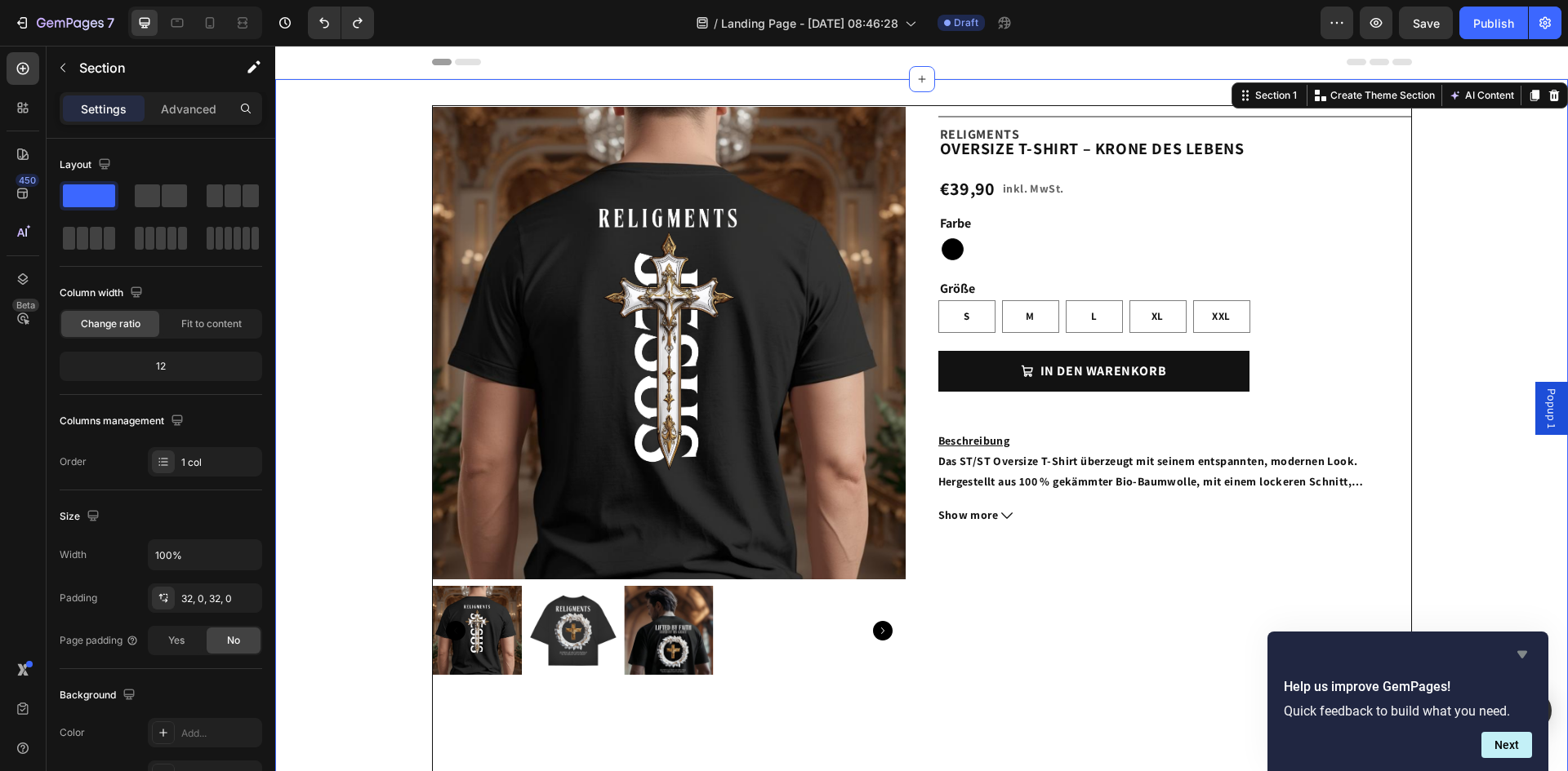
click at [1523, 656] on icon "Hide survey" at bounding box center [1522, 655] width 10 height 7
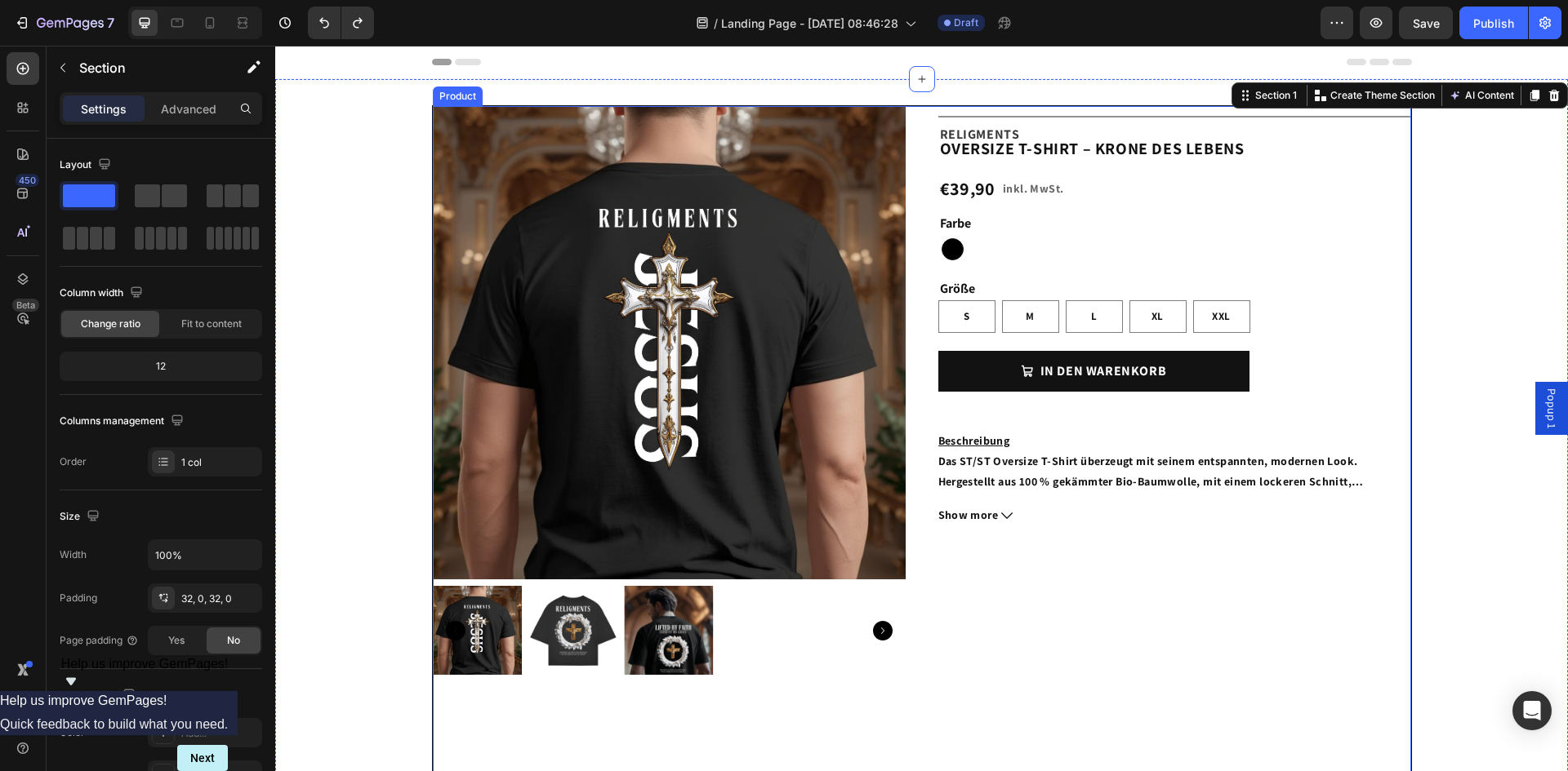
click at [1176, 611] on div "Title Line Beschreibung Das ST/ST Oversize T-Shirt überzeugt mit seinem entspan…" at bounding box center [1174, 480] width 472 height 748
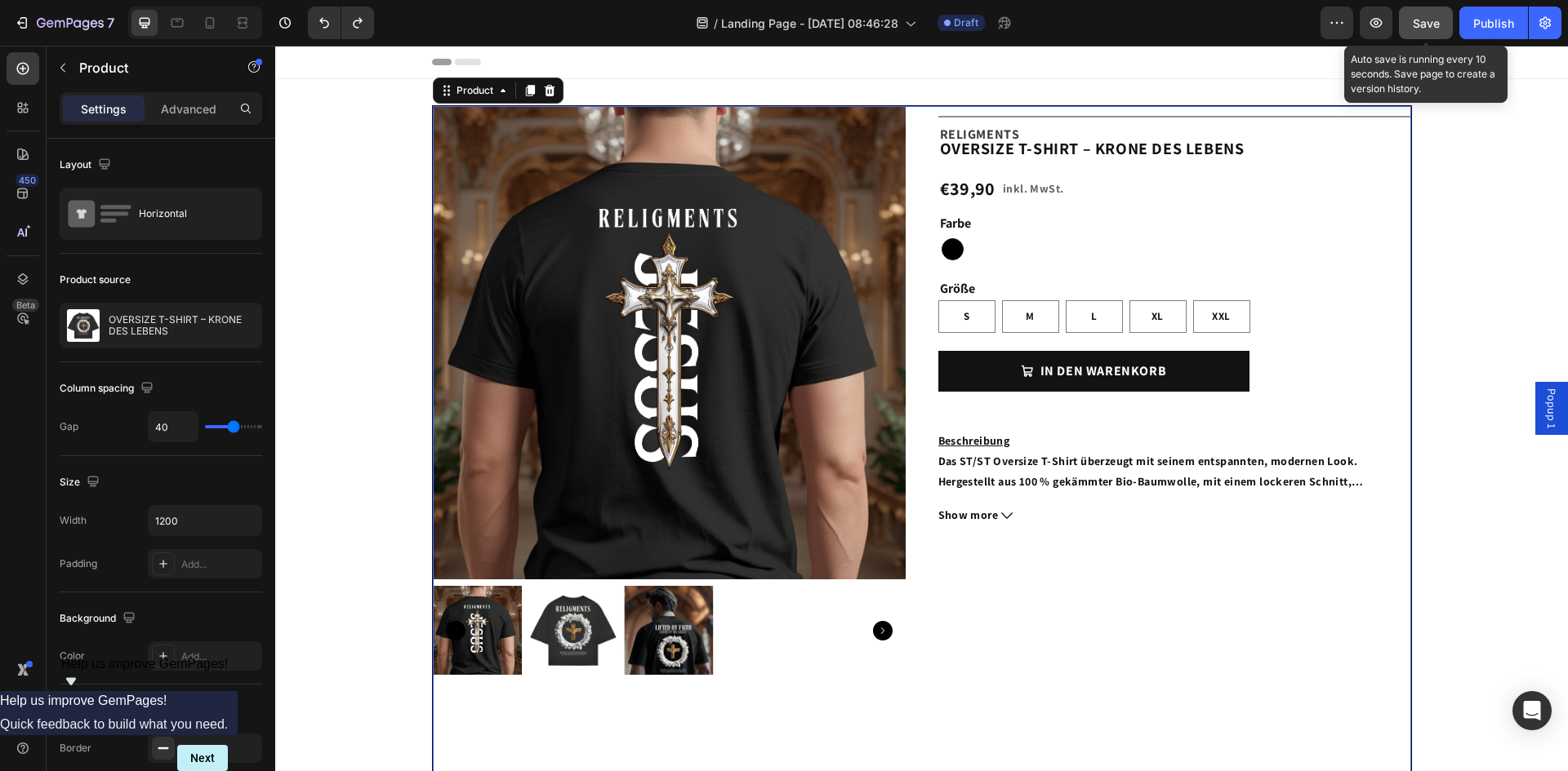
click at [1435, 21] on span "Save" at bounding box center [1426, 23] width 27 height 14
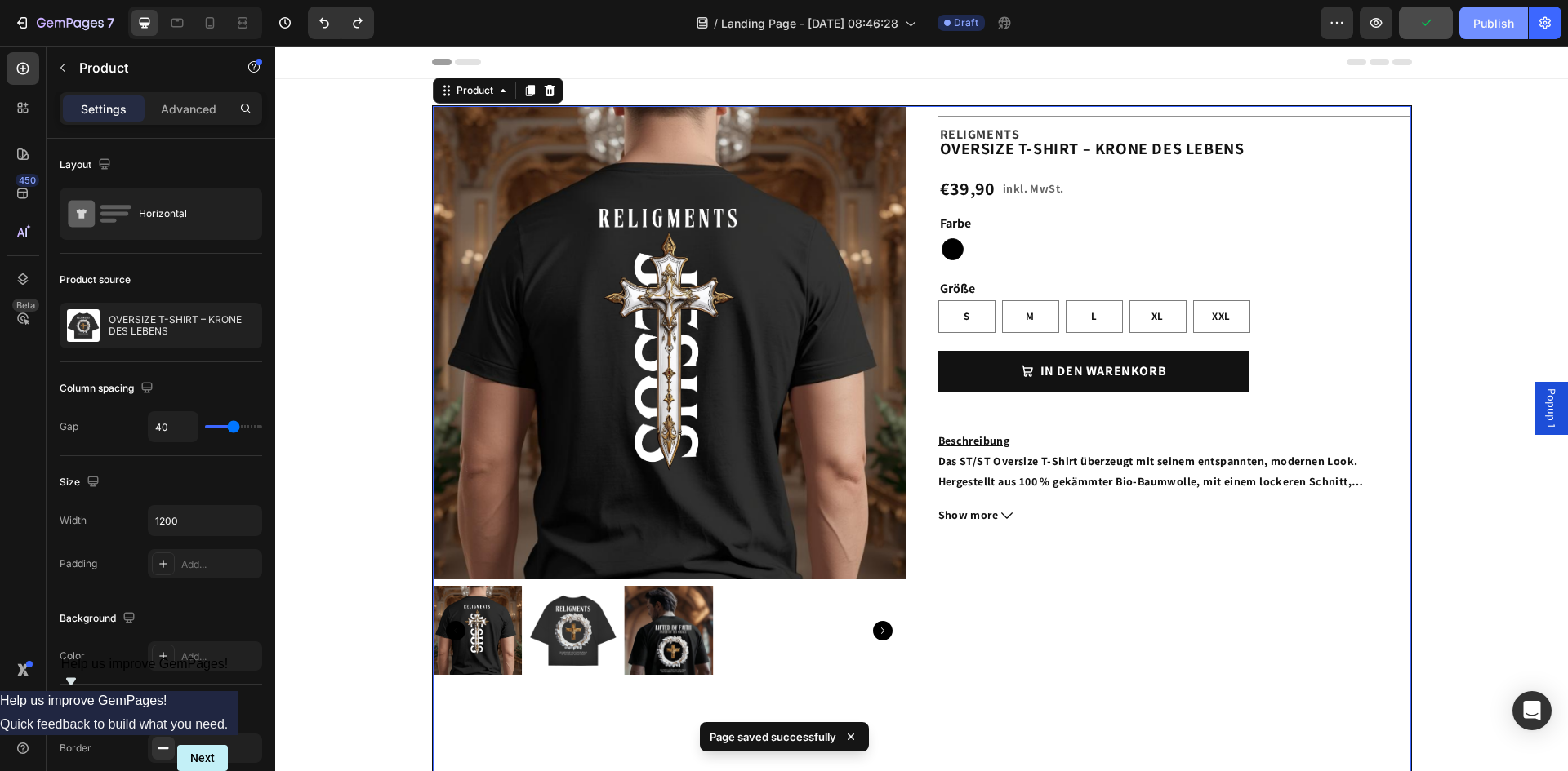
click at [1500, 30] on div "Publish" at bounding box center [1493, 23] width 41 height 17
click at [1549, 28] on icon "button" at bounding box center [1545, 23] width 16 height 16
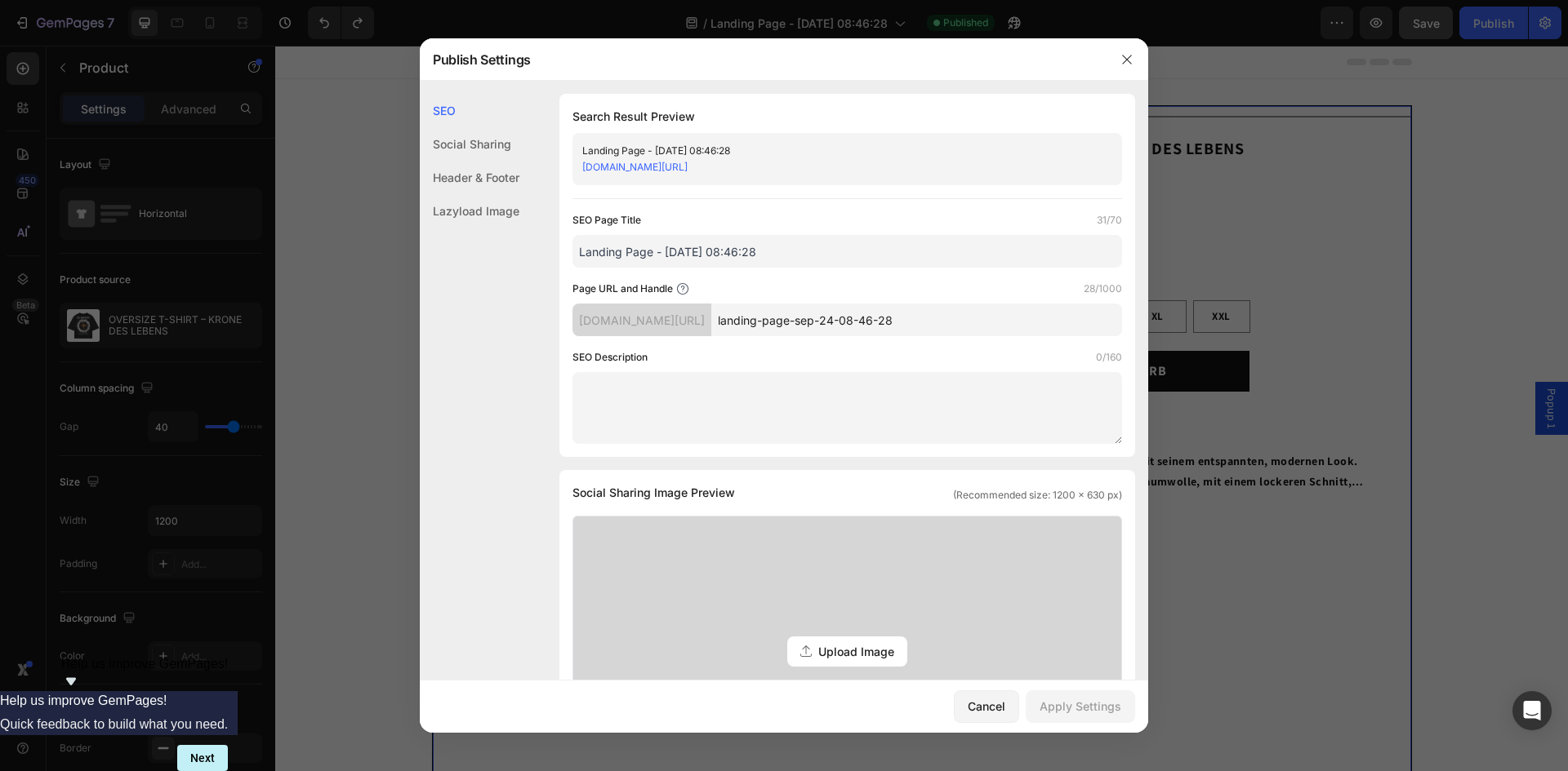
click at [440, 141] on div "Social Sharing" at bounding box center [470, 144] width 99 height 33
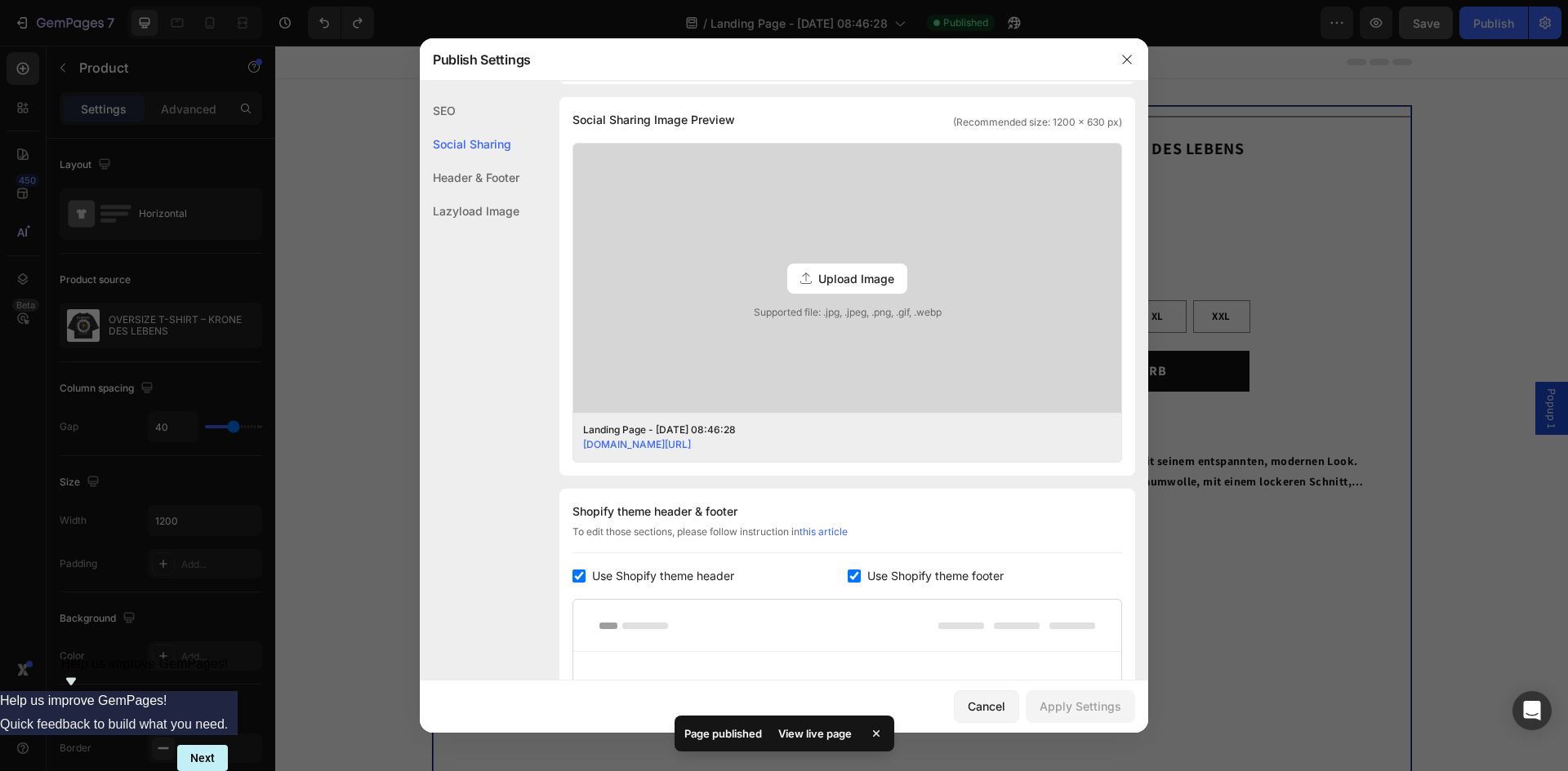
click at [466, 173] on div "Header & Footer" at bounding box center [470, 177] width 99 height 33
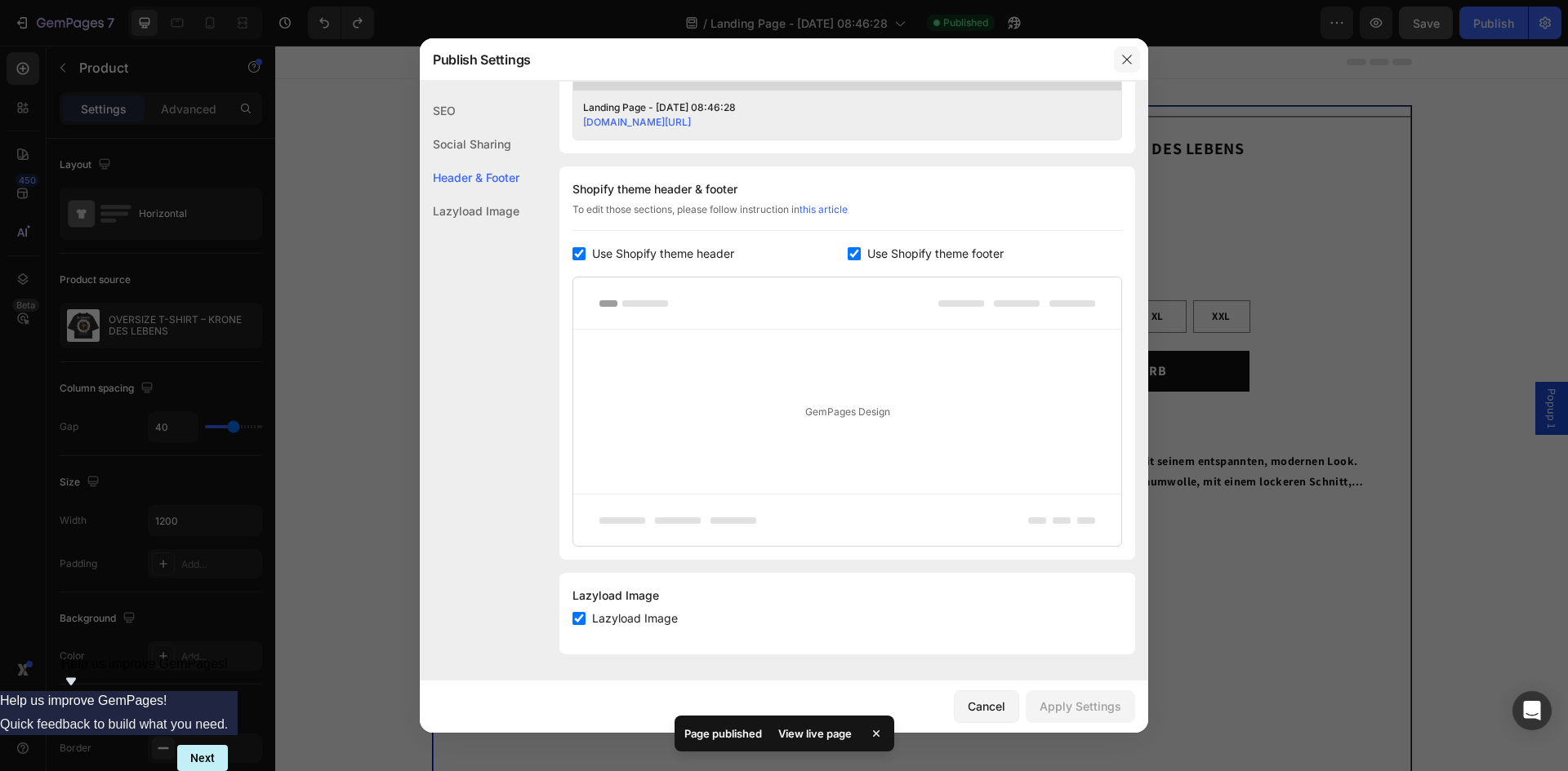
click at [1120, 61] on icon "button" at bounding box center [1126, 60] width 13 height 13
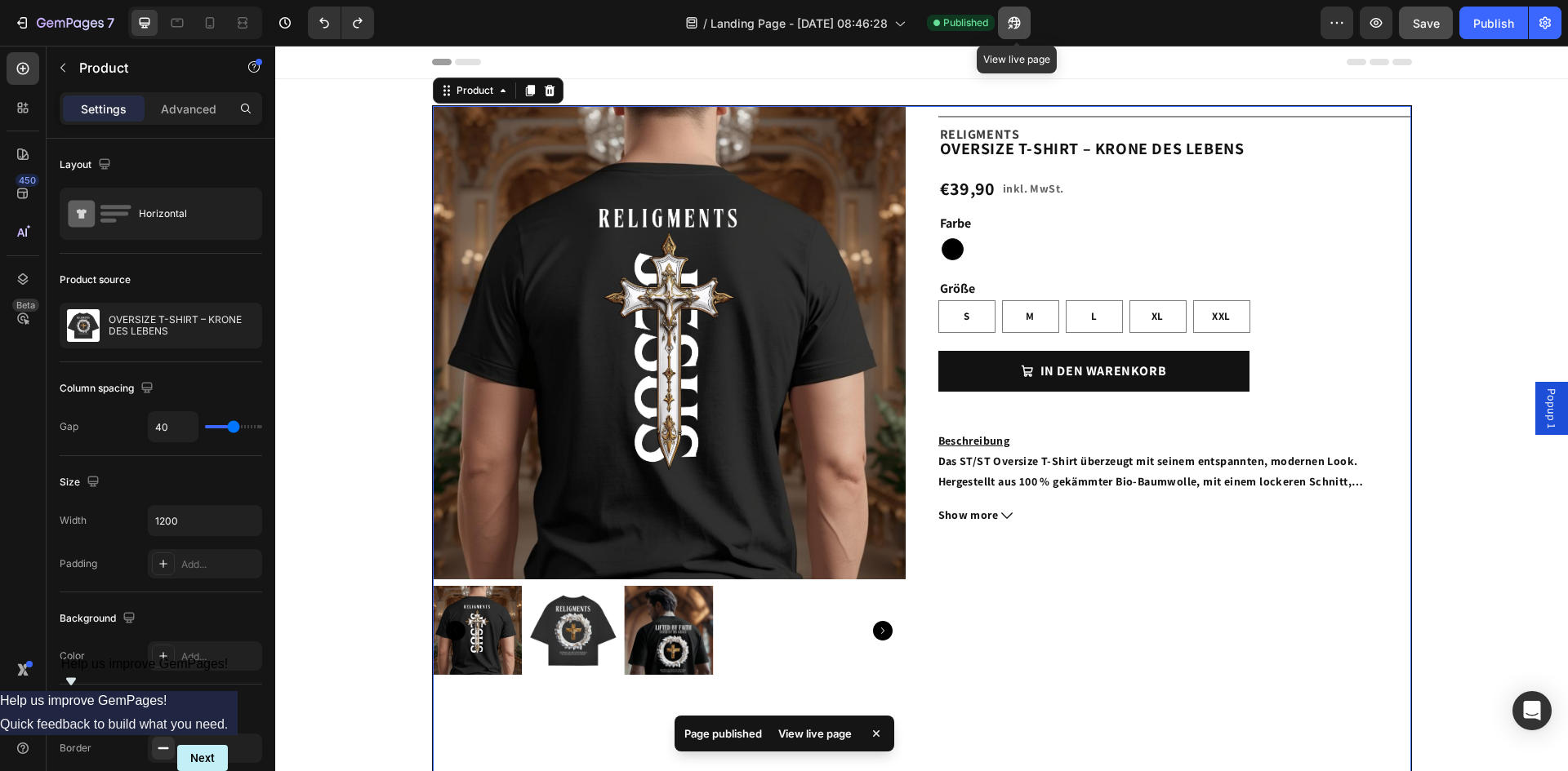
click at [1014, 23] on icon "button" at bounding box center [1014, 23] width 16 height 16
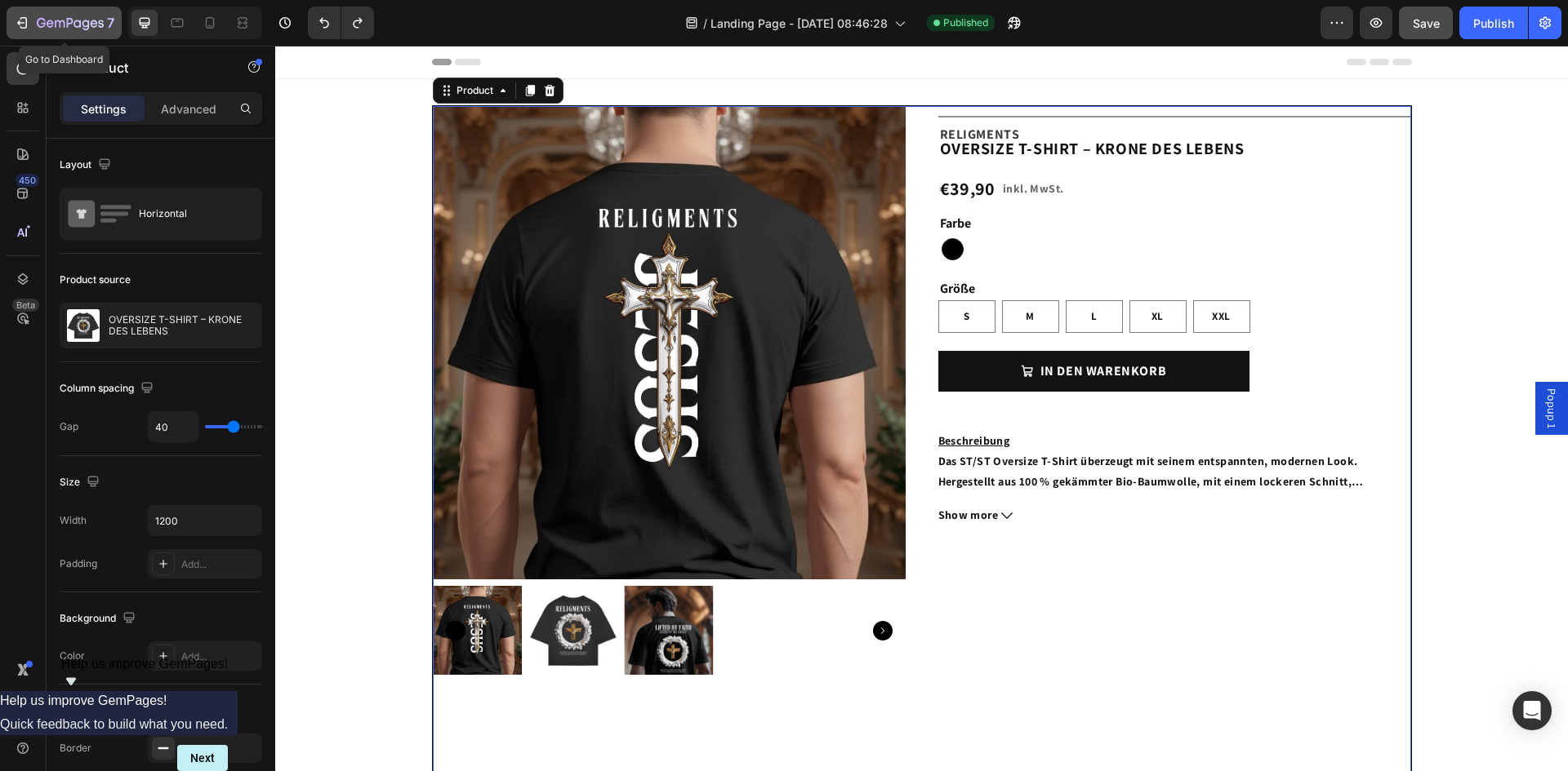
click at [20, 21] on icon "button" at bounding box center [22, 23] width 16 height 16
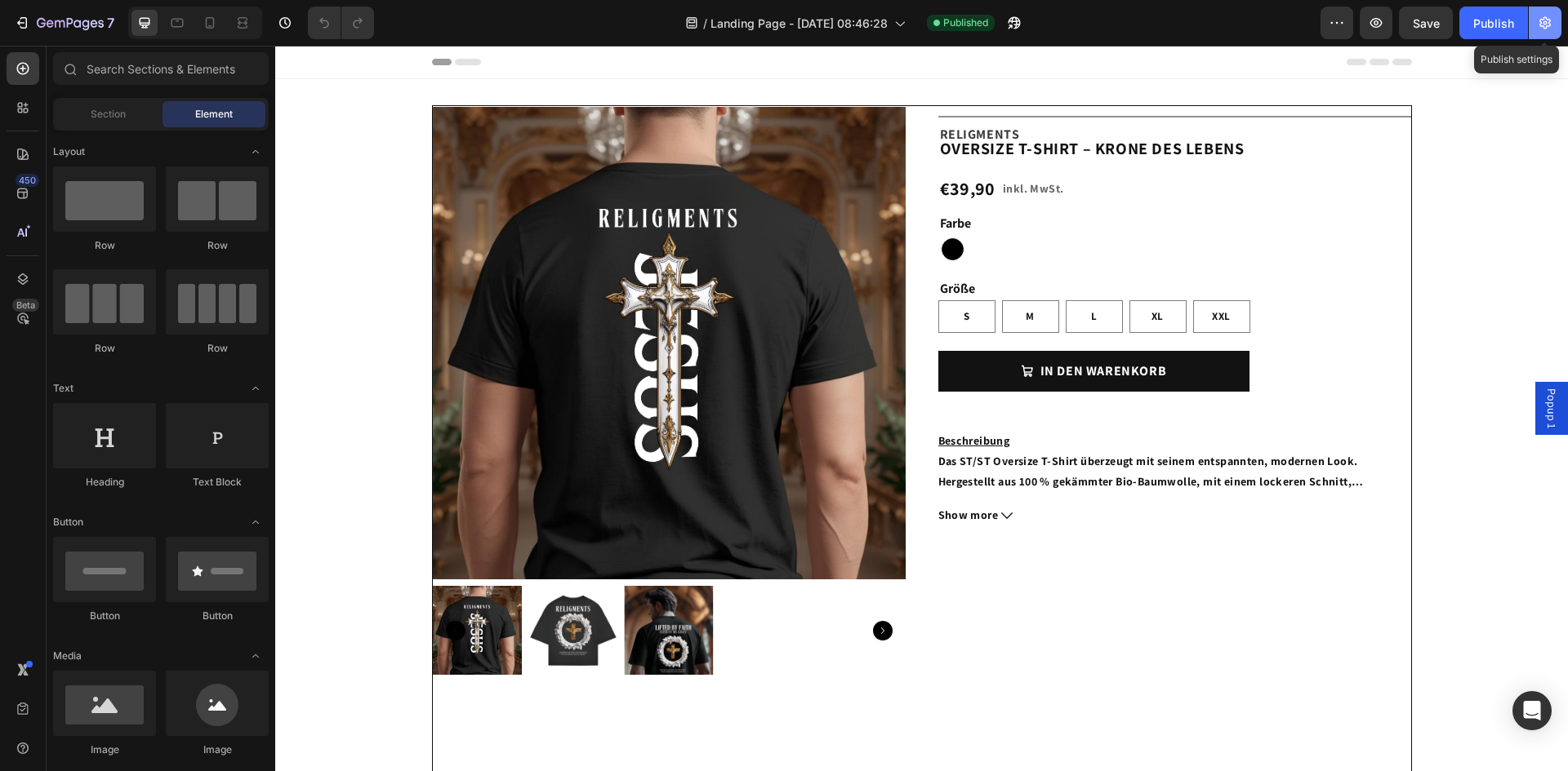
click at [1548, 23] on icon "button" at bounding box center [1545, 23] width 16 height 16
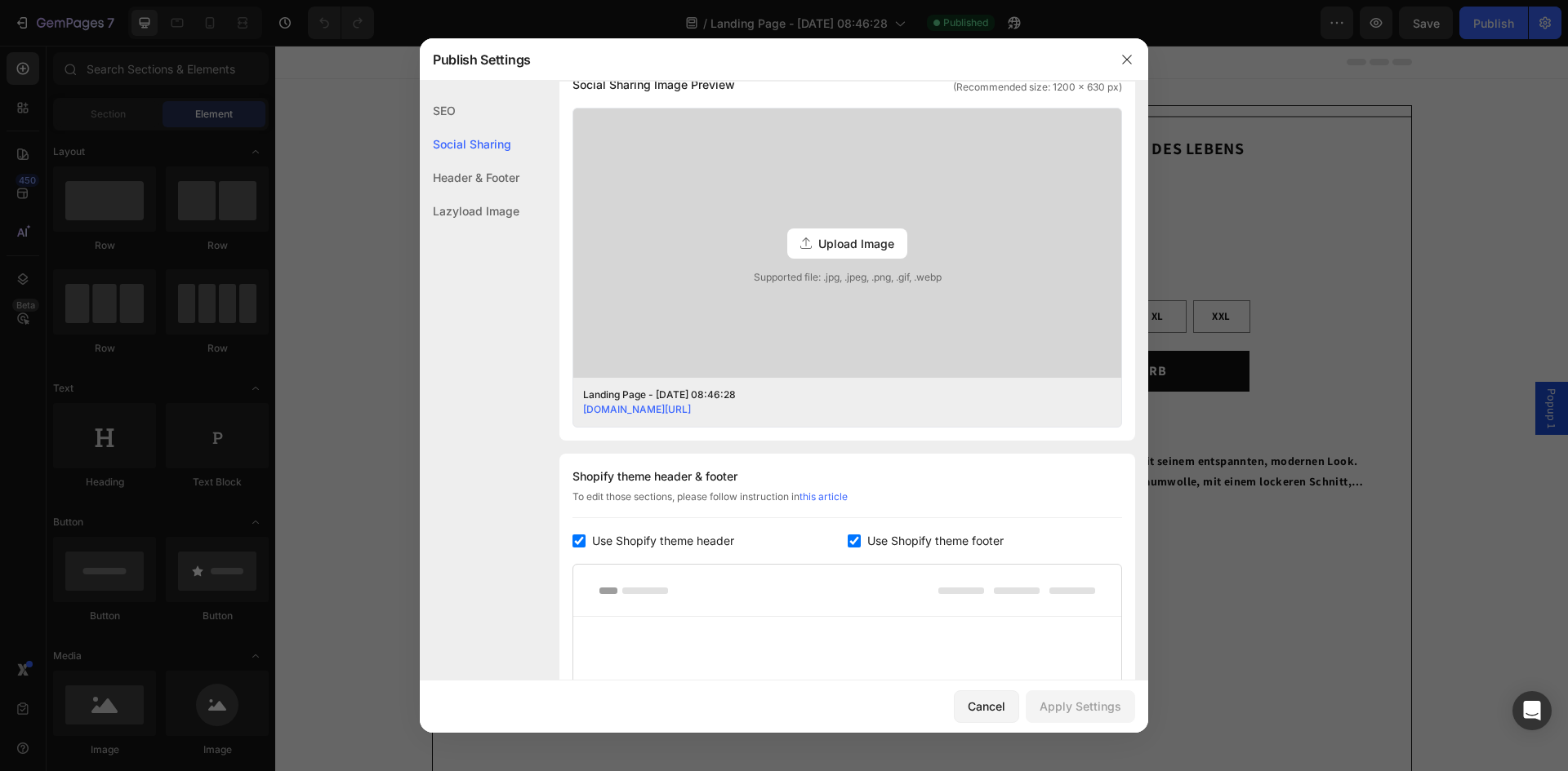
scroll to position [695, 0]
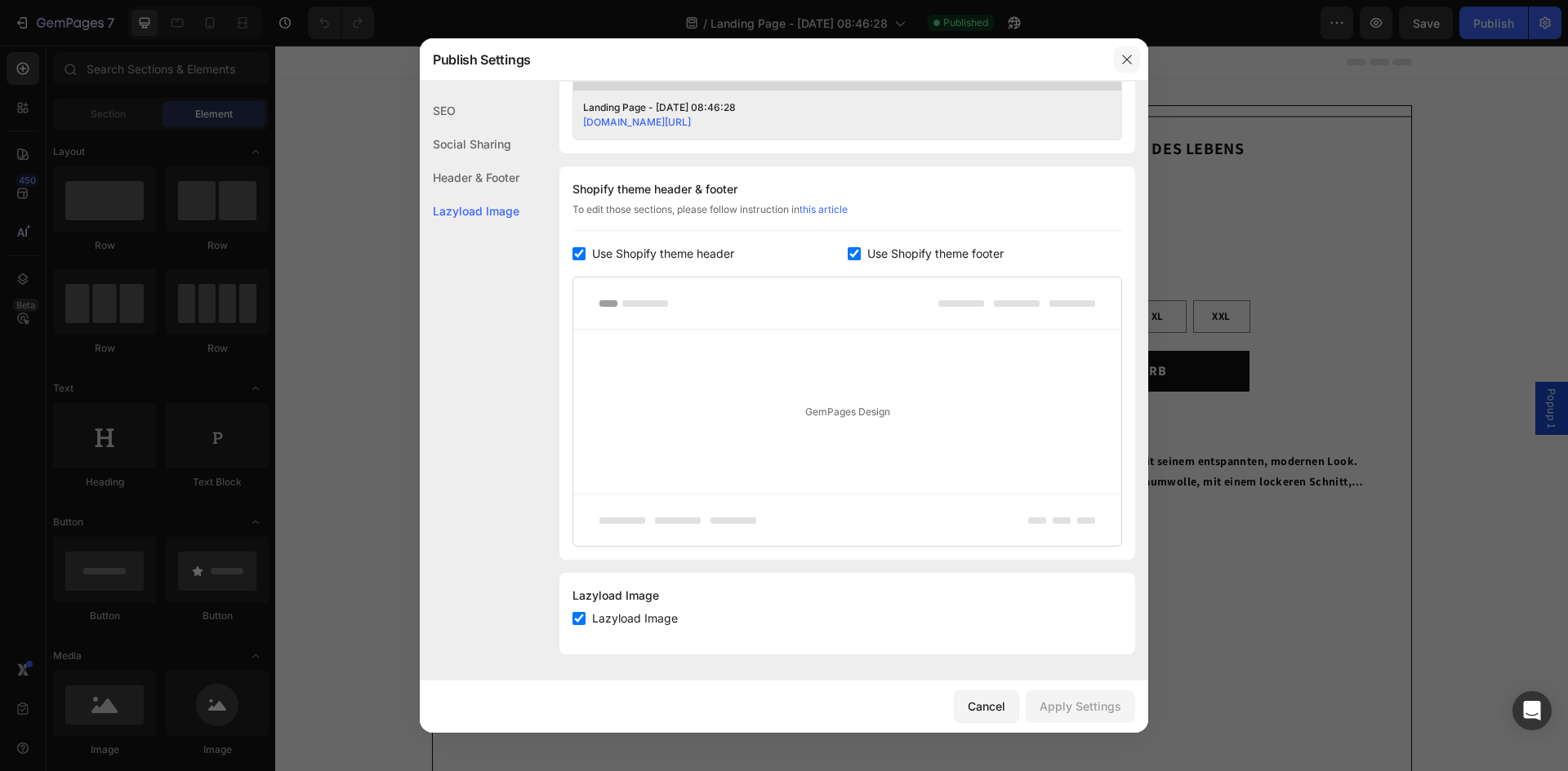
drag, startPoint x: 1131, startPoint y: 57, endPoint x: 801, endPoint y: 1, distance: 334.7
click at [1132, 57] on icon "button" at bounding box center [1126, 60] width 13 height 13
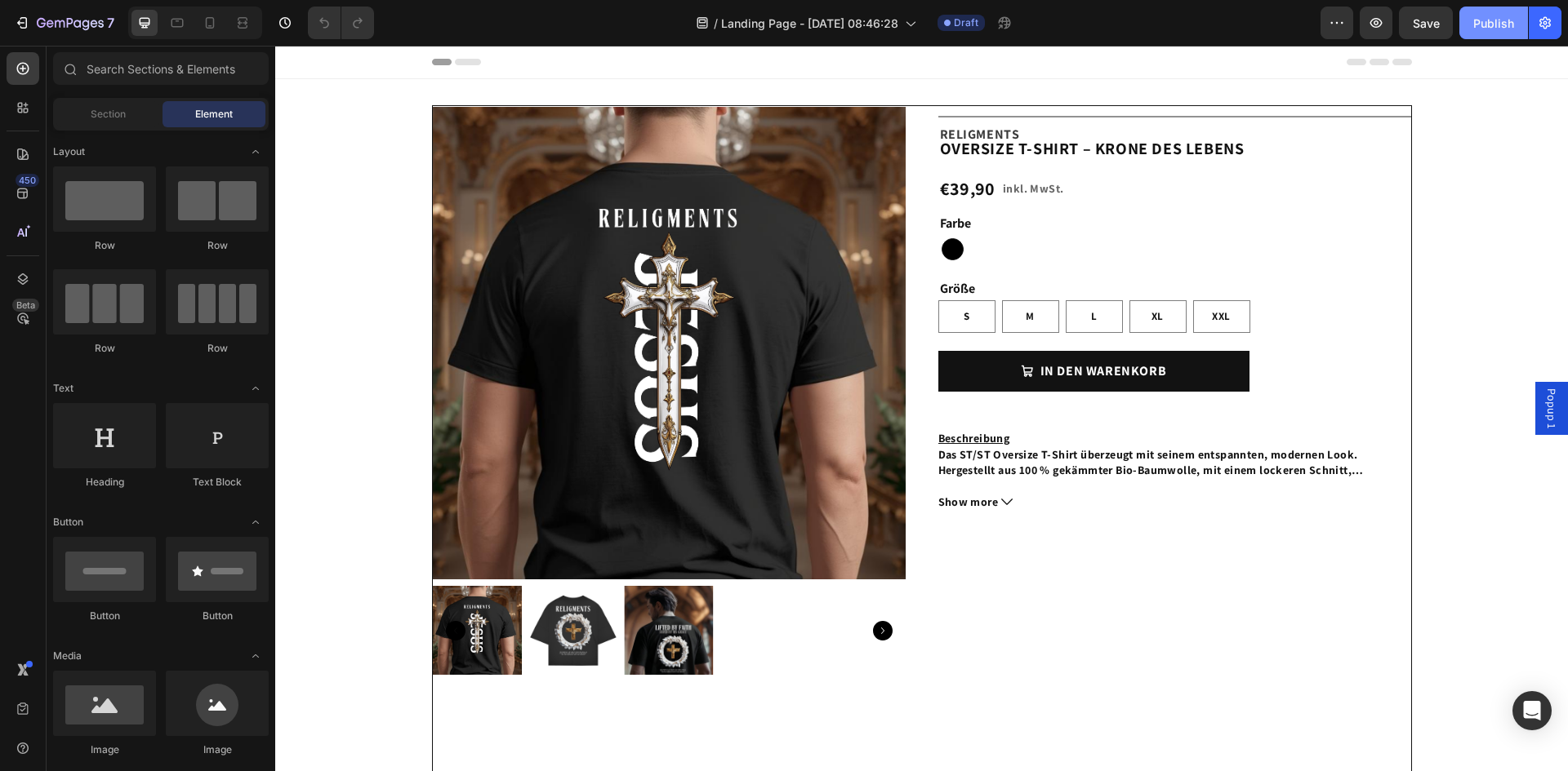
click at [1499, 23] on div "Publish" at bounding box center [1493, 23] width 41 height 17
click at [1554, 26] on button "button" at bounding box center [1545, 23] width 33 height 33
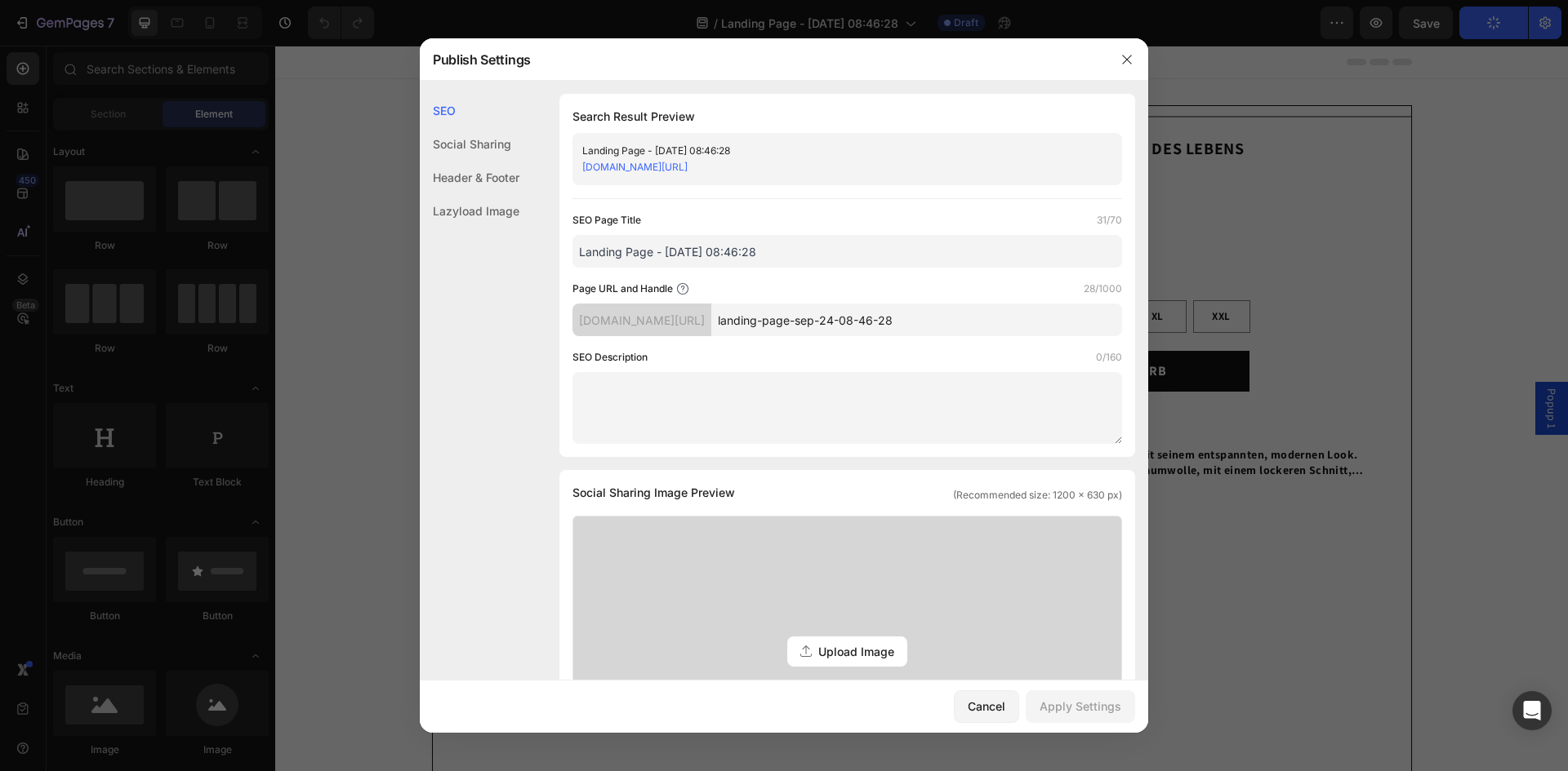
click at [481, 150] on div "Social Sharing" at bounding box center [470, 144] width 99 height 33
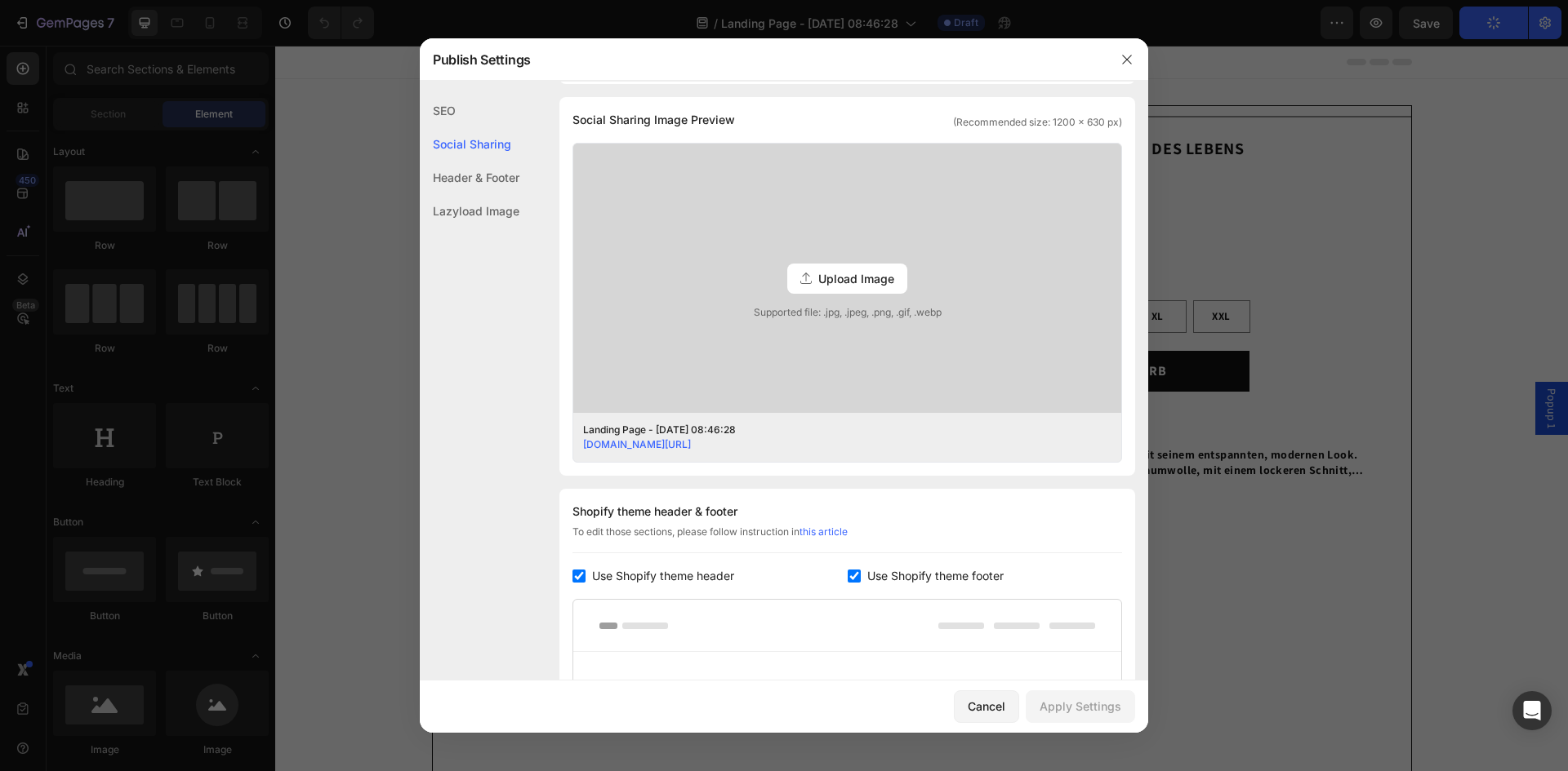
click at [496, 182] on div "Header & Footer" at bounding box center [470, 177] width 99 height 33
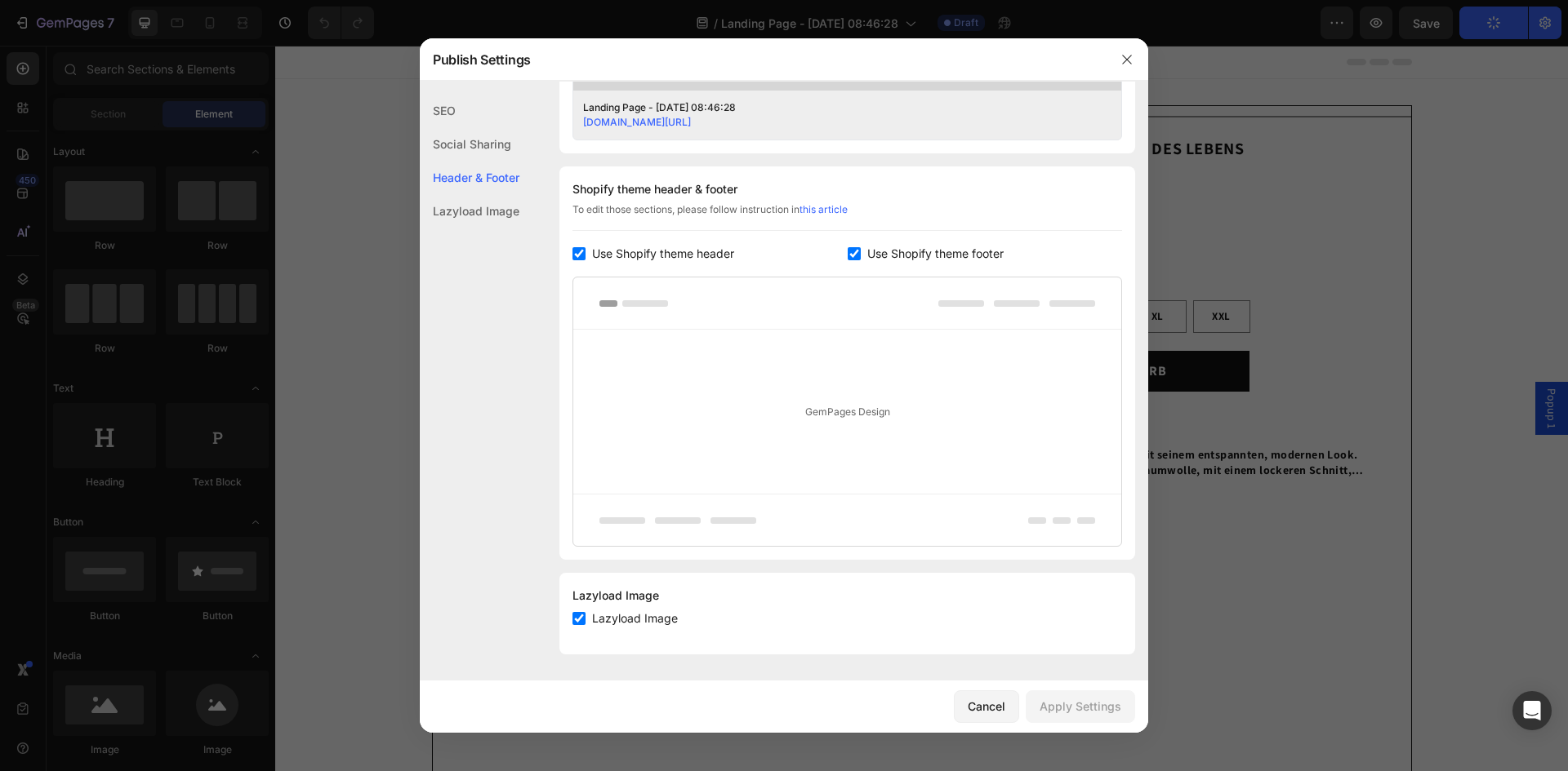
click at [498, 211] on div "Lazyload Image" at bounding box center [470, 210] width 99 height 33
click at [1131, 57] on icon "button" at bounding box center [1126, 60] width 13 height 13
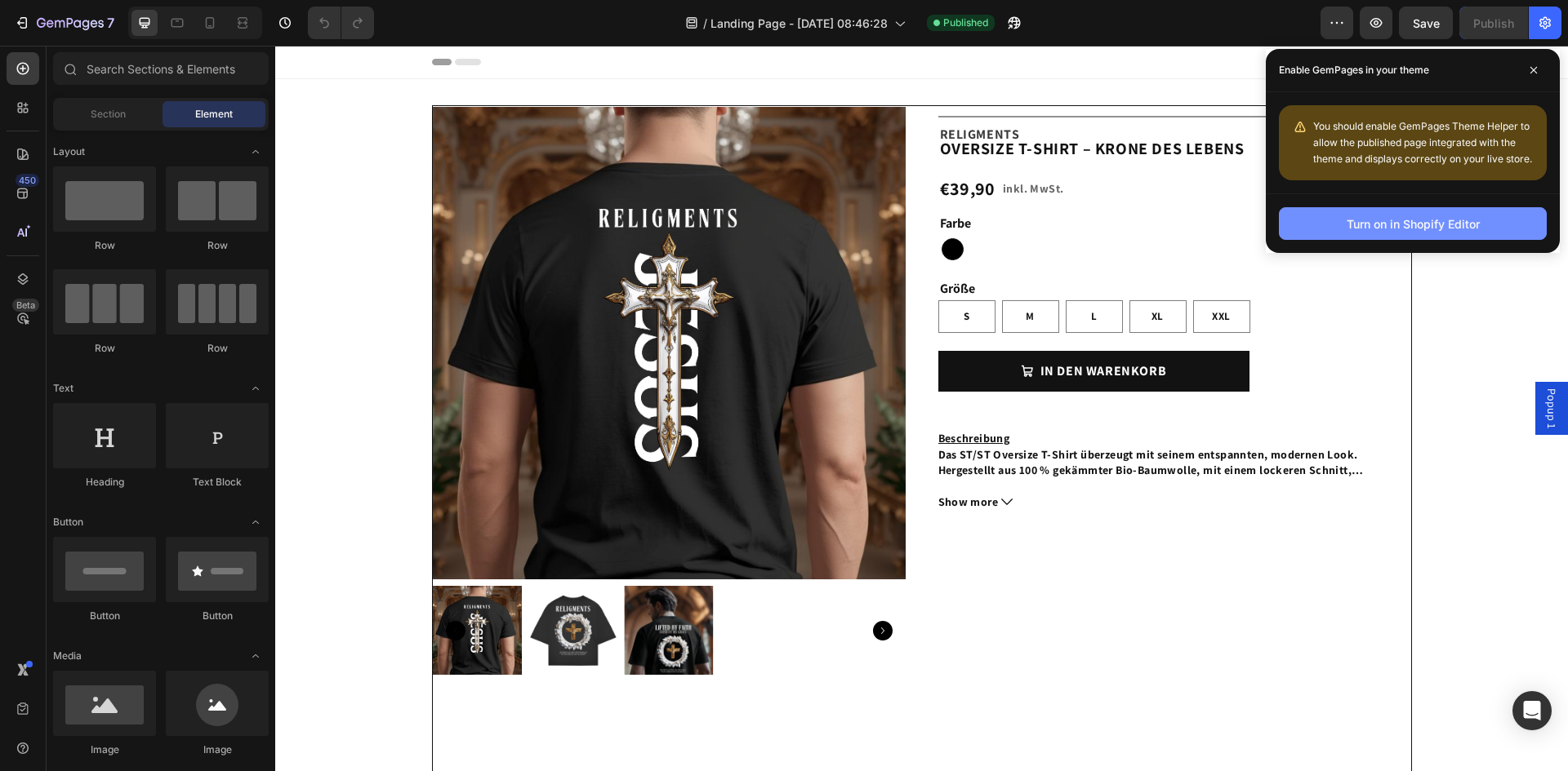
click at [1428, 225] on div "Turn on in Shopify Editor" at bounding box center [1413, 224] width 133 height 17
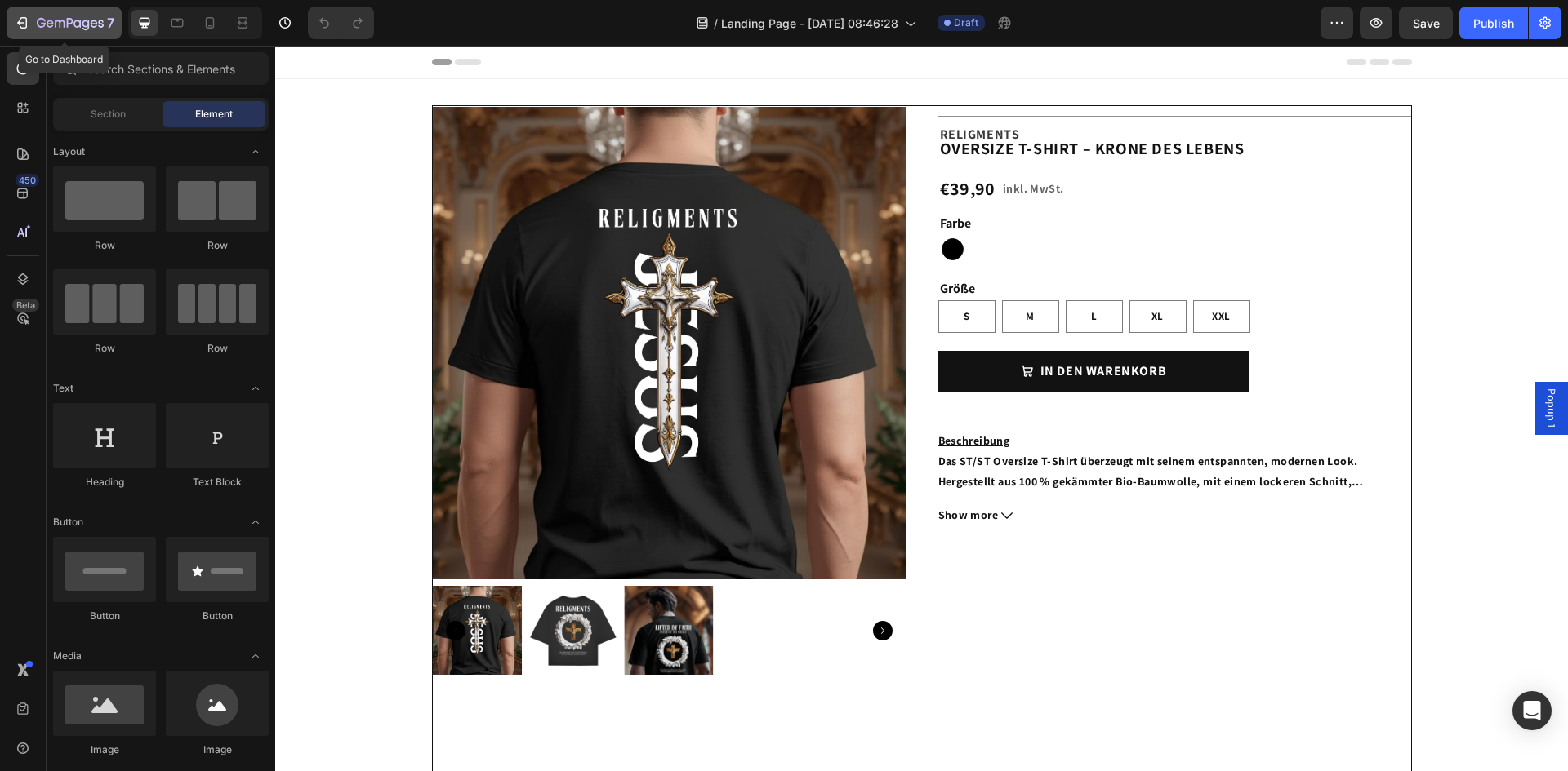
click at [37, 22] on icon "button" at bounding box center [70, 23] width 67 height 14
click at [1486, 23] on div "Publish" at bounding box center [1493, 23] width 41 height 17
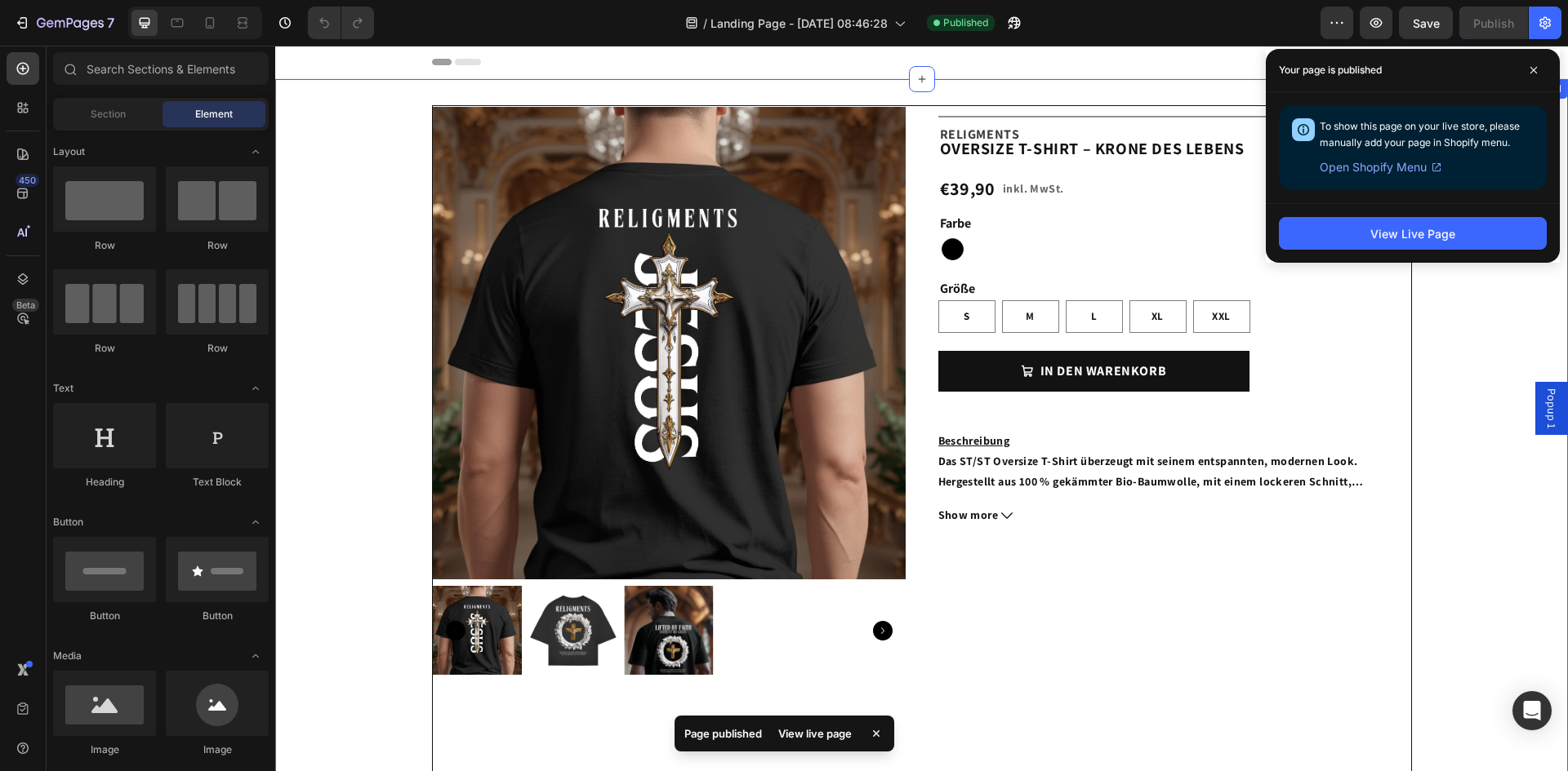
click at [1453, 398] on div "Product Images Title Line Beschreibung Das ST/ST Oversize T-Shirt überzeugt mit…" at bounding box center [921, 480] width 1293 height 749
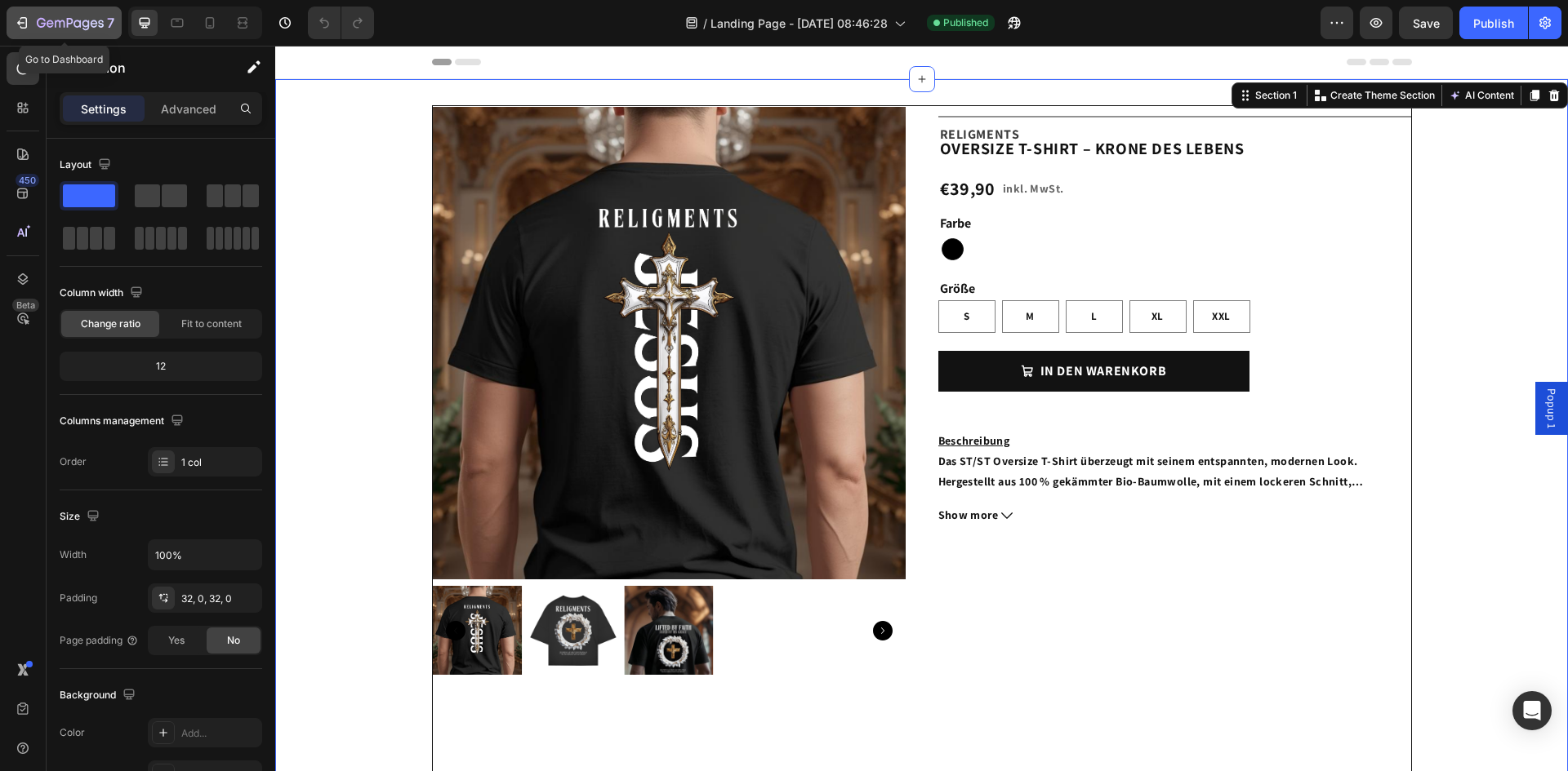
click at [22, 22] on icon "button" at bounding box center [22, 23] width 16 height 16
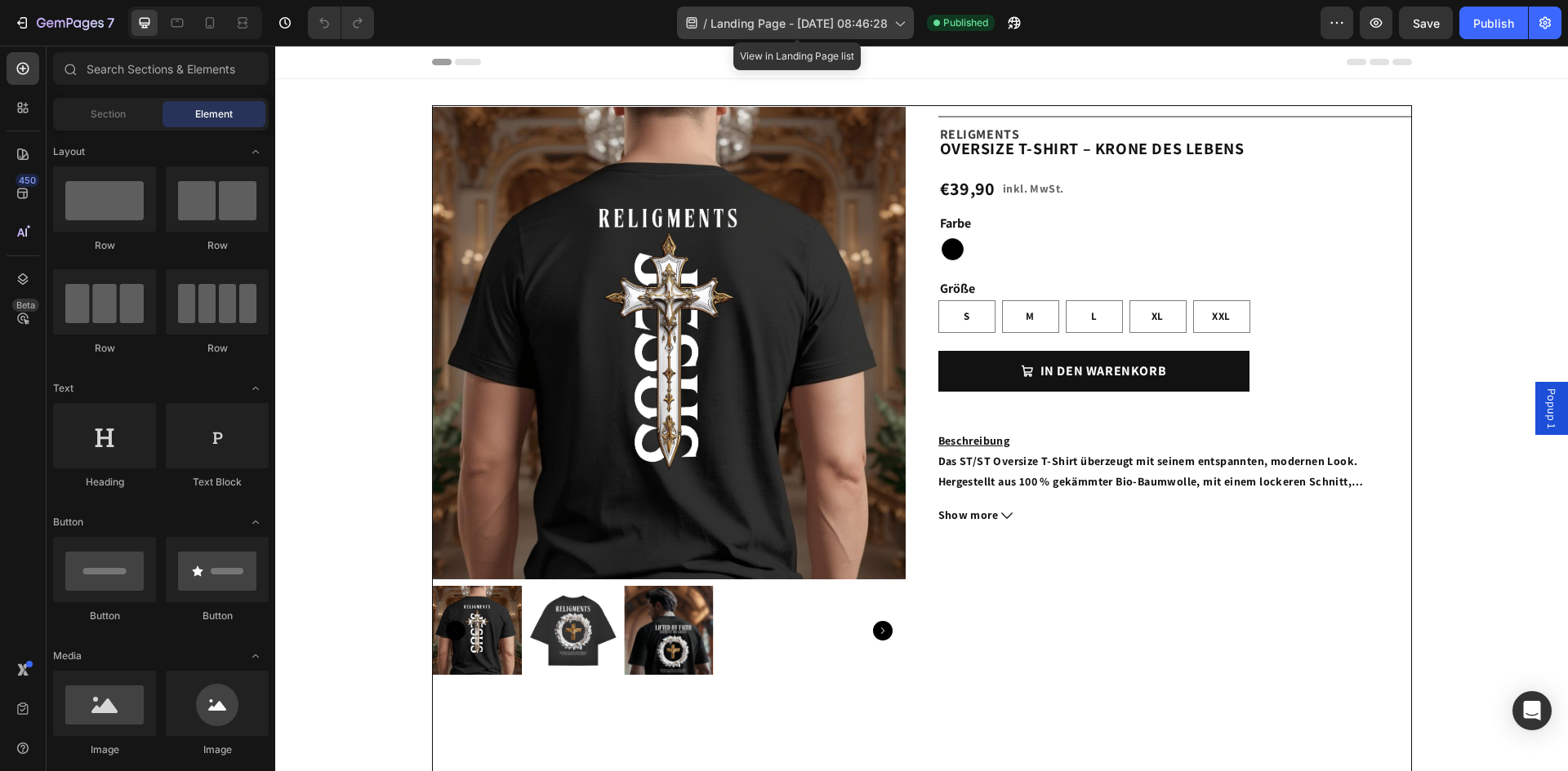
click at [898, 17] on icon at bounding box center [899, 23] width 16 height 16
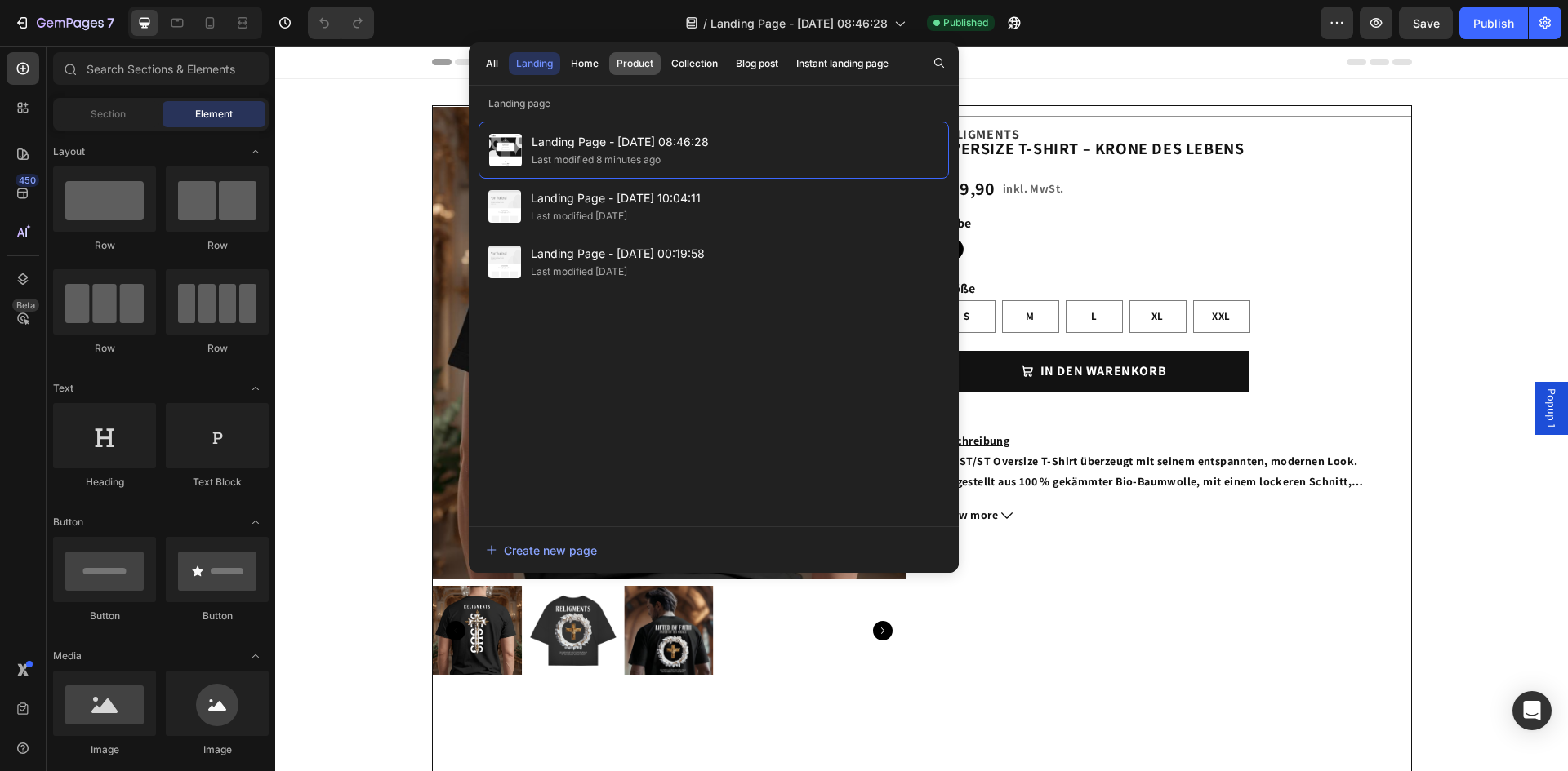
click at [635, 55] on button "Product" at bounding box center [634, 63] width 51 height 23
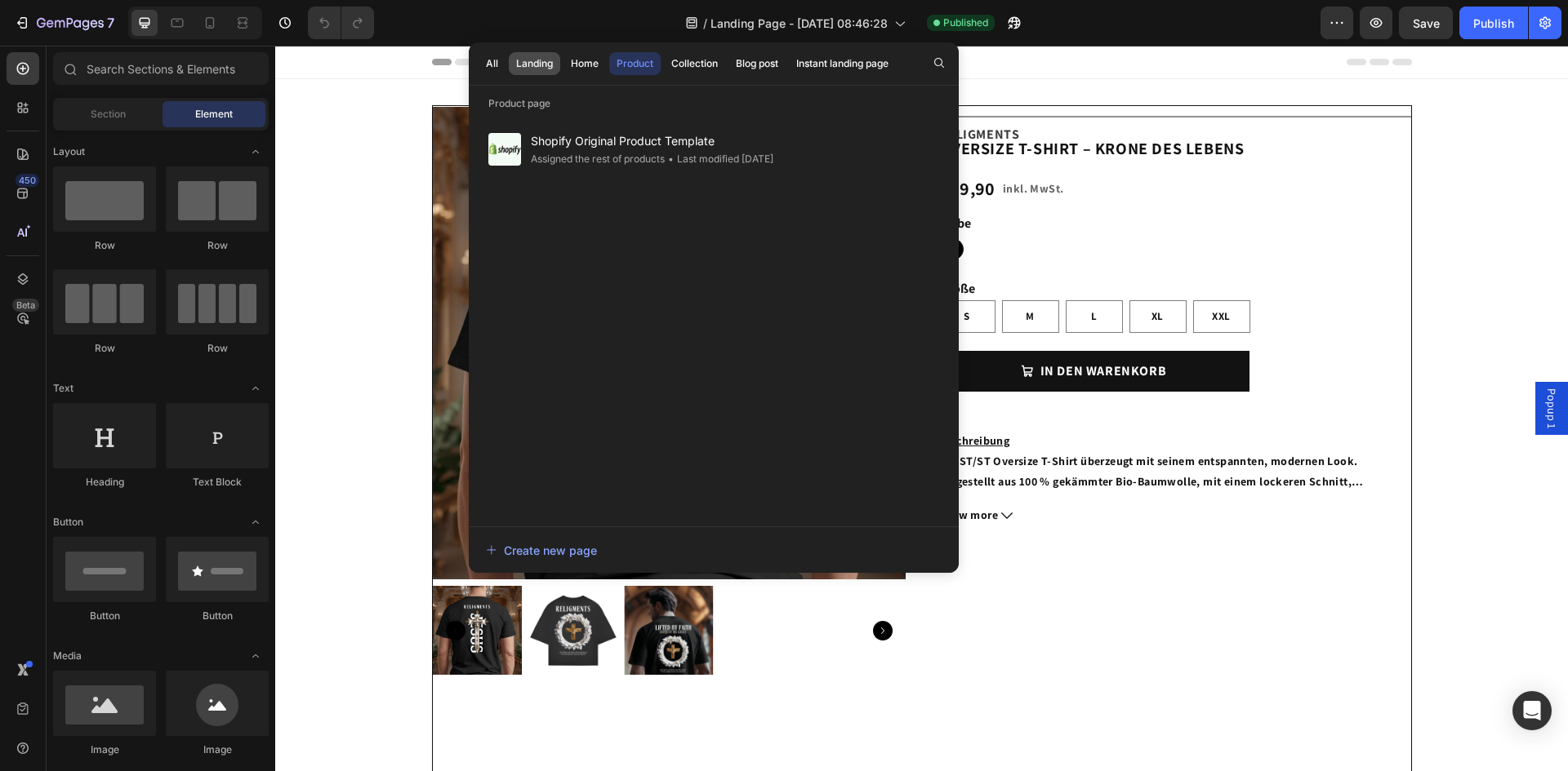
click at [552, 67] on div "Landing" at bounding box center [534, 63] width 37 height 14
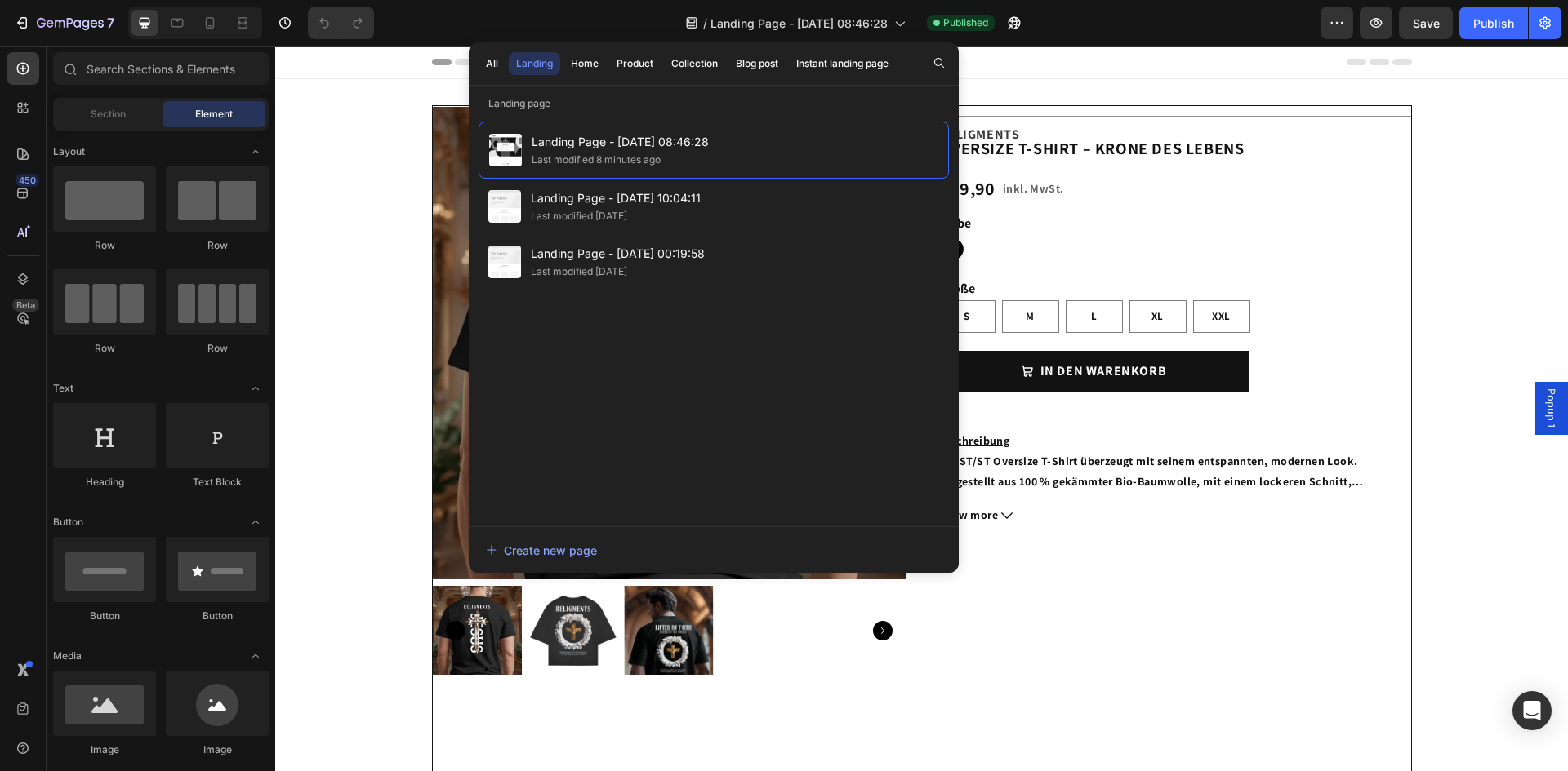
drag, startPoint x: 609, startPoint y: 146, endPoint x: 543, endPoint y: 330, distance: 195.5
click at [543, 330] on div "Landing Page - Sep 24, 08:46:28 Last modified 8 minutes ago Landing Page - Sep …" at bounding box center [714, 316] width 471 height 388
click at [491, 62] on div "All" at bounding box center [492, 63] width 13 height 14
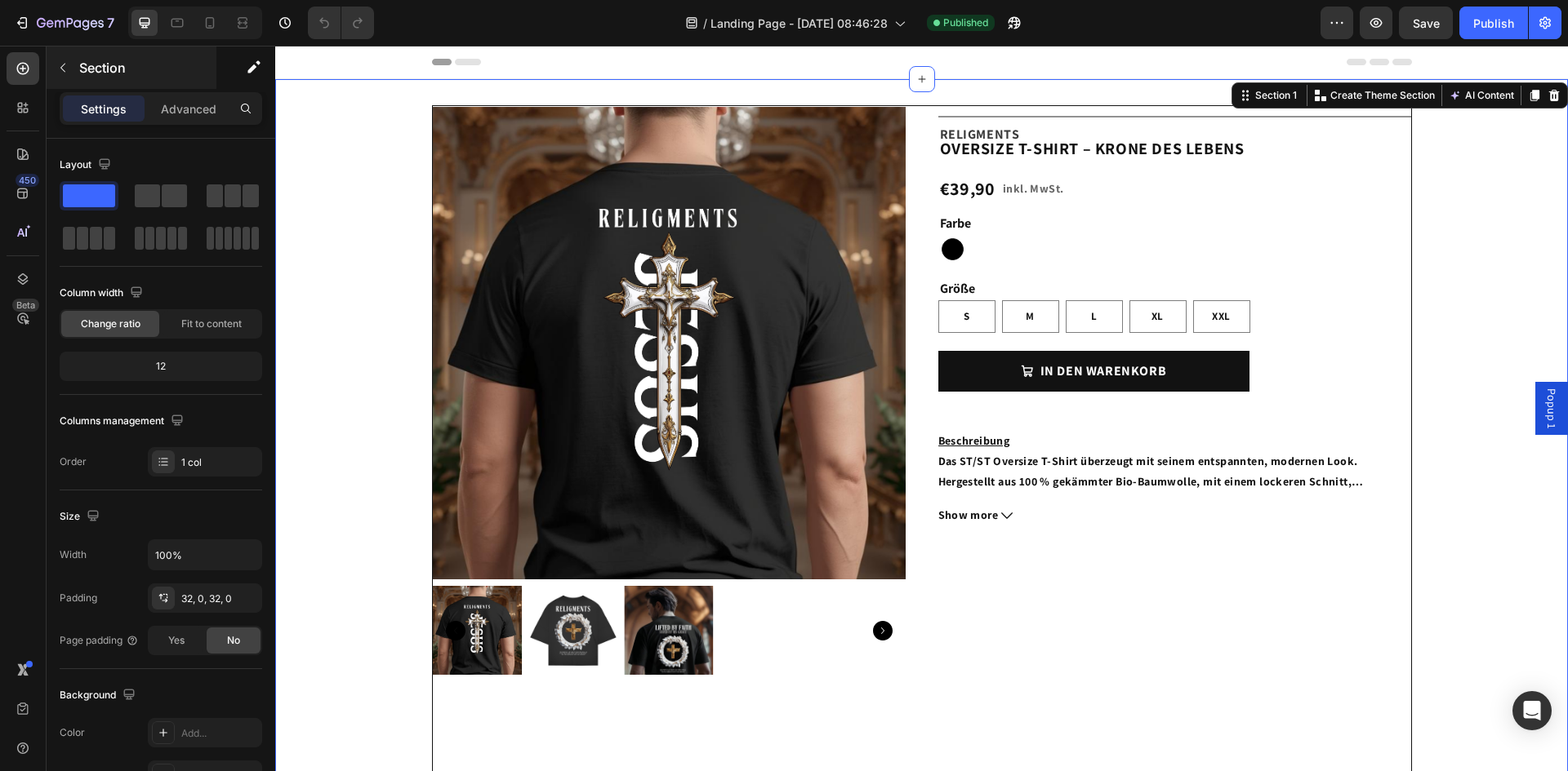
click at [82, 76] on p "Section" at bounding box center [146, 68] width 134 height 20
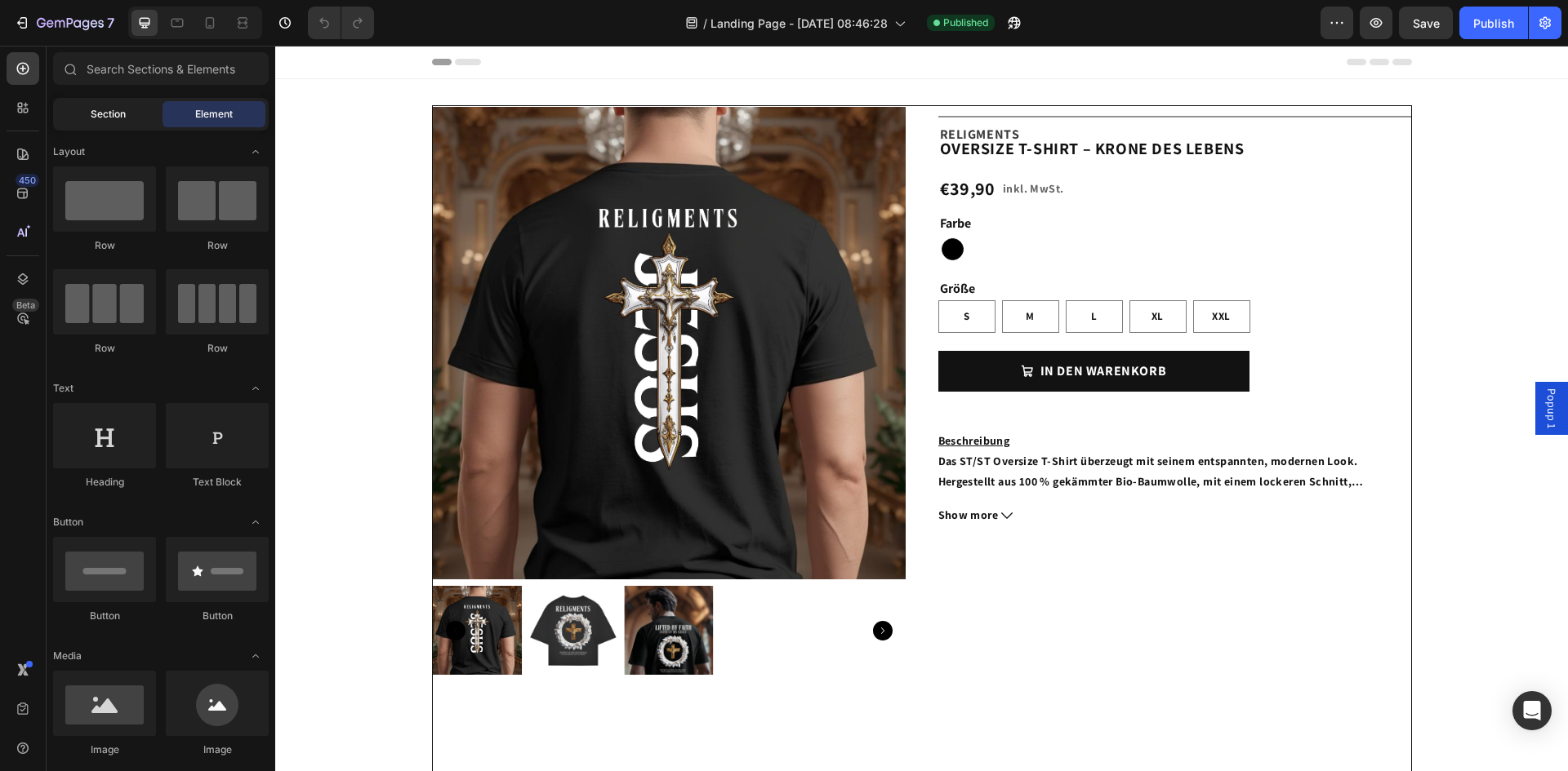
click at [97, 112] on span "Section" at bounding box center [107, 114] width 35 height 14
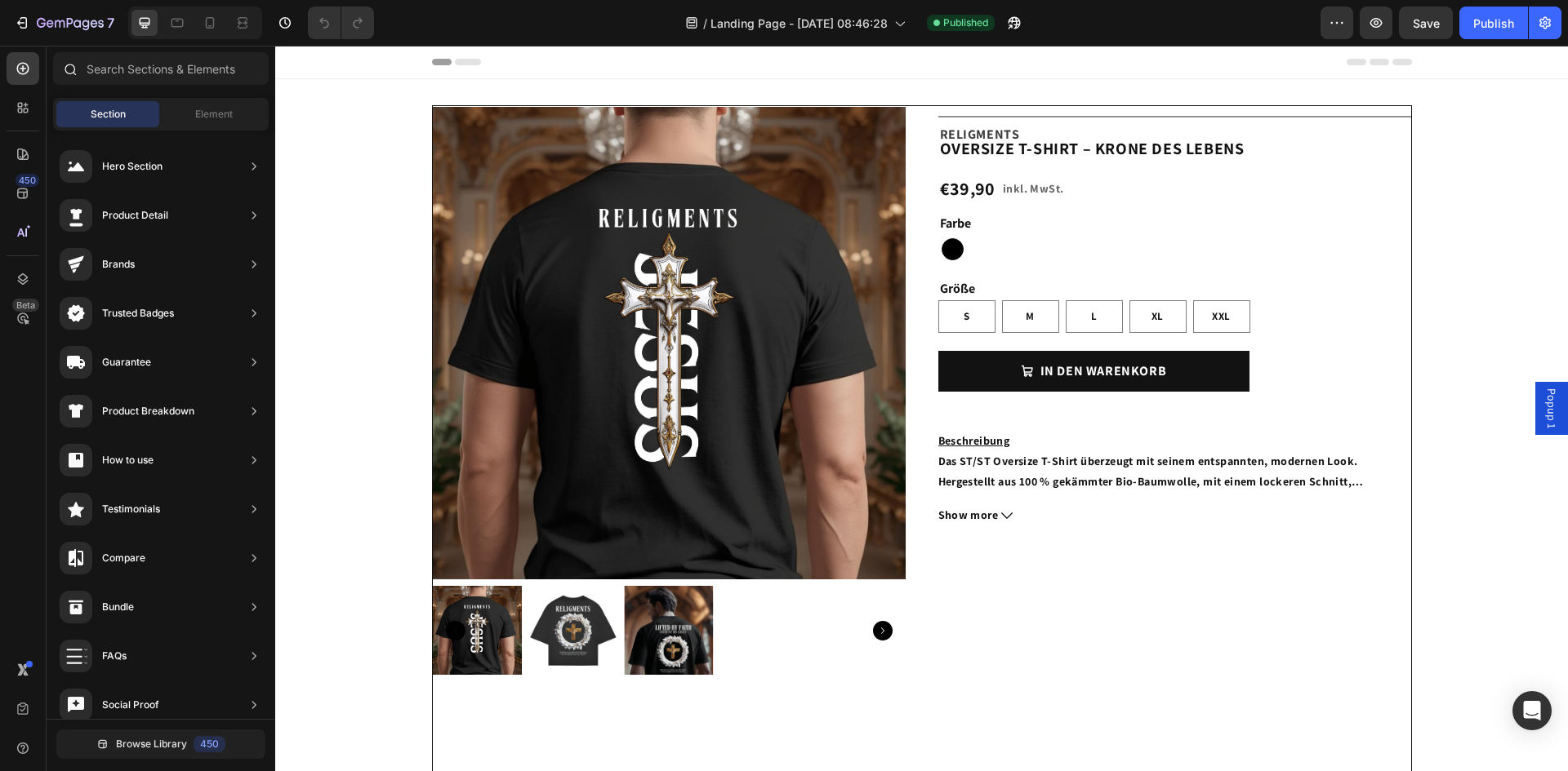
click at [47, 62] on div at bounding box center [161, 71] width 229 height 39
click at [28, 79] on div at bounding box center [23, 69] width 33 height 33
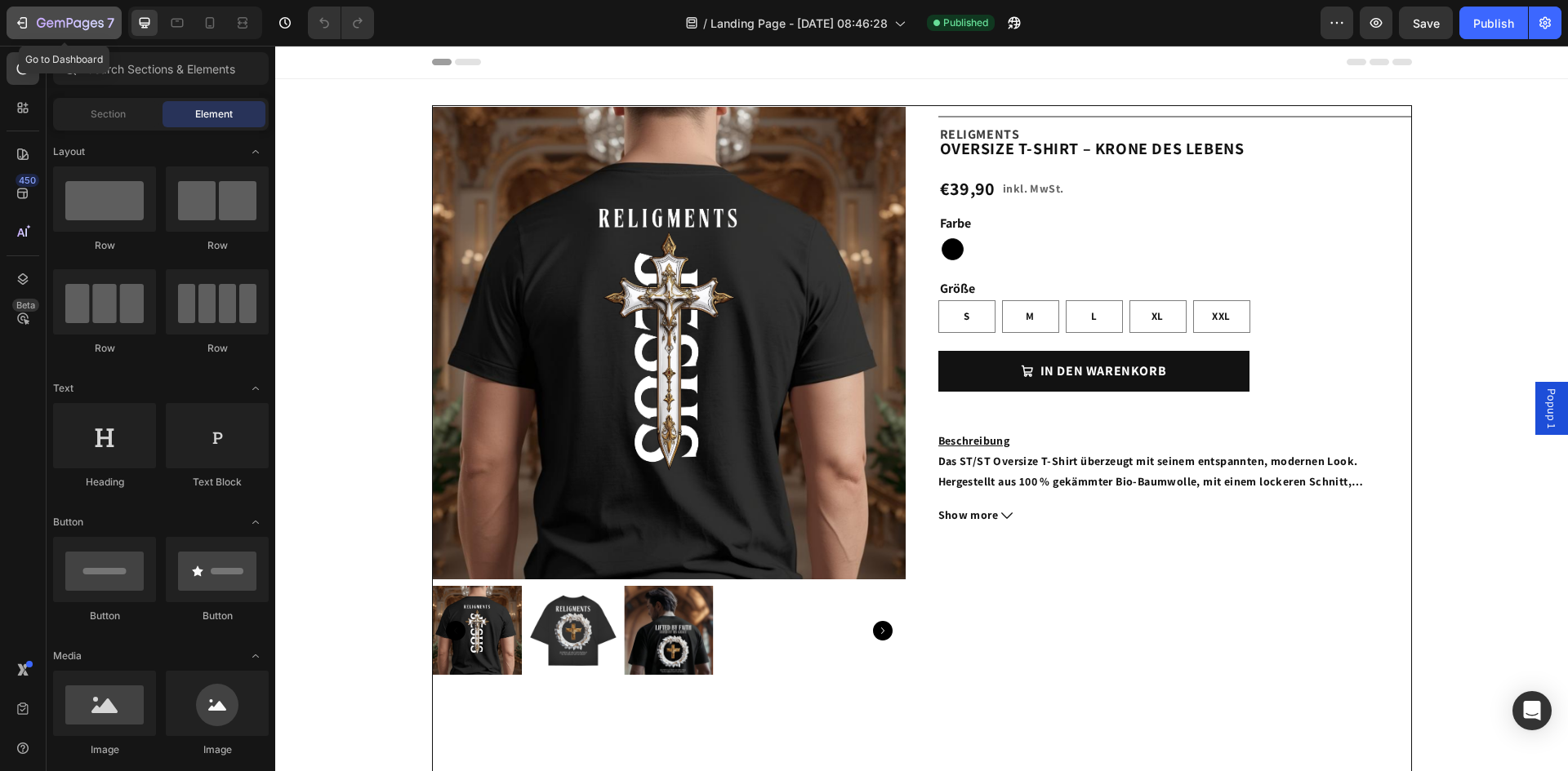
click at [30, 22] on icon "button" at bounding box center [22, 23] width 16 height 16
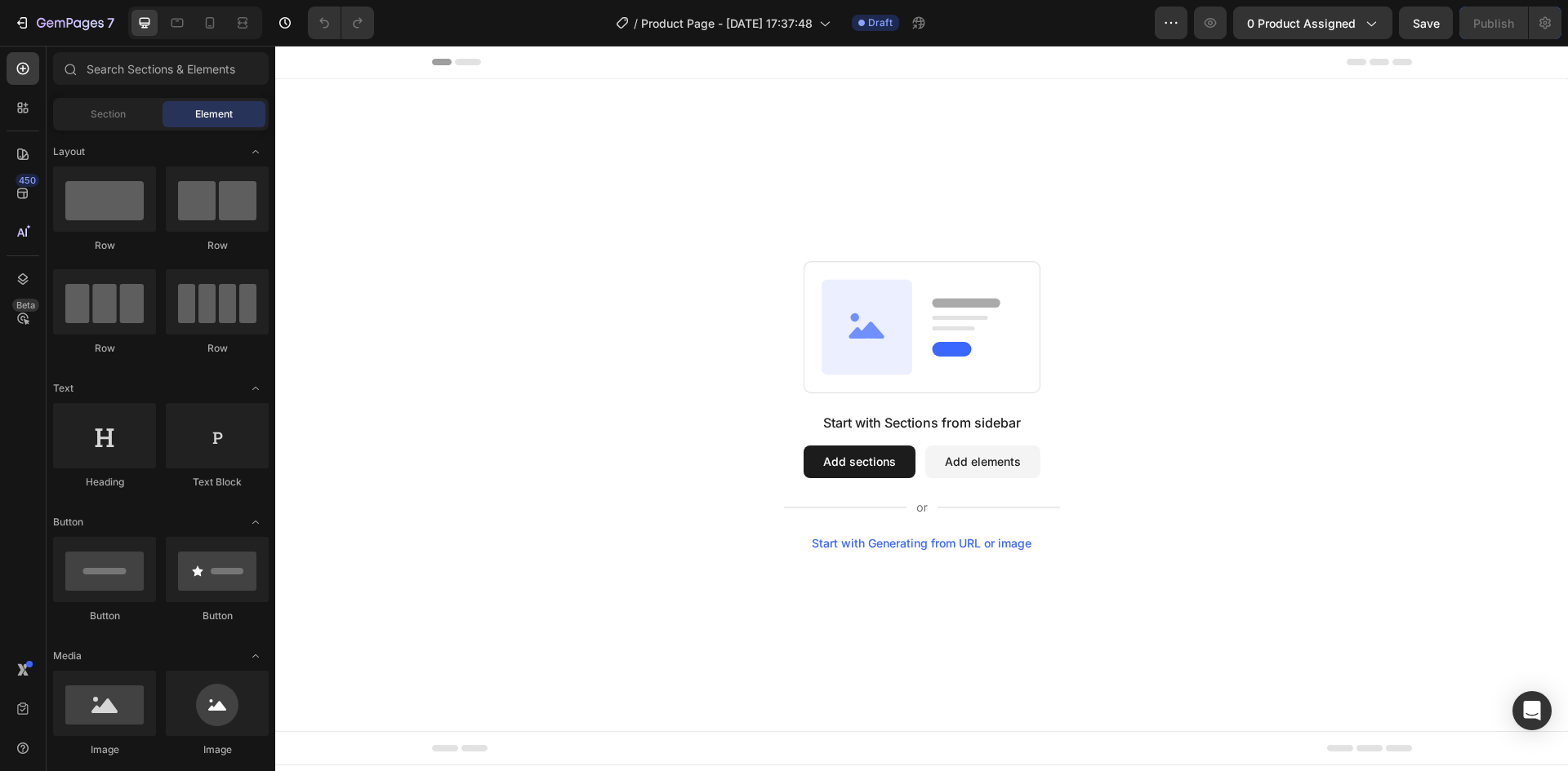
click at [861, 466] on button "Add sections" at bounding box center [859, 462] width 112 height 33
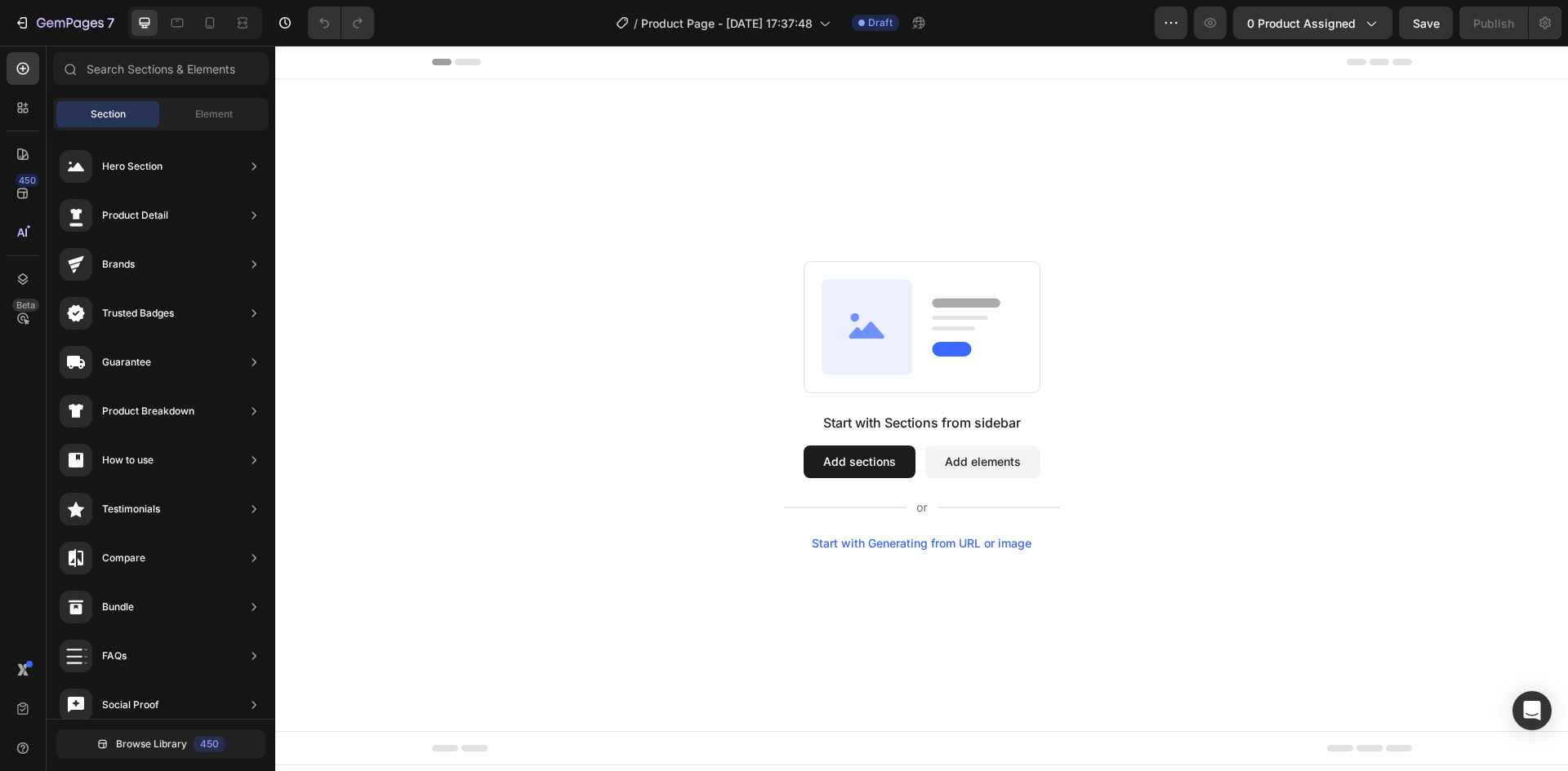
click at [857, 469] on button "Add sections" at bounding box center [859, 462] width 112 height 33
click at [30, 102] on icon at bounding box center [23, 107] width 16 height 16
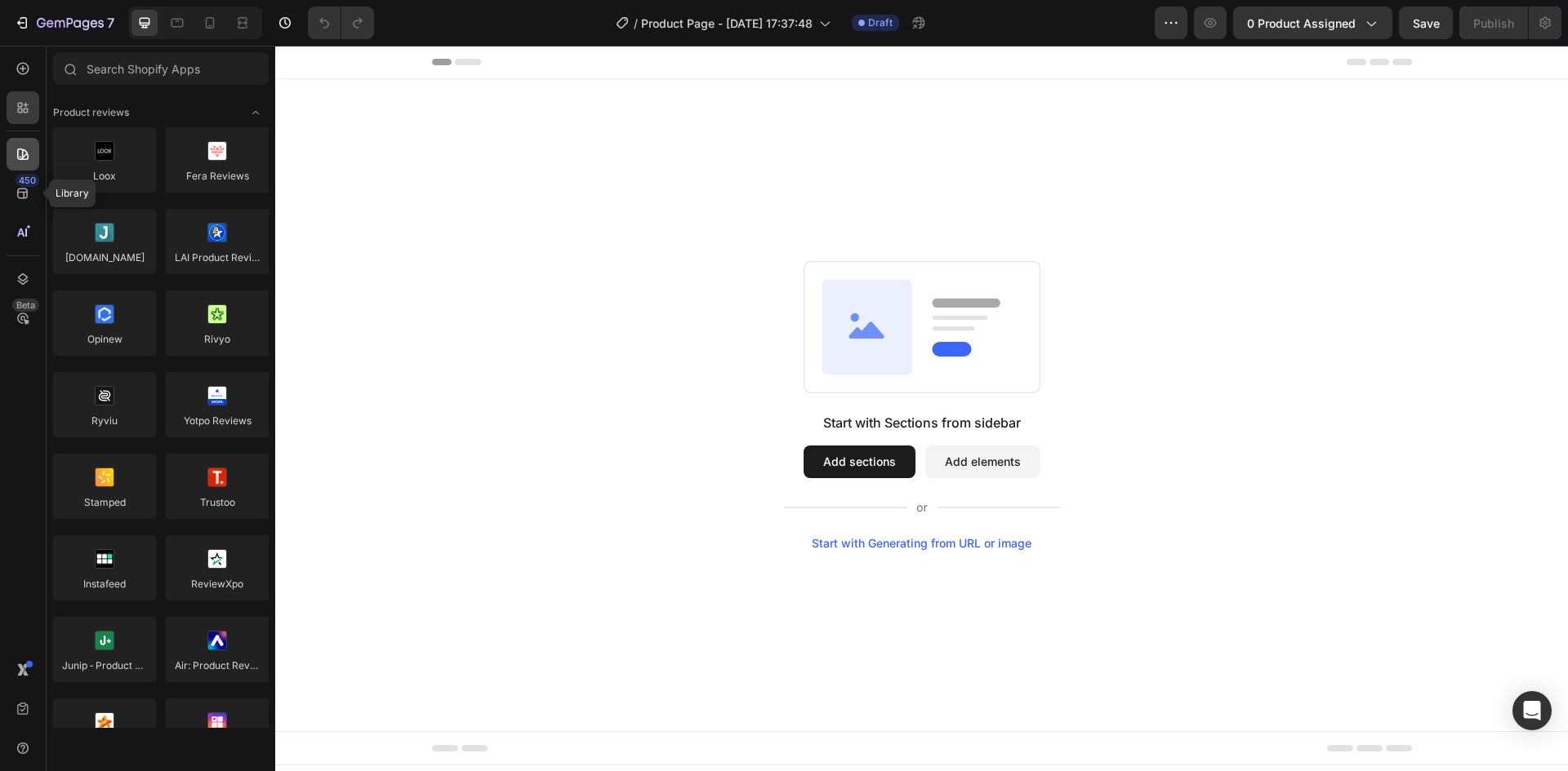
click at [22, 149] on icon at bounding box center [23, 154] width 12 height 12
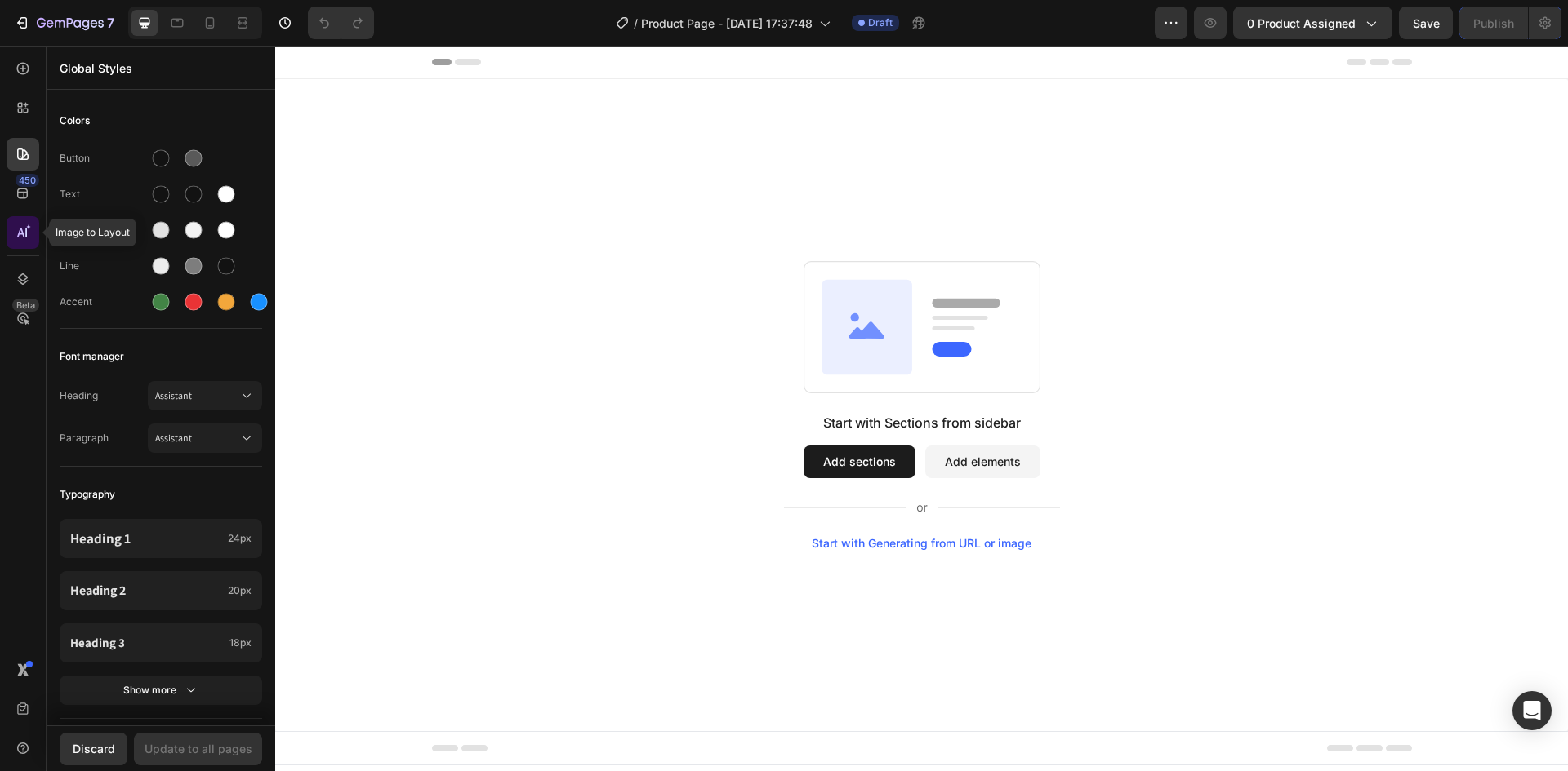
click at [21, 235] on icon at bounding box center [23, 233] width 16 height 16
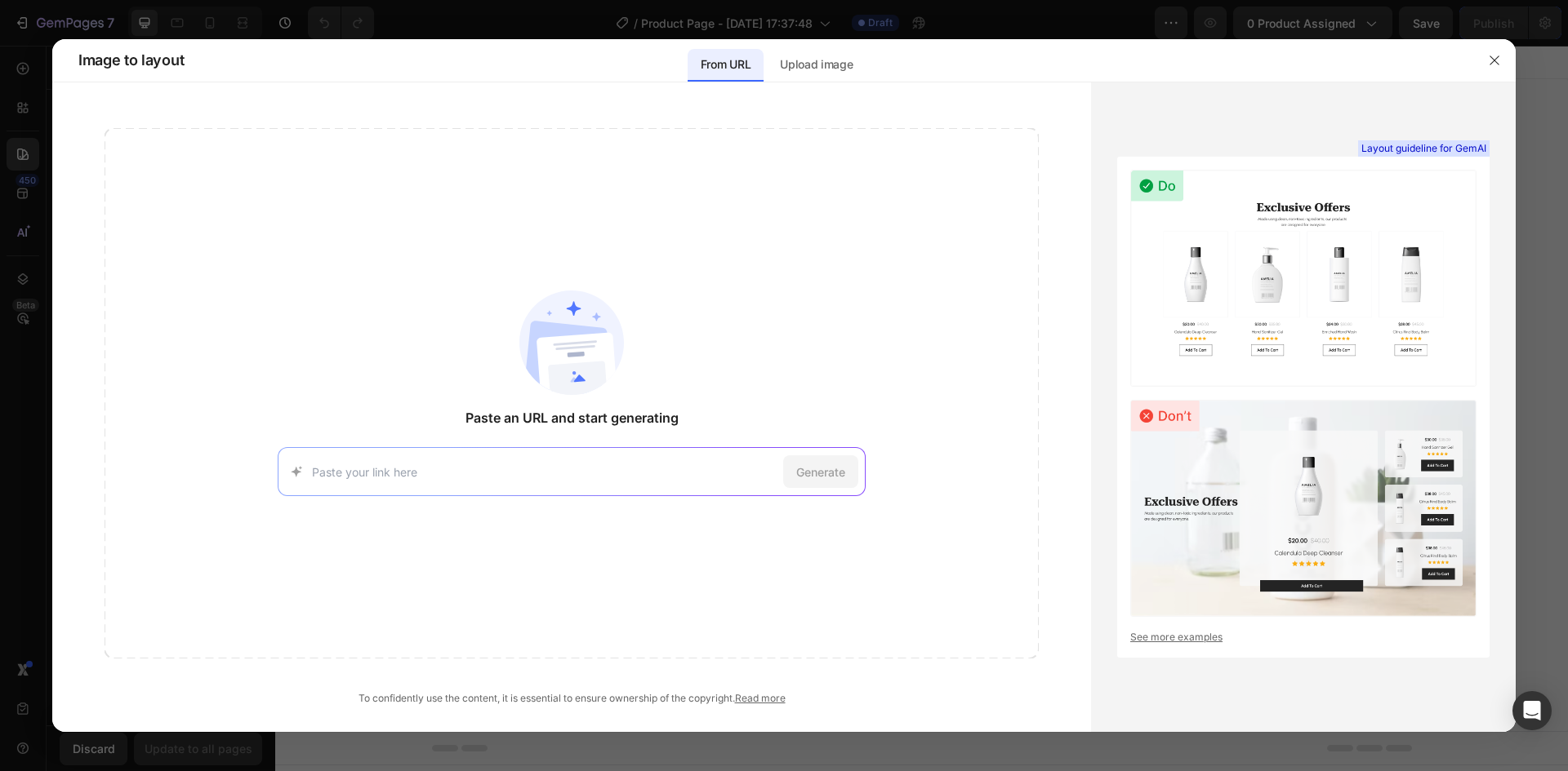
click at [23, 281] on div at bounding box center [784, 386] width 1568 height 771
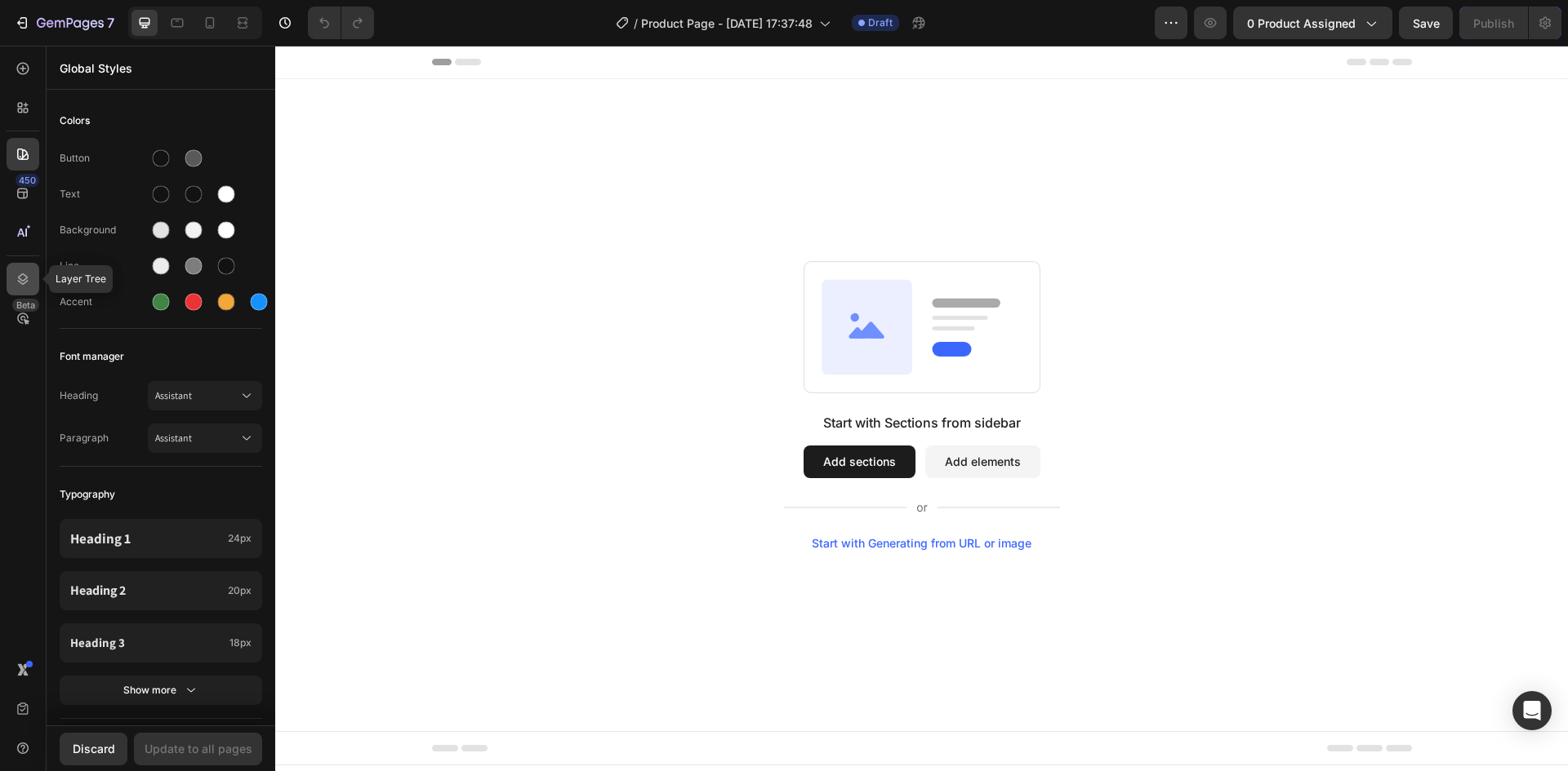
click at [14, 277] on div at bounding box center [23, 279] width 33 height 33
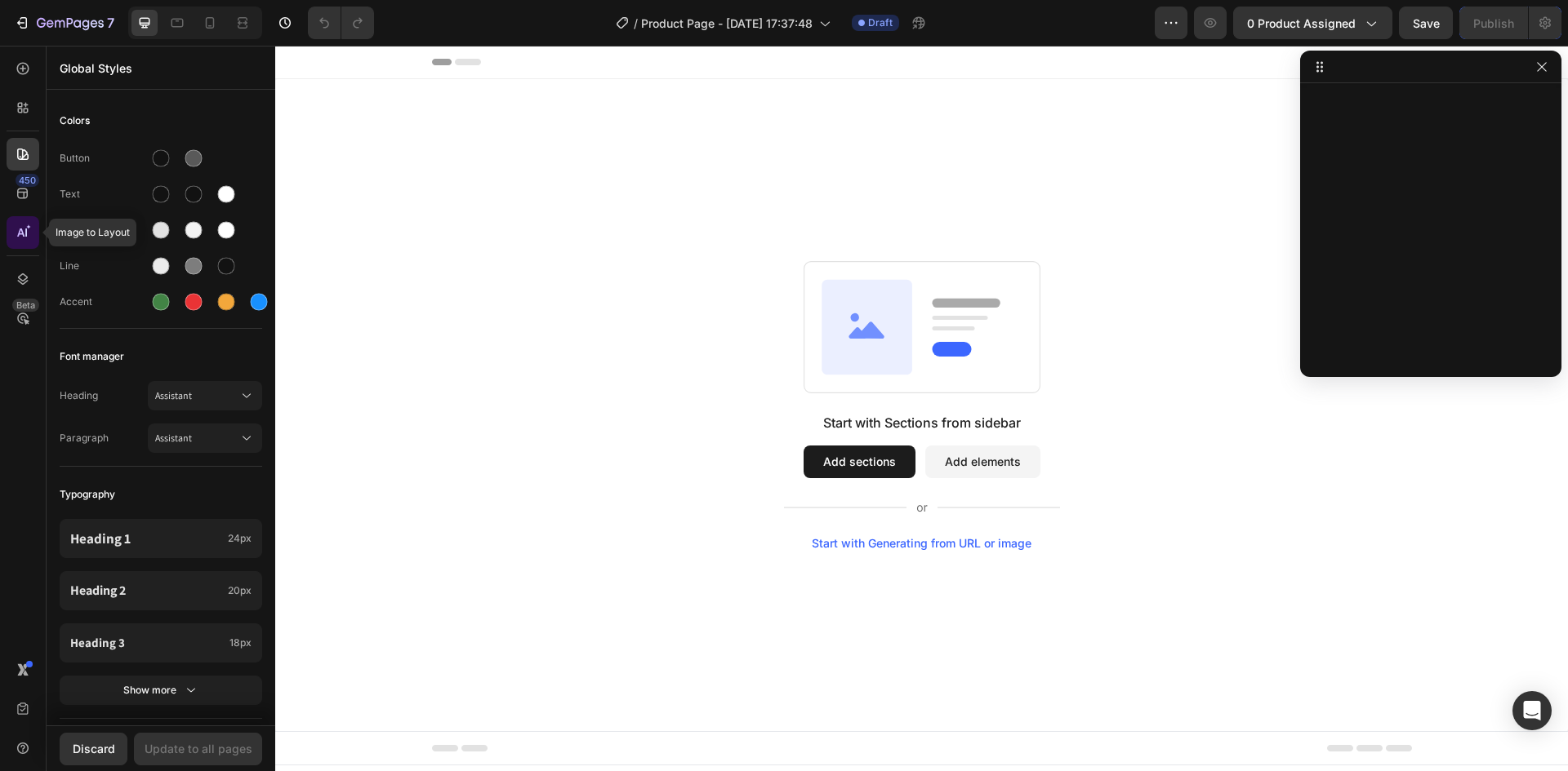
click at [16, 230] on icon at bounding box center [23, 233] width 16 height 16
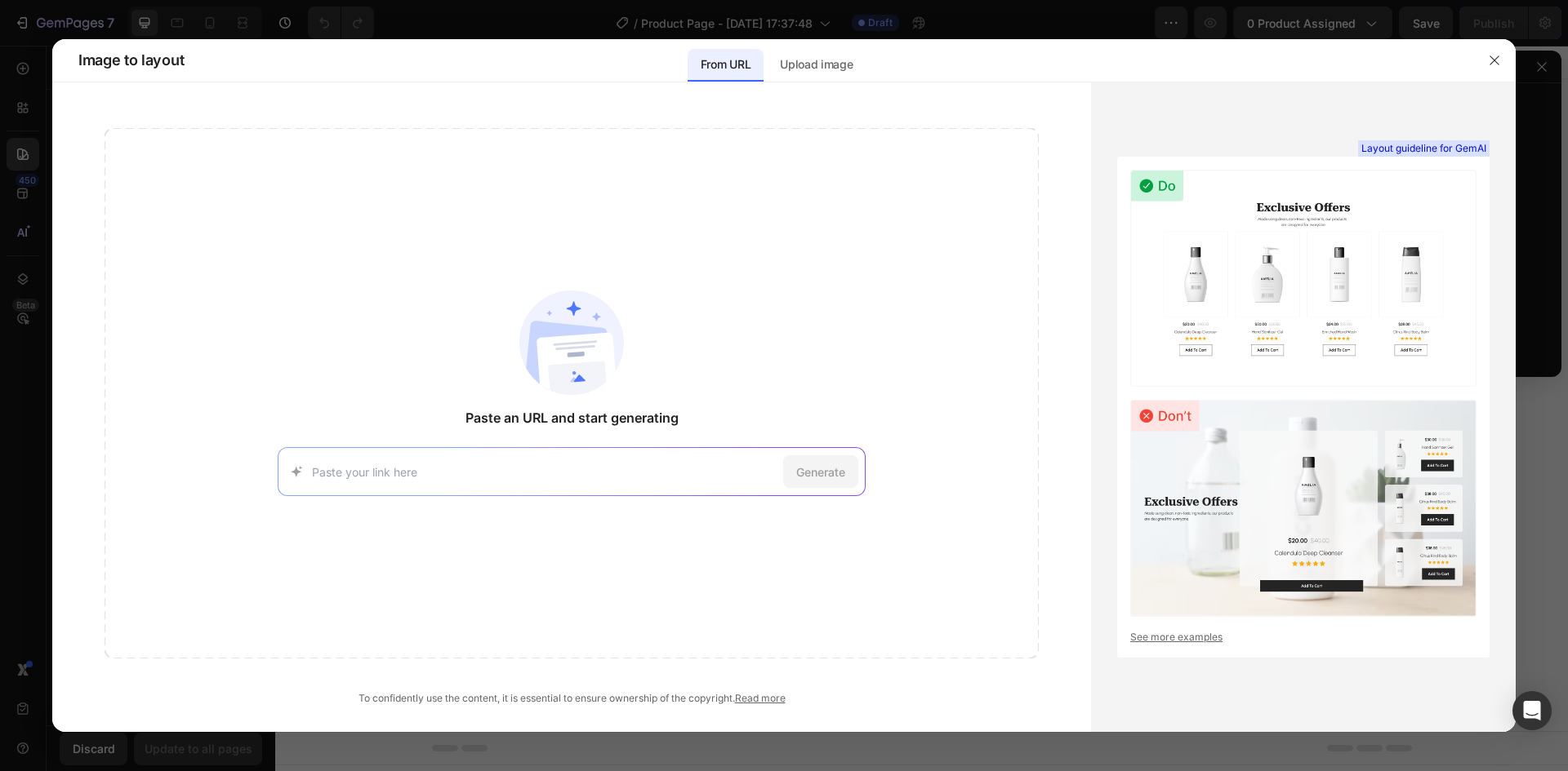
click at [24, 180] on div at bounding box center [784, 386] width 1568 height 771
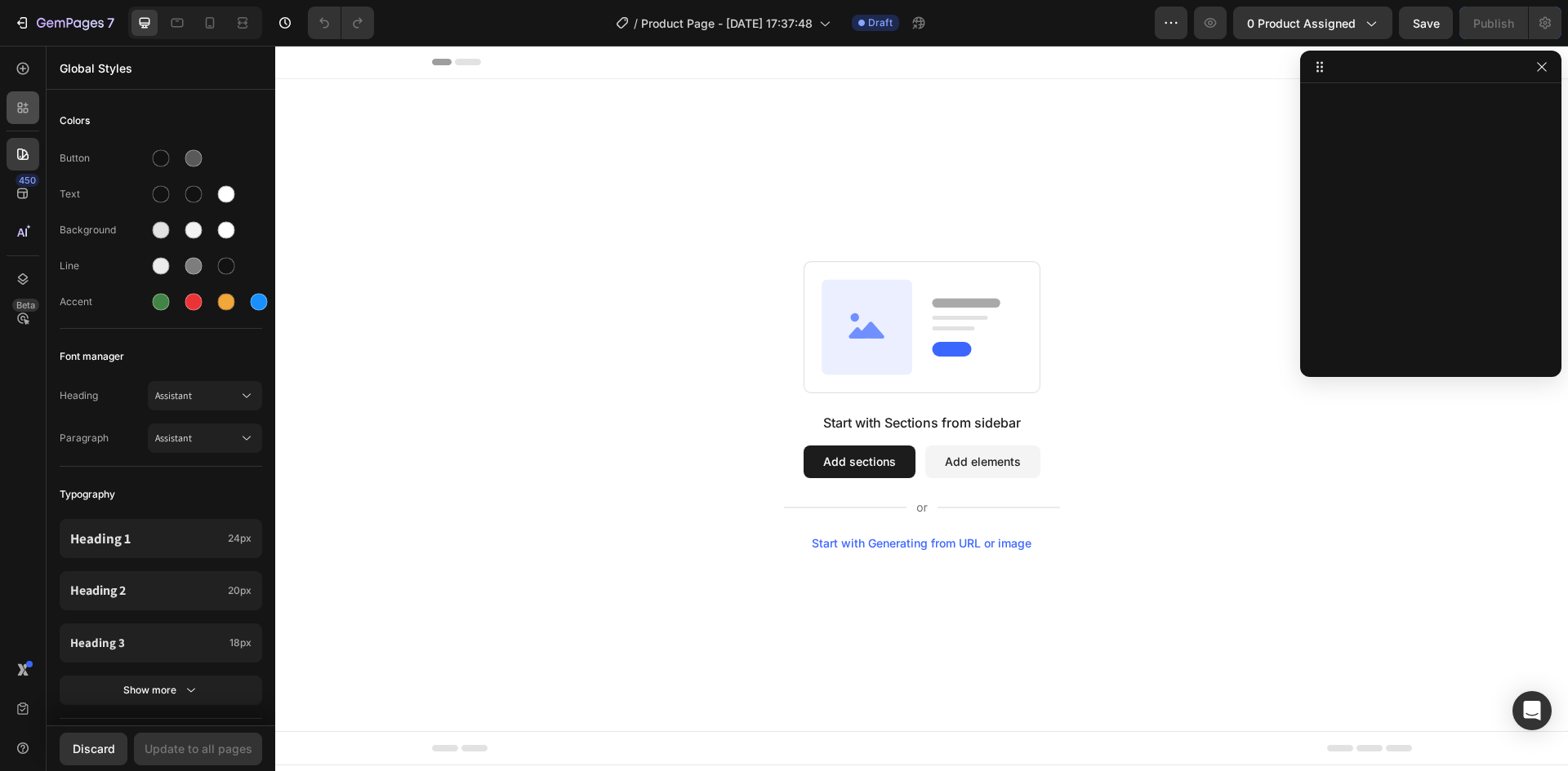
click at [13, 109] on div at bounding box center [23, 107] width 33 height 33
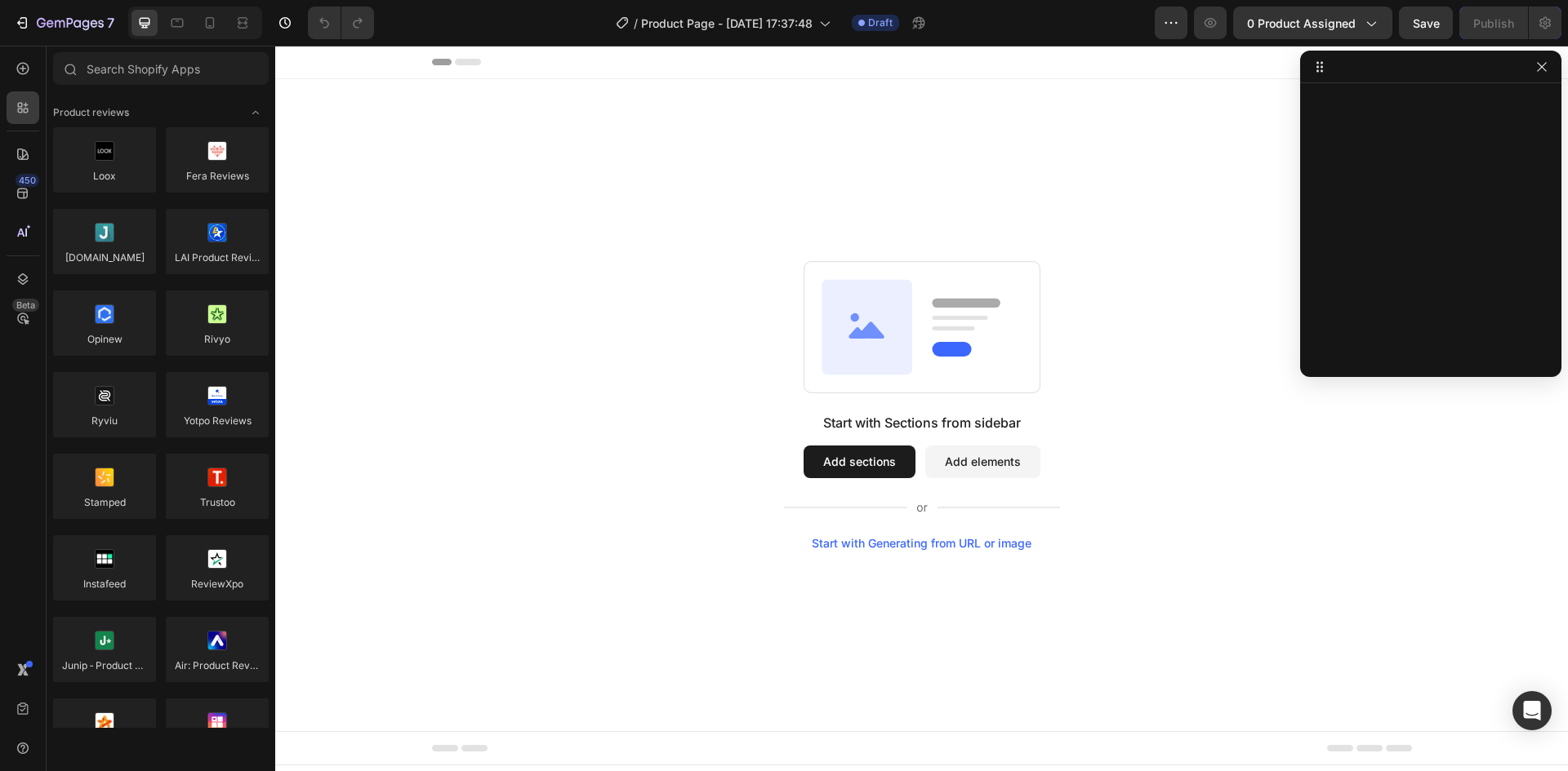
click at [19, 89] on div "450 Beta" at bounding box center [23, 353] width 33 height 601
click at [22, 72] on icon at bounding box center [23, 69] width 16 height 16
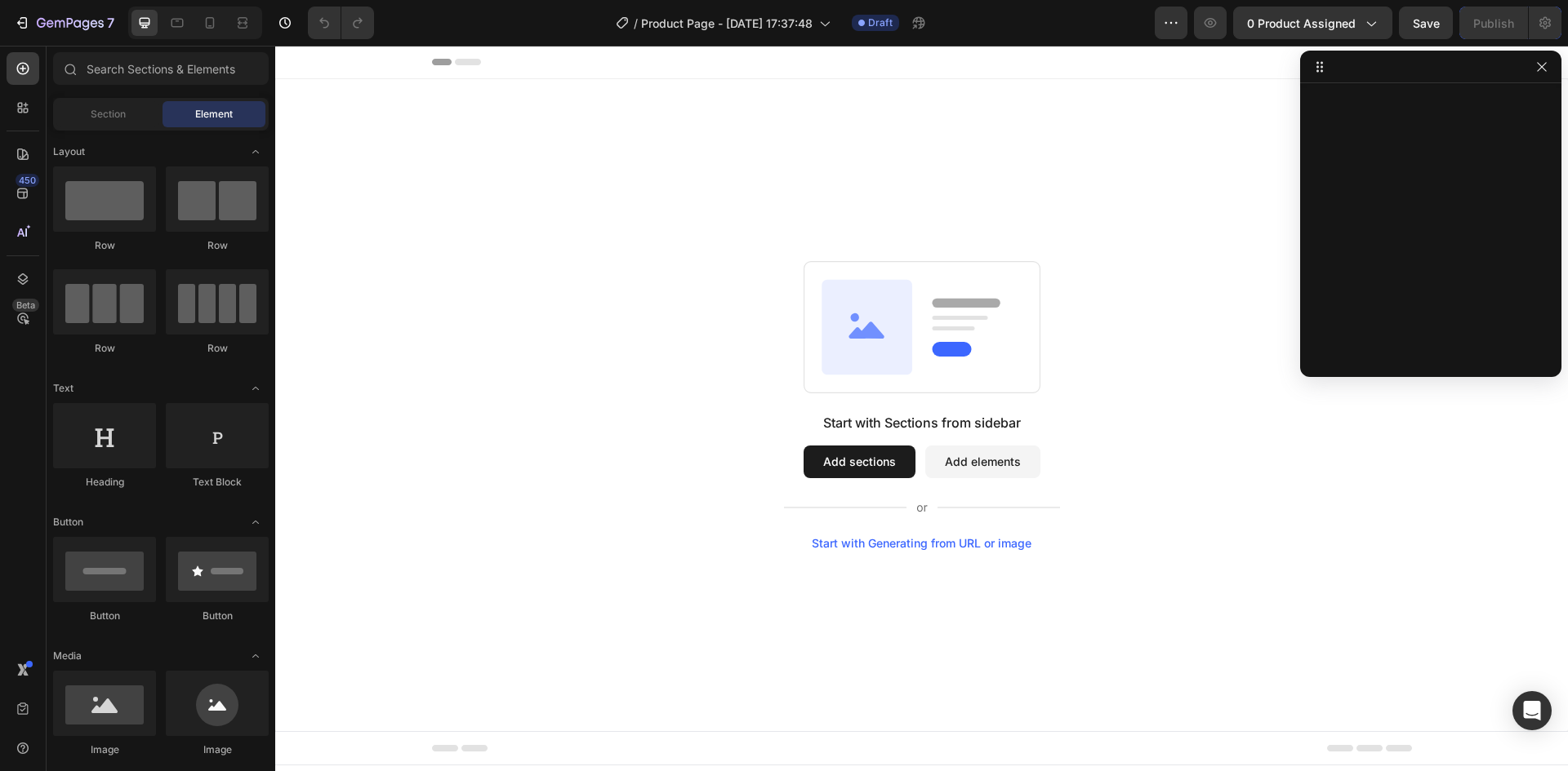
click at [838, 462] on button "Add sections" at bounding box center [859, 462] width 112 height 33
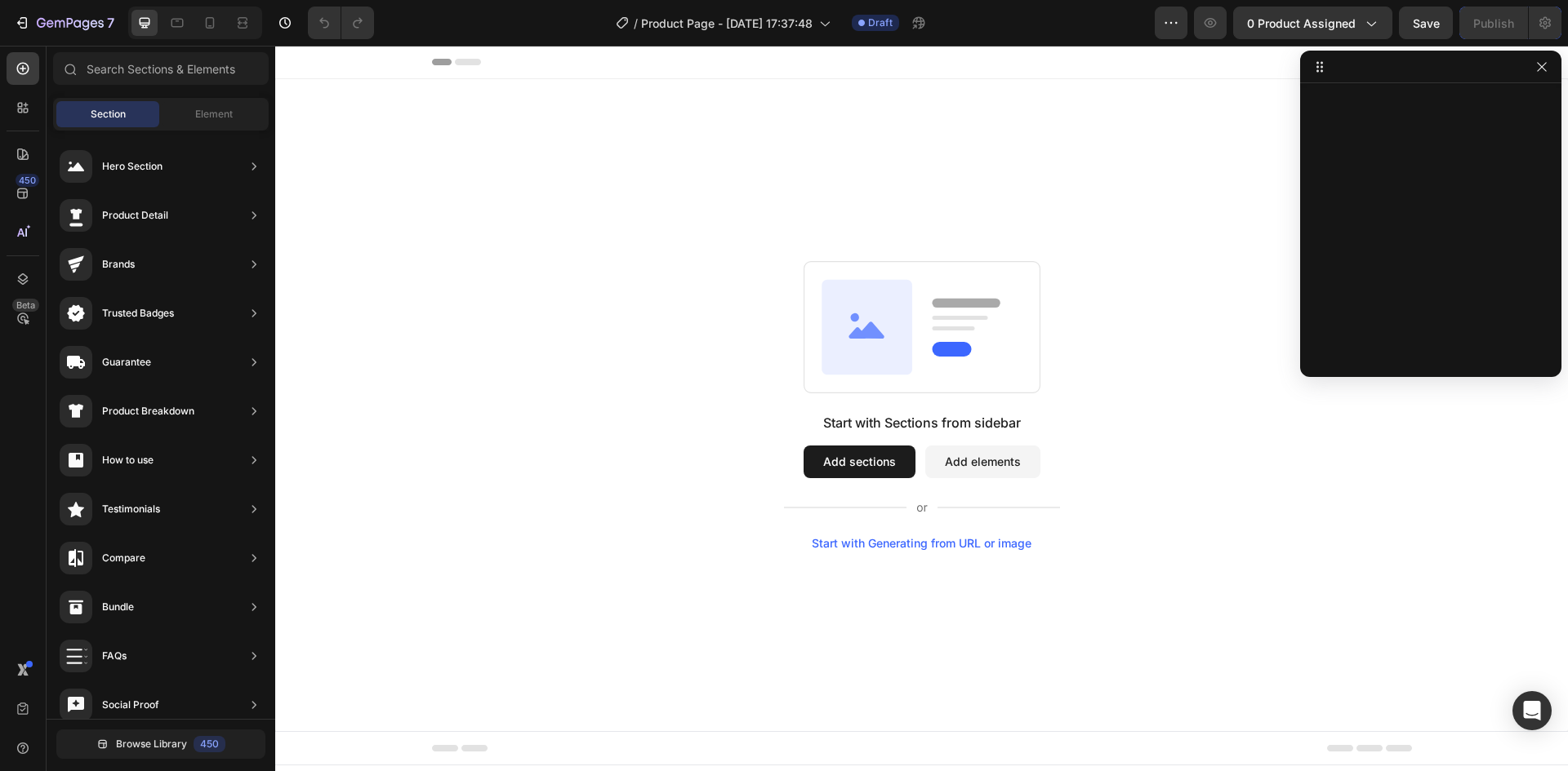
click at [839, 326] on icon at bounding box center [866, 326] width 90 height 95
click at [853, 446] on button "Add sections" at bounding box center [859, 462] width 112 height 33
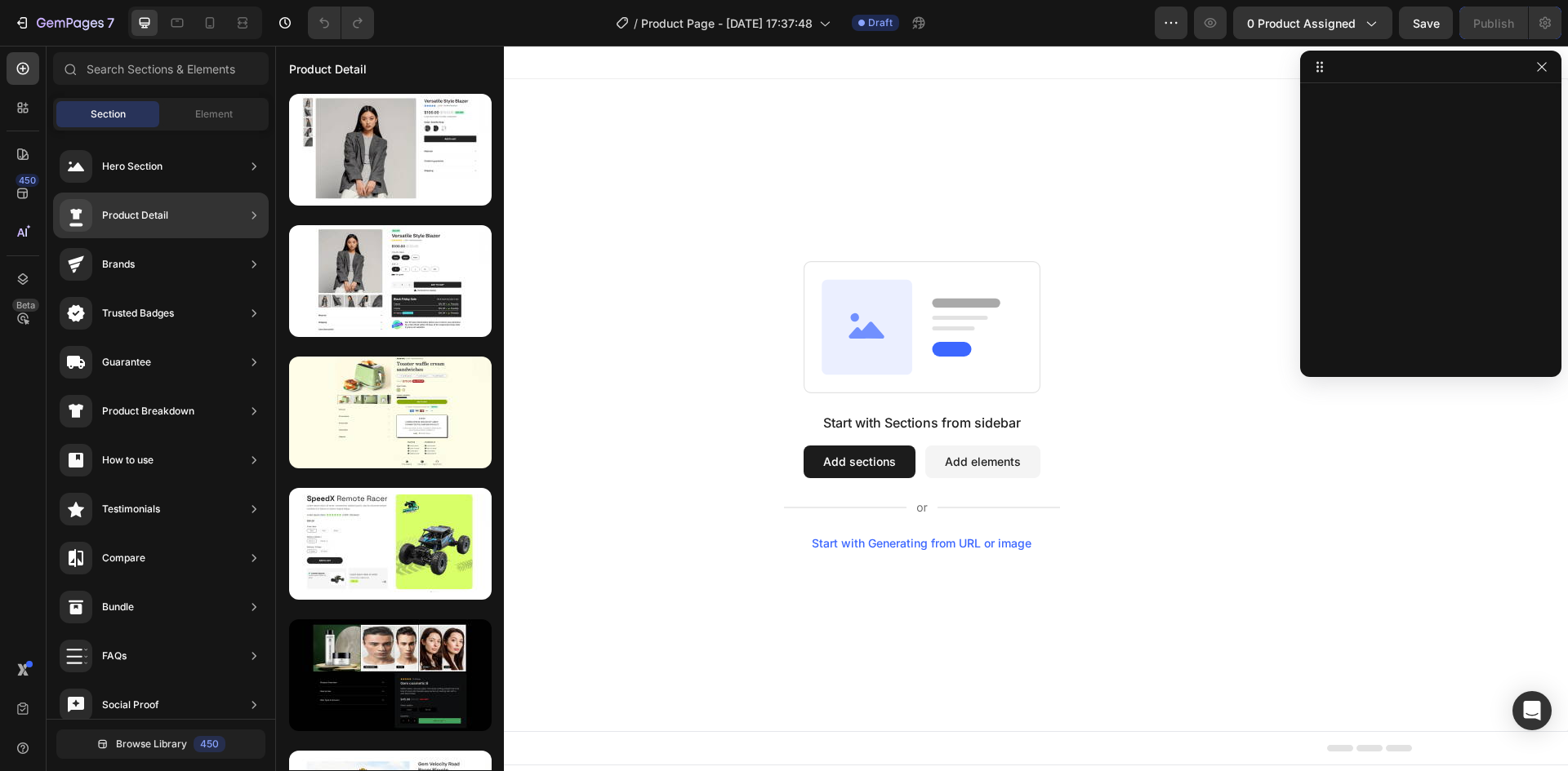
scroll to position [81, 0]
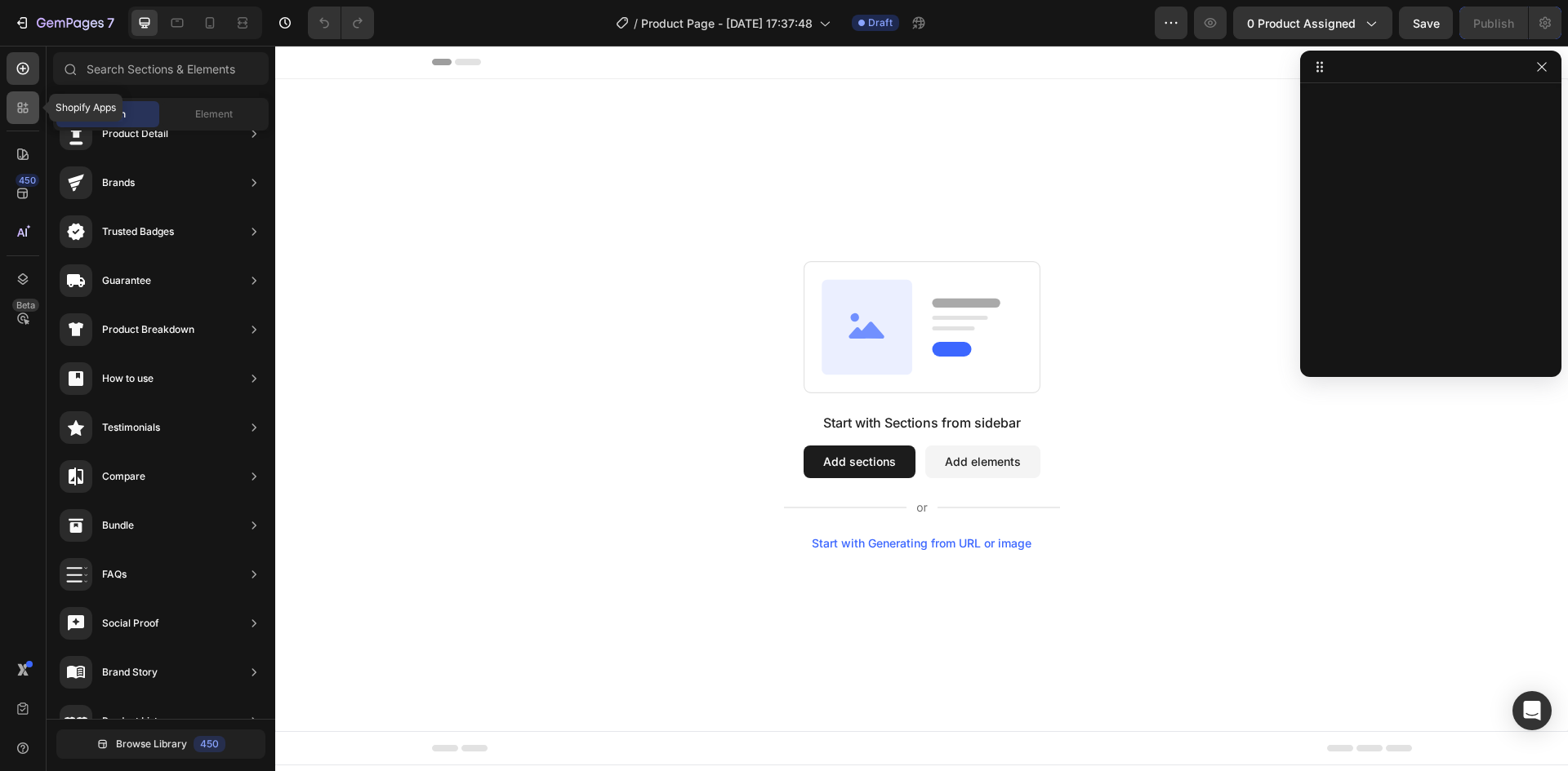
click at [30, 105] on icon at bounding box center [23, 107] width 16 height 16
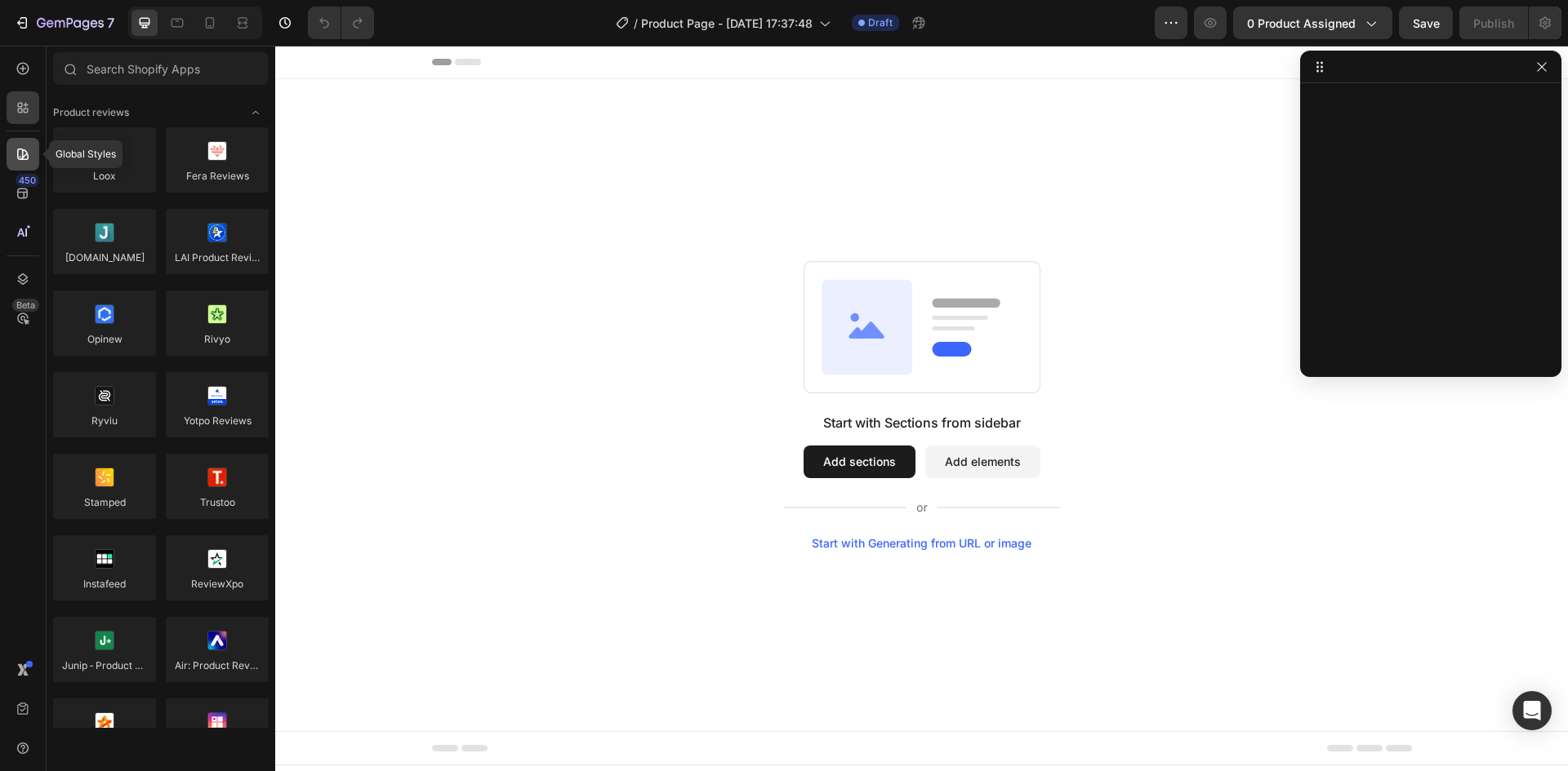
click at [23, 148] on icon at bounding box center [23, 154] width 16 height 16
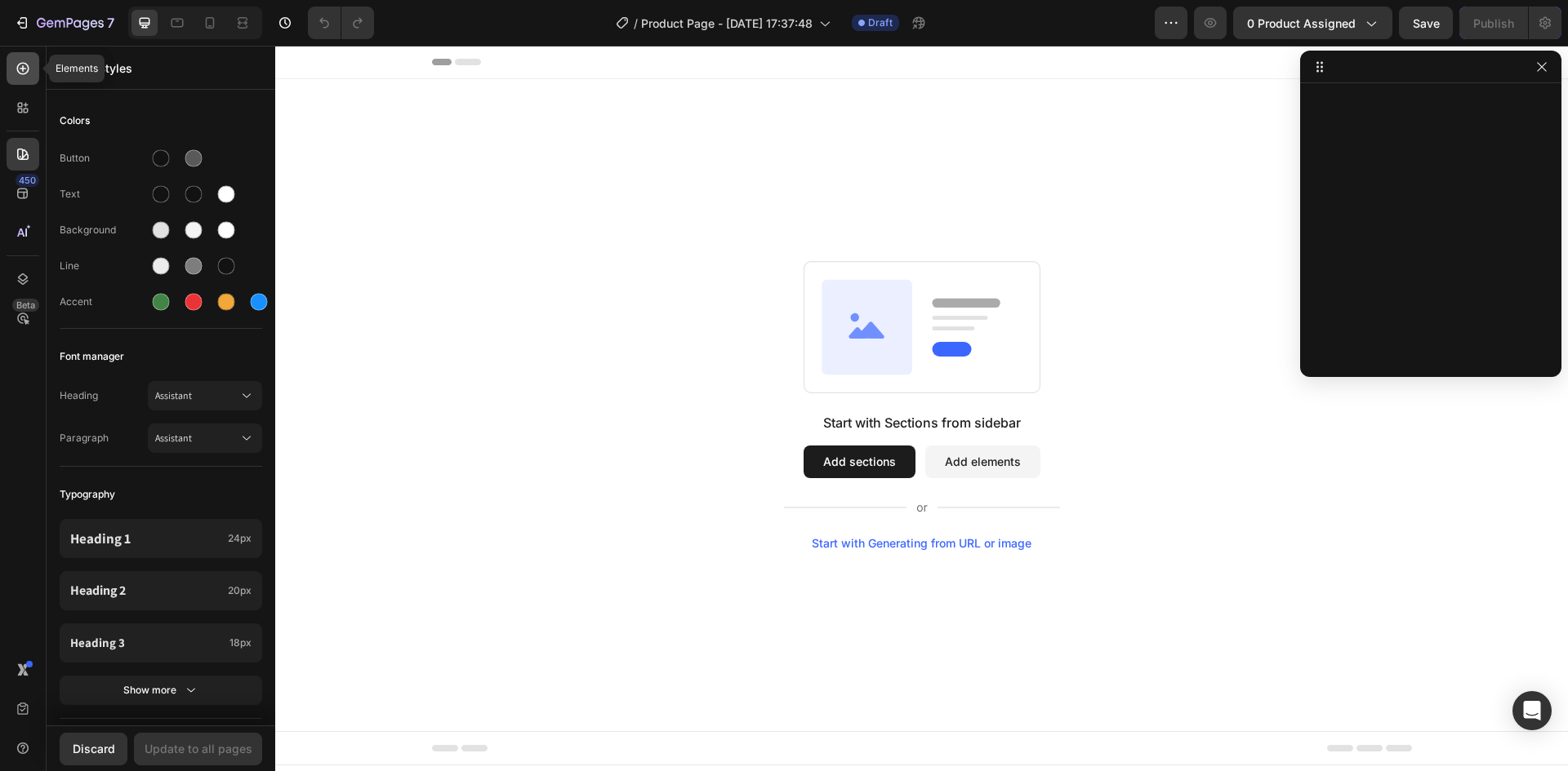
click at [22, 68] on icon at bounding box center [23, 69] width 16 height 16
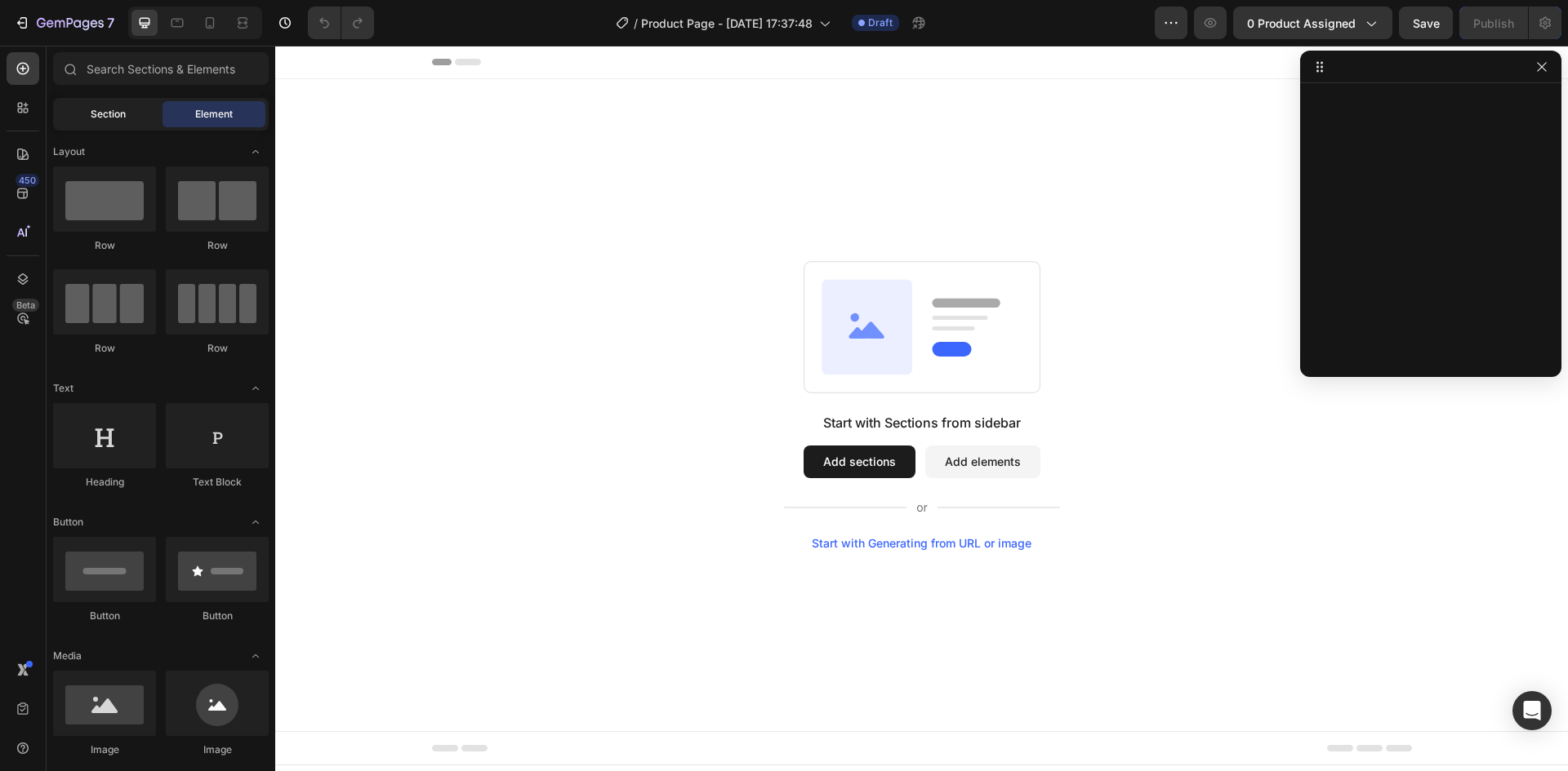
click at [114, 106] on div "Section" at bounding box center [107, 114] width 103 height 26
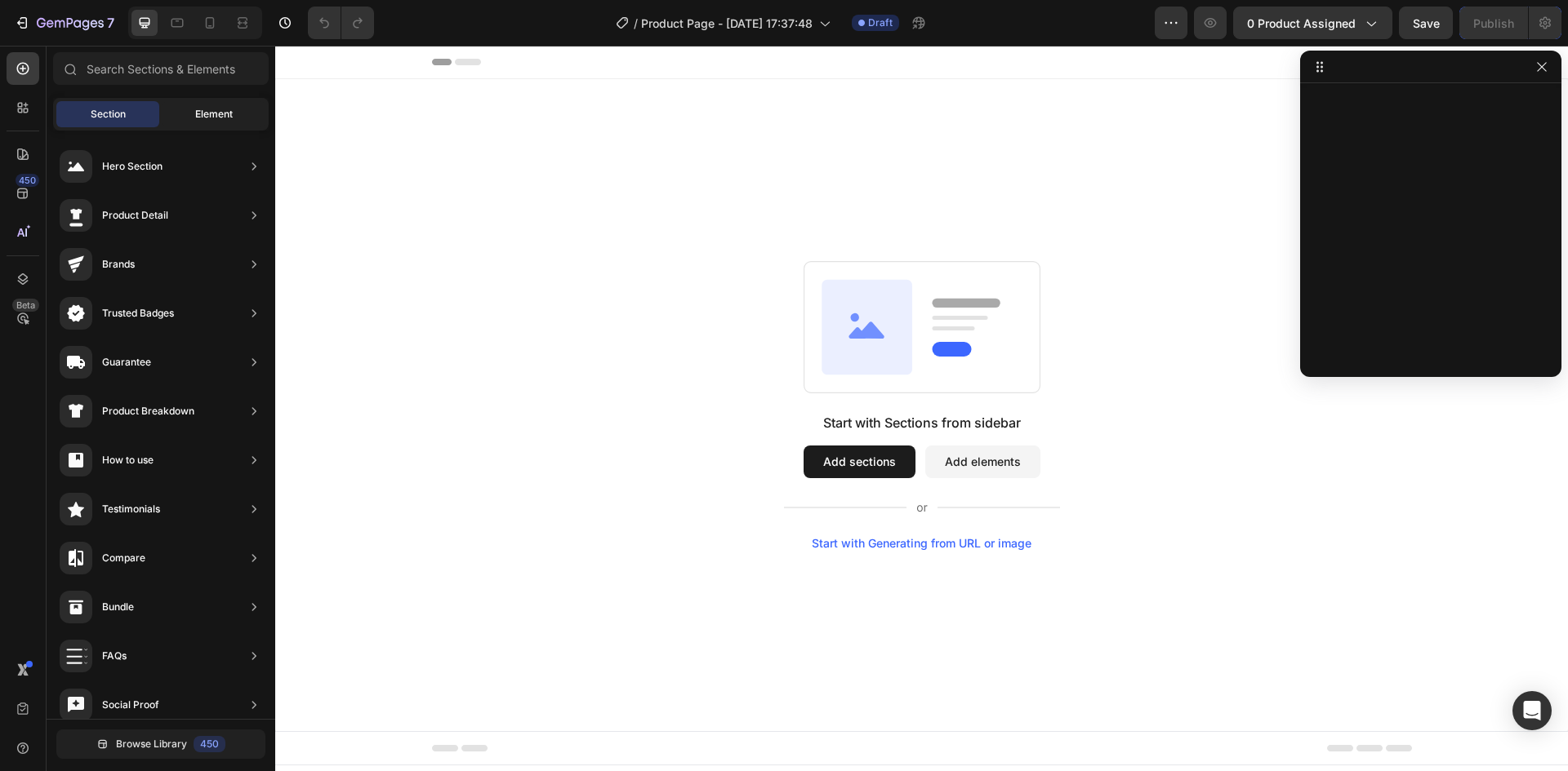
click at [201, 115] on span "Element" at bounding box center [214, 114] width 38 height 14
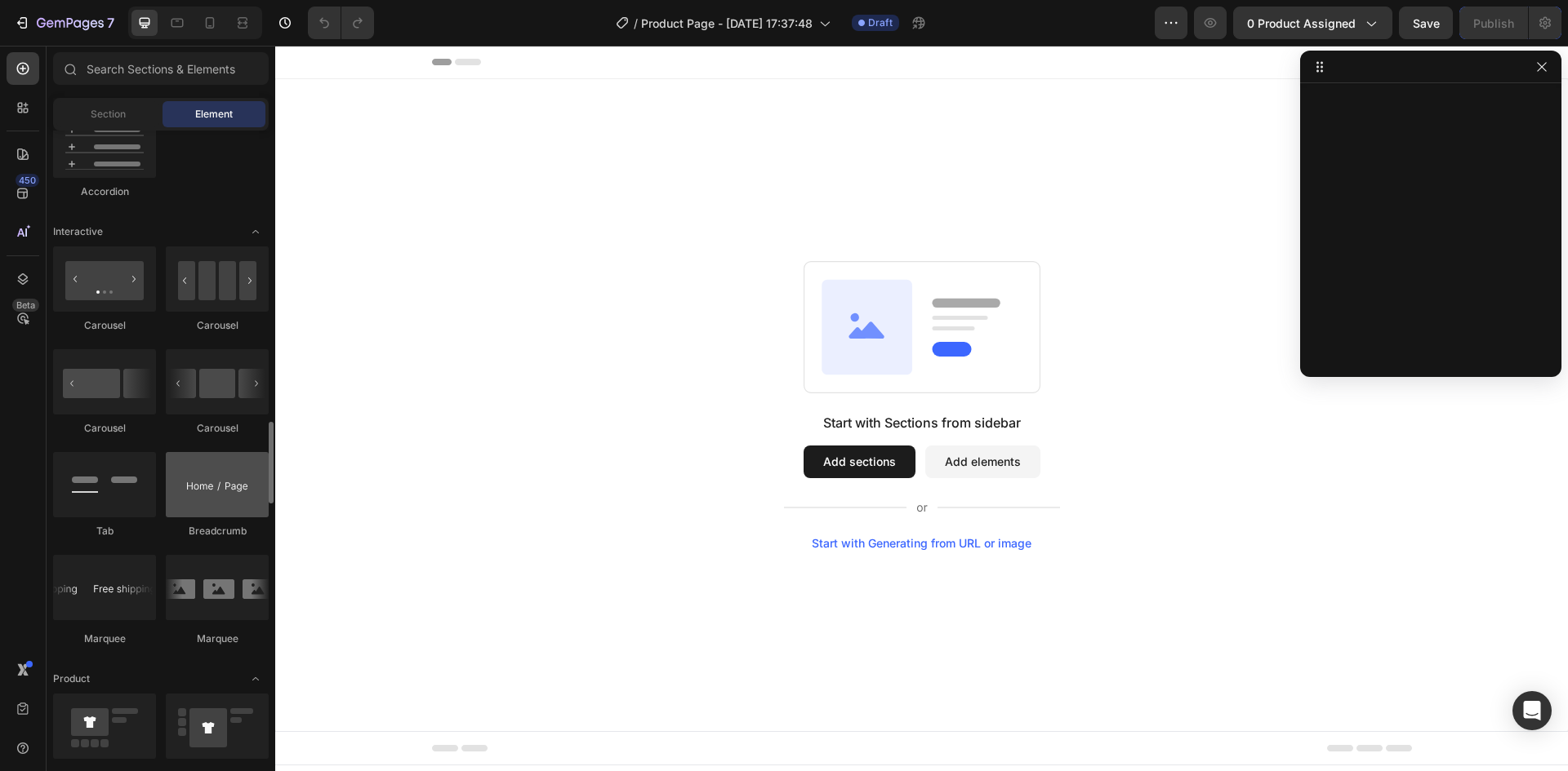
scroll to position [1714, 0]
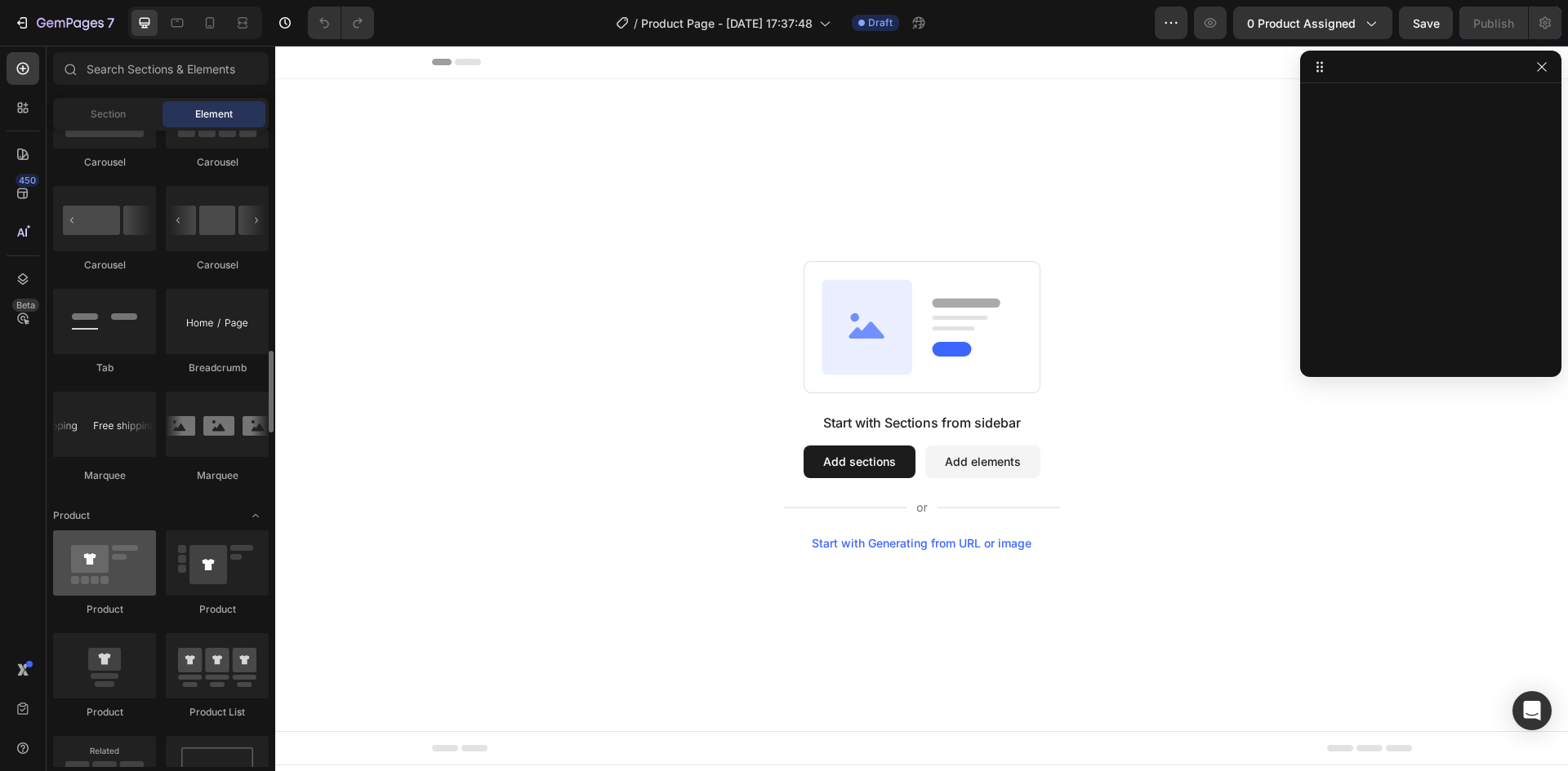
click at [118, 559] on div at bounding box center [105, 563] width 103 height 65
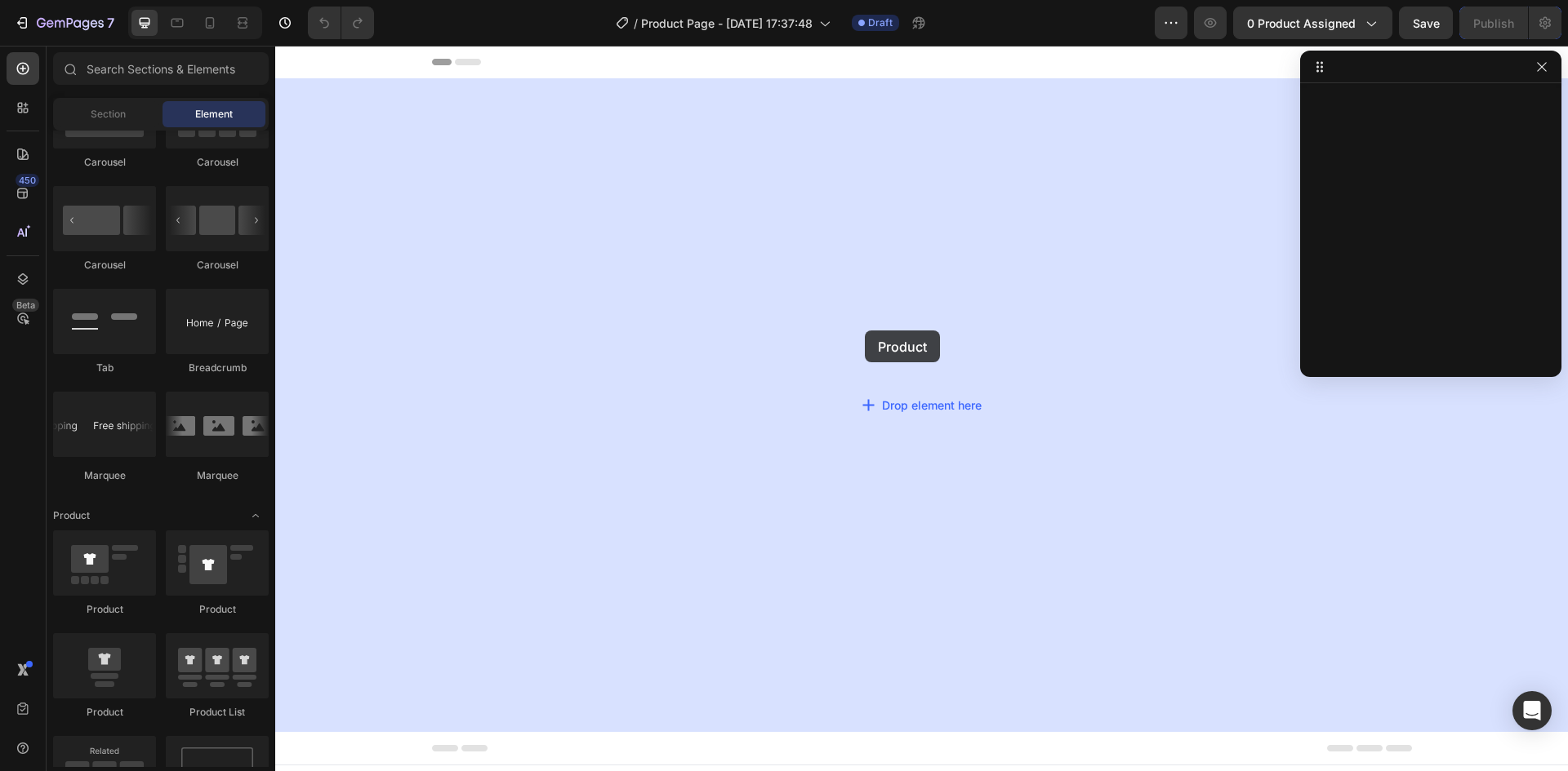
drag, startPoint x: 434, startPoint y: 599, endPoint x: 866, endPoint y: 307, distance: 521.4
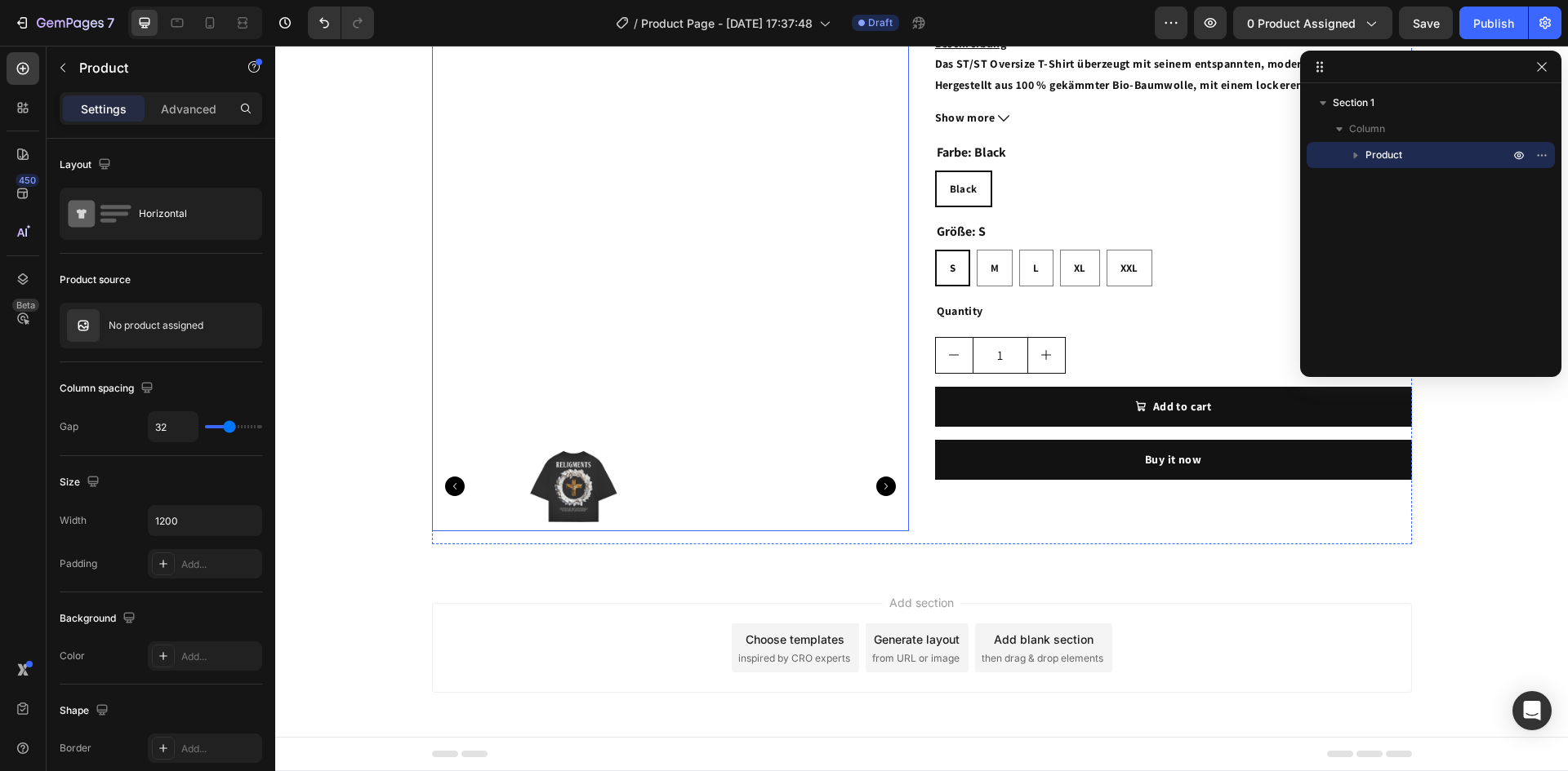
scroll to position [0, 0]
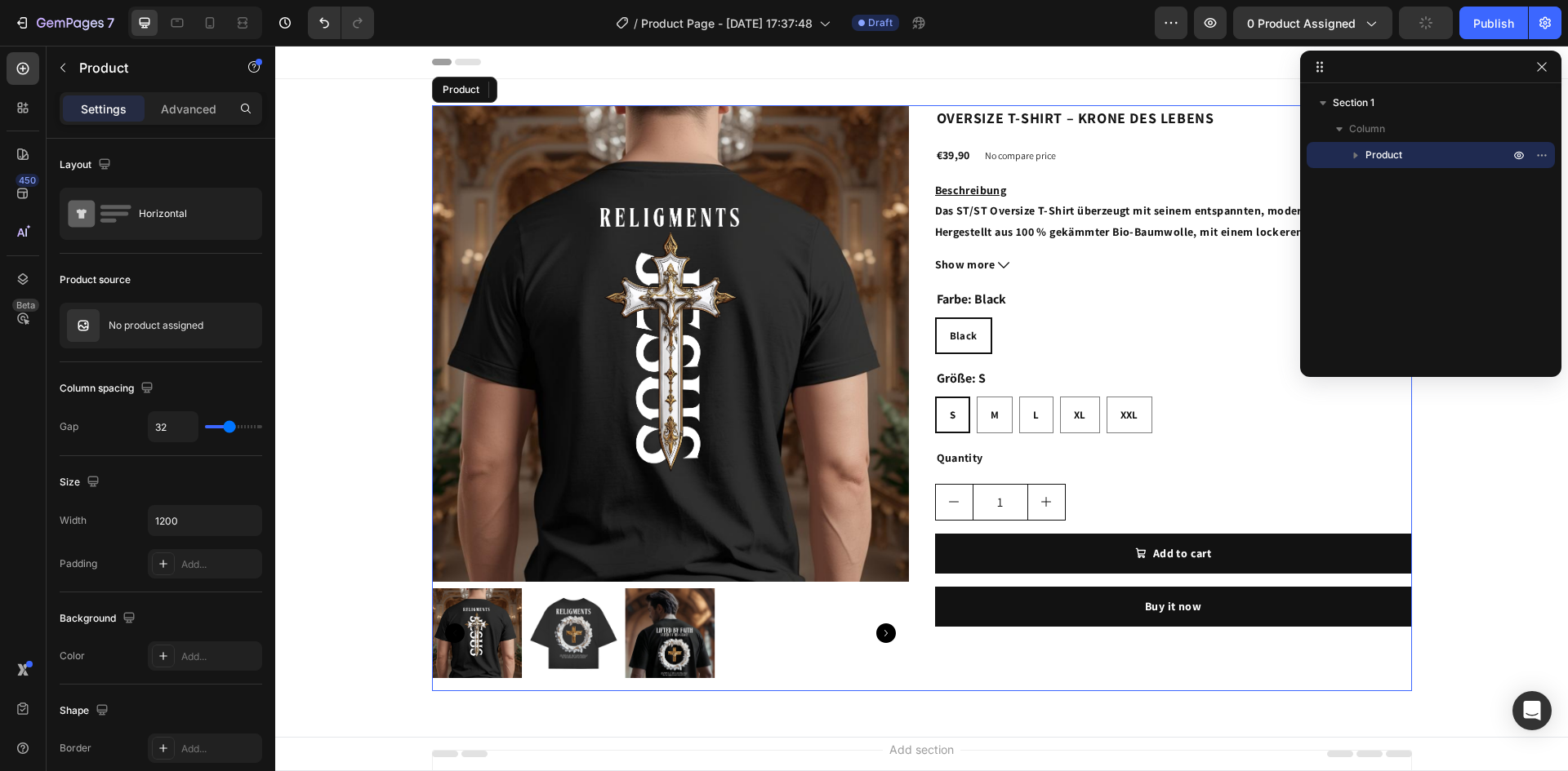
click at [1323, 73] on div at bounding box center [1430, 67] width 261 height 33
click at [1319, 69] on icon at bounding box center [1320, 67] width 13 height 13
drag, startPoint x: 1544, startPoint y: 68, endPoint x: 1238, endPoint y: 16, distance: 310.4
click at [1544, 68] on icon "button" at bounding box center [1541, 67] width 13 height 13
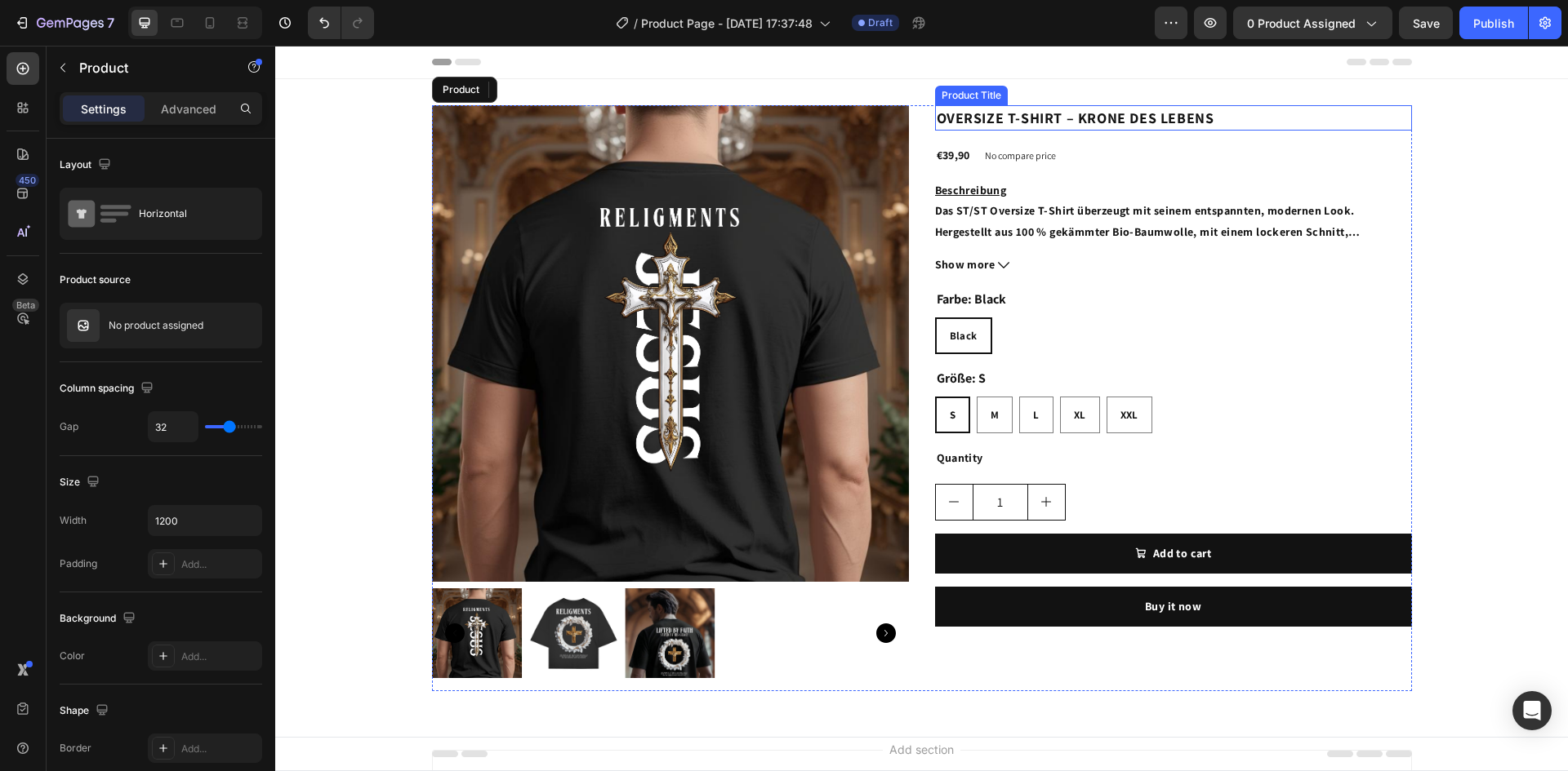
click at [1013, 114] on h2 "OVERSIZE T-SHIRT – KRONE DES LEBENS" at bounding box center [1173, 118] width 477 height 25
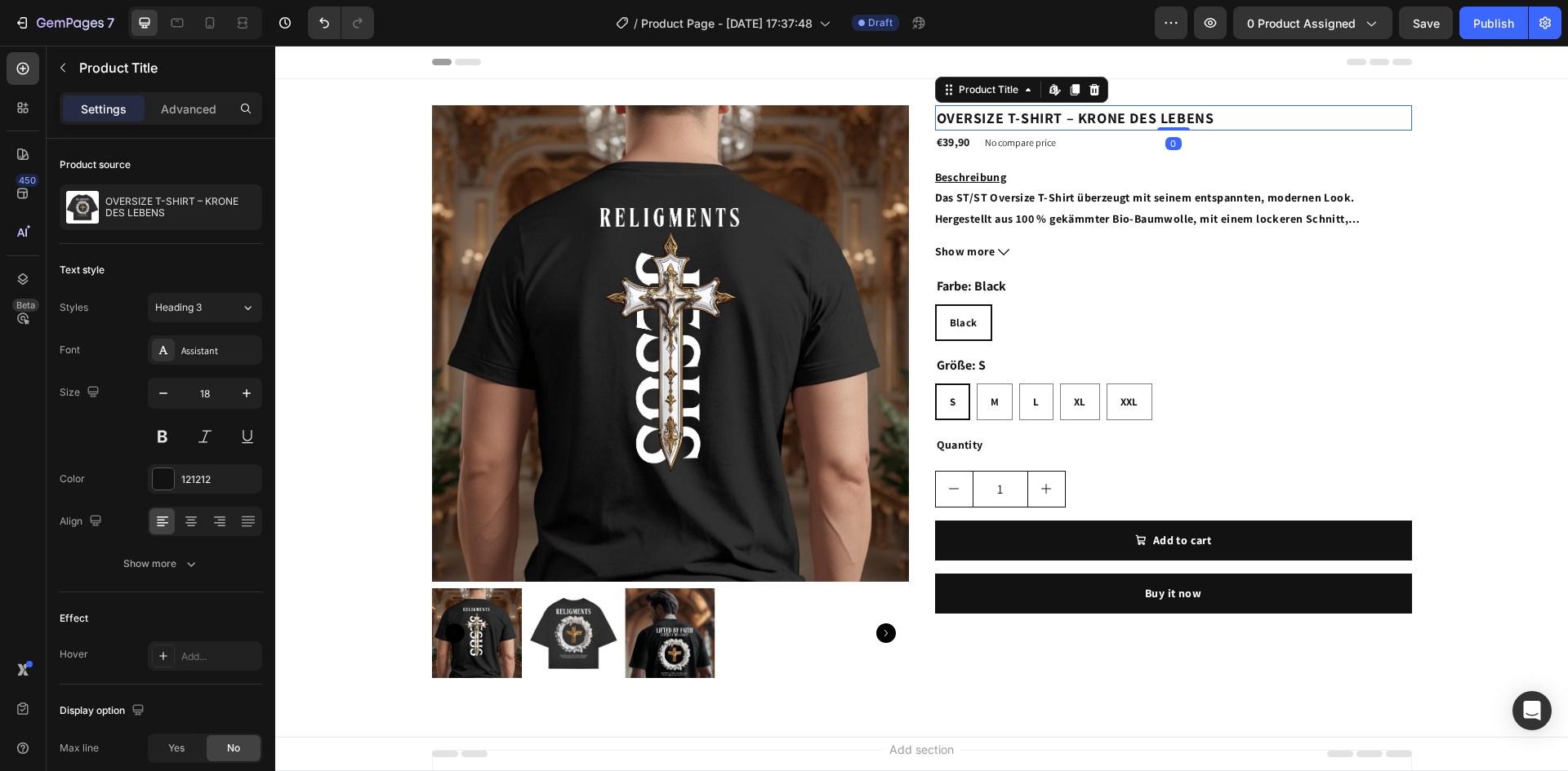
drag, startPoint x: 1169, startPoint y: 140, endPoint x: 1171, endPoint y: 104, distance: 36.1
click at [1171, 104] on div "Product Images OVERSIZE T-SHIRT – KRONE DES LEBENS Product Title Edit content i…" at bounding box center [921, 398] width 1293 height 638
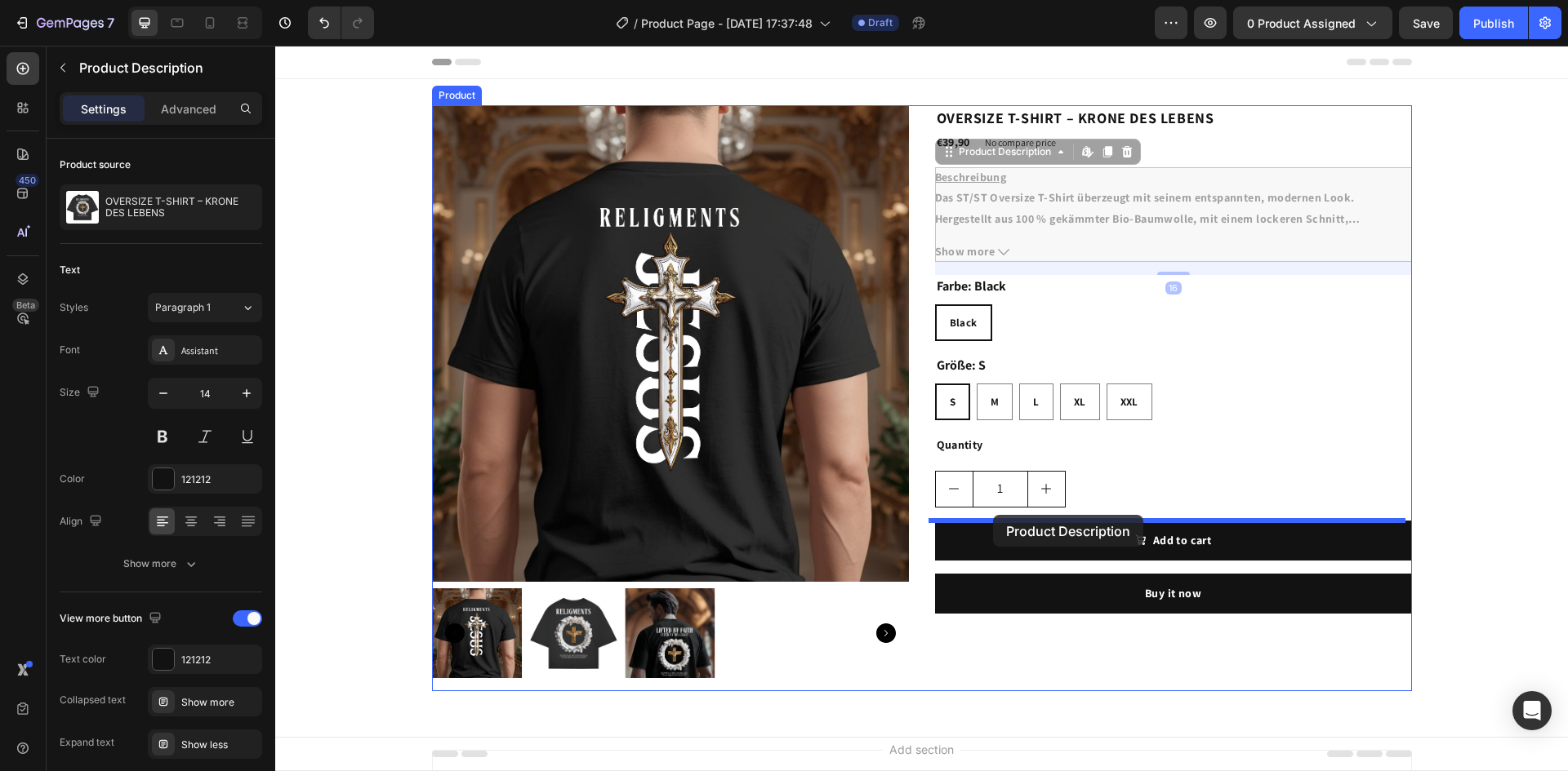
drag, startPoint x: 978, startPoint y: 176, endPoint x: 992, endPoint y: 512, distance: 336.3
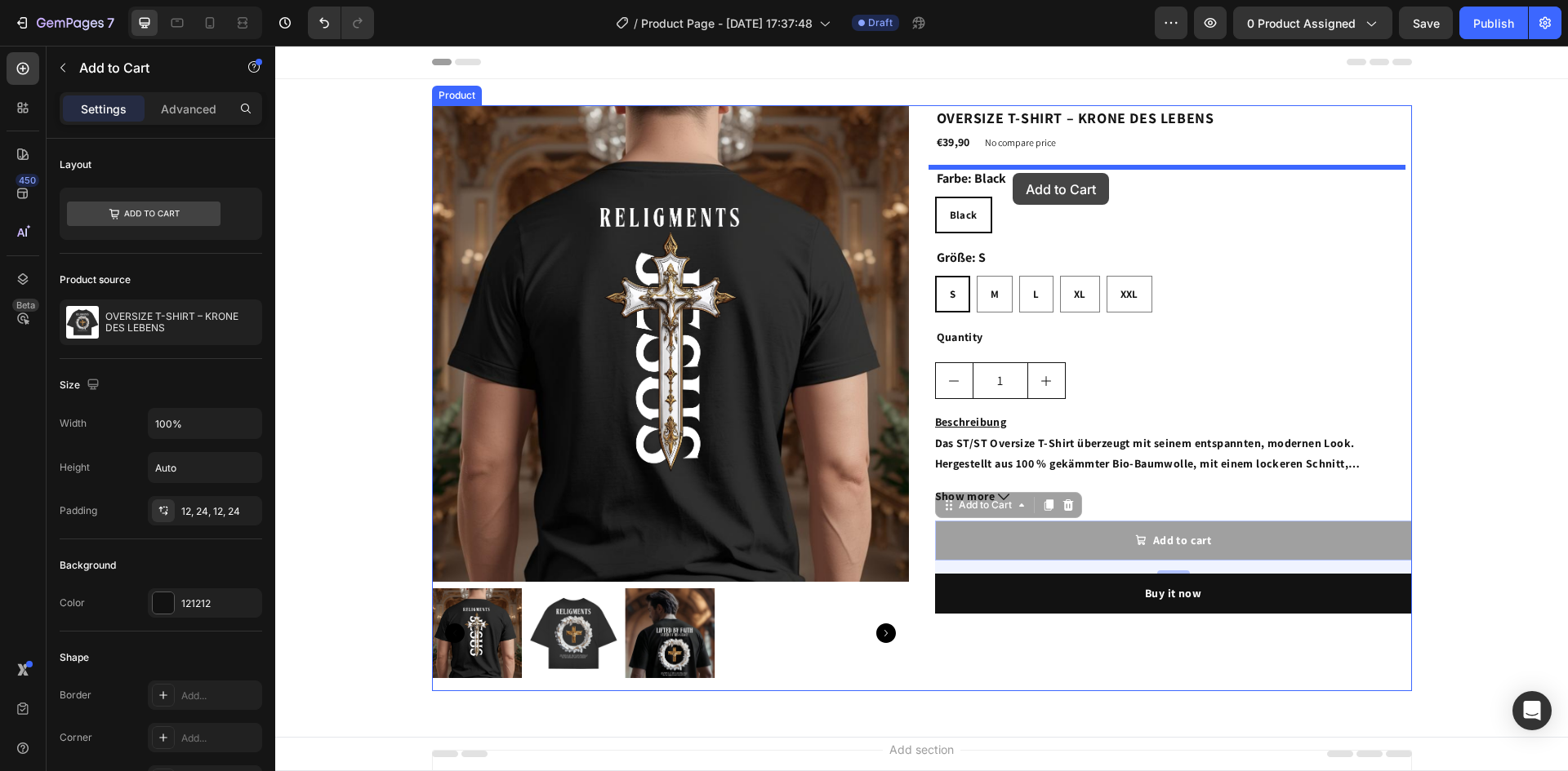
drag, startPoint x: 1032, startPoint y: 543, endPoint x: 1013, endPoint y: 172, distance: 371.5
click at [1013, 172] on div "Header Product Images OVERSIZE T-SHIRT – KRONE DES LEBENS Product Title €39,90 …" at bounding box center [921, 482] width 1293 height 872
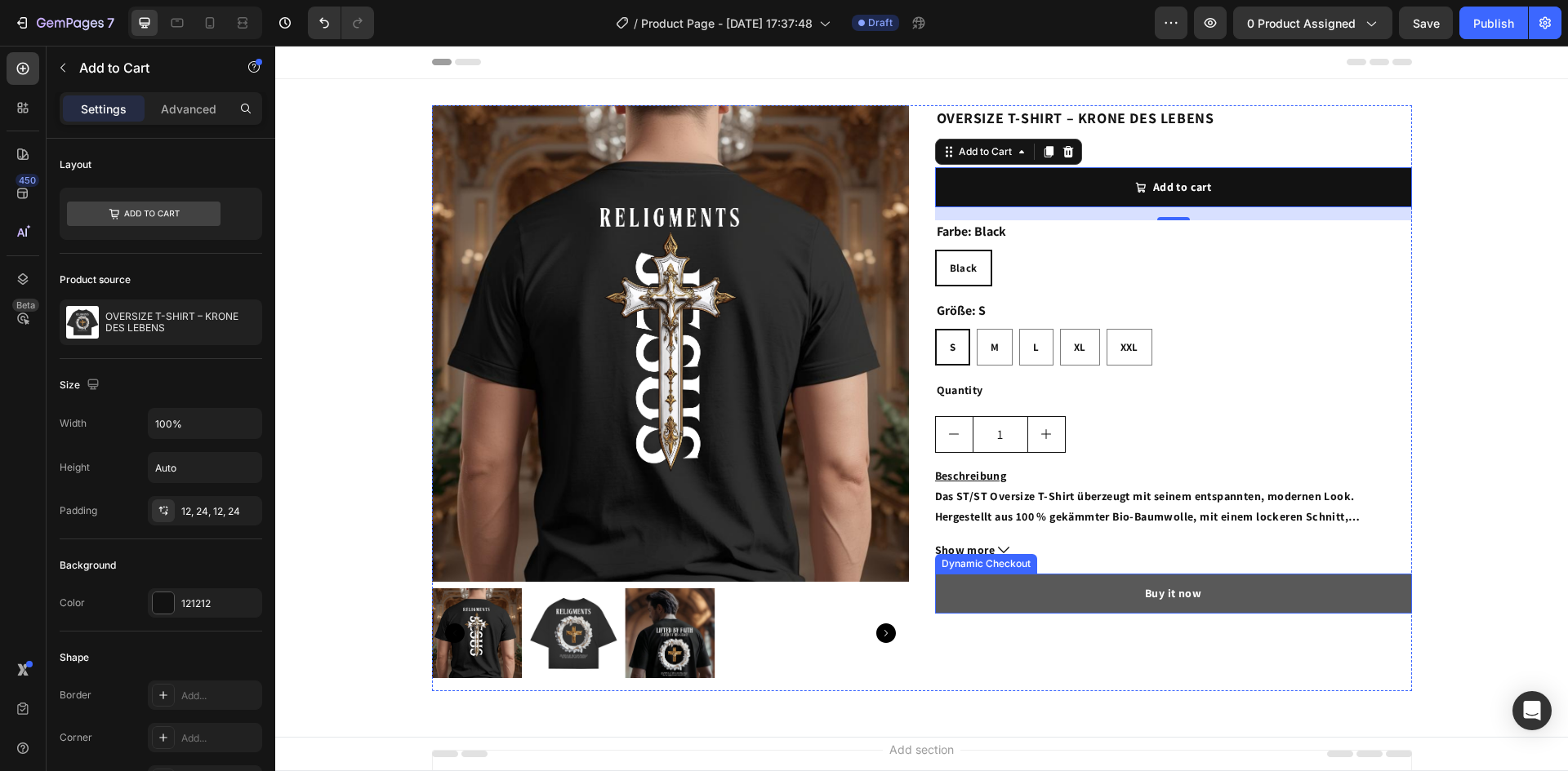
click at [1078, 590] on button "Buy it now" at bounding box center [1173, 593] width 477 height 40
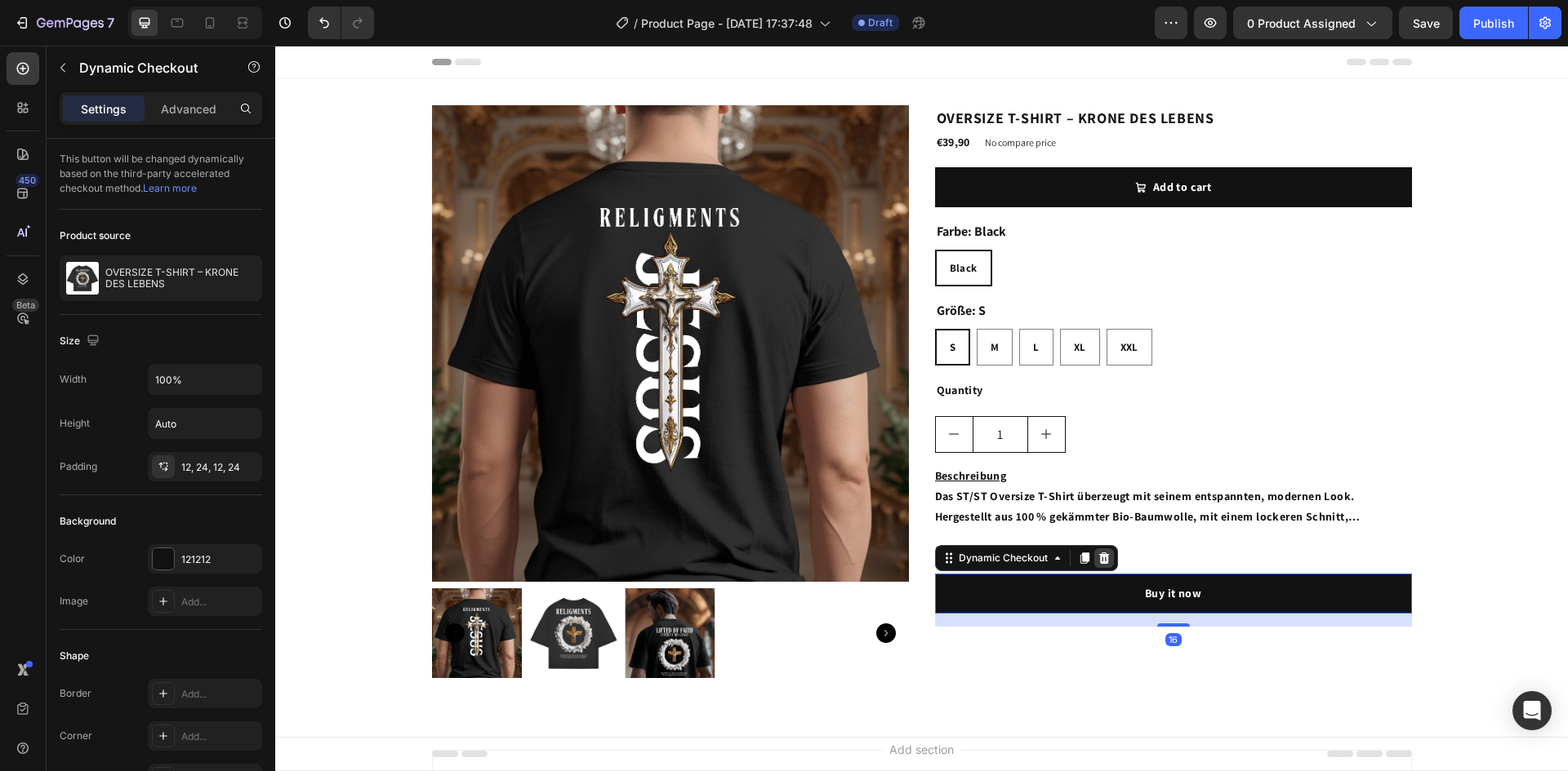
click at [1098, 560] on icon at bounding box center [1104, 558] width 11 height 12
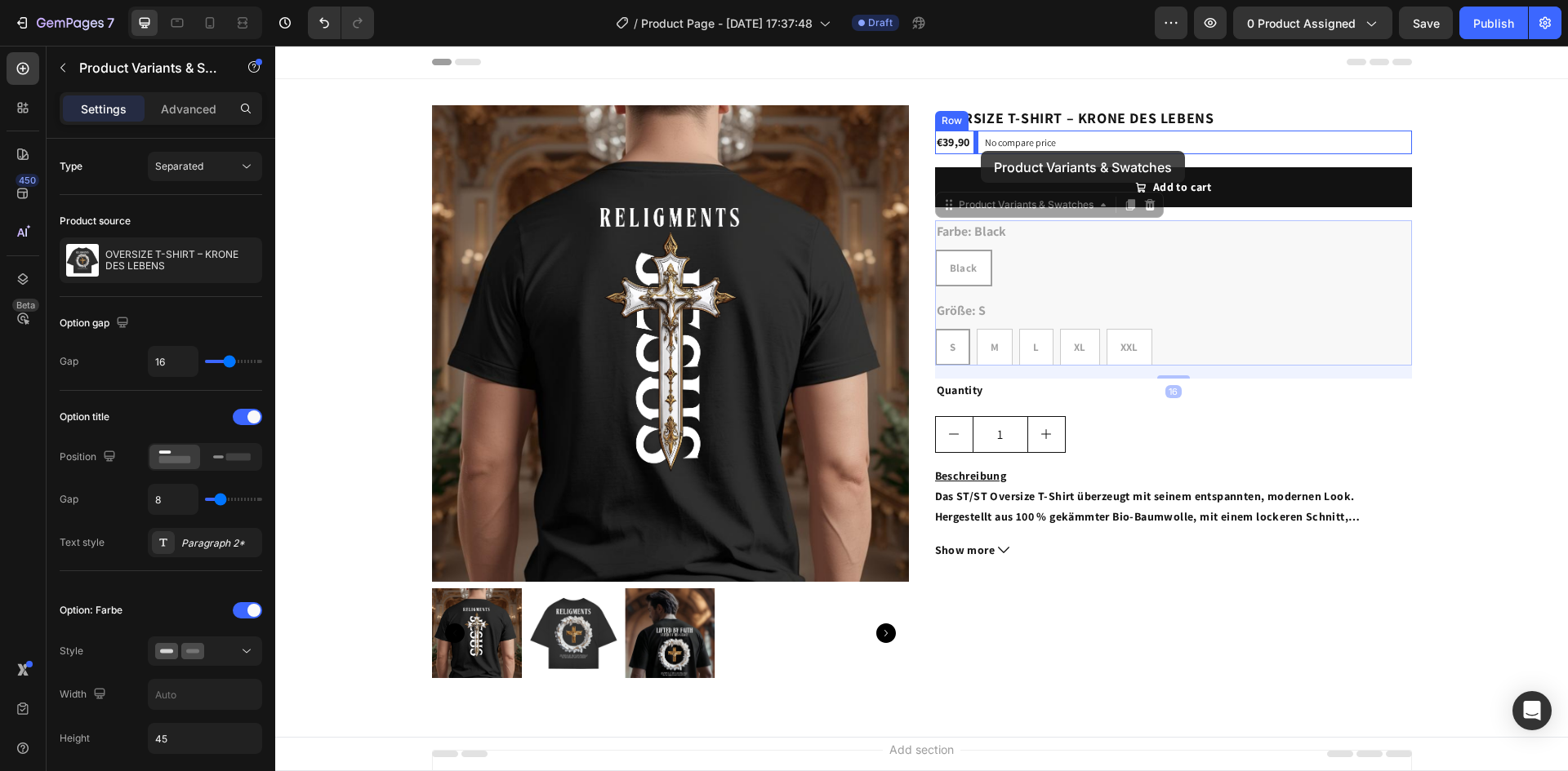
drag, startPoint x: 970, startPoint y: 223, endPoint x: 981, endPoint y: 151, distance: 72.8
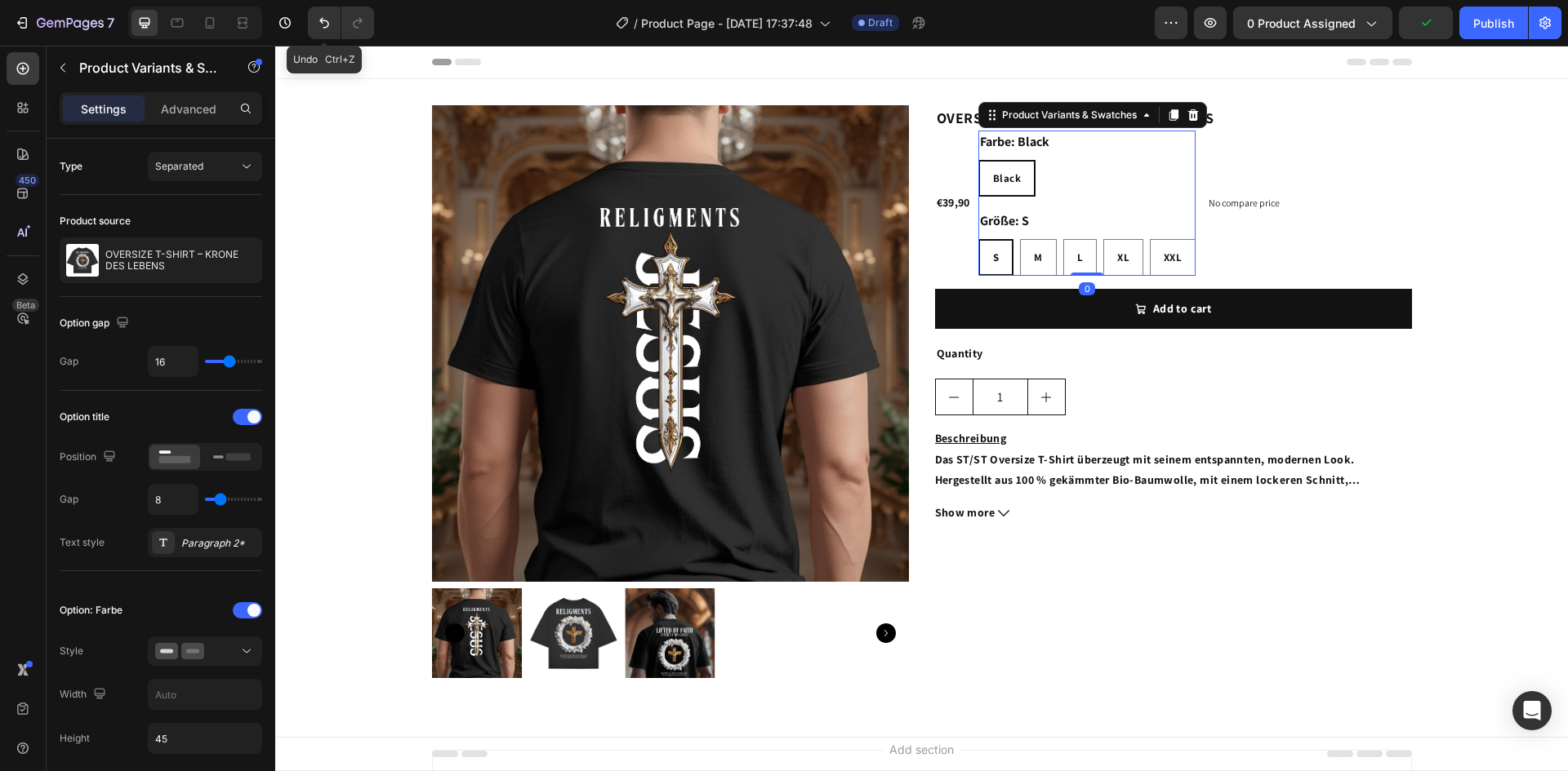
click at [315, 21] on button "Undo/Redo" at bounding box center [324, 23] width 33 height 33
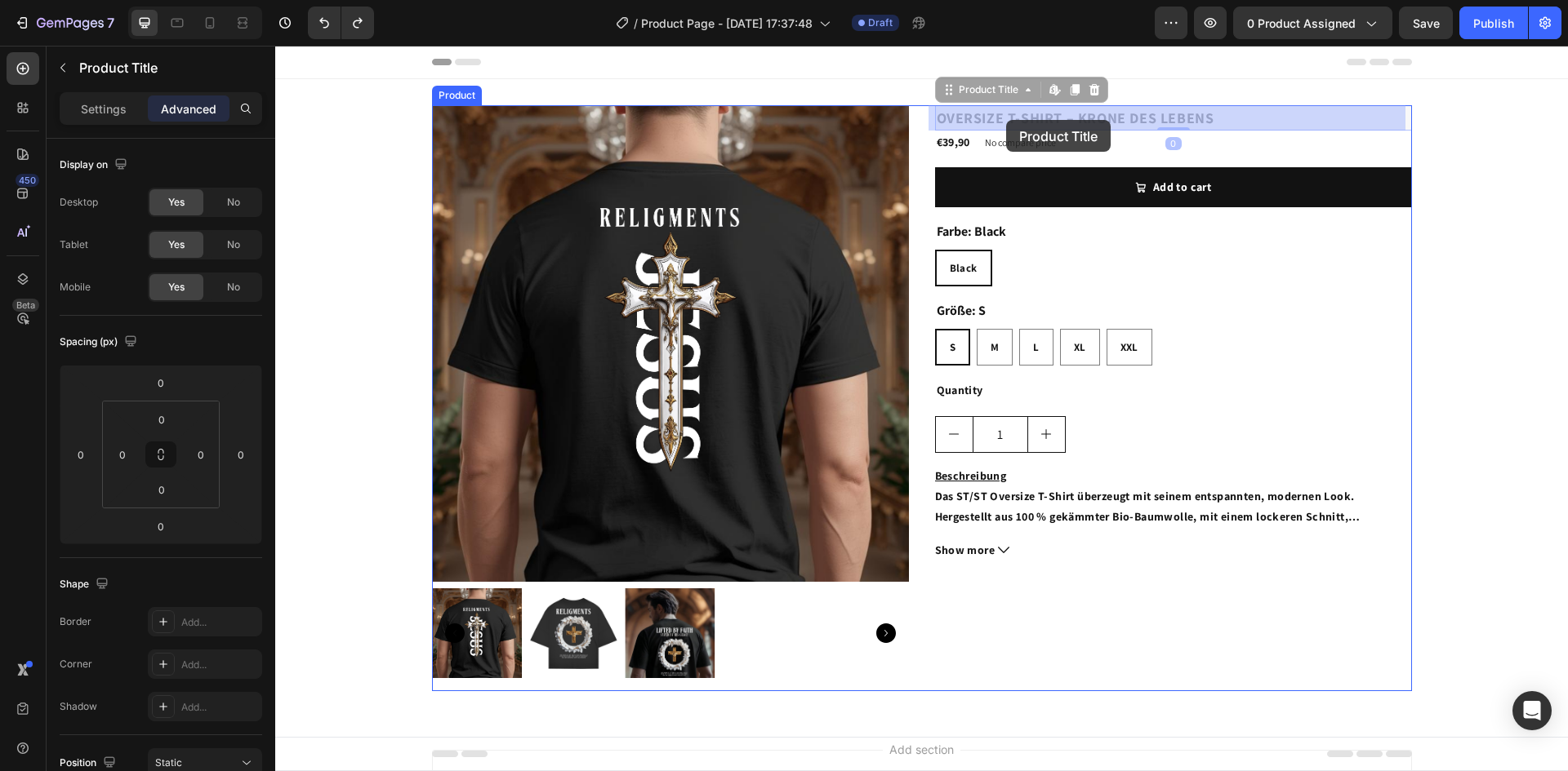
drag, startPoint x: 1013, startPoint y: 113, endPoint x: 1006, endPoint y: 120, distance: 9.9
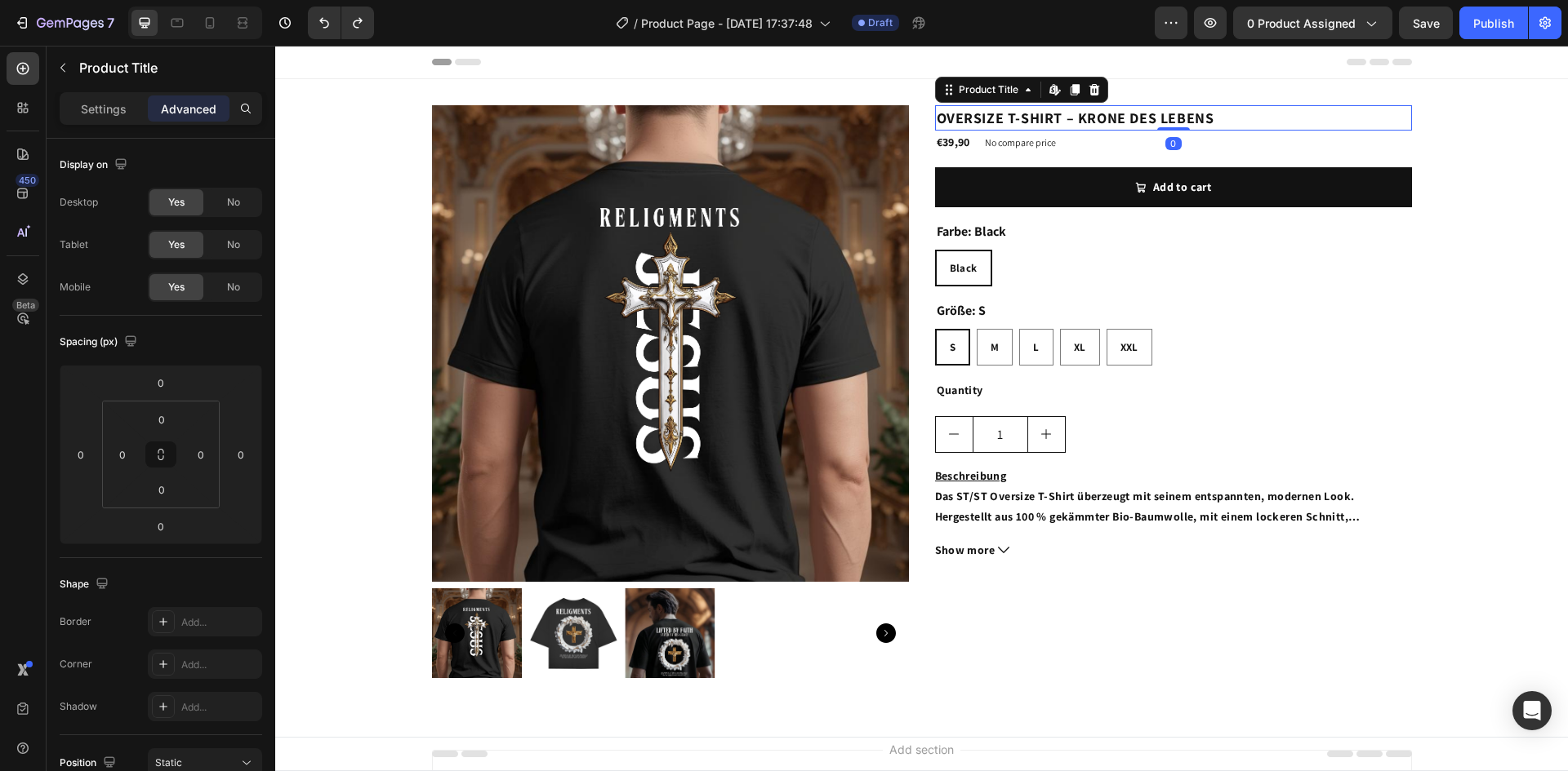
click at [1012, 121] on h2 "OVERSIZE T-SHIRT – KRONE DES LEBENS" at bounding box center [1173, 118] width 477 height 25
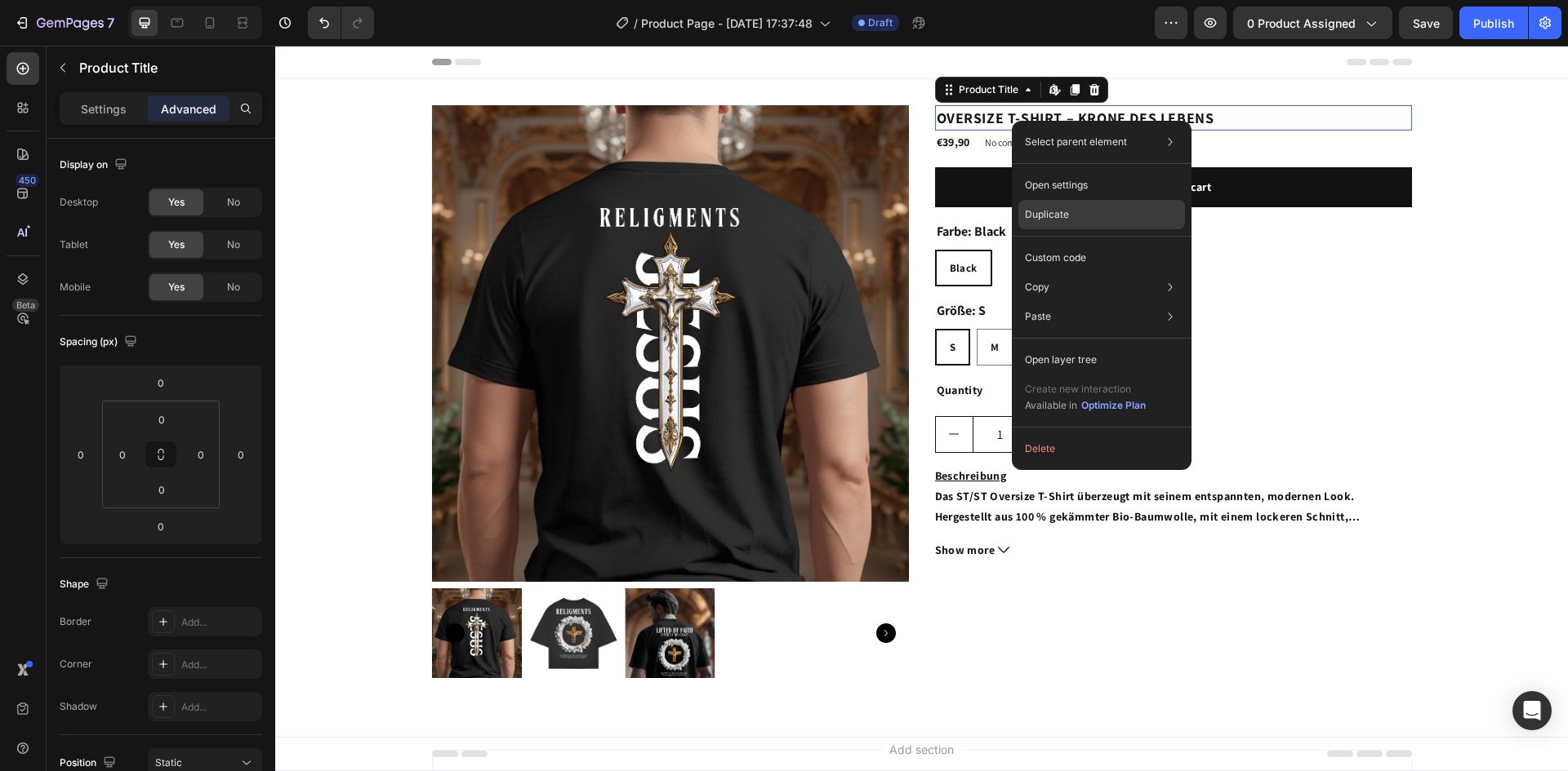
drag, startPoint x: 1082, startPoint y: 216, endPoint x: 805, endPoint y: 171, distance: 280.6
click at [1082, 216] on div "Duplicate" at bounding box center [1101, 214] width 166 height 30
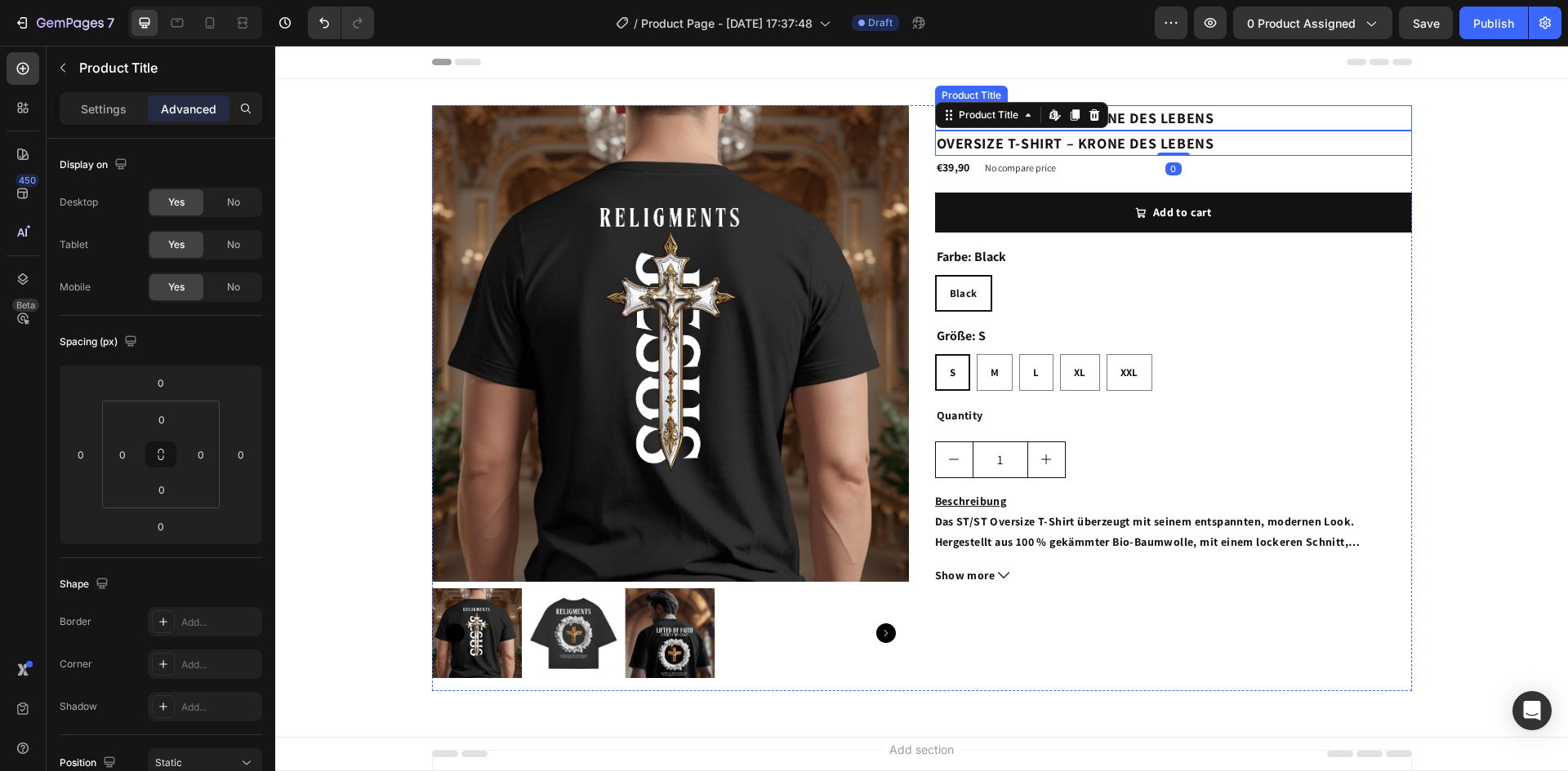
click at [1226, 114] on h2 "OVERSIZE T-SHIRT – KRONE DES LEBENS" at bounding box center [1173, 118] width 477 height 25
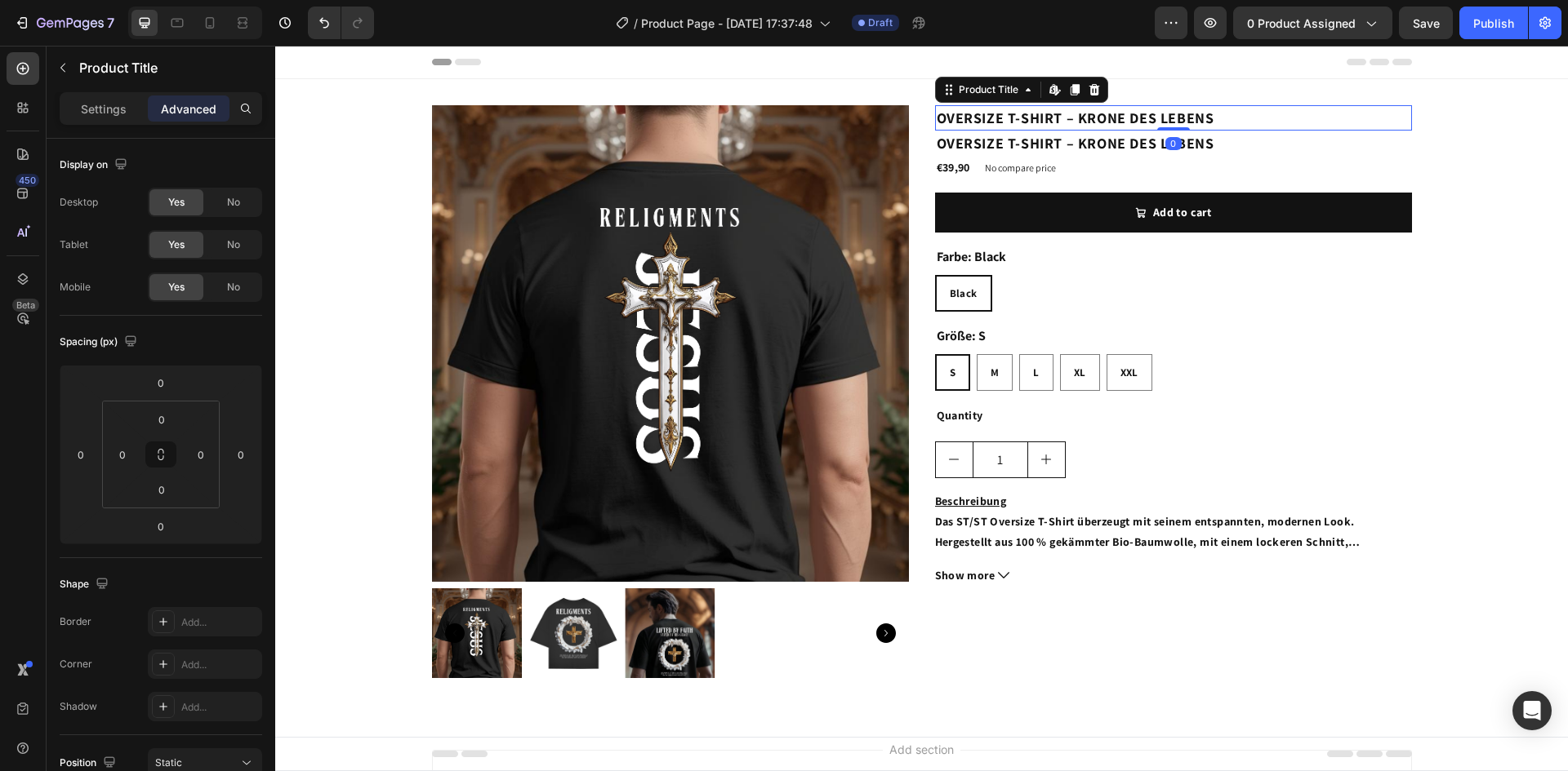
click at [1068, 119] on h2 "OVERSIZE T-SHIRT – KRONE DES LEBENS" at bounding box center [1173, 118] width 477 height 25
click at [1022, 93] on icon at bounding box center [1028, 89] width 13 height 13
click at [1022, 92] on icon at bounding box center [1028, 89] width 13 height 13
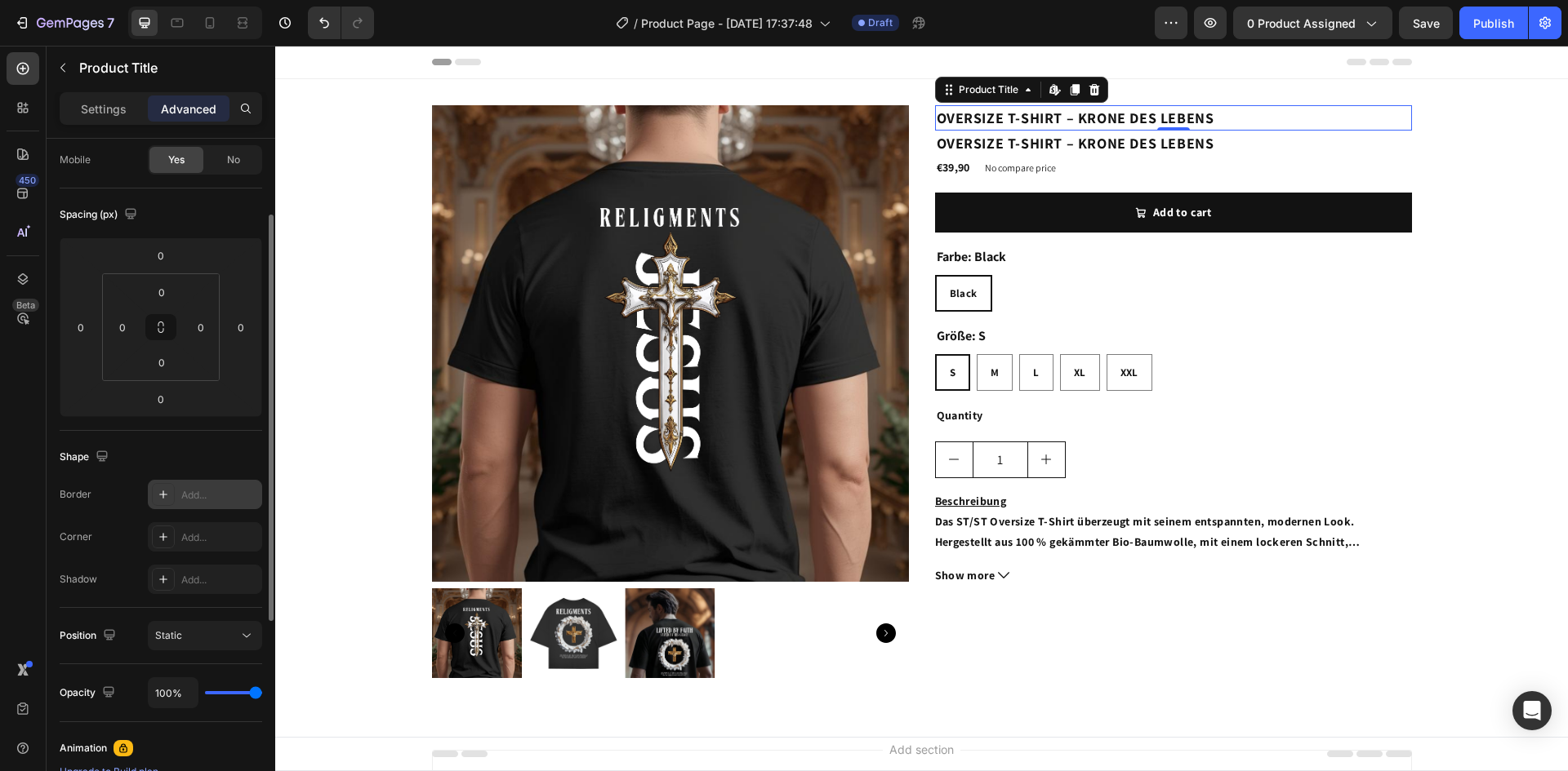
scroll to position [291, 0]
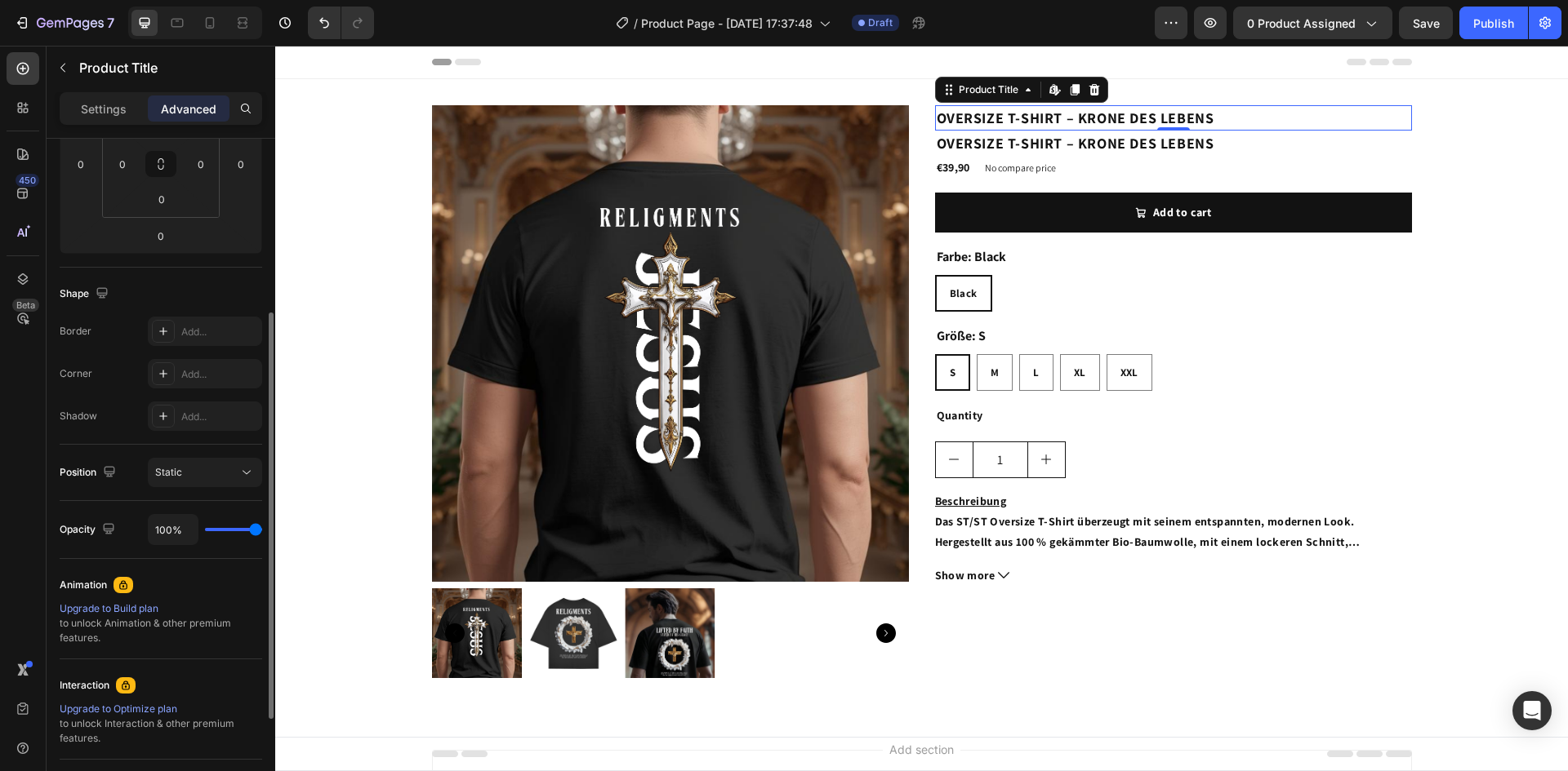
click at [1203, 122] on h2 "OVERSIZE T-SHIRT – KRONE DES LEBENS" at bounding box center [1173, 118] width 477 height 25
click at [1022, 123] on h2 "OVERSIZE T-SHIRT – KRONE DES LEBENS" at bounding box center [1173, 118] width 477 height 25
click at [1202, 119] on h2 "OVERSIZE T-SHIRT – KRONE DES LEBENS" at bounding box center [1173, 118] width 477 height 25
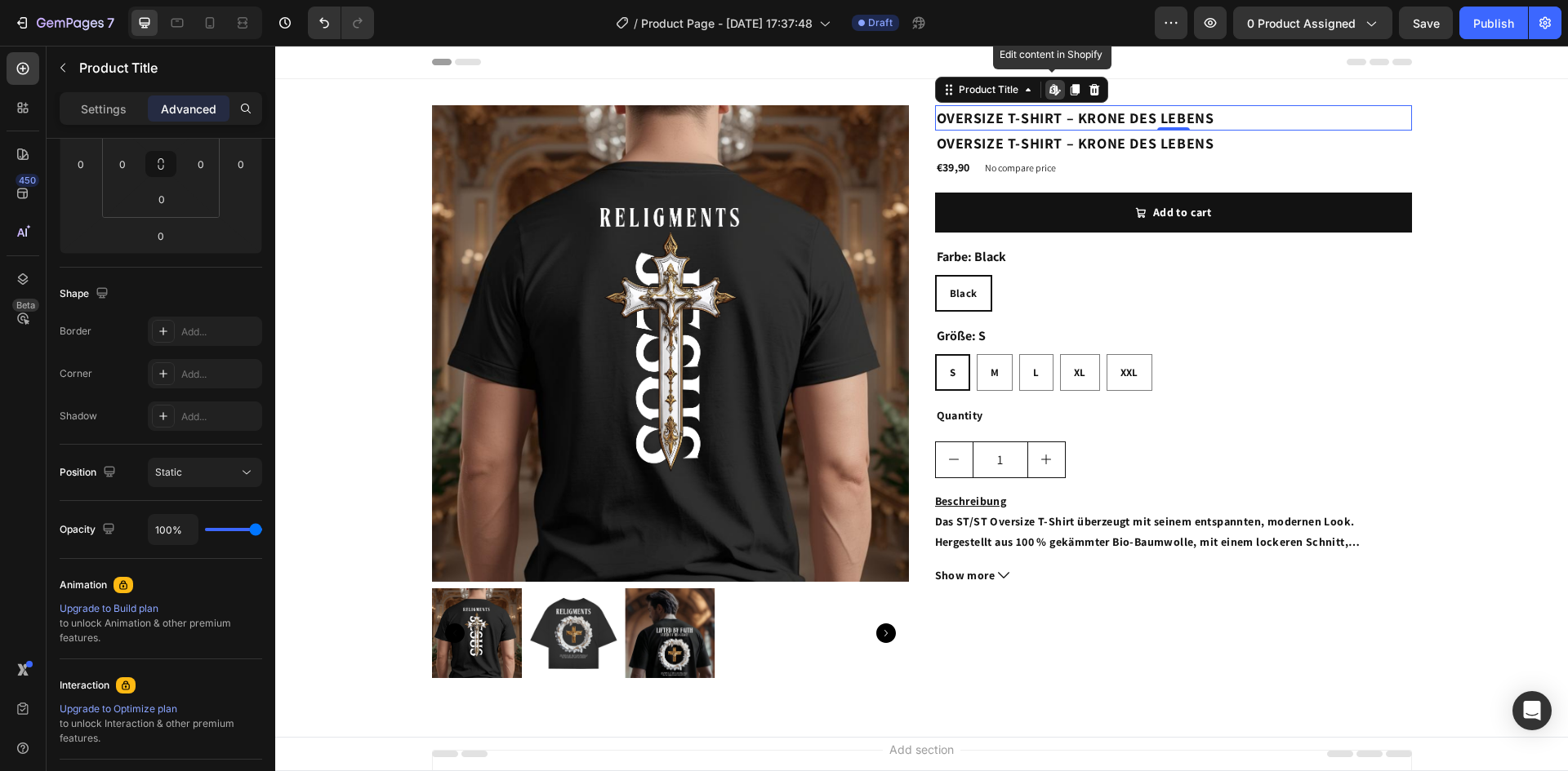
click at [1203, 117] on h2 "OVERSIZE T-SHIRT – KRONE DES LEBENS" at bounding box center [1173, 118] width 477 height 25
click at [1305, 183] on div "OVERSIZE T-SHIRT – KRONE DES LEBENS Product Title Edit content in Shopify 0 OVE…" at bounding box center [1173, 398] width 477 height 586
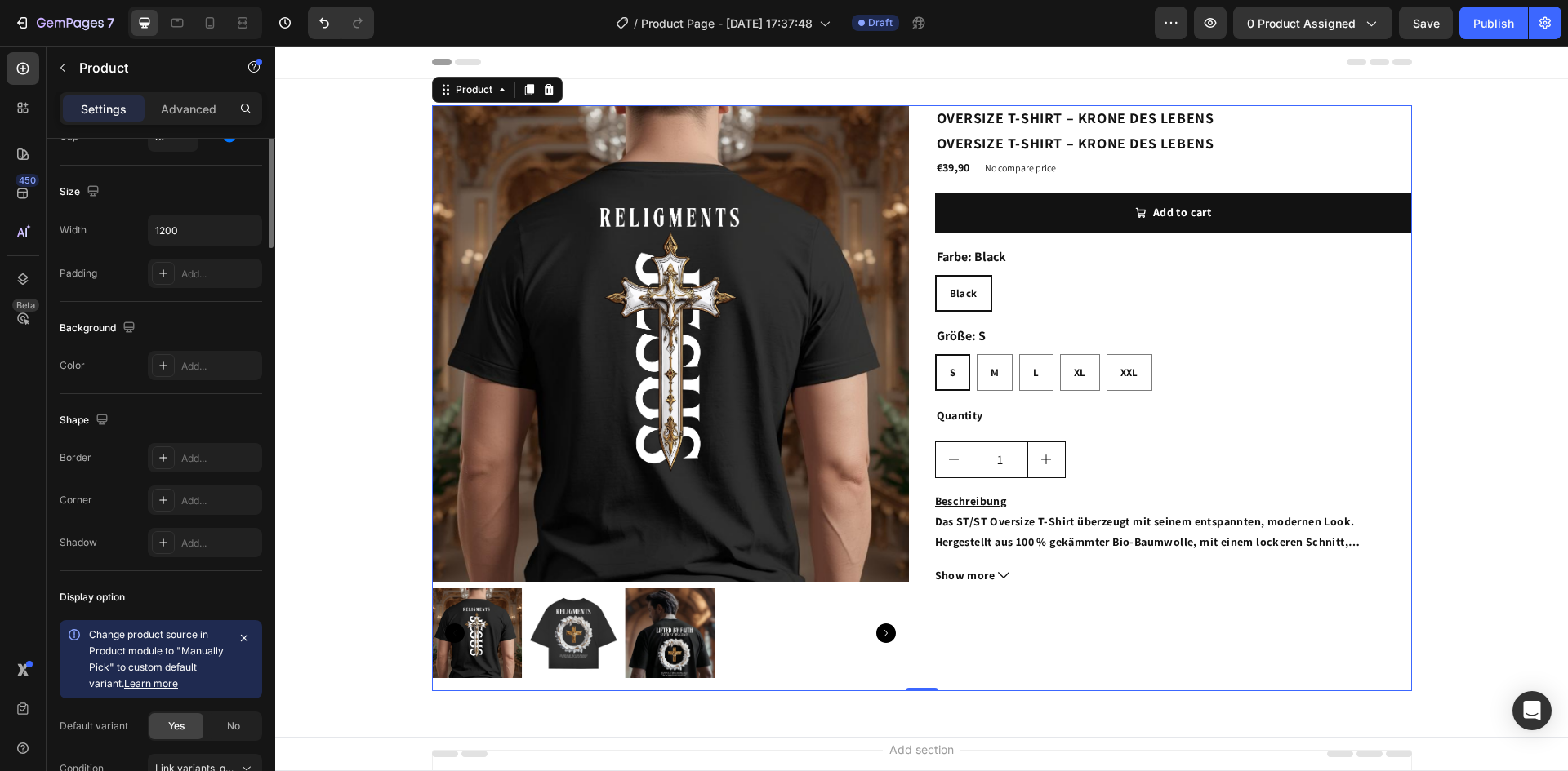
scroll to position [0, 0]
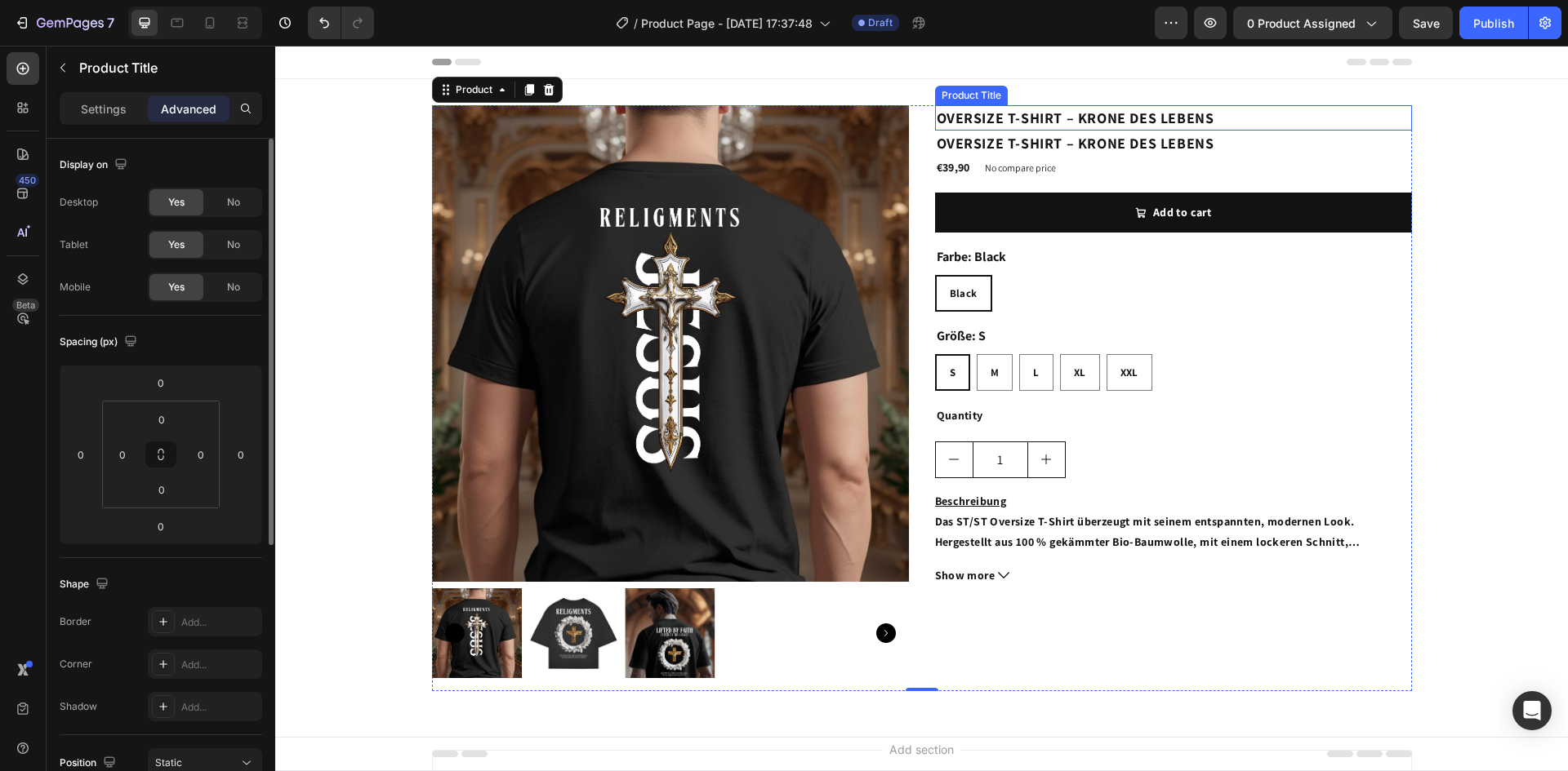
click at [1161, 112] on h2 "OVERSIZE T-SHIRT – KRONE DES LEBENS" at bounding box center [1173, 118] width 477 height 25
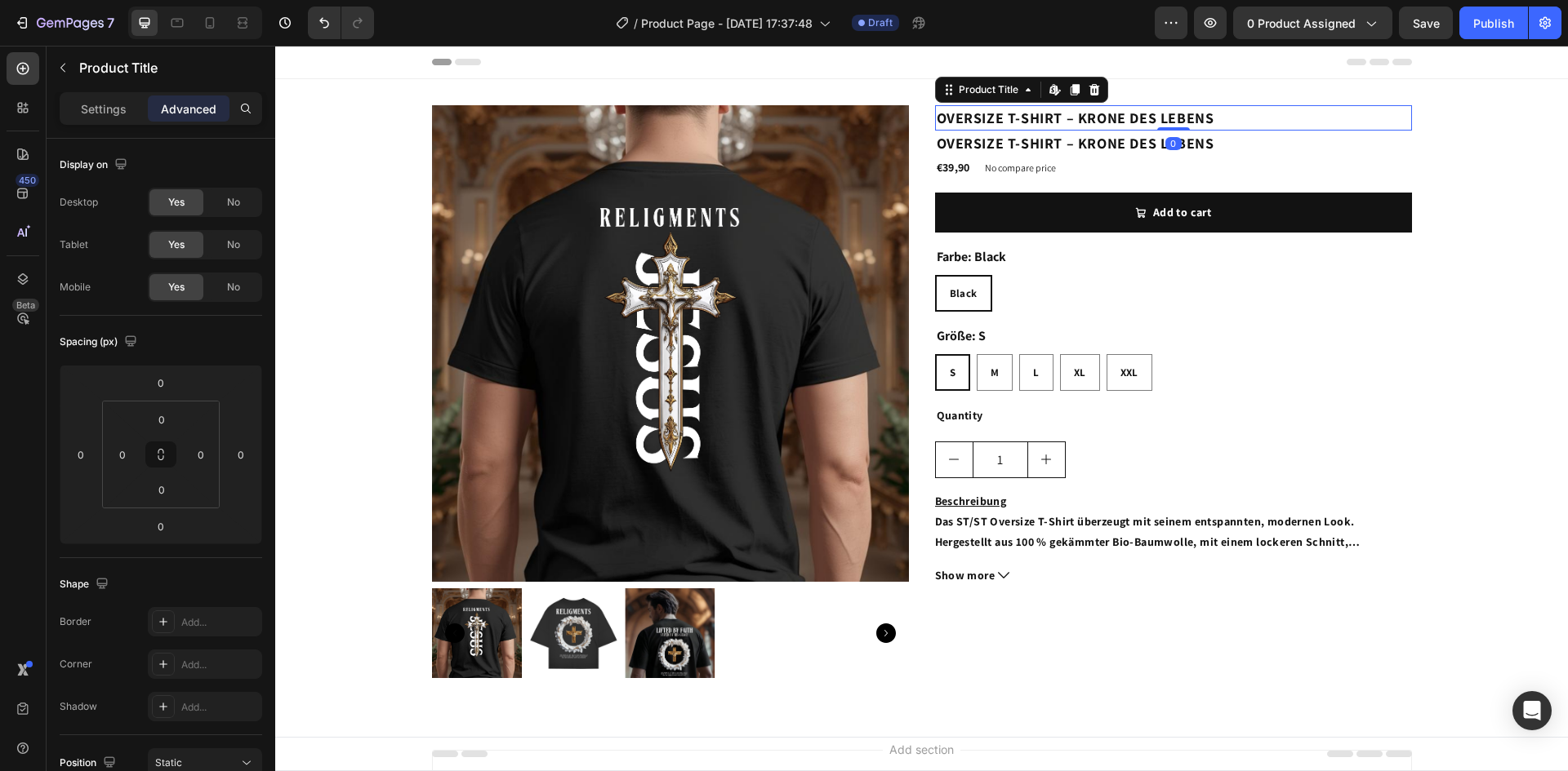
click at [1161, 112] on h2 "OVERSIZE T-SHIRT – KRONE DES LEBENS" at bounding box center [1173, 118] width 477 height 25
click at [1022, 89] on icon at bounding box center [1028, 89] width 13 height 13
click at [1095, 88] on div at bounding box center [1094, 90] width 20 height 20
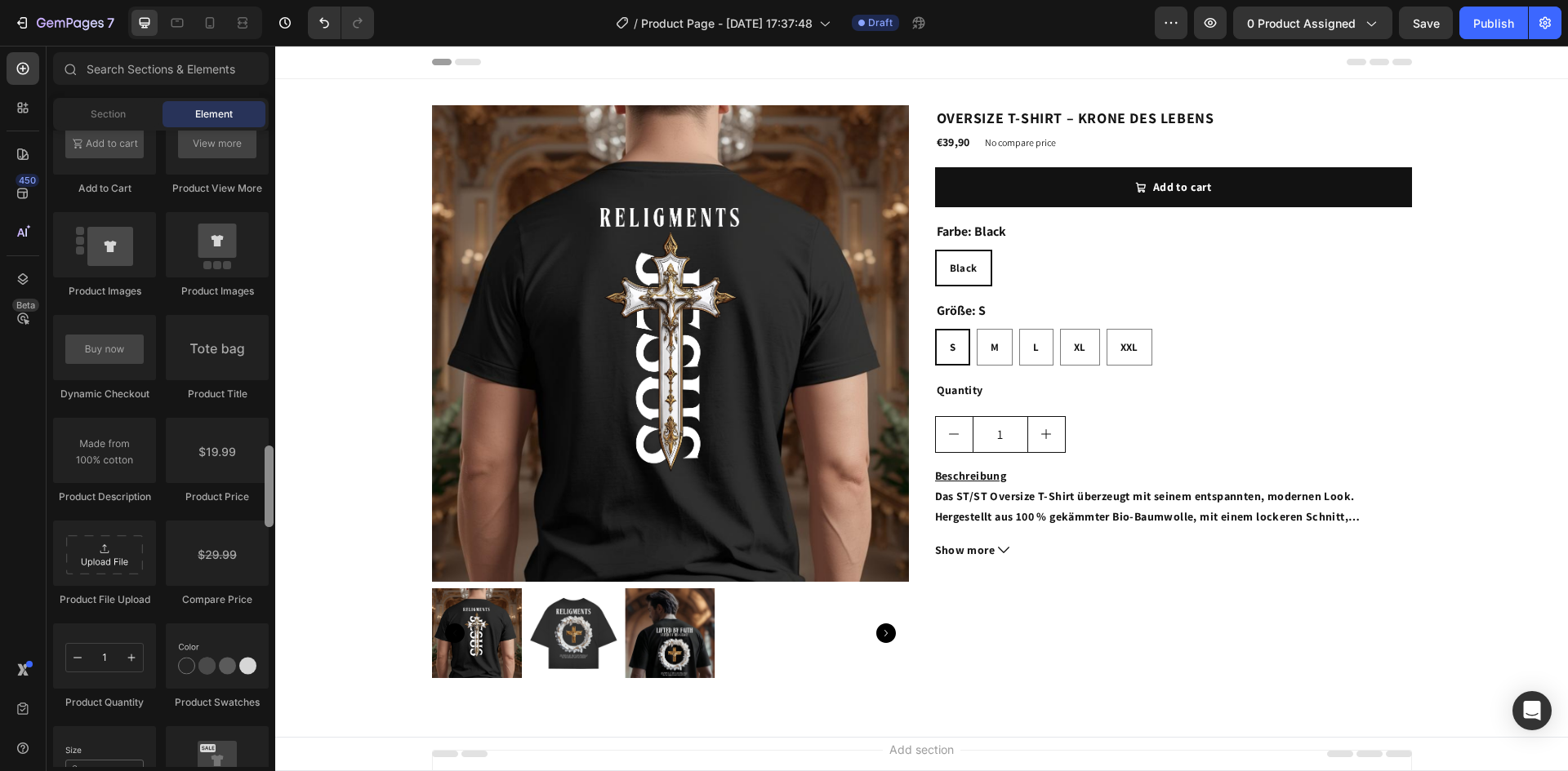
scroll to position [3085, 0]
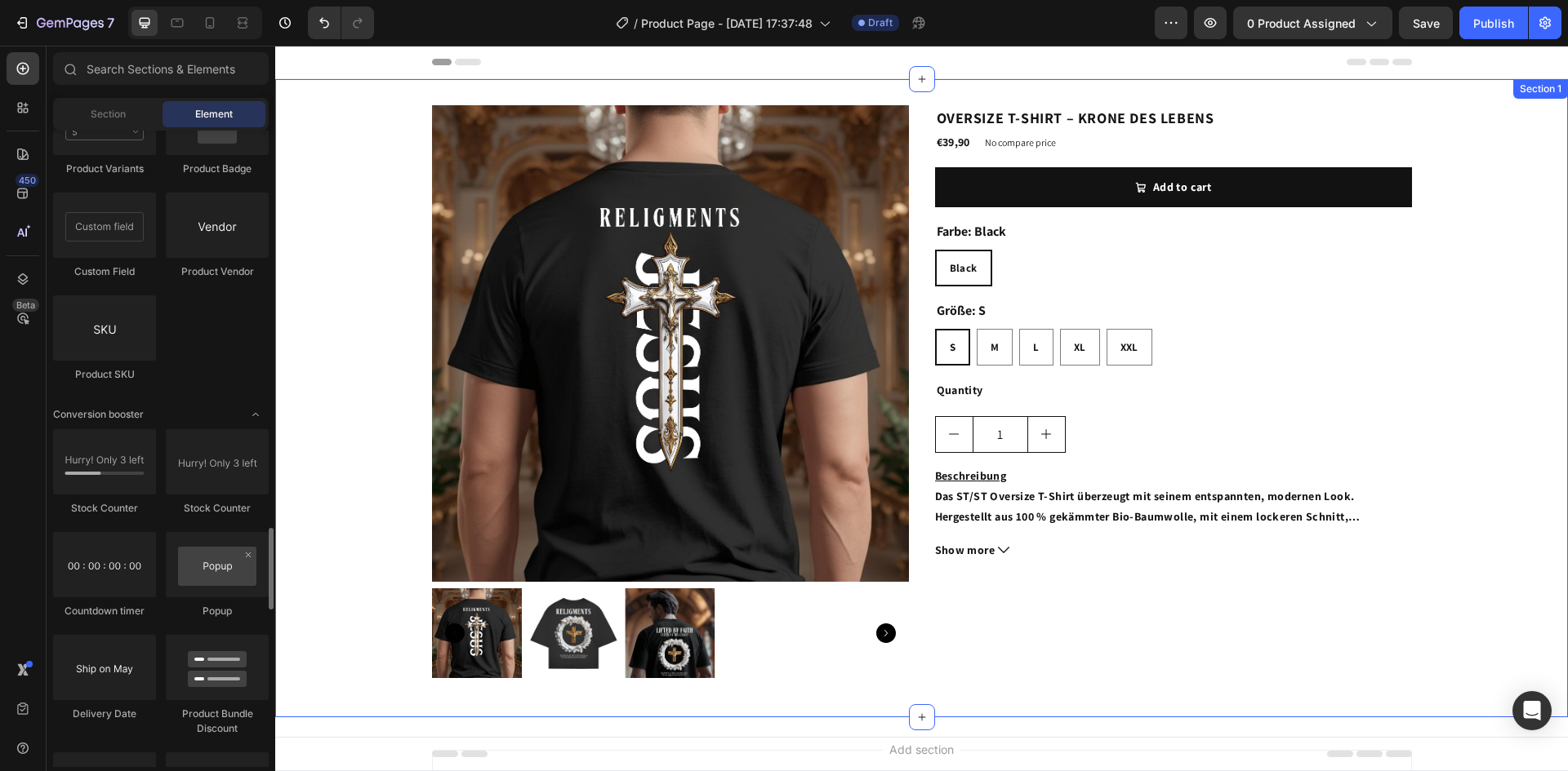
drag, startPoint x: 549, startPoint y: 503, endPoint x: 285, endPoint y: 336, distance: 312.4
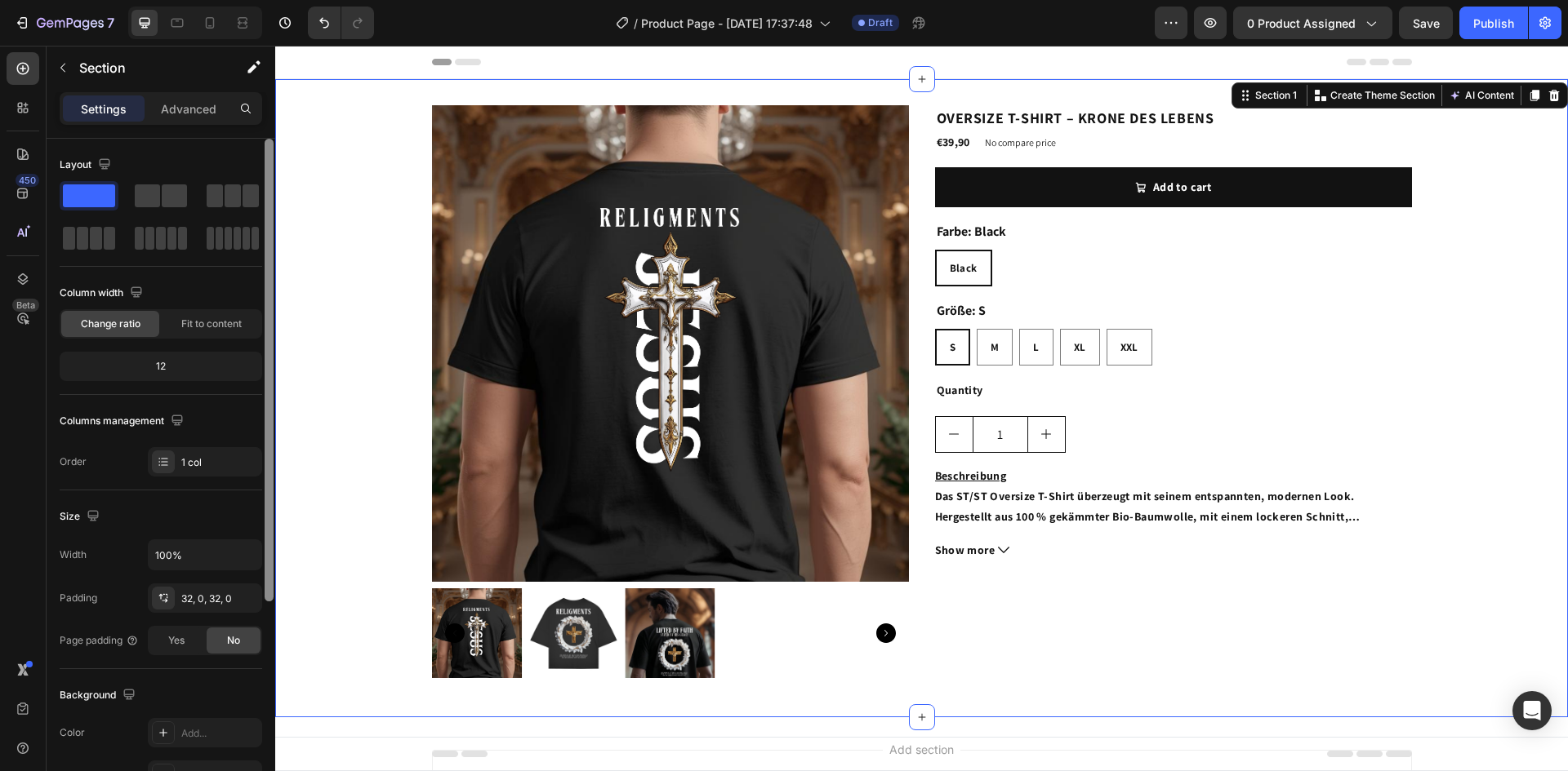
drag, startPoint x: 546, startPoint y: 608, endPoint x: 280, endPoint y: 497, distance: 288.2
click at [129, 103] on div "Settings" at bounding box center [104, 108] width 81 height 26
click at [66, 73] on icon "button" at bounding box center [62, 68] width 13 height 13
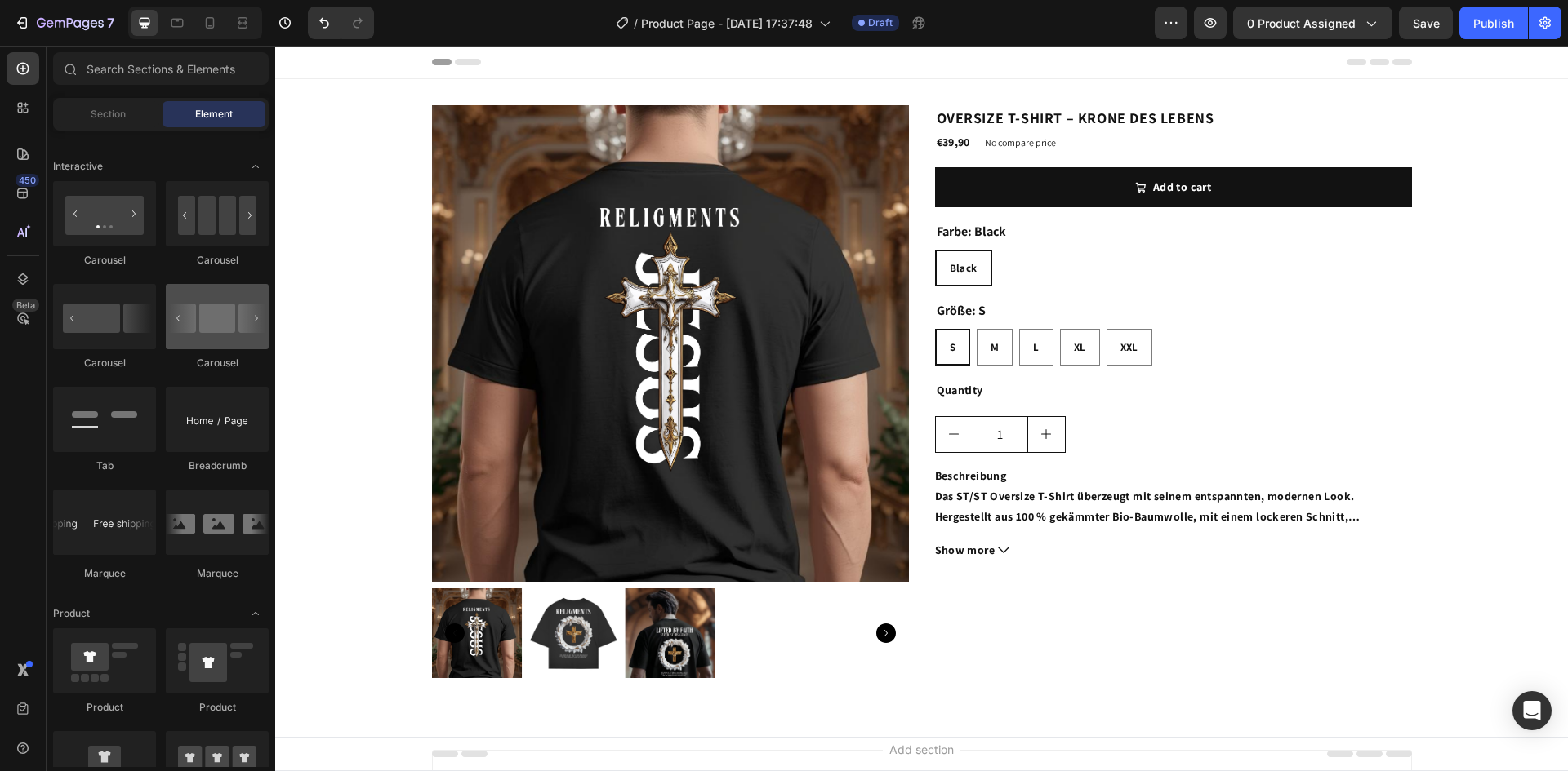
scroll to position [1534, 0]
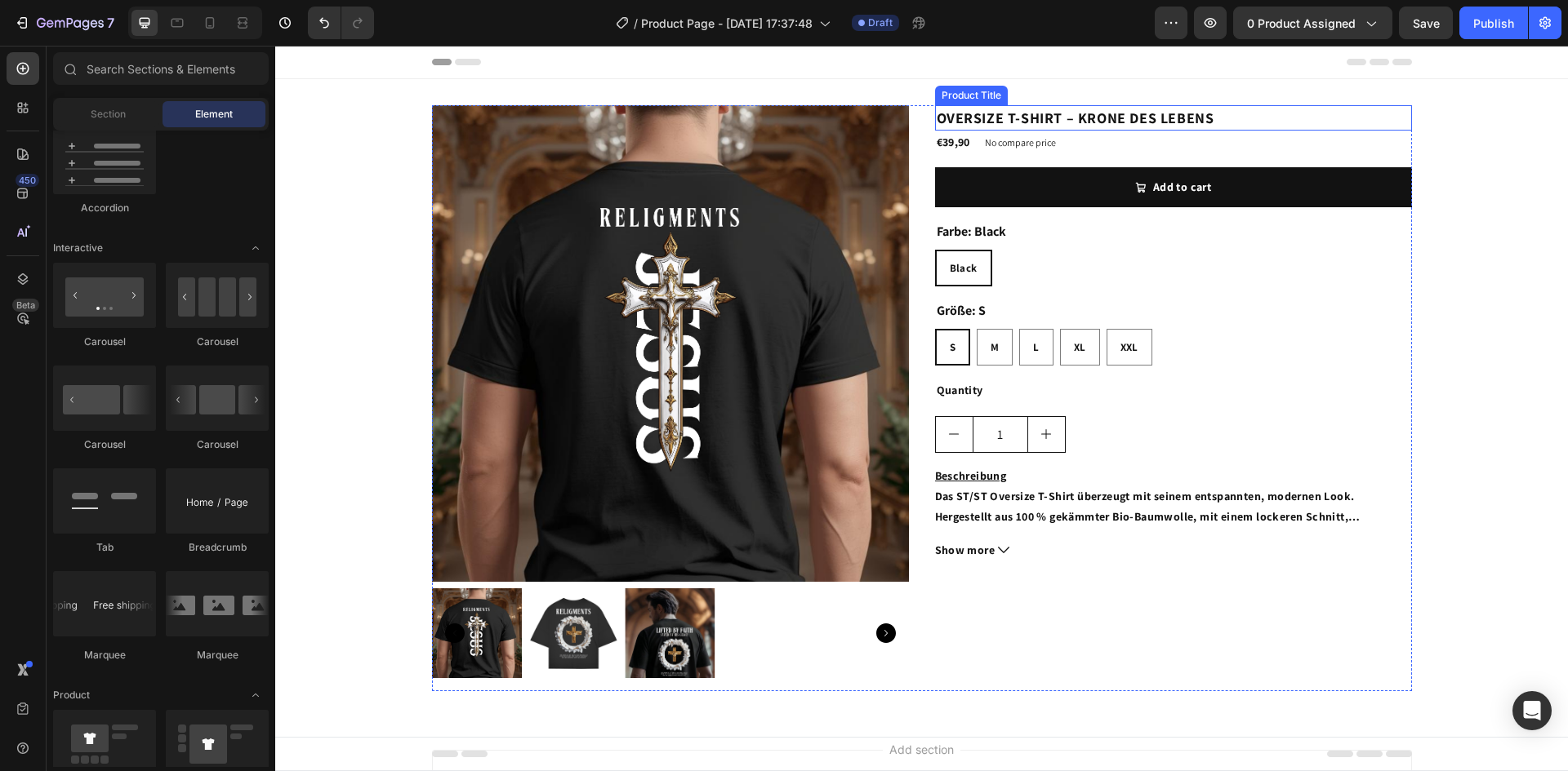
click at [1044, 116] on h2 "OVERSIZE T-SHIRT – KRONE DES LEBENS" at bounding box center [1173, 118] width 477 height 25
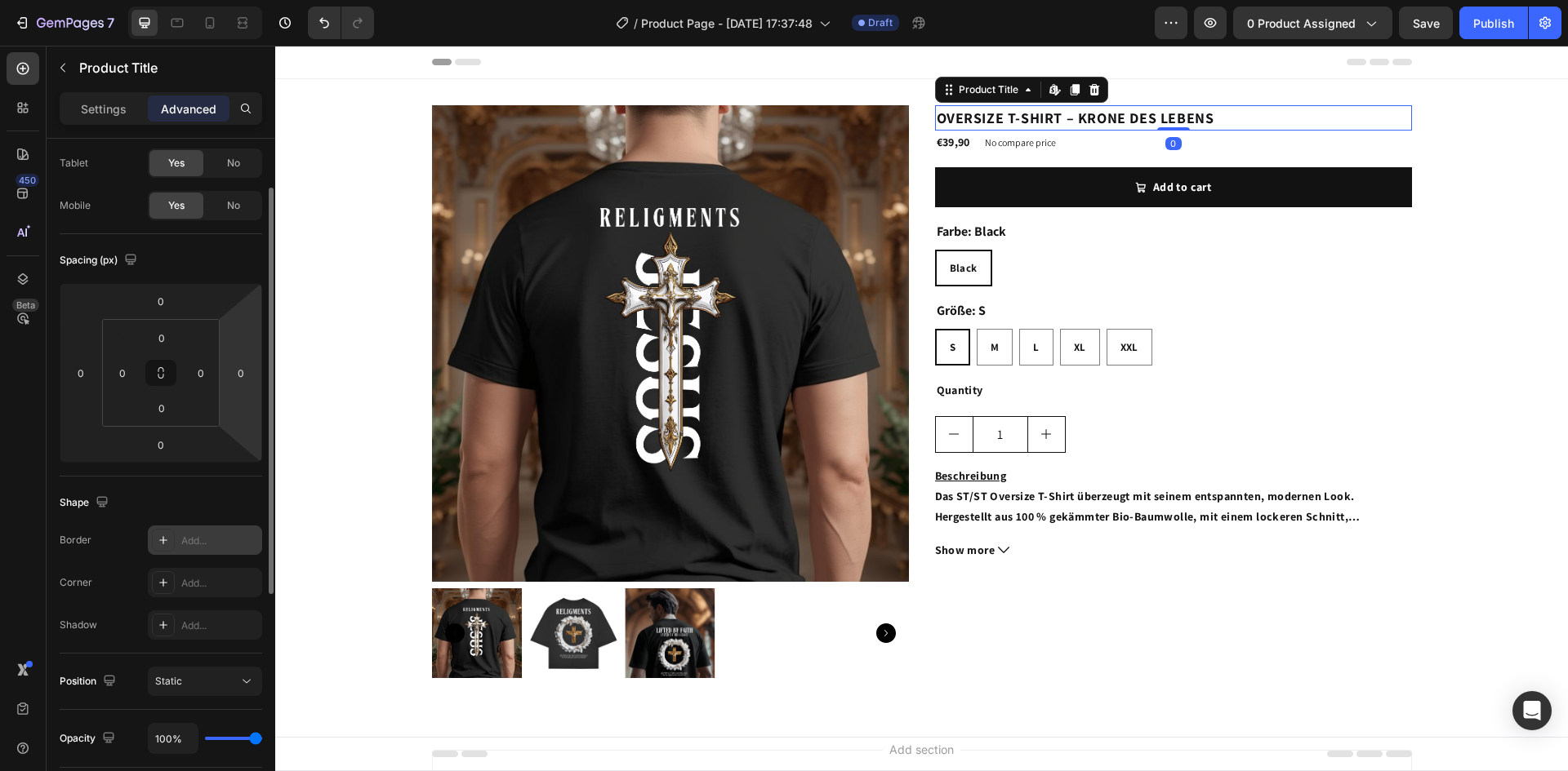
scroll to position [163, 0]
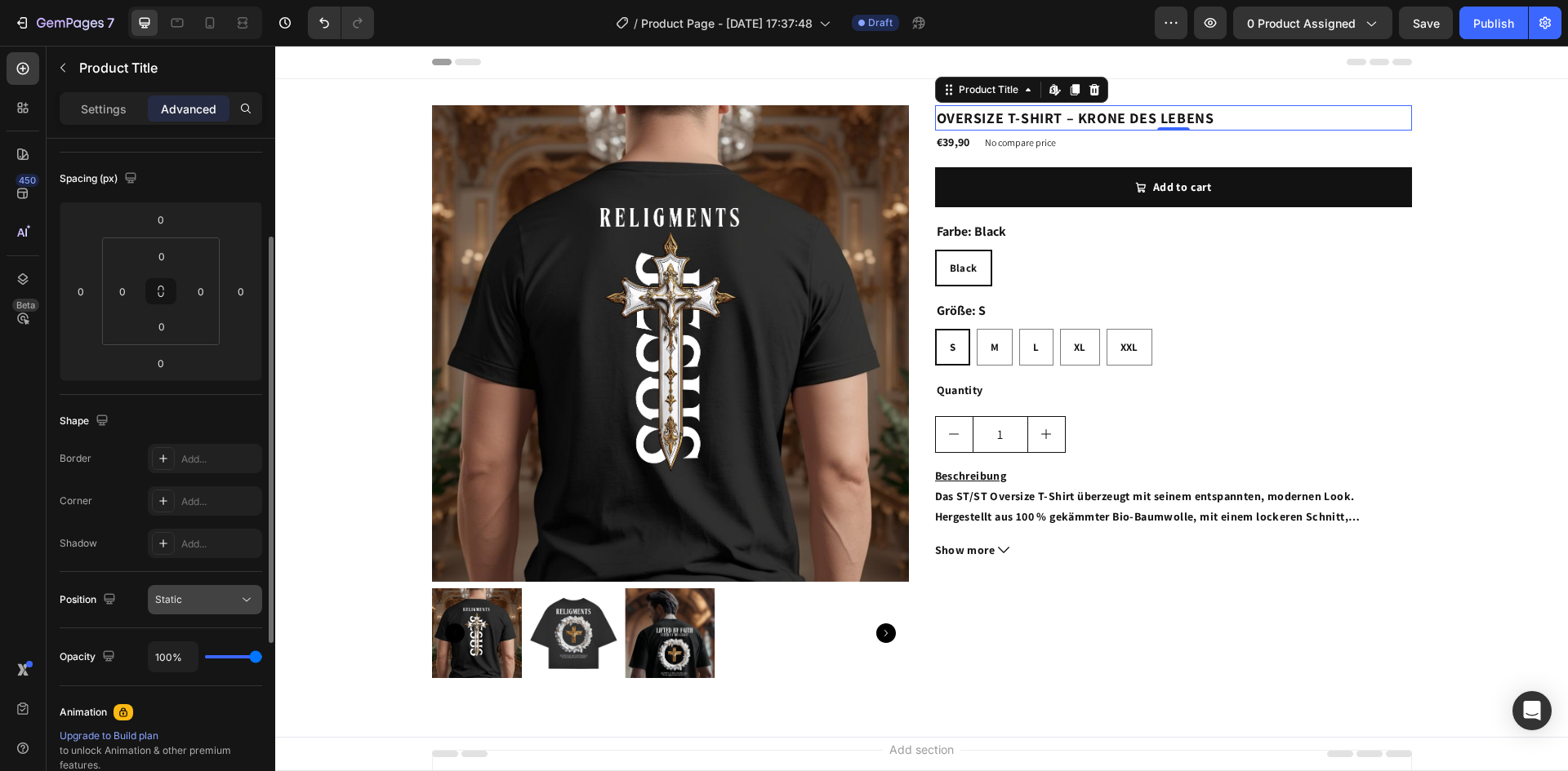
click at [201, 600] on div "Static" at bounding box center [197, 599] width 83 height 14
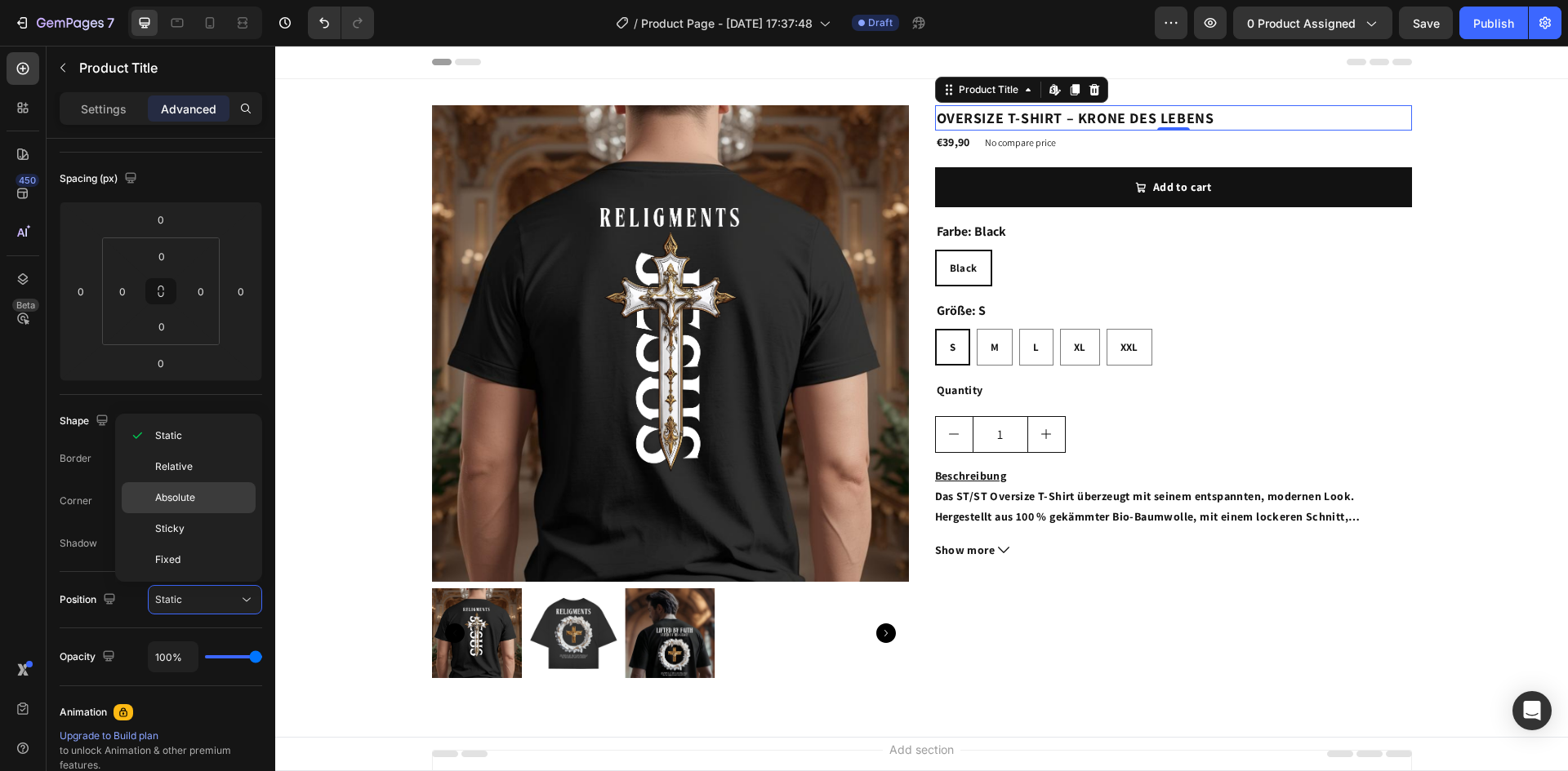
click at [211, 497] on p "Absolute" at bounding box center [201, 497] width 93 height 14
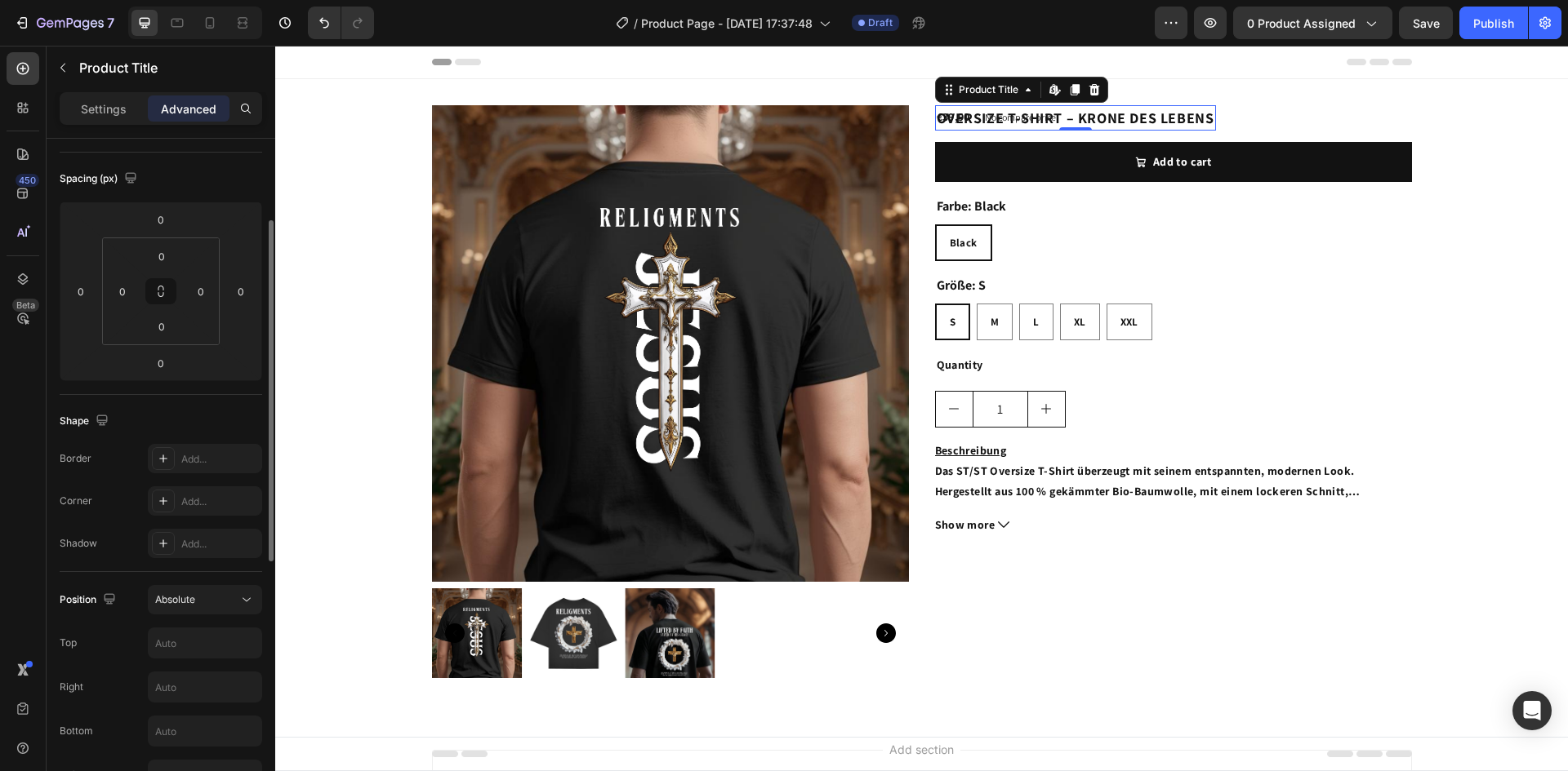
scroll to position [408, 0]
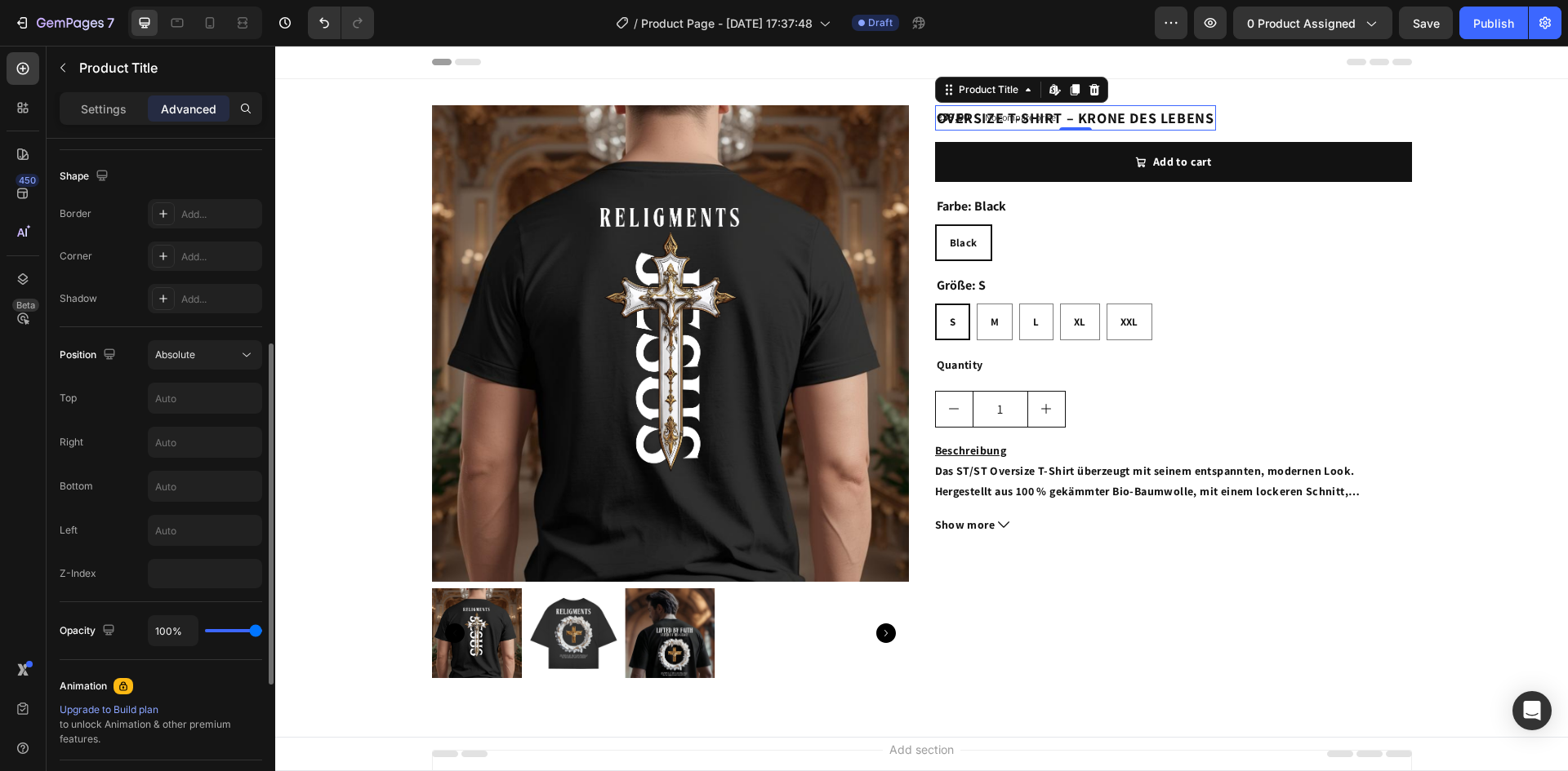
click at [191, 413] on div "Position Absolute Top Right Bottom Left Z-Index" at bounding box center [161, 464] width 202 height 248
click at [202, 409] on input "text" at bounding box center [205, 398] width 113 height 30
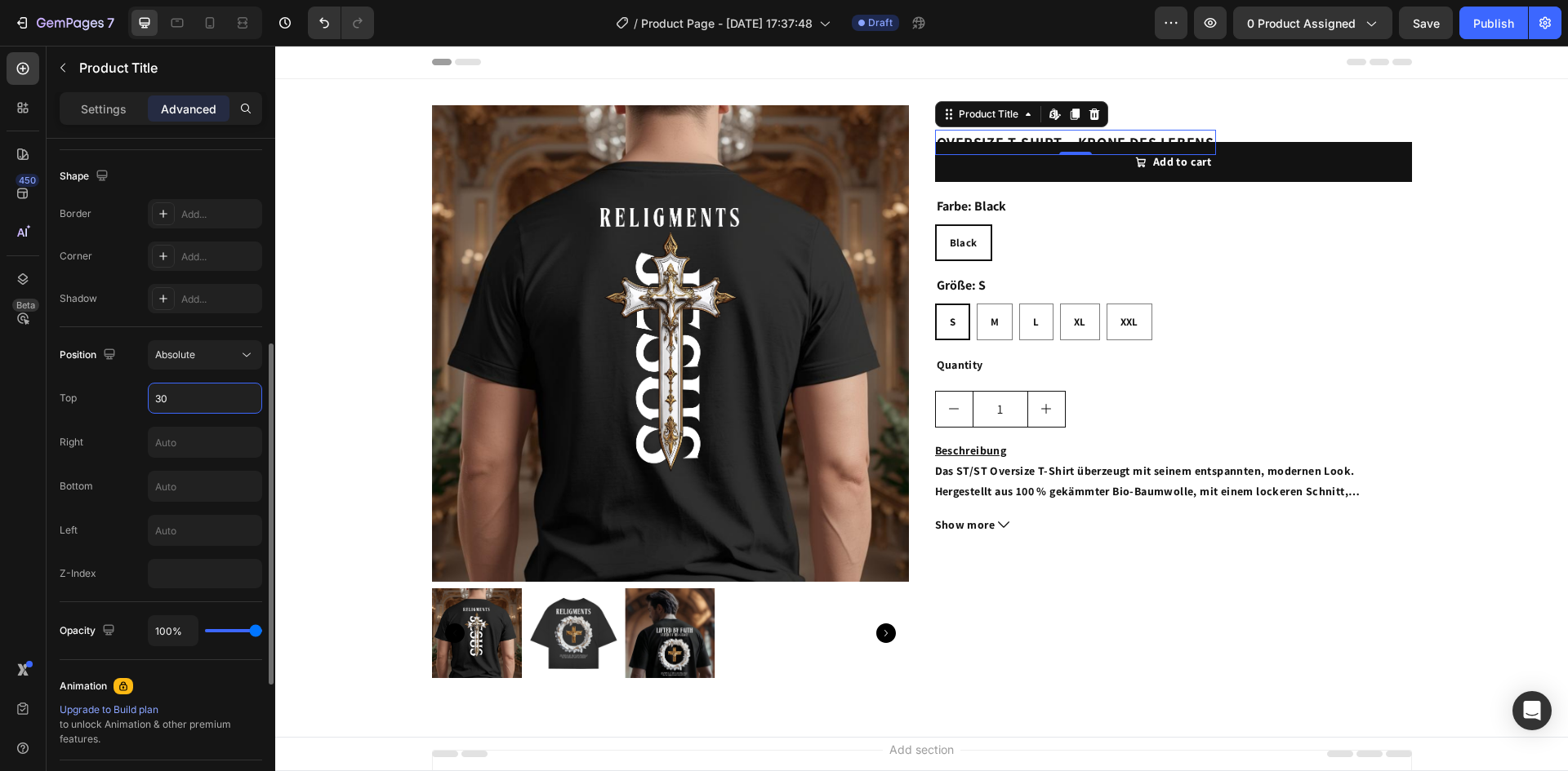
type input "3"
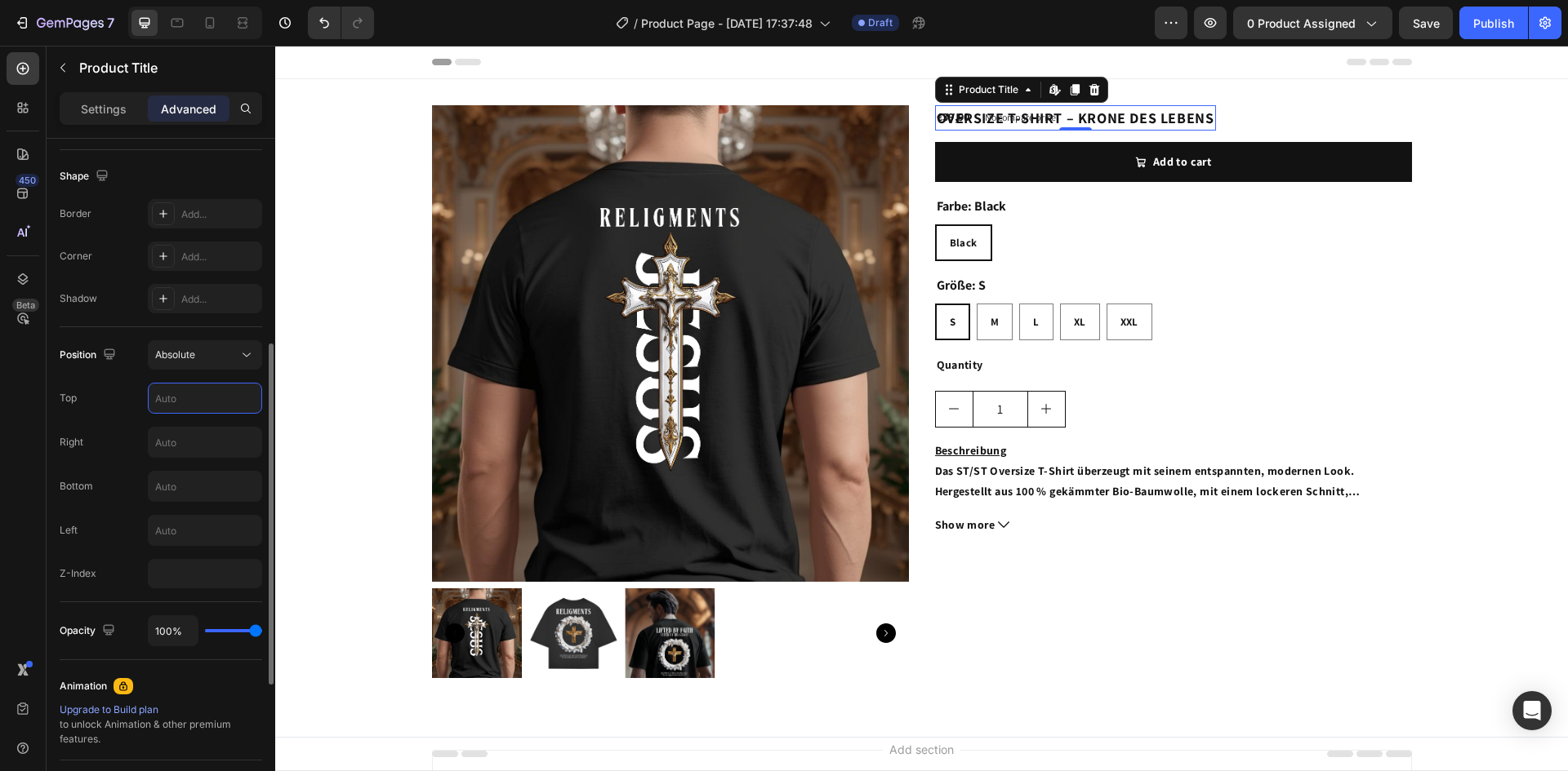
type input "2"
type input "3"
type input "1"
type input "2"
type input "3"
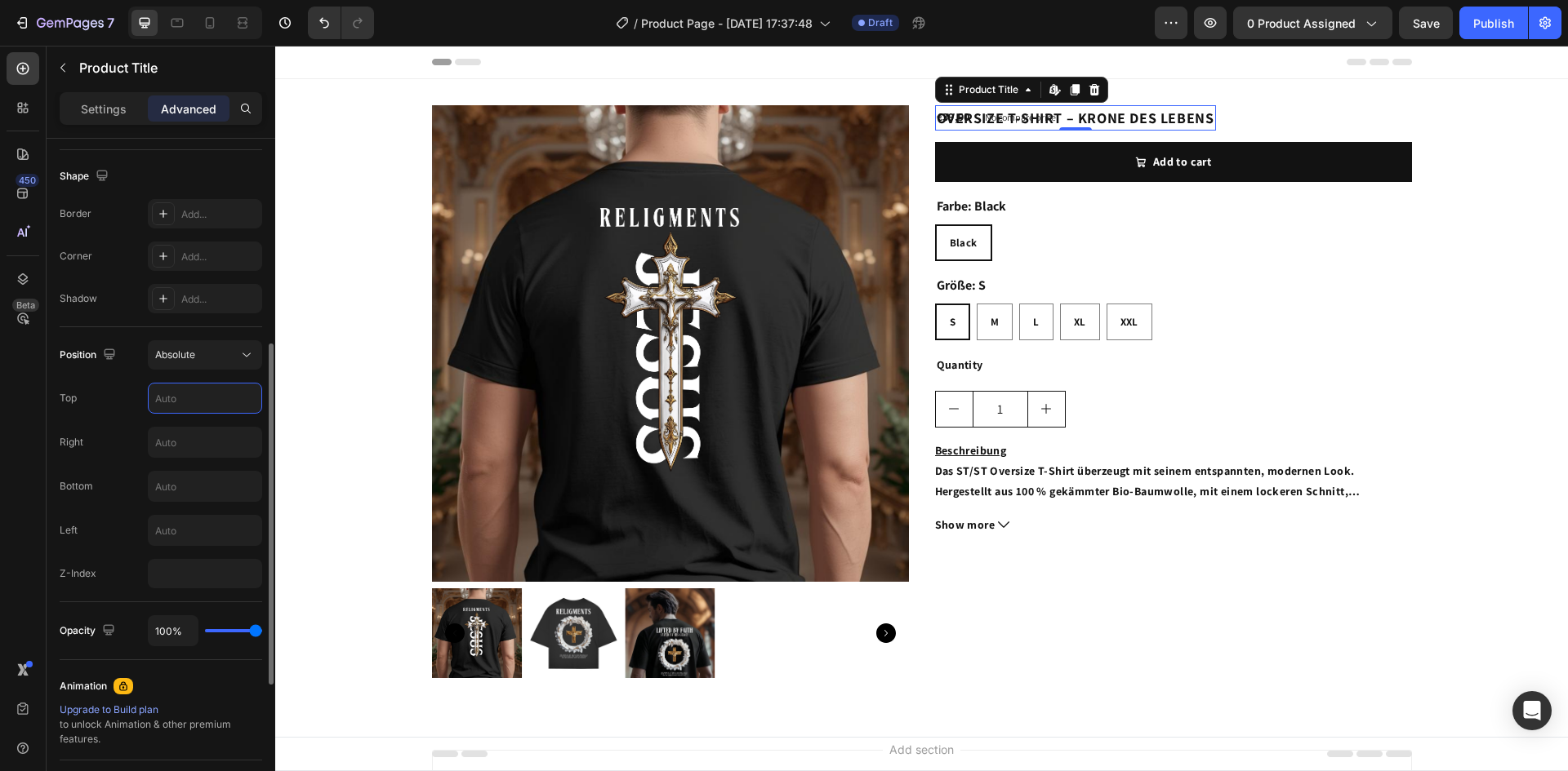
type input "4"
type input "5"
type input "6"
type input "7"
type input "8"
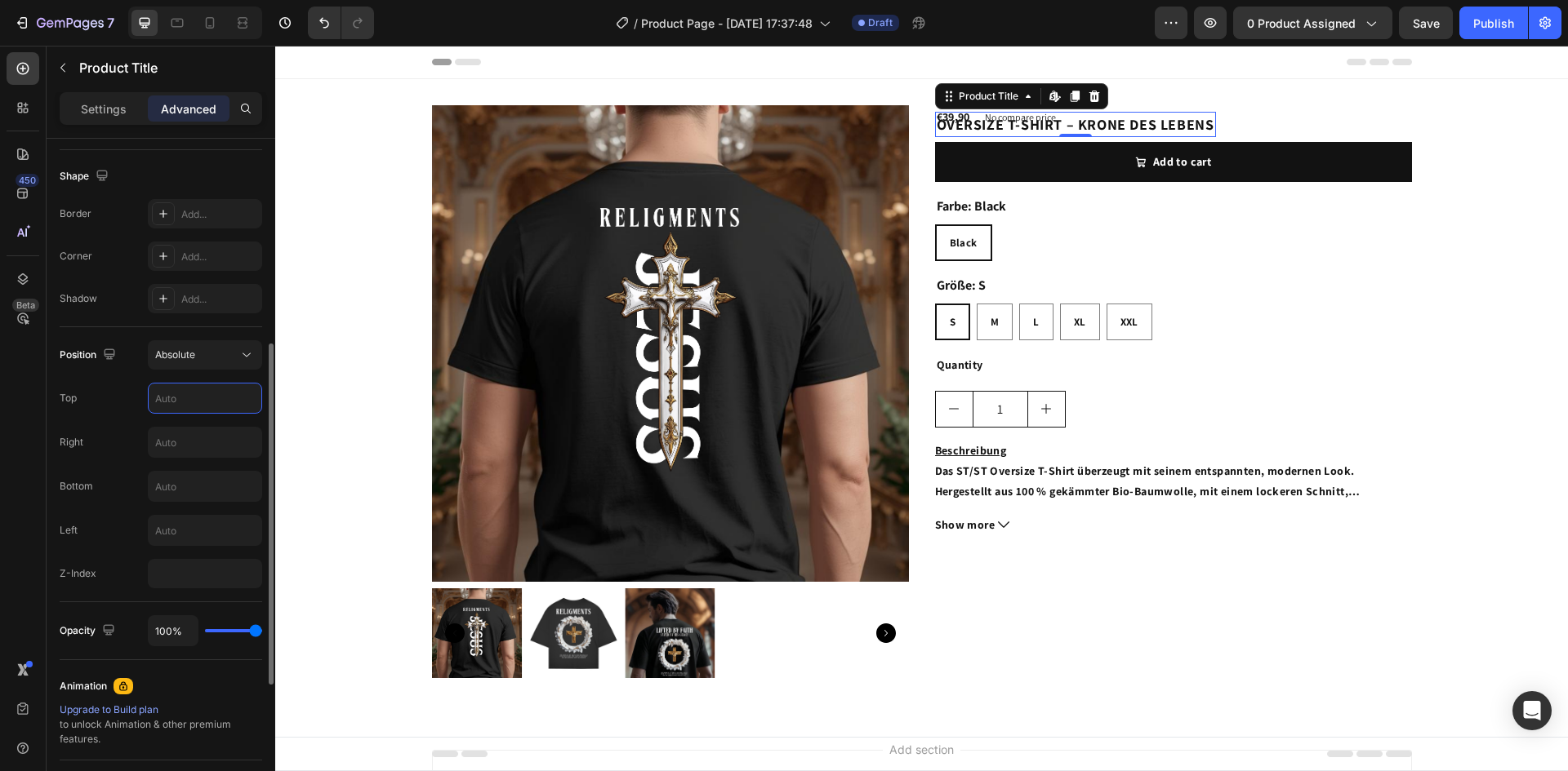
type input "9"
type input "1"
type input "3"
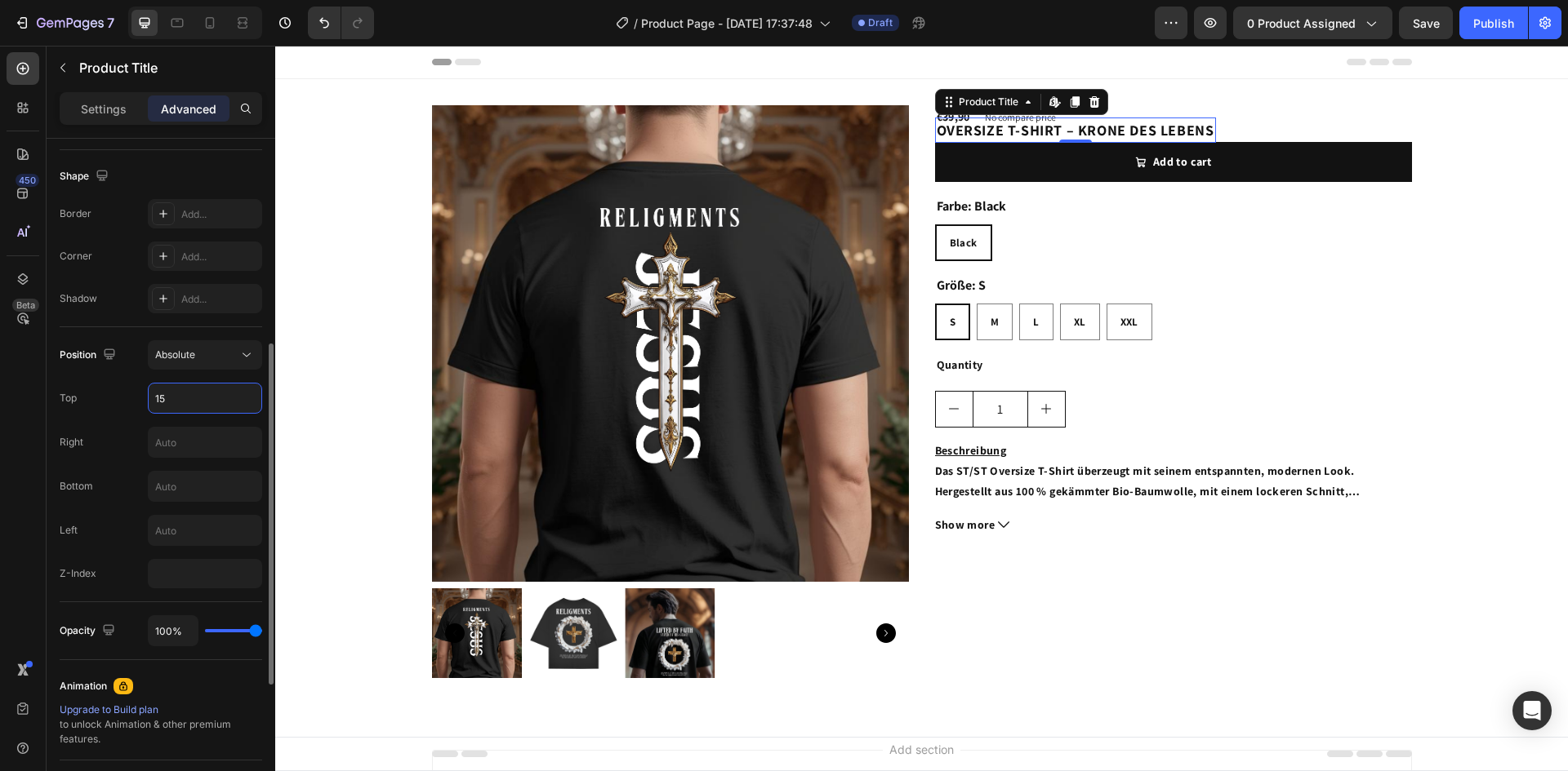
type input "1"
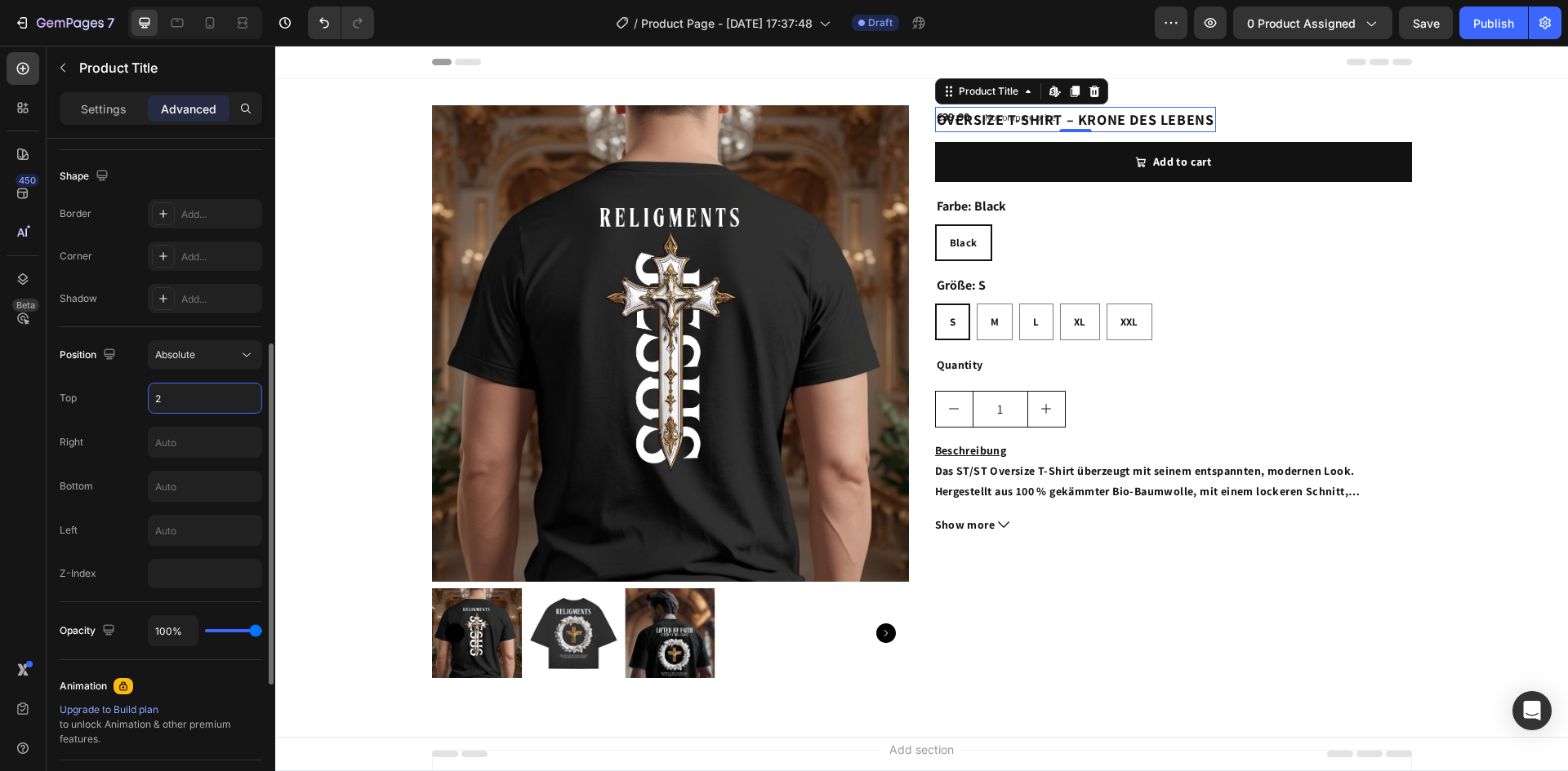
type input "20"
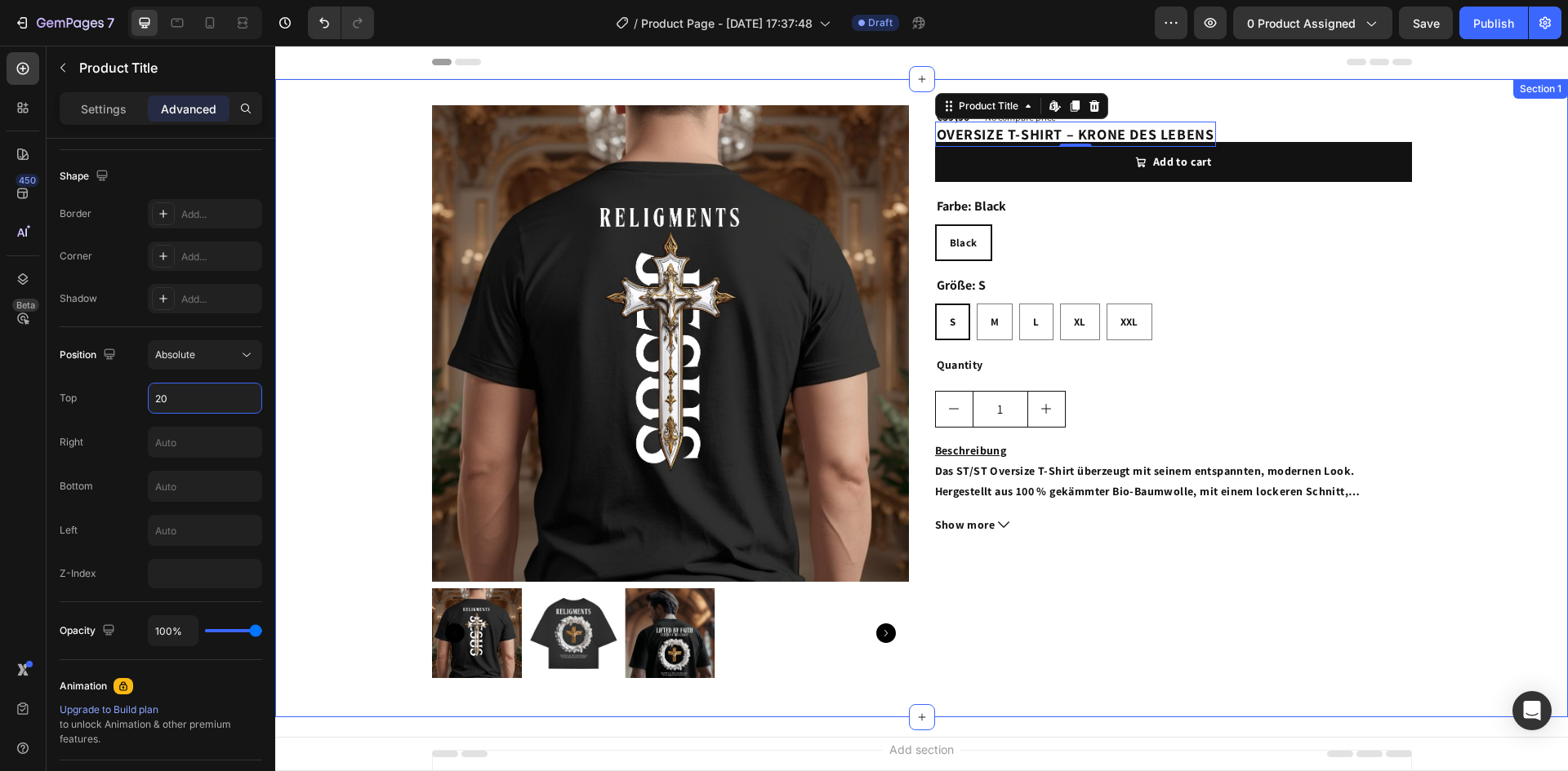
click at [1452, 256] on div "Product Images OVERSIZE T-SHIRT – KRONE DES LEBENS Product Title Edit content i…" at bounding box center [921, 398] width 1293 height 586
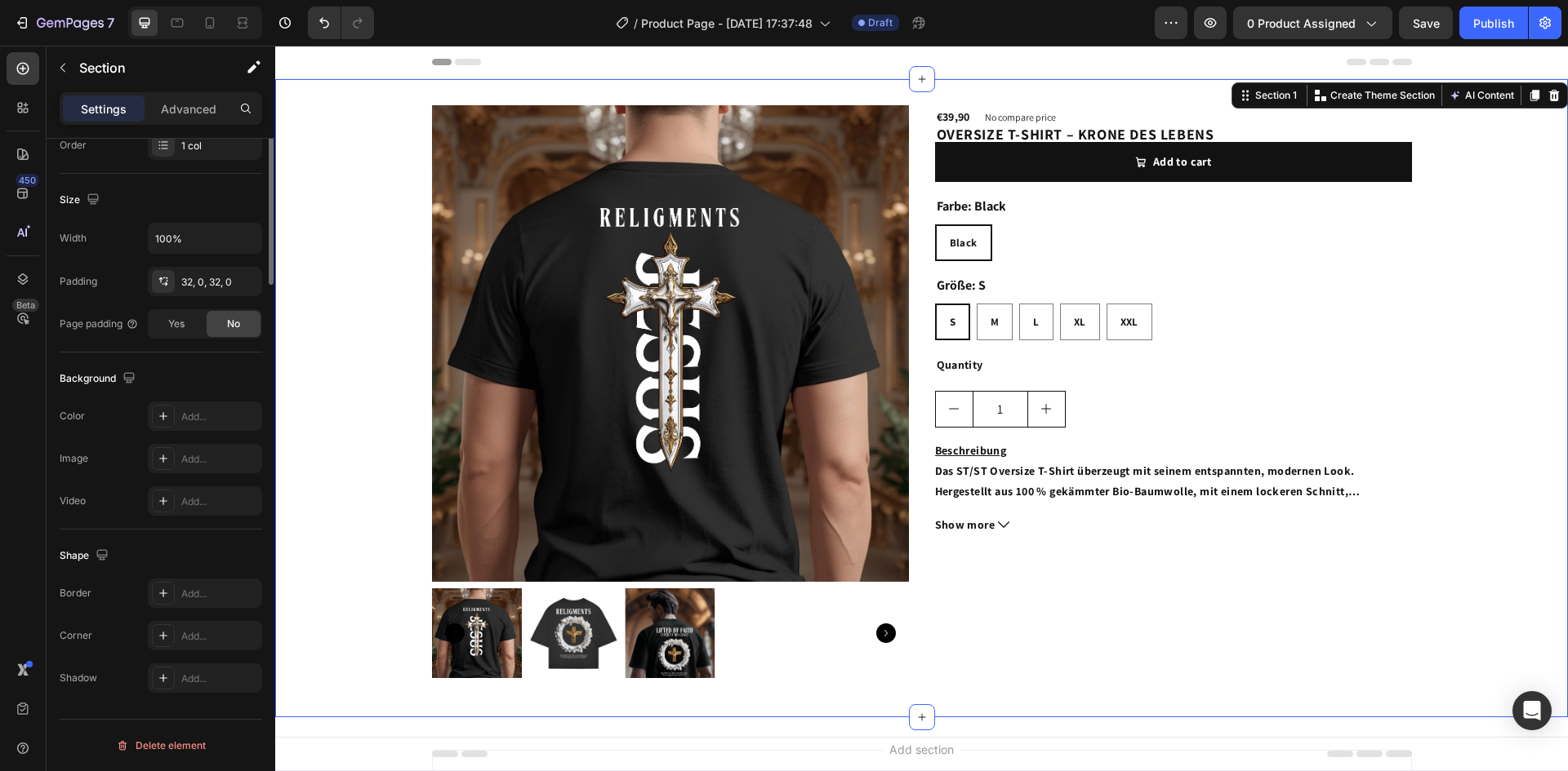
scroll to position [0, 0]
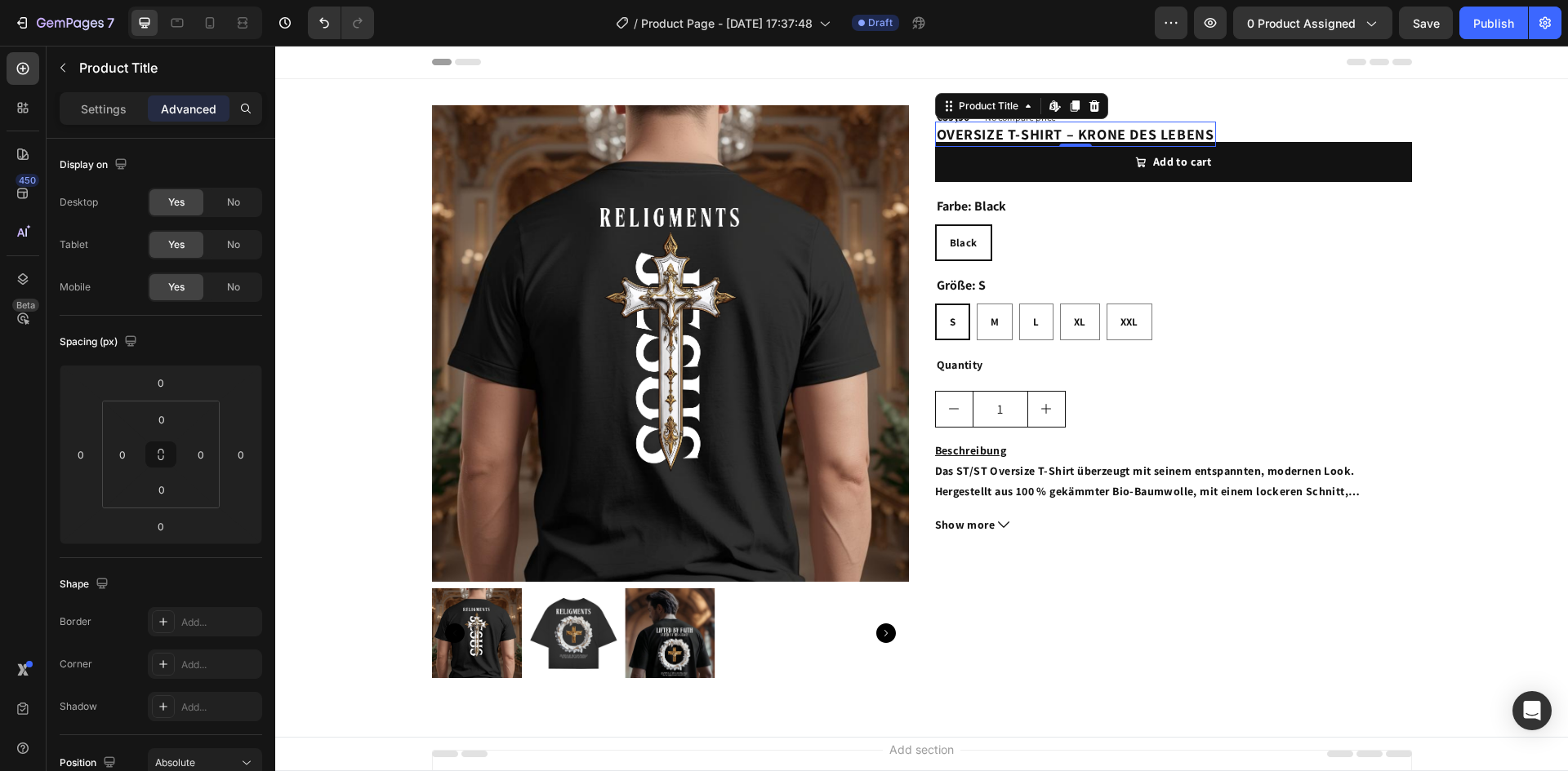
click at [1174, 140] on h2 "OVERSIZE T-SHIRT – KRONE DES LEBENS" at bounding box center [1075, 135] width 281 height 25
click at [117, 106] on p "Settings" at bounding box center [103, 108] width 46 height 17
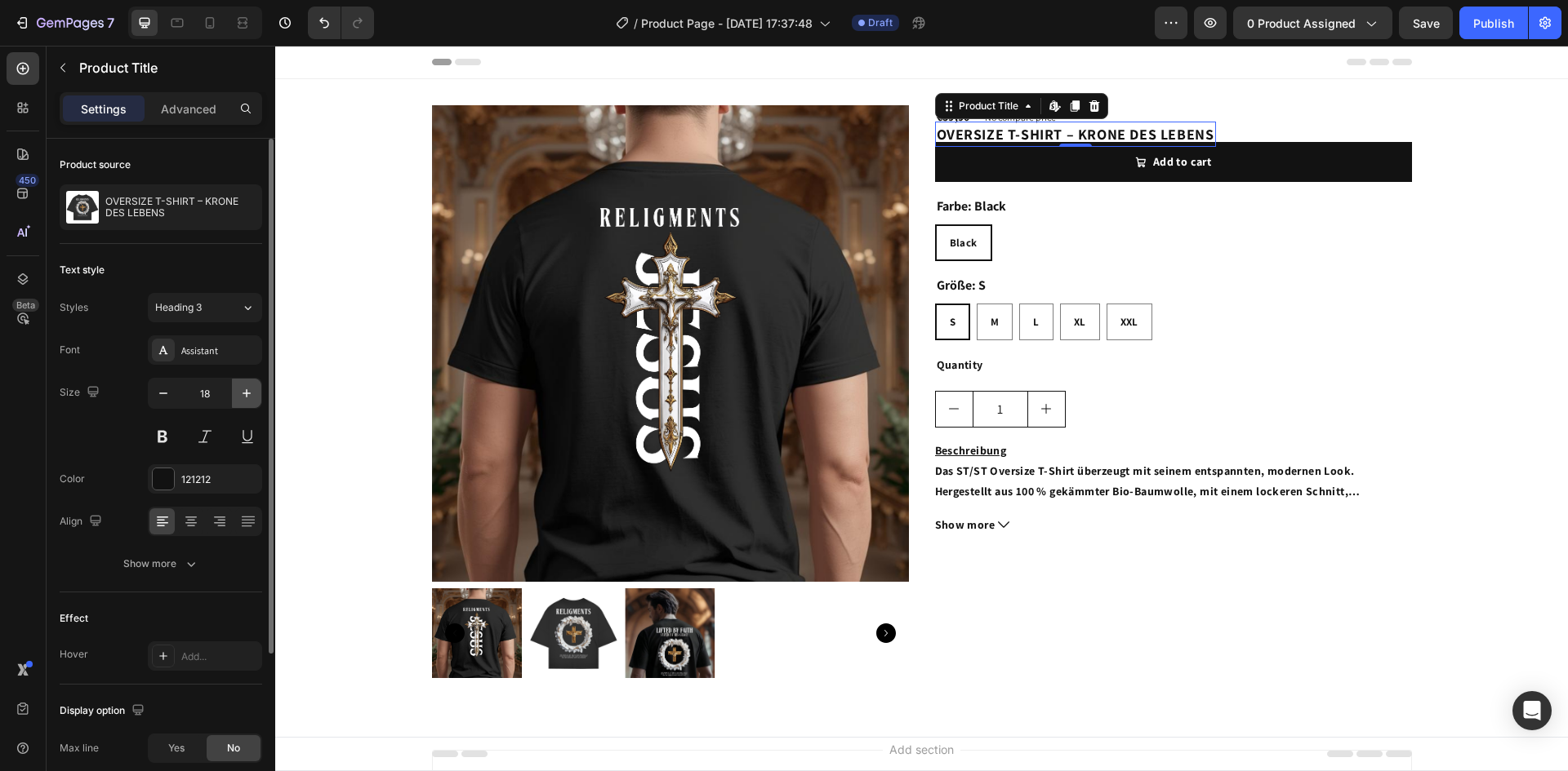
click at [246, 393] on icon "button" at bounding box center [247, 394] width 16 height 16
click at [247, 394] on icon "button" at bounding box center [246, 393] width 8 height 8
type input "20"
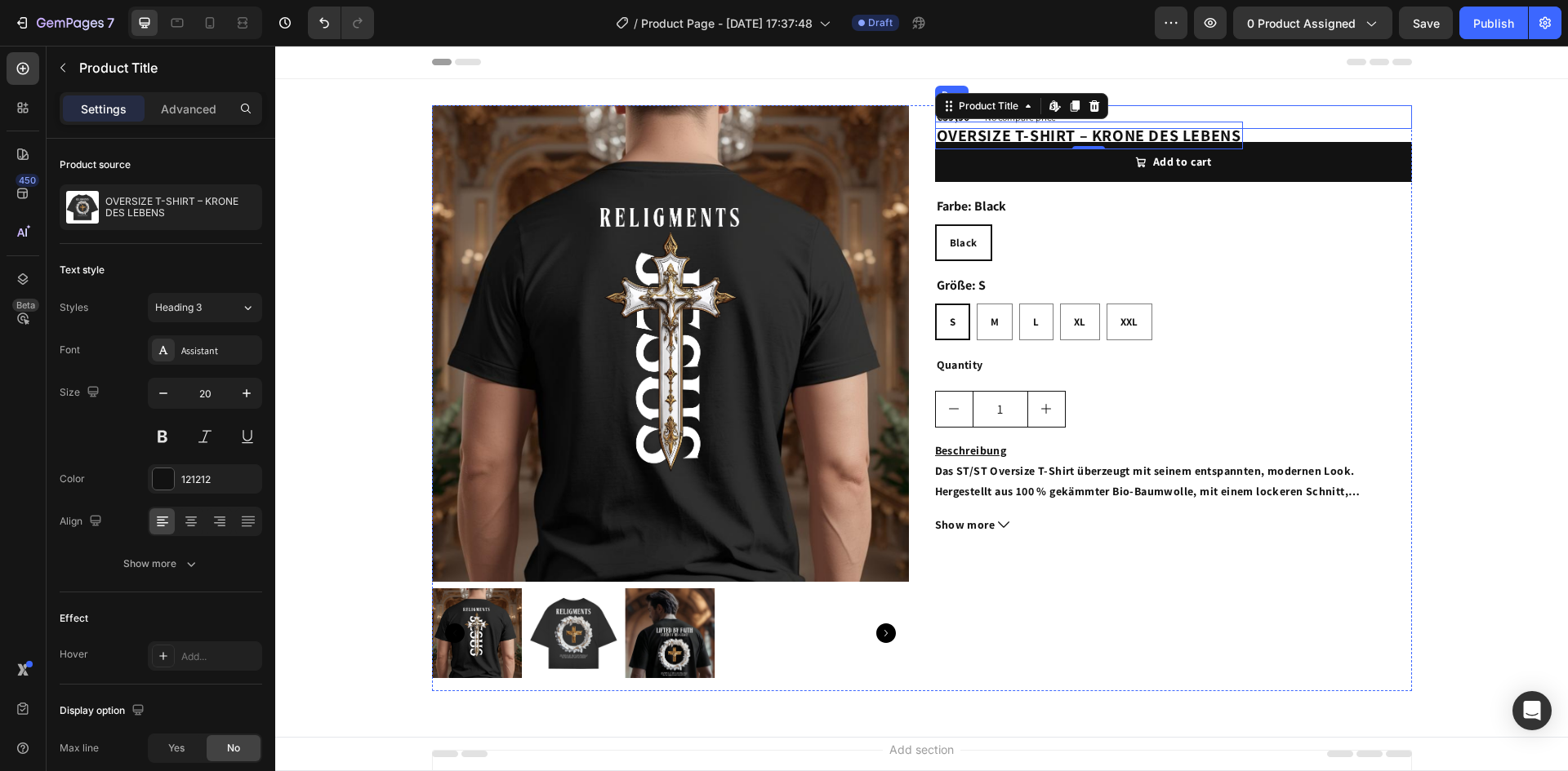
click at [1180, 110] on div "€39,90 Product Price Product Price No compare price Product Price Row" at bounding box center [1173, 117] width 477 height 23
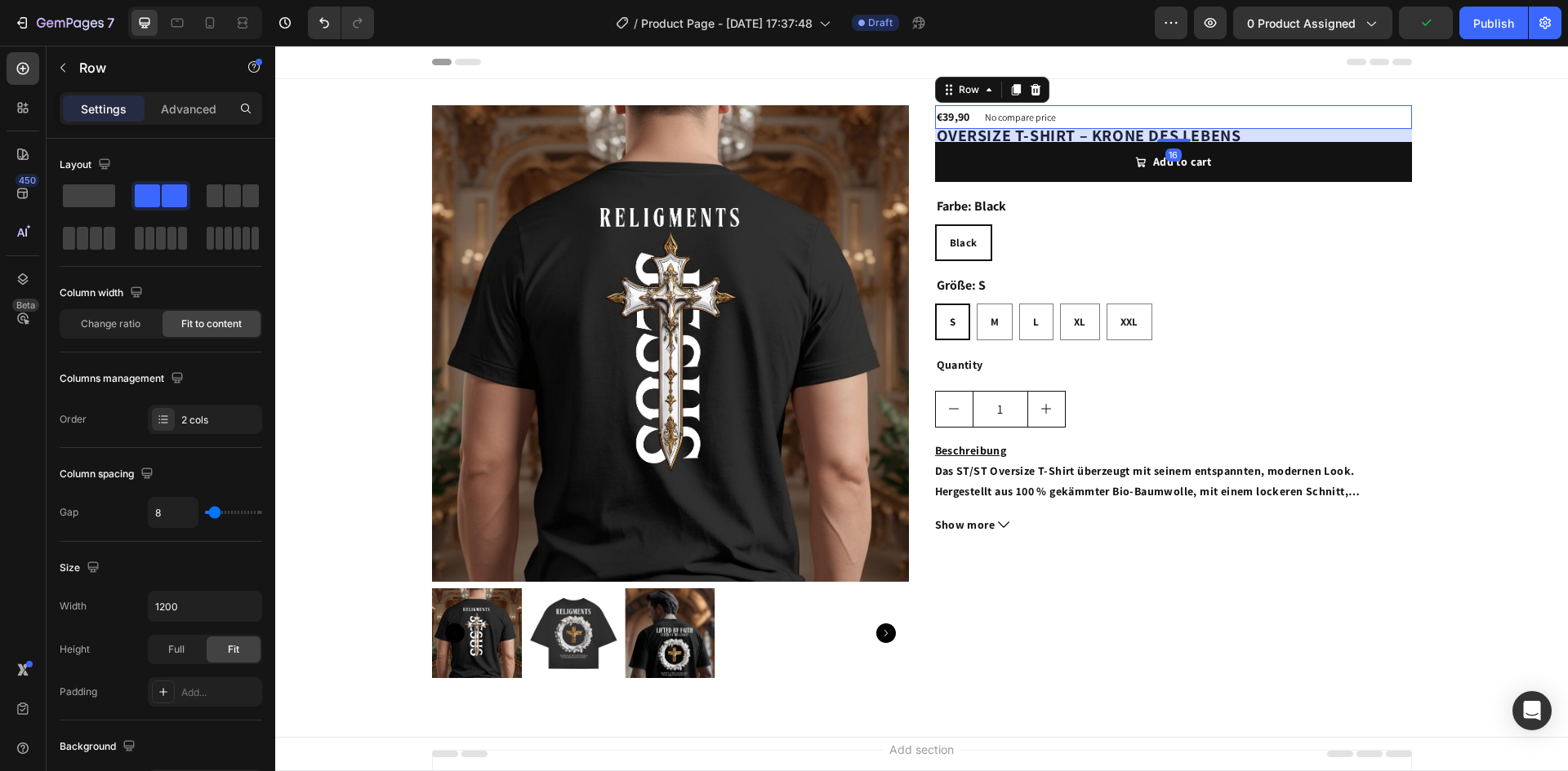
click at [1125, 108] on div "€39,90 Product Price Product Price No compare price Product Price Row 16" at bounding box center [1173, 117] width 477 height 23
click at [118, 330] on span "Change ratio" at bounding box center [110, 324] width 60 height 14
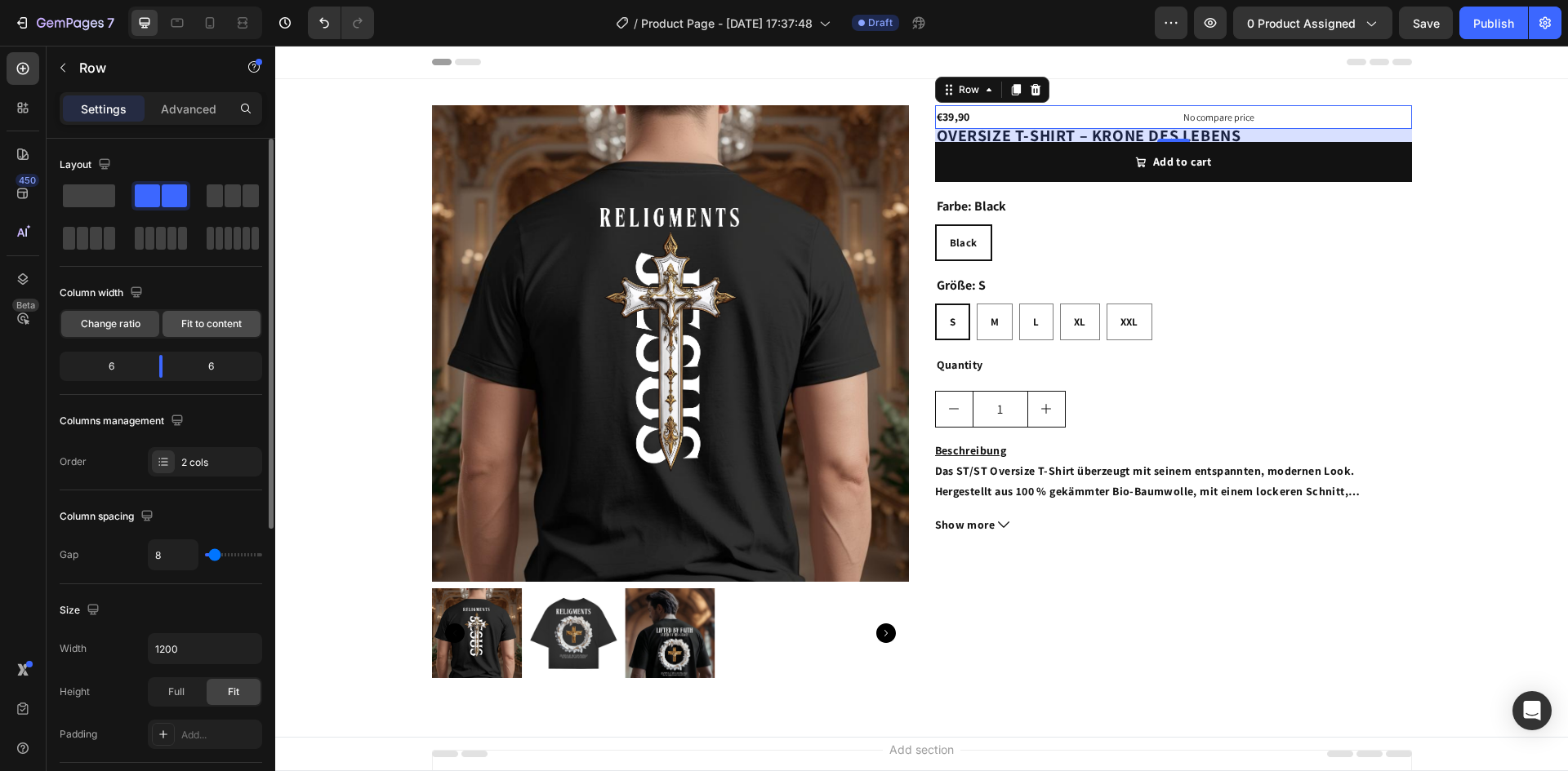
click at [212, 319] on span "Fit to content" at bounding box center [211, 324] width 61 height 14
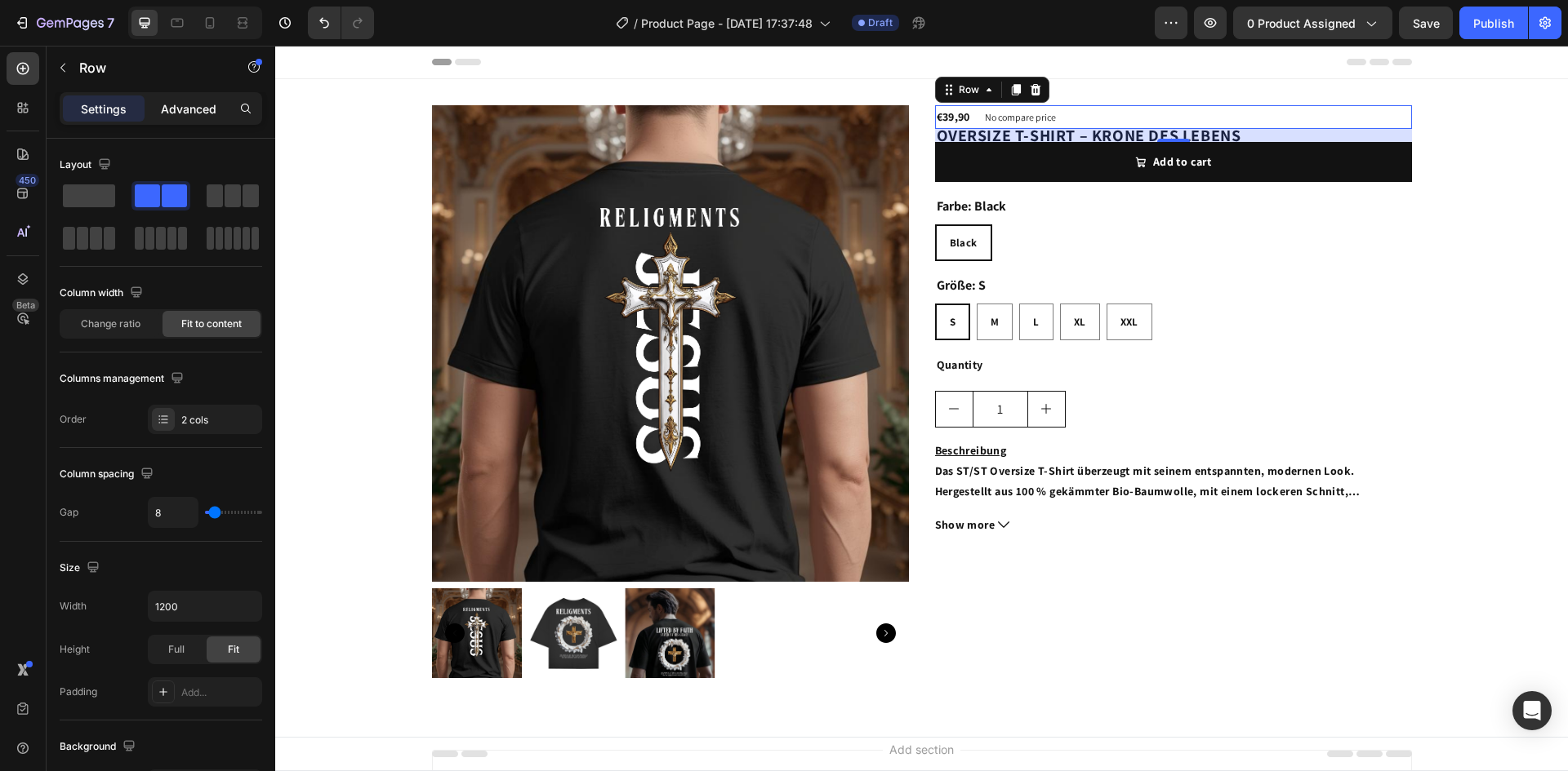
click at [194, 108] on p "Advanced" at bounding box center [188, 108] width 55 height 17
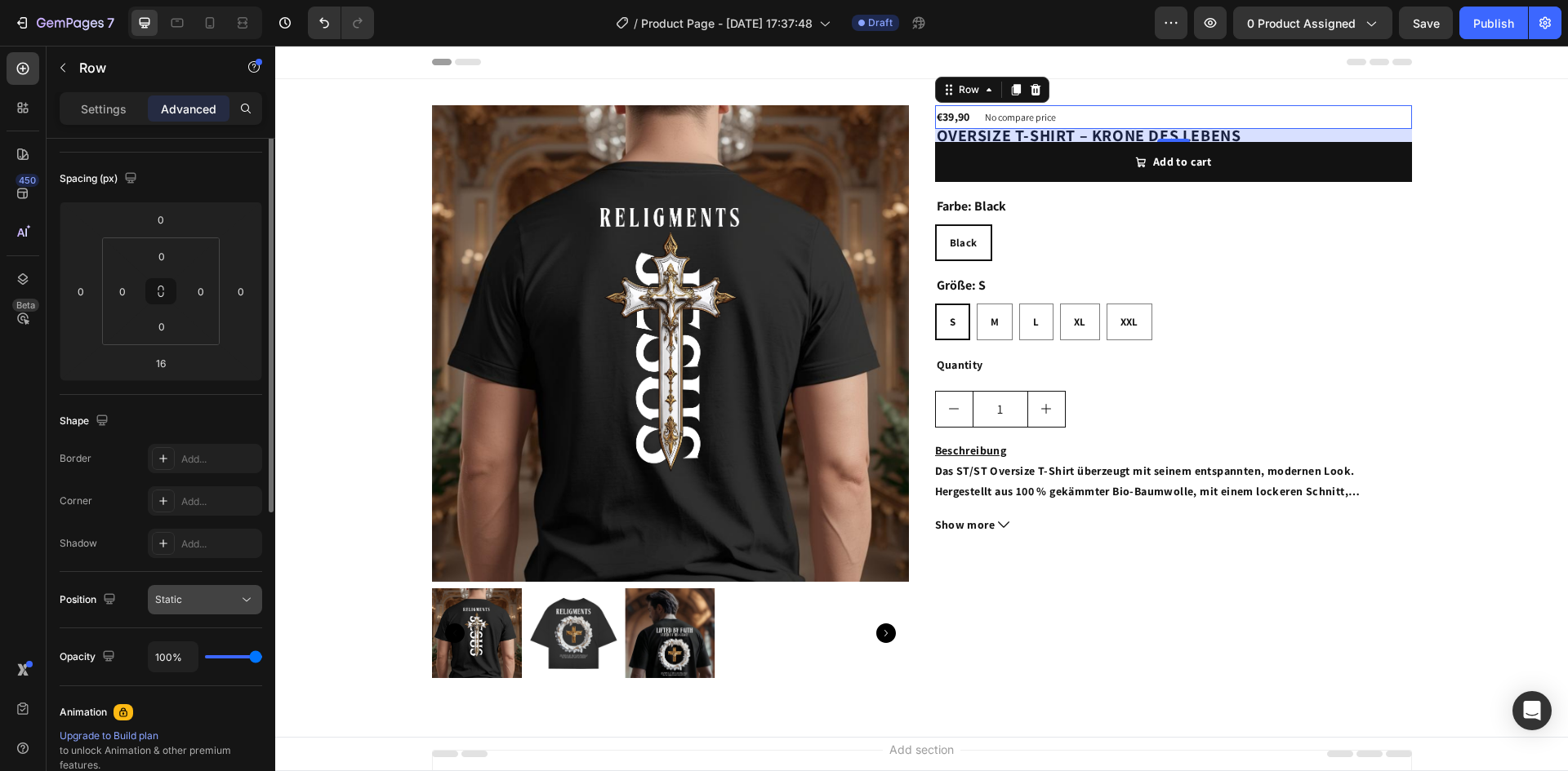
scroll to position [245, 0]
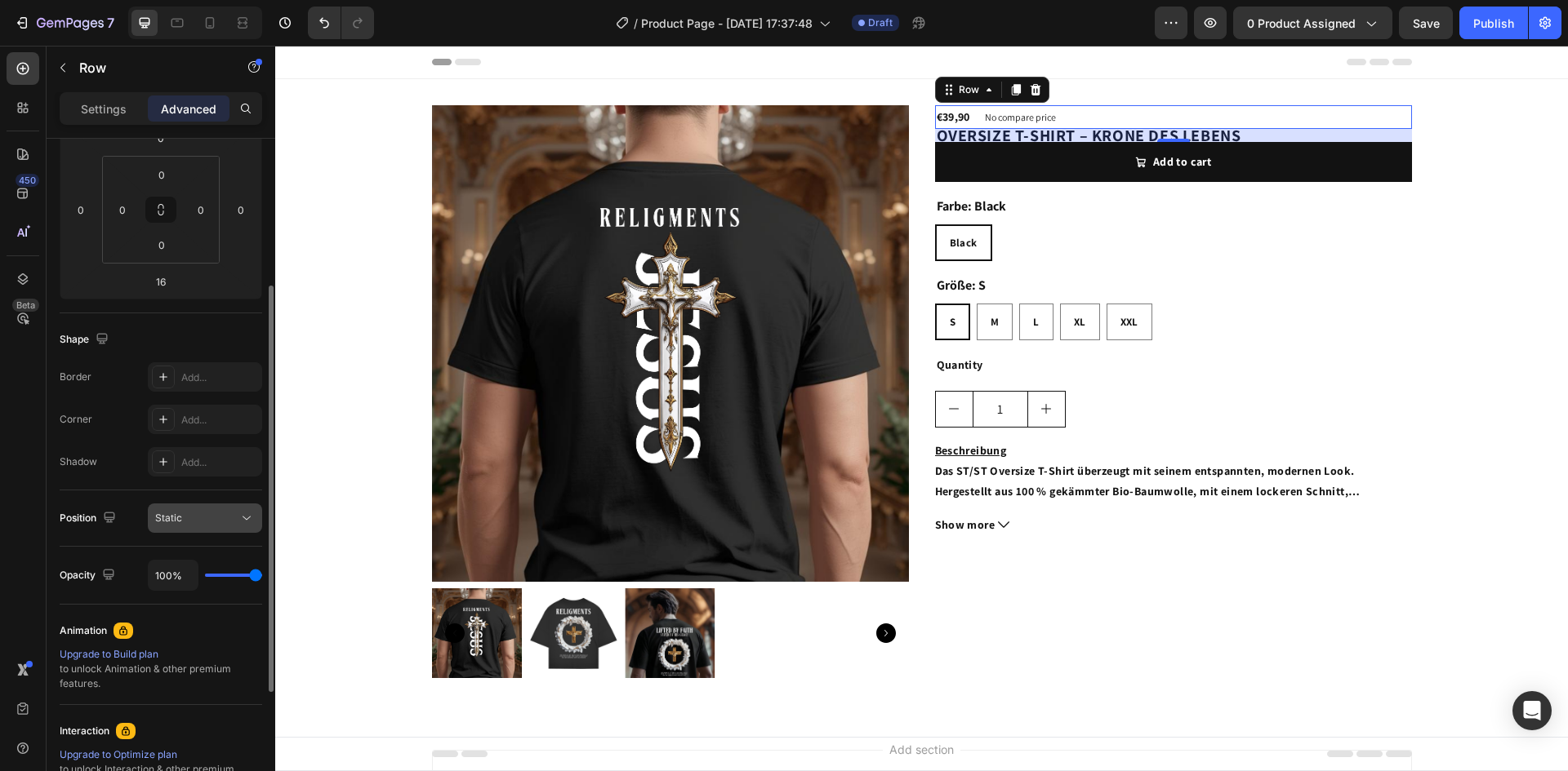
click at [182, 525] on span "Static" at bounding box center [169, 518] width 27 height 14
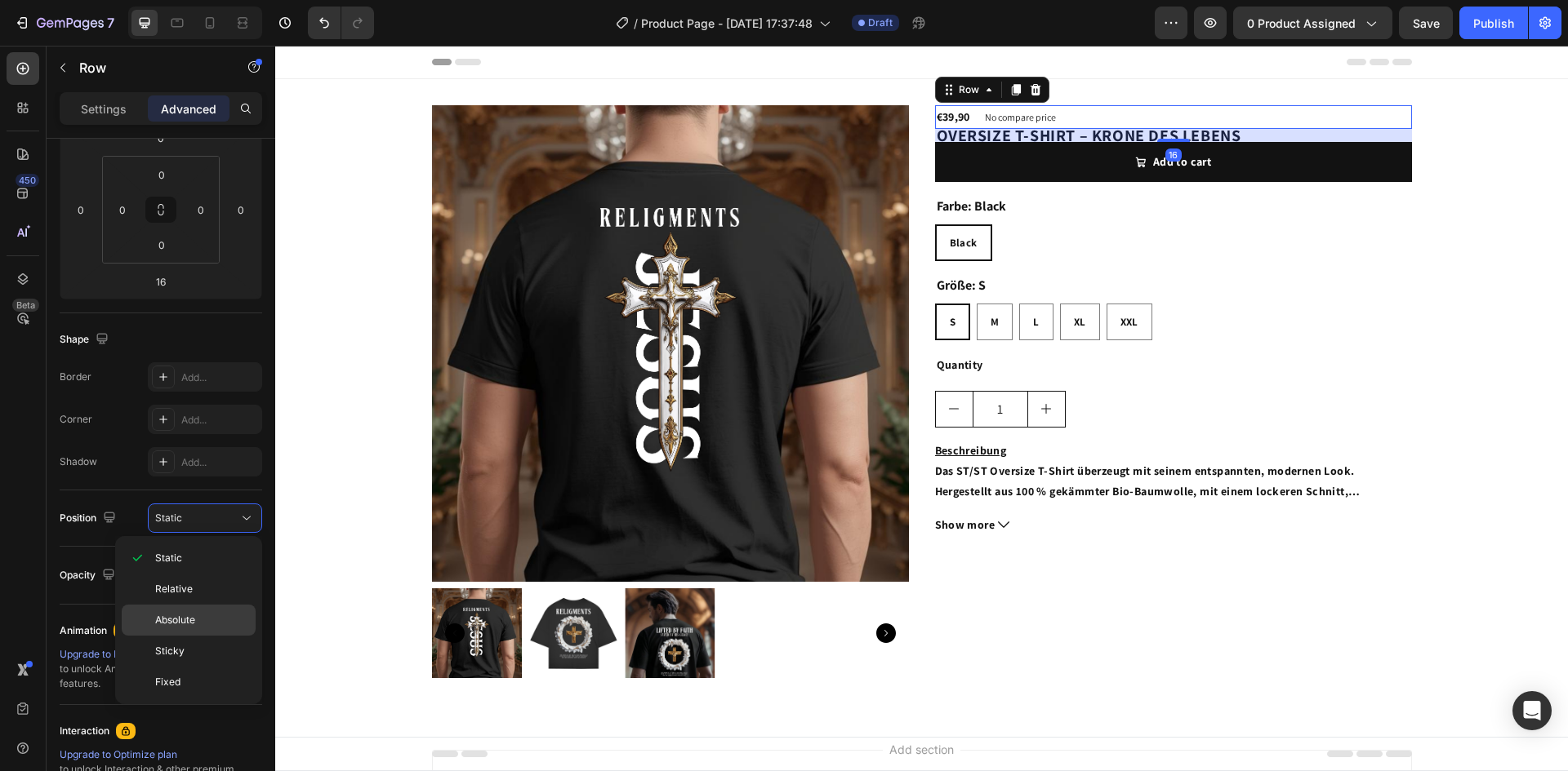
click at [185, 621] on span "Absolute" at bounding box center [175, 620] width 40 height 14
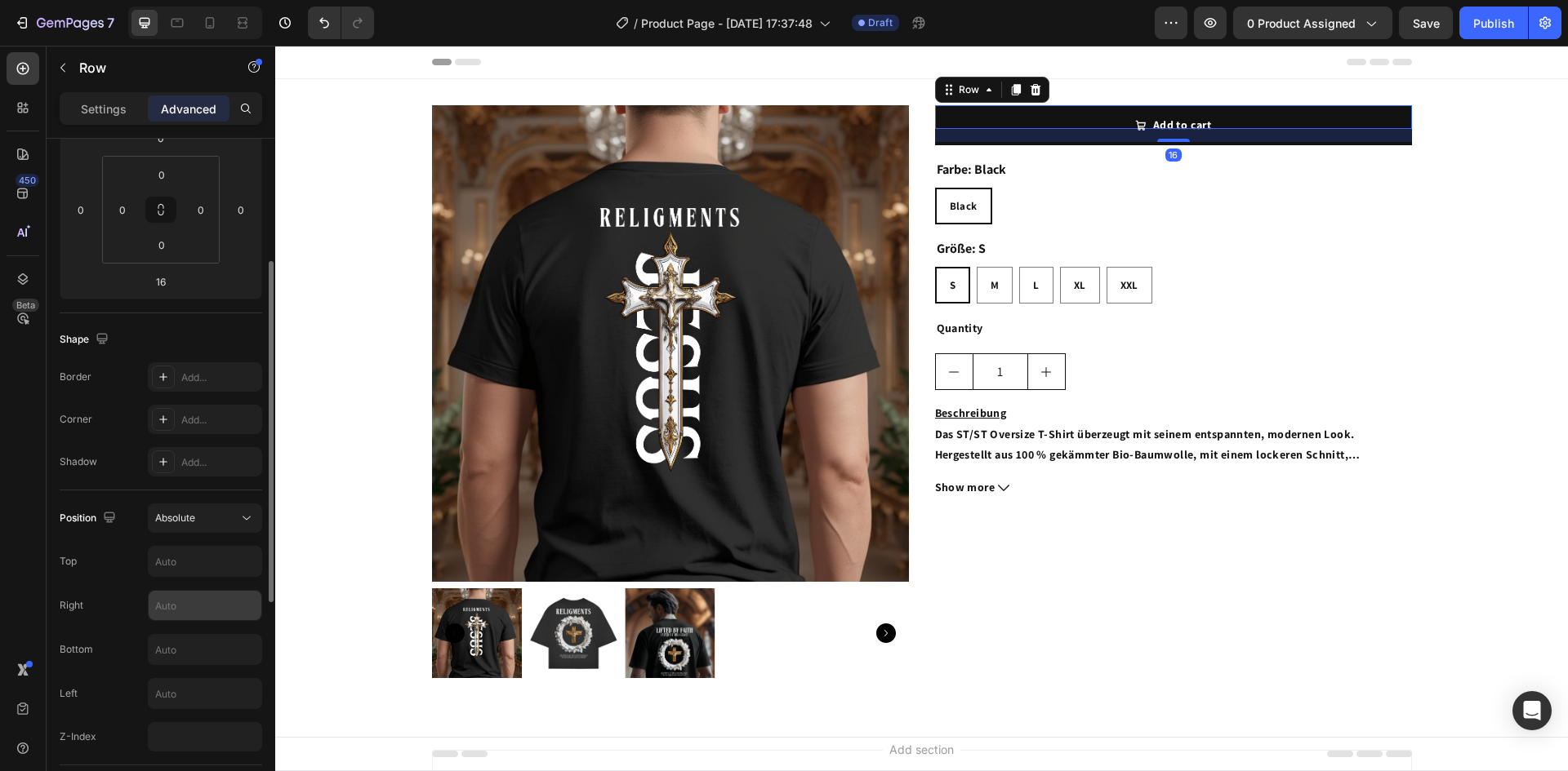
scroll to position [327, 0]
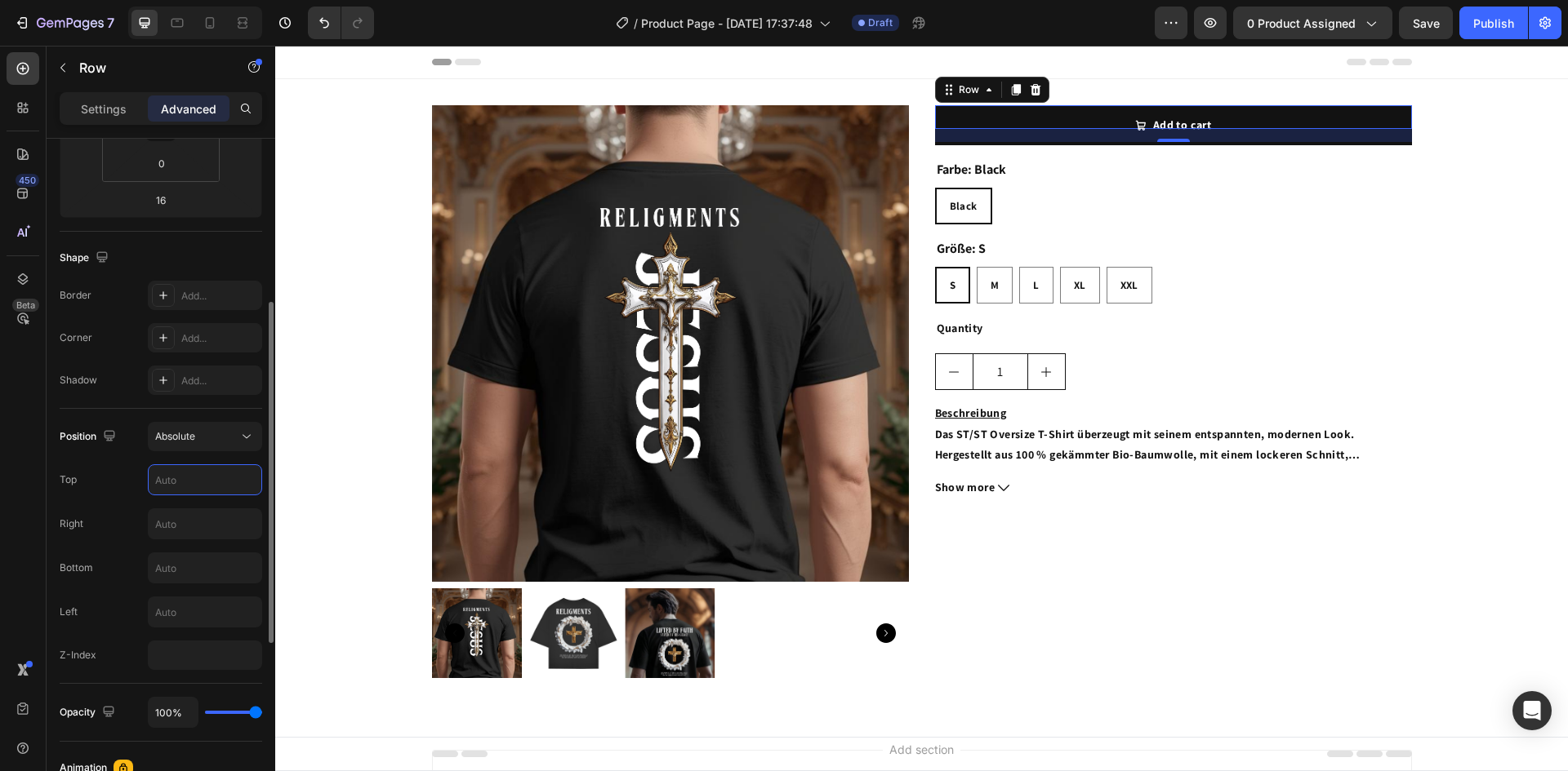
drag, startPoint x: 174, startPoint y: 480, endPoint x: 272, endPoint y: 484, distance: 98.1
click at [175, 480] on input "text" at bounding box center [205, 479] width 113 height 30
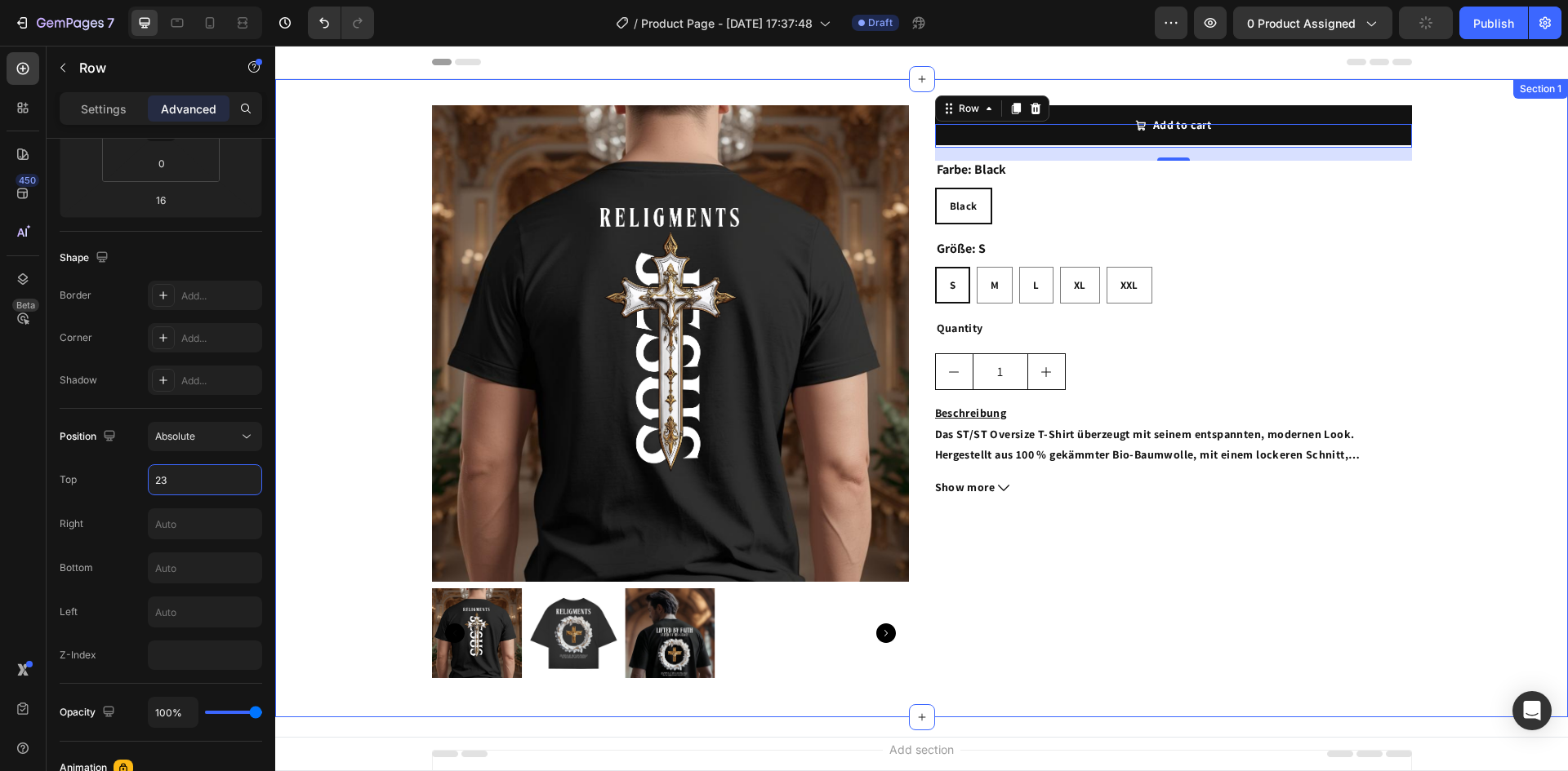
type input "2"
type input "3"
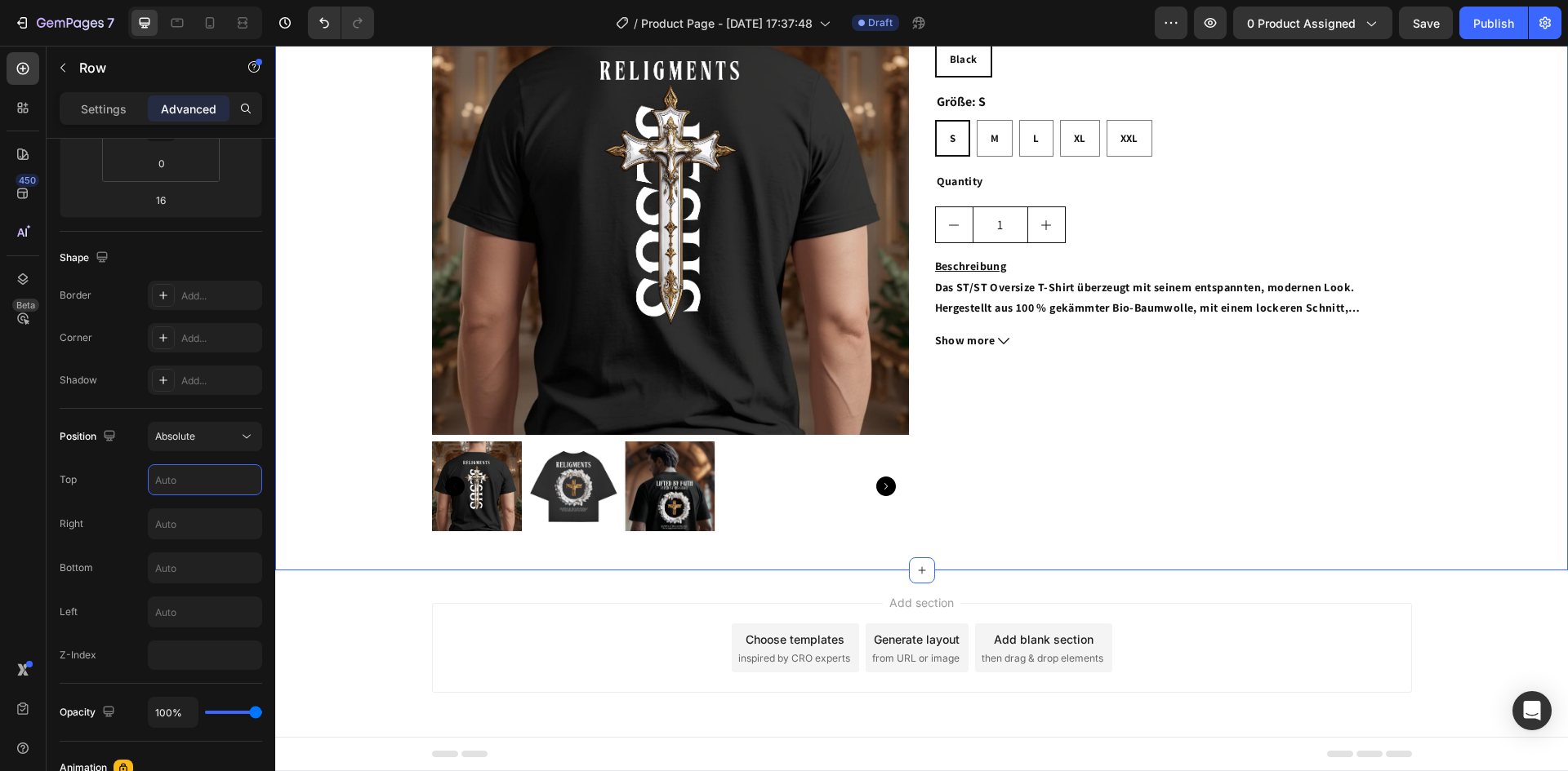
scroll to position [0, 0]
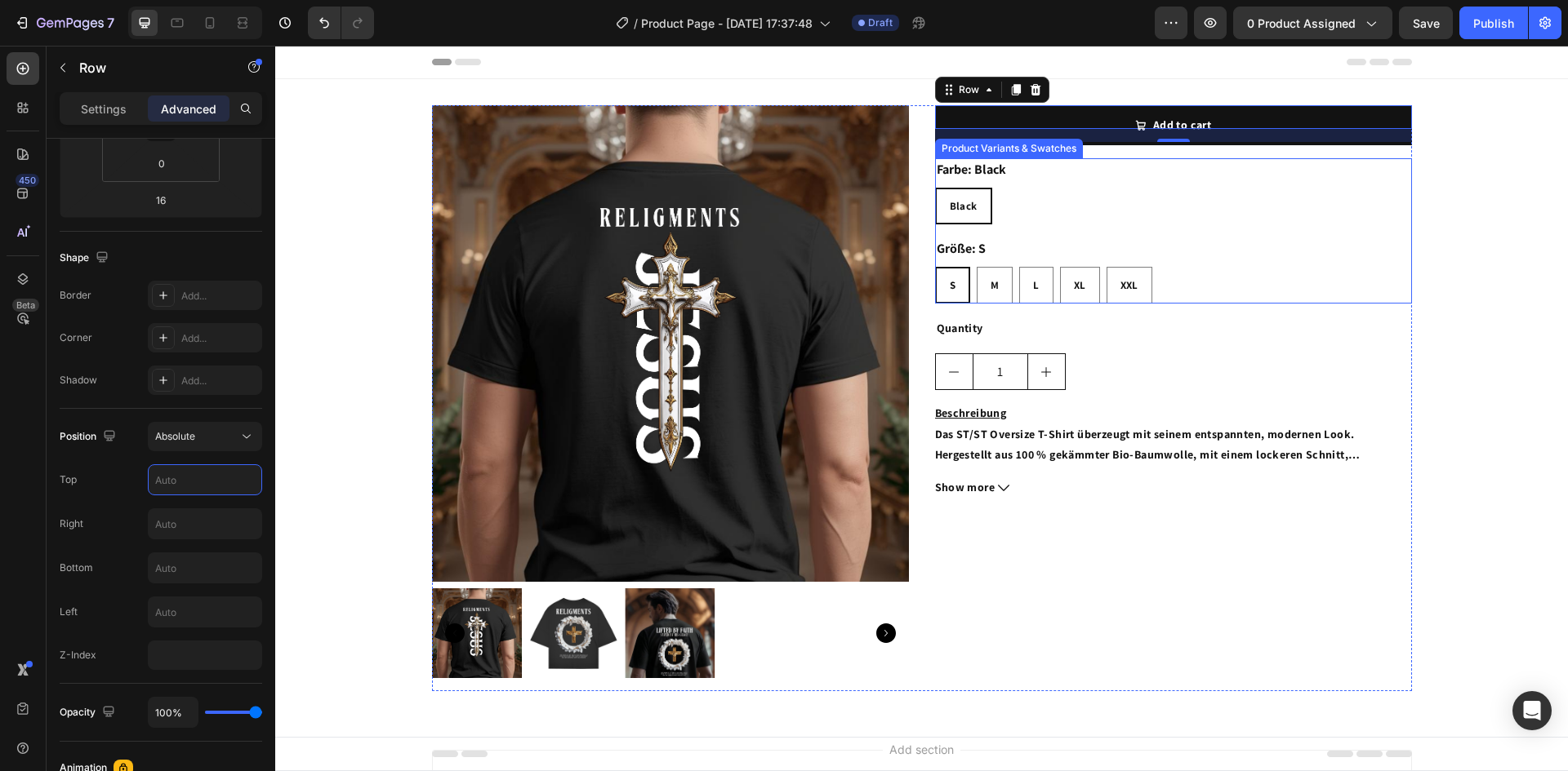
click at [1446, 219] on div "Product Images OVERSIZE T-SHIRT – KRONE DES LEBENS Product Title €39,90 Product…" at bounding box center [921, 398] width 1293 height 586
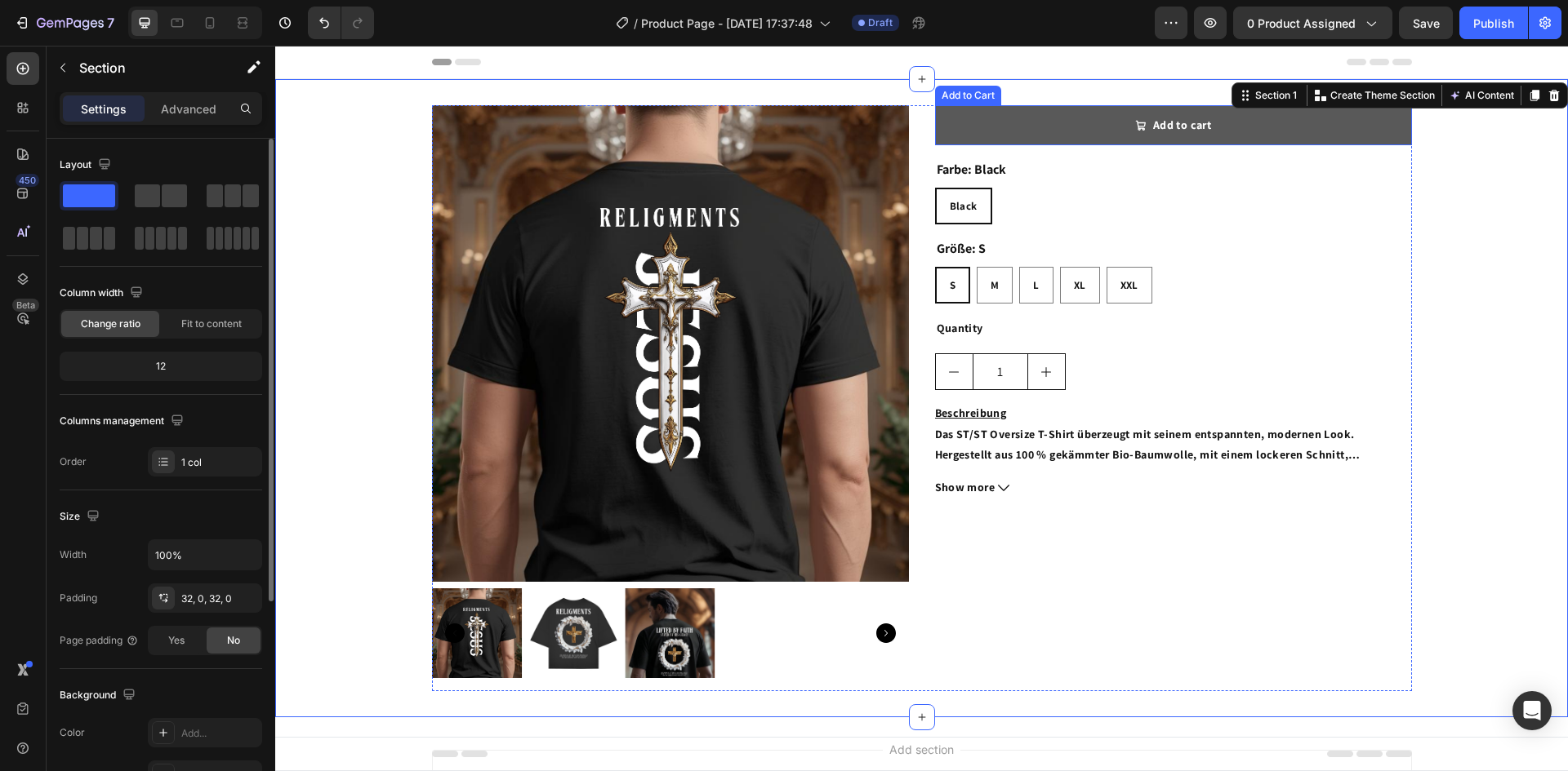
click at [1293, 134] on button "Add to cart" at bounding box center [1173, 125] width 477 height 40
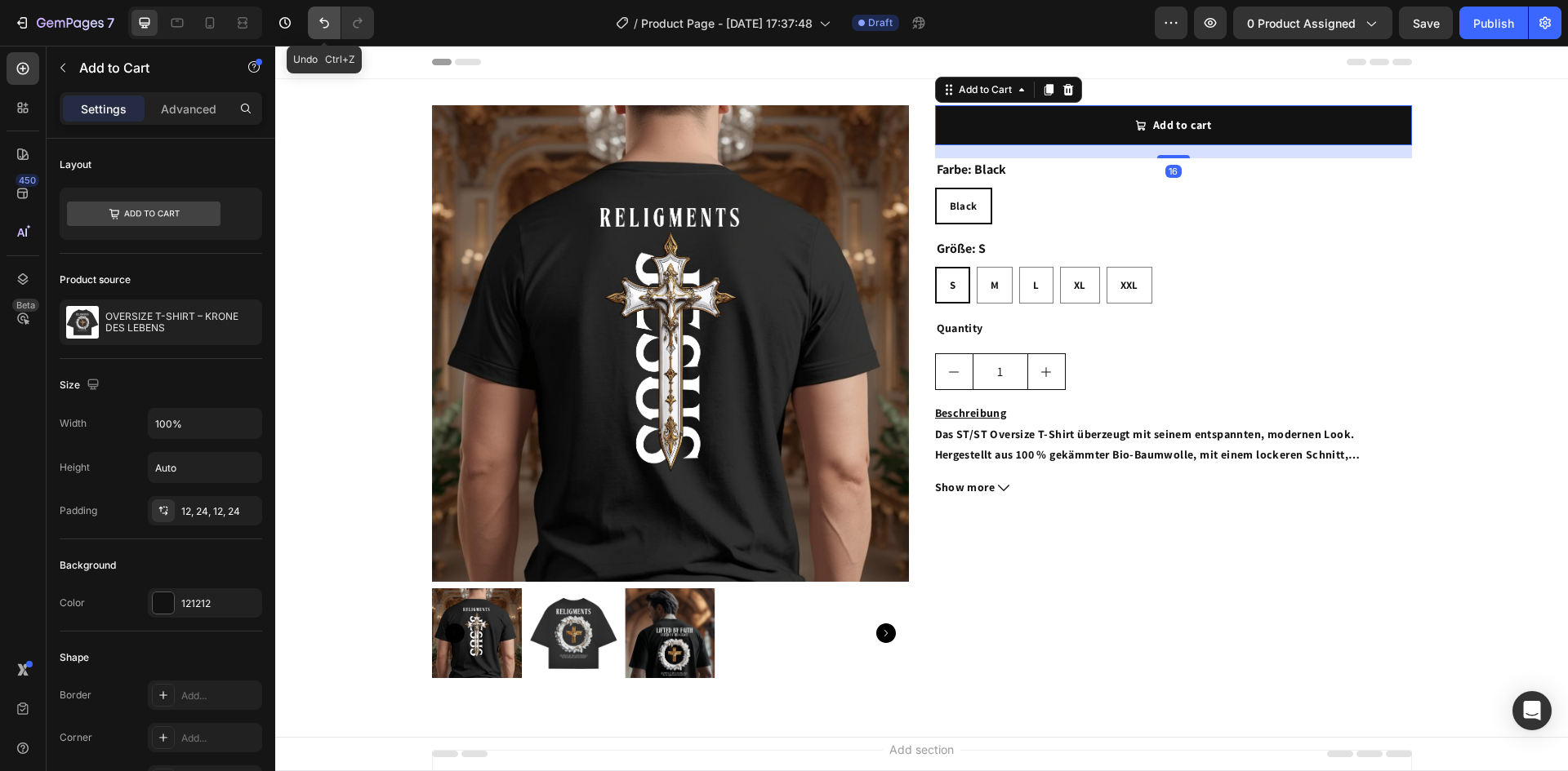
click at [326, 19] on icon "Undo/Redo" at bounding box center [324, 23] width 16 height 16
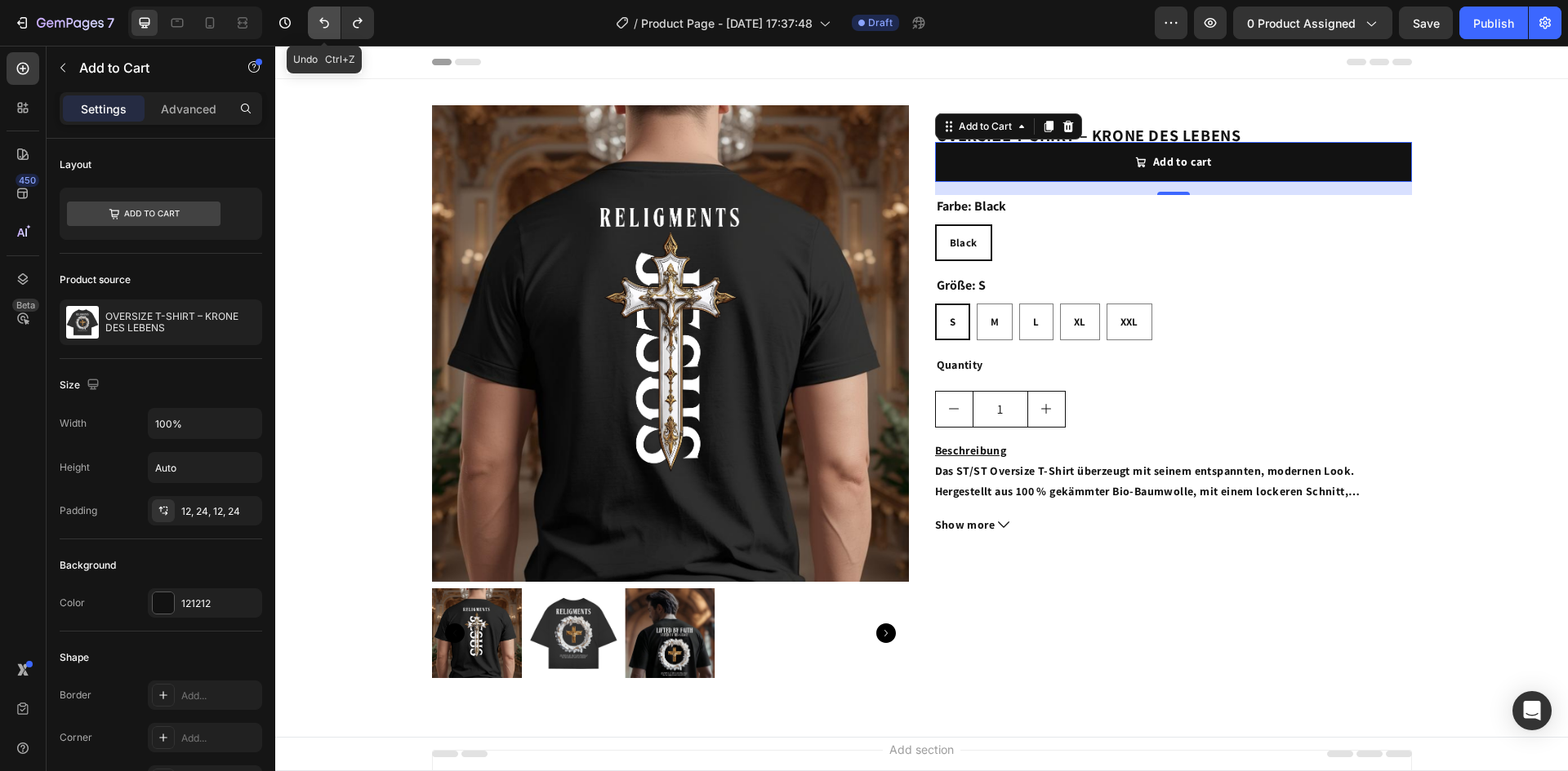
click at [326, 19] on icon "Undo/Redo" at bounding box center [324, 23] width 16 height 16
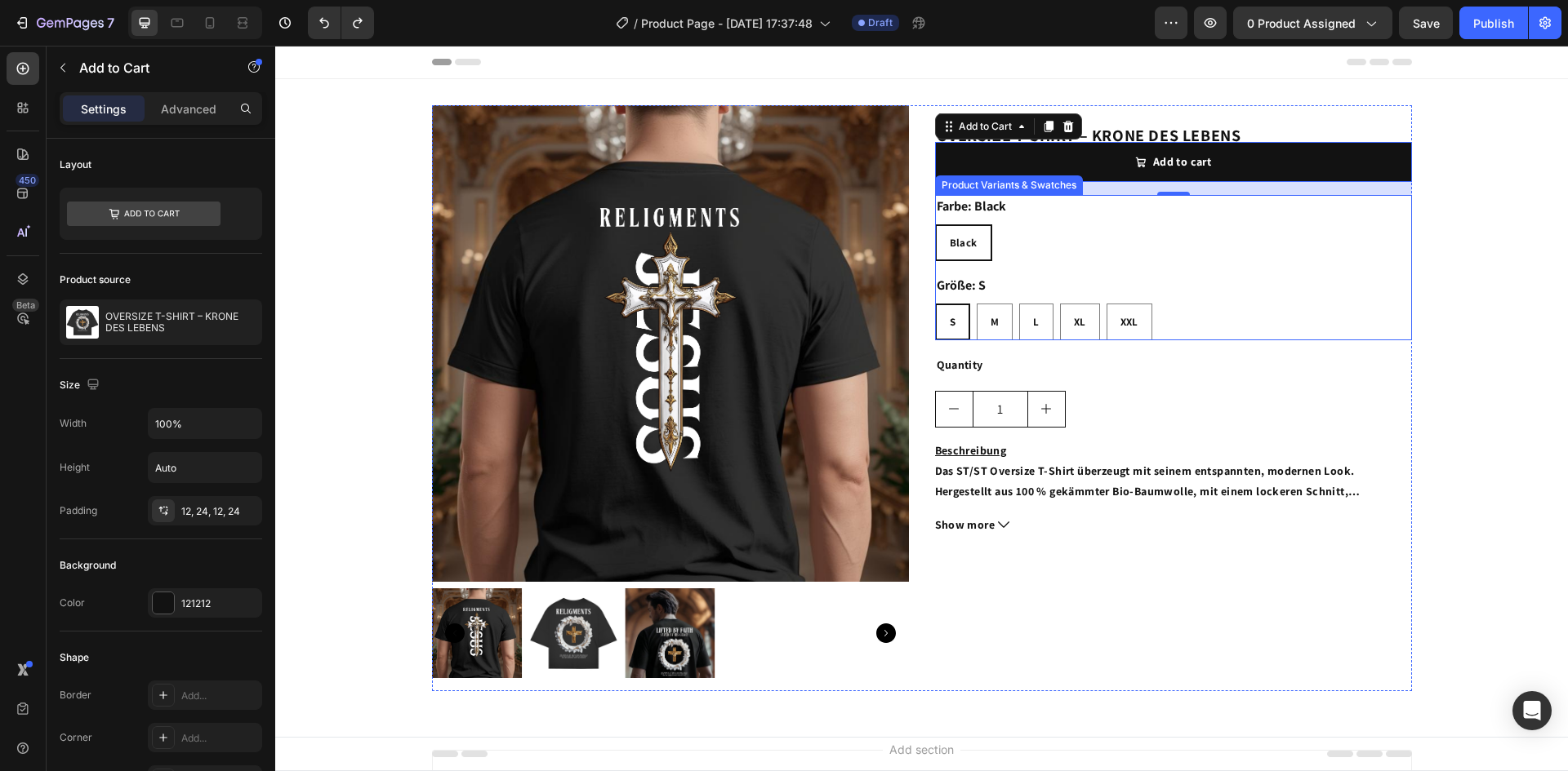
click at [1223, 282] on div "Größe: S S S S M M M L L L XL XL XL XXL XXL XXL" at bounding box center [1173, 307] width 477 height 66
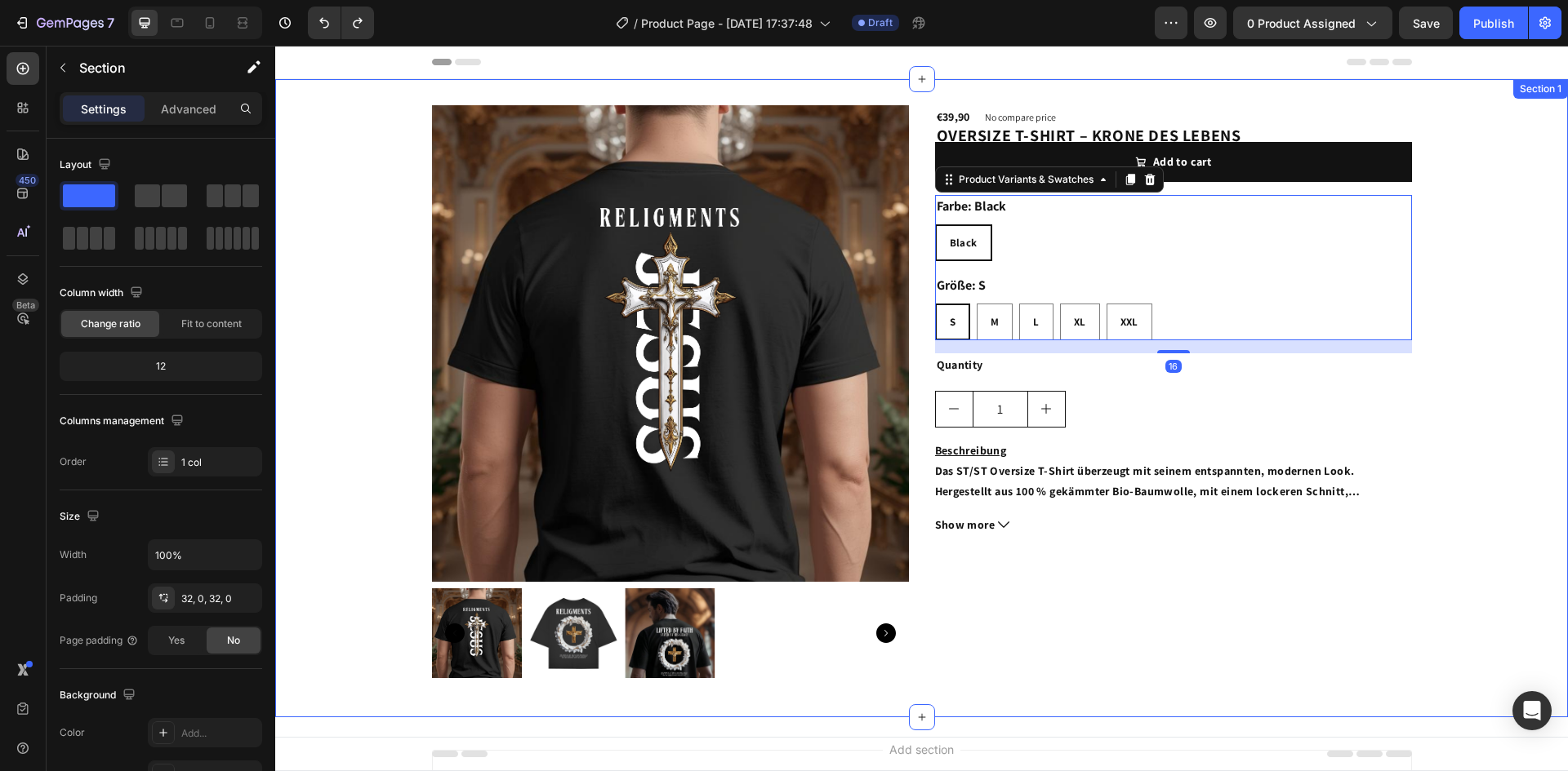
click at [1409, 380] on div "Product Images OVERSIZE T-SHIRT – KRONE DES LEBENS Product Title €39,90 Product…" at bounding box center [921, 398] width 1293 height 586
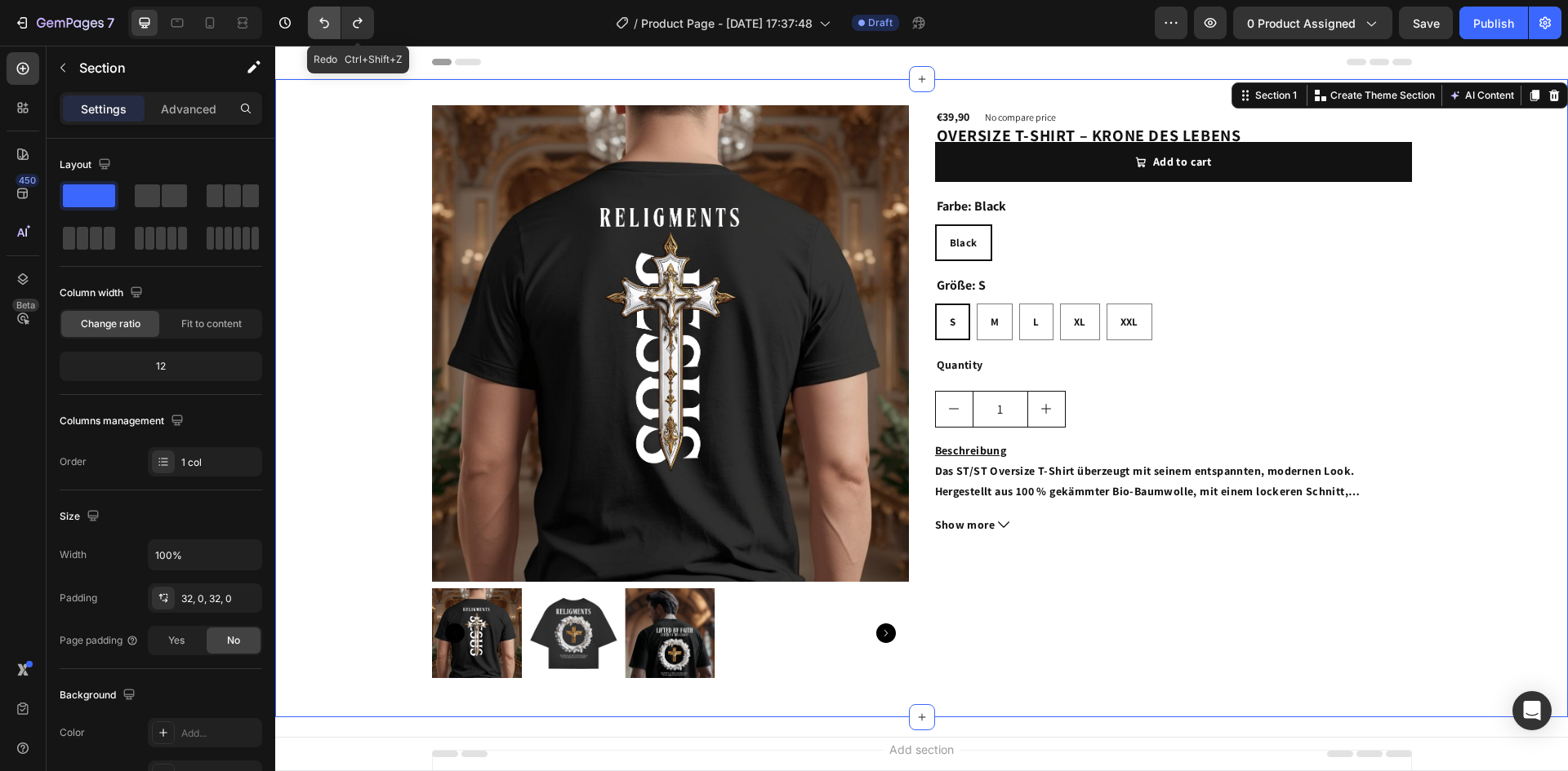
click at [326, 23] on icon "Undo/Redo" at bounding box center [324, 23] width 16 height 16
click at [327, 24] on icon "Undo/Redo" at bounding box center [324, 23] width 16 height 16
click at [1465, 285] on div "Product Images OVERSIZE T-SHIRT – KRONE DES LEBENS Product Title €39,90 Product…" at bounding box center [921, 398] width 1293 height 586
click at [326, 30] on icon "Undo/Redo" at bounding box center [324, 23] width 16 height 16
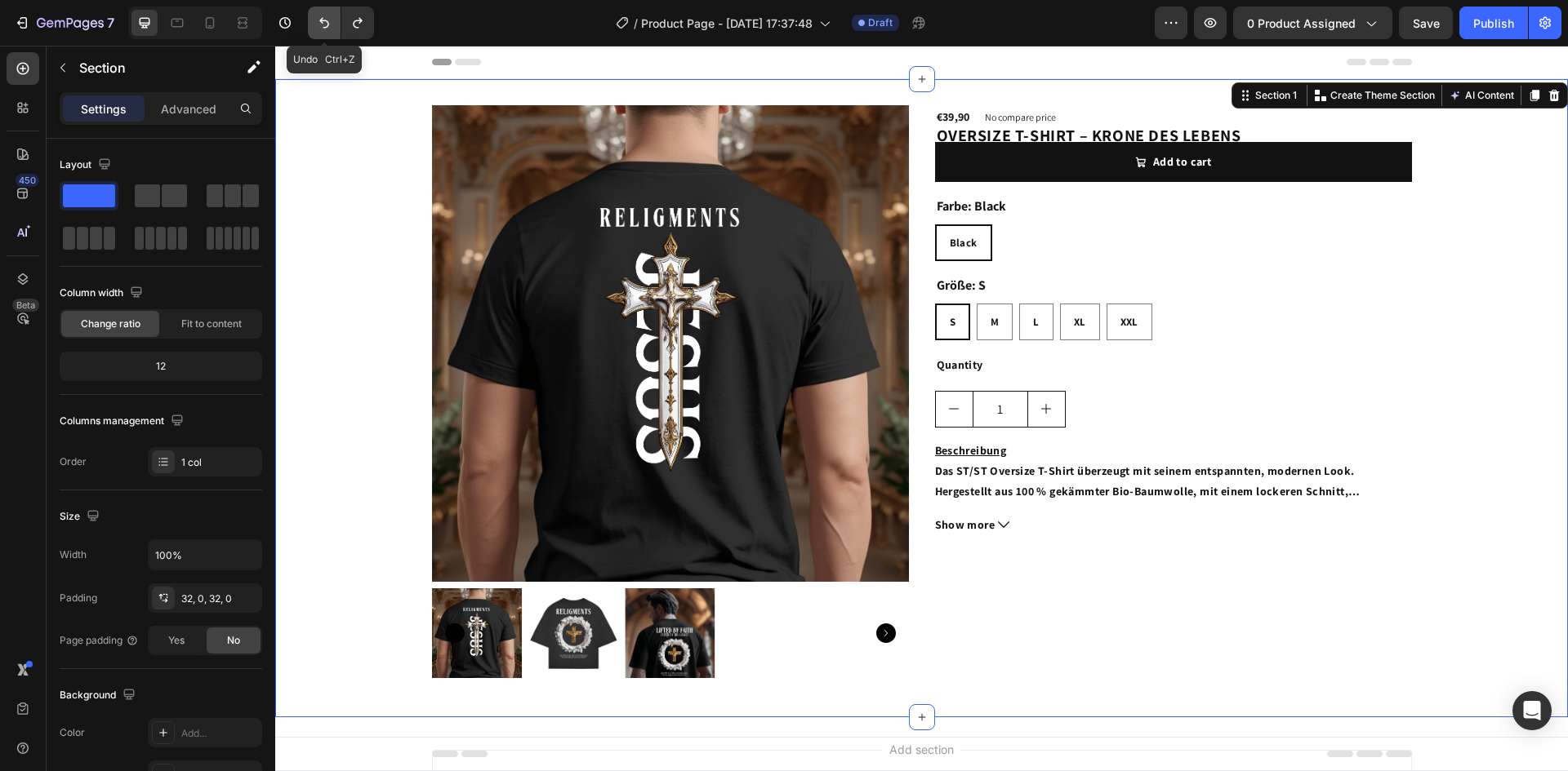
click at [326, 30] on icon "Undo/Redo" at bounding box center [324, 23] width 16 height 16
click at [325, 21] on icon "Undo/Redo" at bounding box center [323, 23] width 10 height 11
click at [330, 27] on icon "Undo/Redo" at bounding box center [324, 23] width 16 height 16
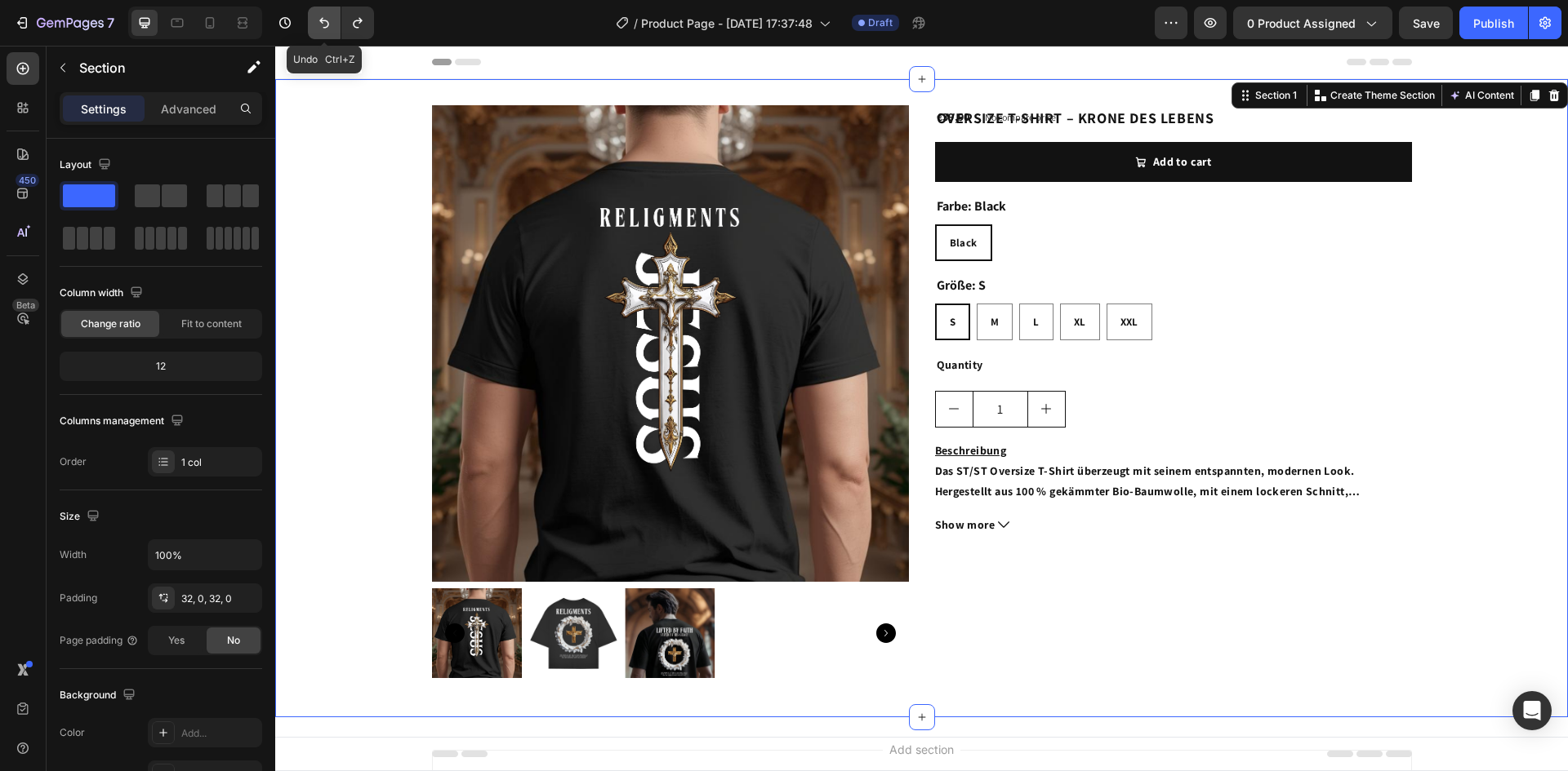
click at [330, 27] on icon "Undo/Redo" at bounding box center [324, 23] width 16 height 16
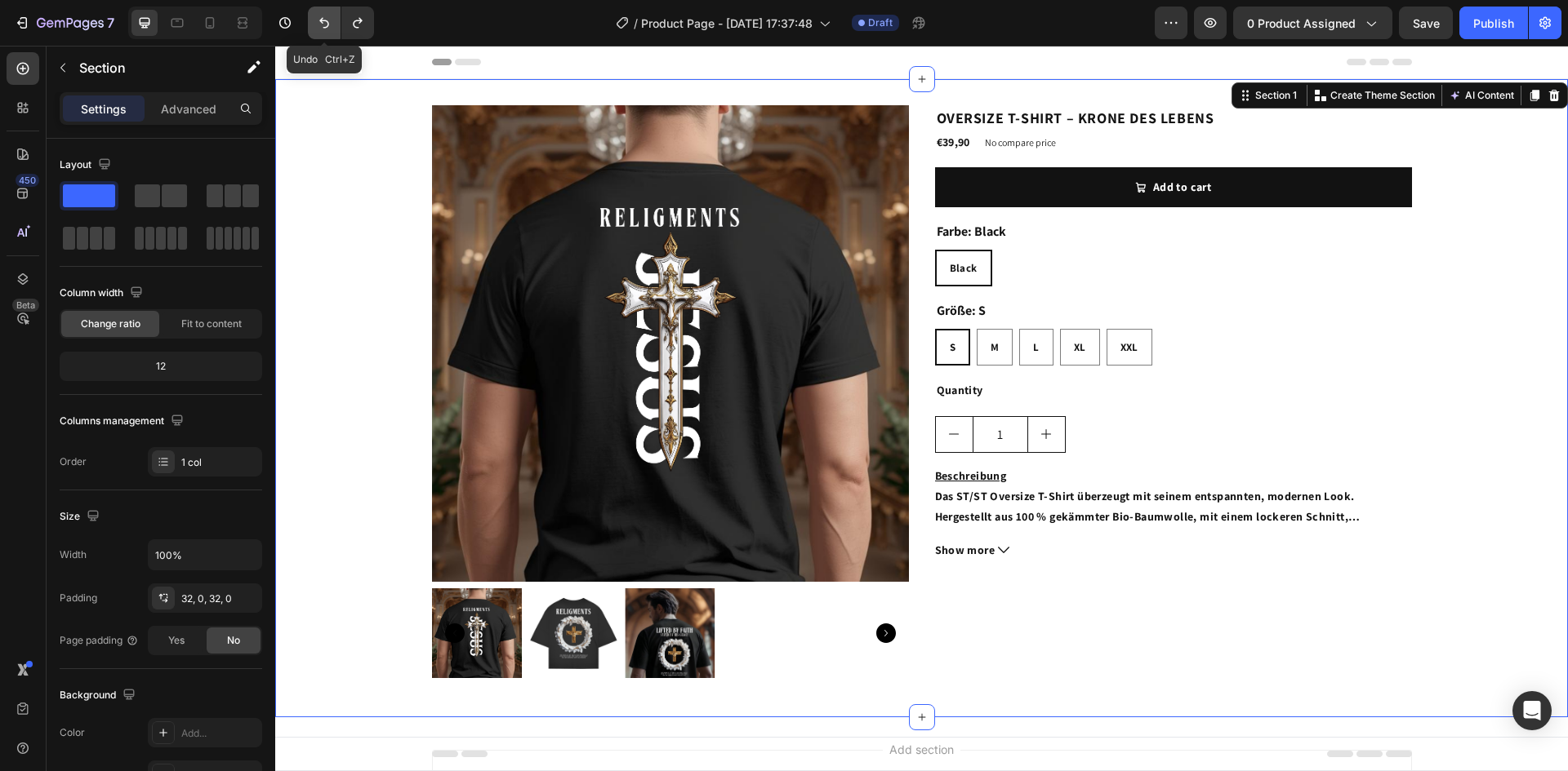
click at [330, 27] on icon "Undo/Redo" at bounding box center [324, 23] width 16 height 16
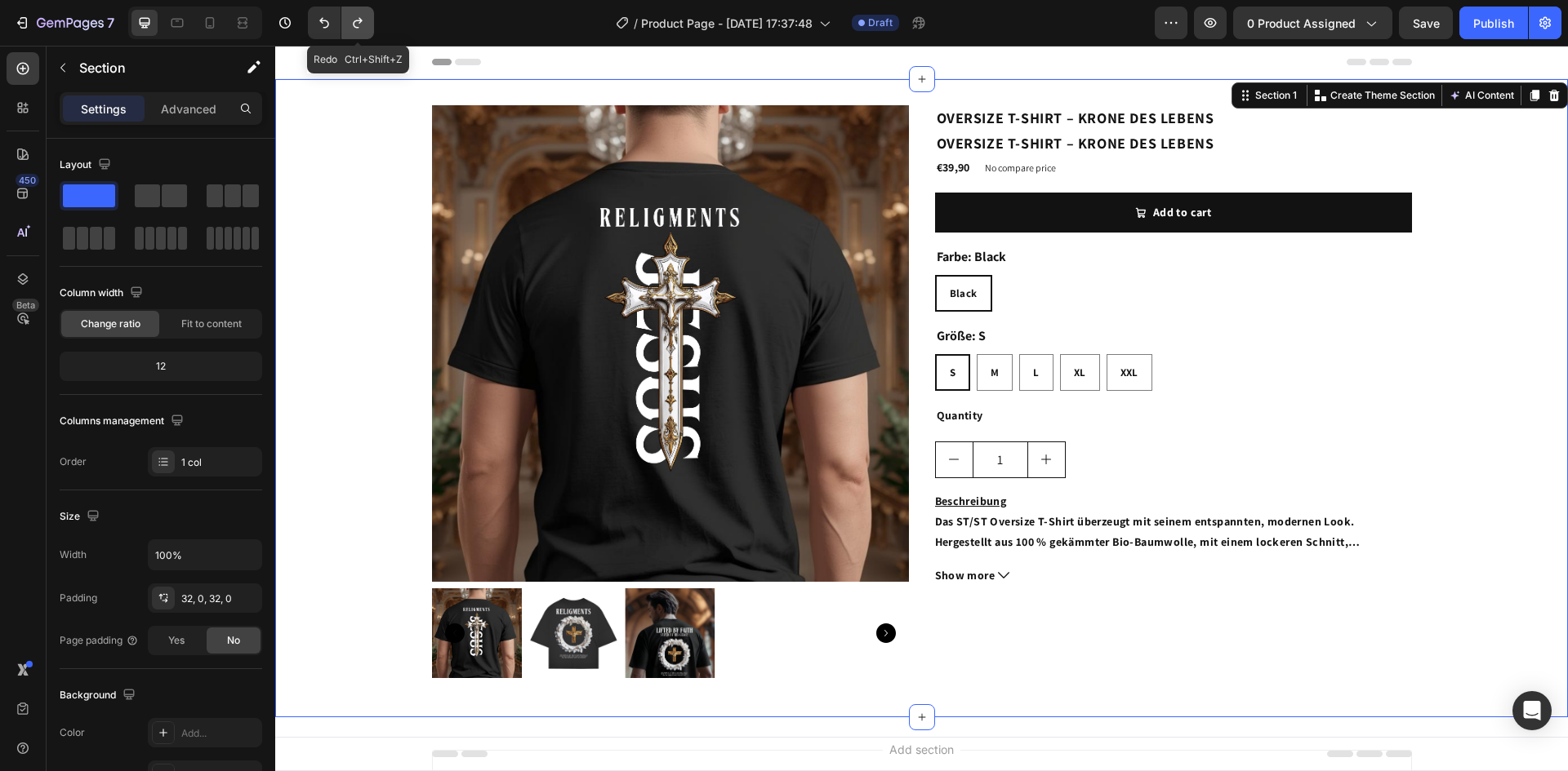
click at [352, 30] on icon "Undo/Redo" at bounding box center [358, 23] width 16 height 16
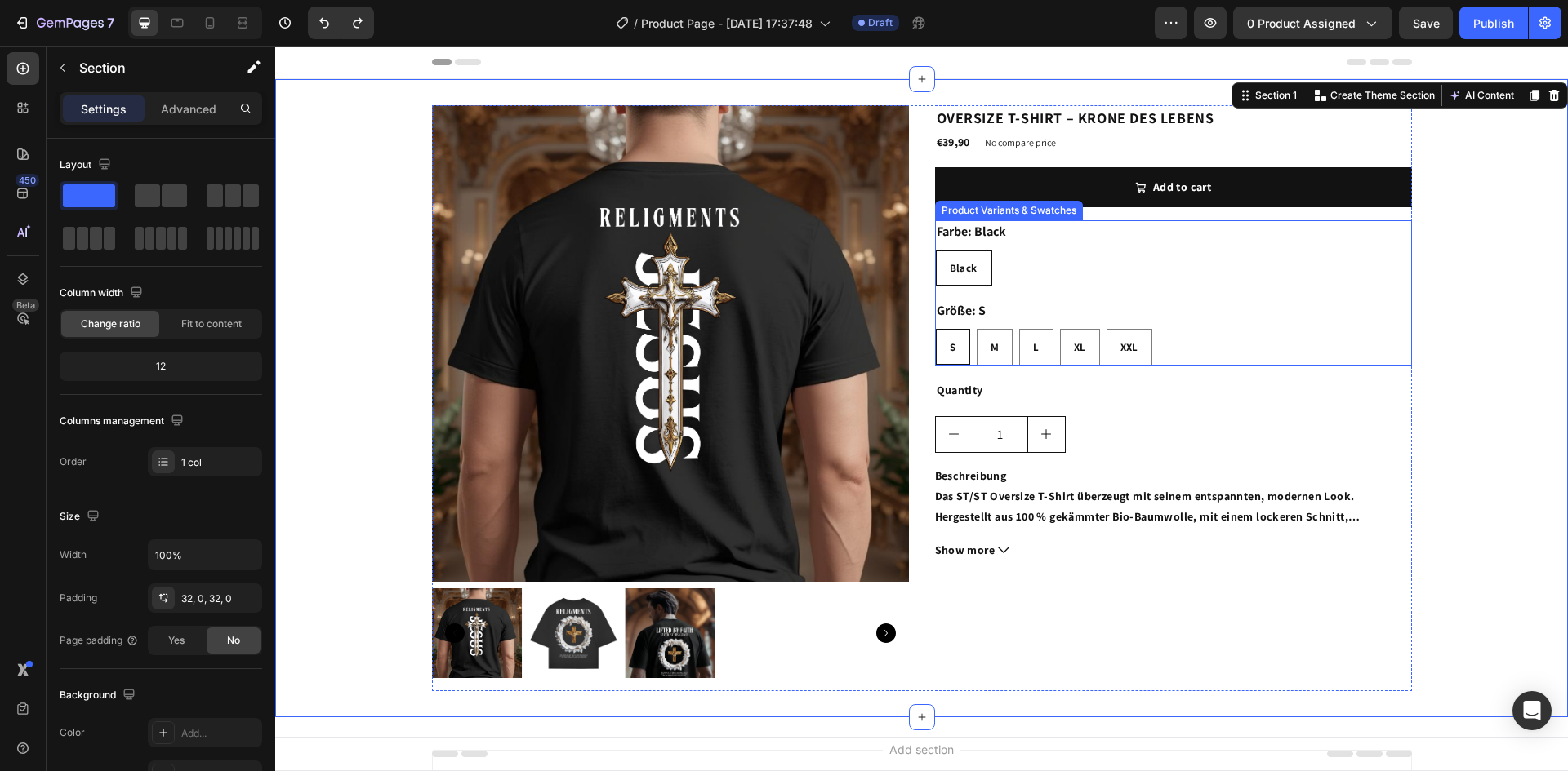
click at [1392, 287] on div "Farbe: Black Black Black Black Größe: S S S S M M M L L L XL XL XL XXL XXL XXL" at bounding box center [1173, 293] width 477 height 145
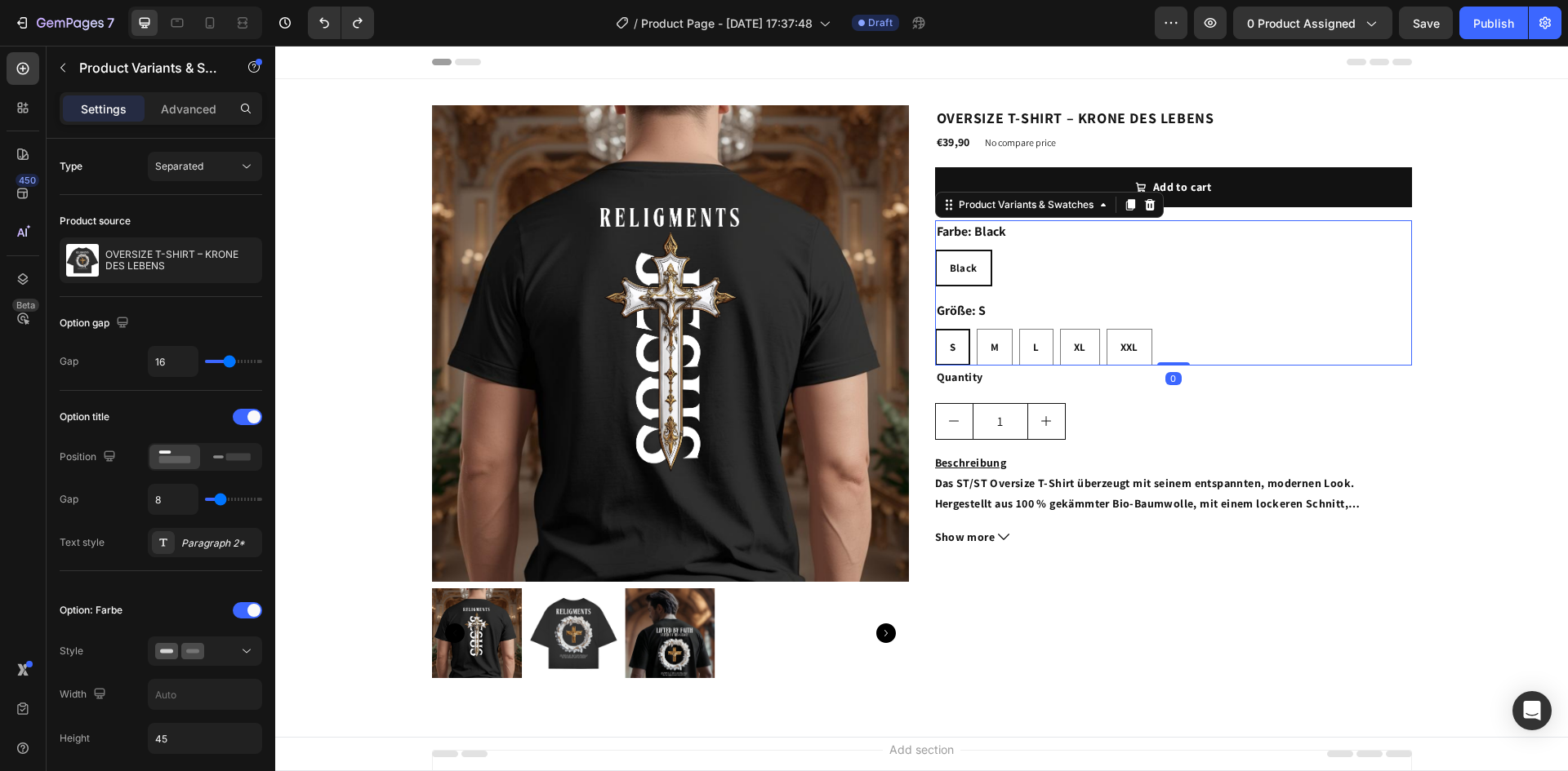
drag, startPoint x: 1166, startPoint y: 376, endPoint x: 1190, endPoint y: 231, distance: 147.0
click at [1164, 326] on div "Farbe: Black Black Black Black Größe: S S S S M M M L L L XL XL XL XXL XXL XXL …" at bounding box center [1173, 293] width 477 height 145
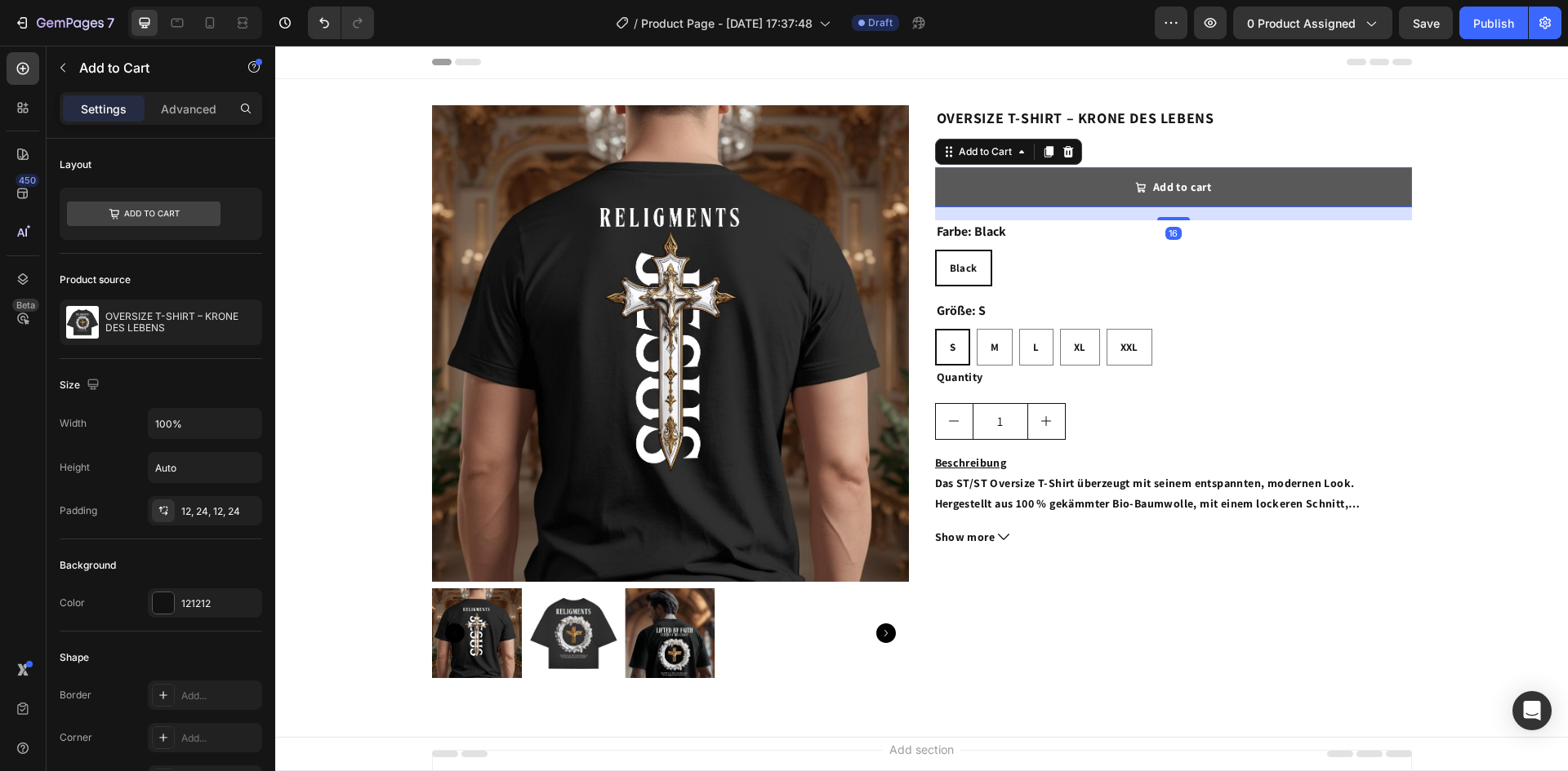
click at [1279, 181] on button "Add to cart" at bounding box center [1173, 187] width 477 height 40
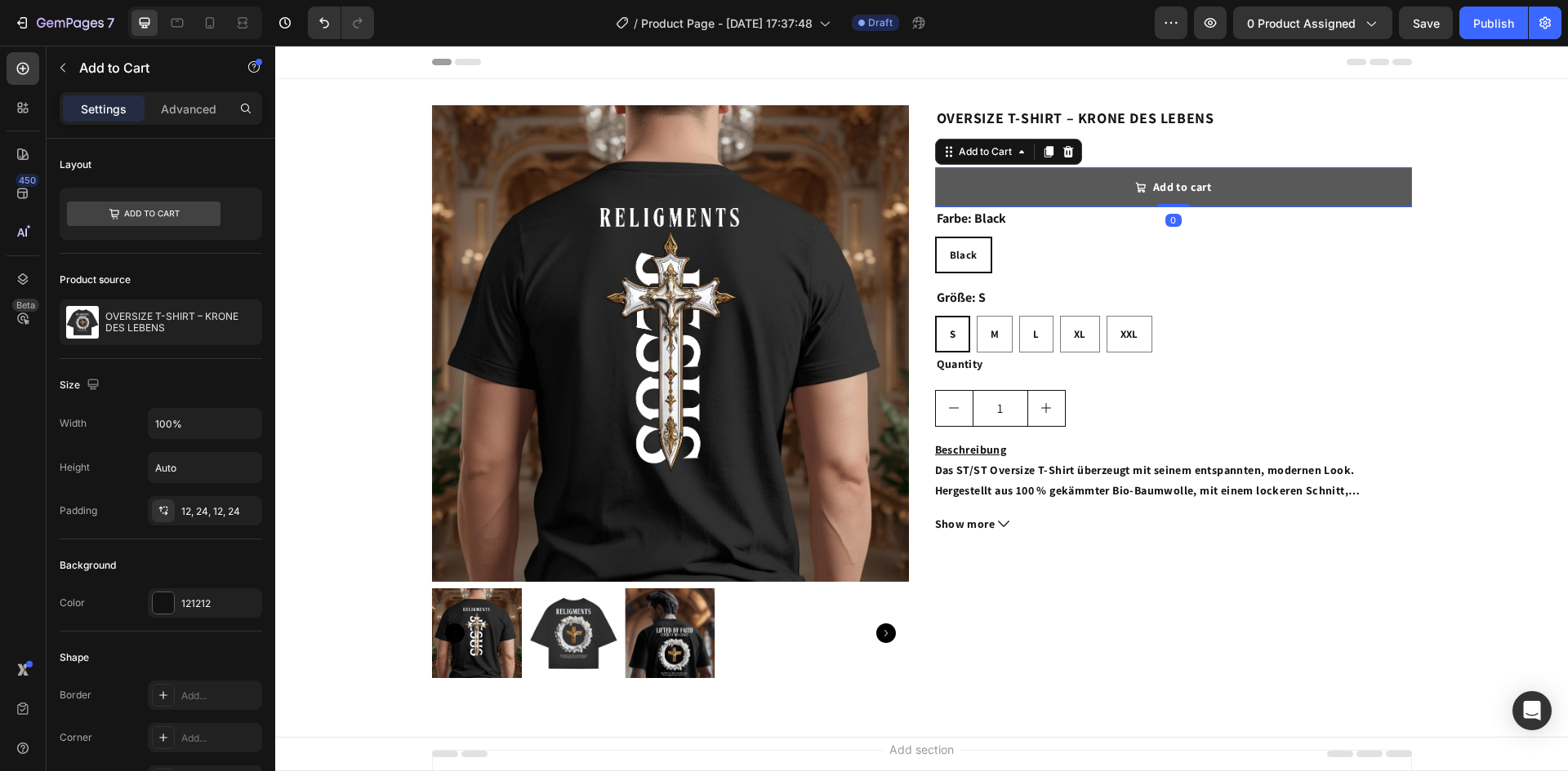
drag, startPoint x: 1163, startPoint y: 218, endPoint x: 1171, endPoint y: 171, distance: 47.7
click at [1171, 173] on div "Add to cart Add to Cart 0" at bounding box center [1173, 187] width 477 height 40
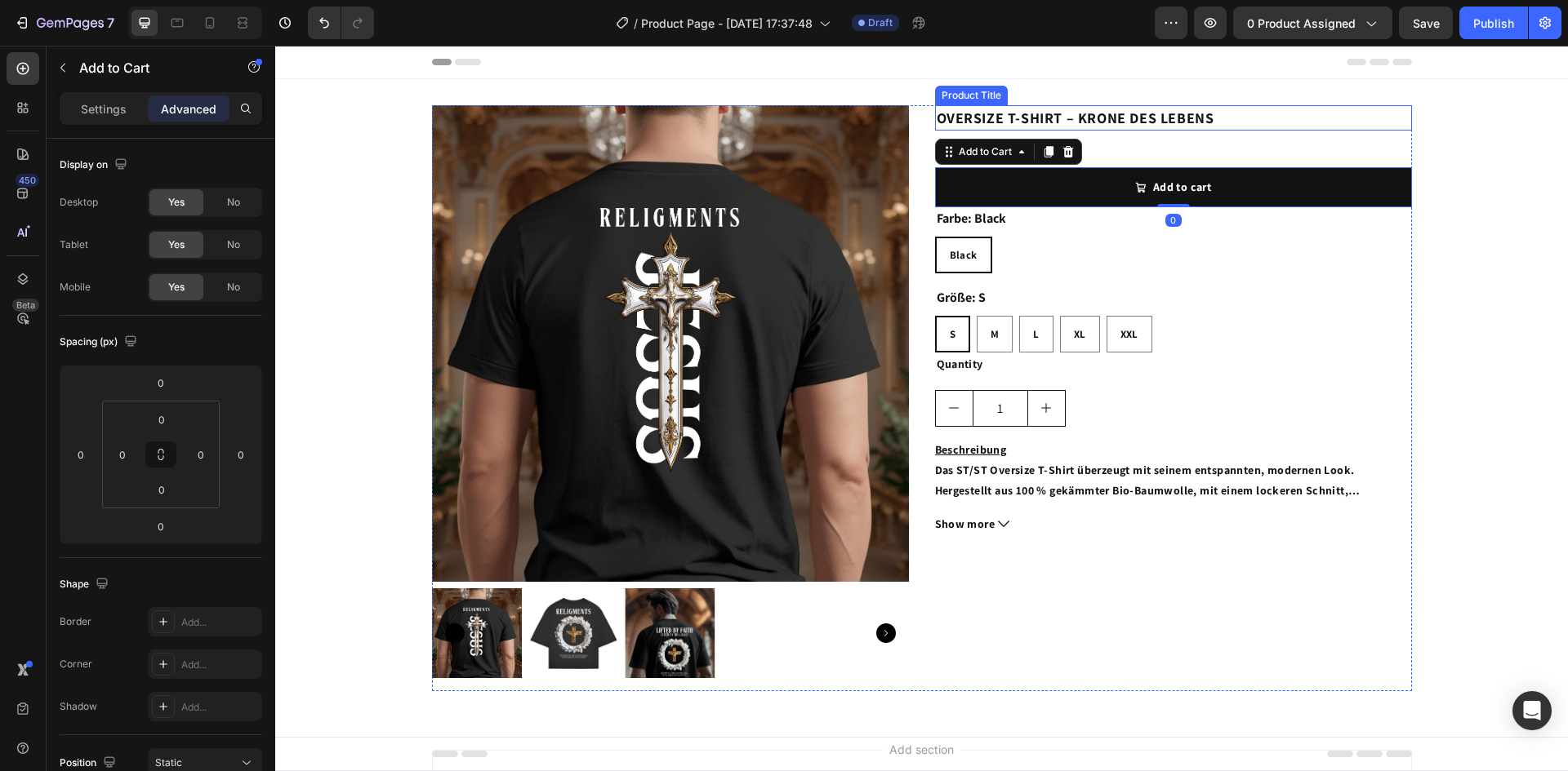
click at [1118, 116] on h2 "OVERSIZE T-SHIRT – KRONE DES LEBENS" at bounding box center [1173, 118] width 477 height 25
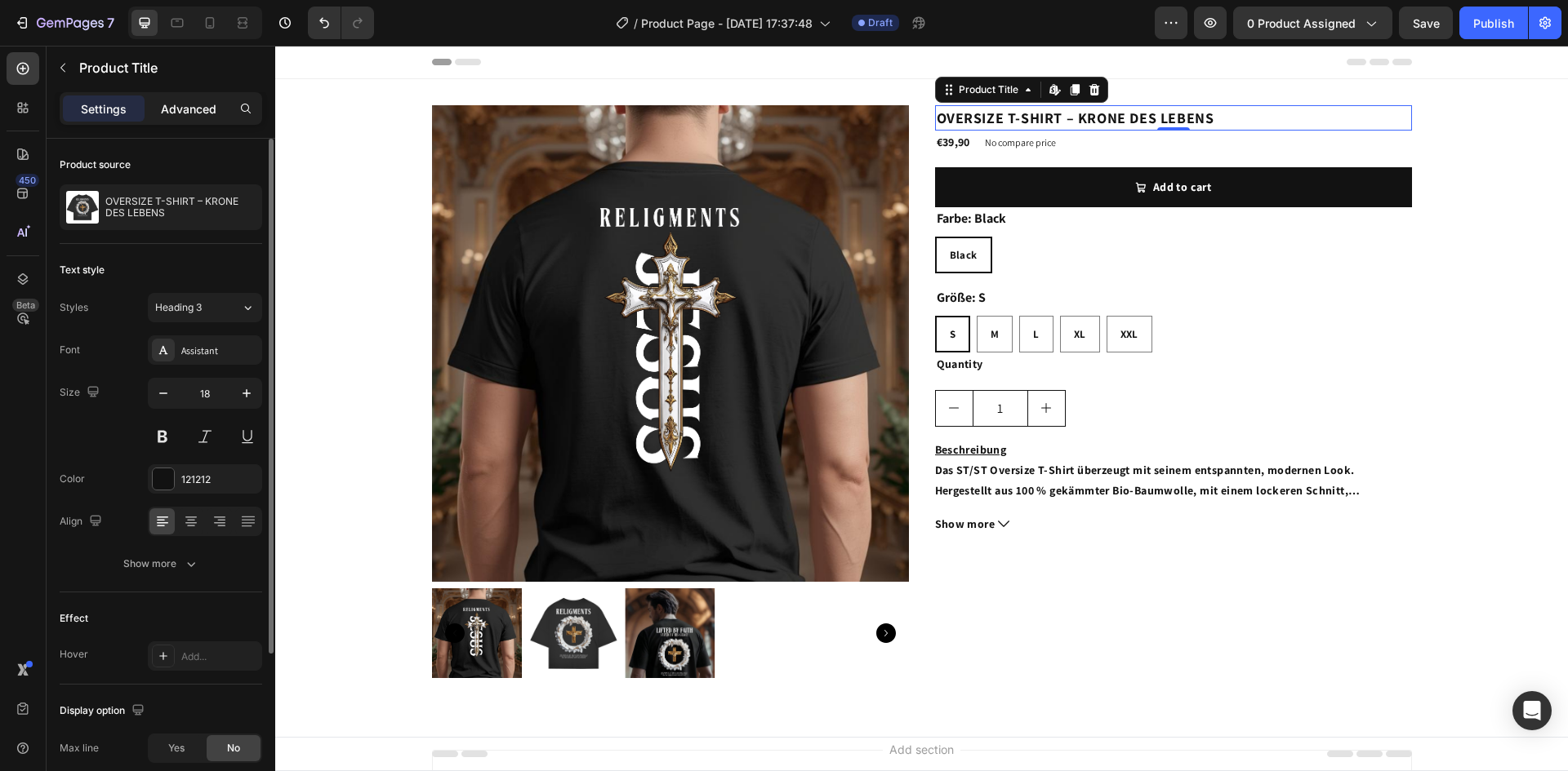
click at [181, 112] on p "Advanced" at bounding box center [188, 108] width 55 height 17
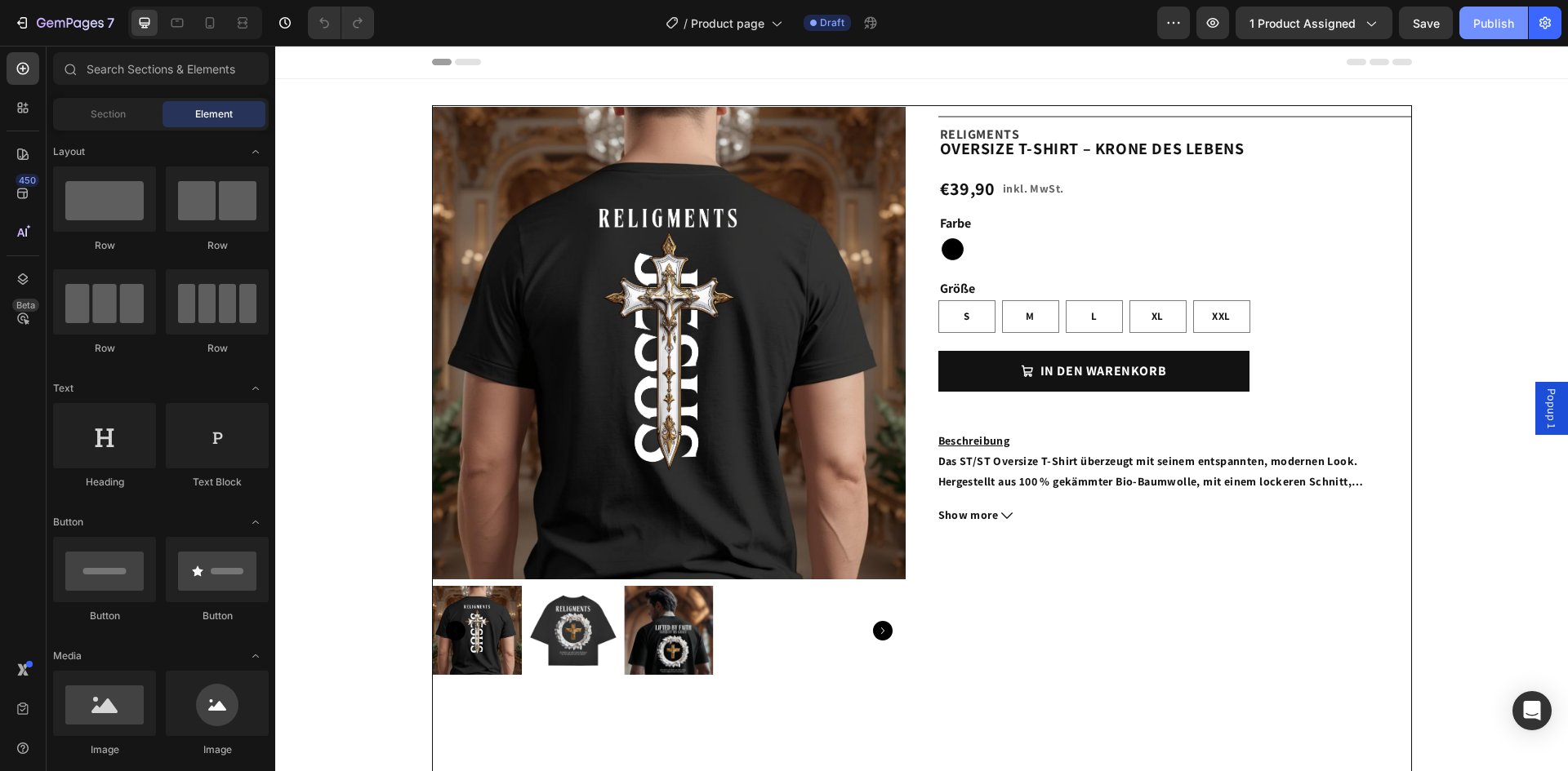
click at [1477, 26] on div "Publish" at bounding box center [1493, 23] width 41 height 17
click at [477, 624] on img at bounding box center [476, 630] width 89 height 89
click at [1498, 22] on div "Publish" at bounding box center [1493, 23] width 41 height 17
click at [1473, 24] on div "Publish" at bounding box center [1493, 23] width 41 height 17
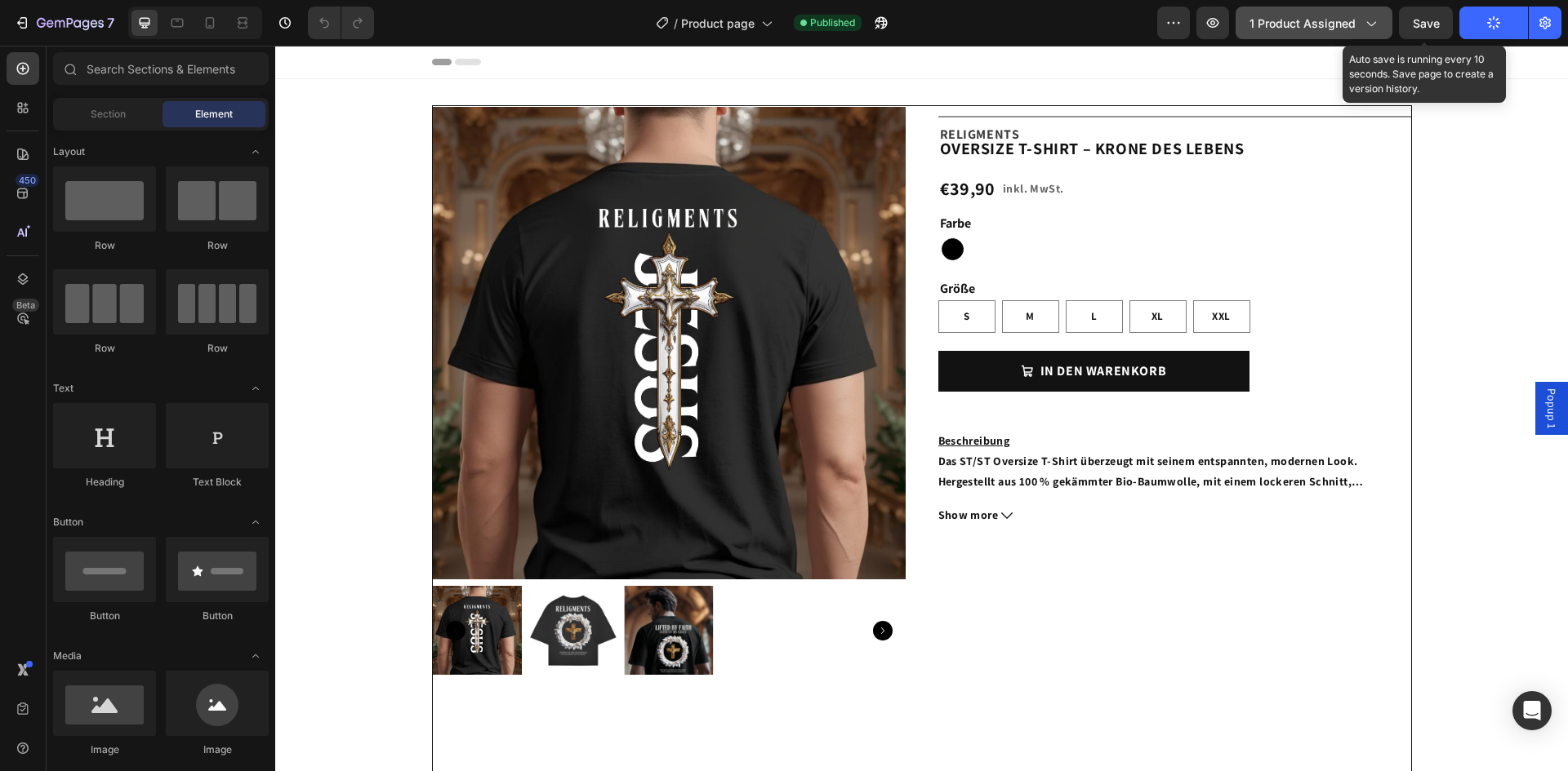
drag, startPoint x: 1424, startPoint y: 24, endPoint x: 1392, endPoint y: 30, distance: 32.6
click at [1425, 24] on span "Save" at bounding box center [1426, 23] width 27 height 14
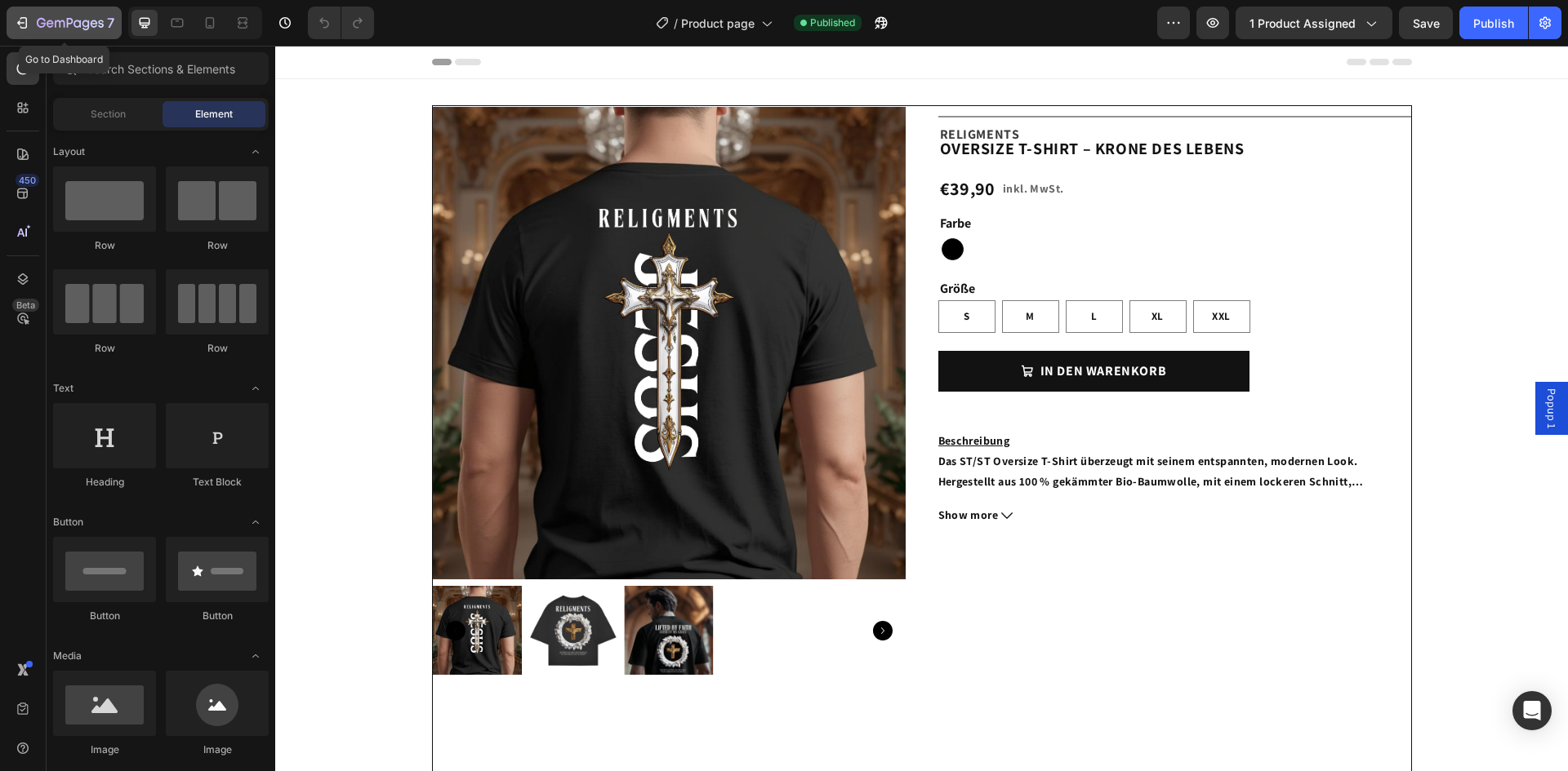
click at [37, 13] on button "7" at bounding box center [63, 23] width 115 height 33
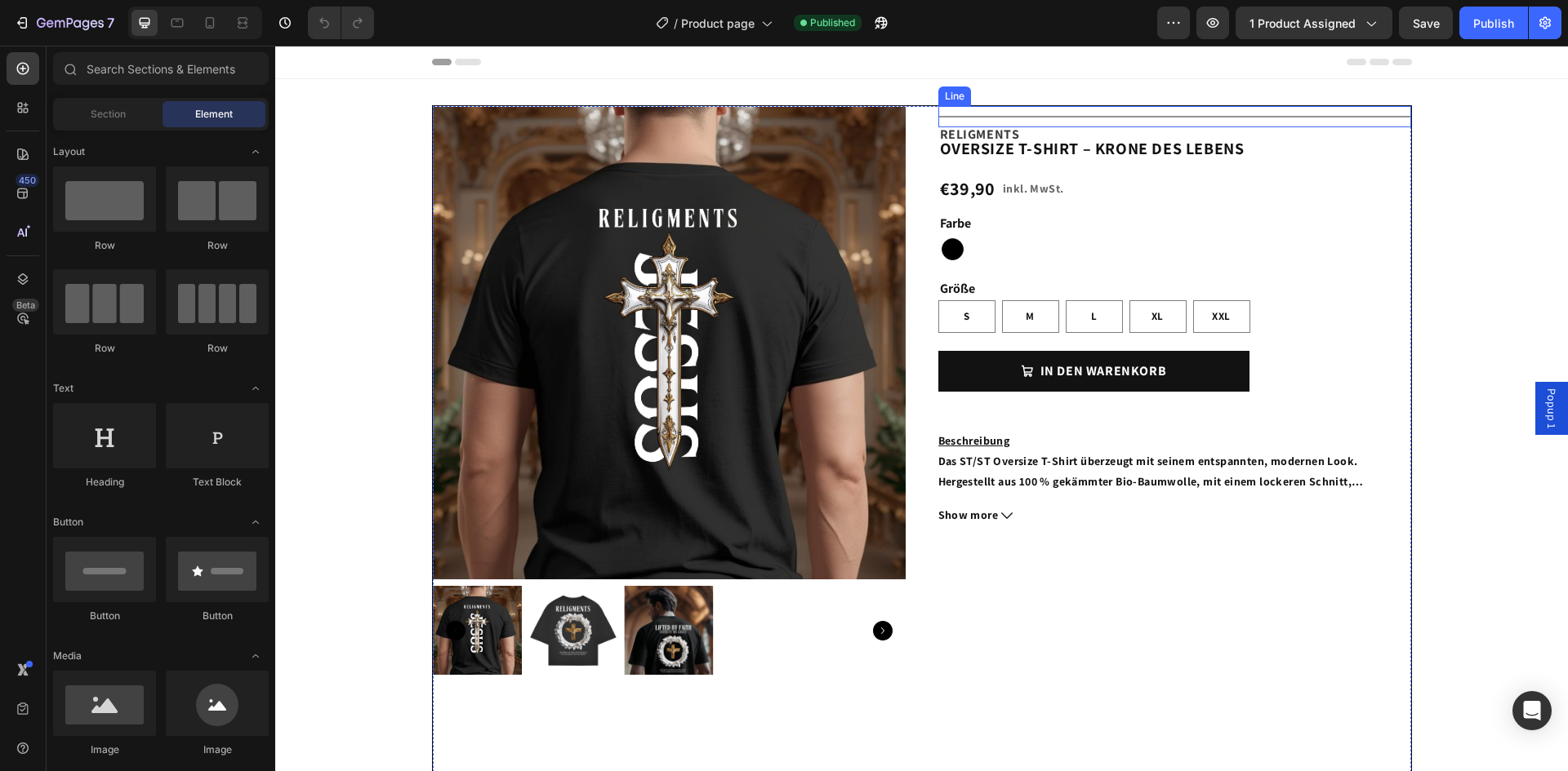
click at [1086, 117] on div "Title Line" at bounding box center [1174, 117] width 472 height 22
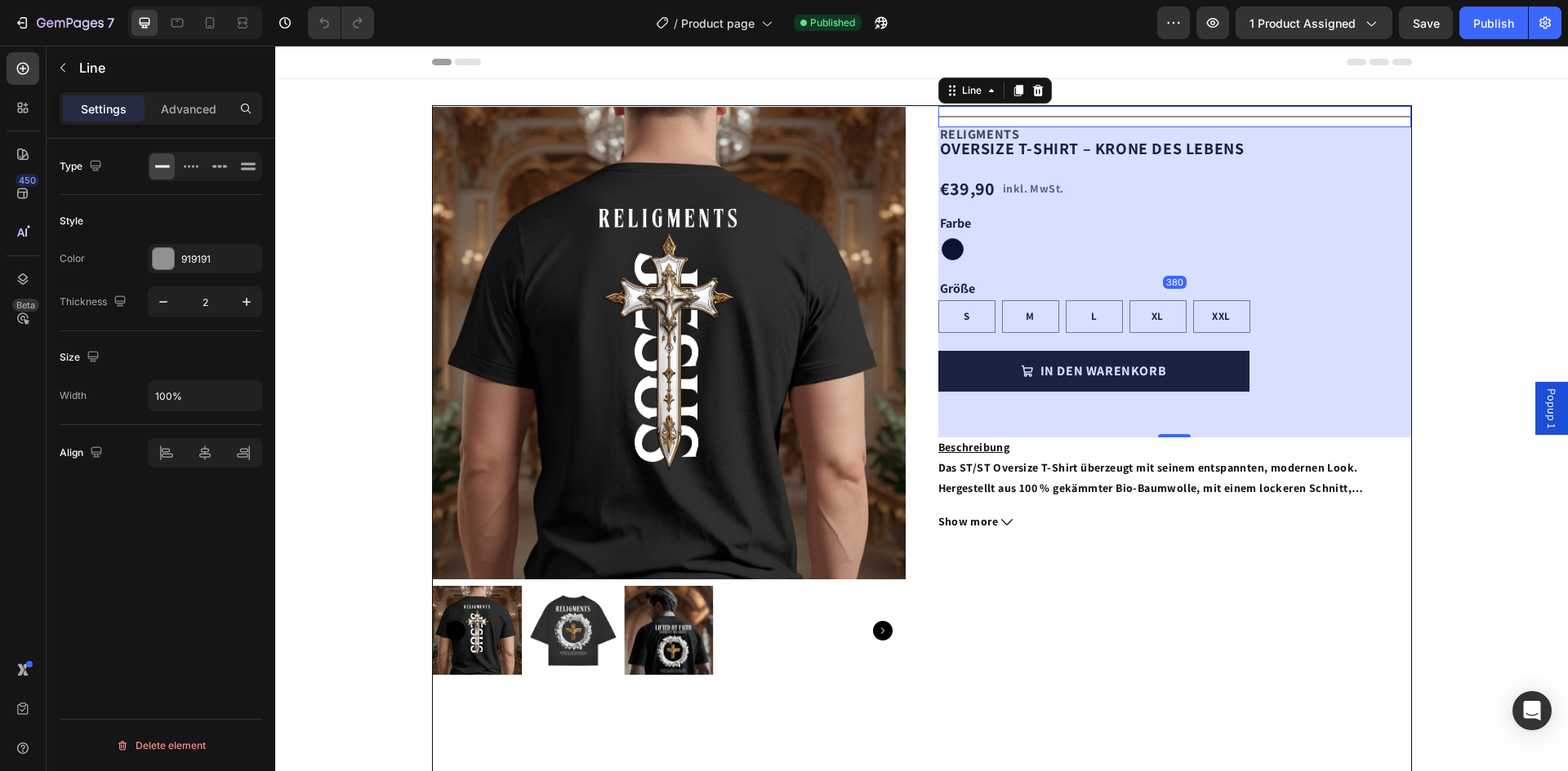
drag, startPoint x: 1172, startPoint y: 427, endPoint x: 1142, endPoint y: 441, distance: 33.1
click at [1142, 127] on div "380" at bounding box center [1174, 127] width 472 height 0
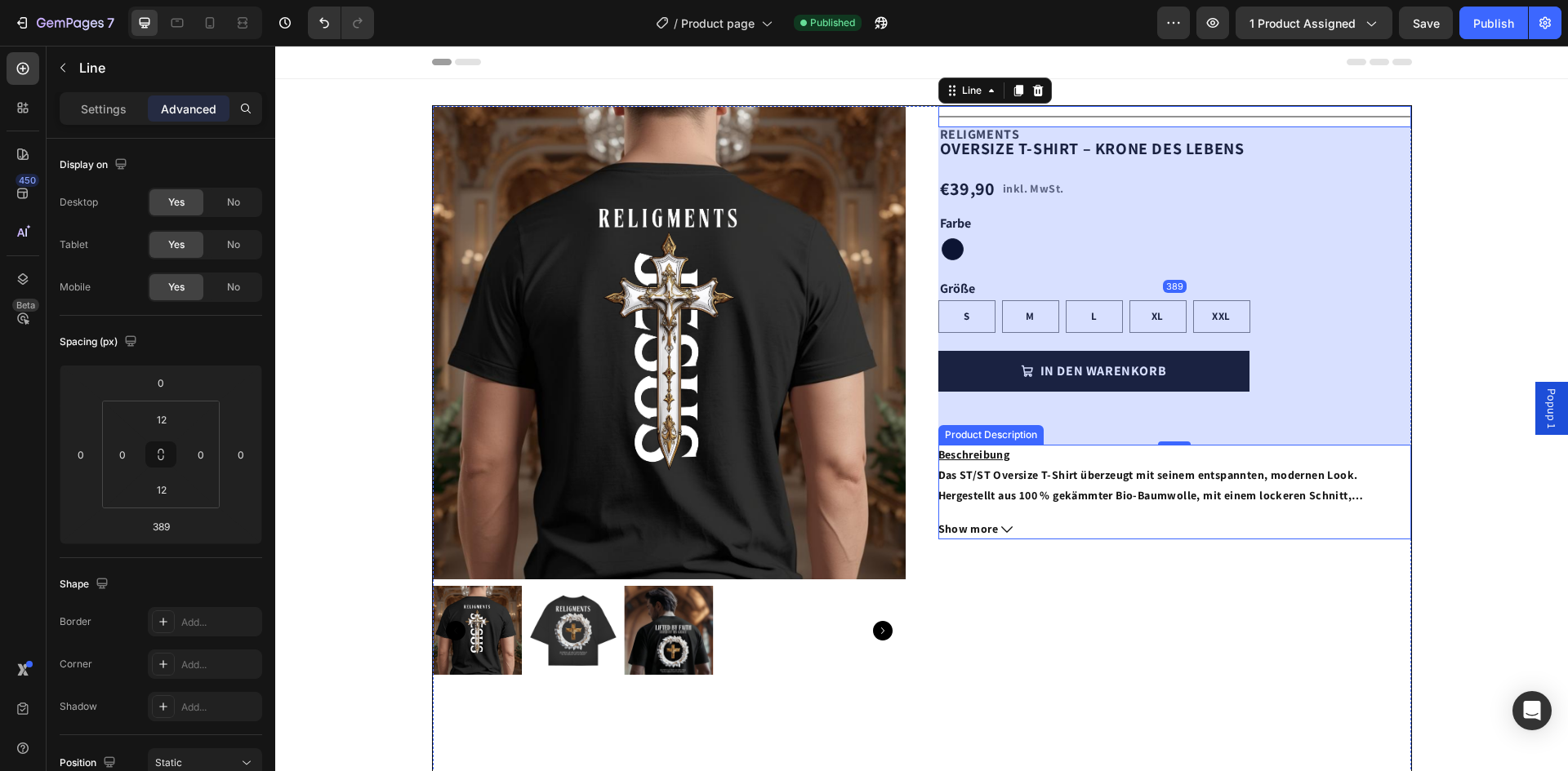
click at [1006, 527] on button "Show more" at bounding box center [1174, 529] width 472 height 21
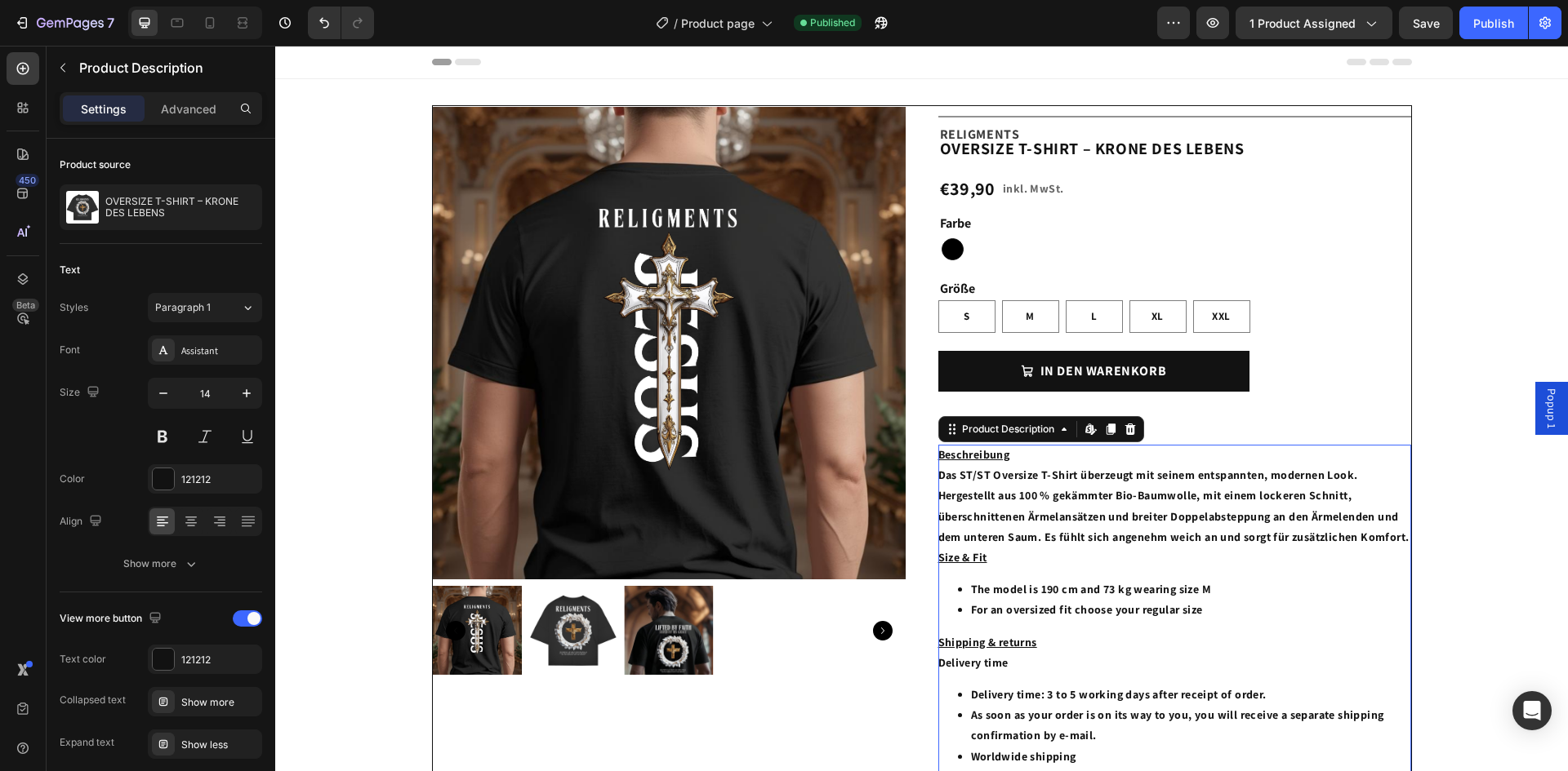
scroll to position [81, 0]
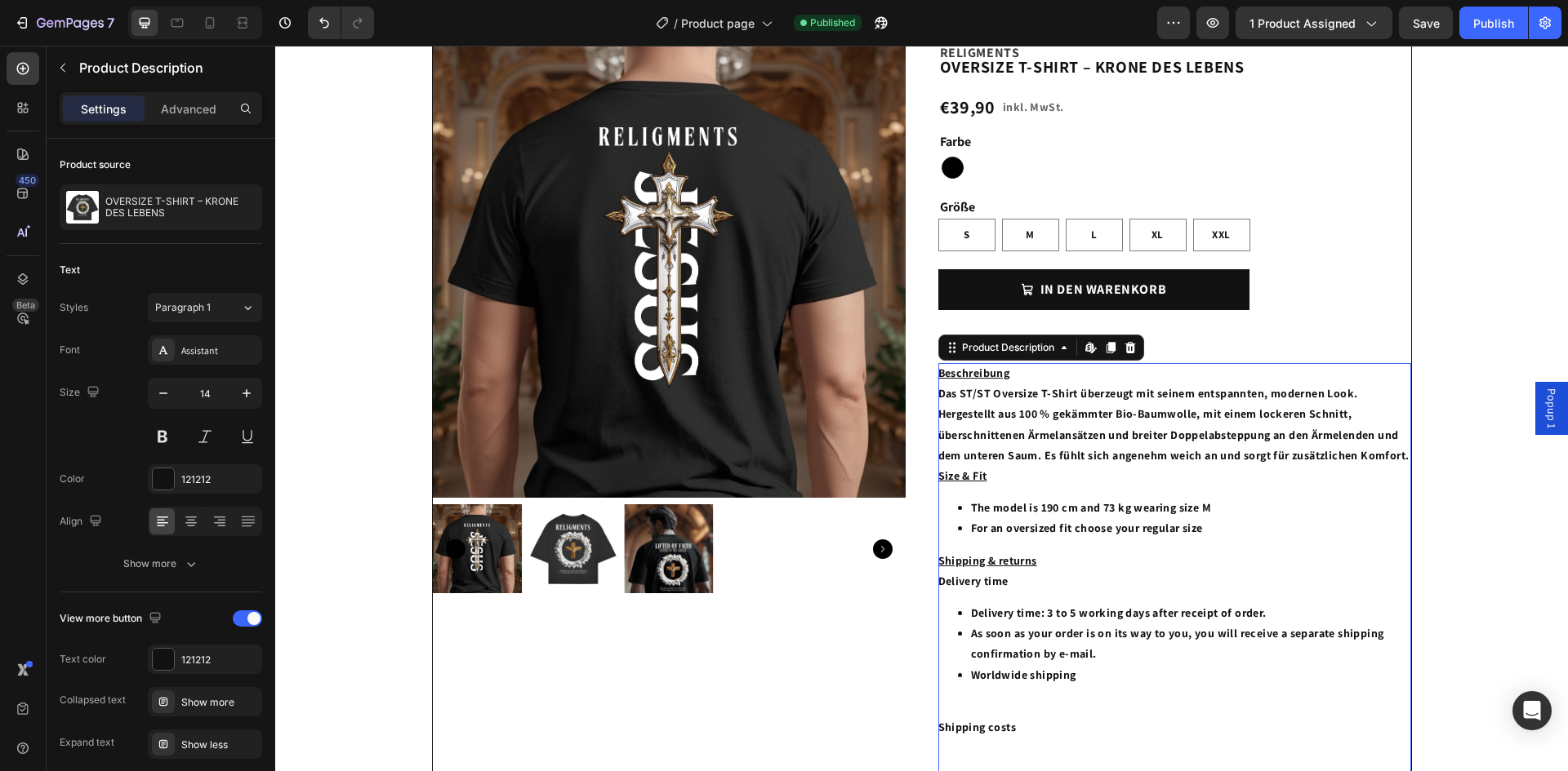
click at [961, 477] on span "Size & Fit" at bounding box center [963, 476] width 49 height 14
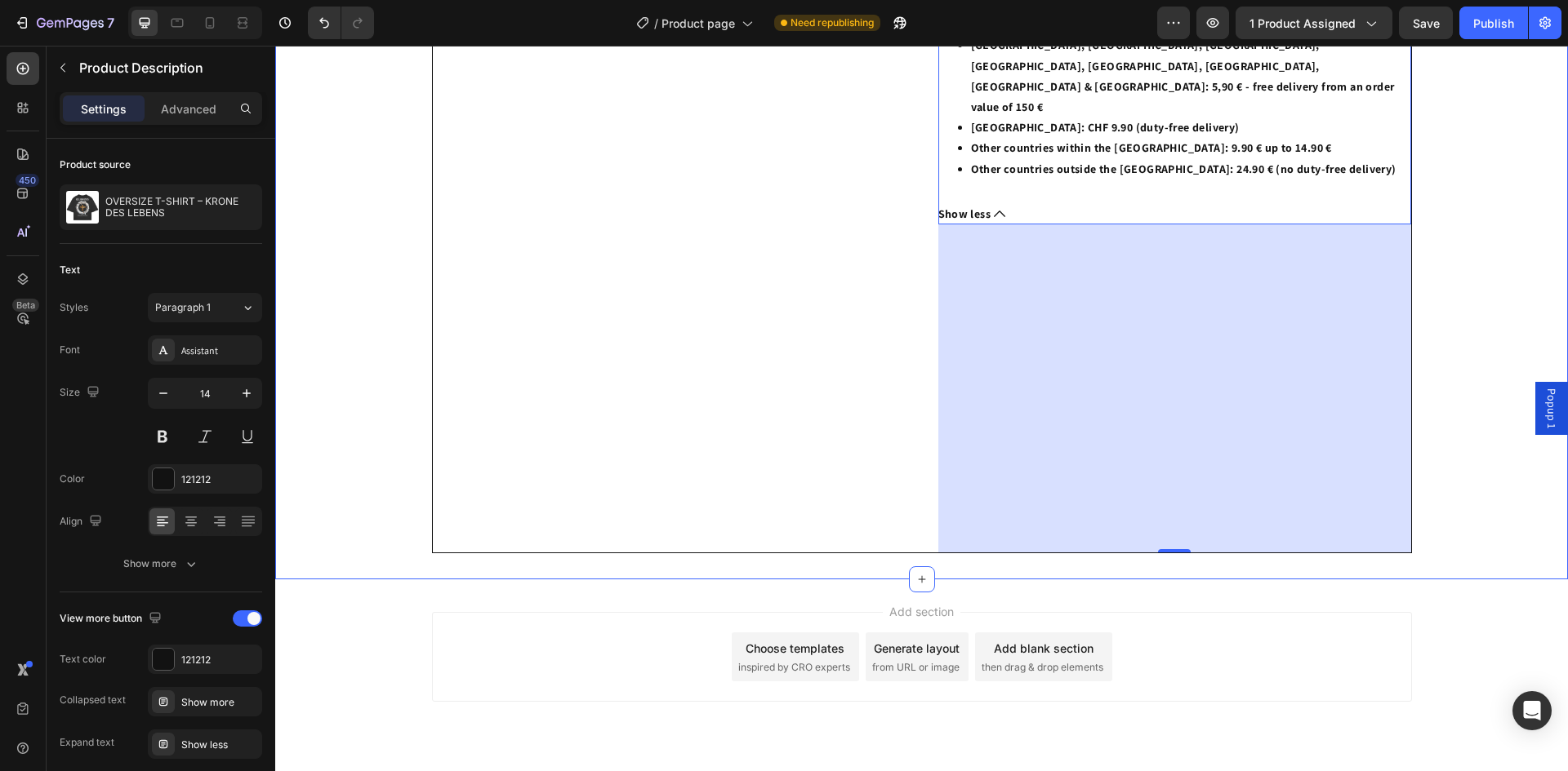
scroll to position [819, 0]
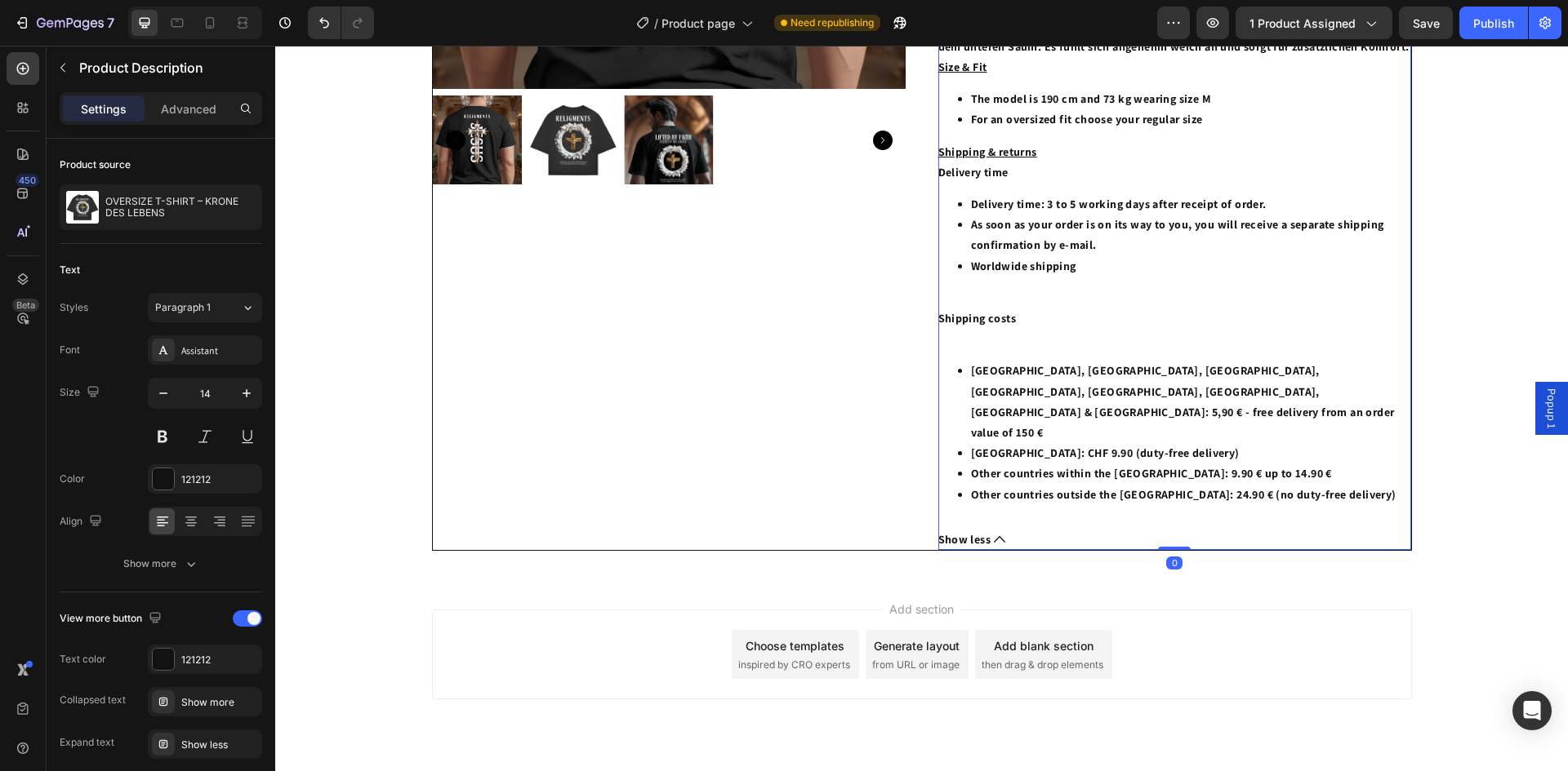
drag, startPoint x: 1163, startPoint y: 507, endPoint x: 1093, endPoint y: 131, distance: 382.5
click at [1093, 132] on div "Beschreibung Das ST/ST Oversize T-Shirt überzeugt mit seinem entspannten, moder…" at bounding box center [1174, 252] width 472 height 596
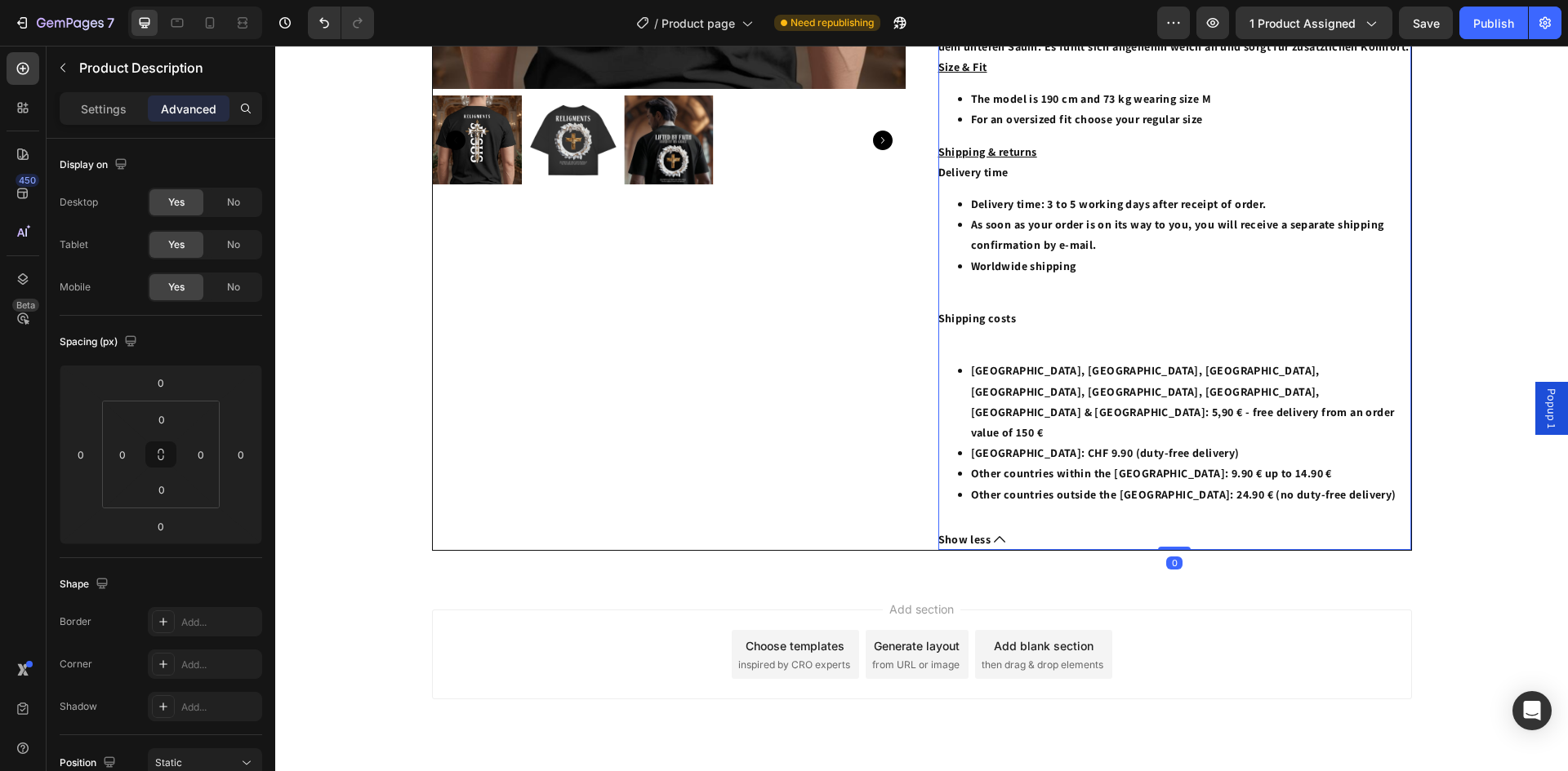
scroll to position [246, 0]
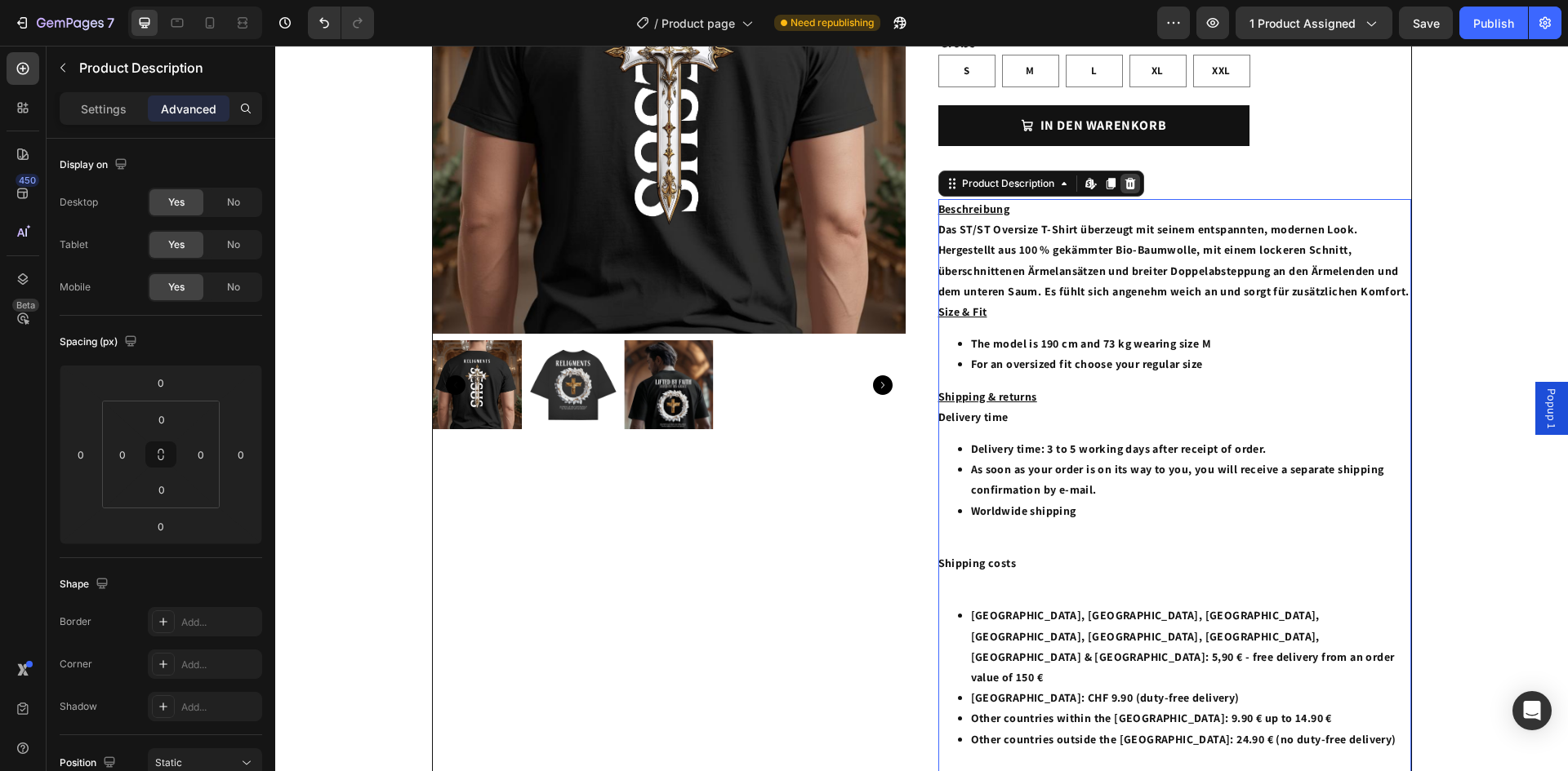
click at [1125, 178] on icon at bounding box center [1130, 183] width 11 height 12
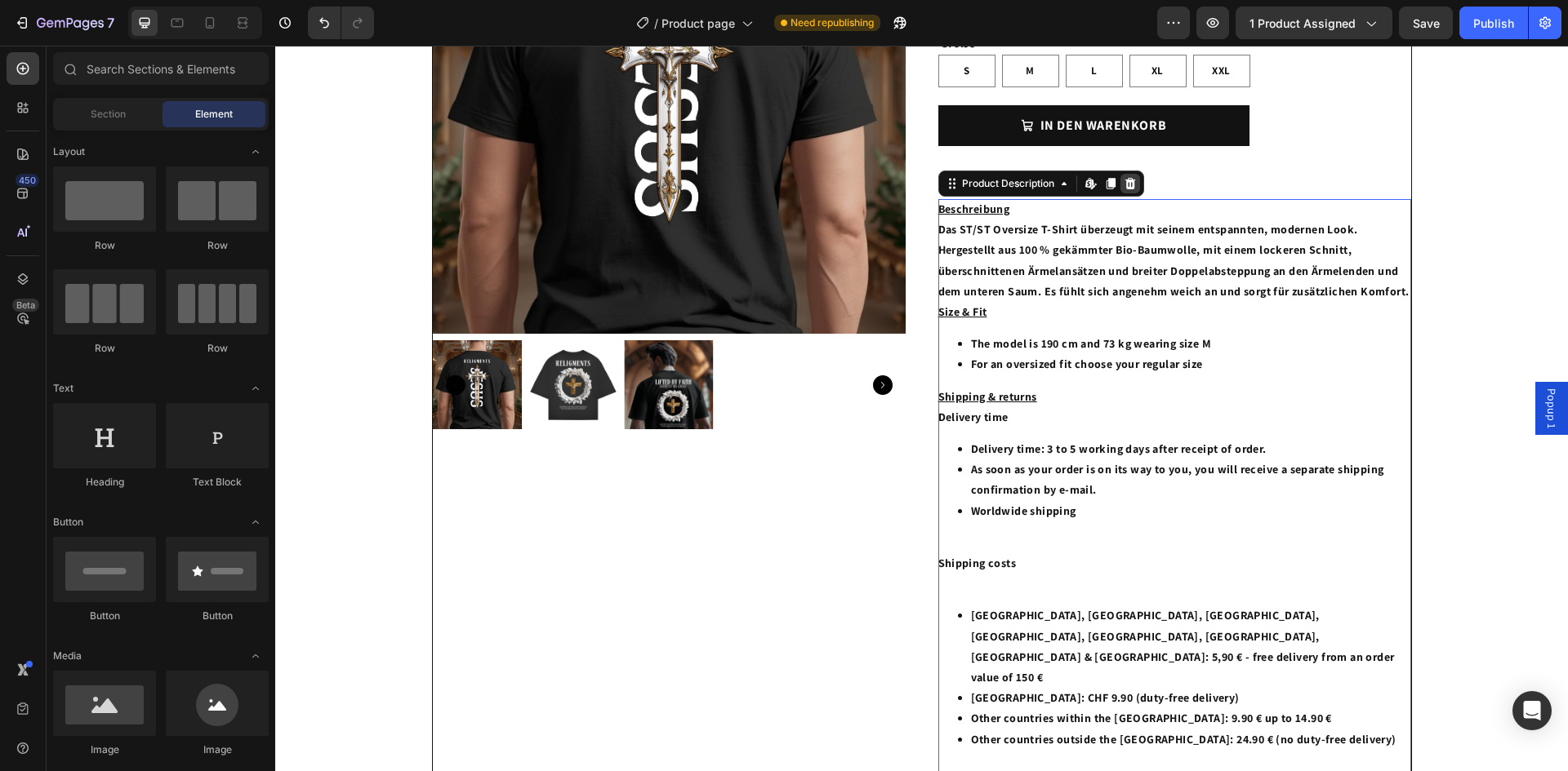
scroll to position [0, 0]
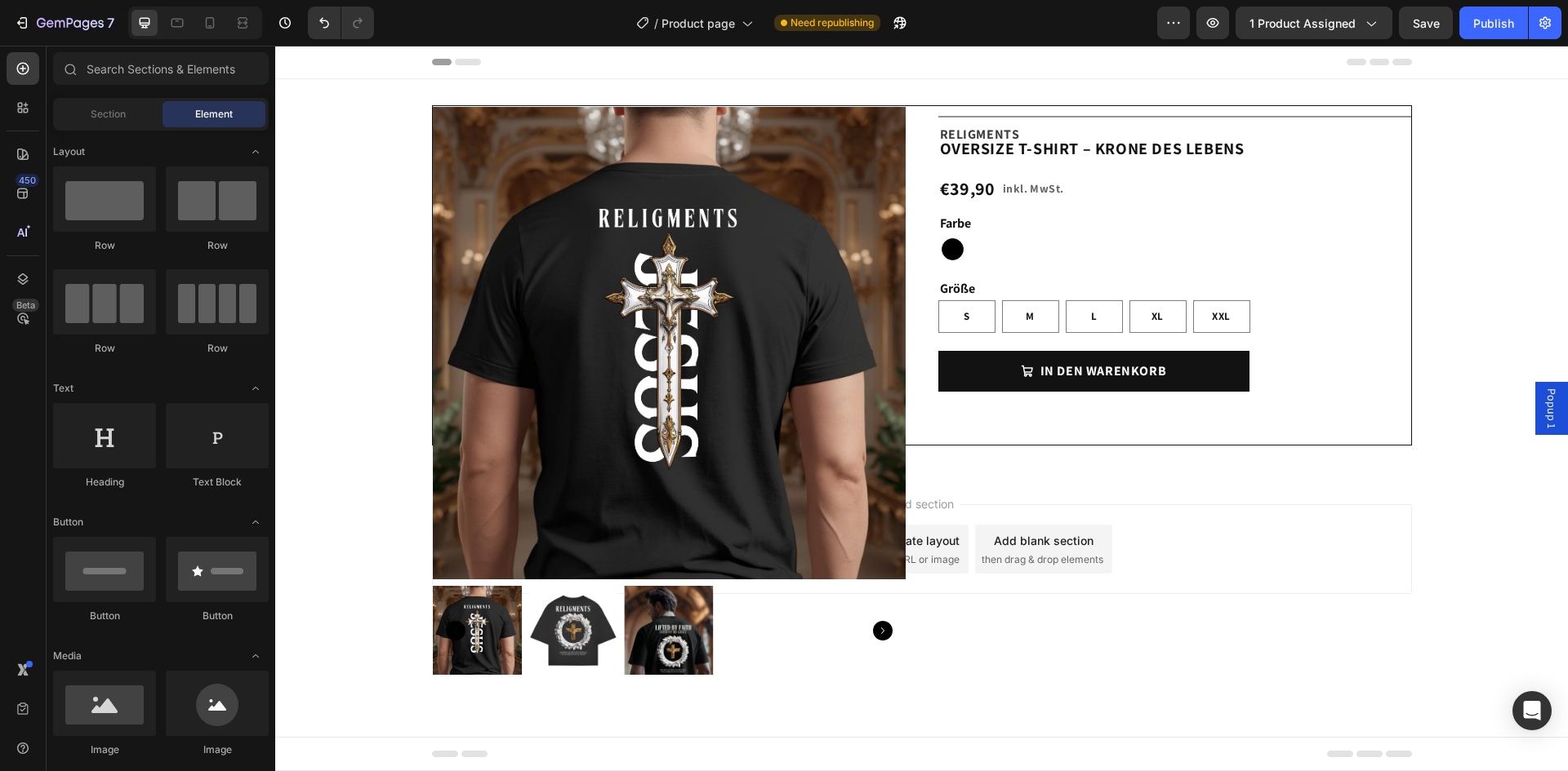
click at [1174, 531] on div "Add section Choose templates inspired by CRO experts Generate layout from URL o…" at bounding box center [921, 549] width 980 height 89
click at [937, 505] on span "Add section" at bounding box center [921, 504] width 78 height 17
click at [1061, 543] on div "Add blank section" at bounding box center [1043, 540] width 99 height 17
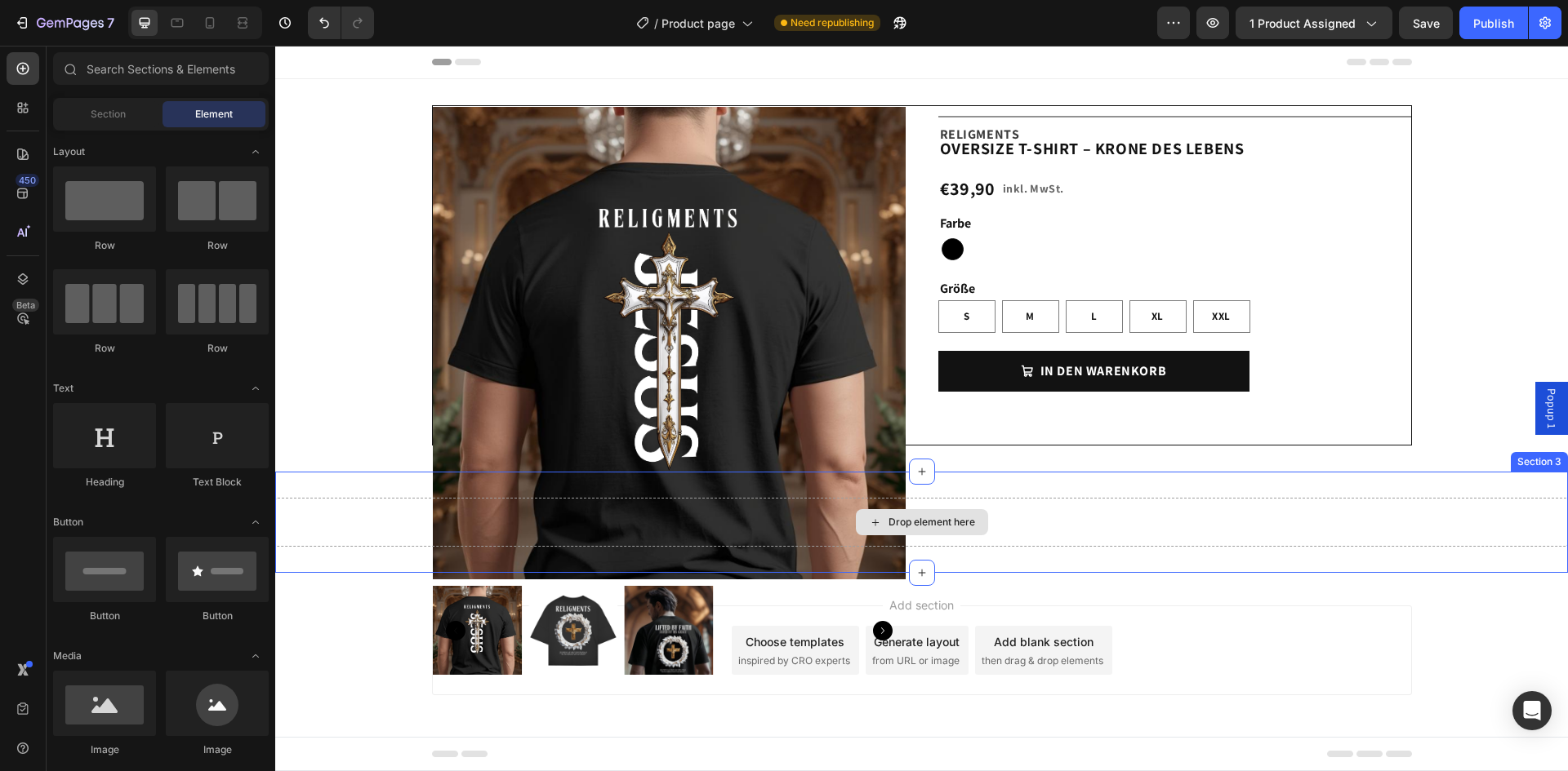
click at [976, 515] on div "Drop element here" at bounding box center [921, 522] width 132 height 26
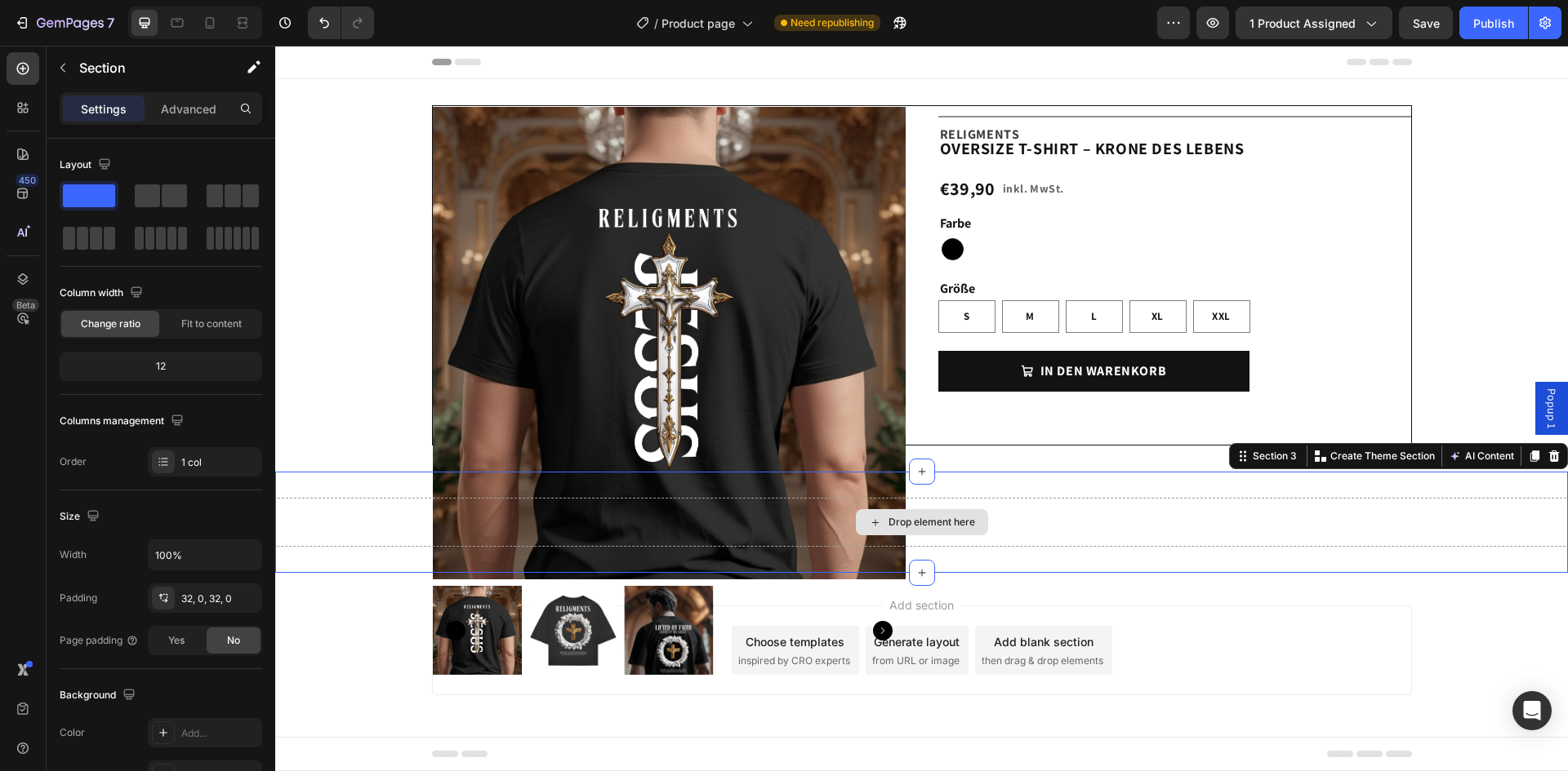
click at [1081, 516] on div "Drop element here" at bounding box center [921, 522] width 1293 height 49
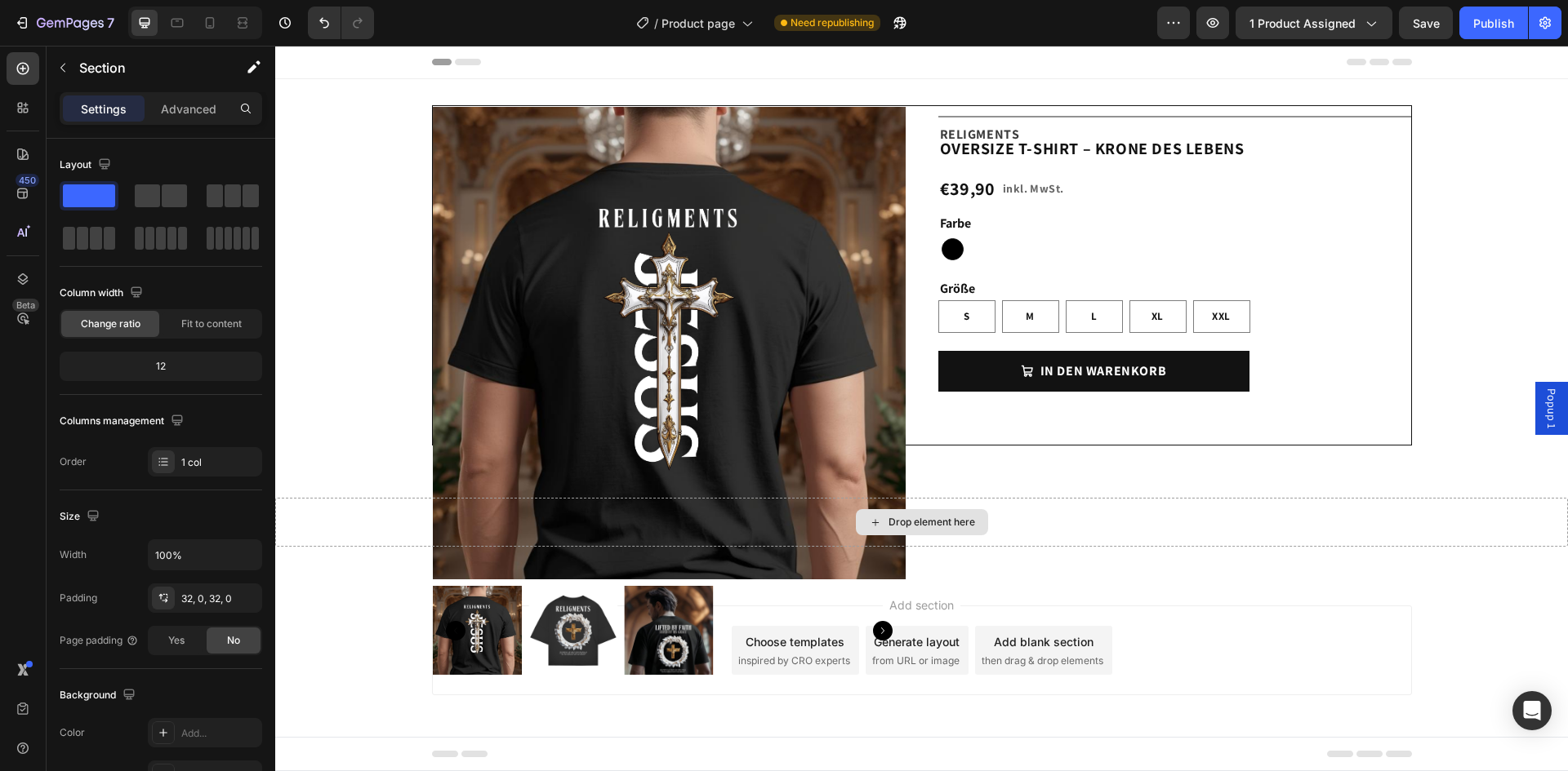
click at [957, 524] on div "Drop element here" at bounding box center [932, 522] width 87 height 13
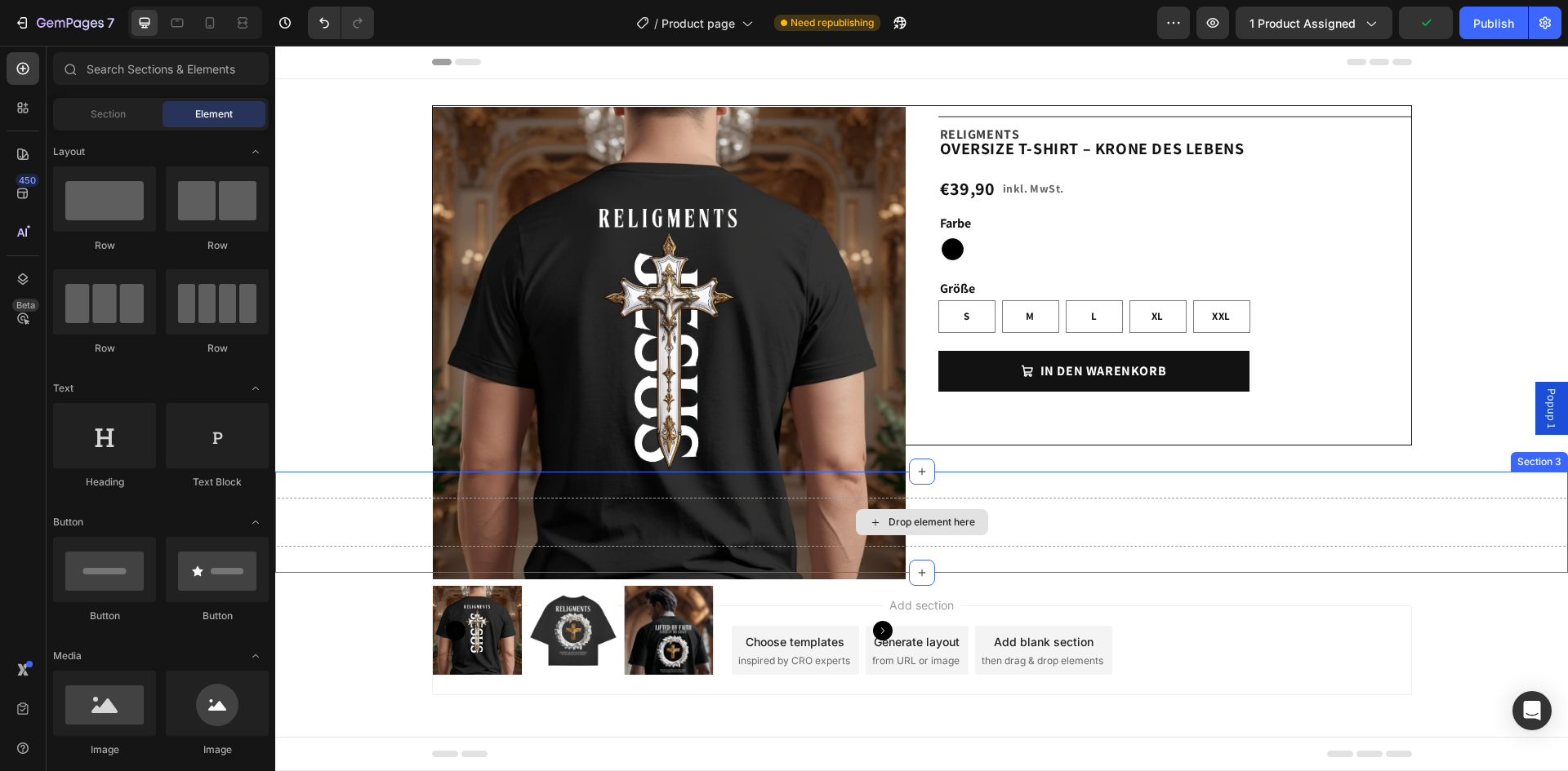
click at [1085, 542] on div "Drop element here" at bounding box center [921, 522] width 1293 height 49
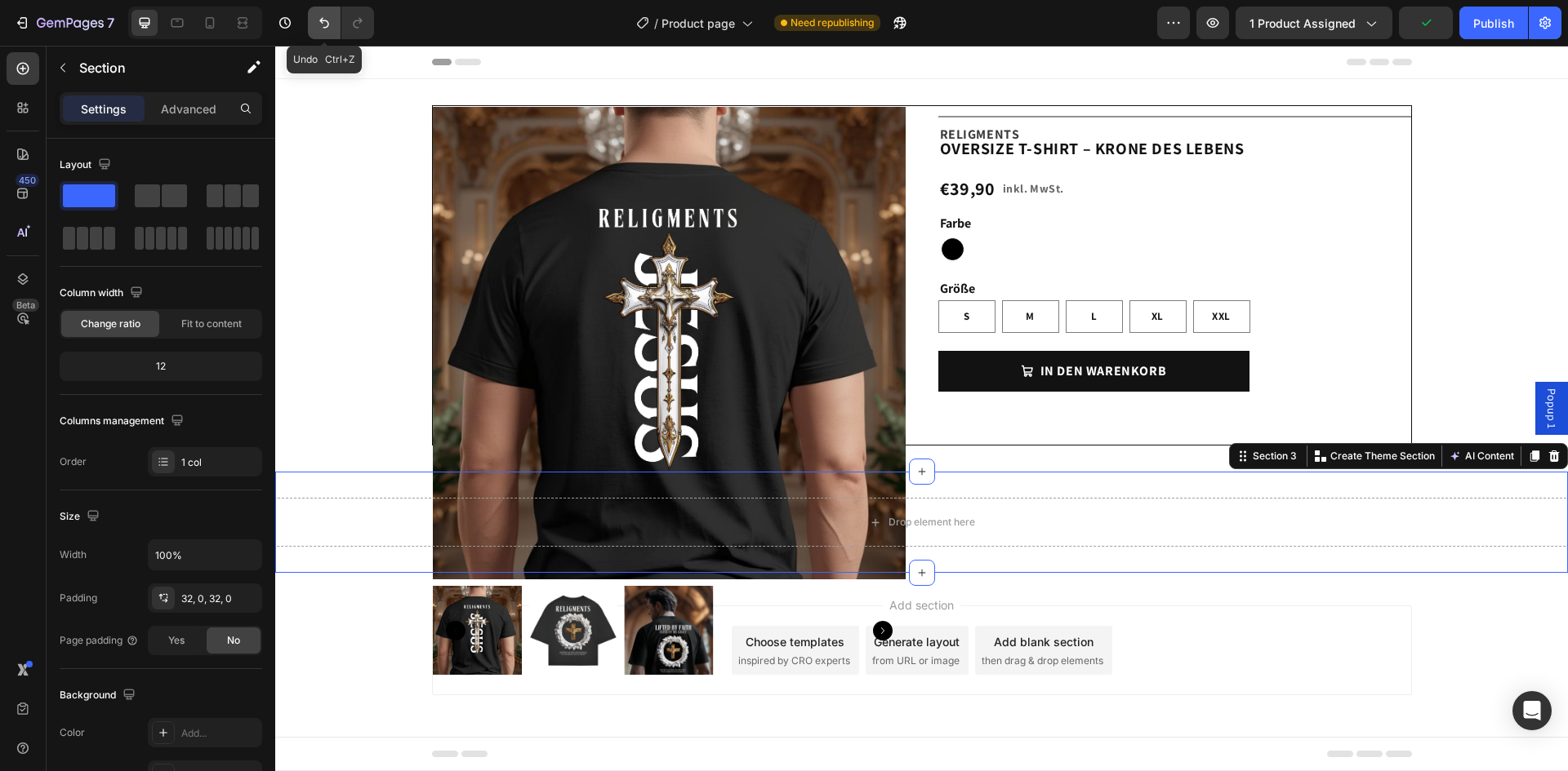
click at [323, 23] on icon "Undo/Redo" at bounding box center [324, 23] width 16 height 16
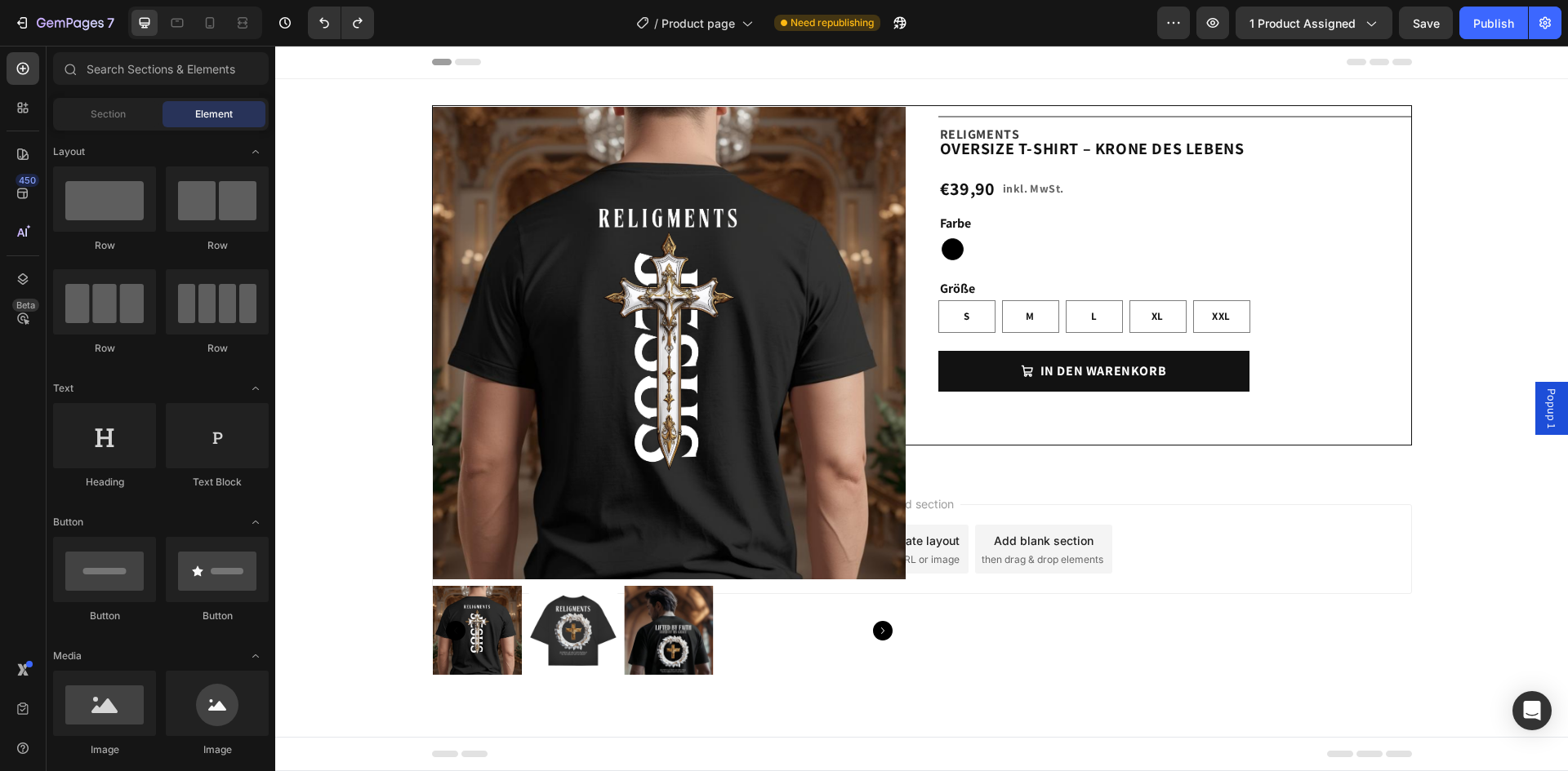
click at [953, 592] on div "Add section Choose templates inspired by CRO experts Generate layout from URL o…" at bounding box center [921, 549] width 980 height 89
drag, startPoint x: 1236, startPoint y: 497, endPoint x: 1258, endPoint y: 500, distance: 22.2
click at [1255, 499] on div "Add section Choose templates inspired by CRO experts Generate layout from URL o…" at bounding box center [921, 571] width 1293 height 200
click at [1298, 564] on div "Add section Choose templates inspired by CRO experts Generate layout from URL o…" at bounding box center [921, 549] width 980 height 89
click at [777, 462] on img at bounding box center [668, 342] width 472 height 472
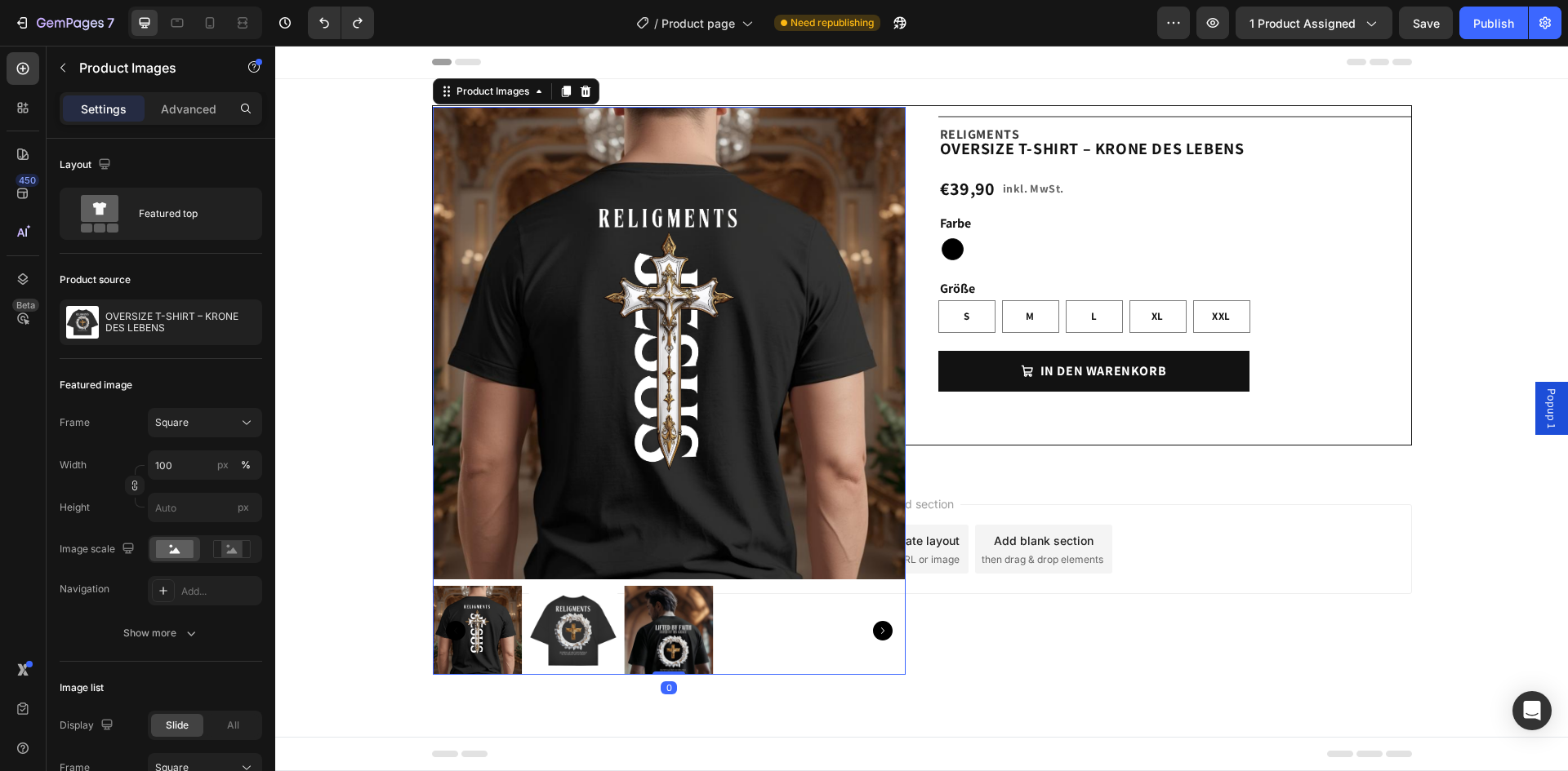
drag, startPoint x: 675, startPoint y: 686, endPoint x: 713, endPoint y: 631, distance: 66.9
click at [708, 637] on div "Product Images 0" at bounding box center [668, 390] width 472 height 568
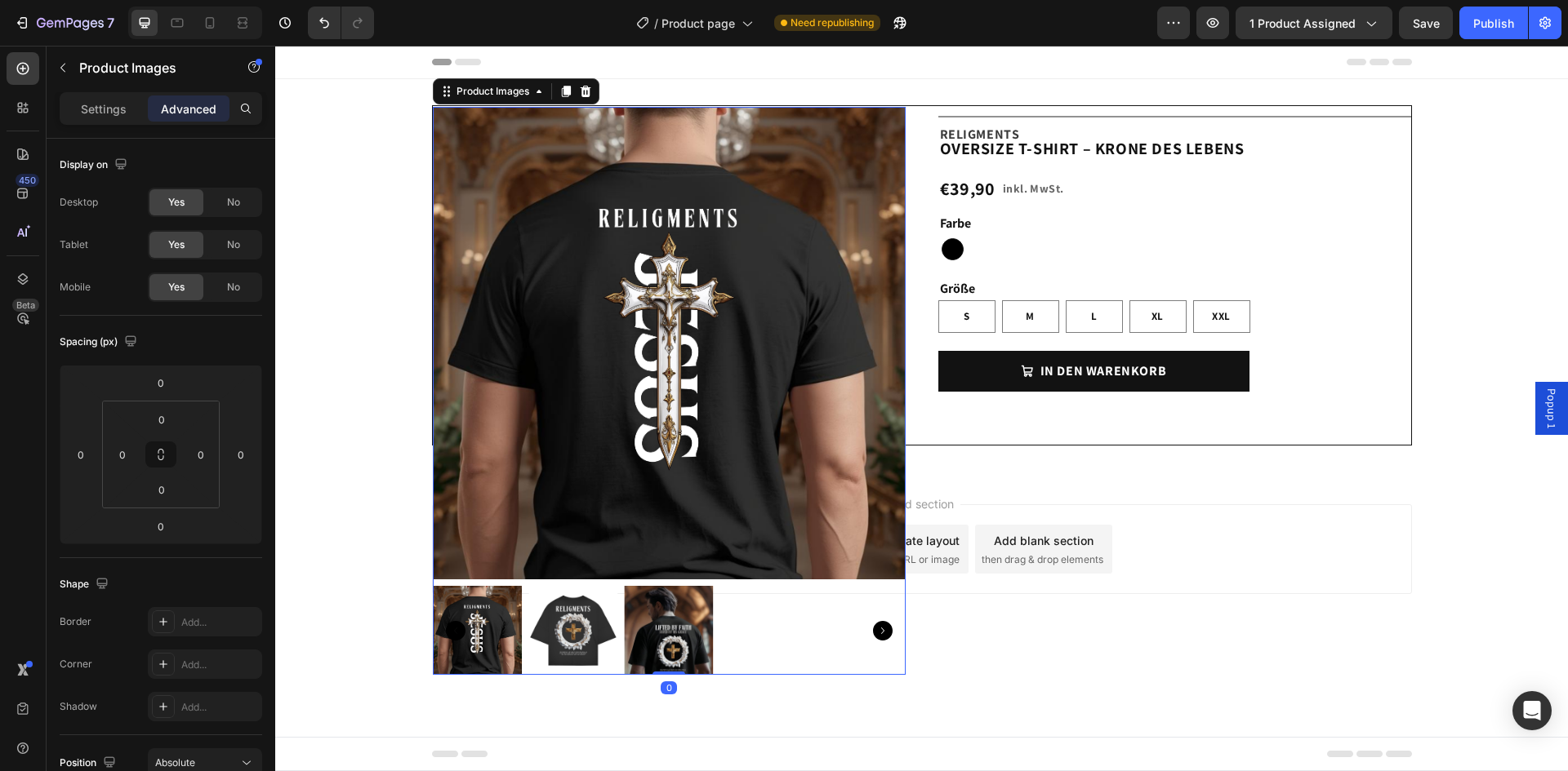
click at [883, 629] on icon "Carousel Next Arrow" at bounding box center [882, 631] width 20 height 20
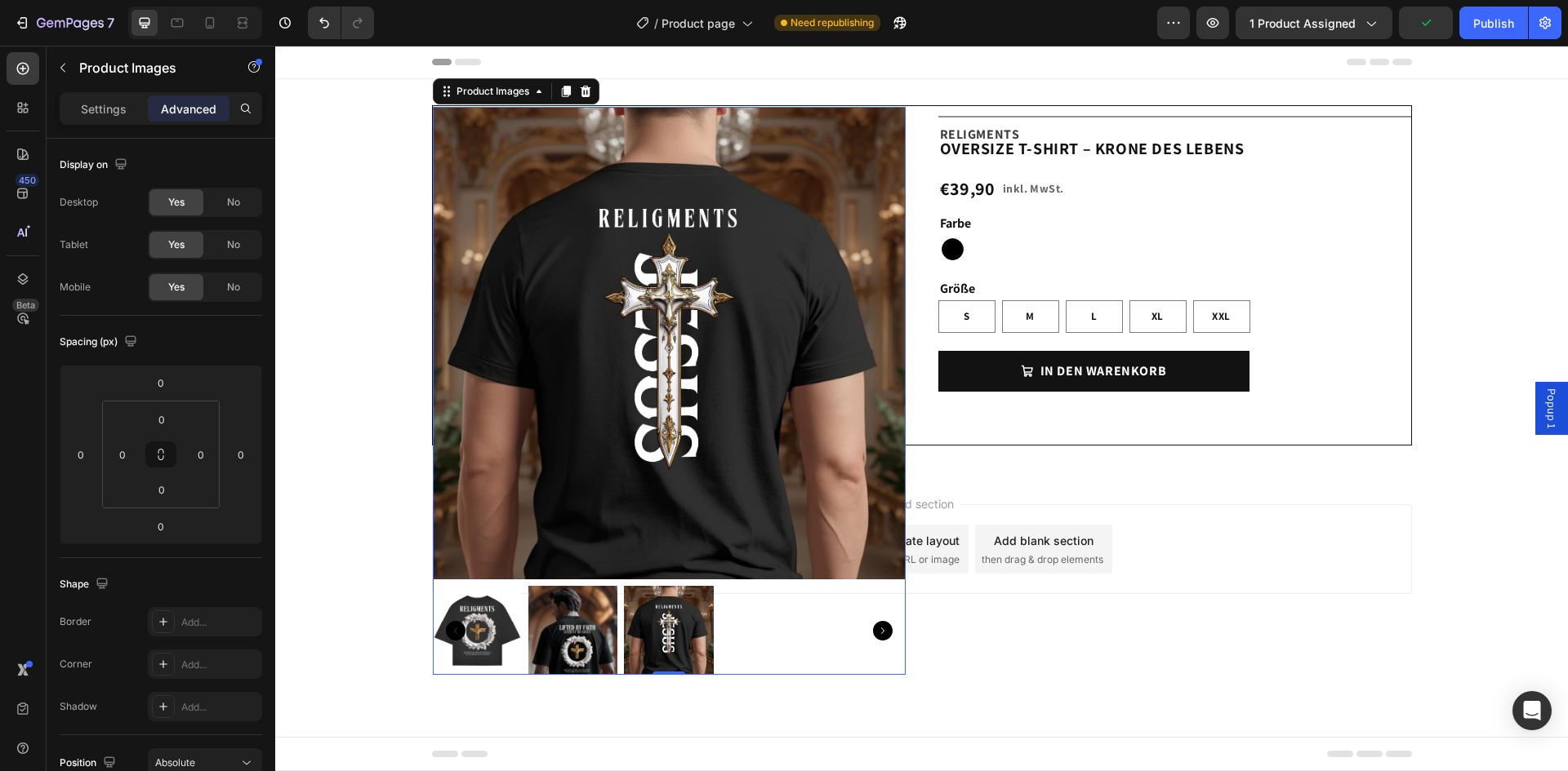
click at [1084, 501] on div "Add section Choose templates inspired by CRO experts Generate layout from URL o…" at bounding box center [921, 571] width 1293 height 200
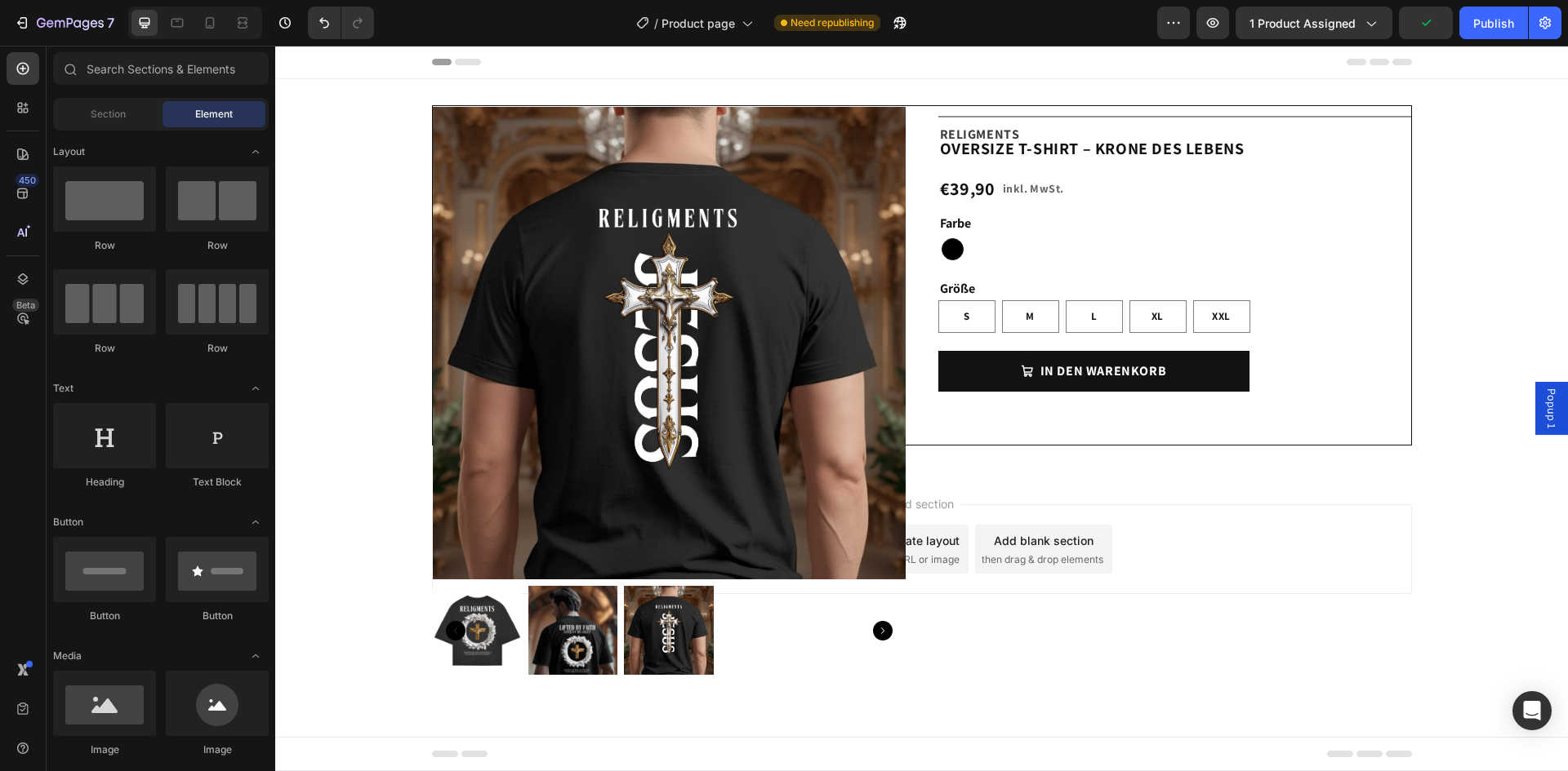
click at [932, 506] on span "Add section" at bounding box center [921, 504] width 78 height 17
click at [708, 244] on img at bounding box center [668, 342] width 472 height 472
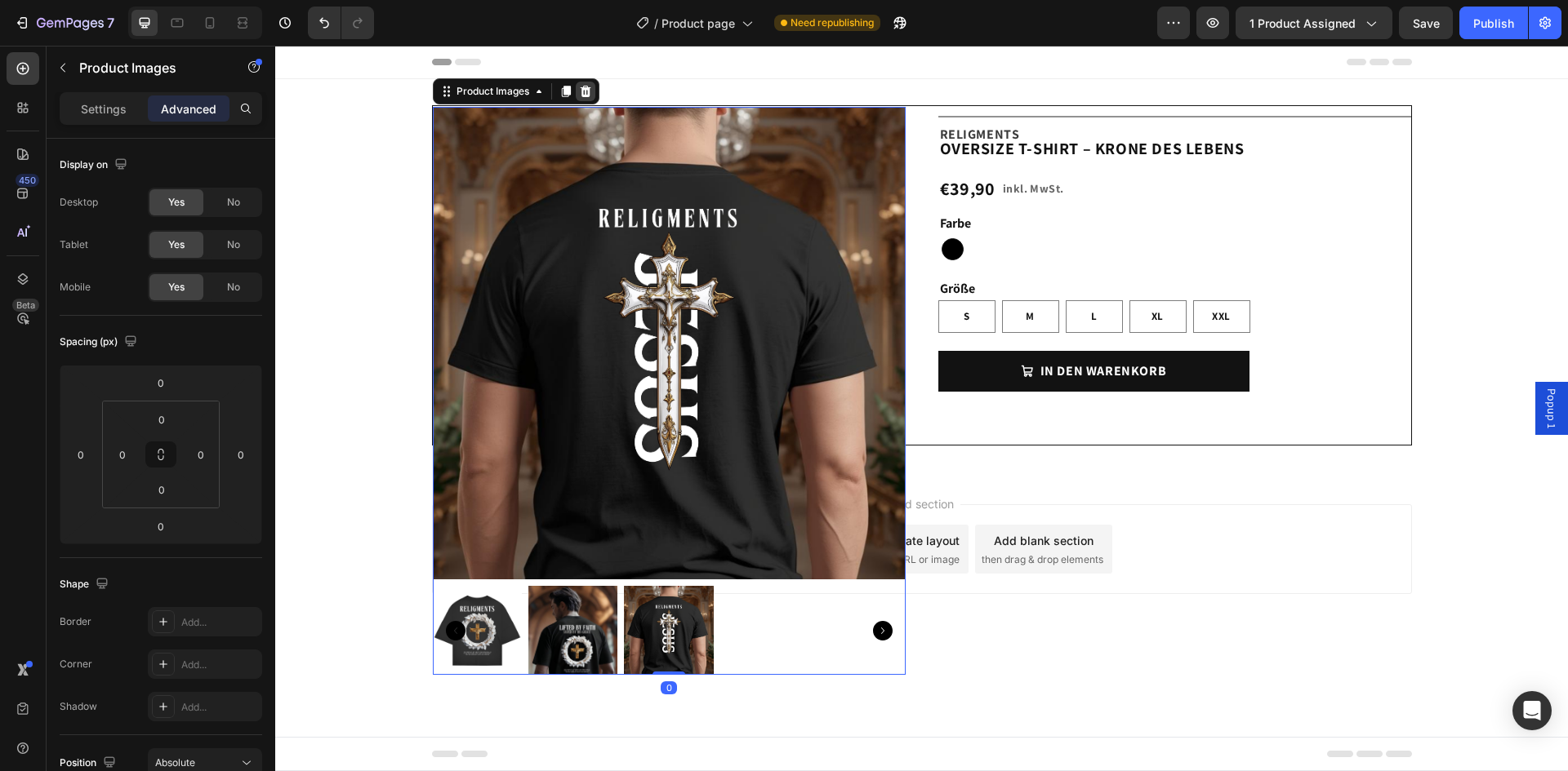
click at [579, 91] on icon at bounding box center [585, 91] width 13 height 13
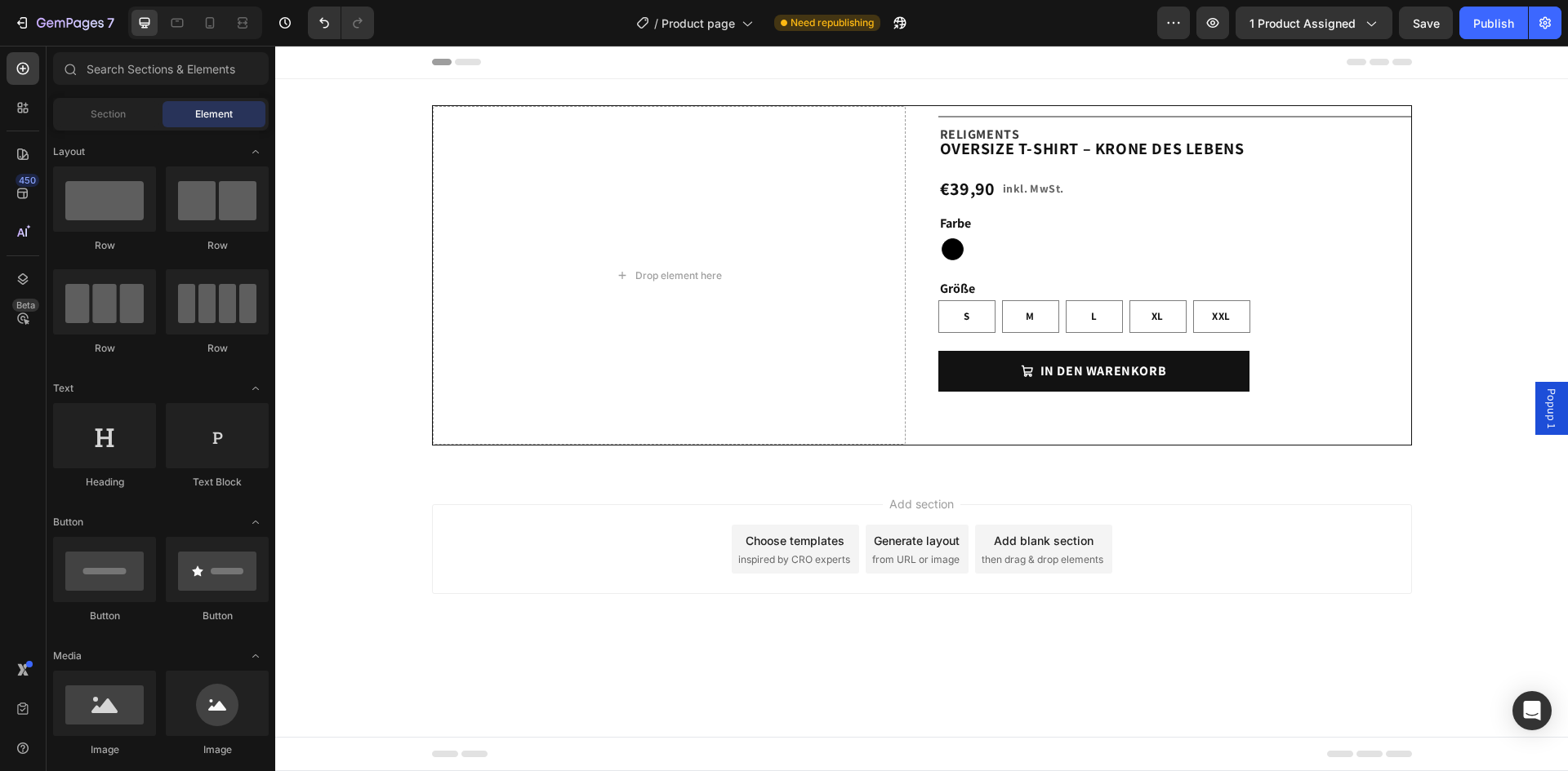
click at [684, 518] on div "Add section Choose templates inspired by CRO experts Generate layout from URL o…" at bounding box center [921, 549] width 980 height 89
drag, startPoint x: 924, startPoint y: 566, endPoint x: 1204, endPoint y: 576, distance: 280.2
click at [924, 566] on span "from URL or image" at bounding box center [915, 560] width 88 height 14
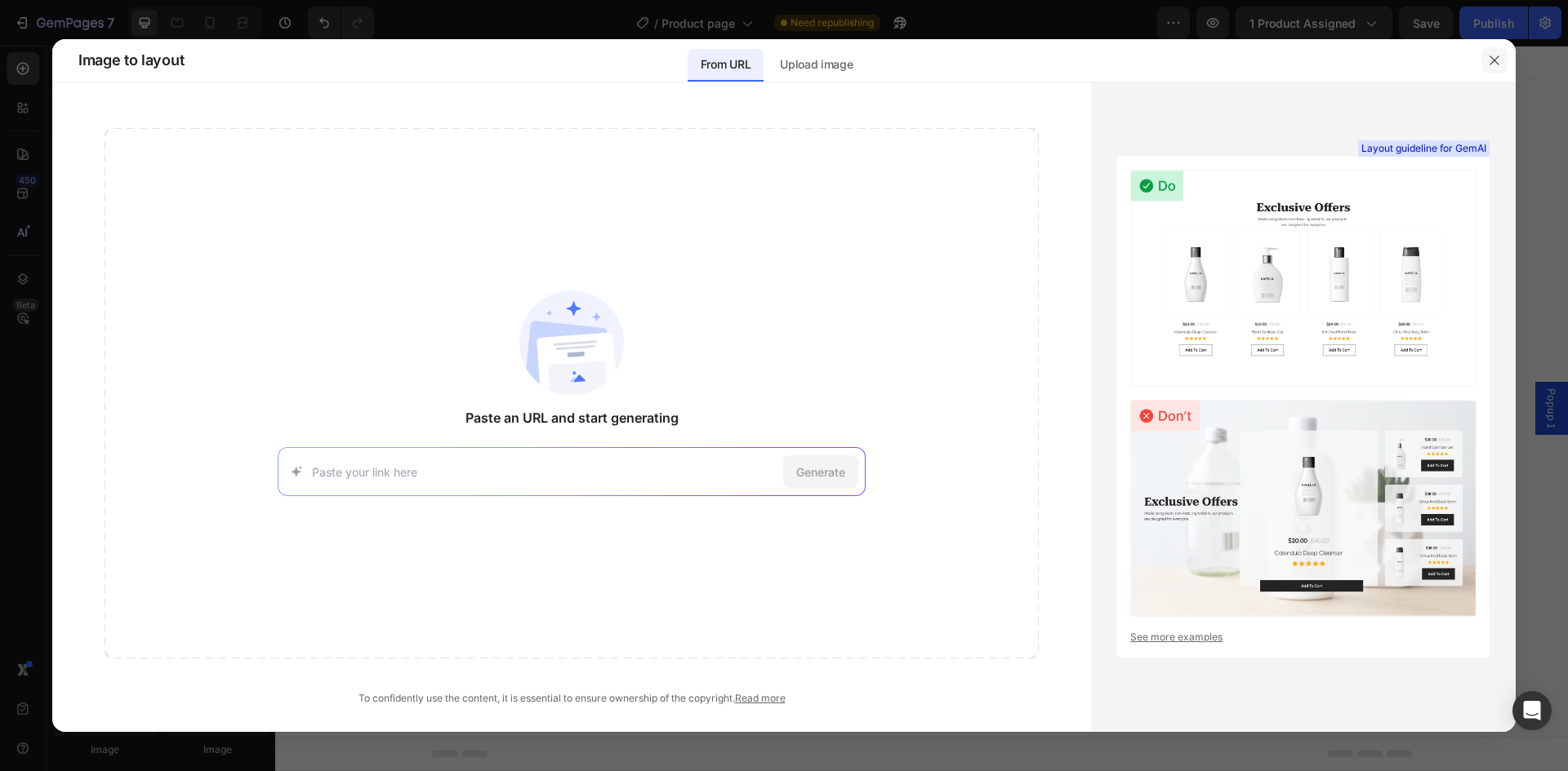
click at [1483, 70] on div at bounding box center [1494, 60] width 42 height 42
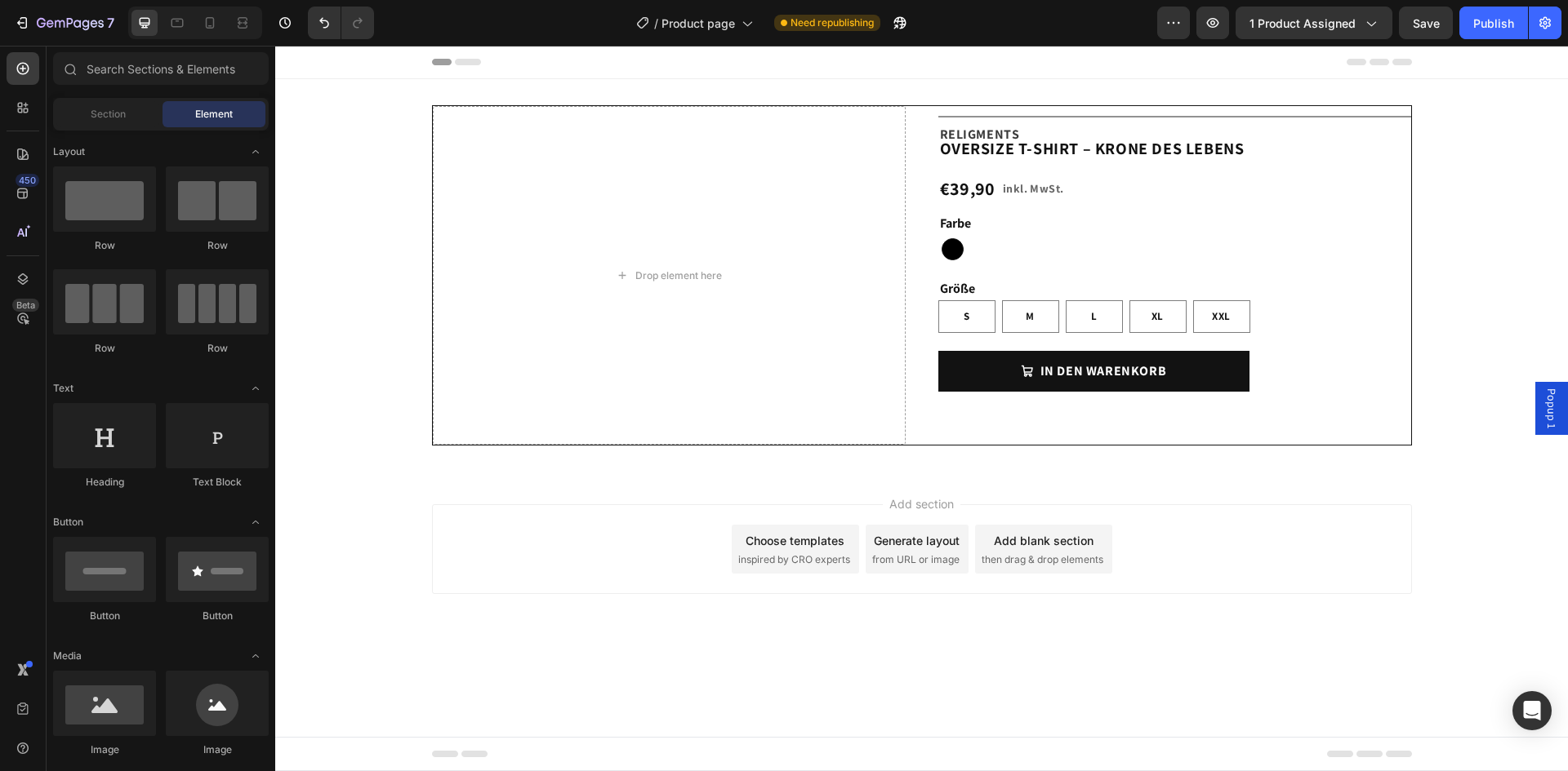
click at [816, 553] on span "inspired by CRO experts" at bounding box center [794, 560] width 112 height 14
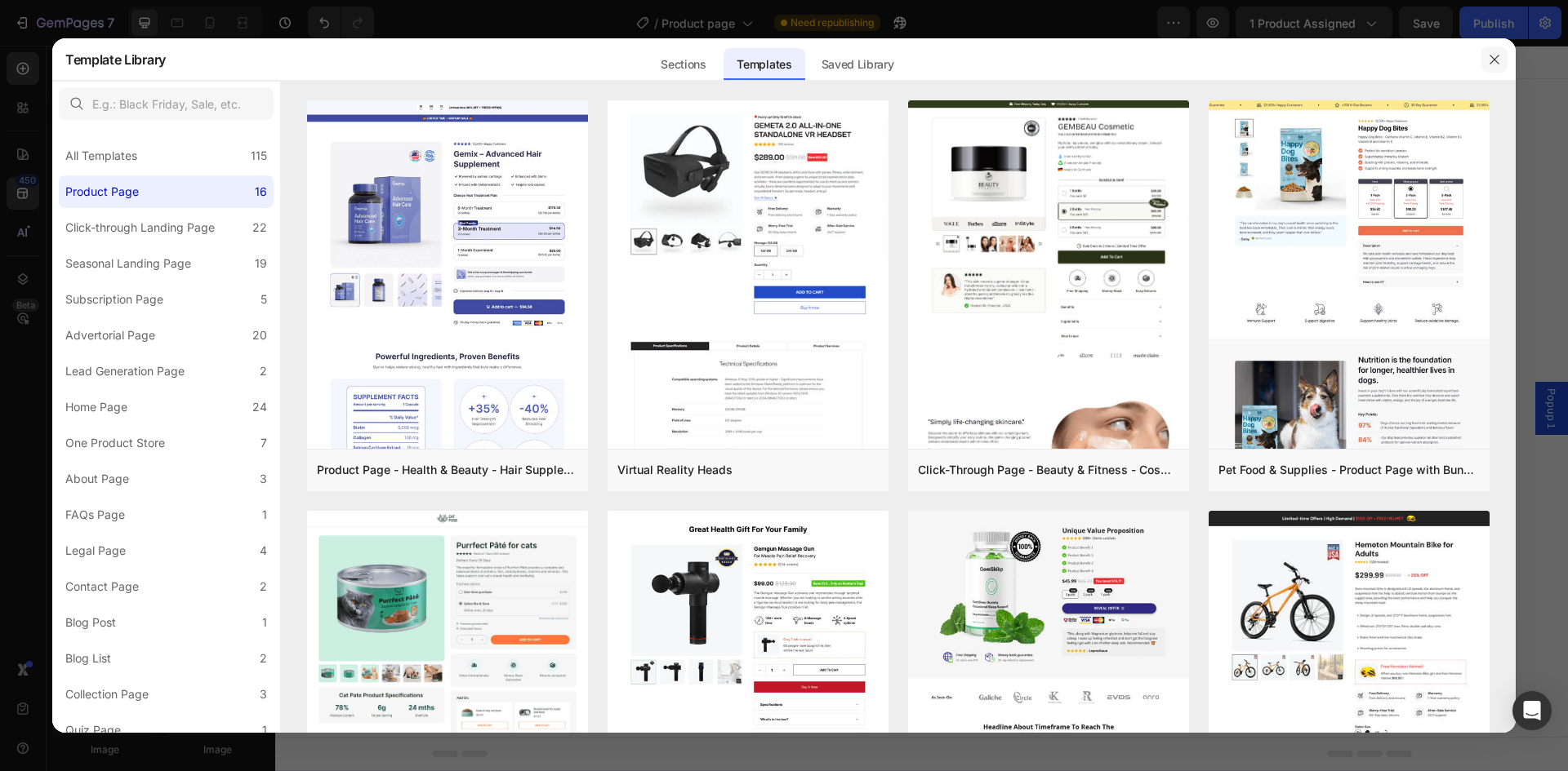
click at [1491, 63] on icon "button" at bounding box center [1494, 60] width 13 height 13
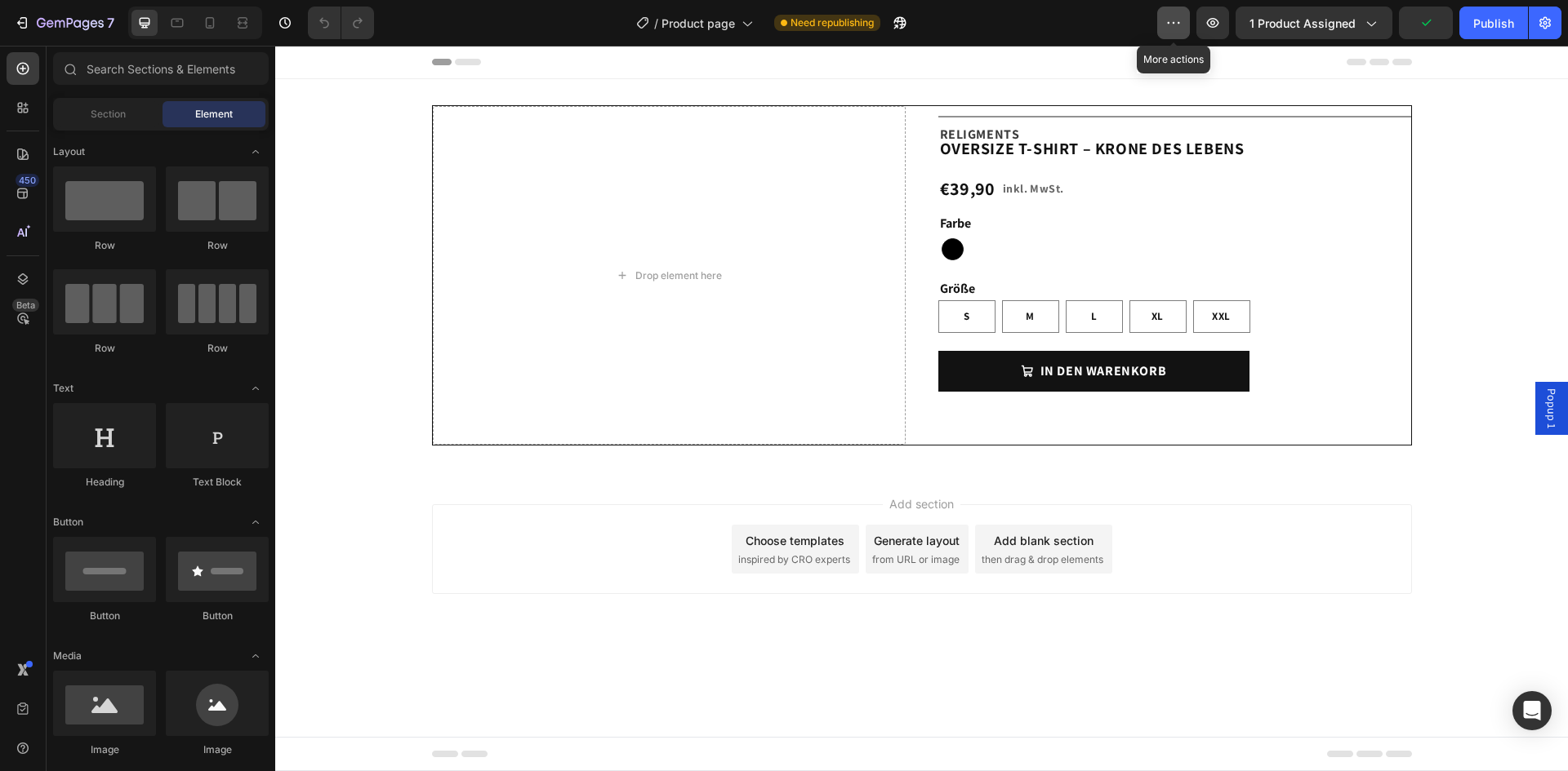
click at [1181, 21] on icon "button" at bounding box center [1173, 23] width 16 height 16
click at [18, 26] on icon "button" at bounding box center [22, 23] width 16 height 16
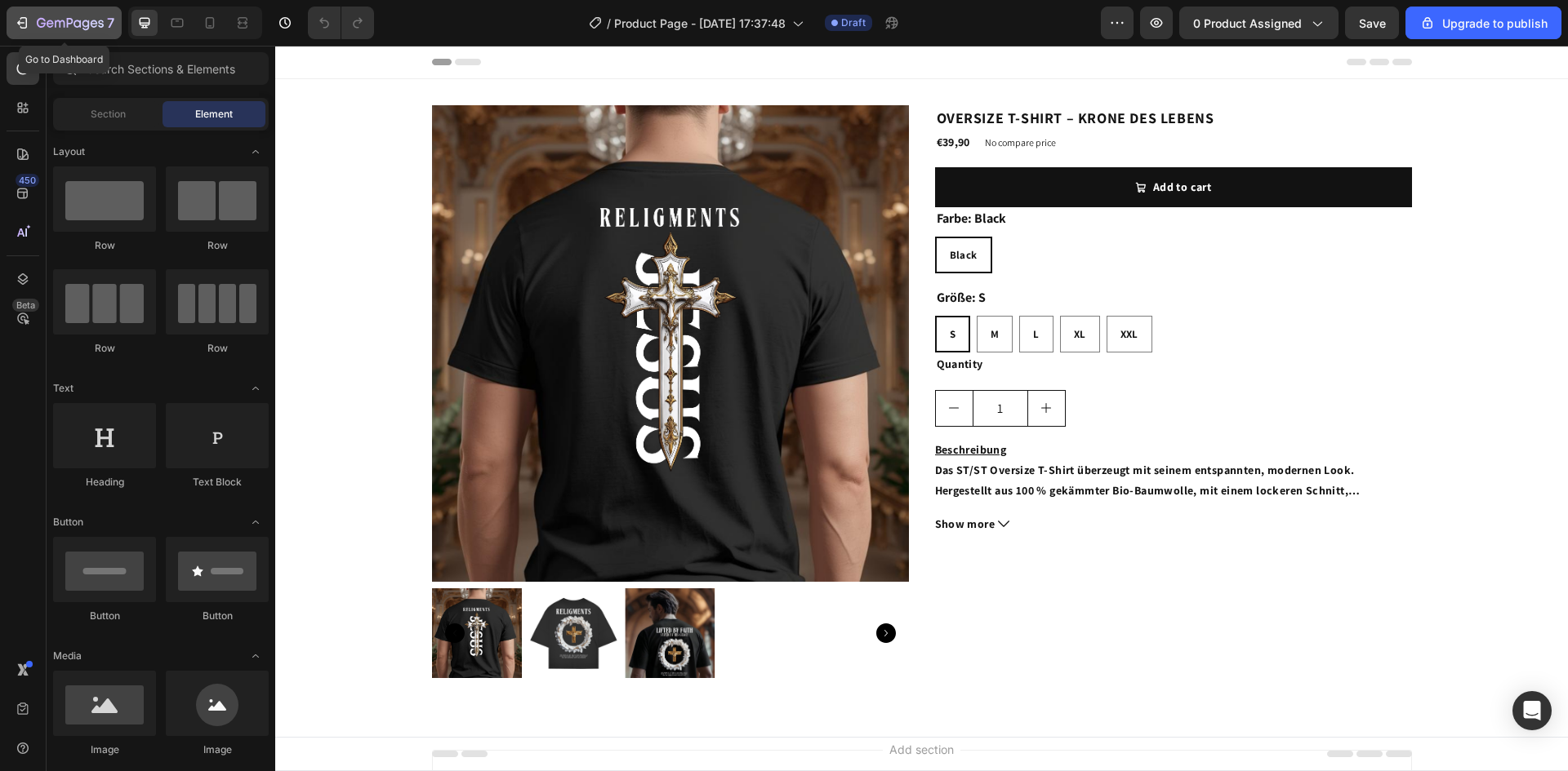
click at [21, 16] on icon "button" at bounding box center [22, 23] width 16 height 16
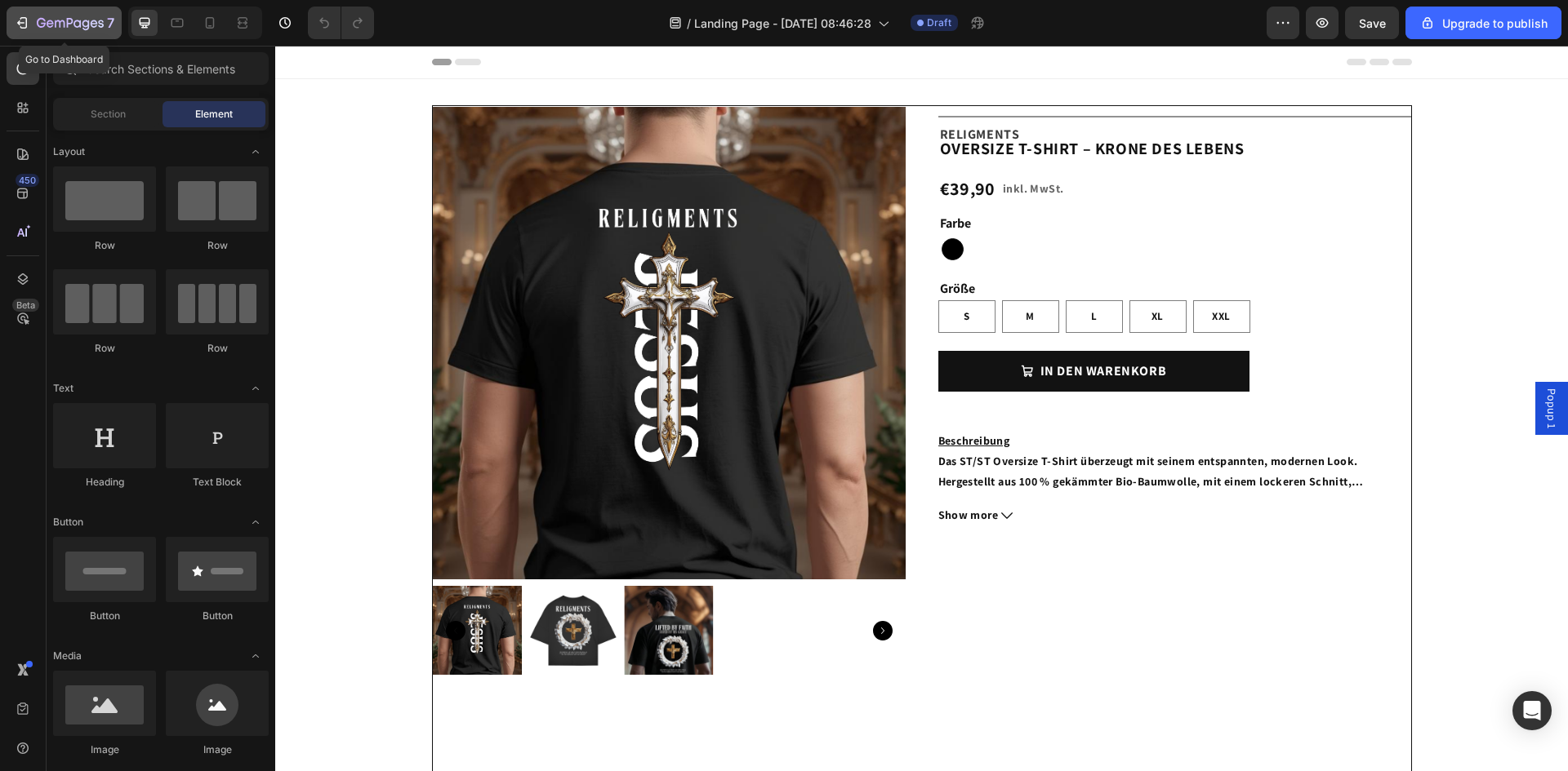
click at [27, 22] on icon "button" at bounding box center [24, 23] width 7 height 12
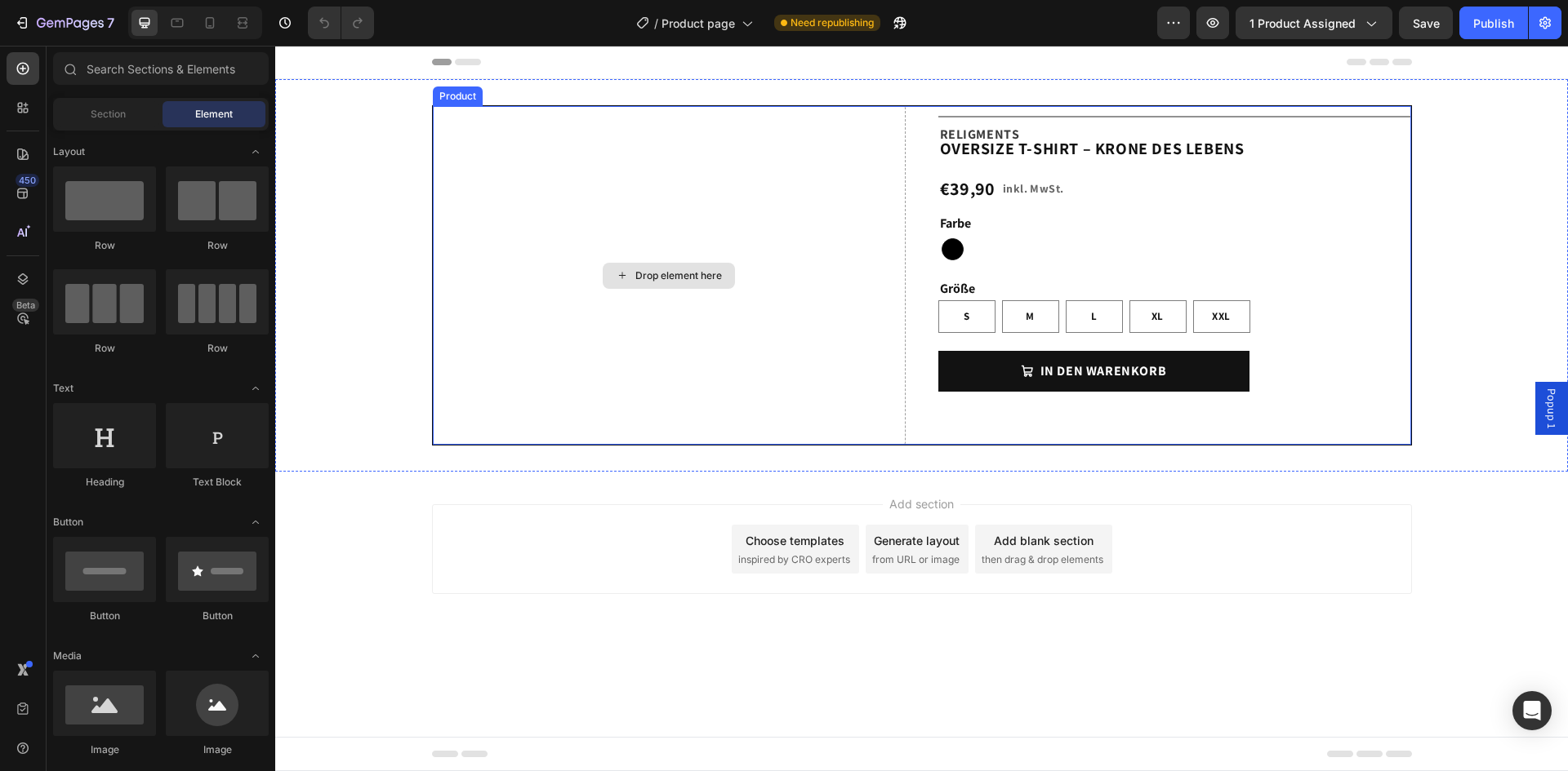
click at [685, 276] on div "Drop element here" at bounding box center [678, 275] width 87 height 13
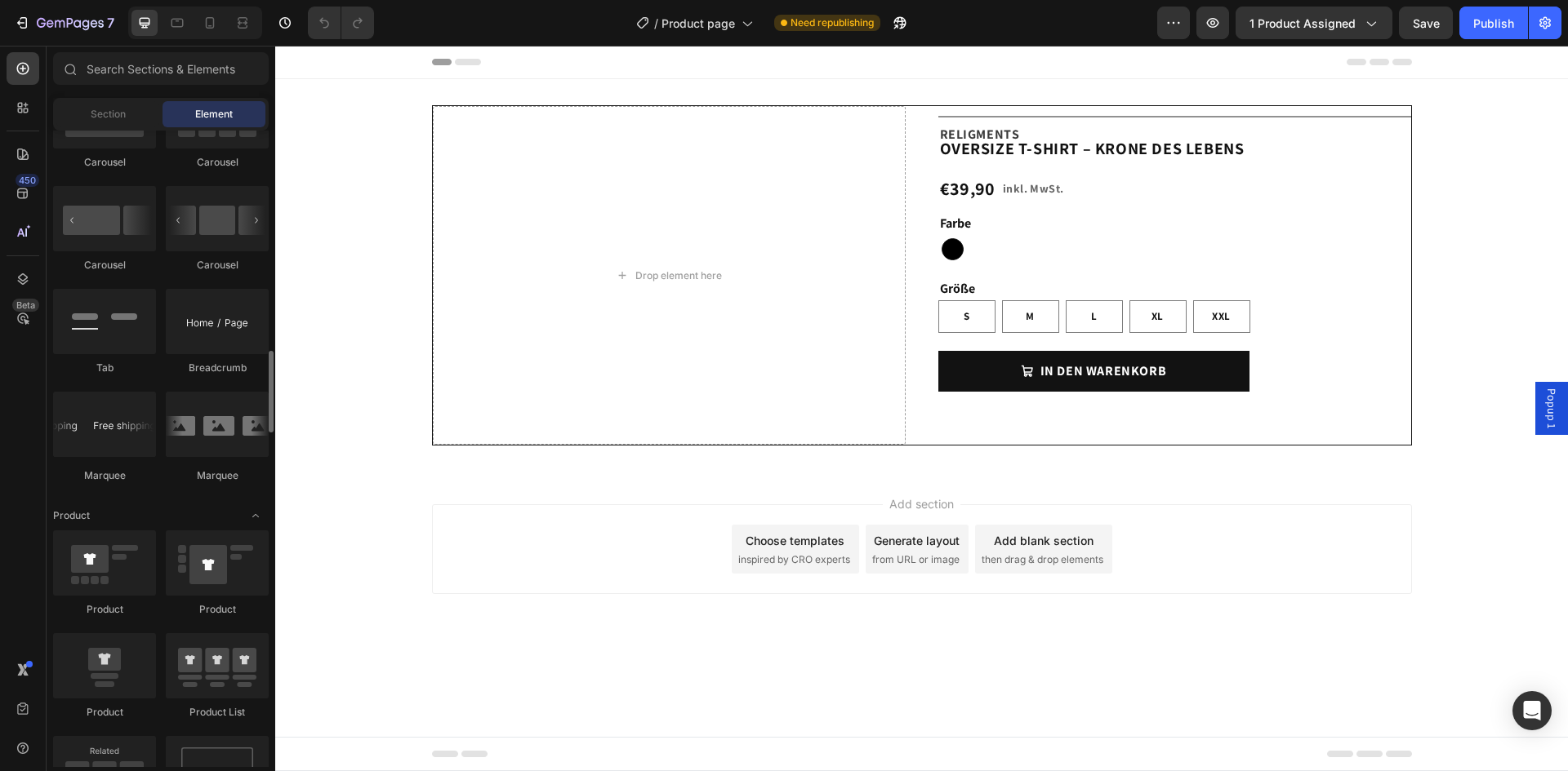
scroll to position [1796, 0]
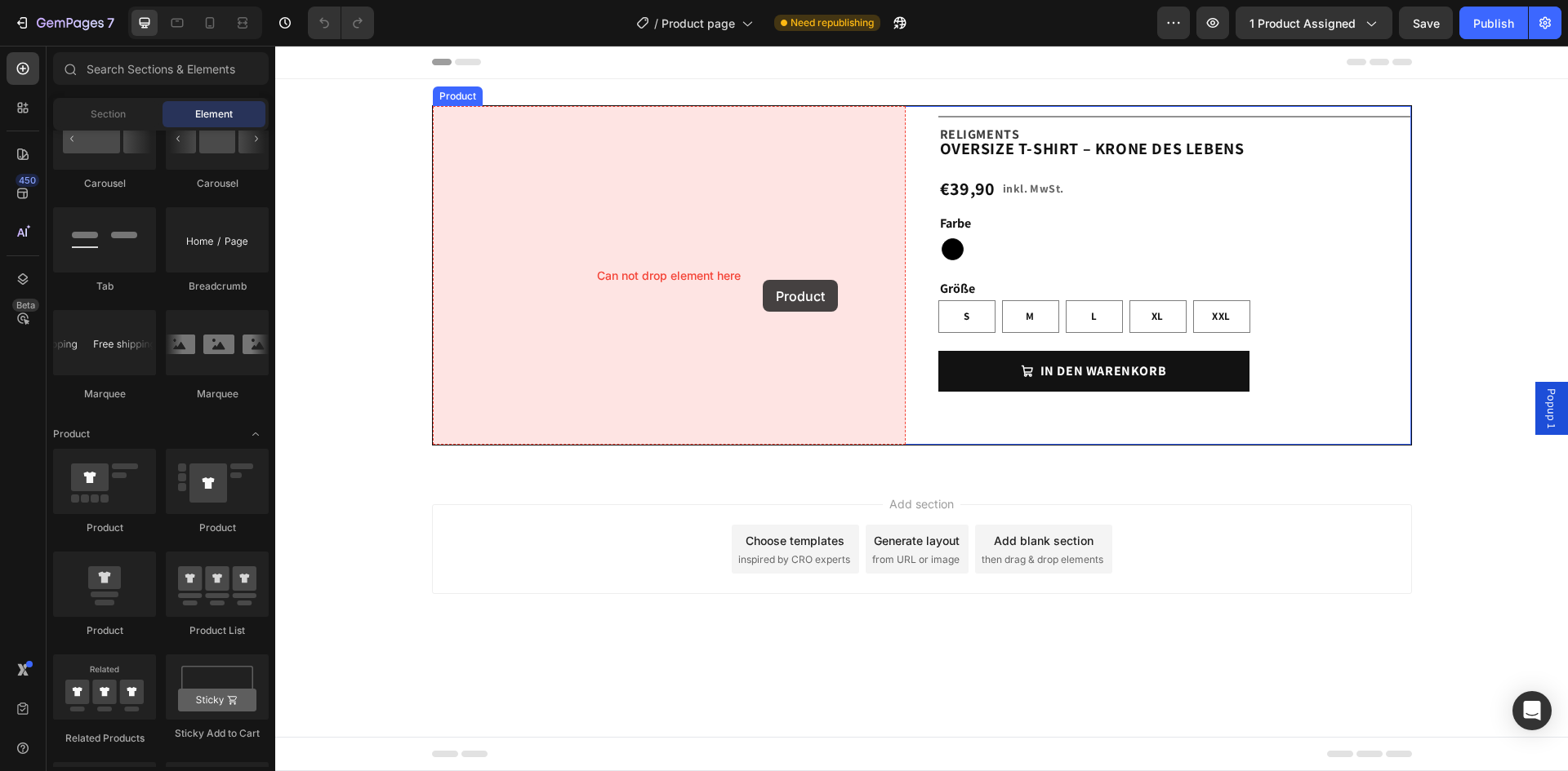
drag, startPoint x: 369, startPoint y: 557, endPoint x: 762, endPoint y: 280, distance: 480.8
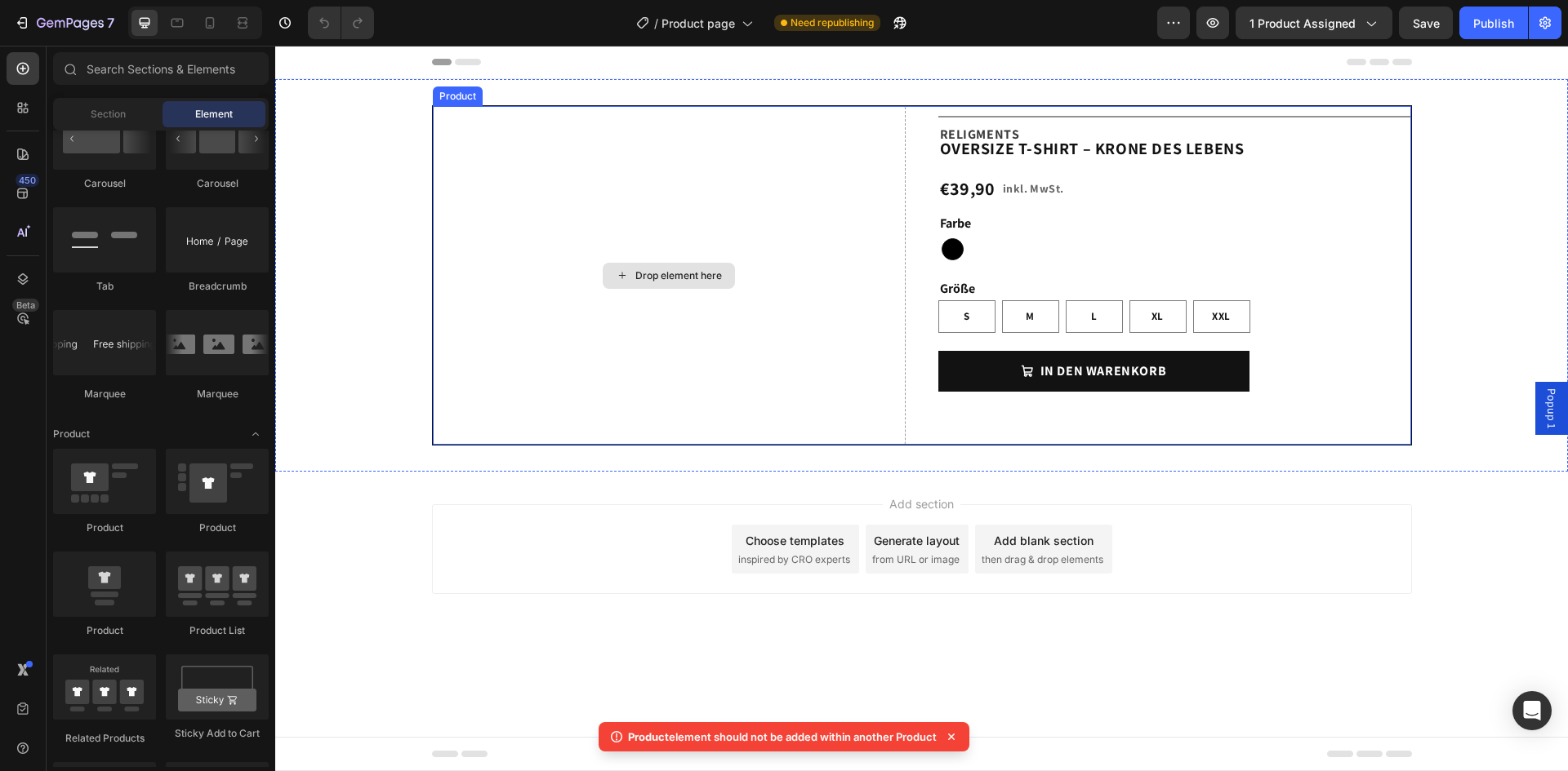
click at [693, 303] on div "Drop element here" at bounding box center [668, 275] width 472 height 339
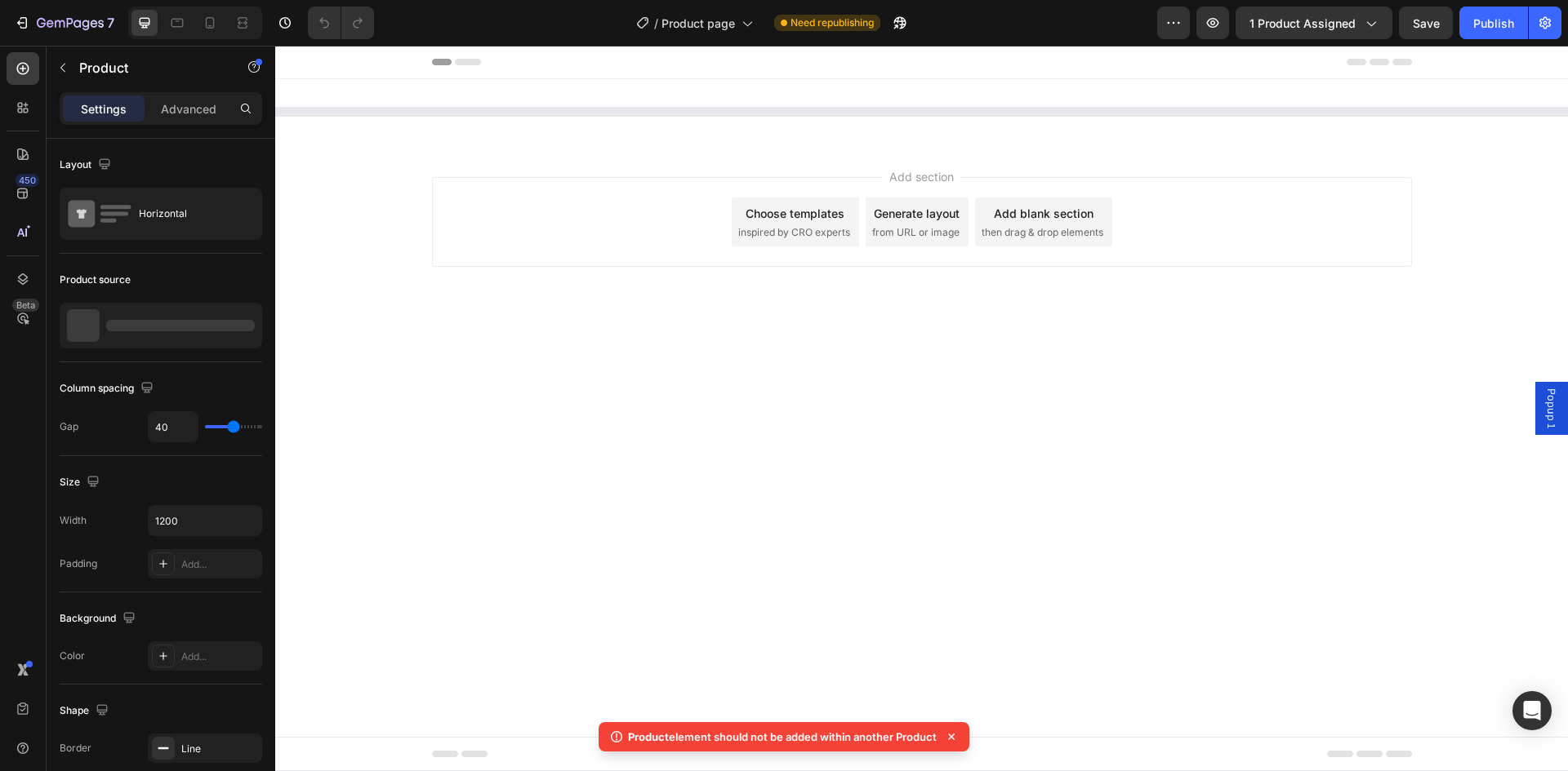
click at [697, 265] on div "Add section Choose templates inspired by CRO experts Generate layout from URL o…" at bounding box center [921, 221] width 980 height 89
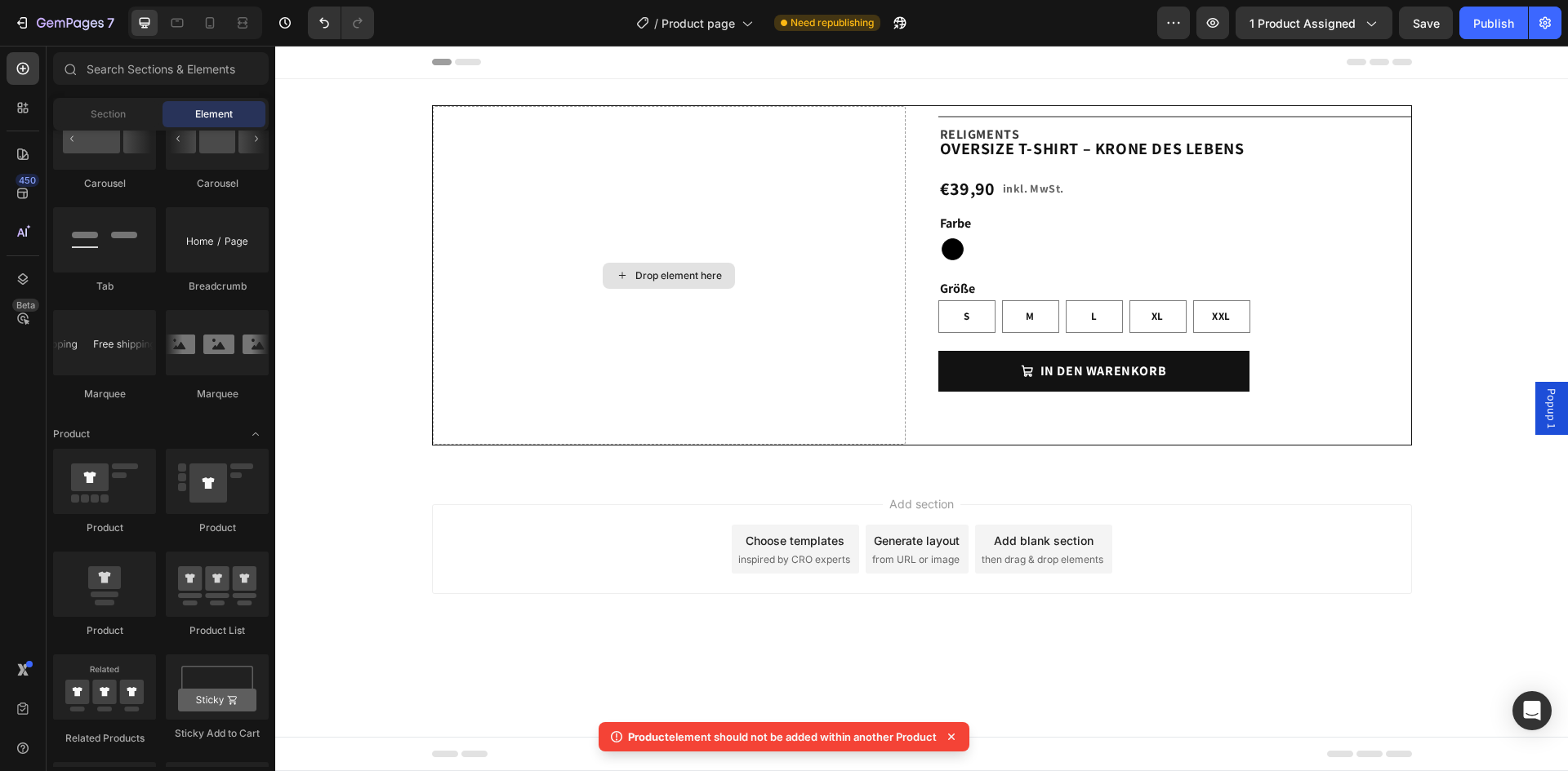
click at [697, 265] on div "Drop element here" at bounding box center [668, 275] width 132 height 26
click at [1171, 18] on icon "button" at bounding box center [1173, 23] width 16 height 16
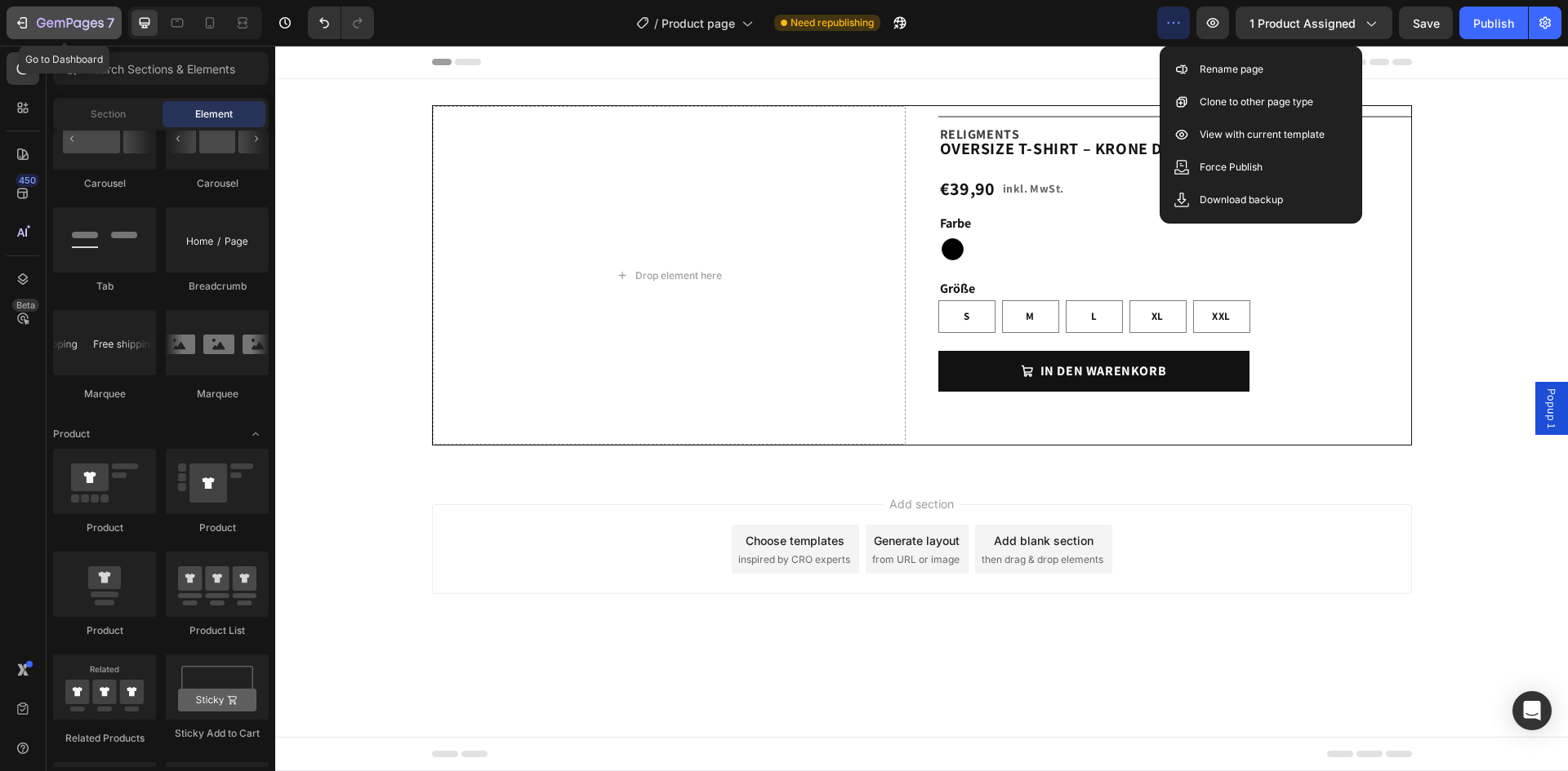
click at [26, 20] on icon "button" at bounding box center [24, 23] width 7 height 12
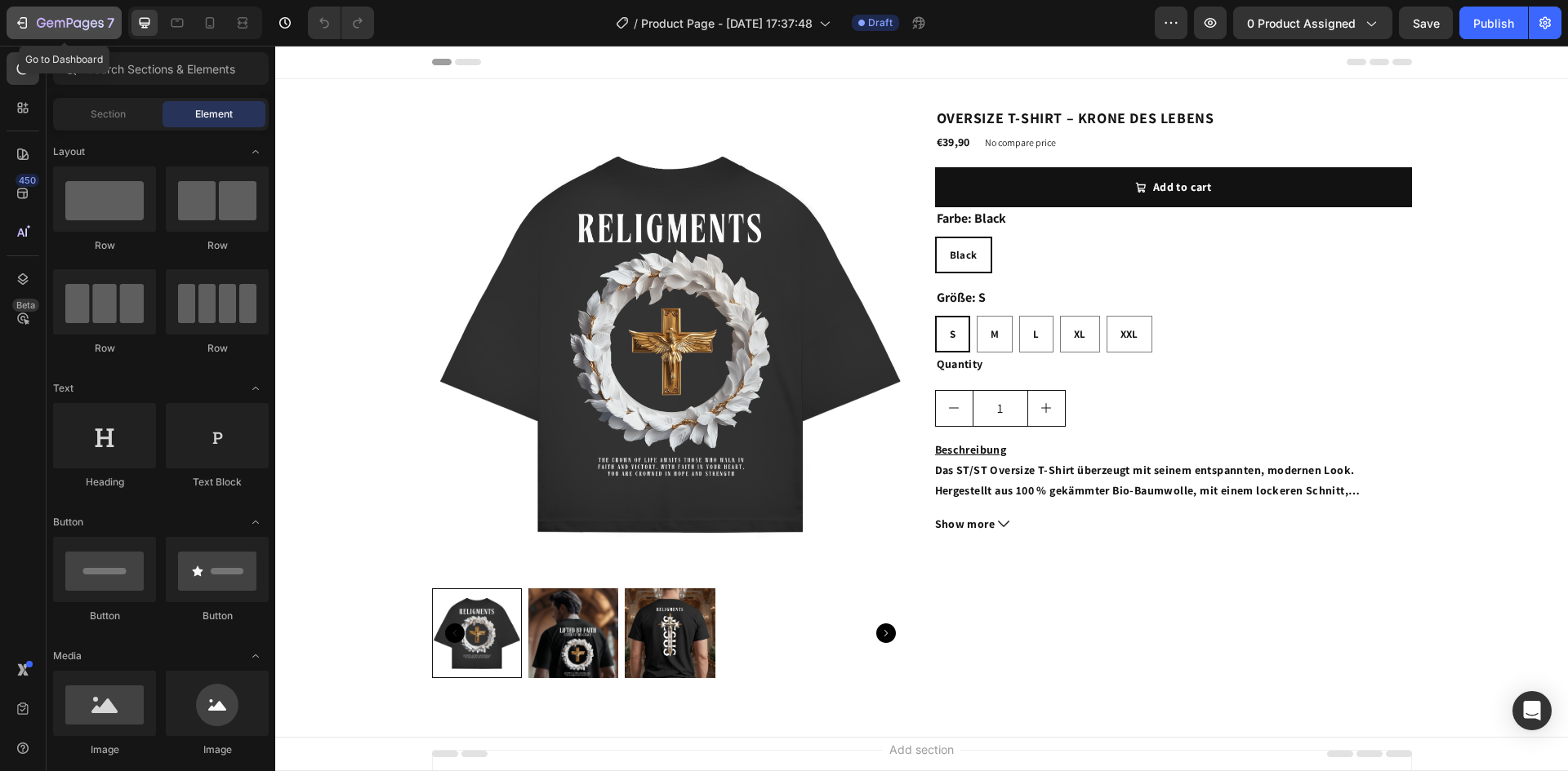
click at [26, 23] on icon "button" at bounding box center [24, 23] width 7 height 12
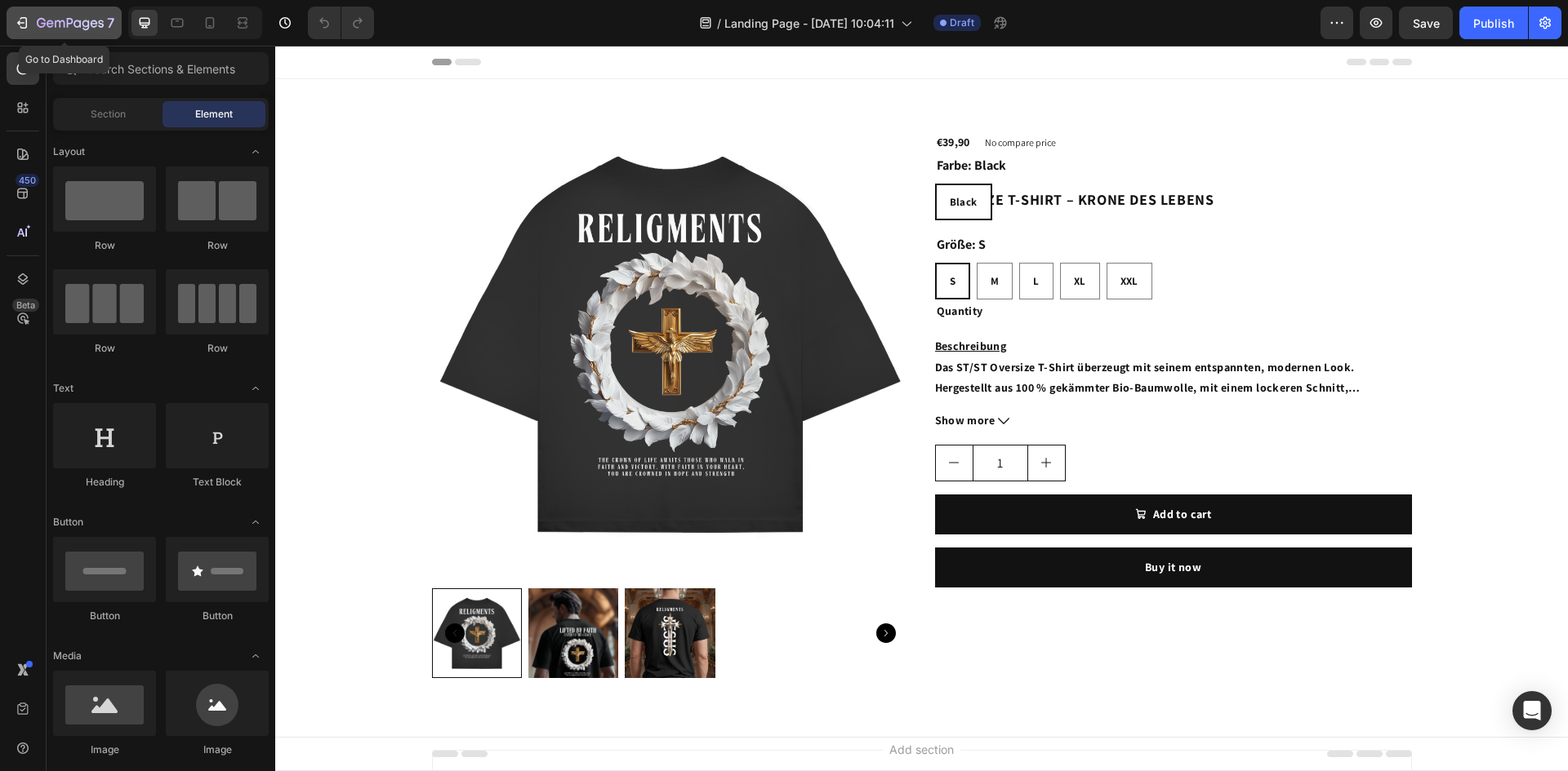
click at [40, 23] on icon "button" at bounding box center [70, 23] width 67 height 14
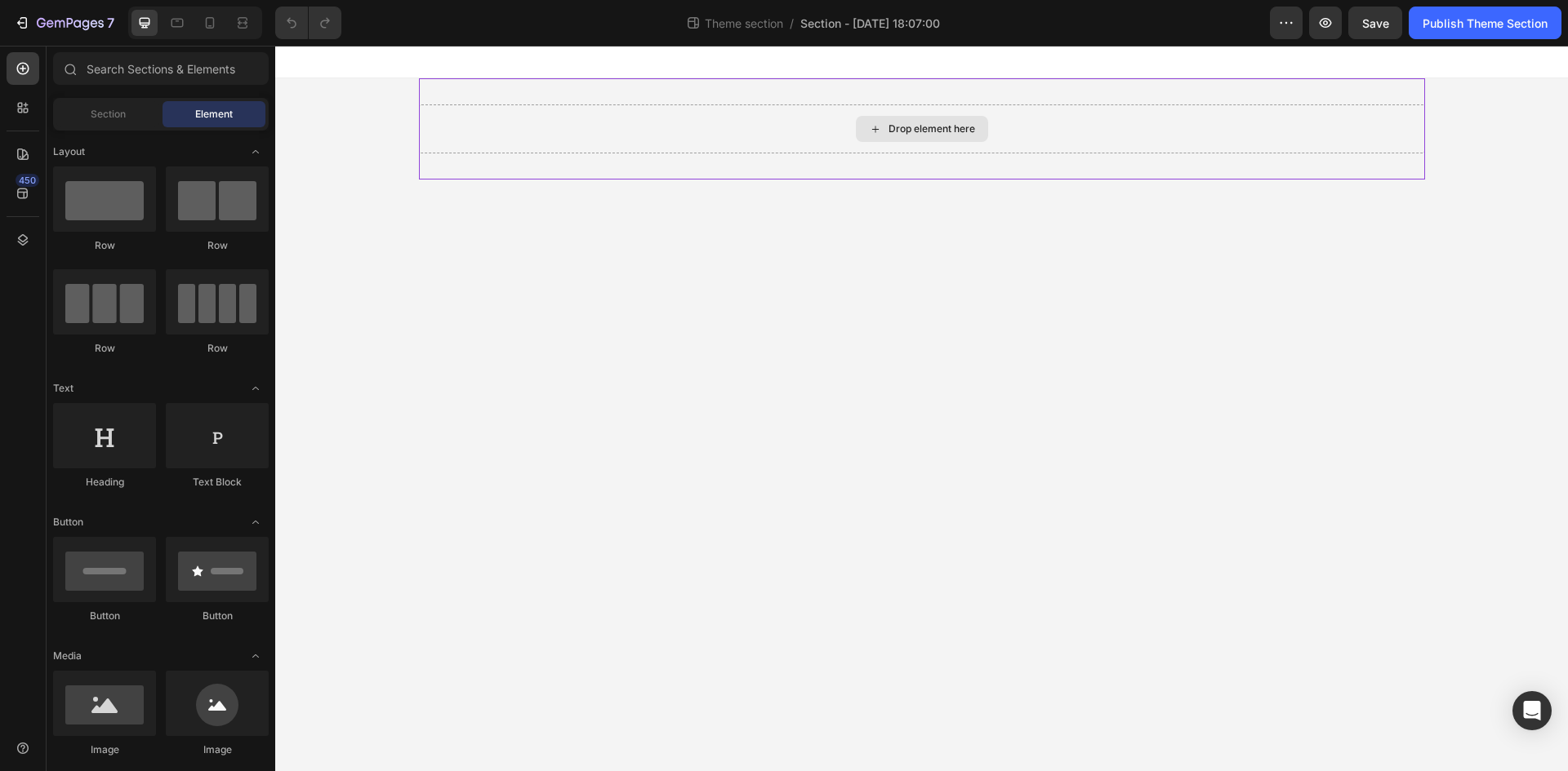
click at [856, 135] on div "Drop element here" at bounding box center [921, 128] width 132 height 26
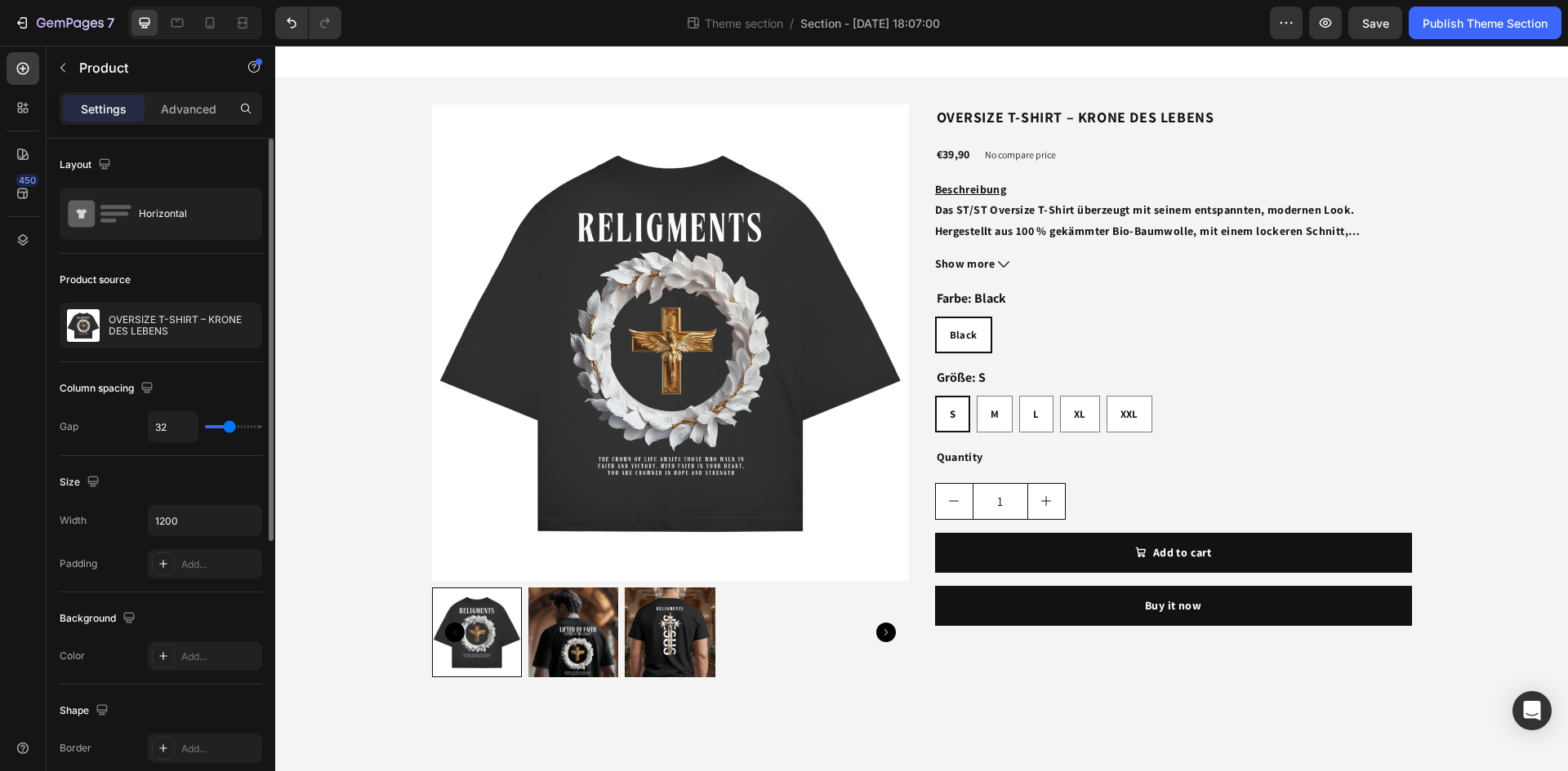
click at [166, 101] on p "Advanced" at bounding box center [188, 108] width 55 height 17
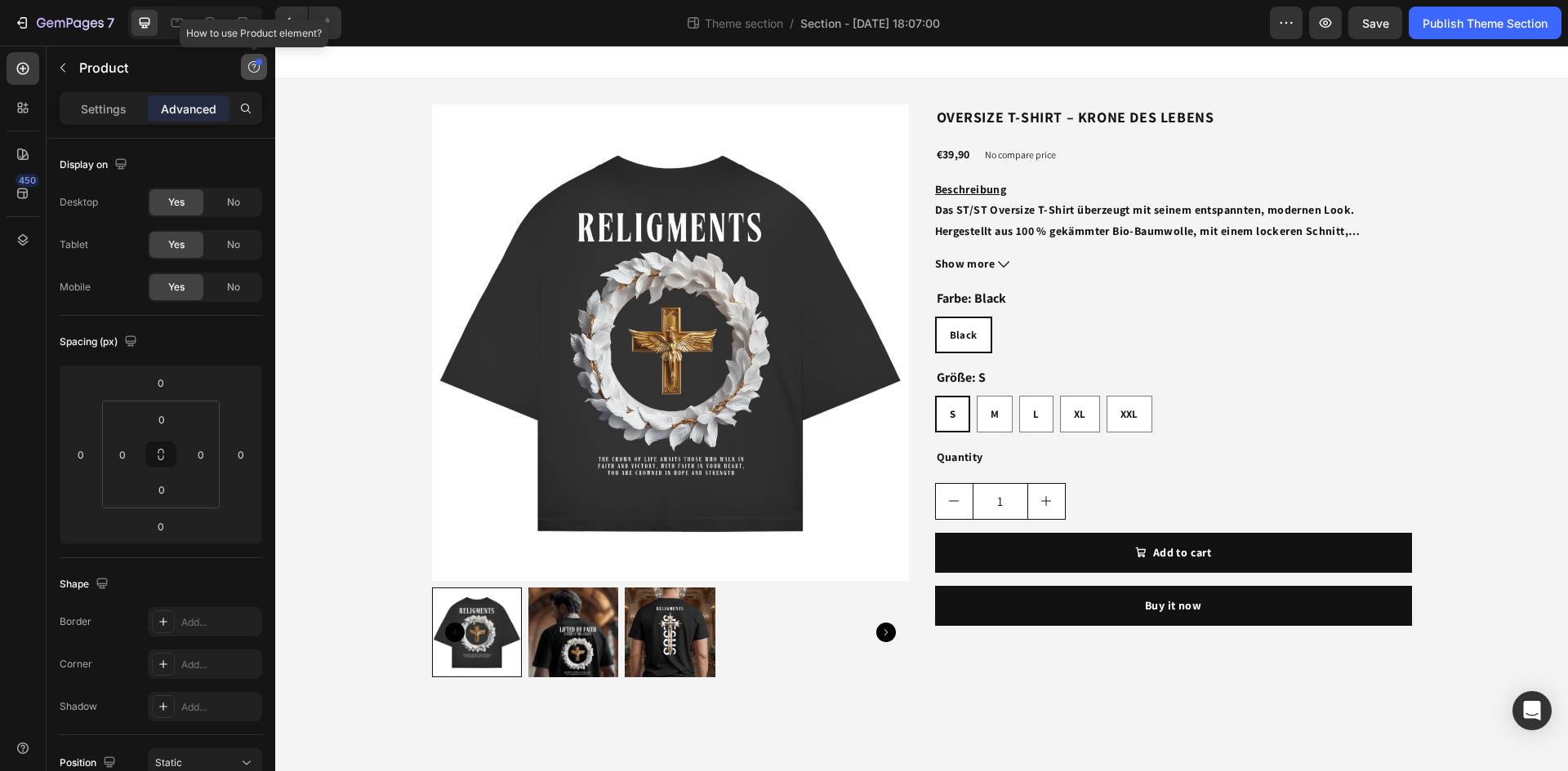
click at [252, 67] on icon "button" at bounding box center [254, 67] width 13 height 13
click at [213, 129] on div "Element tips New" at bounding box center [192, 134] width 120 height 16
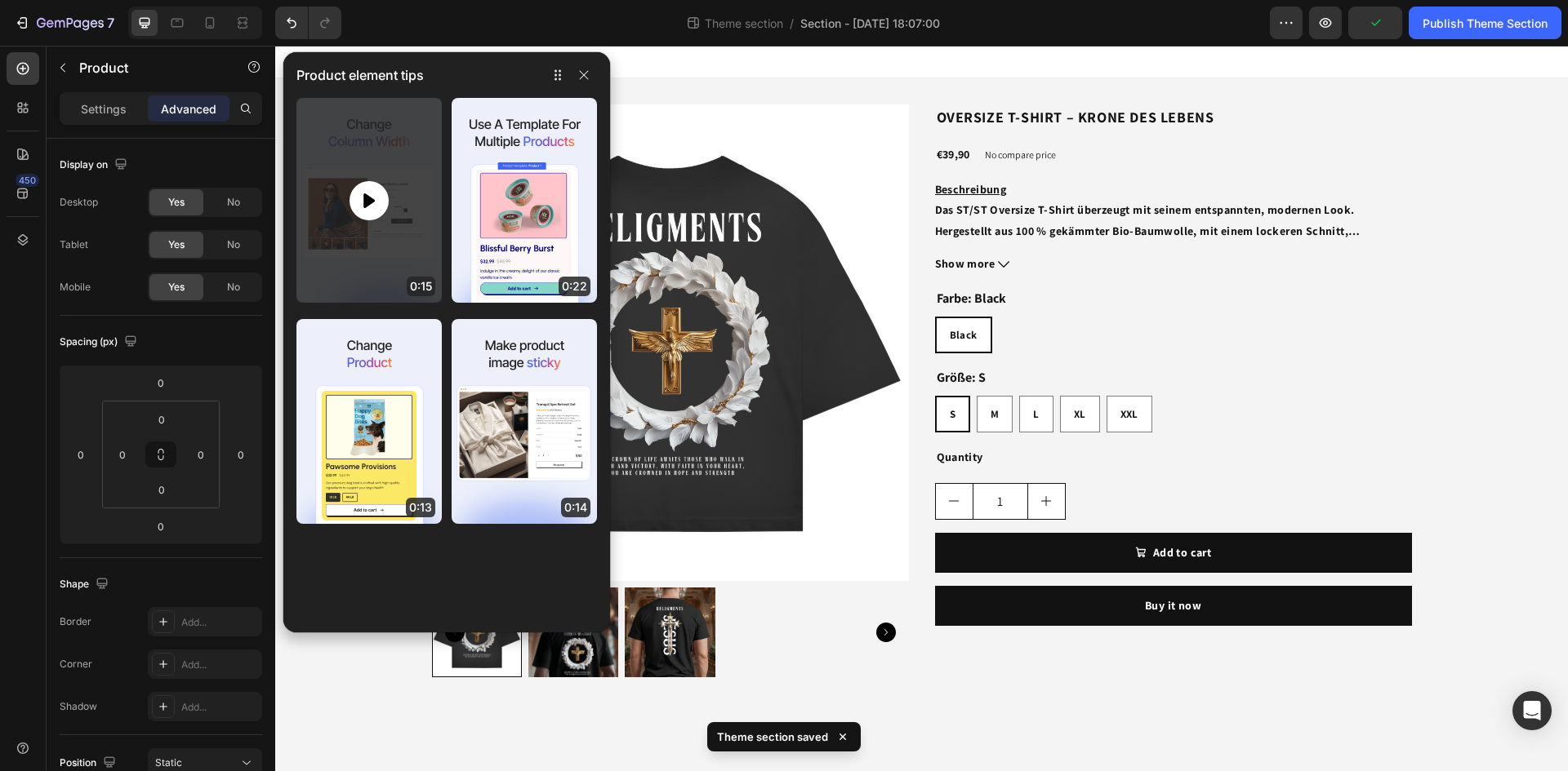
click at [371, 200] on icon at bounding box center [369, 200] width 12 height 14
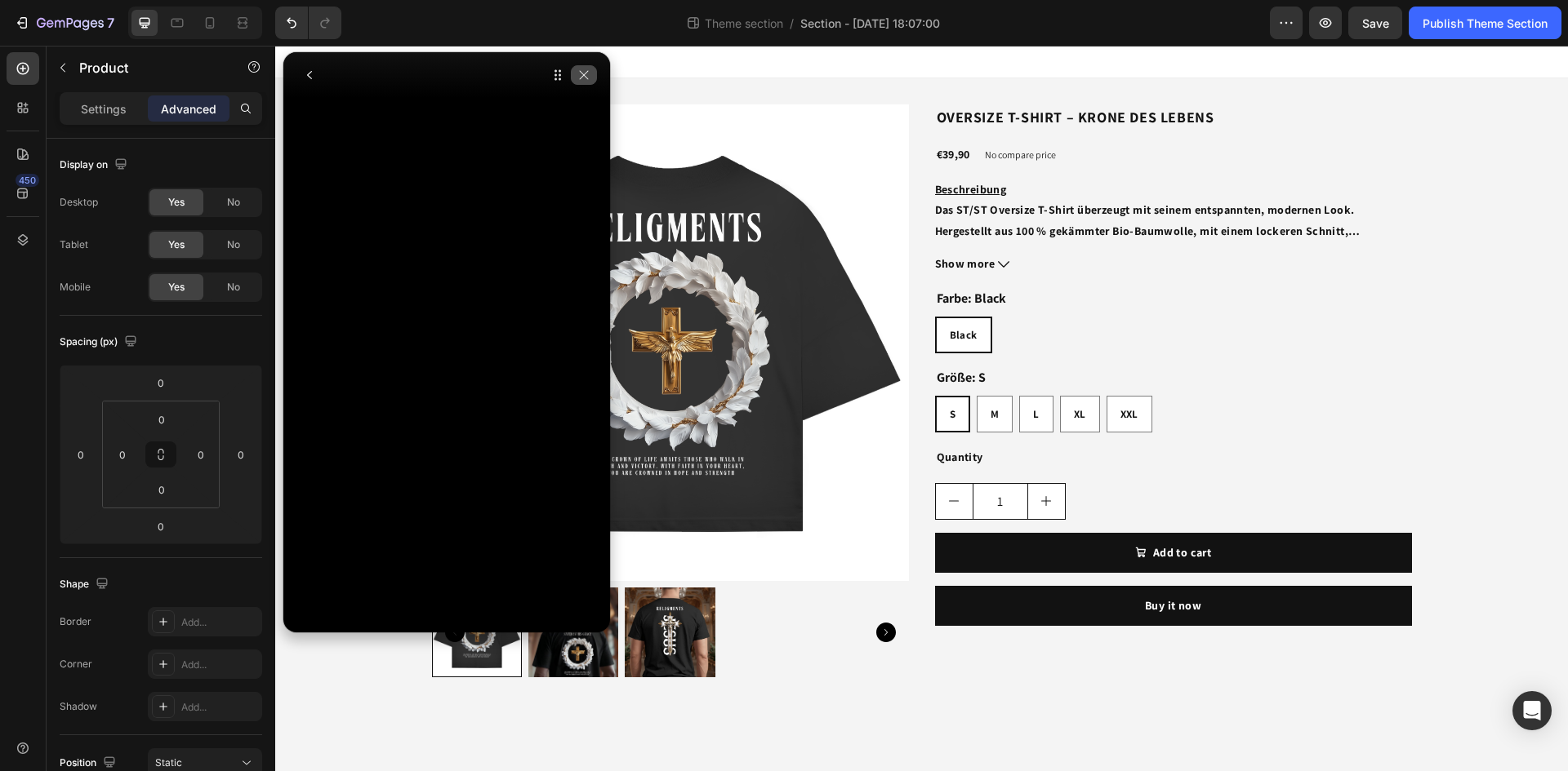
click at [592, 76] on button "button" at bounding box center [583, 75] width 26 height 20
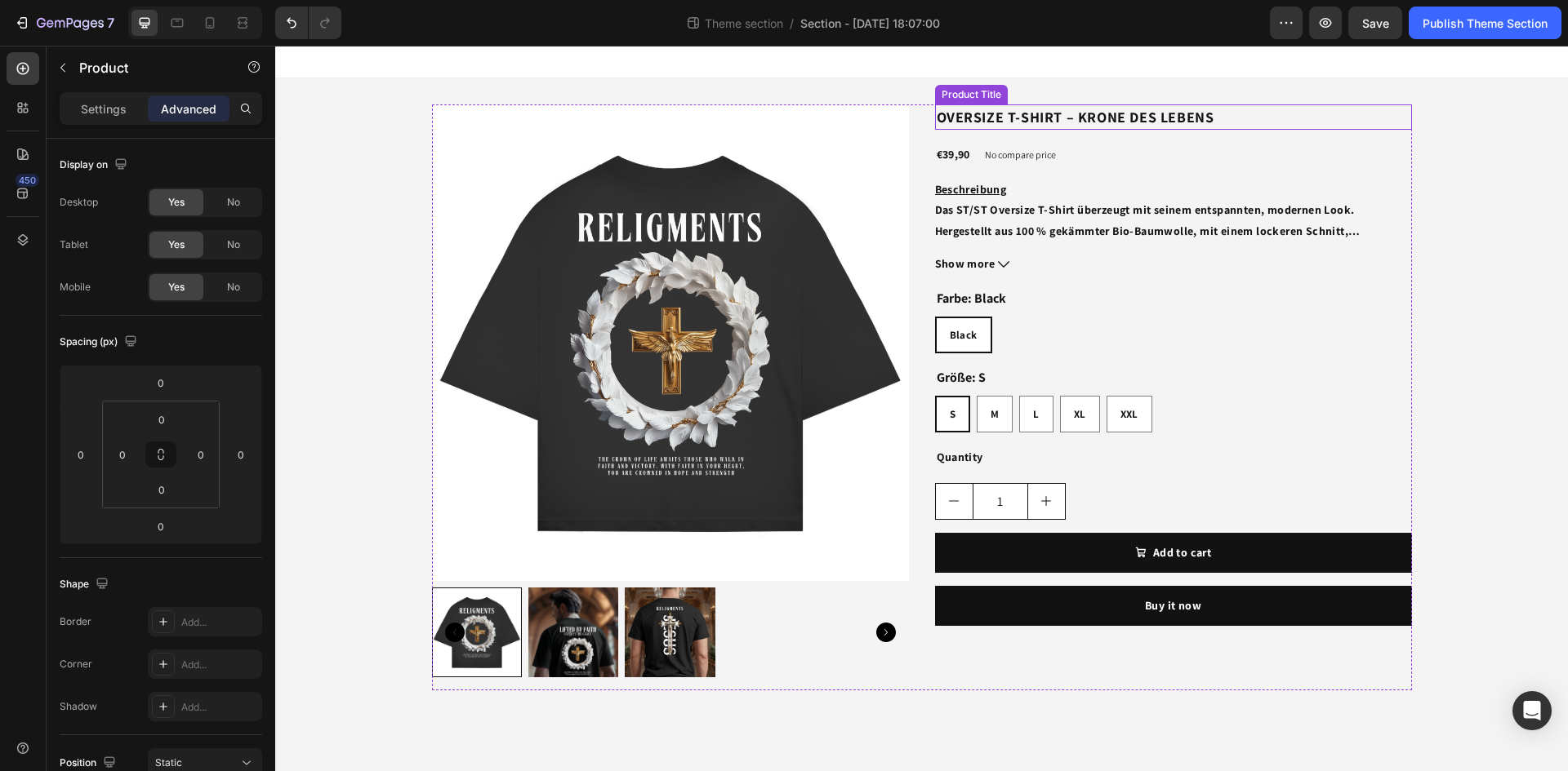
click at [1085, 117] on h2 "OVERSIZE T-SHIRT – KRONE DES LEBENS" at bounding box center [1173, 117] width 477 height 25
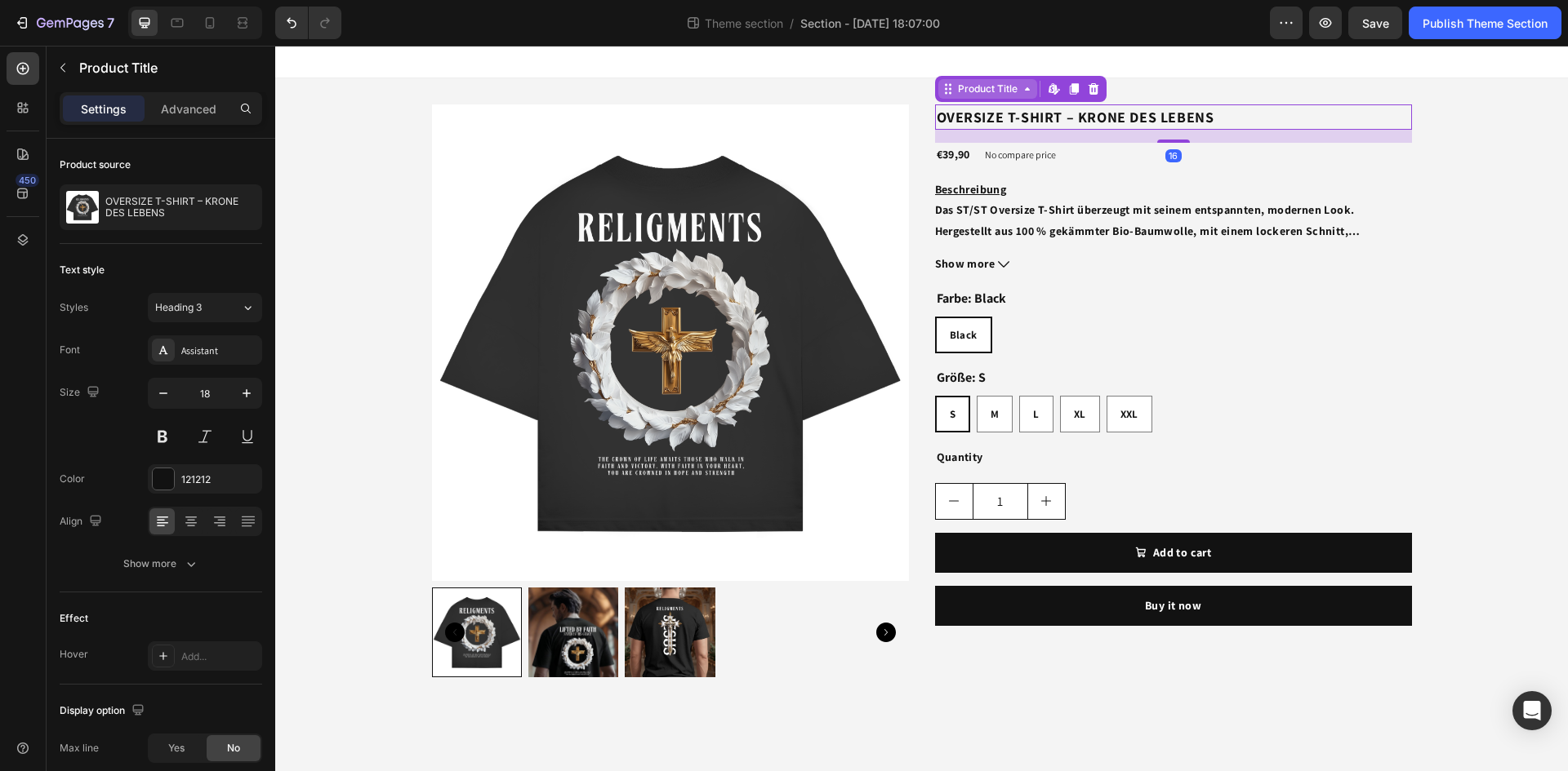
click at [993, 91] on div "Product Title" at bounding box center [987, 88] width 66 height 14
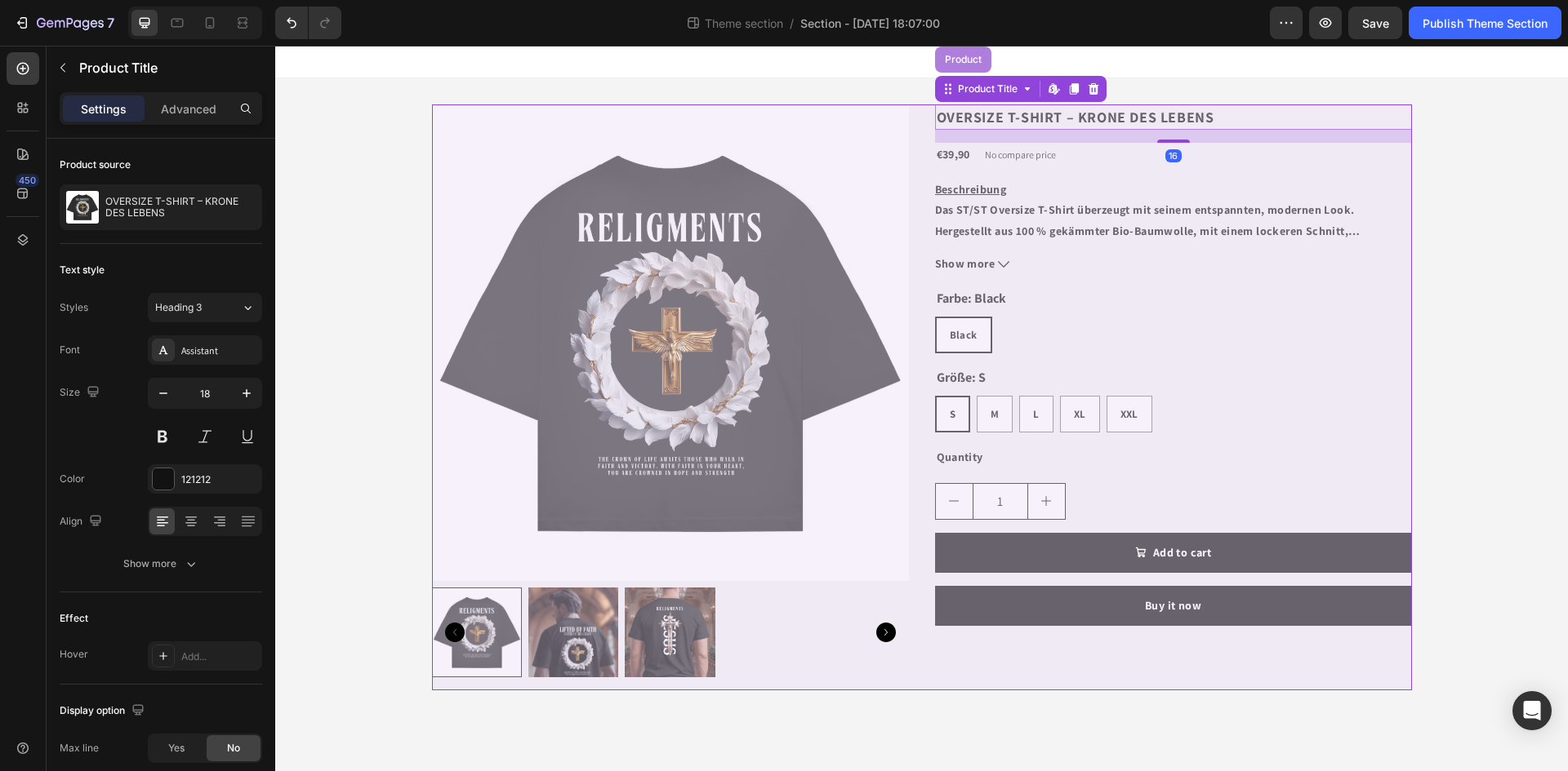
click at [973, 57] on div "Product" at bounding box center [963, 60] width 43 height 10
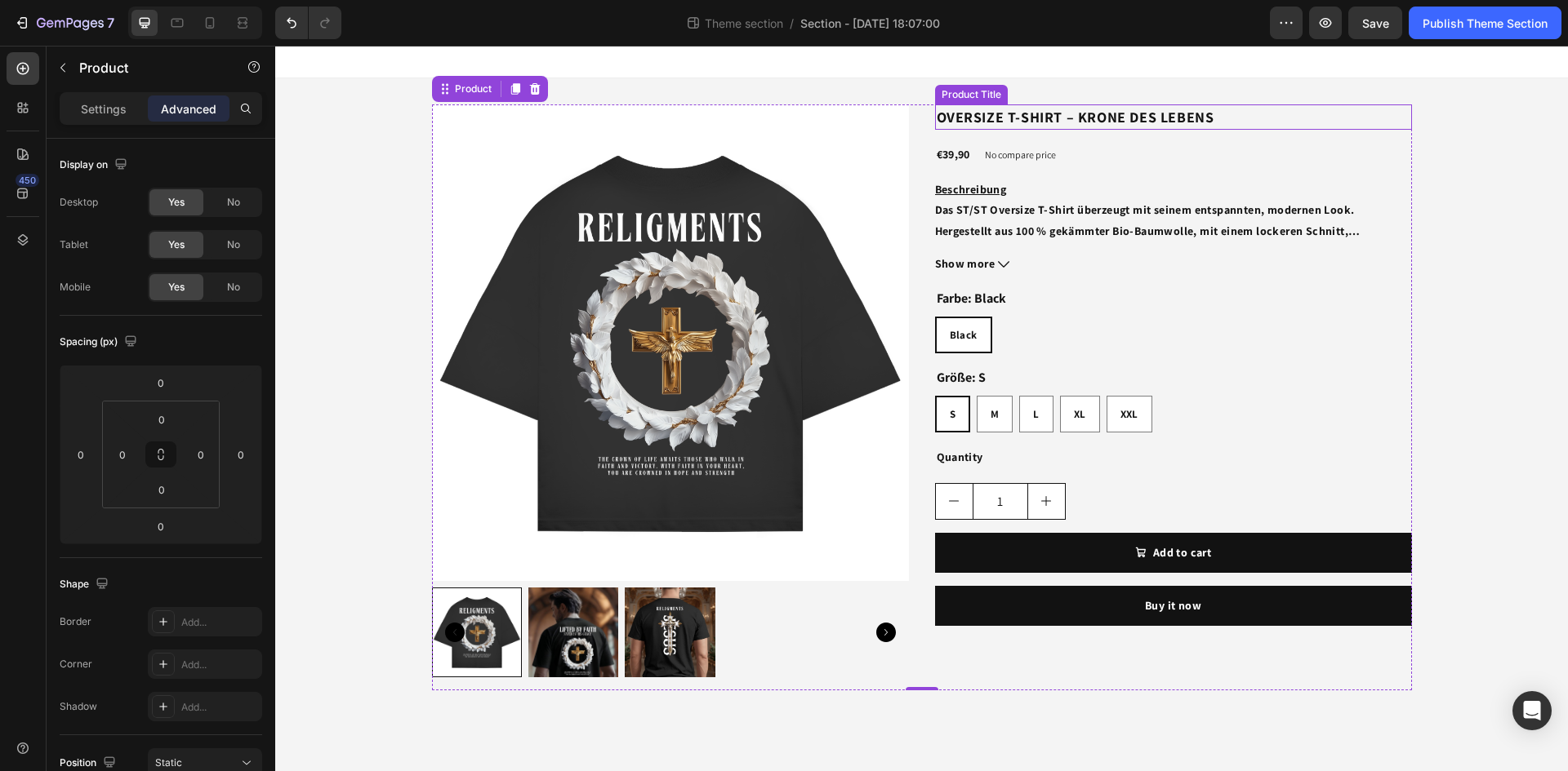
click at [1051, 119] on h2 "OVERSIZE T-SHIRT – KRONE DES LEBENS" at bounding box center [1173, 117] width 477 height 25
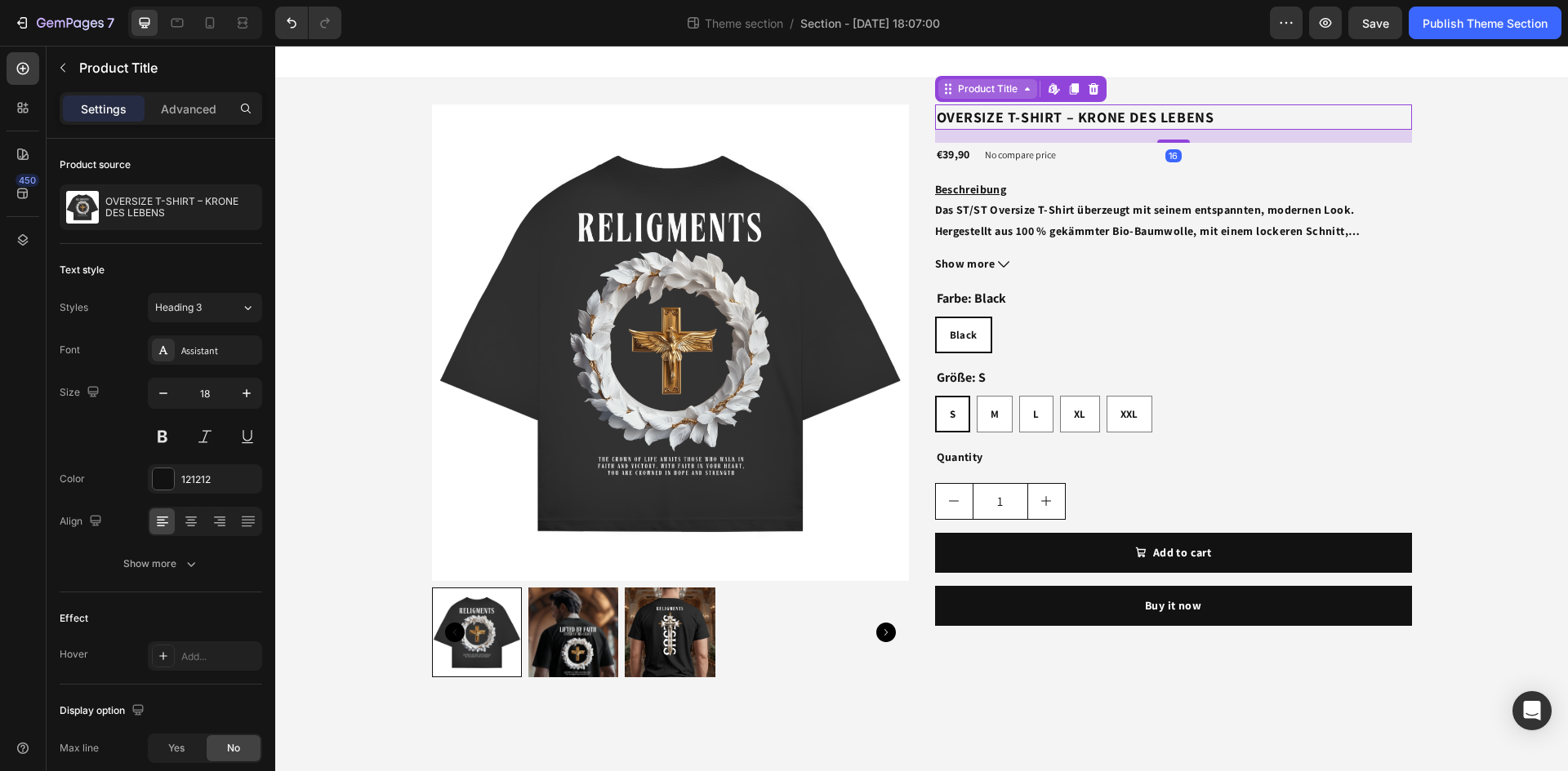
click at [1027, 94] on icon at bounding box center [1027, 88] width 13 height 13
click at [950, 91] on icon at bounding box center [947, 88] width 13 height 13
click at [951, 88] on icon at bounding box center [947, 88] width 13 height 13
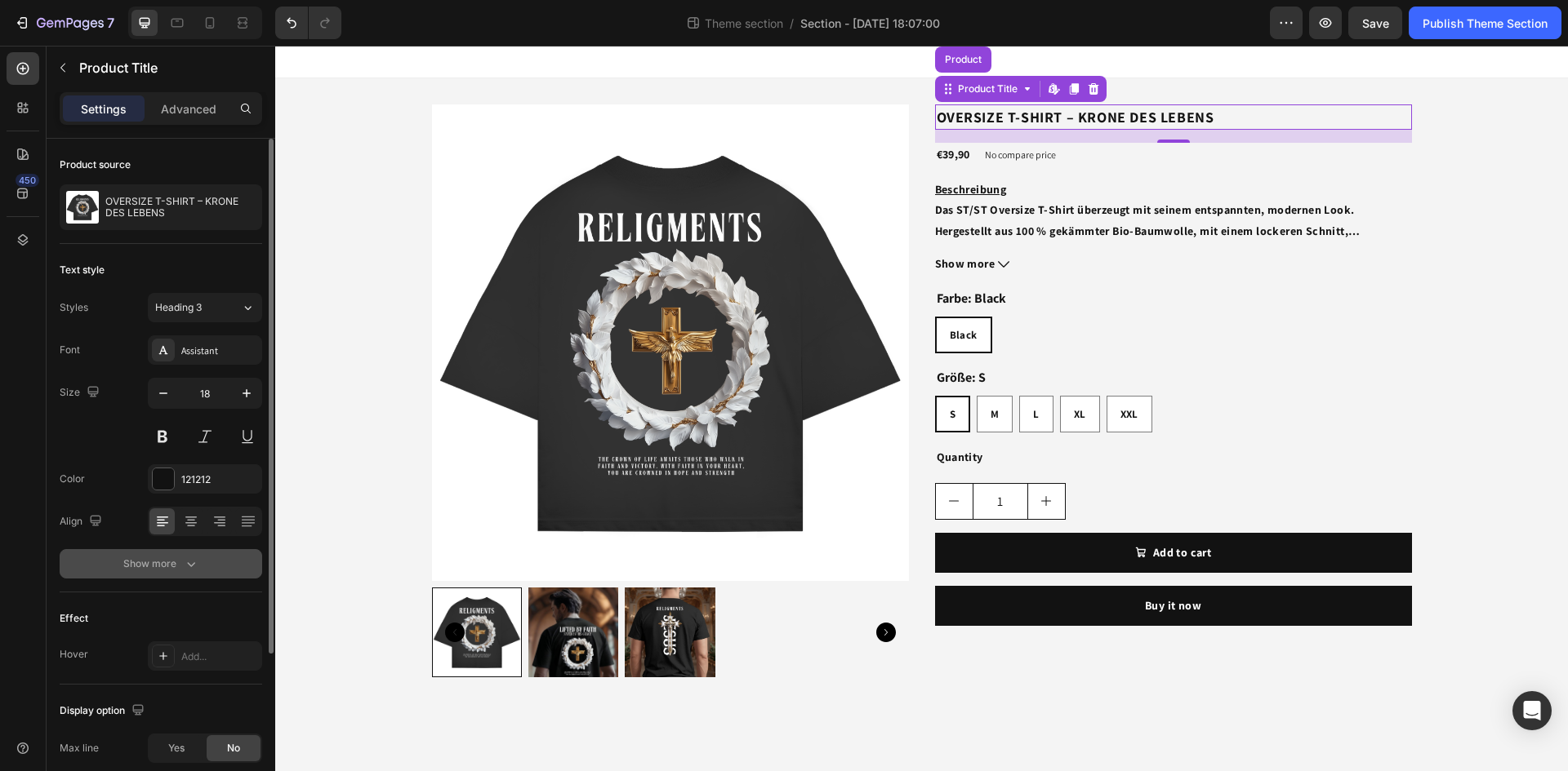
click at [188, 571] on icon "button" at bounding box center [191, 564] width 16 height 16
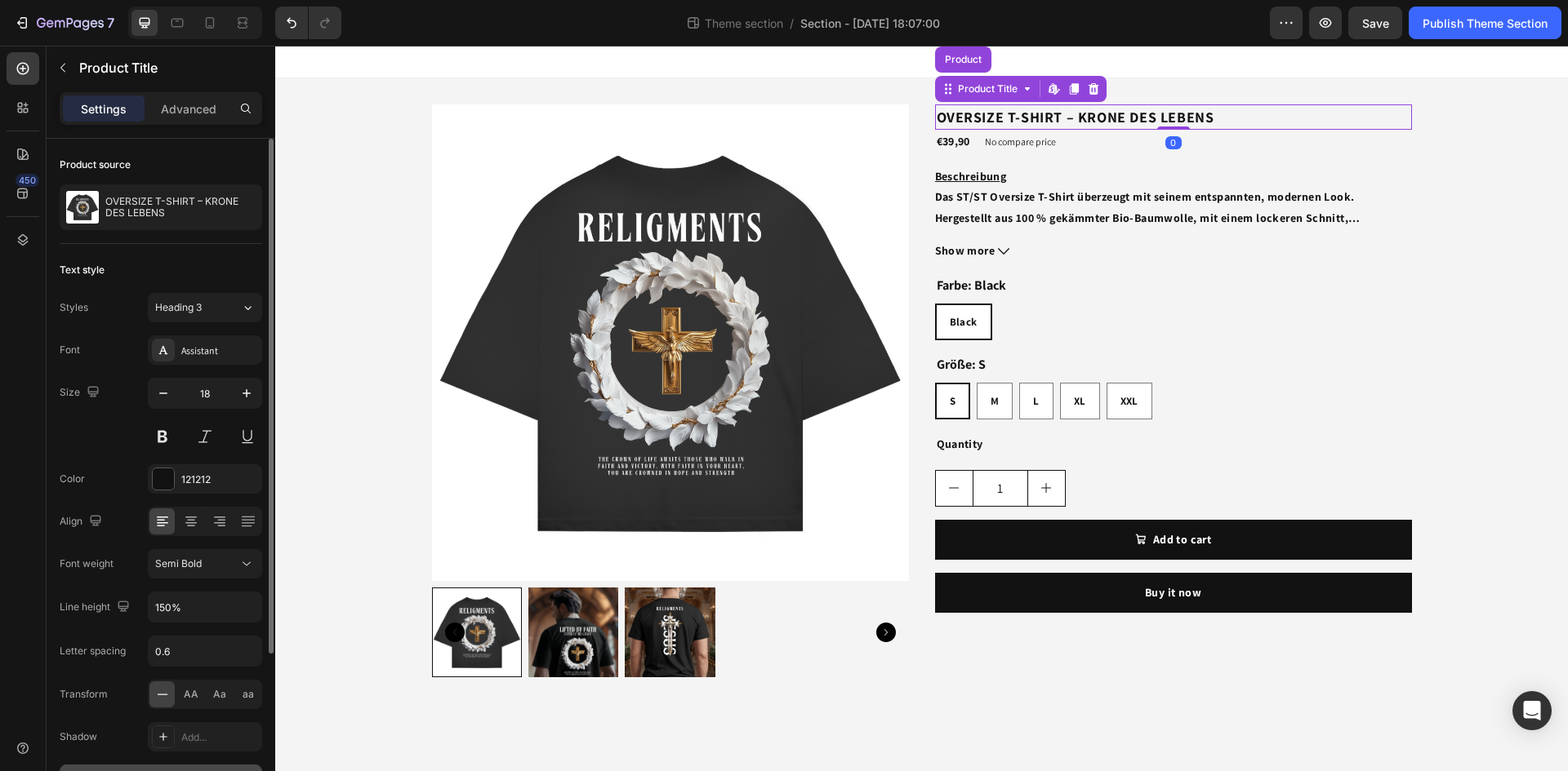
drag, startPoint x: 1172, startPoint y: 141, endPoint x: 1194, endPoint y: 106, distance: 41.3
click at [1194, 106] on div "OVERSIZE T-SHIRT – KRONE DES LEBENS Product Title Product Edit content in Shopi…" at bounding box center [1173, 117] width 477 height 25
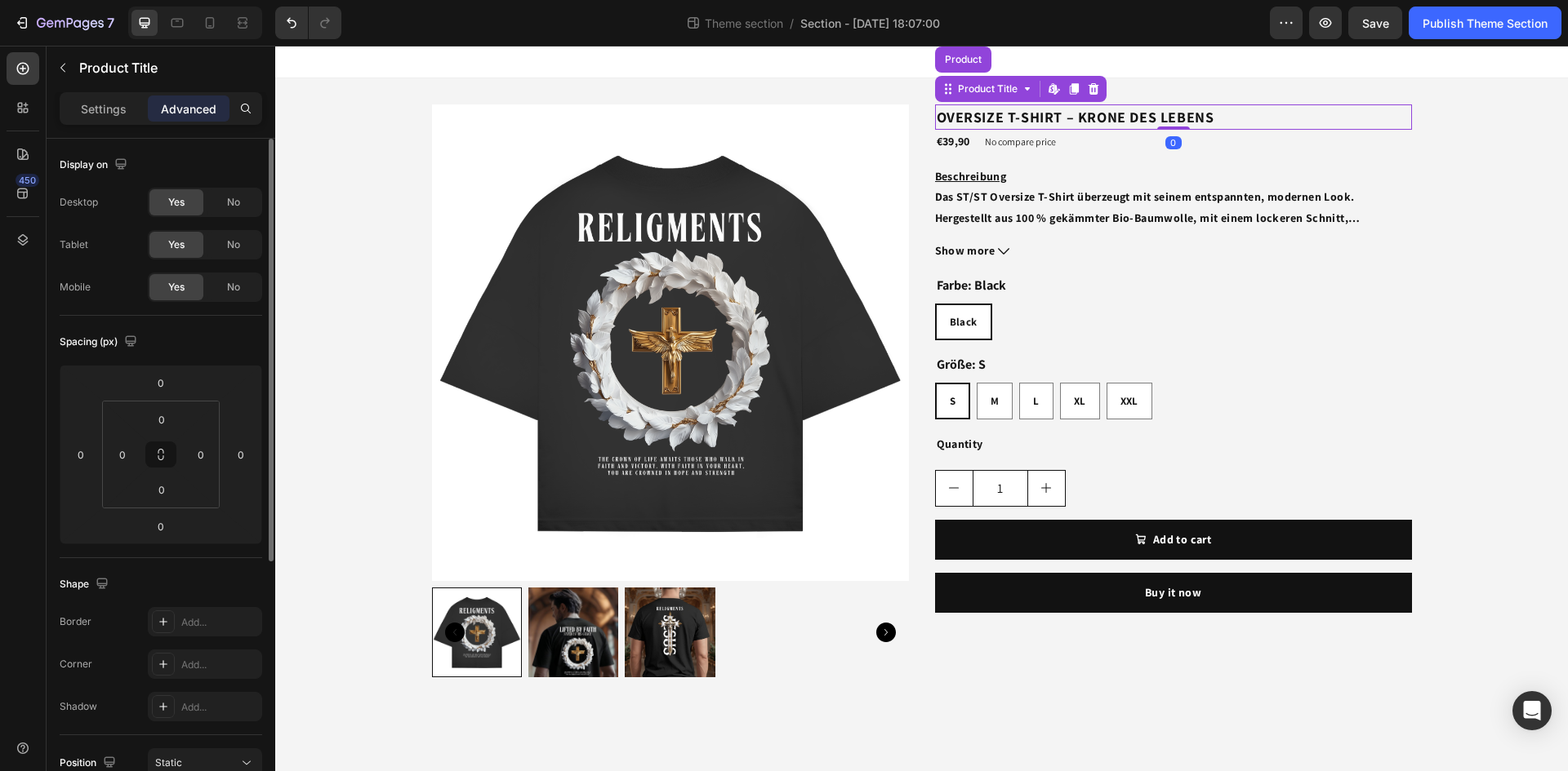
drag, startPoint x: 1237, startPoint y: 116, endPoint x: 1232, endPoint y: 140, distance: 24.5
click at [1233, 140] on div "Product Images OVERSIZE T-SHIRT – KRONE DES LEBENS Product Title Product Edit c…" at bounding box center [921, 381] width 1293 height 671
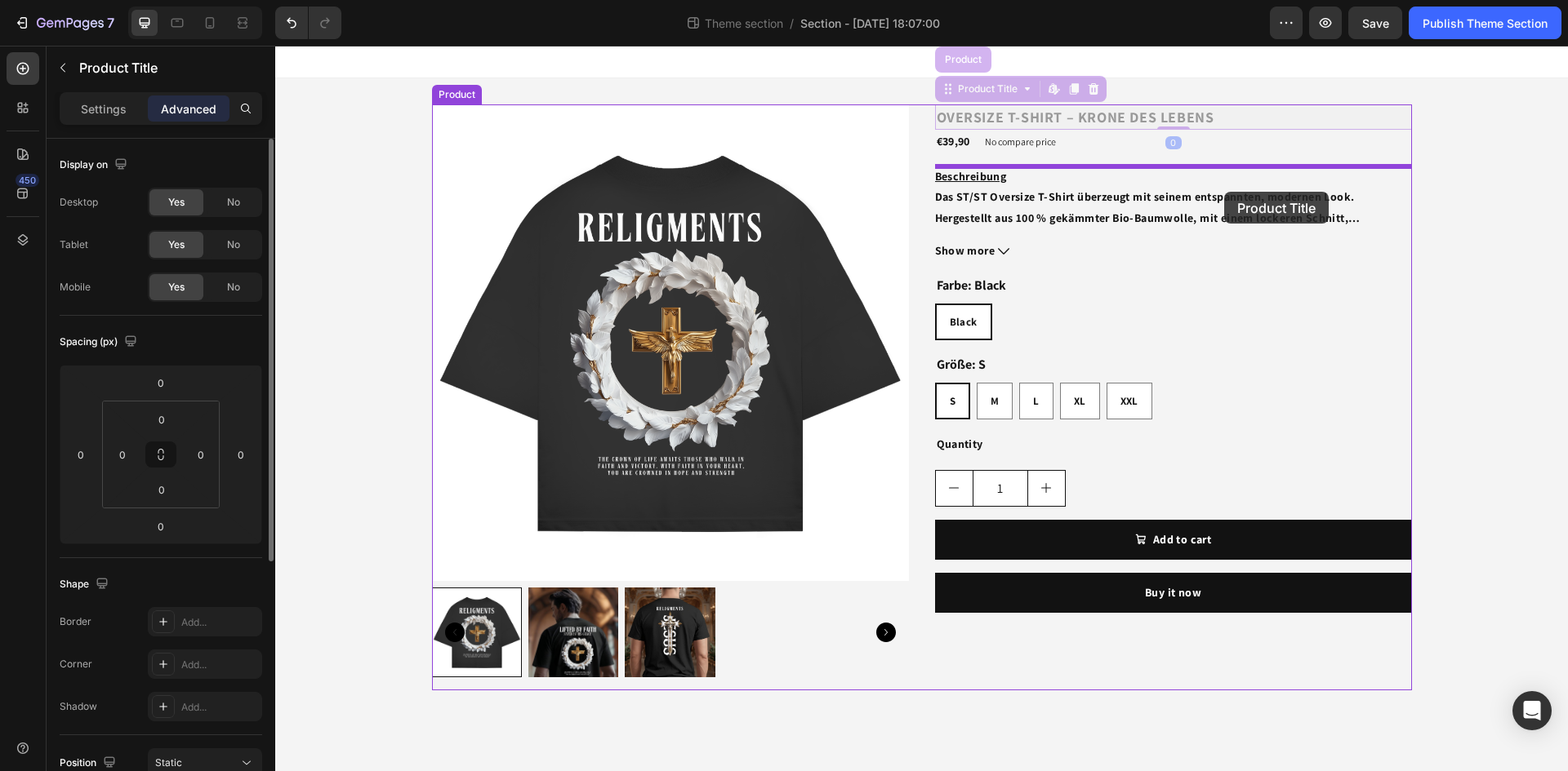
drag, startPoint x: 1226, startPoint y: 128, endPoint x: 1224, endPoint y: 191, distance: 63.0
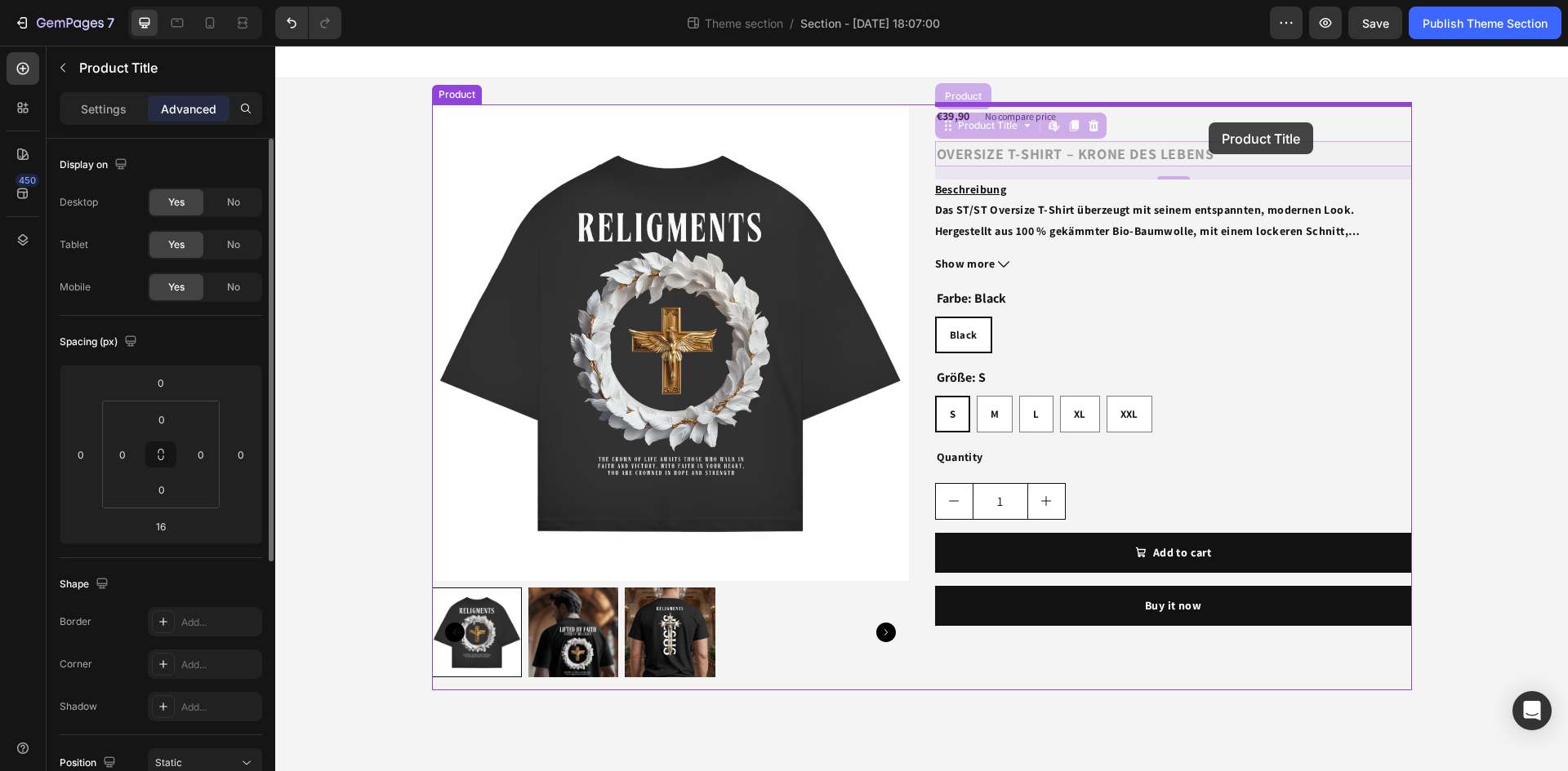
drag, startPoint x: 1219, startPoint y: 156, endPoint x: 1209, endPoint y: 122, distance: 35.4
click at [1209, 122] on div "Product Images €39,90 Product Price Product Price No compare price Product Pric…" at bounding box center [921, 381] width 1293 height 671
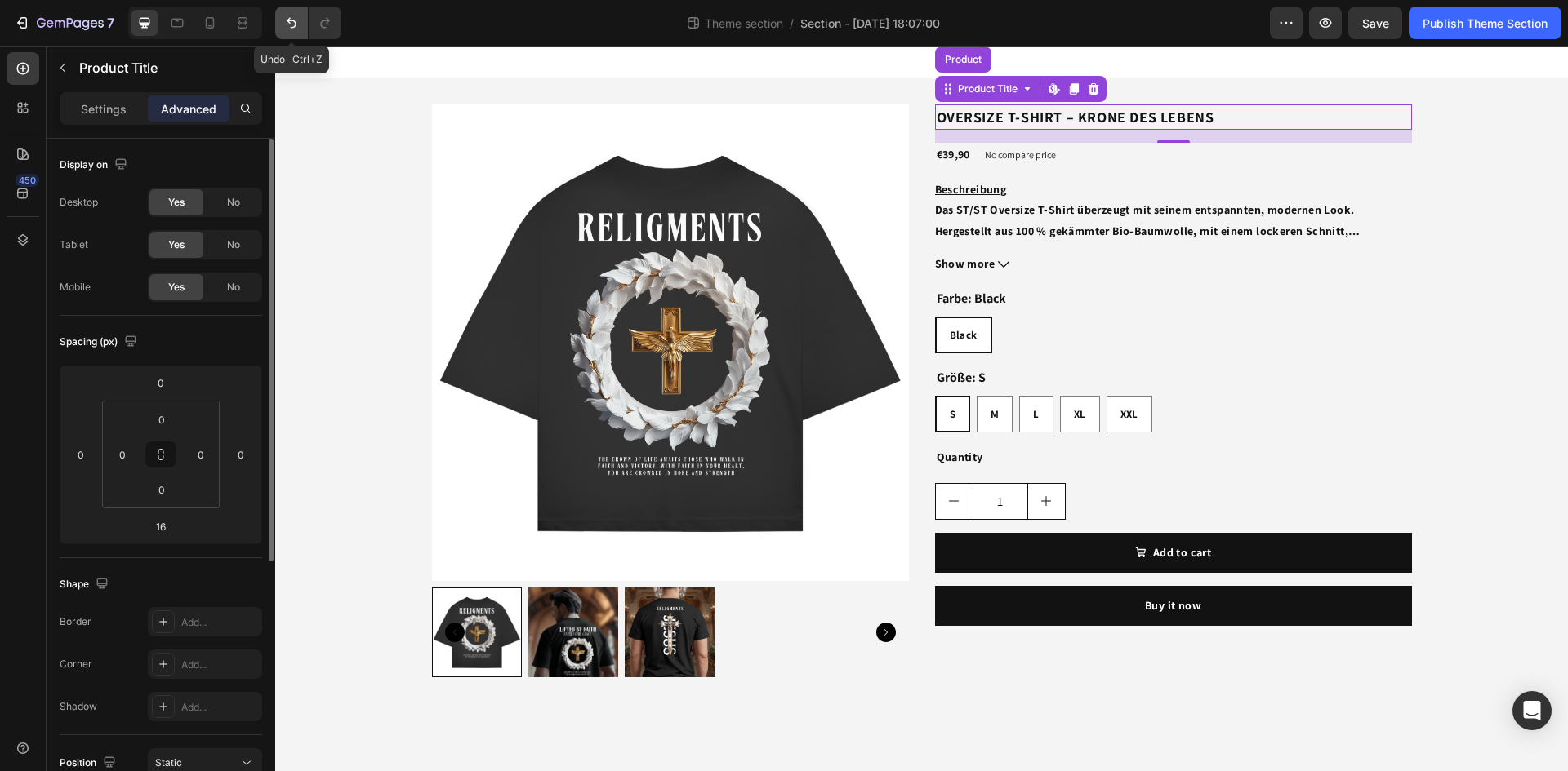
click at [294, 30] on button "Undo/Redo" at bounding box center [292, 23] width 33 height 33
click at [294, 30] on icon "Undo/Redo" at bounding box center [292, 23] width 16 height 16
type input "0"
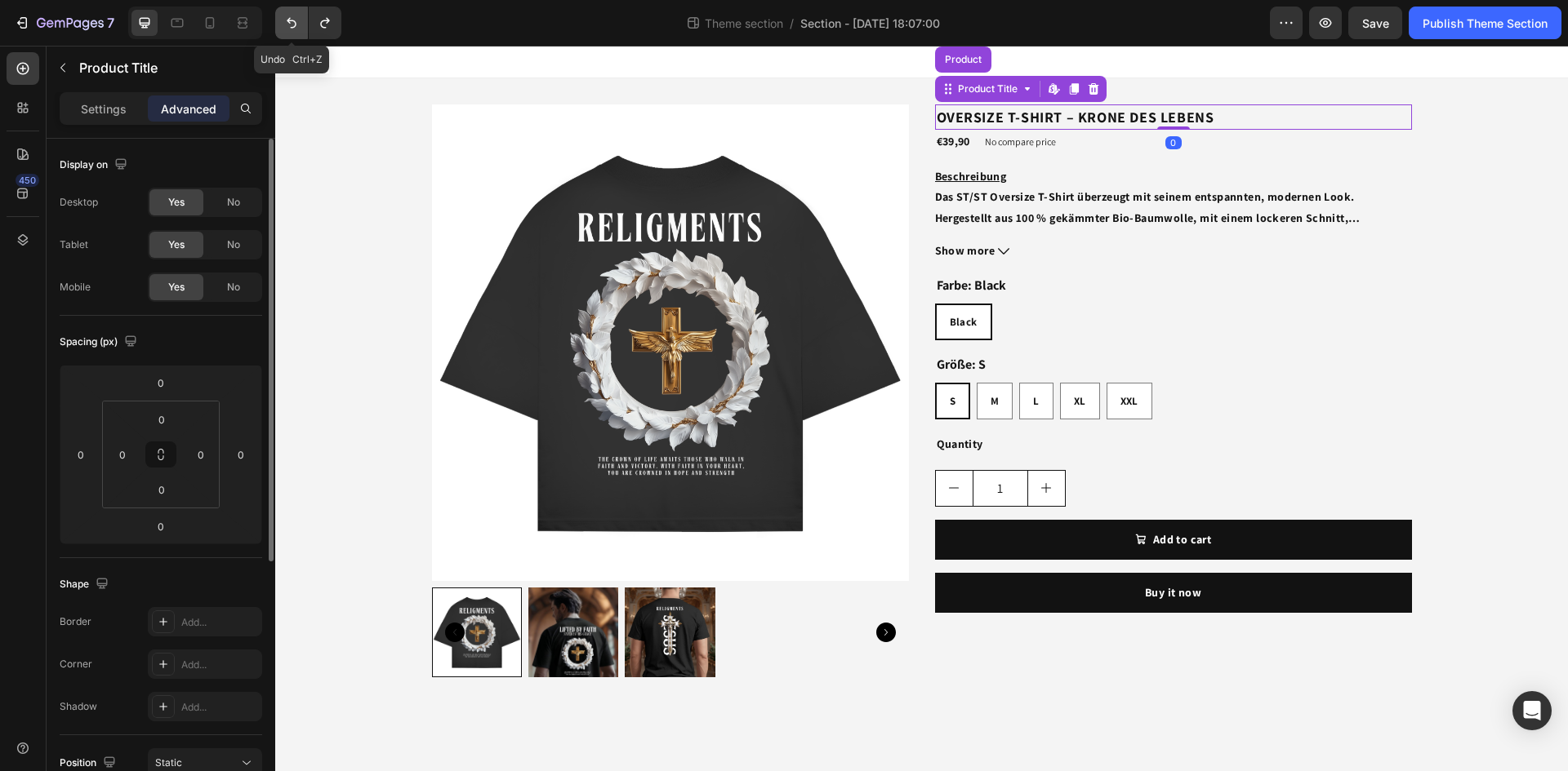
click at [294, 26] on icon "Undo/Redo" at bounding box center [292, 23] width 16 height 16
click at [294, 24] on icon "Undo/Redo" at bounding box center [292, 23] width 16 height 16
click at [1366, 277] on div "Farbe: Black Black Black Black" at bounding box center [1173, 307] width 477 height 66
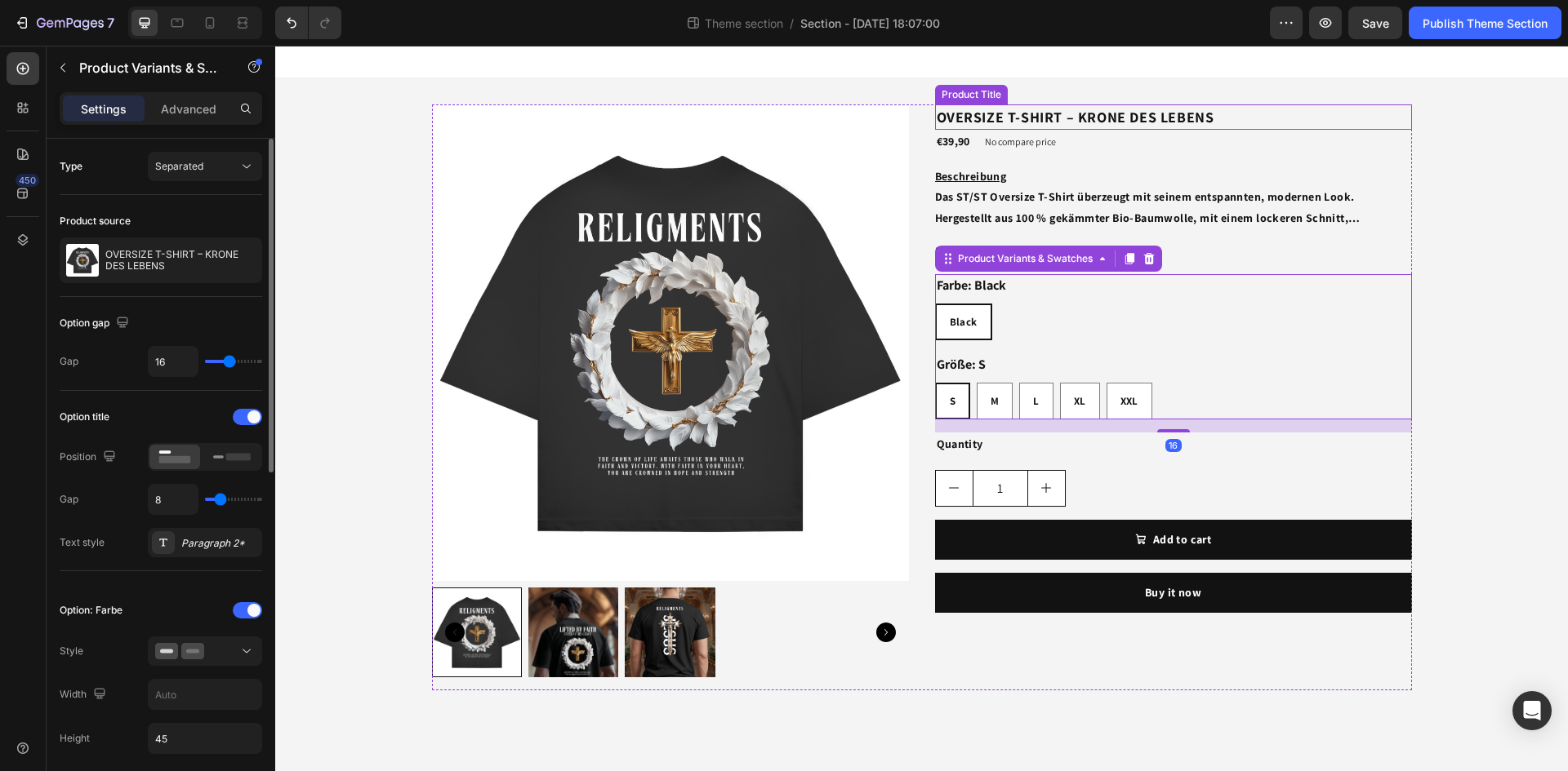
click at [1255, 122] on h2 "OVERSIZE T-SHIRT – KRONE DES LEBENS" at bounding box center [1173, 117] width 477 height 25
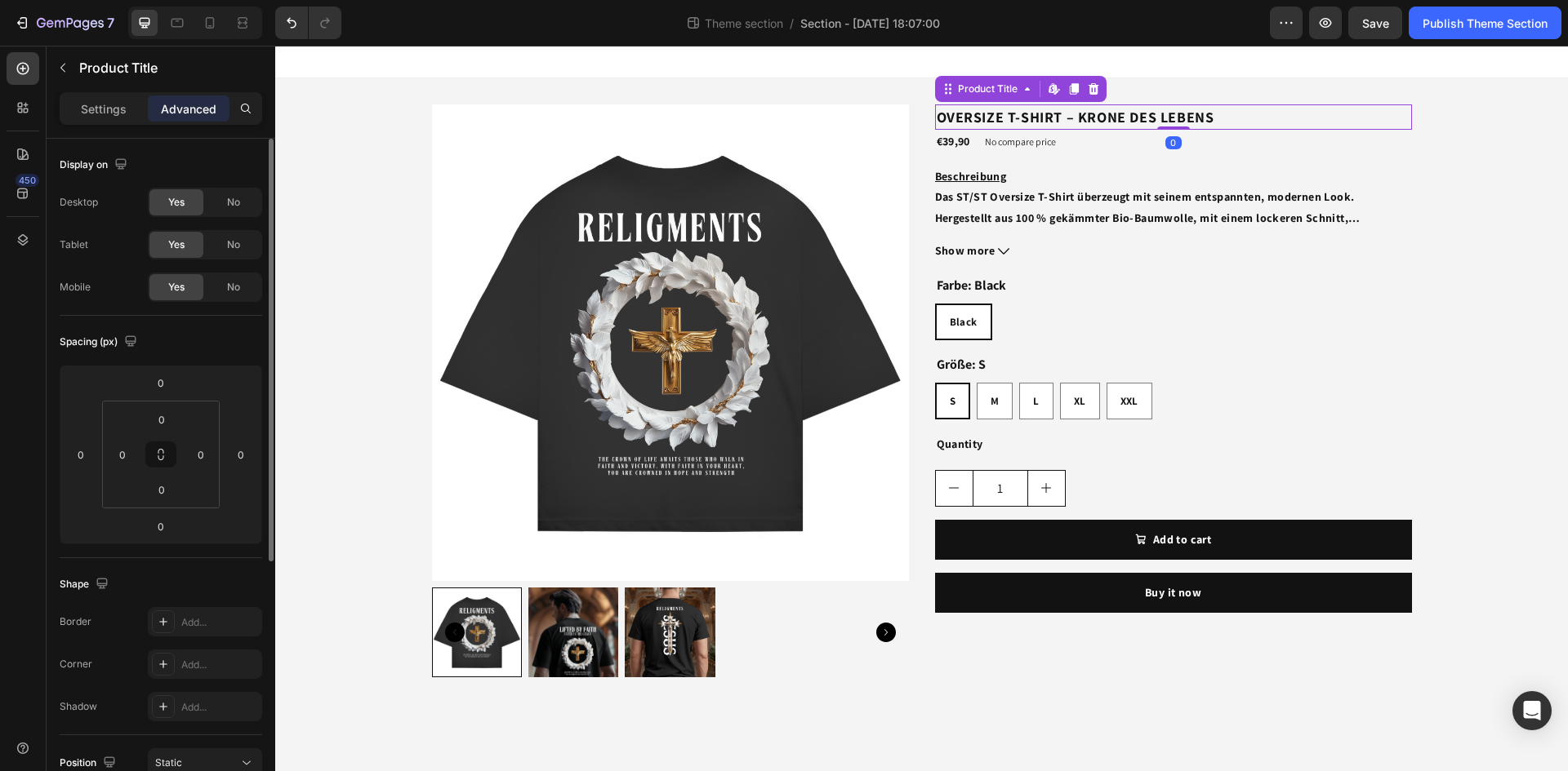
click at [1246, 116] on h2 "OVERSIZE T-SHIRT – KRONE DES LEBENS" at bounding box center [1173, 117] width 477 height 25
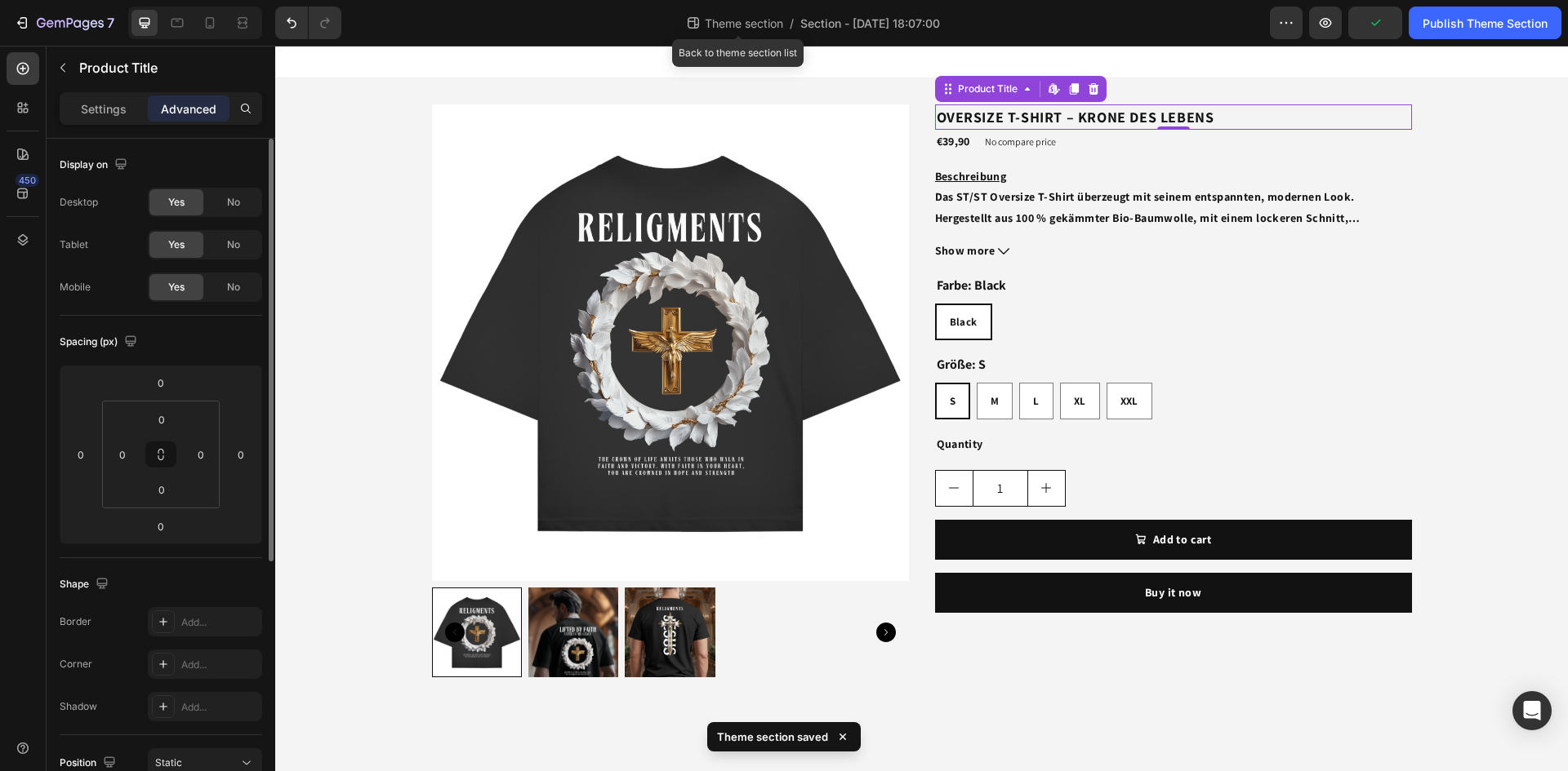
click at [764, 32] on div "Theme section /" at bounding box center [739, 23] width 108 height 26
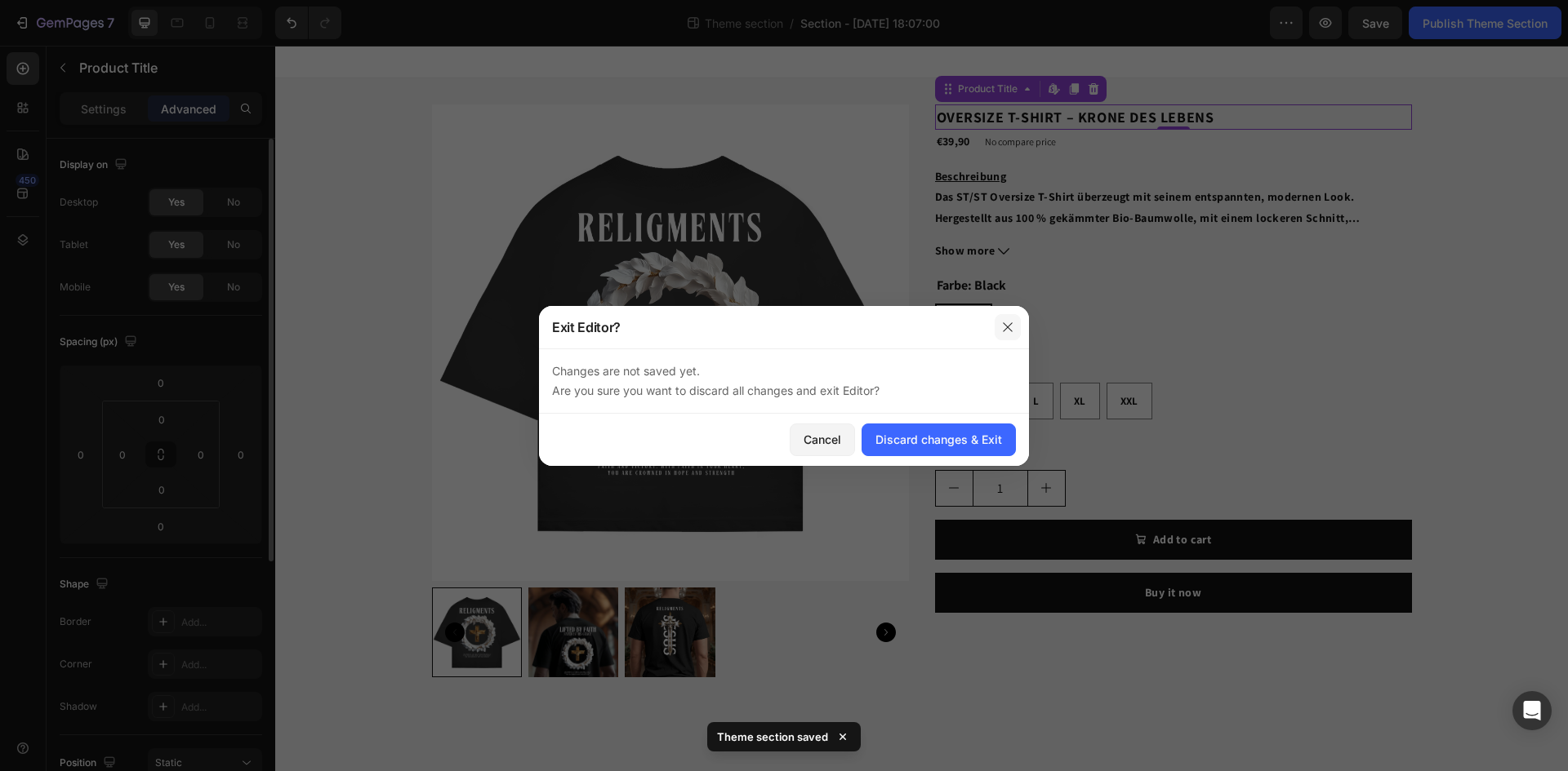
click at [1013, 335] on button "button" at bounding box center [1007, 327] width 26 height 26
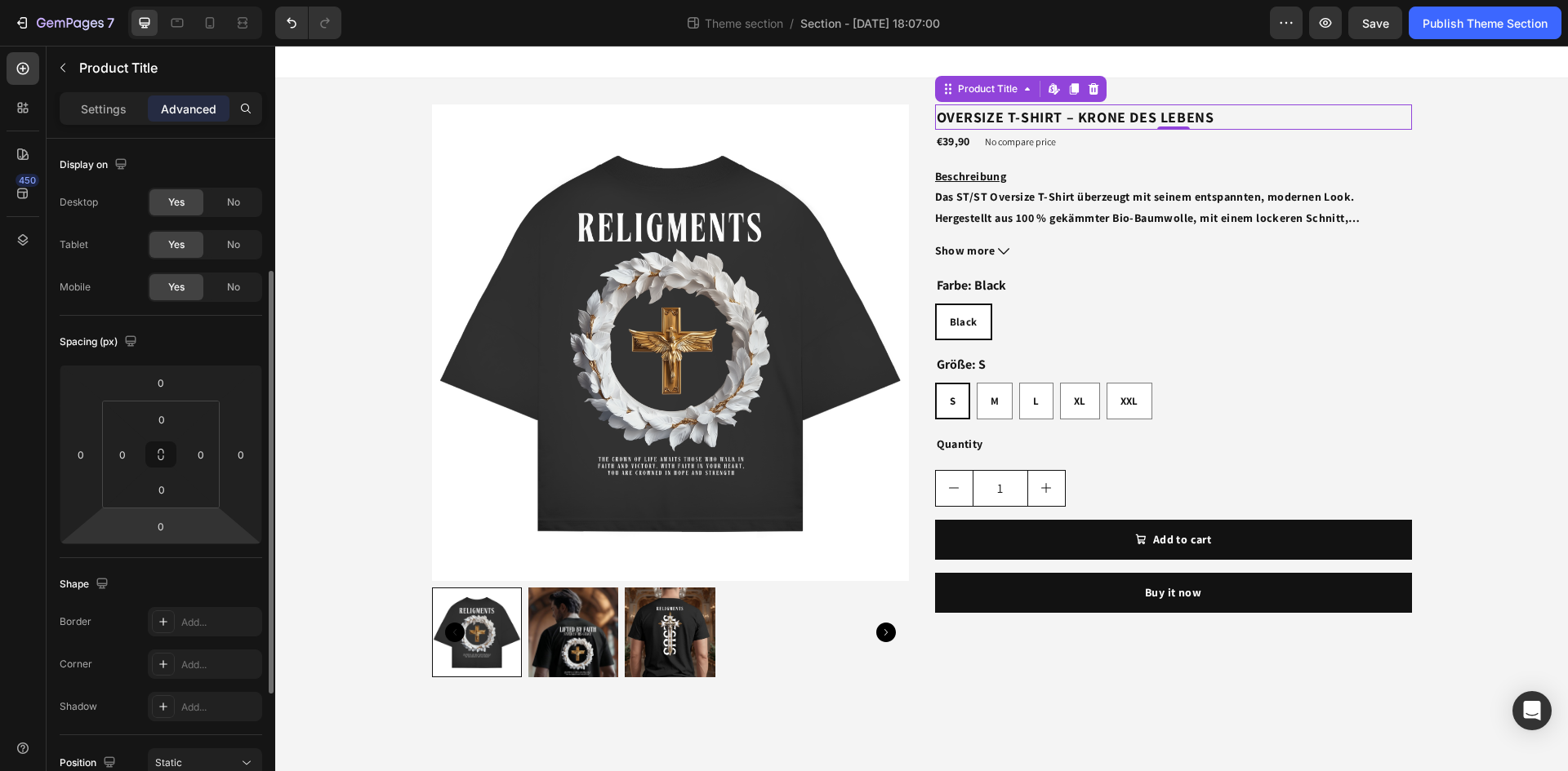
scroll to position [163, 0]
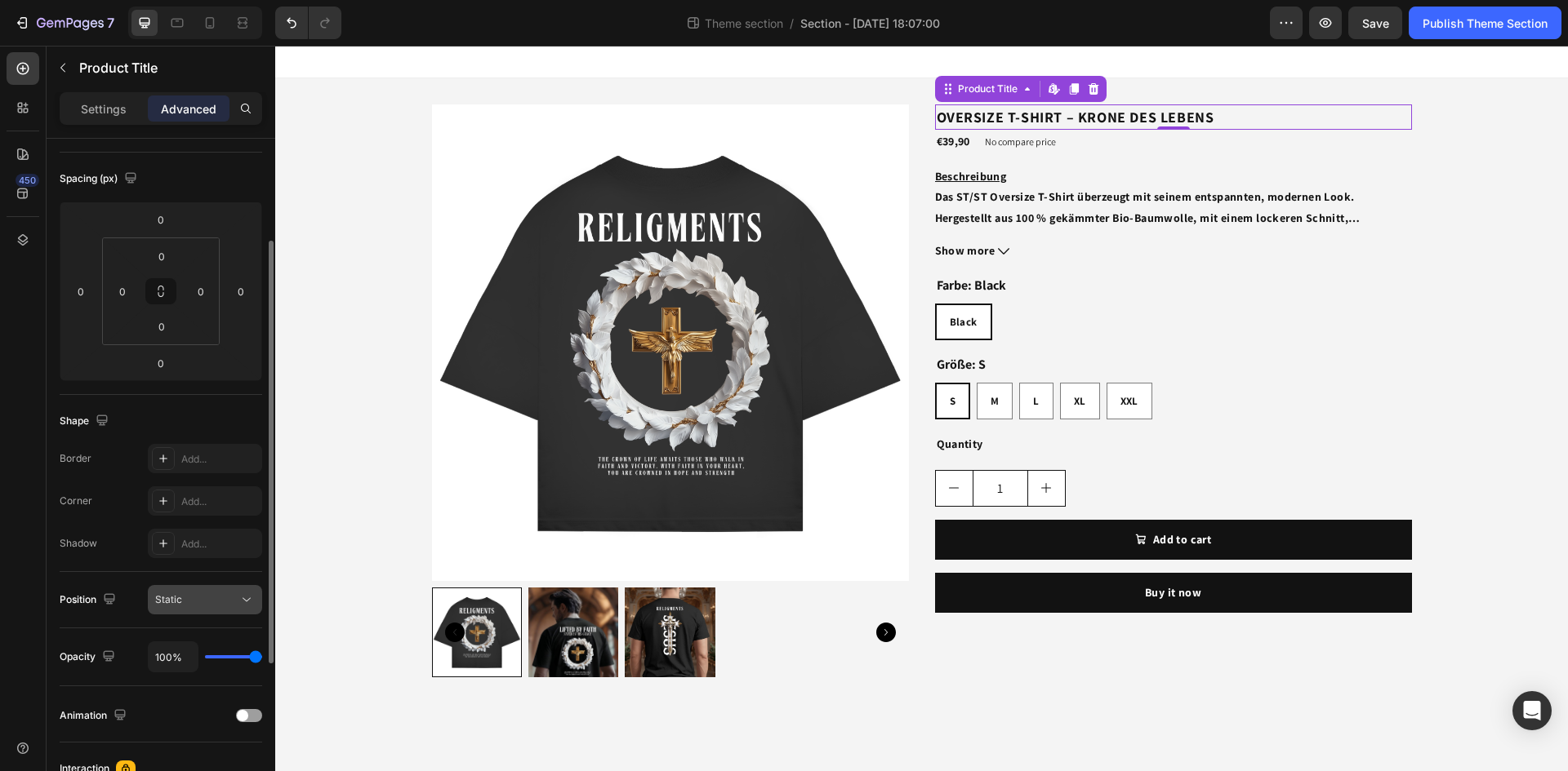
click at [202, 608] on div "Static" at bounding box center [205, 599] width 99 height 16
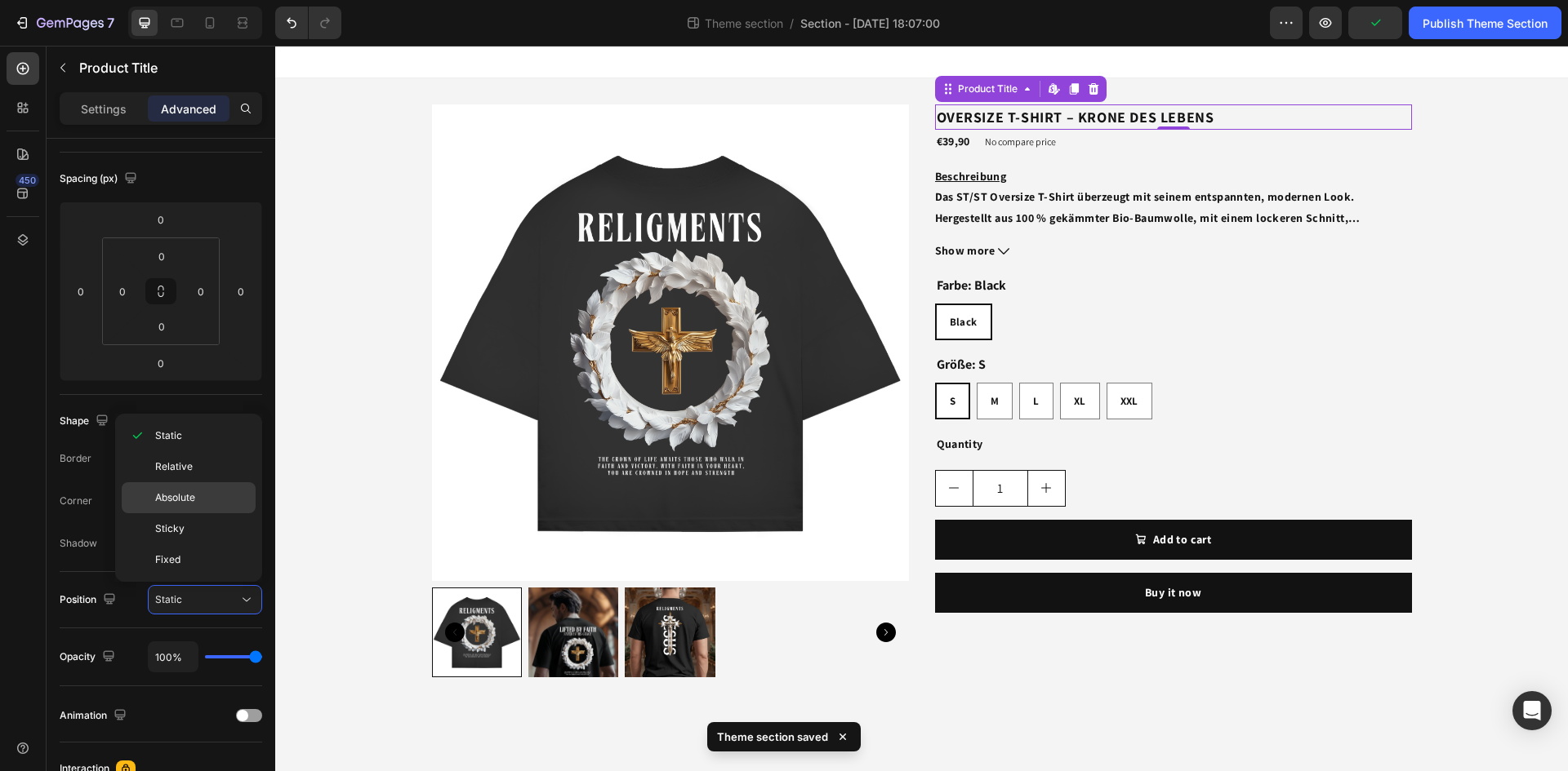
click at [193, 498] on span "Absolute" at bounding box center [175, 497] width 40 height 14
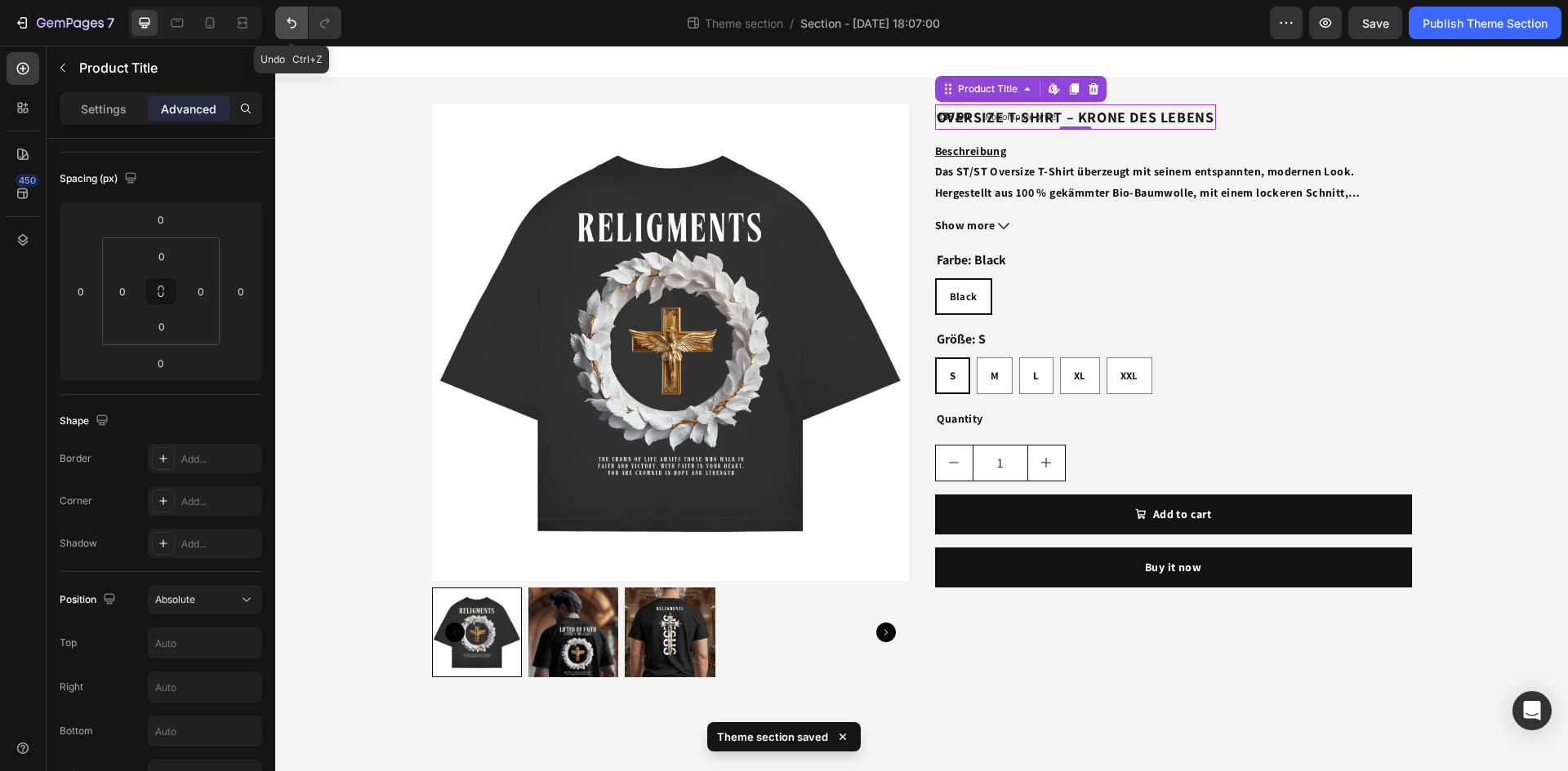
click at [294, 27] on icon "Undo/Redo" at bounding box center [291, 23] width 10 height 11
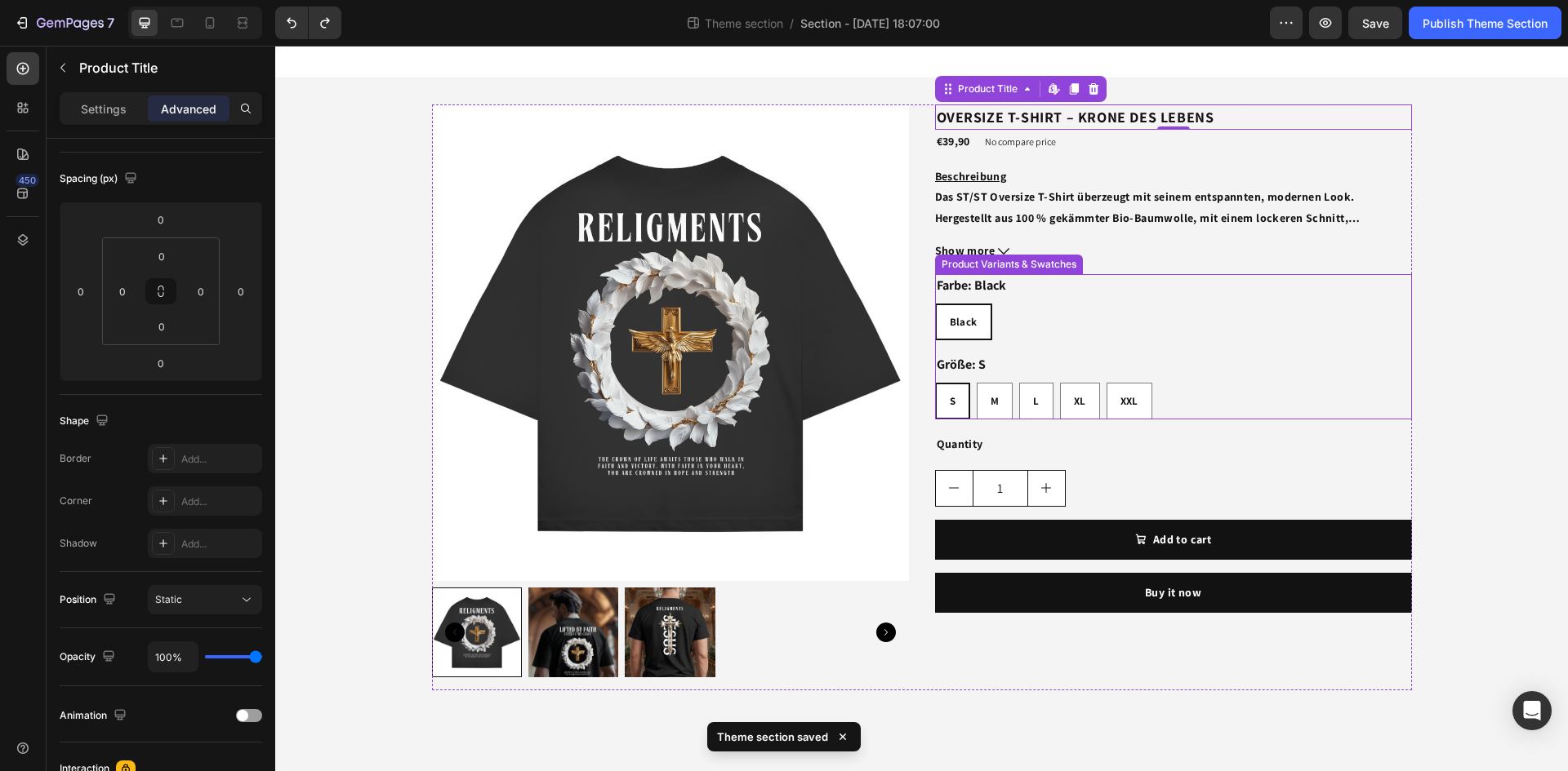
click at [1321, 287] on div "Farbe: Black Black Black Black" at bounding box center [1173, 307] width 477 height 66
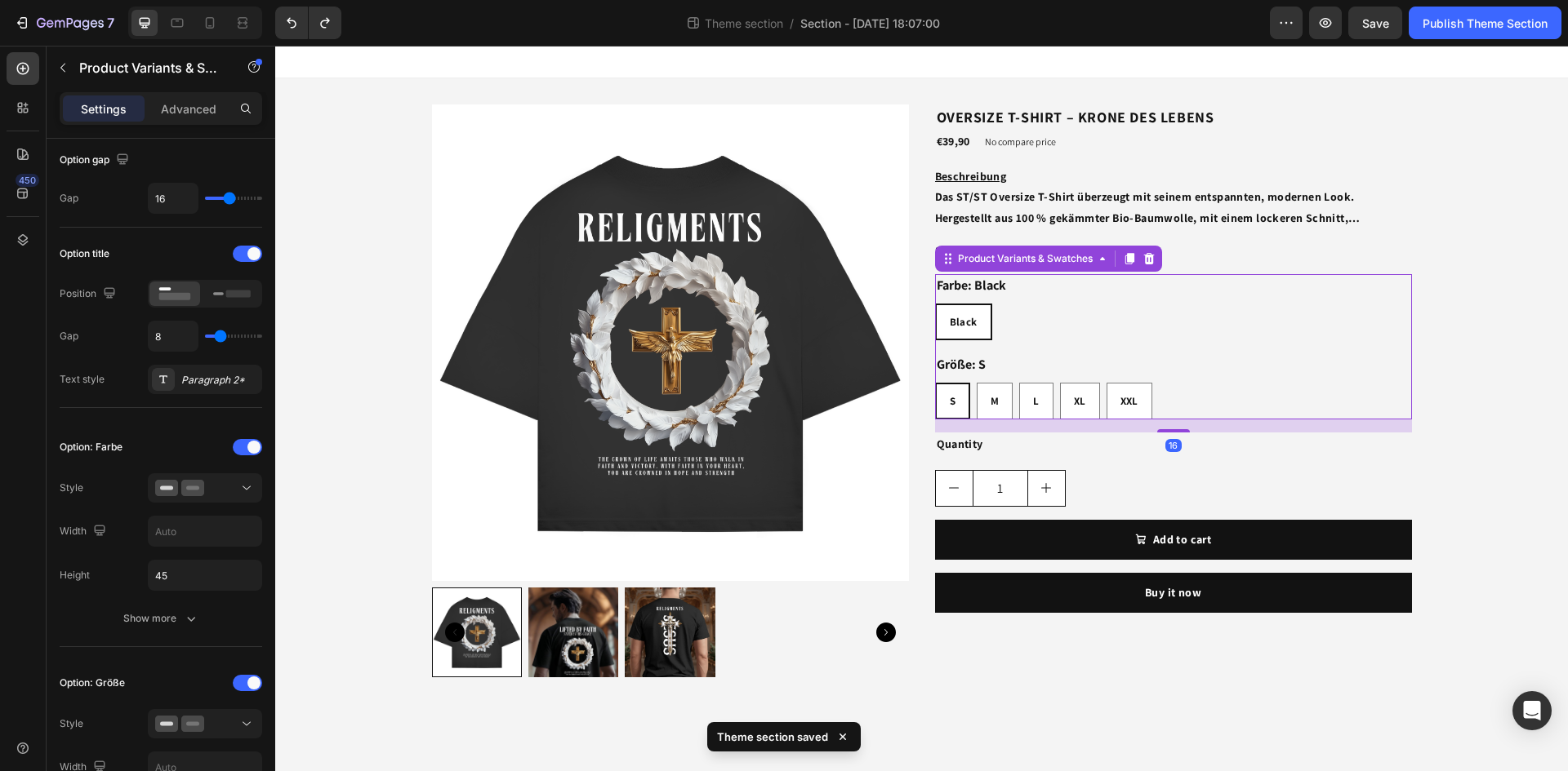
scroll to position [0, 0]
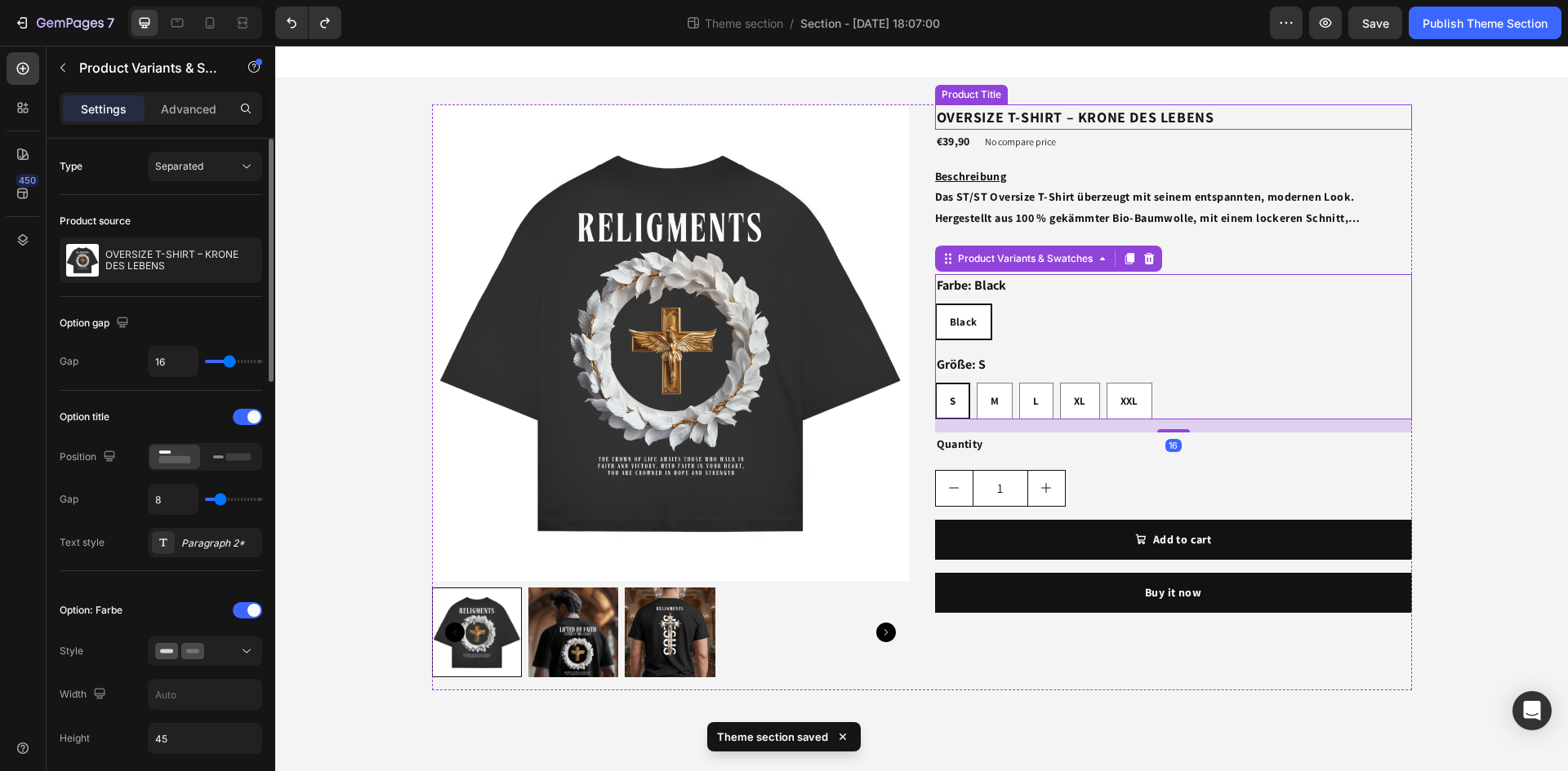
click at [1067, 110] on h2 "OVERSIZE T-SHIRT – KRONE DES LEBENS" at bounding box center [1173, 117] width 477 height 25
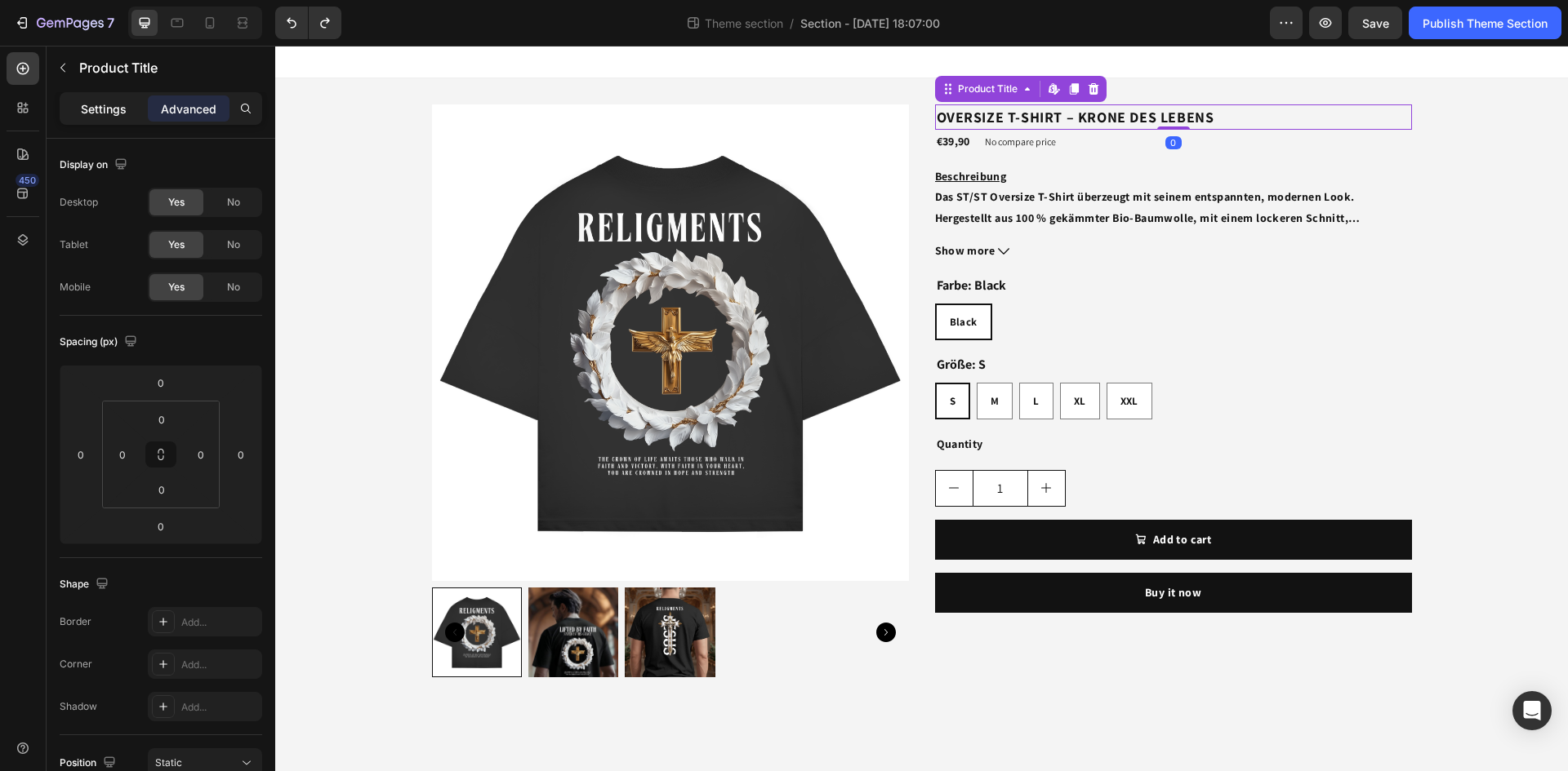
click at [109, 106] on p "Settings" at bounding box center [103, 108] width 46 height 17
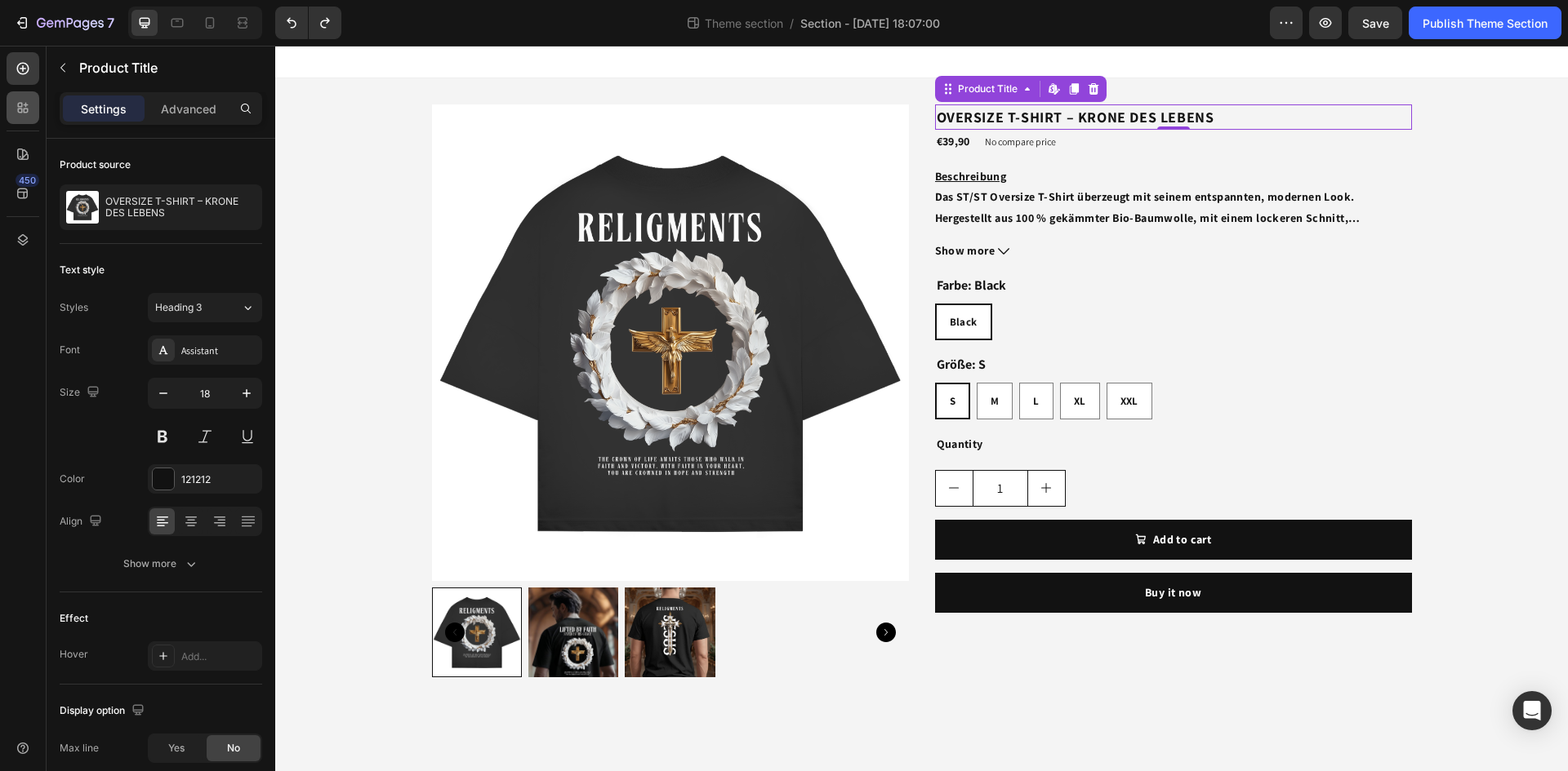
click at [22, 113] on icon at bounding box center [20, 110] width 5 height 5
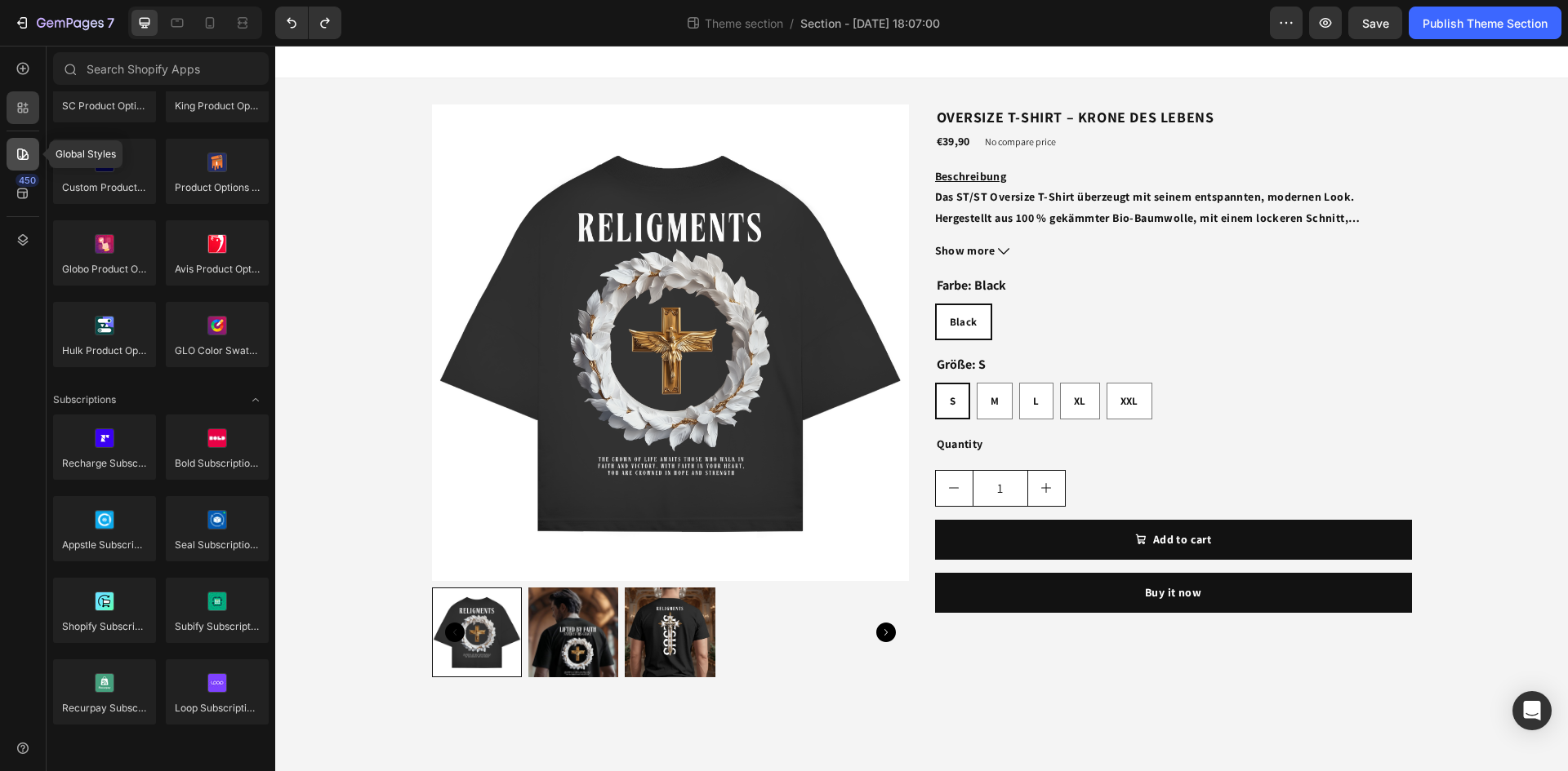
click at [22, 143] on div at bounding box center [23, 154] width 33 height 33
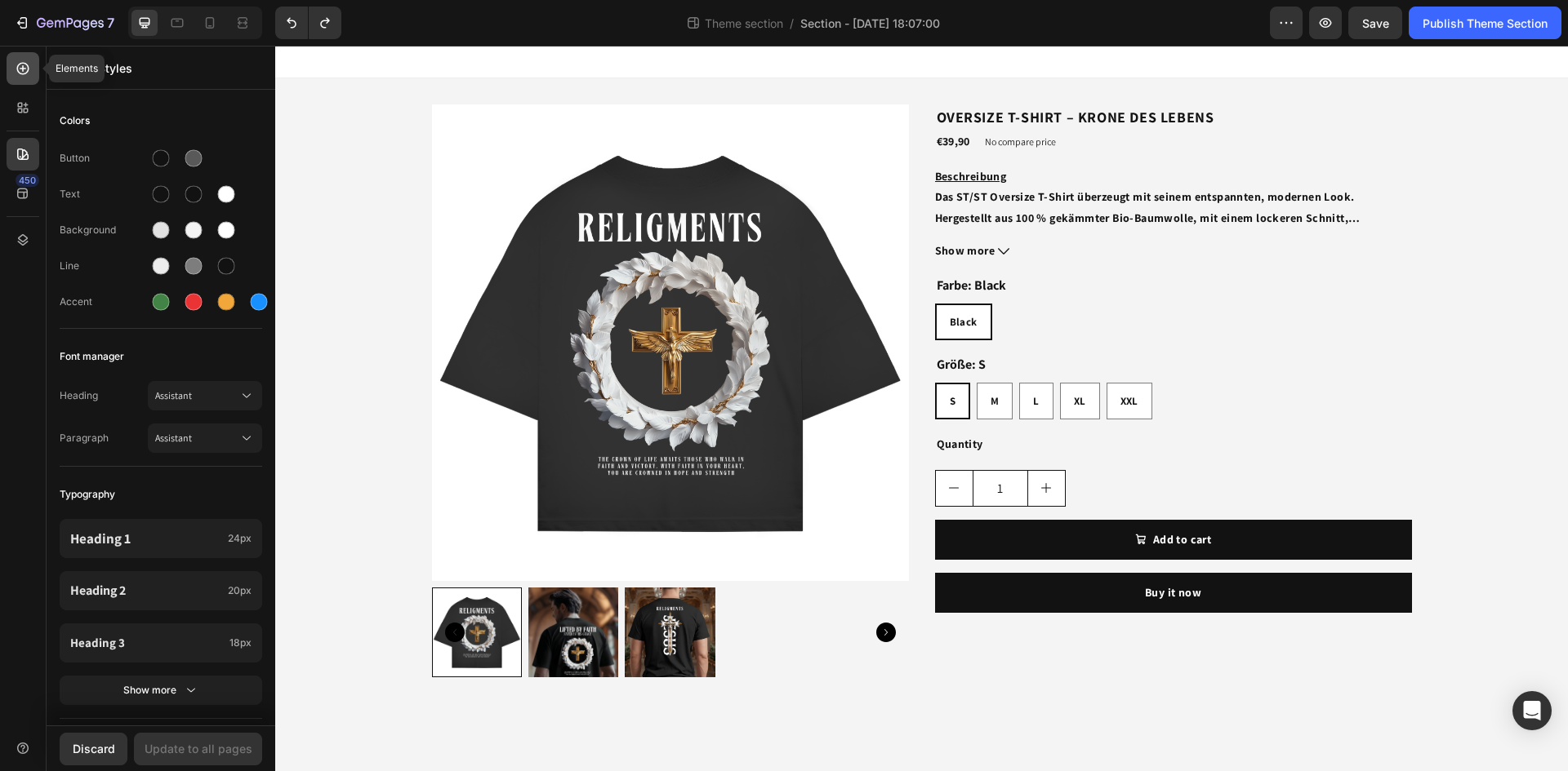
click at [25, 70] on icon at bounding box center [23, 69] width 16 height 16
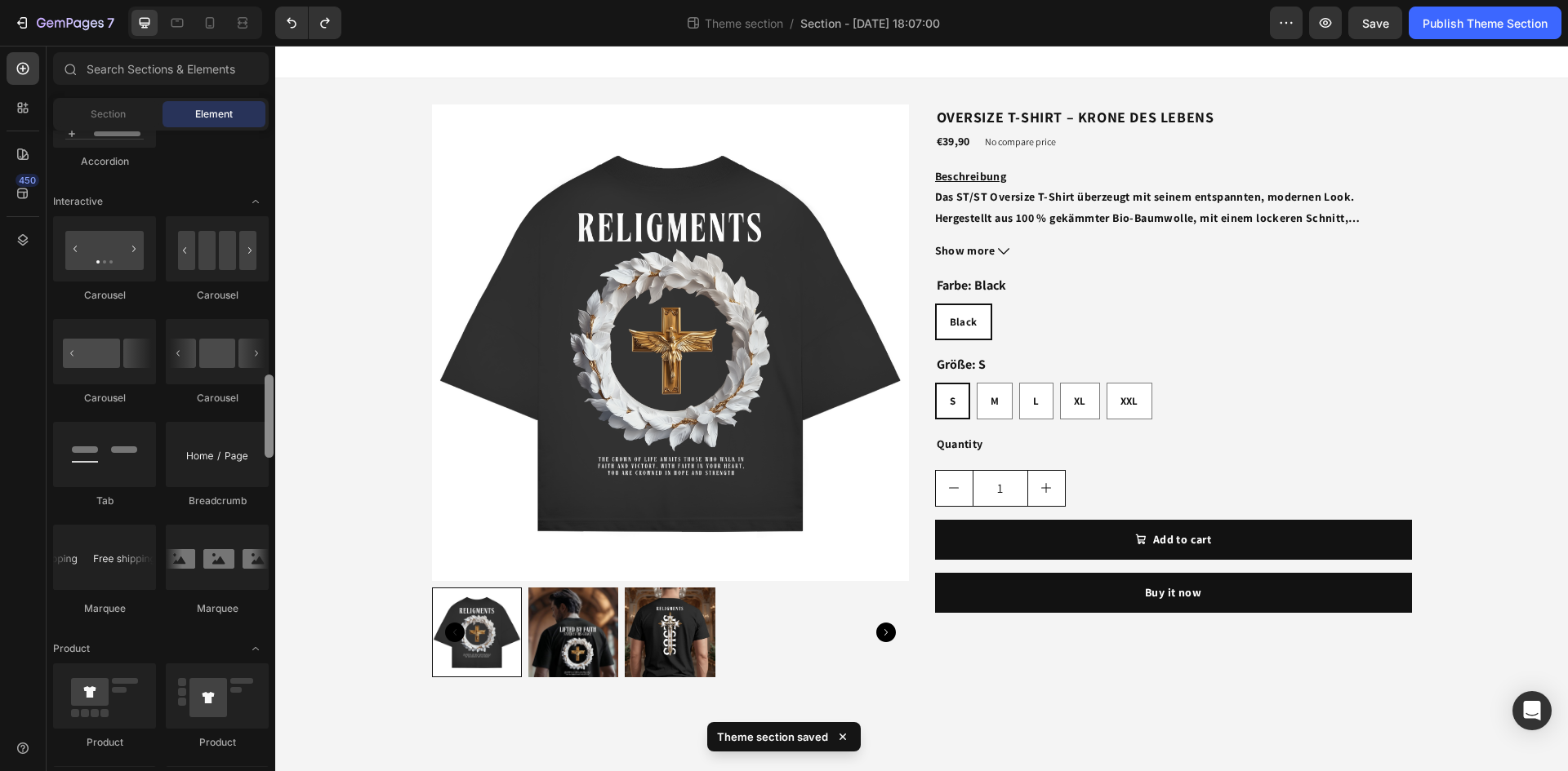
scroll to position [1575, 0]
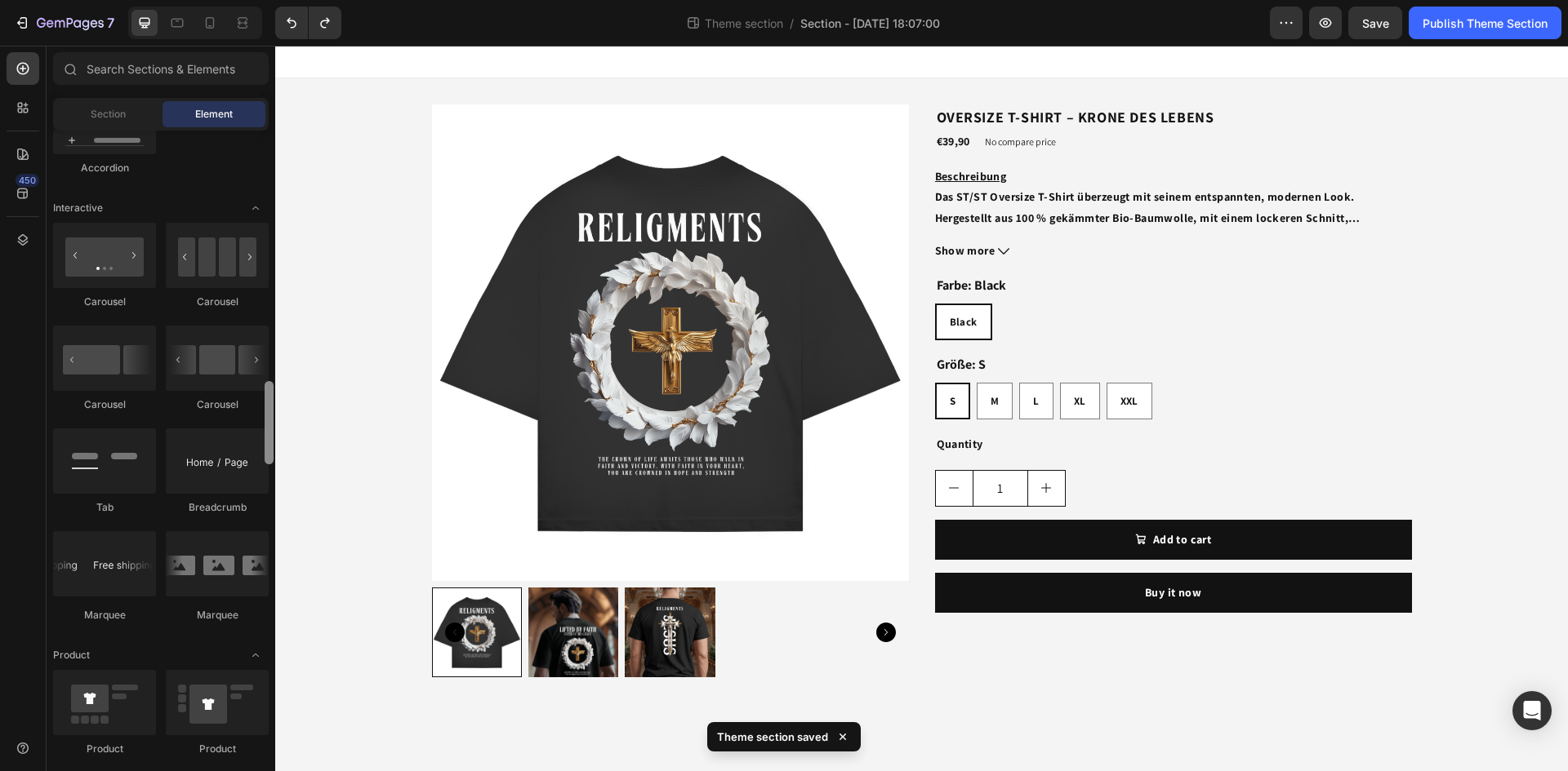
drag, startPoint x: 271, startPoint y: 435, endPoint x: 275, endPoint y: 395, distance: 40.2
click at [275, 395] on div at bounding box center [269, 486] width 13 height 636
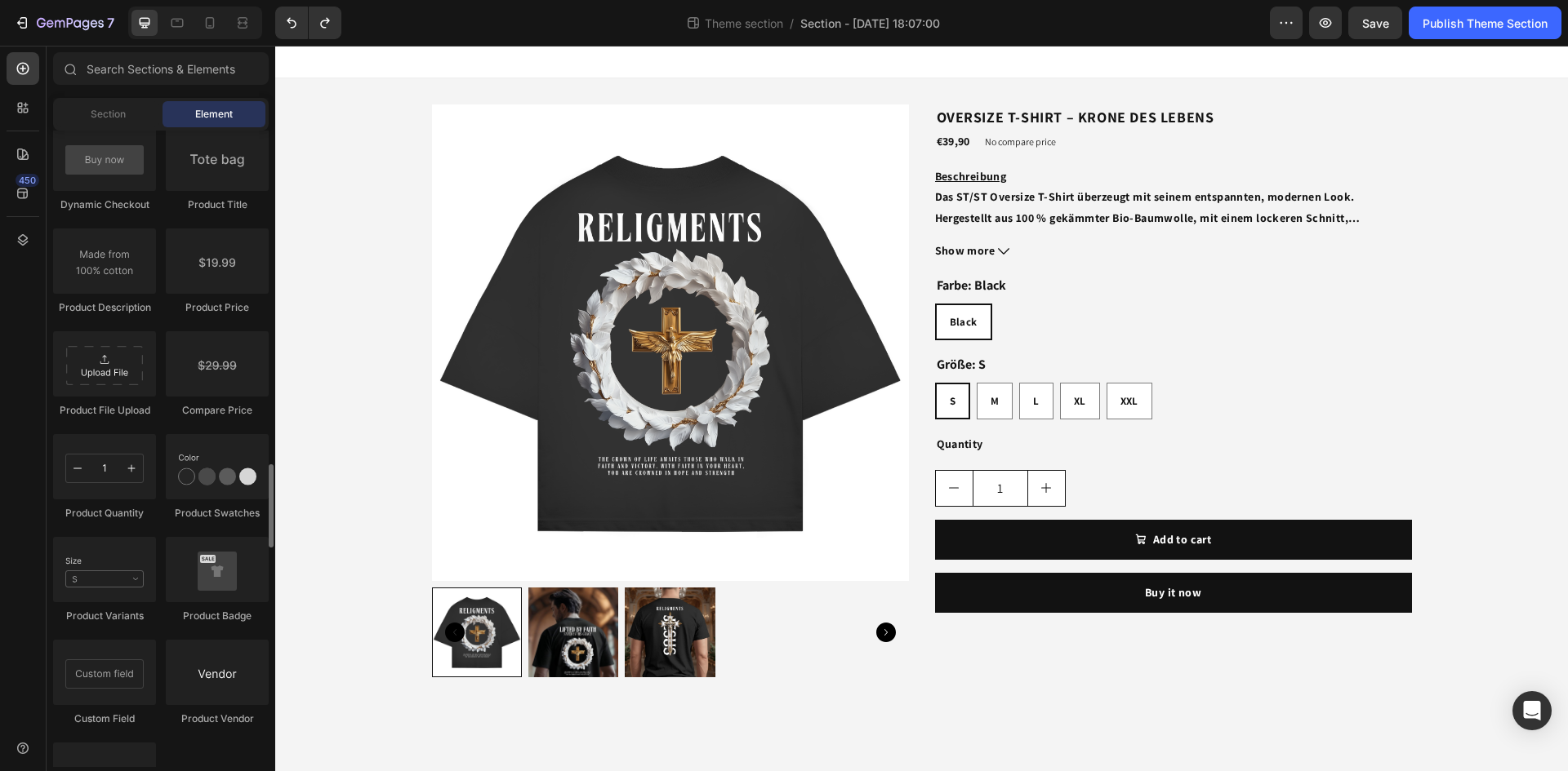
scroll to position [2612, 0]
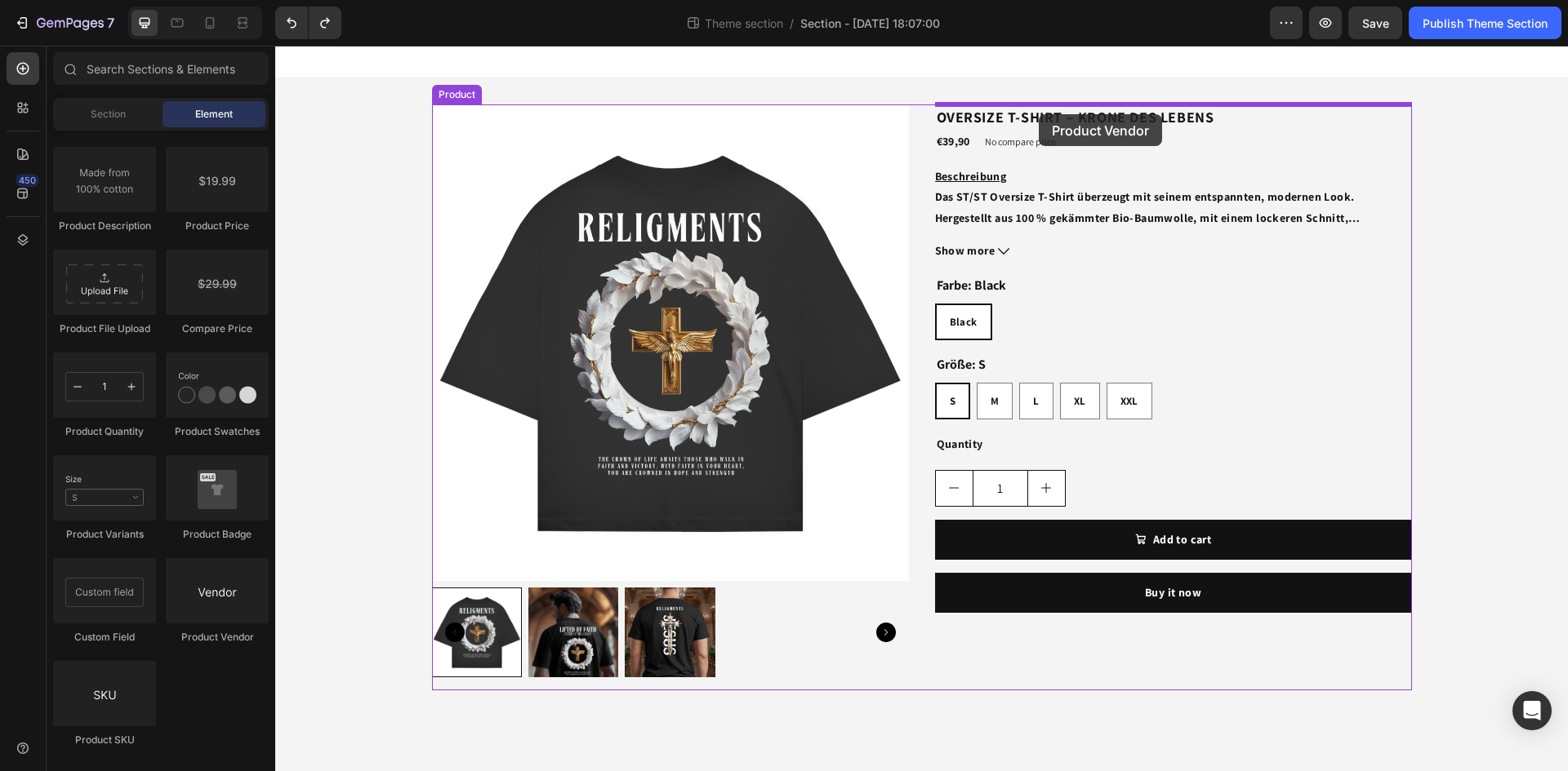
drag, startPoint x: 506, startPoint y: 646, endPoint x: 1039, endPoint y: 114, distance: 753.1
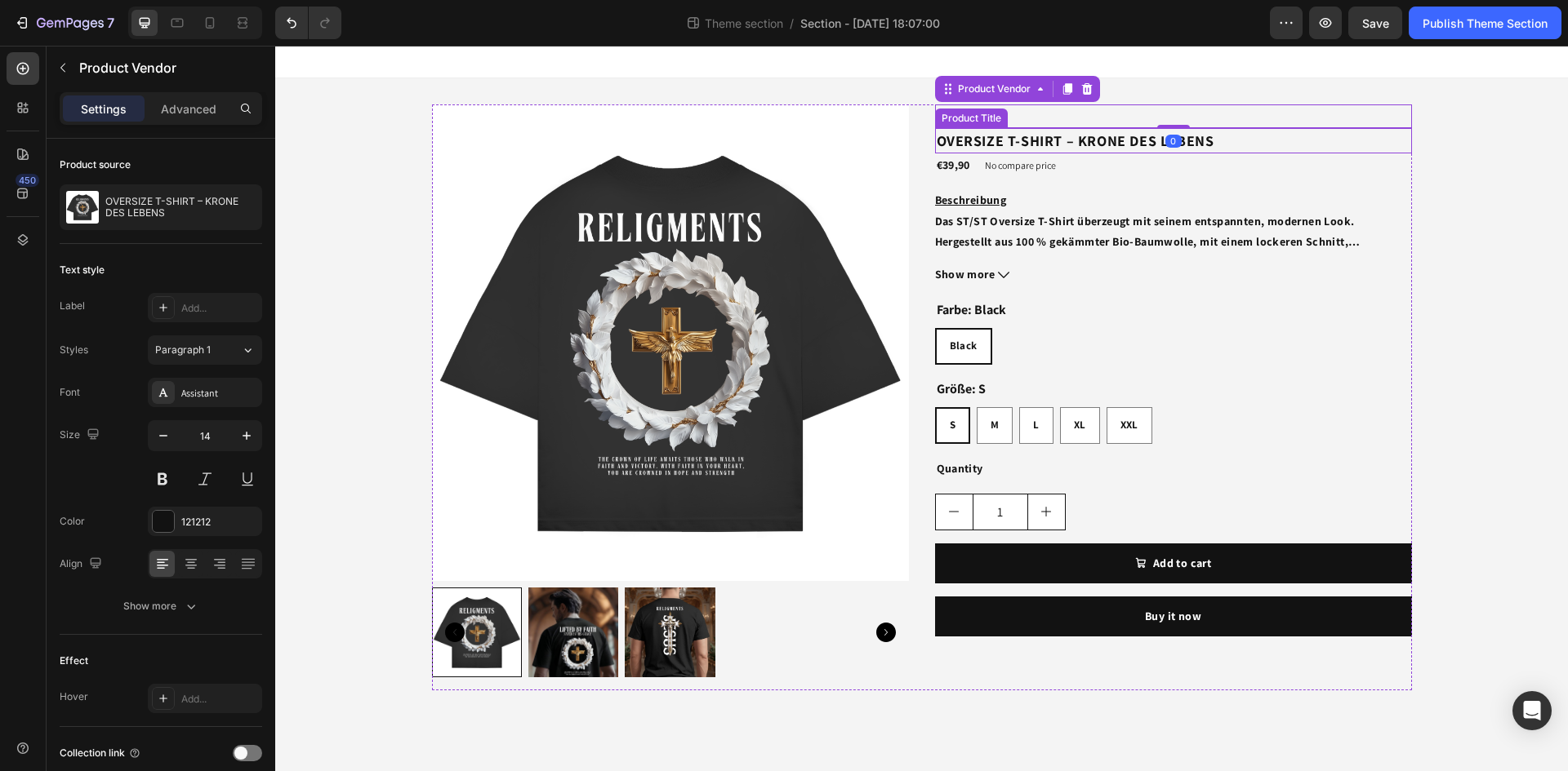
click at [987, 117] on div "Product Title" at bounding box center [971, 118] width 66 height 14
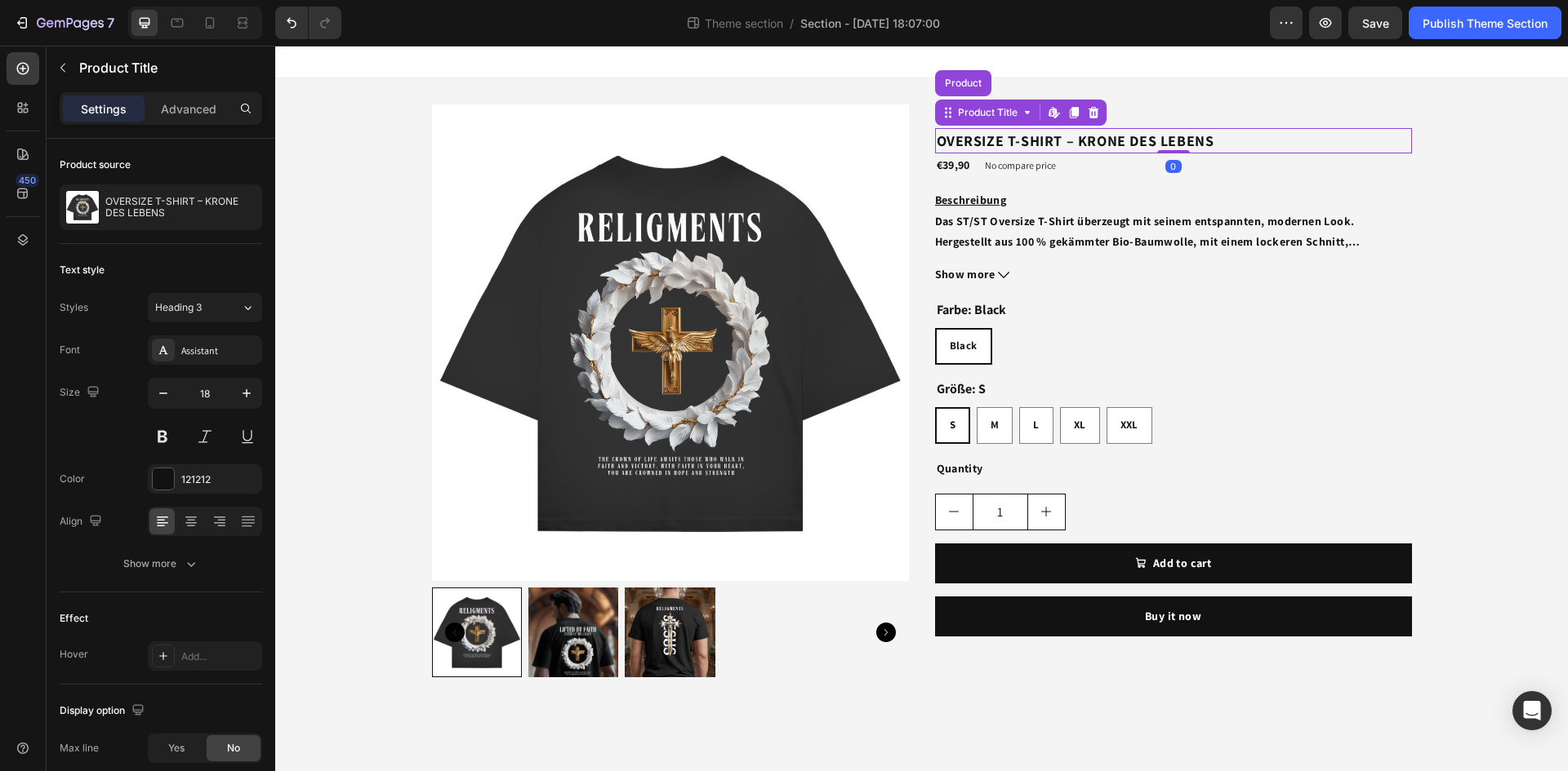
click at [1192, 283] on button "Show more" at bounding box center [1173, 274] width 477 height 21
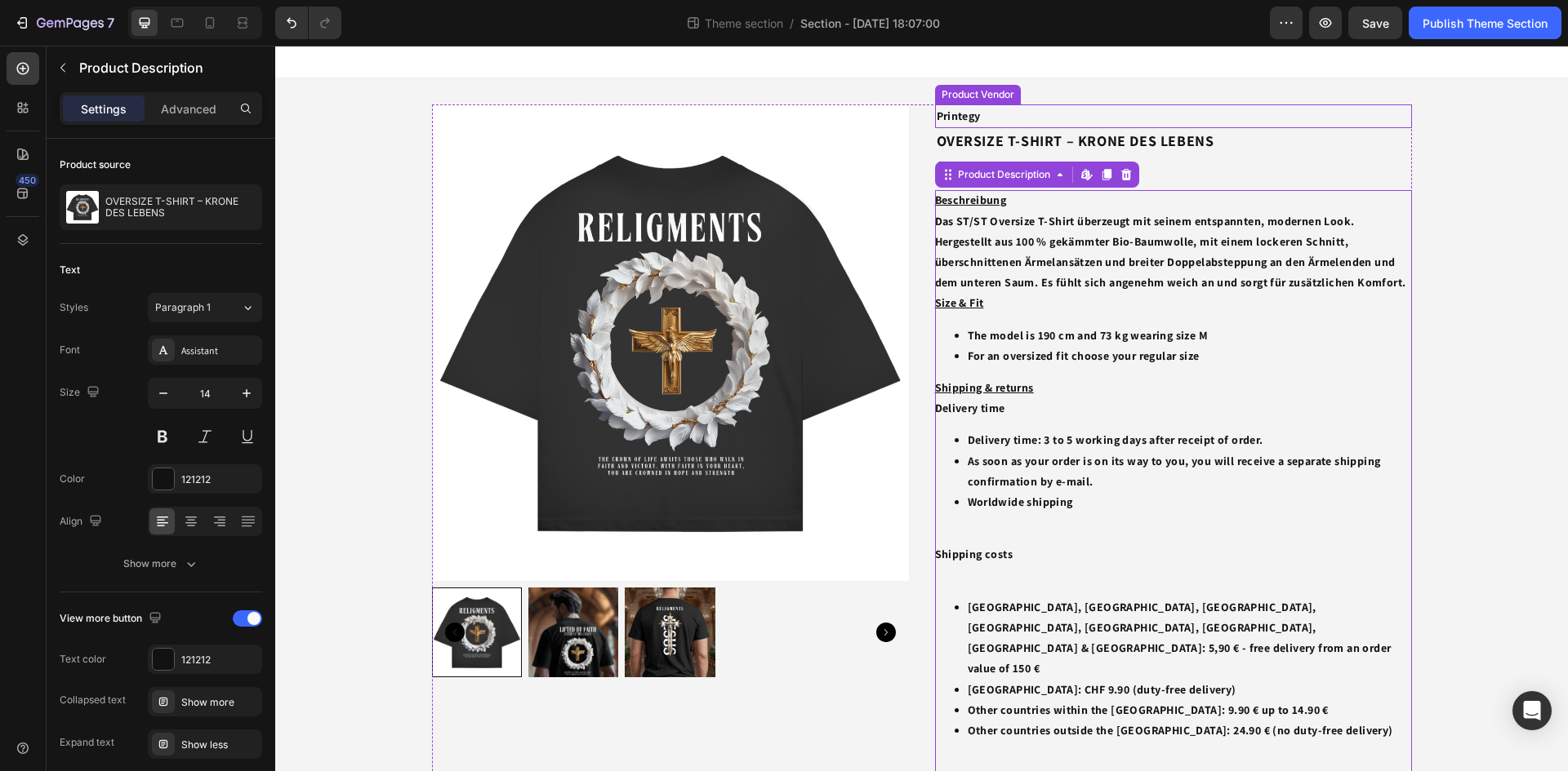
click at [961, 114] on h2 "Printegy" at bounding box center [1173, 116] width 477 height 23
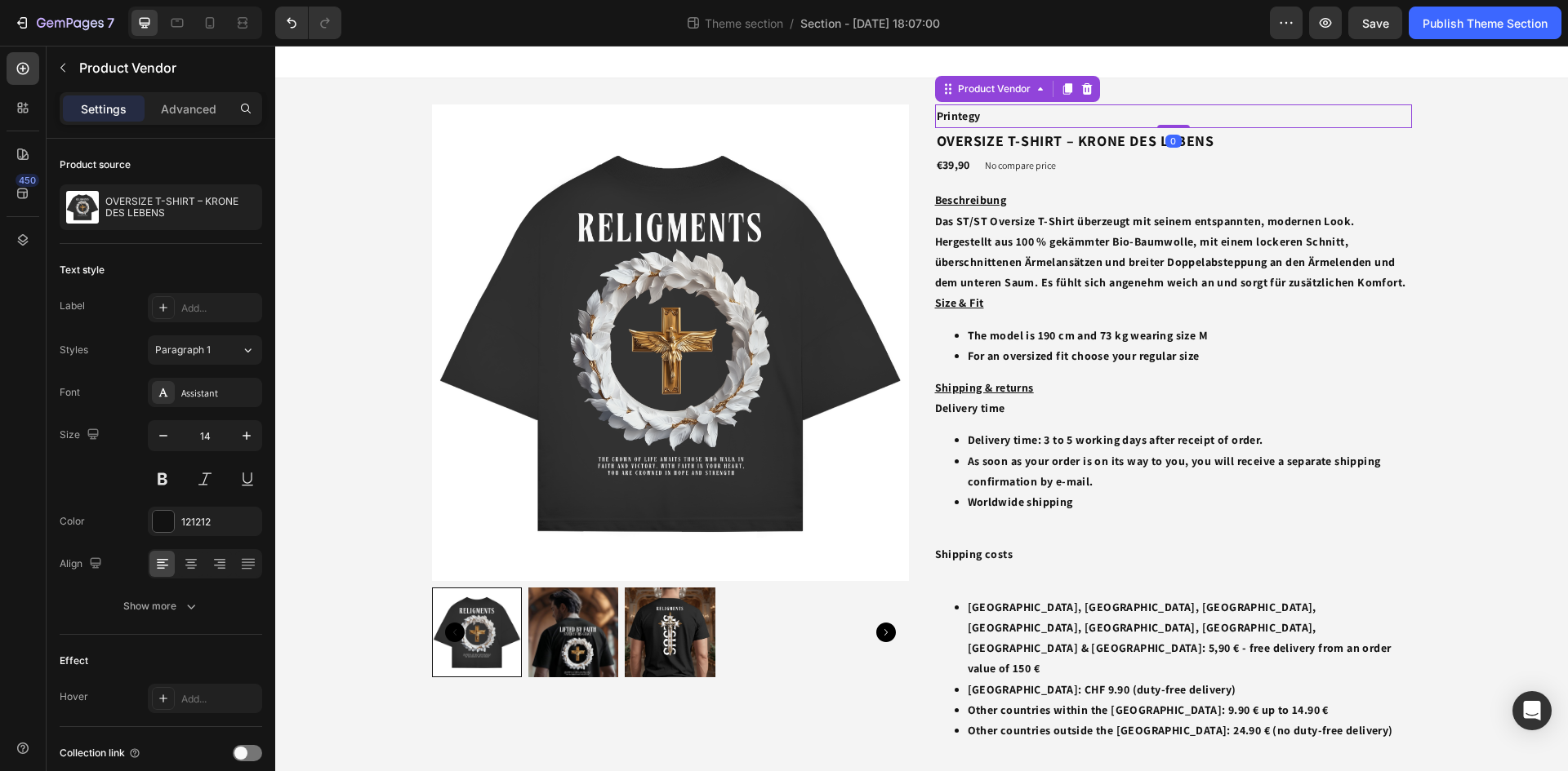
click at [961, 114] on h2 "Printegy" at bounding box center [1173, 116] width 477 height 23
click at [1038, 89] on icon at bounding box center [1040, 89] width 5 height 4
click at [958, 124] on h2 "Printegy" at bounding box center [1173, 116] width 477 height 23
click at [991, 113] on h2 "Printegy" at bounding box center [1173, 116] width 477 height 23
click at [992, 114] on h2 "Printegy" at bounding box center [1173, 116] width 477 height 23
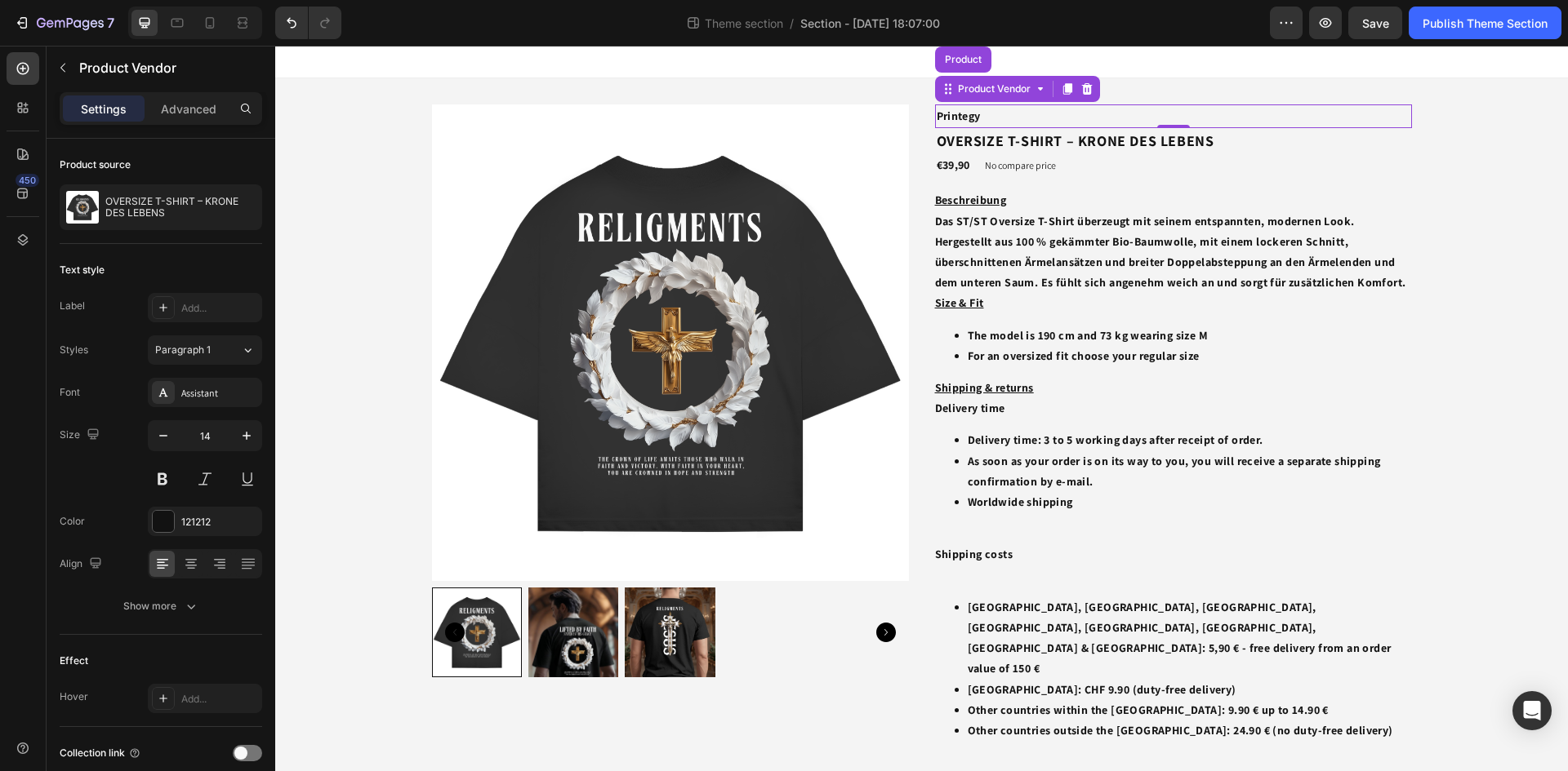
click at [994, 117] on h2 "Printegy" at bounding box center [1173, 116] width 477 height 23
click at [1386, 189] on div "Printegy Product Vendor Product 0 OVERSIZE T-SHIRT – KRONE DES LEBENS Product T…" at bounding box center [1173, 627] width 477 height 1046
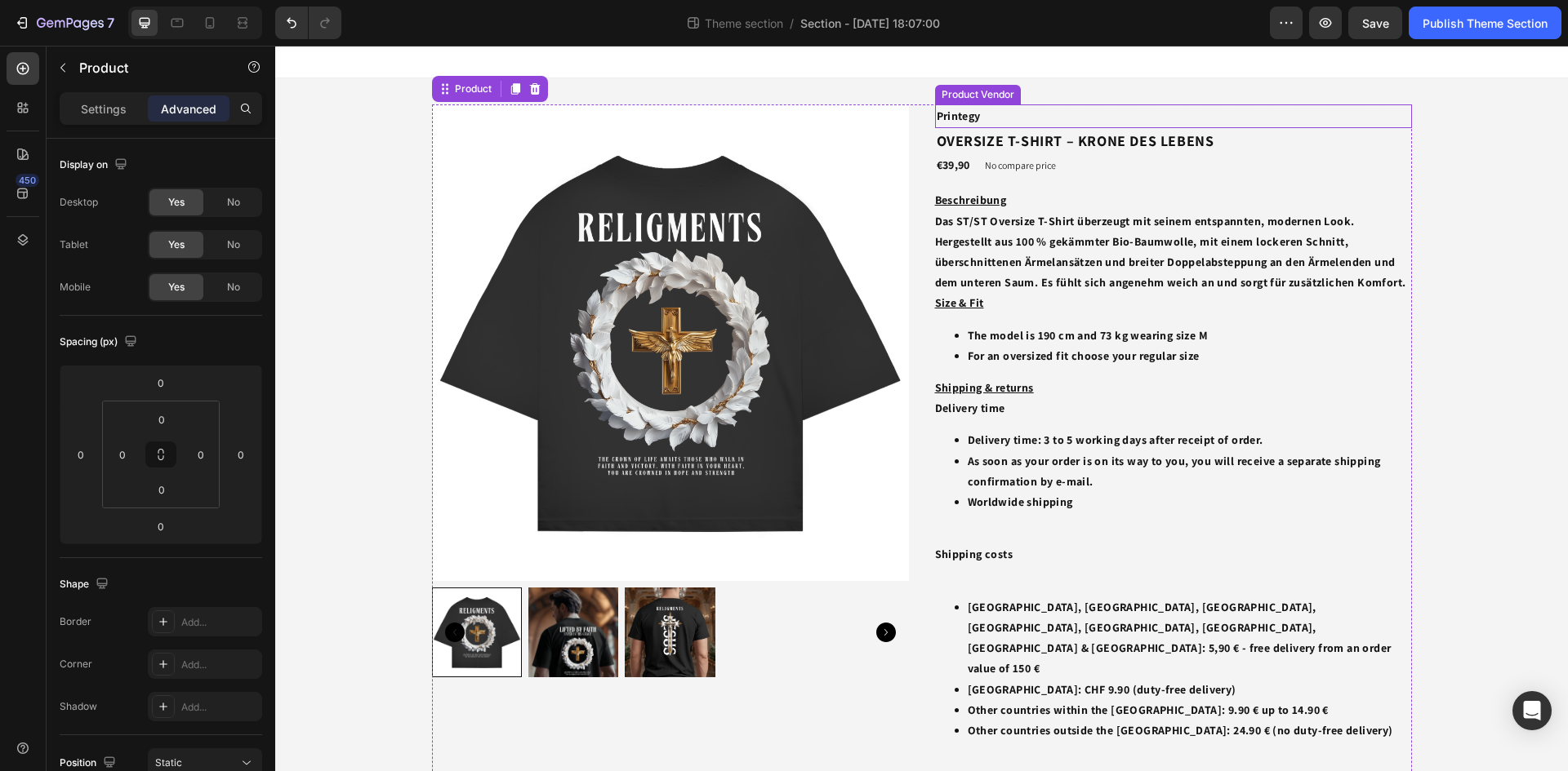
click at [985, 118] on h2 "Printegy" at bounding box center [1173, 116] width 477 height 23
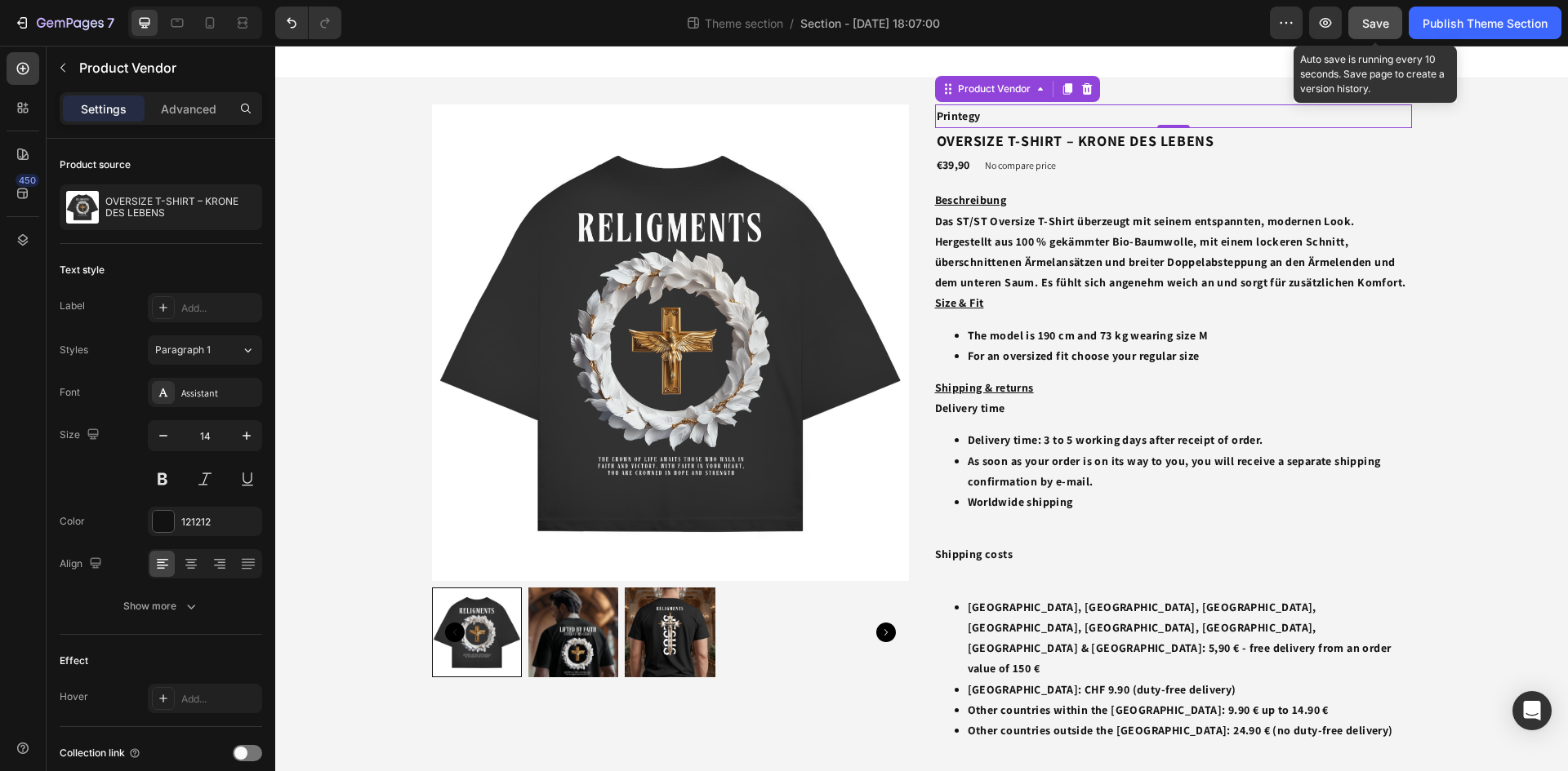
click at [1367, 16] on span "Save" at bounding box center [1376, 23] width 27 height 14
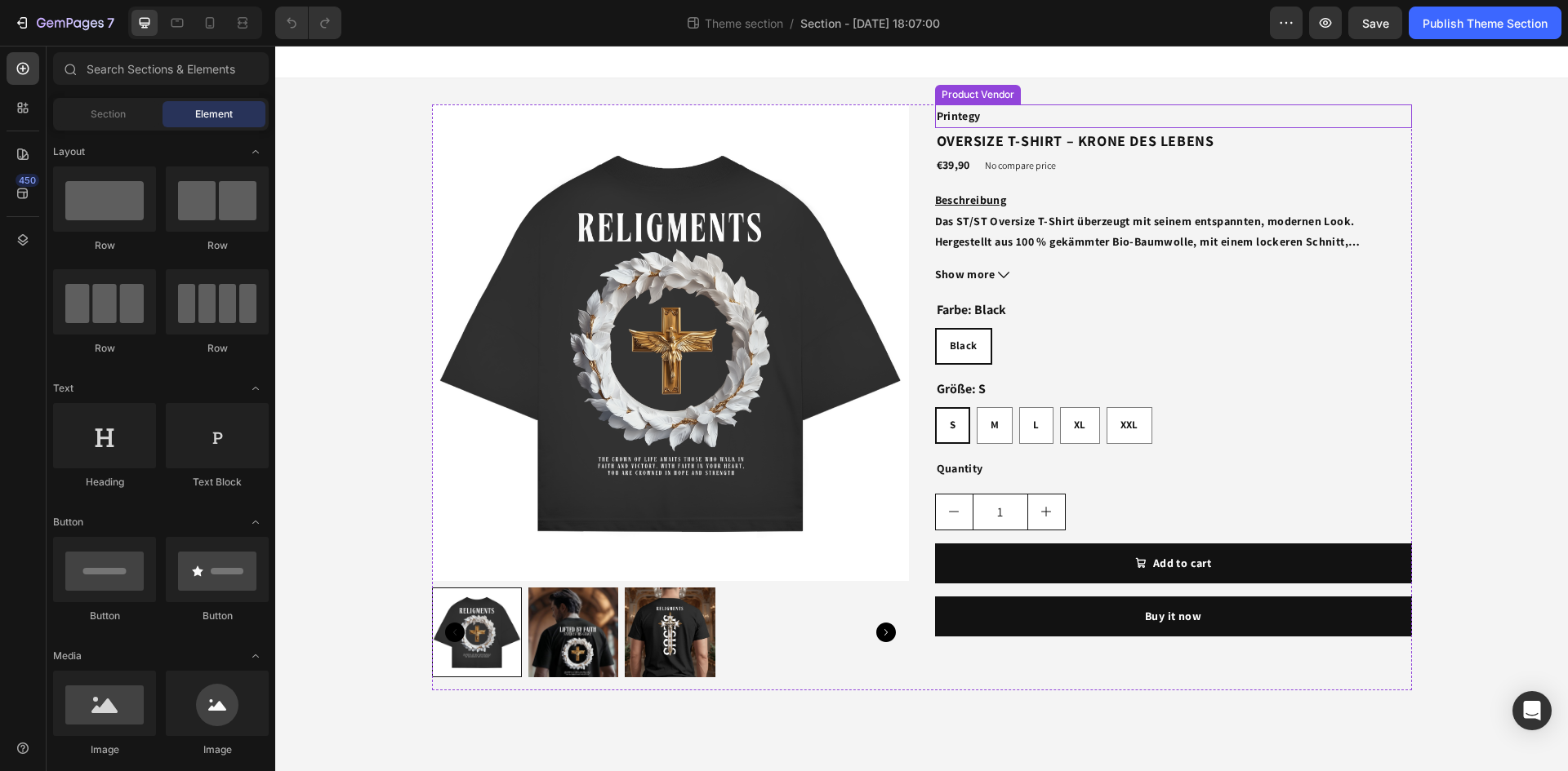
click at [965, 118] on h2 "Printegy" at bounding box center [1173, 116] width 477 height 23
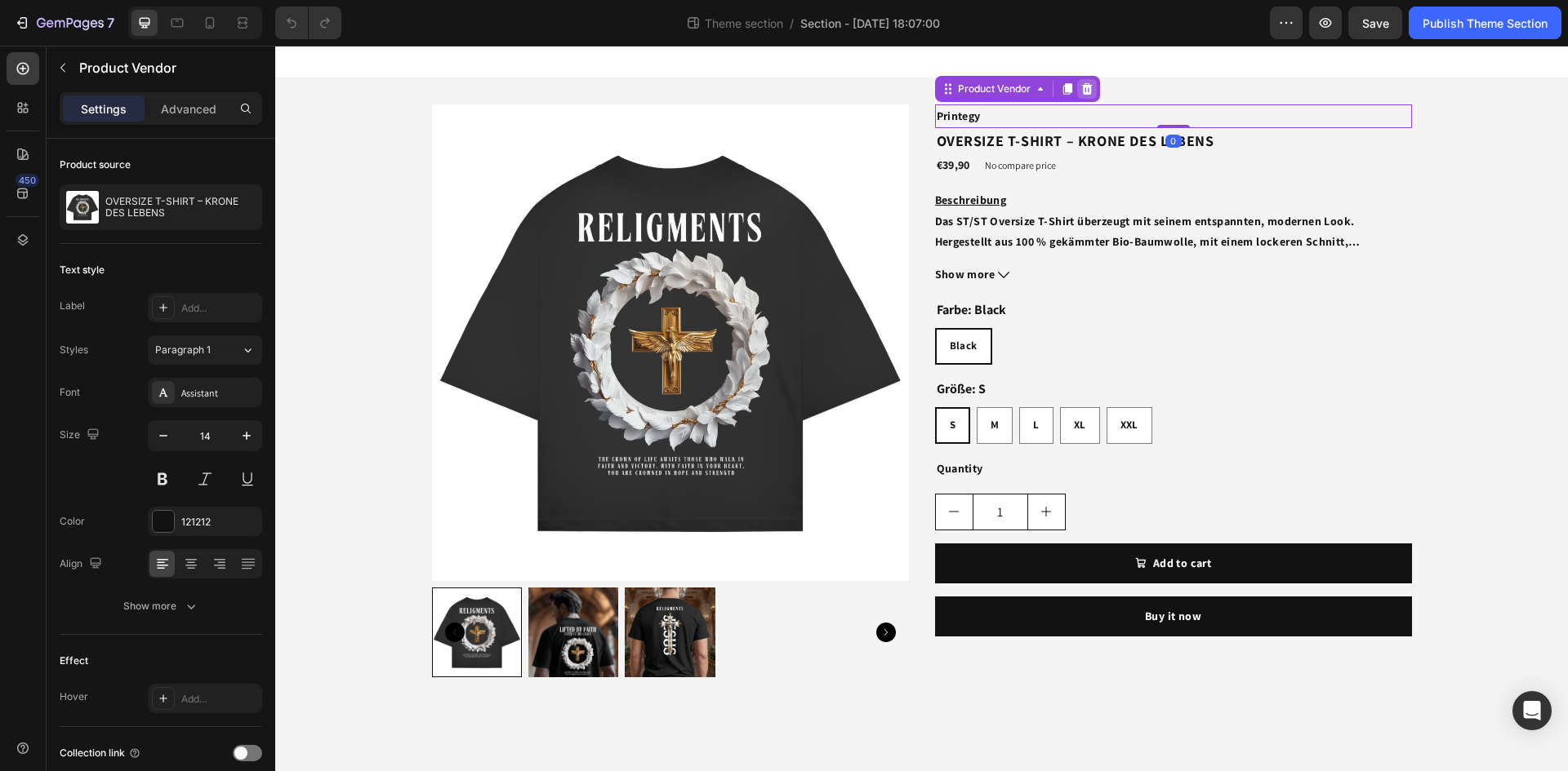
click at [1079, 82] on div at bounding box center [1087, 89] width 20 height 20
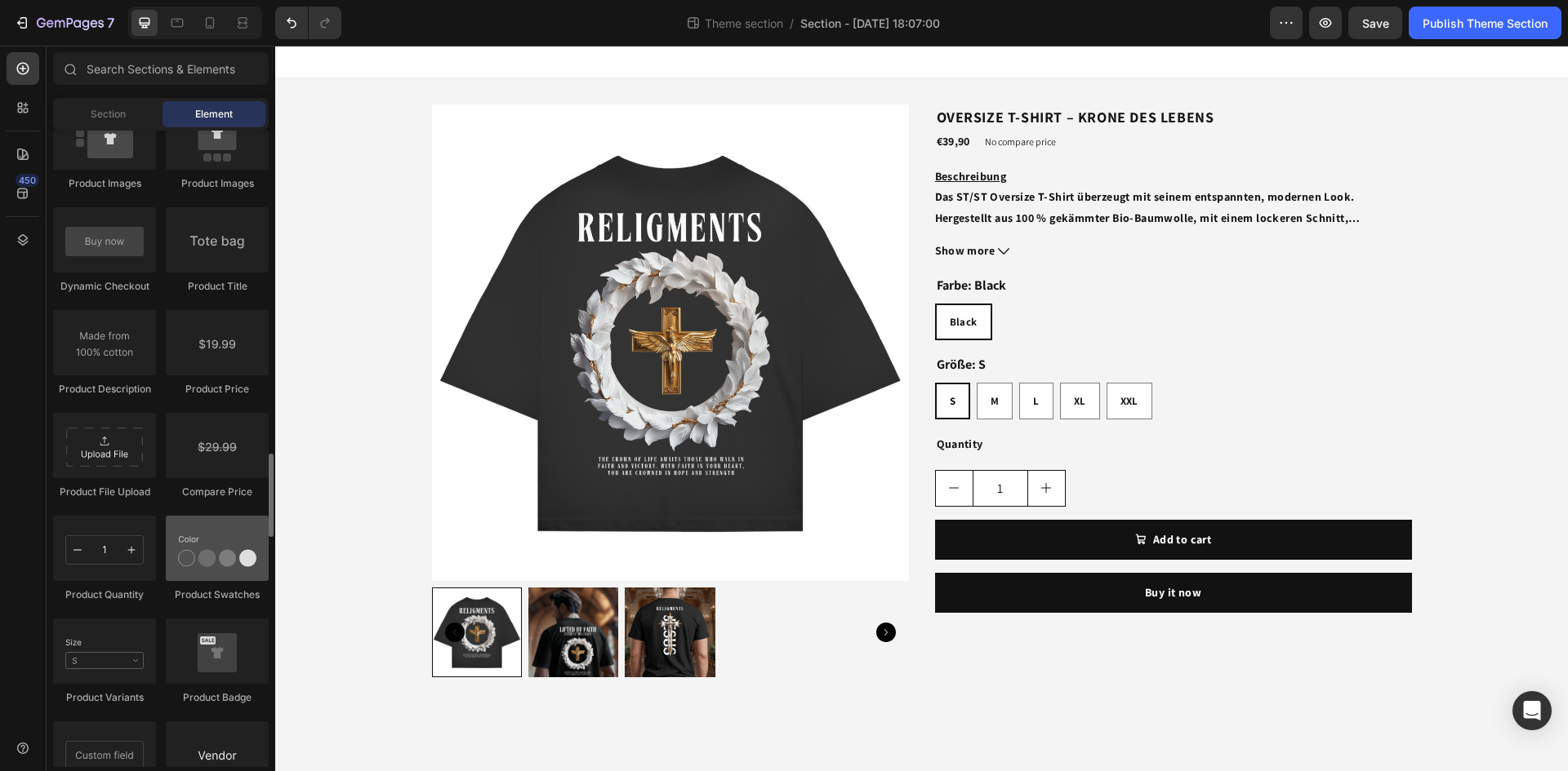
scroll to position [2530, 0]
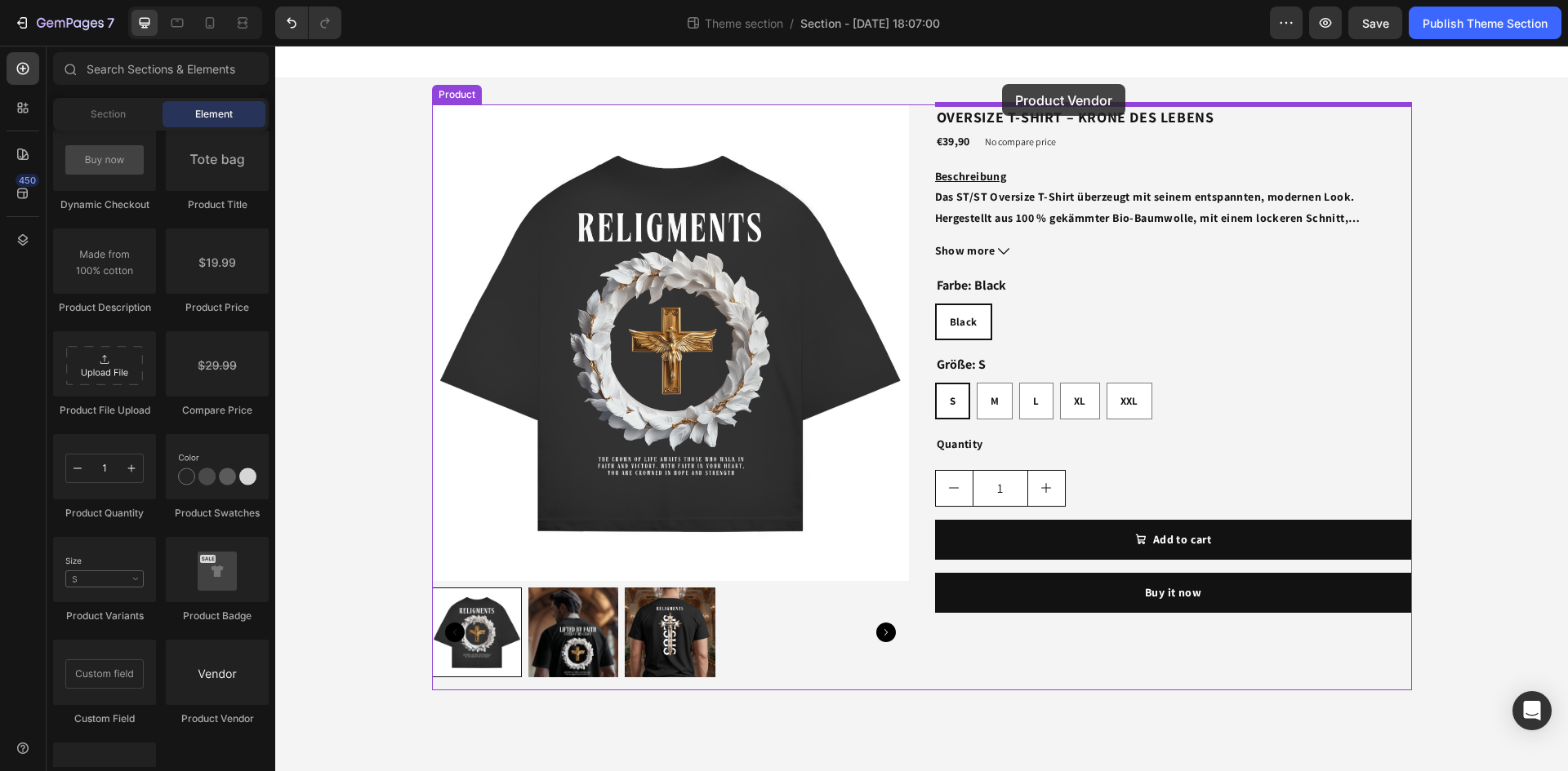
drag, startPoint x: 532, startPoint y: 704, endPoint x: 999, endPoint y: 86, distance: 774.6
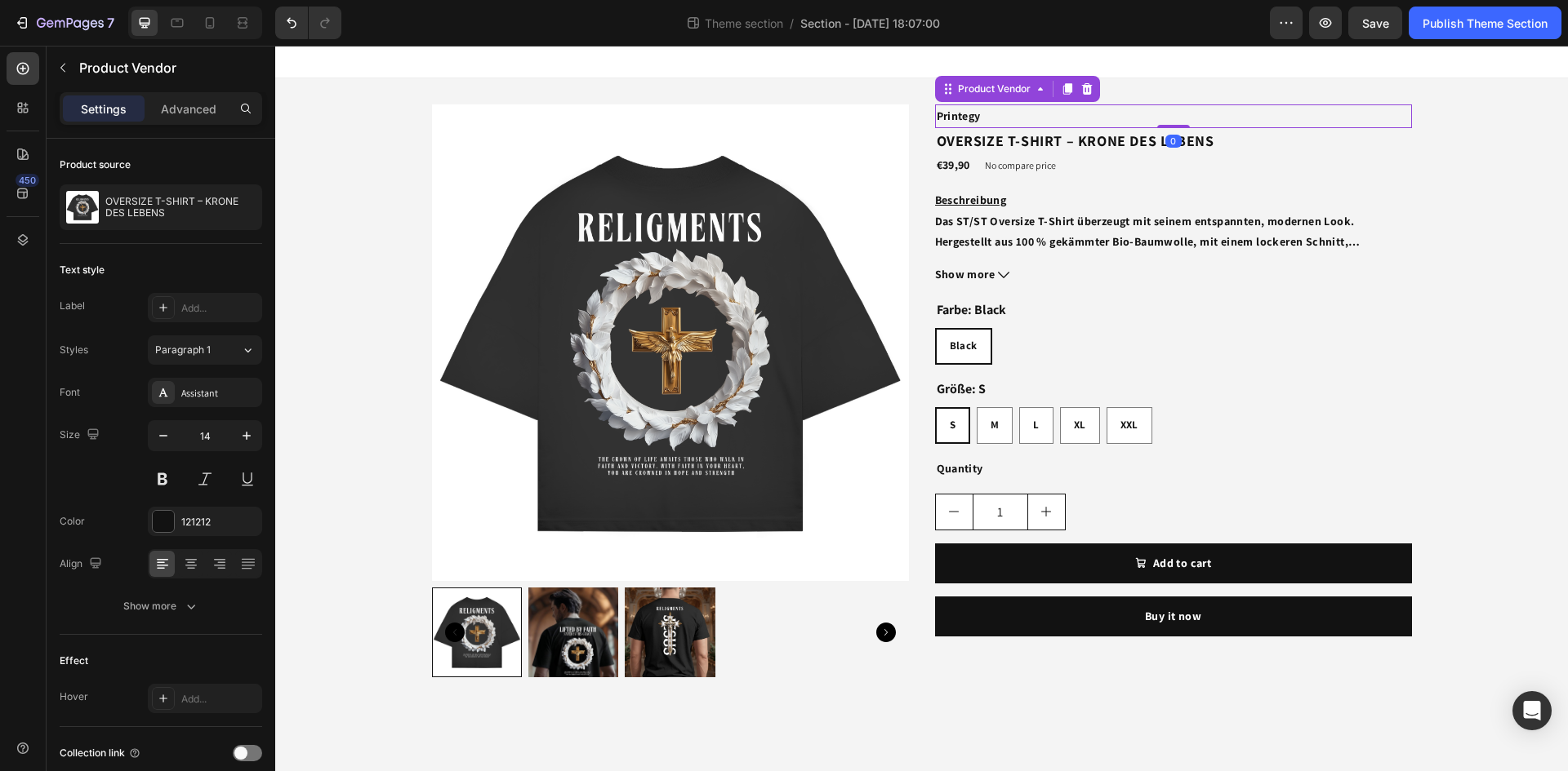
click at [1048, 121] on h2 "Printegy" at bounding box center [1173, 116] width 477 height 23
click at [1008, 89] on div "Product Vendor" at bounding box center [994, 88] width 79 height 14
click at [1040, 89] on icon at bounding box center [1040, 89] width 5 height 4
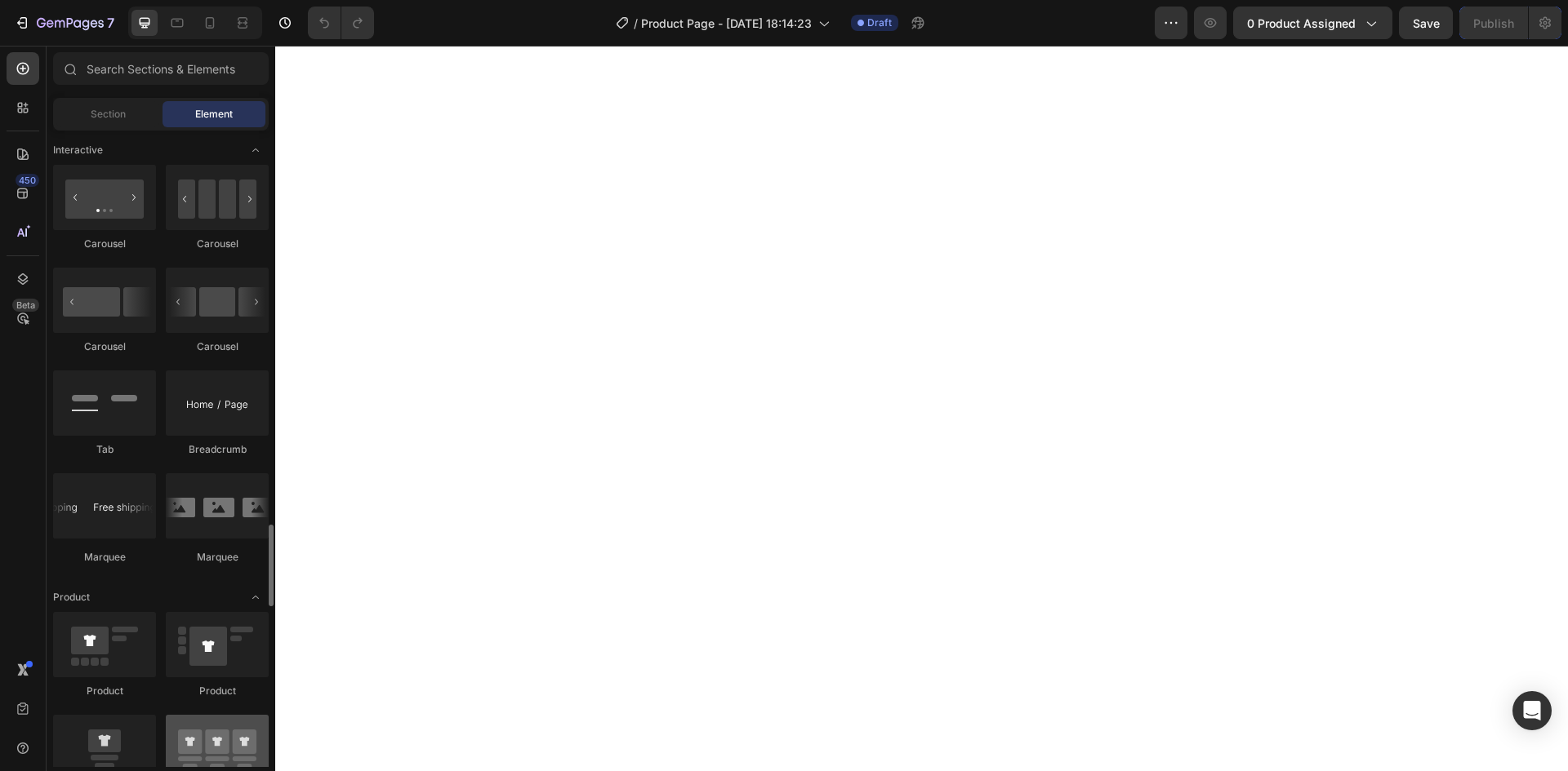
scroll to position [1796, 0]
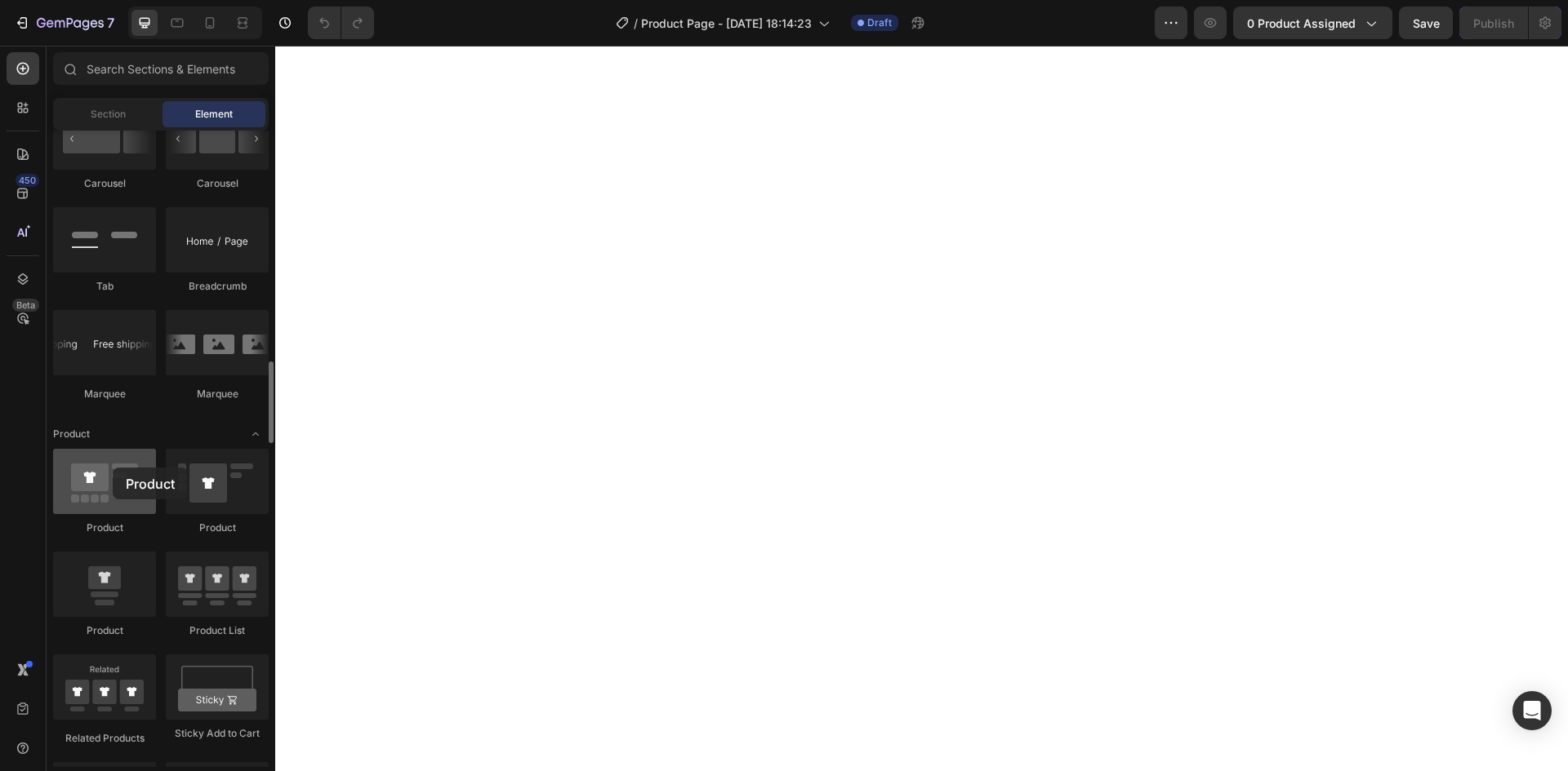
drag, startPoint x: 104, startPoint y: 495, endPoint x: 112, endPoint y: 476, distance: 20.6
click at [112, 476] on div at bounding box center [105, 481] width 103 height 65
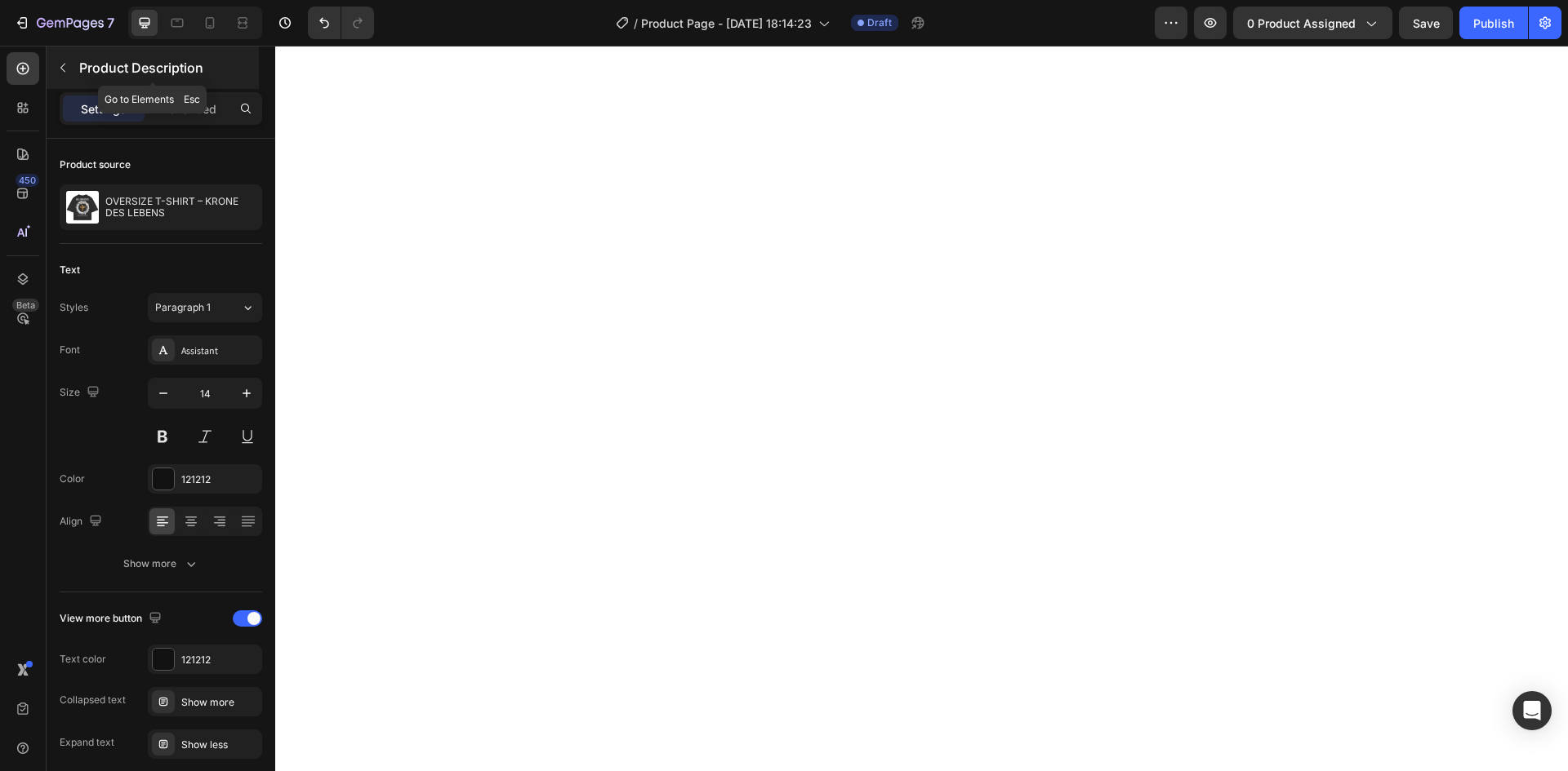
click at [69, 70] on icon "button" at bounding box center [62, 68] width 13 height 13
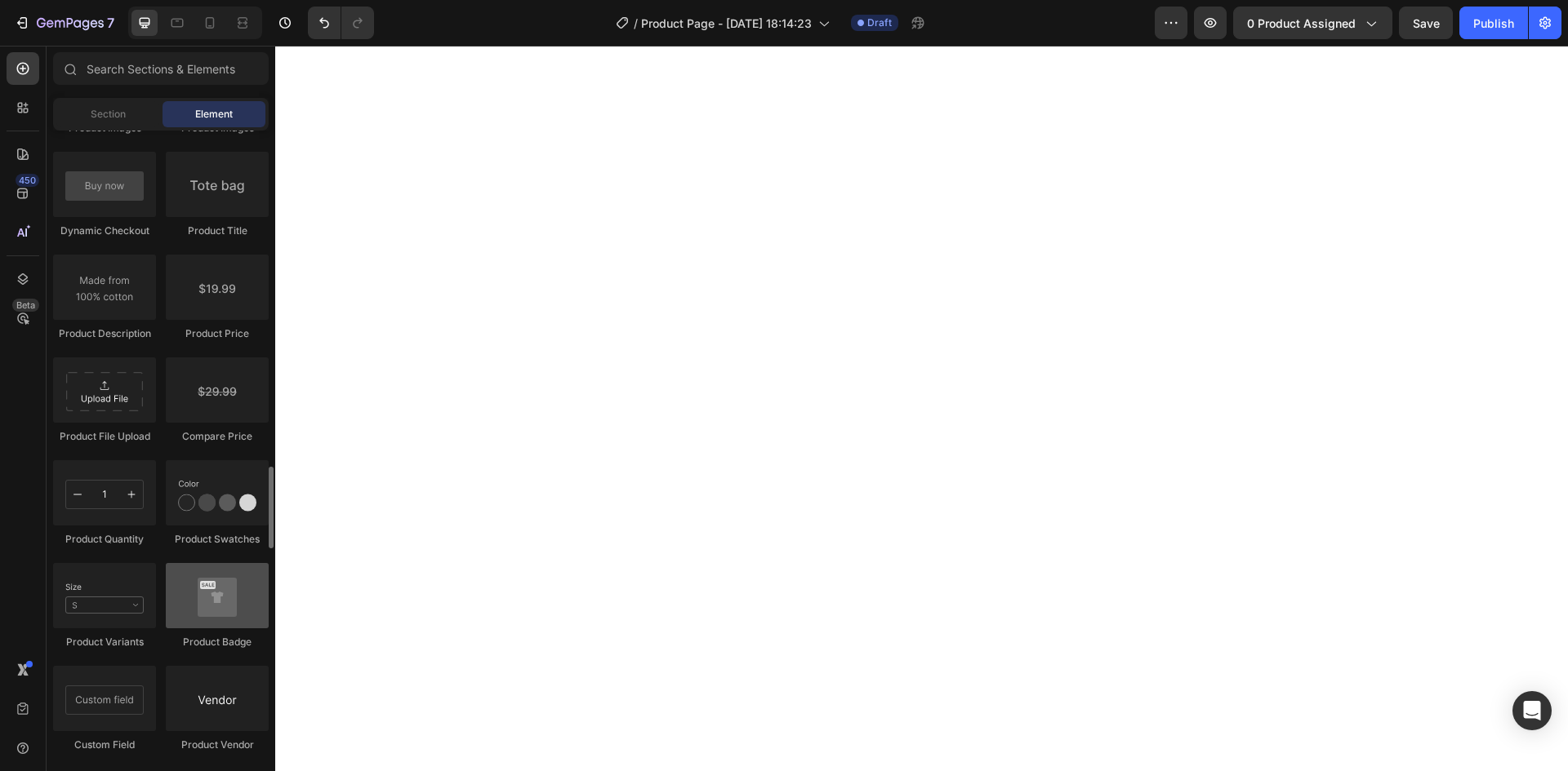
scroll to position [2774, 0]
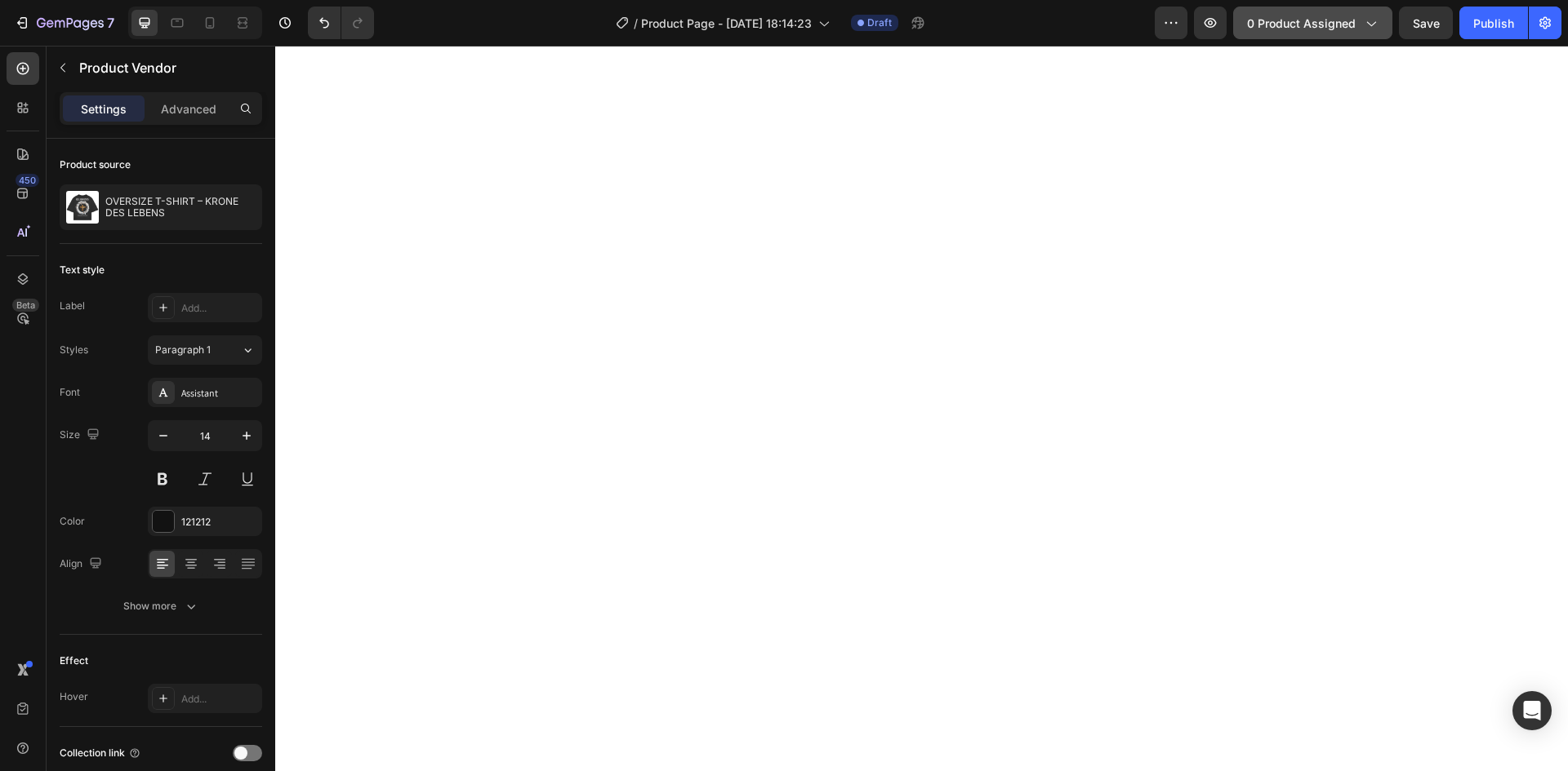
click at [1364, 14] on div "0 product assigned" at bounding box center [1312, 23] width 132 height 17
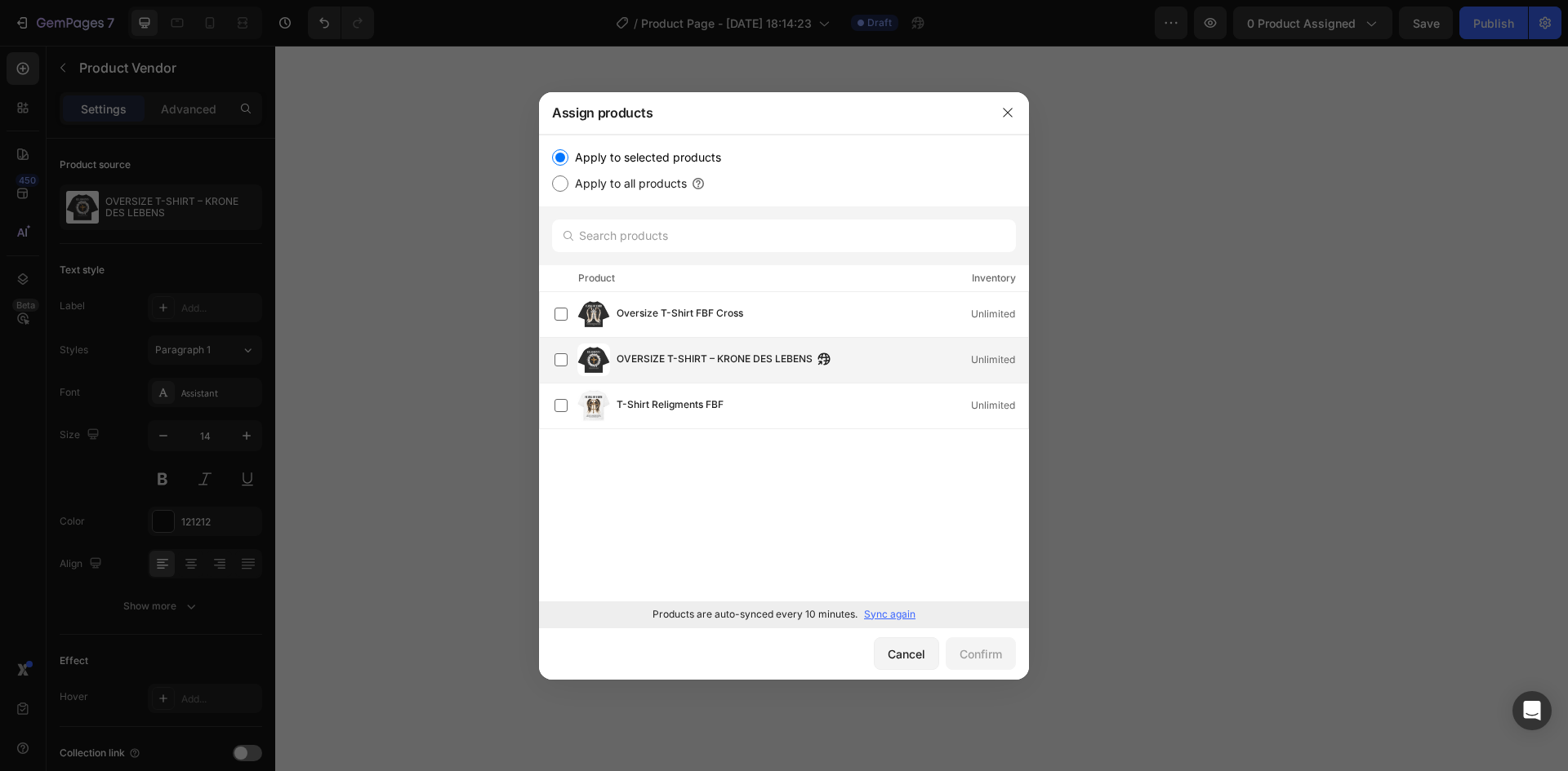
click at [695, 362] on span "OVERSIZE T-SHIRT – KRONE DES LEBENS" at bounding box center [714, 360] width 196 height 18
click at [978, 655] on div "Confirm" at bounding box center [980, 654] width 42 height 17
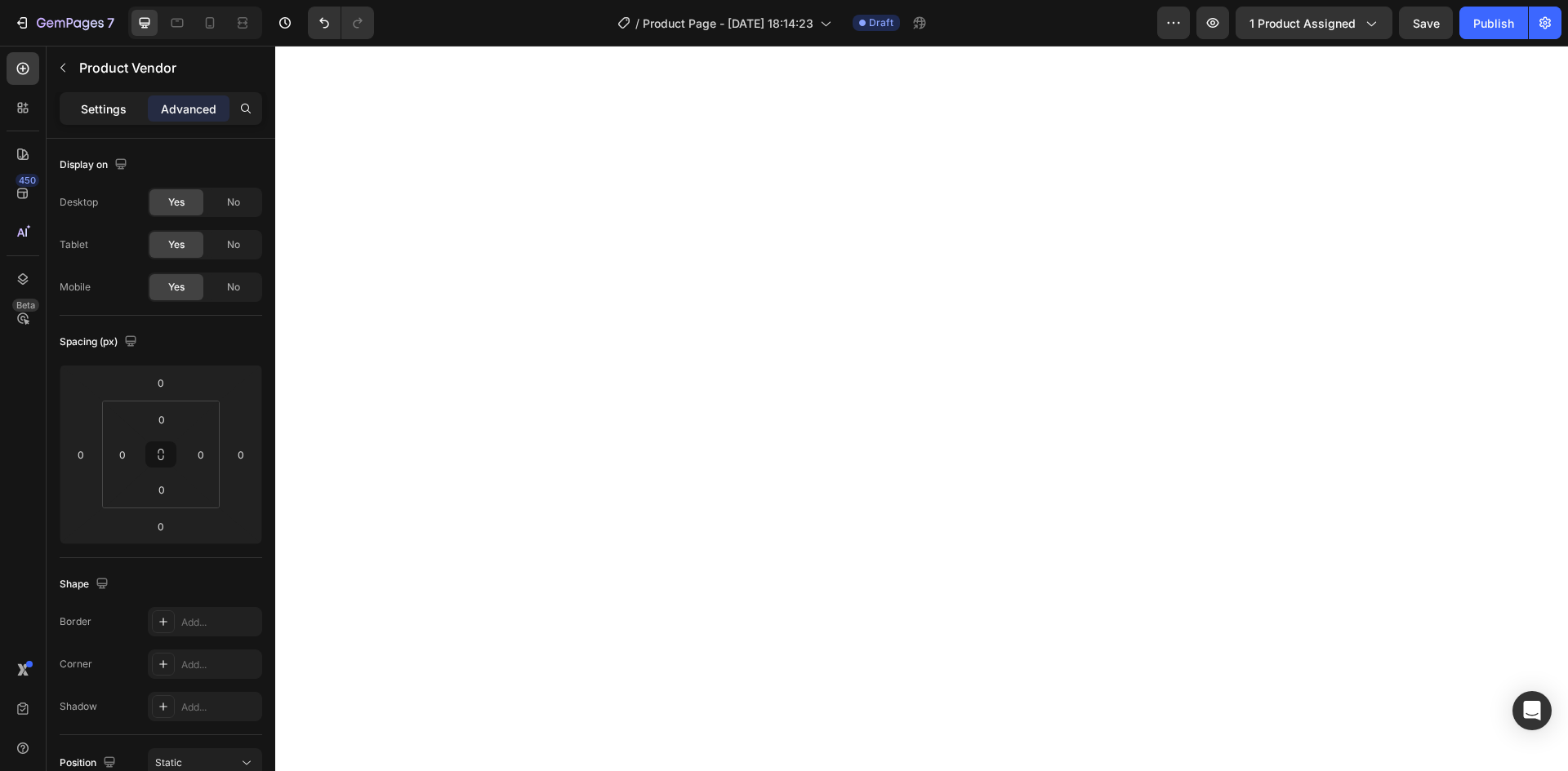
click at [115, 114] on p "Settings" at bounding box center [103, 108] width 46 height 17
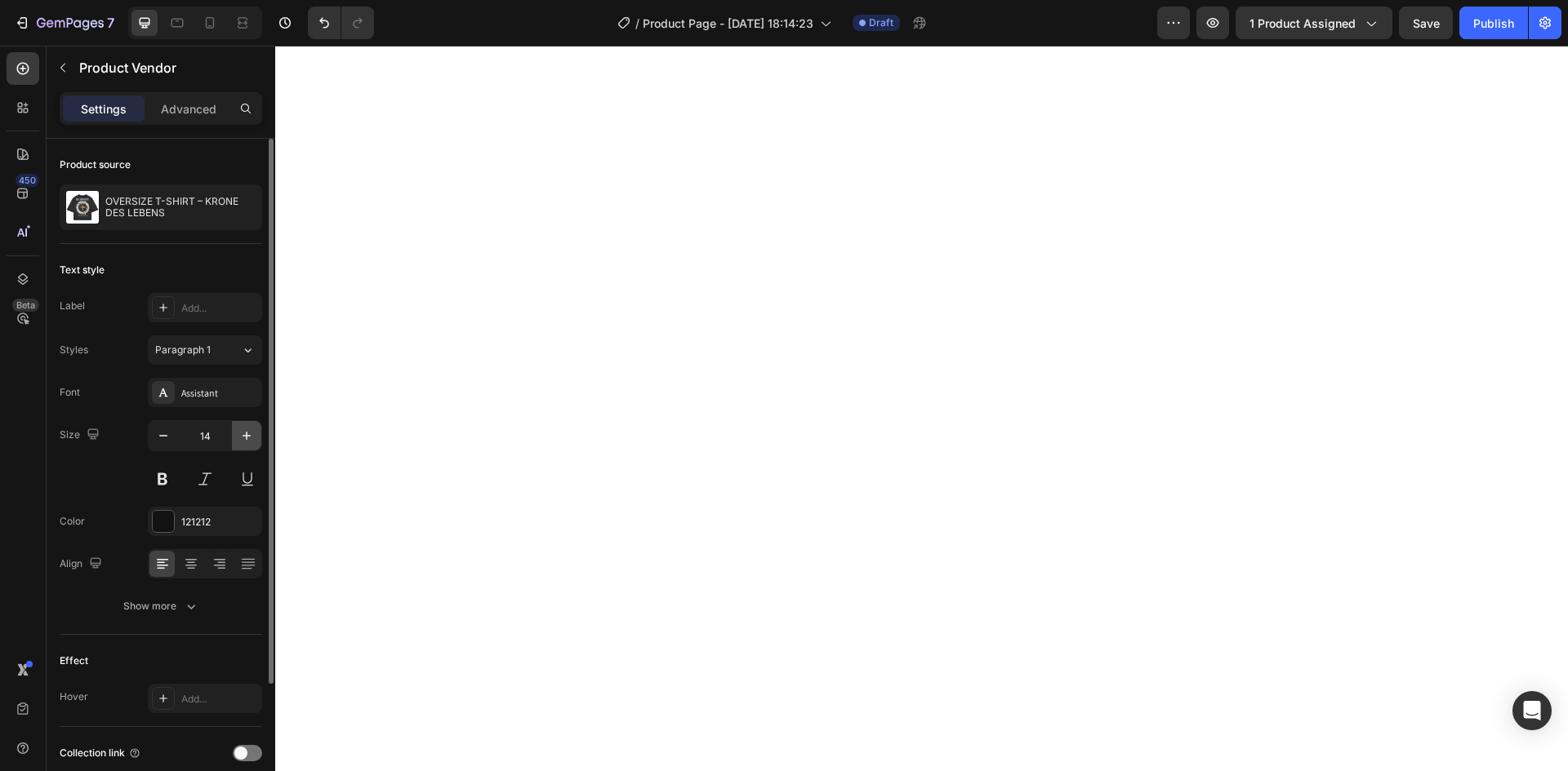
click at [251, 433] on icon "button" at bounding box center [247, 436] width 16 height 16
click at [248, 433] on icon "button" at bounding box center [247, 436] width 16 height 16
click at [214, 358] on button "Paragraph 1" at bounding box center [205, 350] width 115 height 30
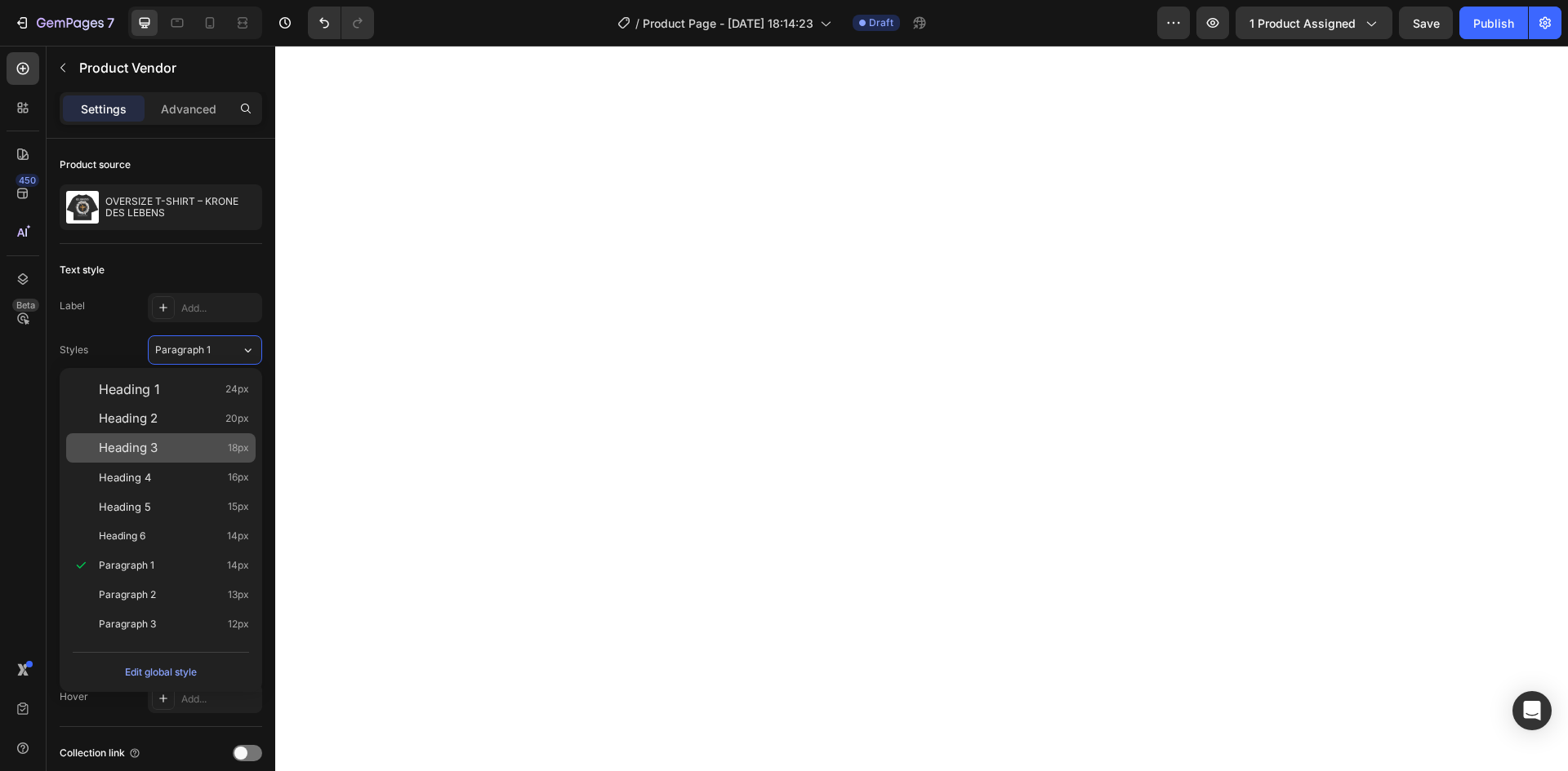
click at [171, 444] on div "Heading 3 18px" at bounding box center [173, 448] width 150 height 16
type input "18"
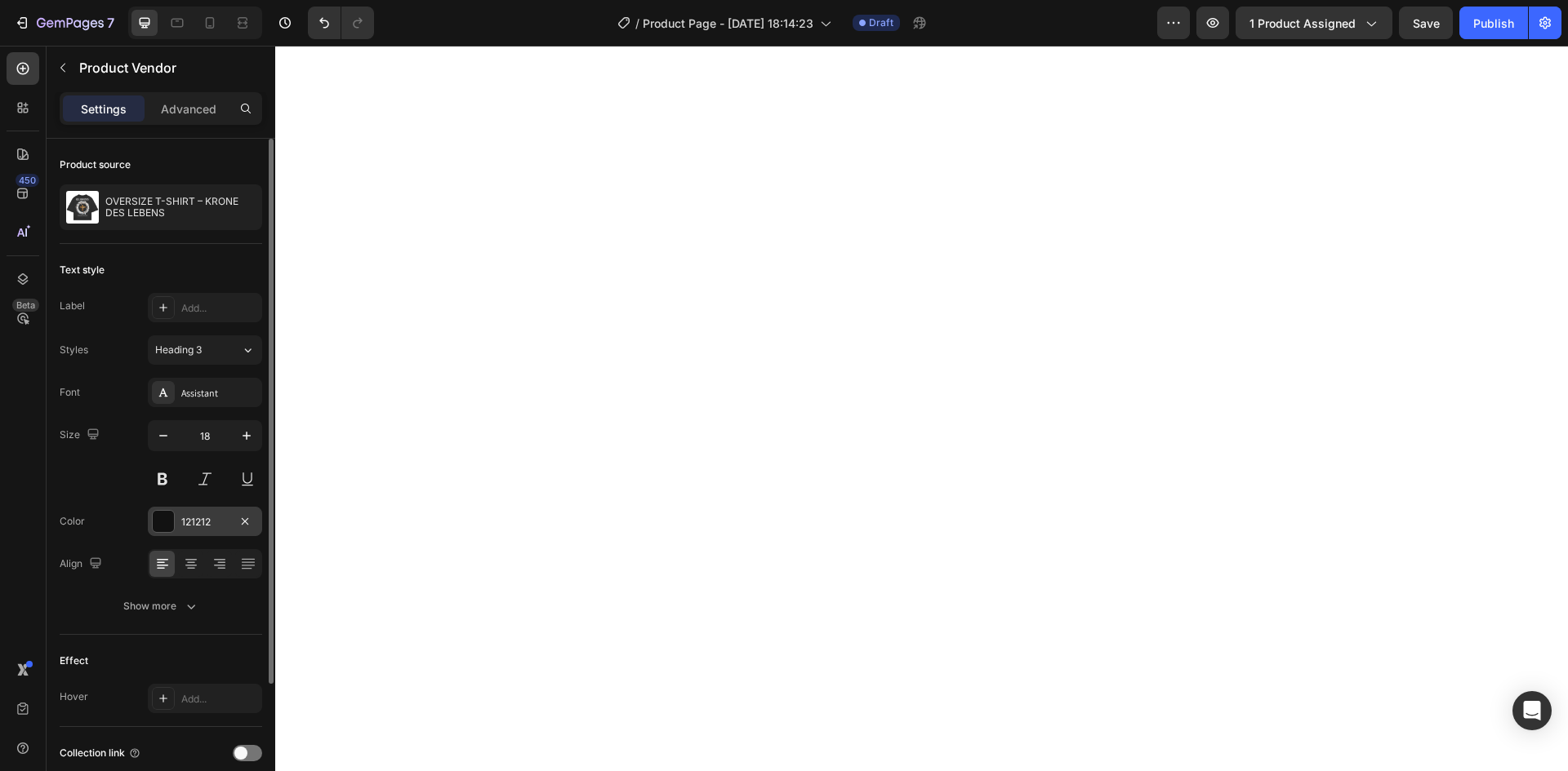
click at [166, 523] on div at bounding box center [163, 522] width 22 height 22
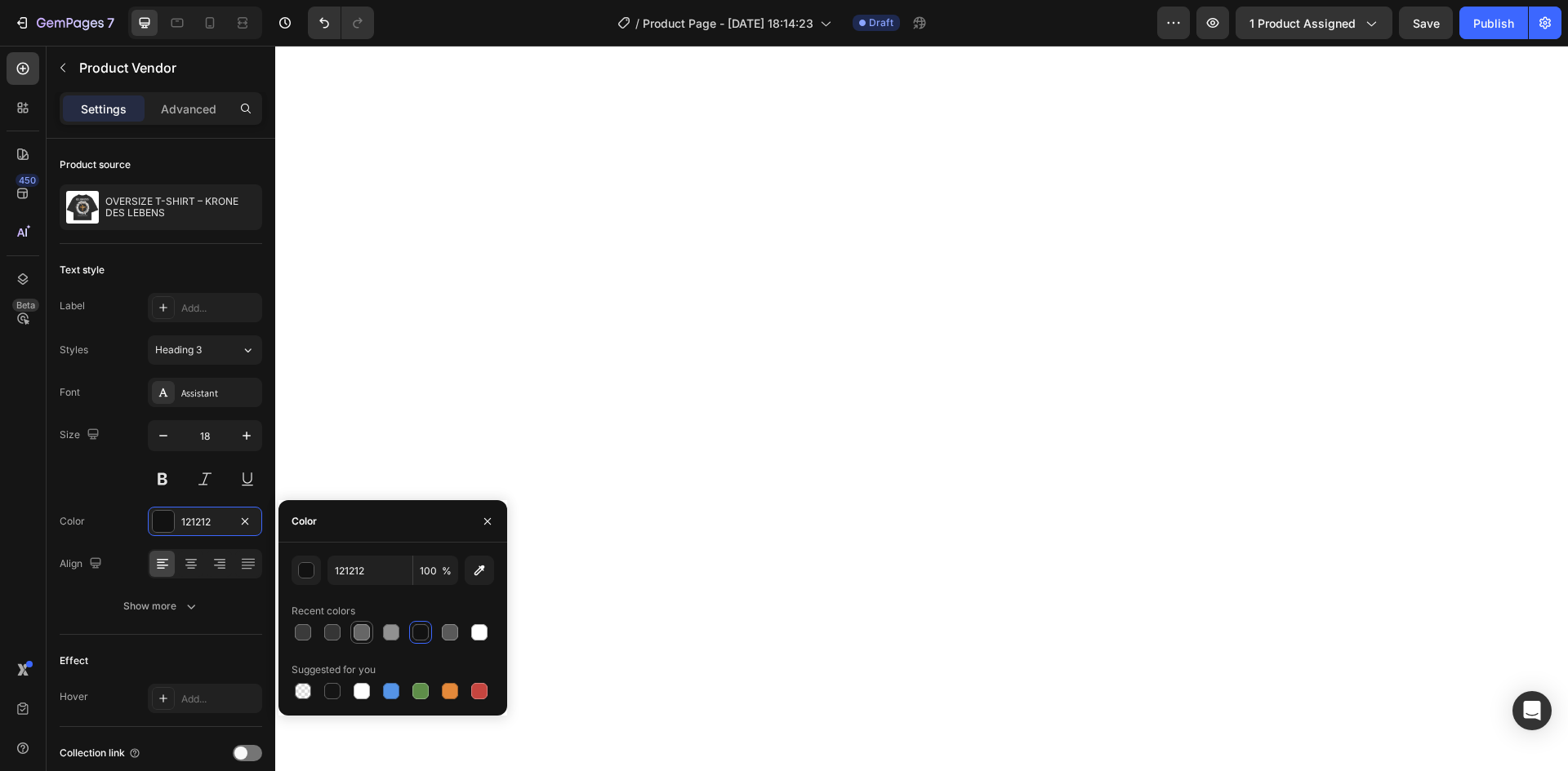
click at [364, 633] on div at bounding box center [361, 633] width 16 height 16
click at [347, 636] on div at bounding box center [393, 632] width 202 height 23
click at [332, 635] on div at bounding box center [332, 633] width 16 height 16
click at [367, 636] on div at bounding box center [361, 633] width 16 height 16
type input "666666"
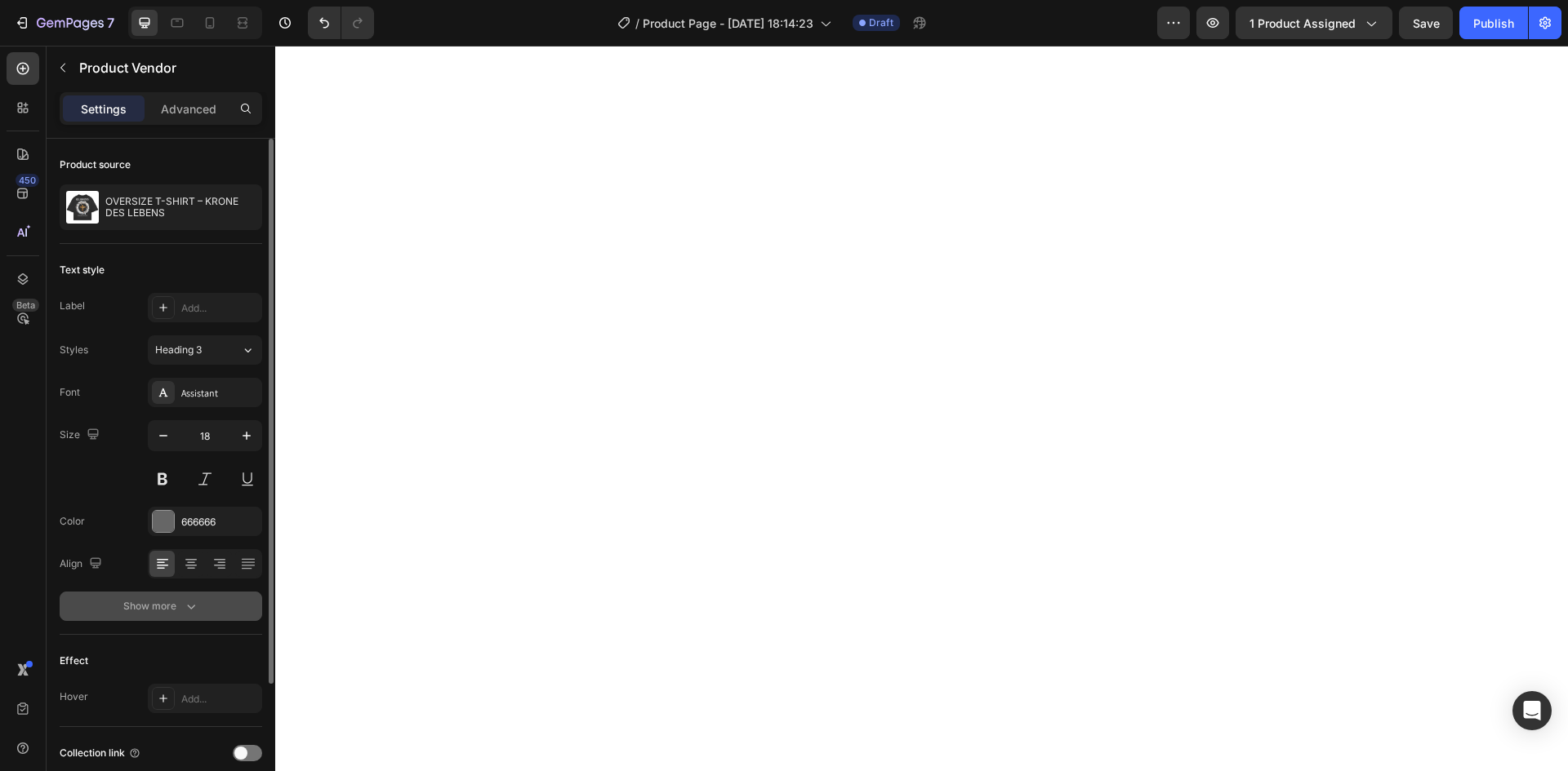
click at [190, 609] on icon "button" at bounding box center [191, 607] width 16 height 16
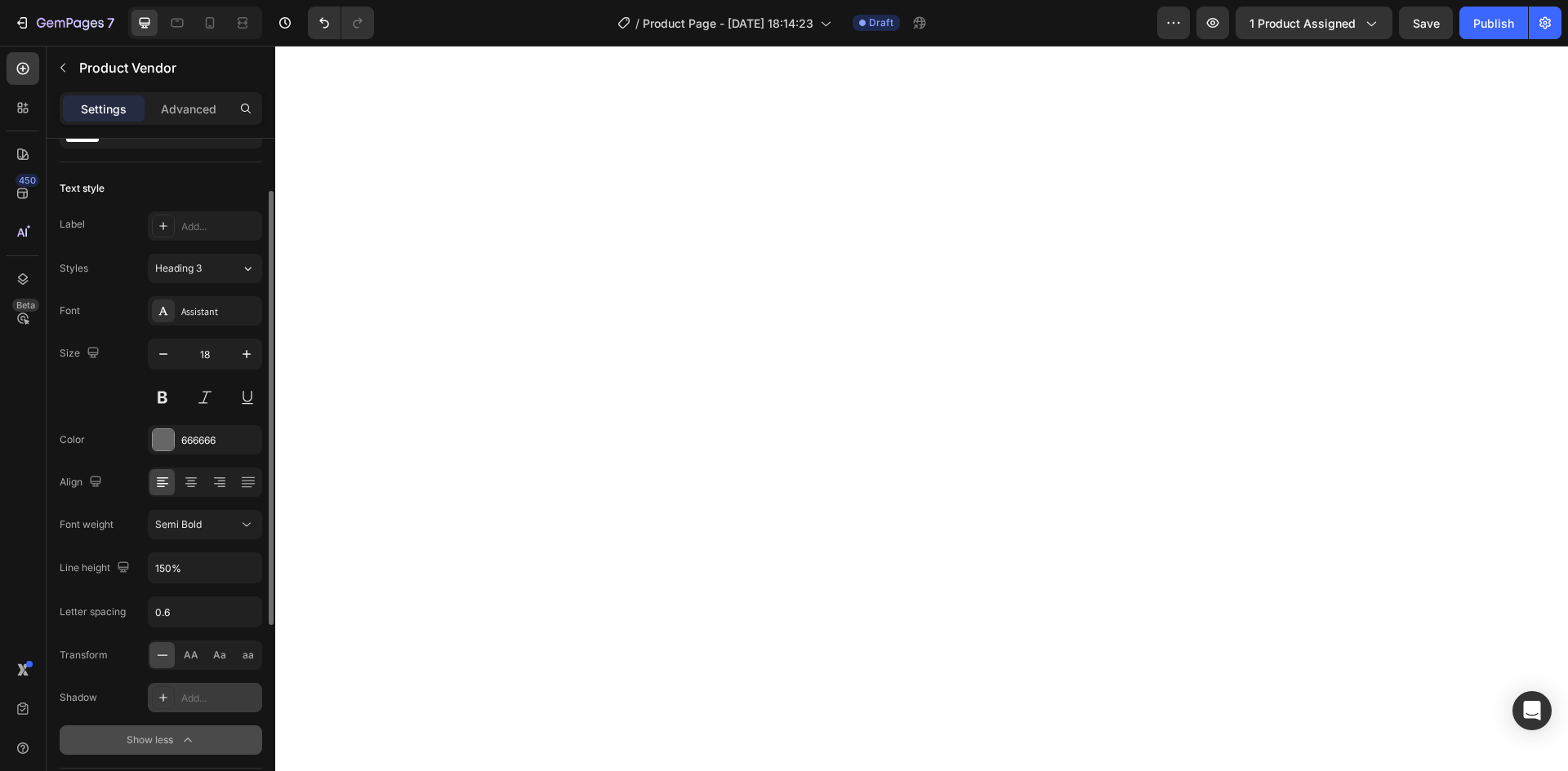
scroll to position [163, 0]
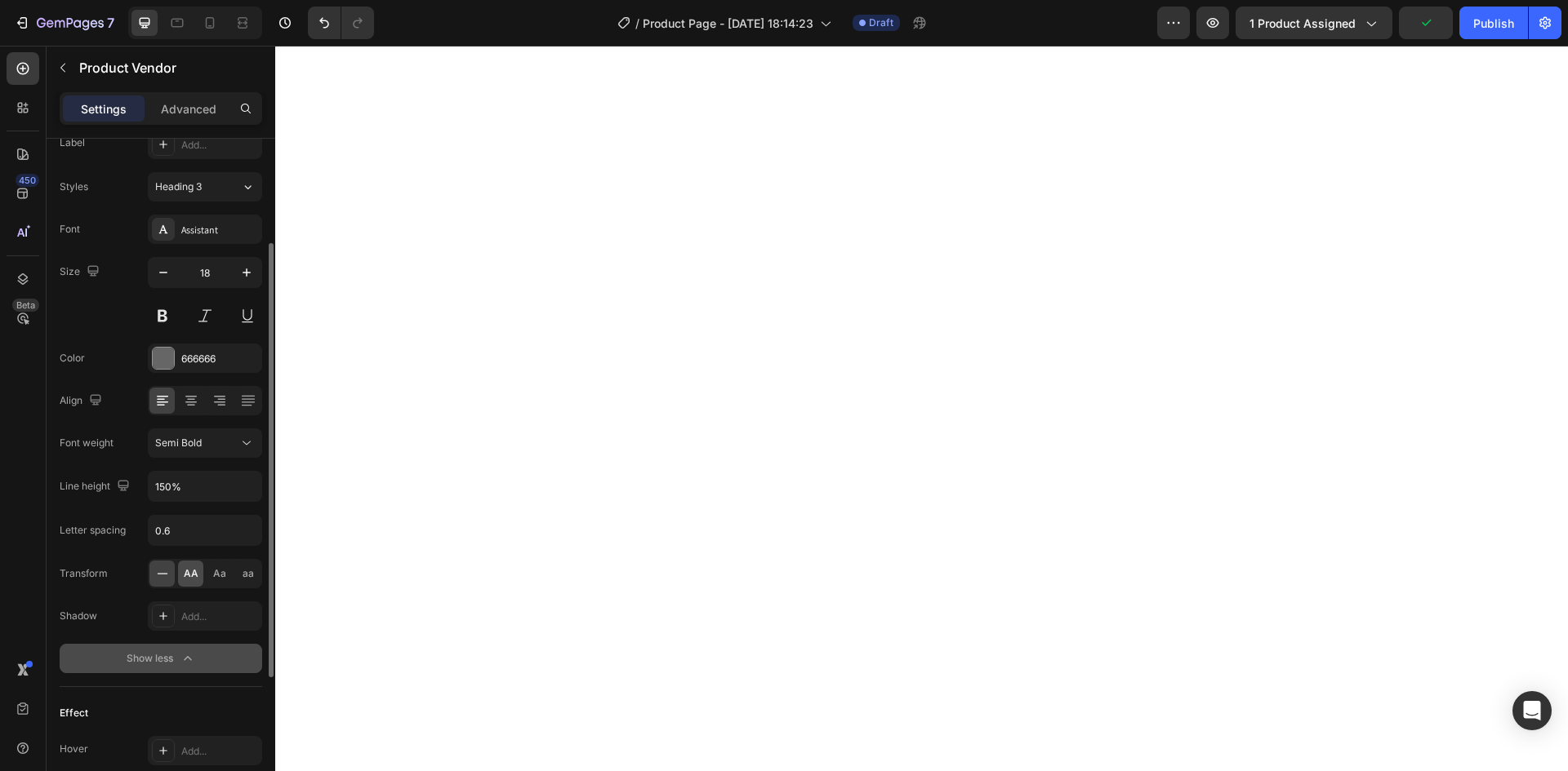
click at [191, 576] on span "AA" at bounding box center [191, 573] width 14 height 14
click at [219, 573] on span "Aa" at bounding box center [219, 573] width 13 height 14
click at [205, 573] on div "AA Aa aa" at bounding box center [205, 573] width 115 height 30
click at [193, 574] on span "AA" at bounding box center [191, 573] width 14 height 14
click at [209, 314] on button at bounding box center [205, 316] width 30 height 30
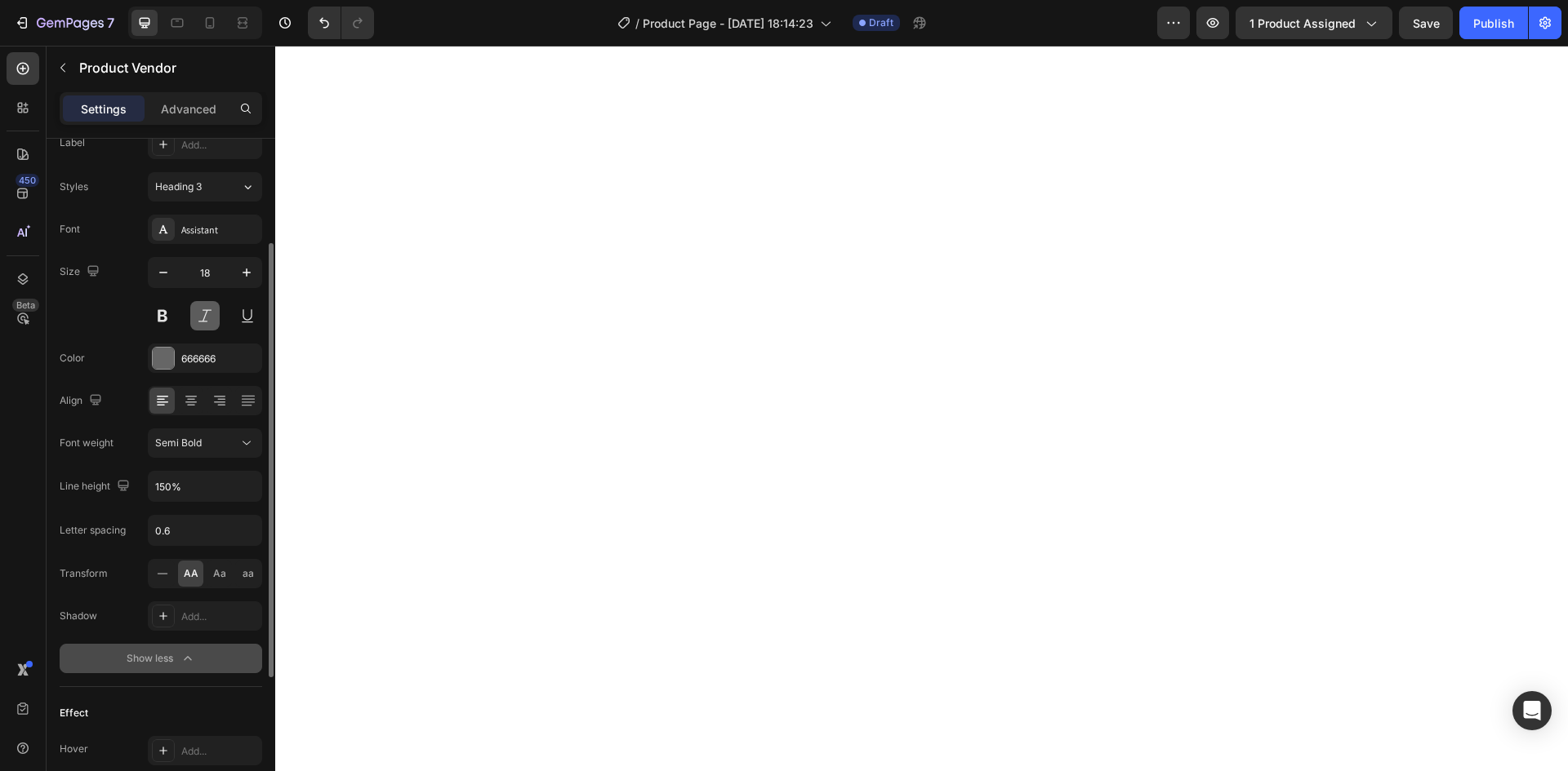
click at [209, 314] on button at bounding box center [205, 316] width 30 height 30
click at [242, 317] on button at bounding box center [247, 316] width 30 height 30
click at [243, 317] on button at bounding box center [247, 316] width 30 height 30
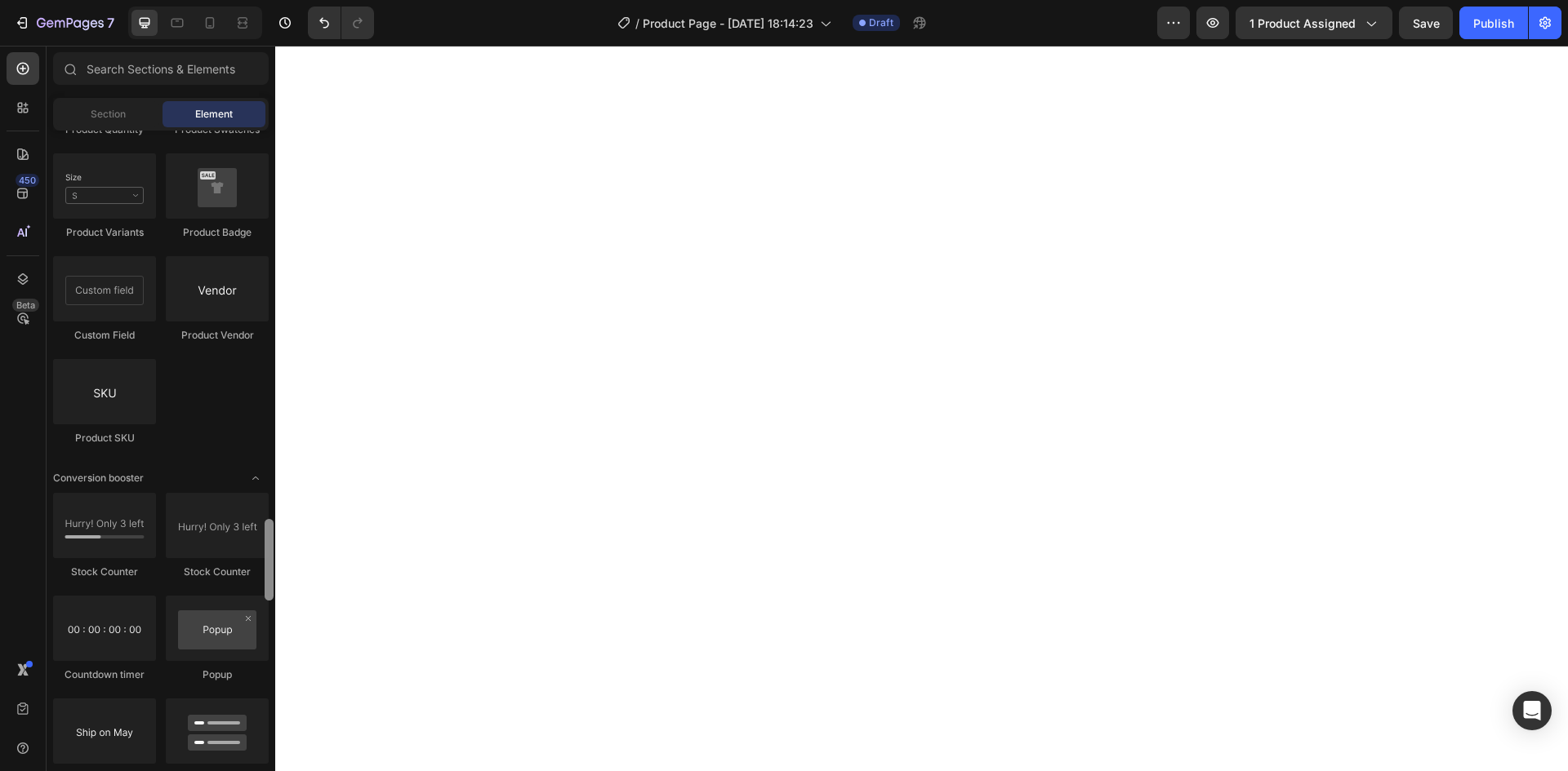
scroll to position [2932, 0]
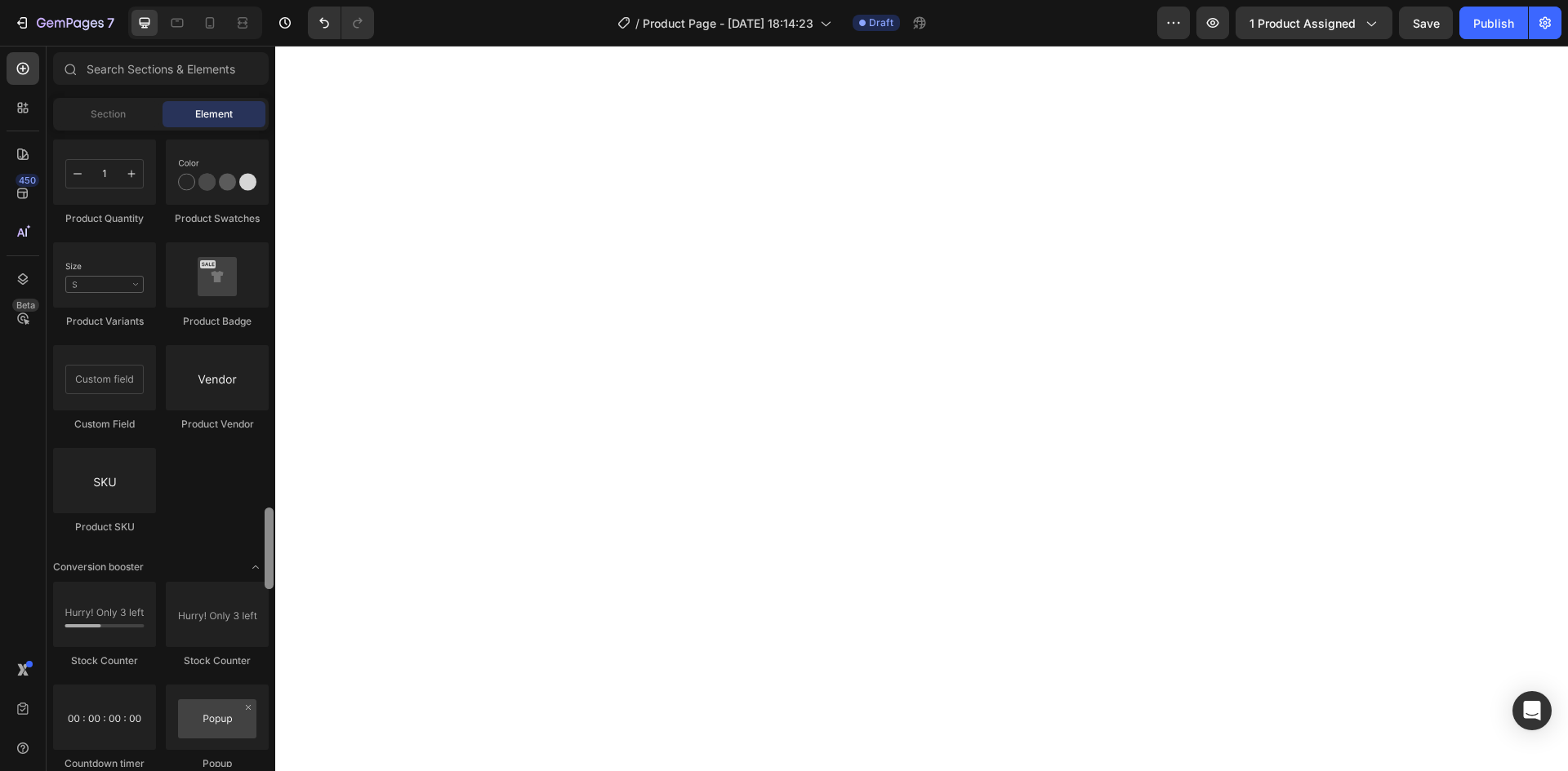
drag, startPoint x: 267, startPoint y: 555, endPoint x: 265, endPoint y: 565, distance: 10.2
click at [265, 565] on div at bounding box center [269, 548] width 9 height 81
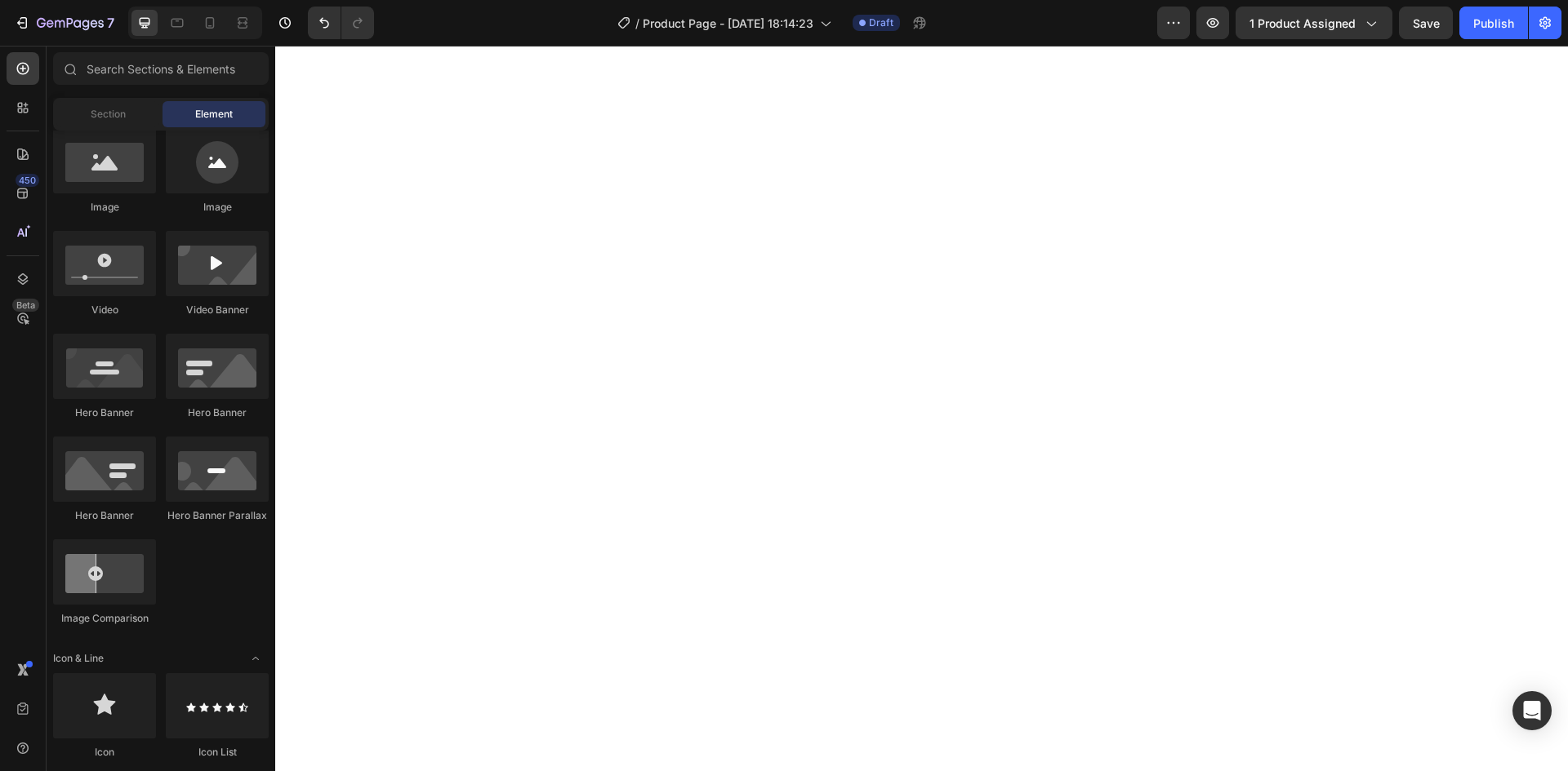
scroll to position [0, 0]
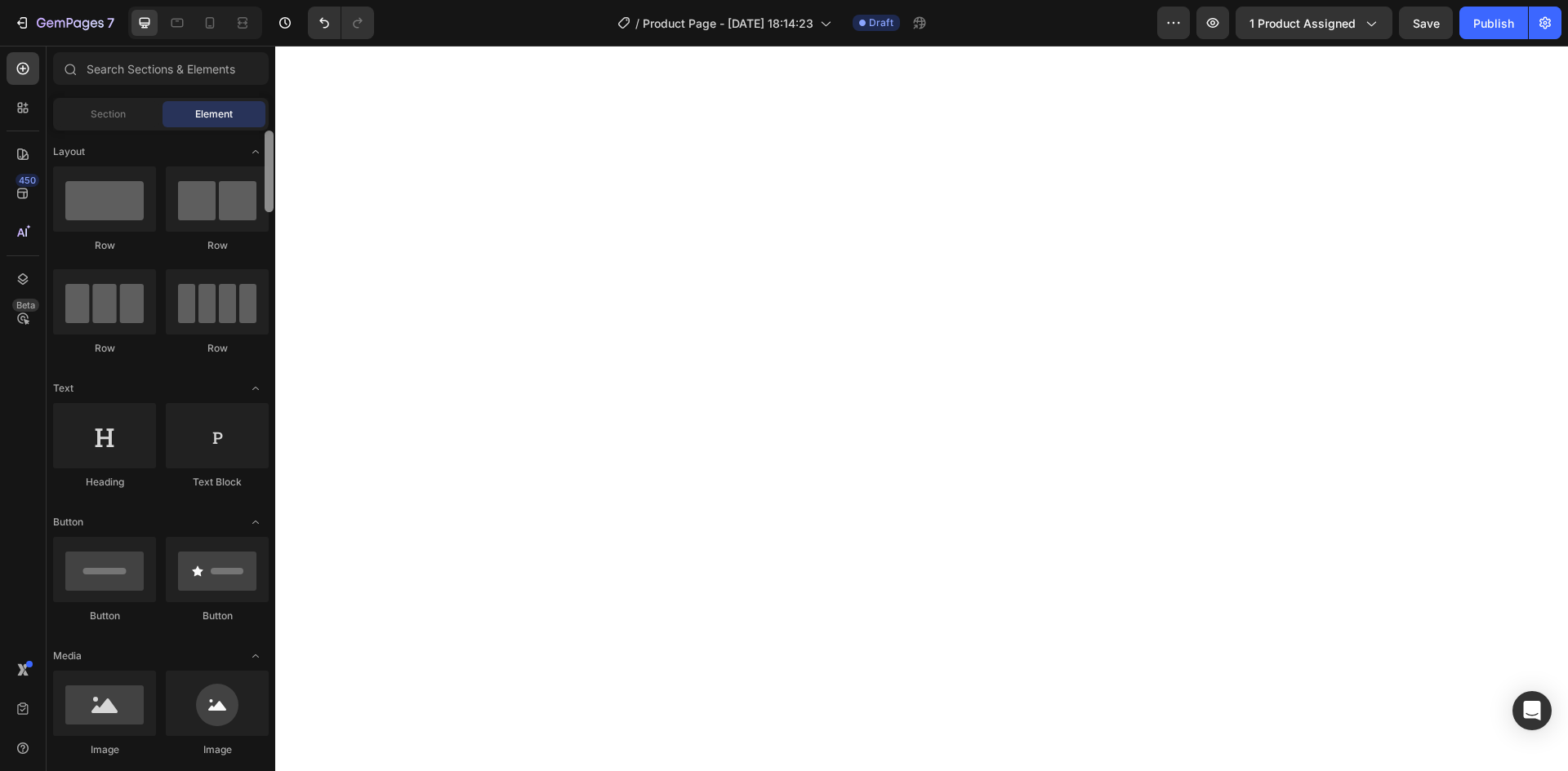
drag, startPoint x: 269, startPoint y: 395, endPoint x: 265, endPoint y: 123, distance: 272.0
click at [265, 123] on div "Sections(18) Elements(84) Section Element Hero Section Product Detail Brands Tr…" at bounding box center [161, 410] width 229 height 715
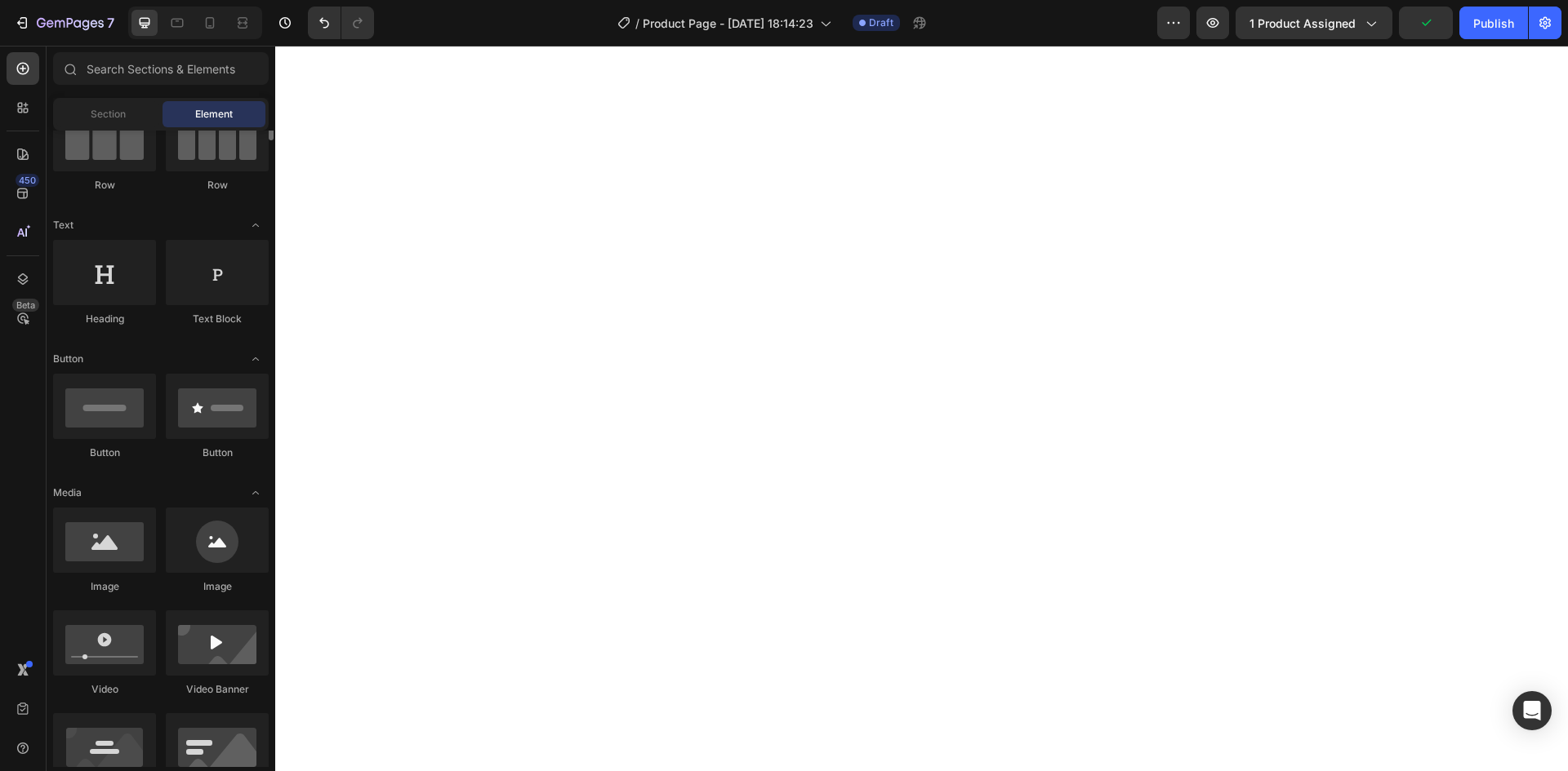
scroll to position [81, 0]
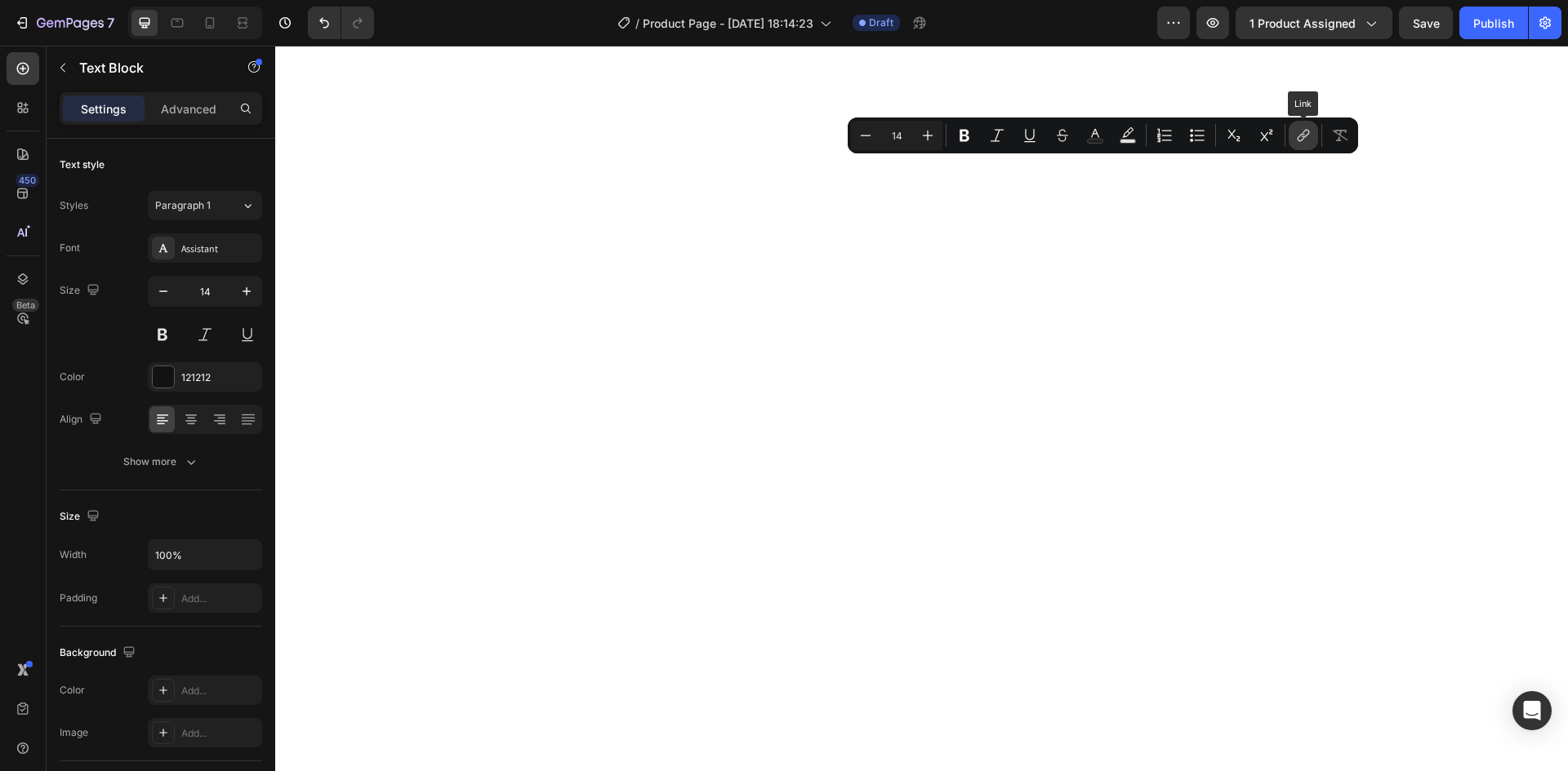
click at [1303, 140] on icon "Editor contextual toolbar" at bounding box center [1303, 135] width 16 height 16
click at [1310, 134] on button "link" at bounding box center [1302, 135] width 30 height 30
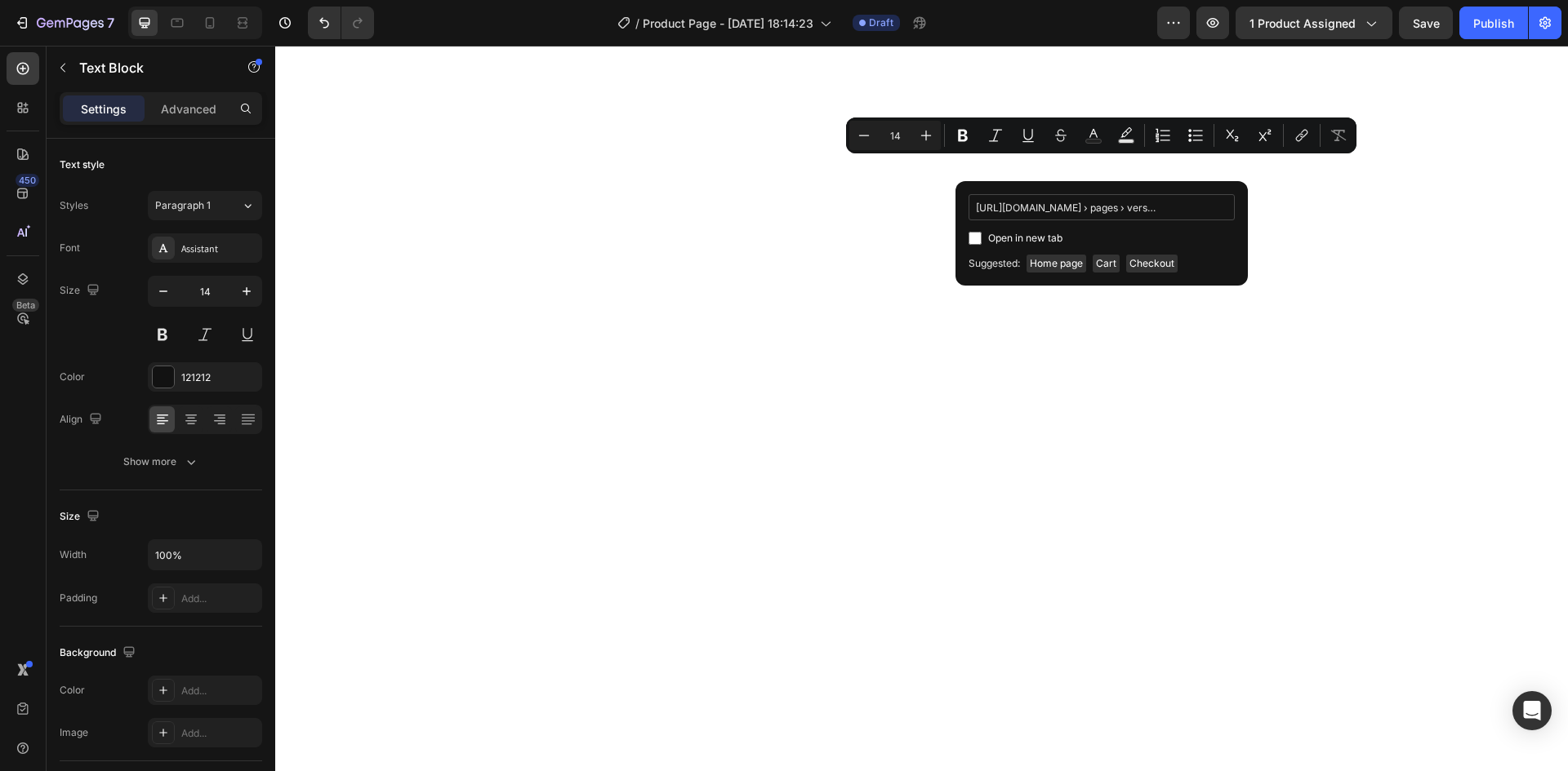
scroll to position [0, 5]
type input "[URL][DOMAIN_NAME] › pages › versand"
click at [975, 239] on input "Editor contextual toolbar" at bounding box center [975, 238] width 13 height 13
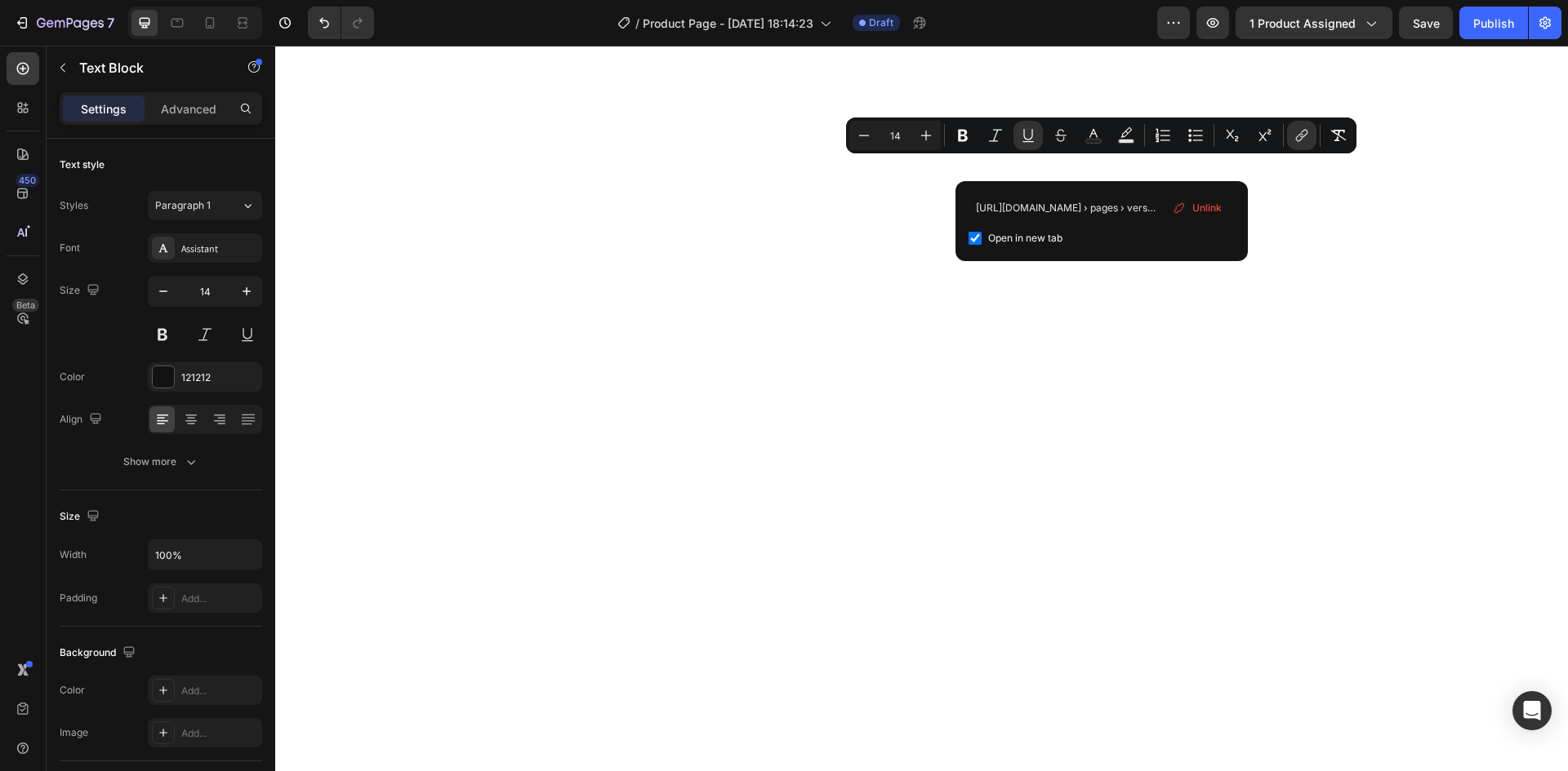
click at [975, 238] on input "Editor contextual toolbar" at bounding box center [975, 238] width 13 height 13
checkbox input "false"
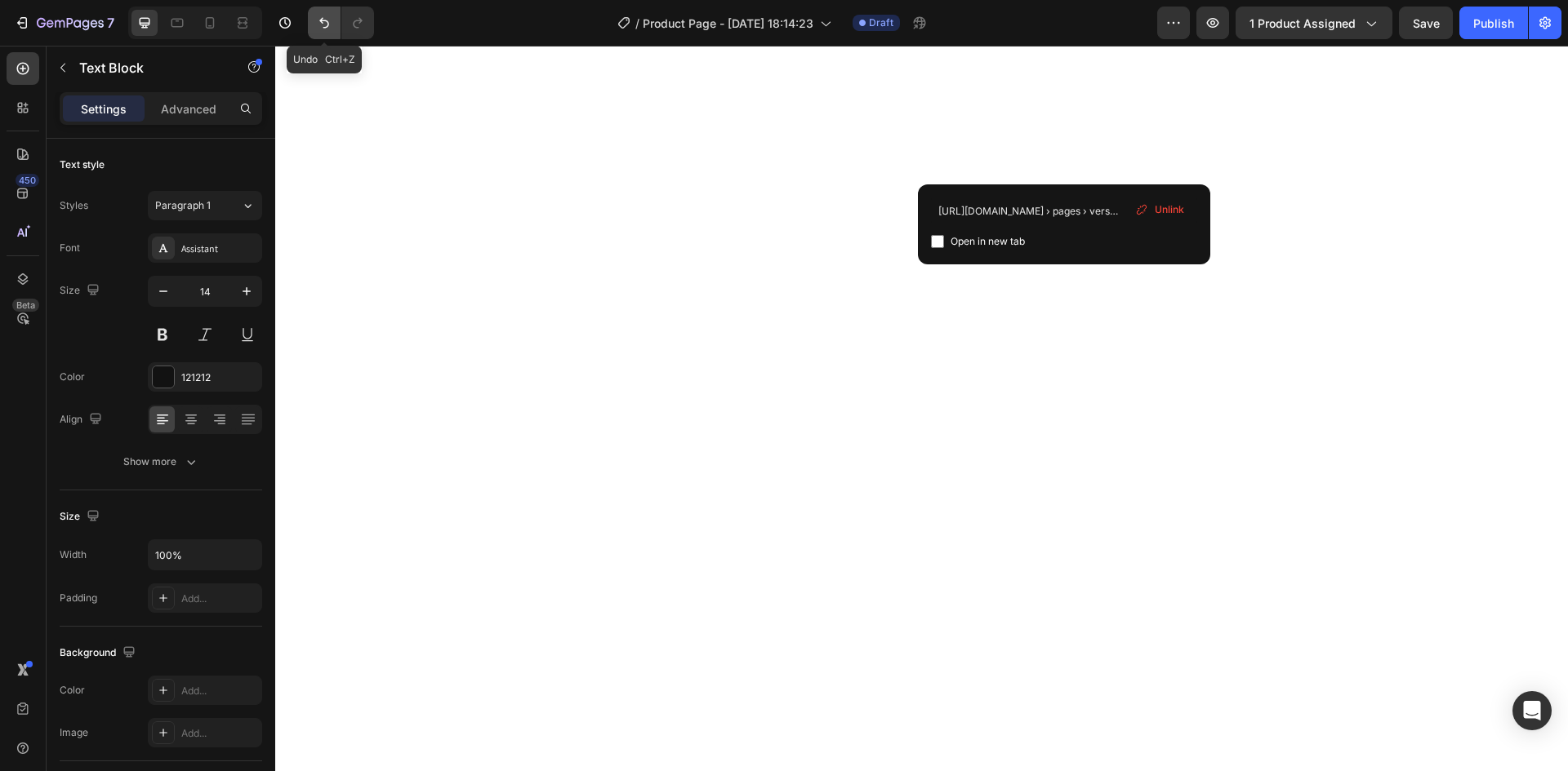
click at [333, 23] on button "Undo/Redo" at bounding box center [324, 23] width 33 height 33
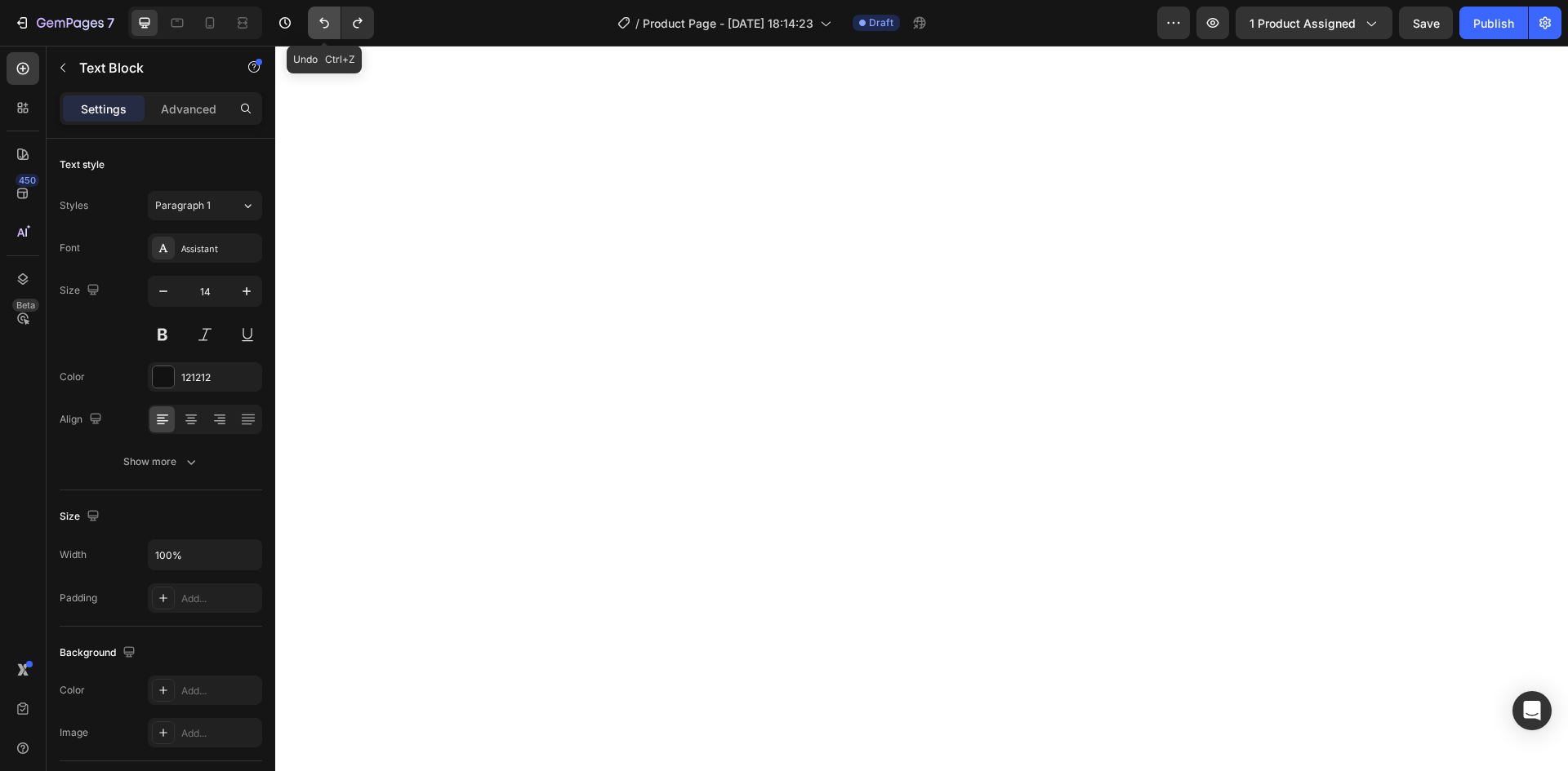
click at [332, 23] on icon "Undo/Redo" at bounding box center [324, 23] width 16 height 16
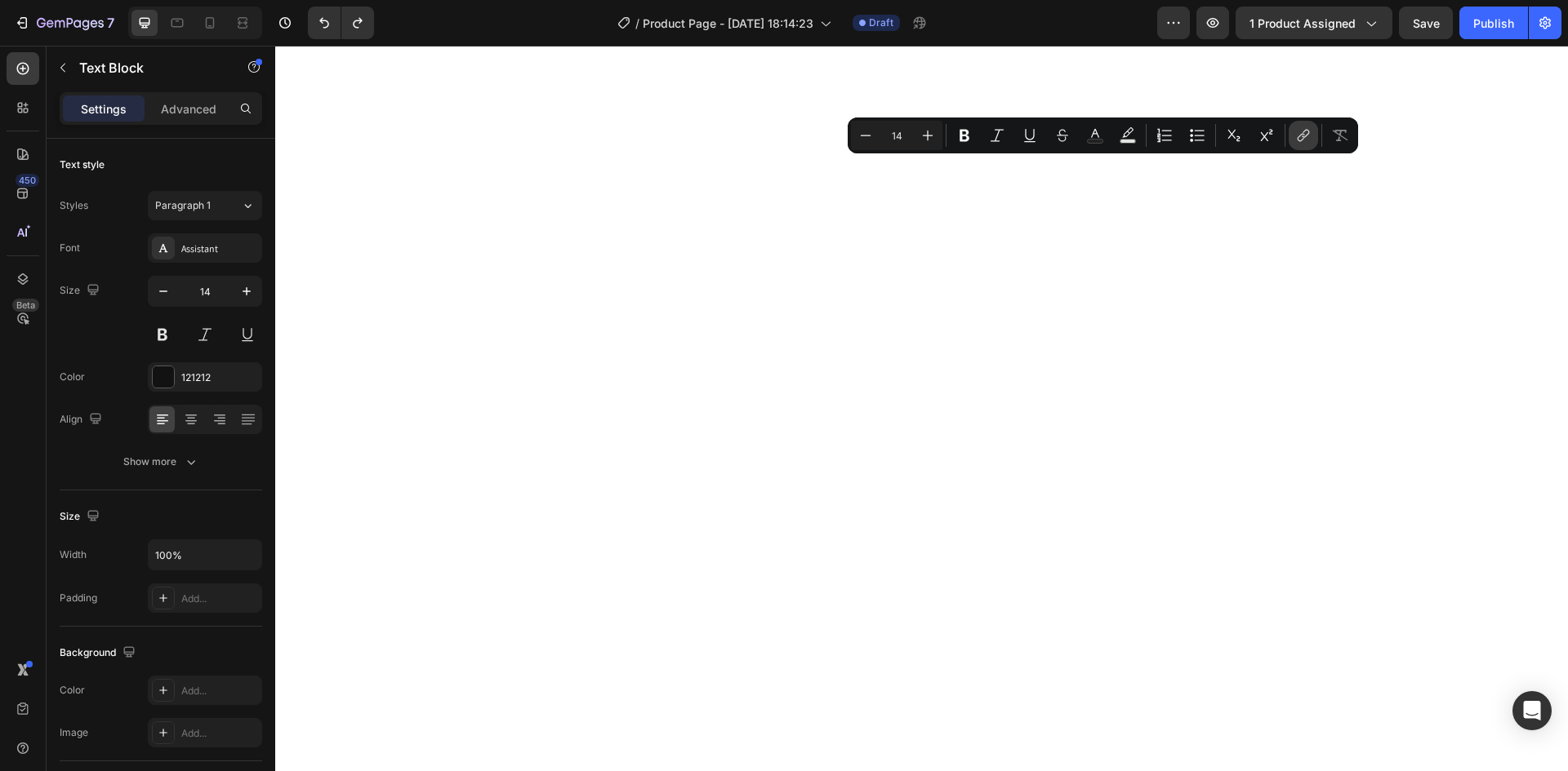
click at [1295, 135] on icon "Editor contextual toolbar" at bounding box center [1303, 135] width 16 height 16
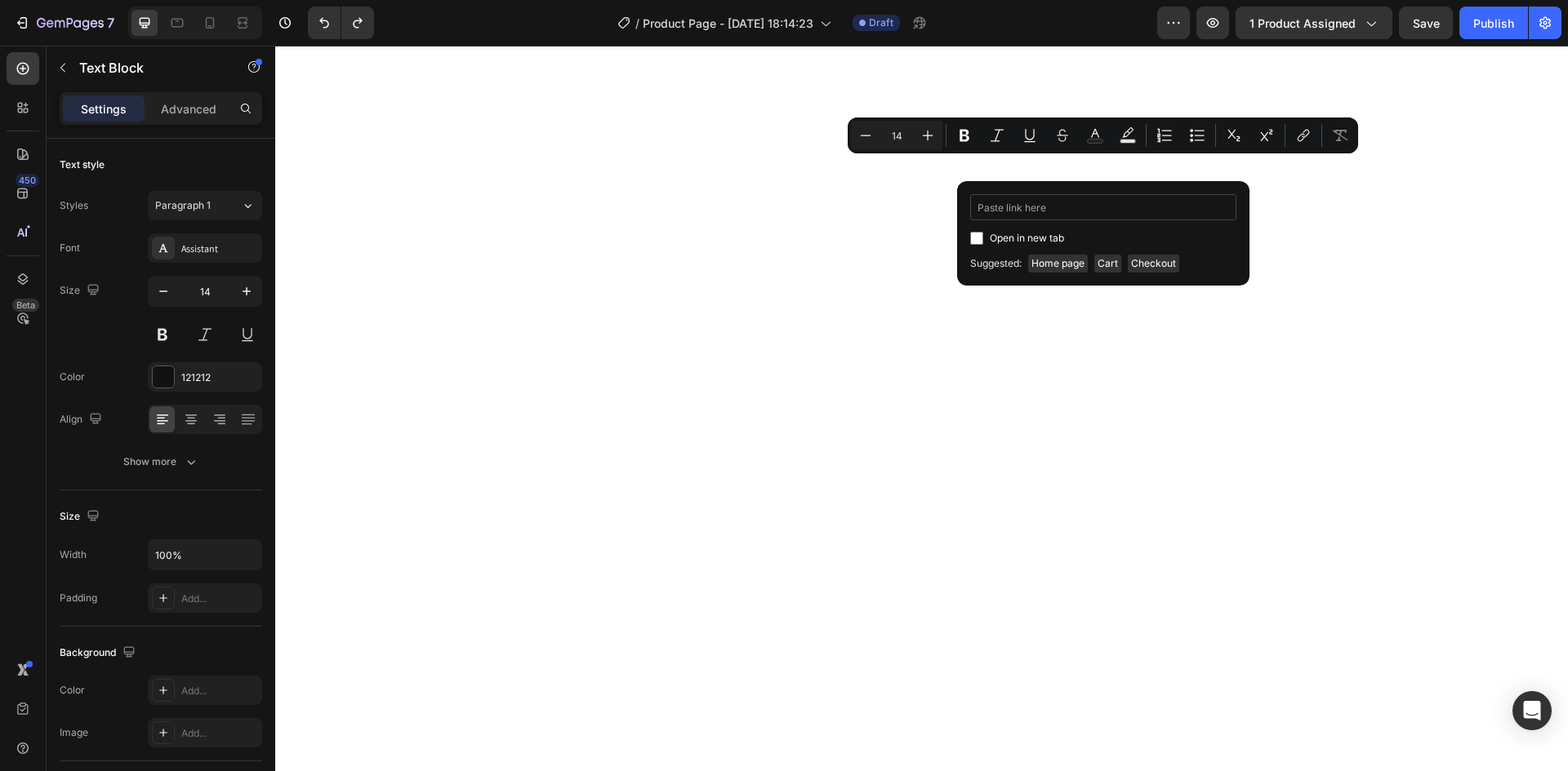
type input "[URL][DOMAIN_NAME] › pages › versand"
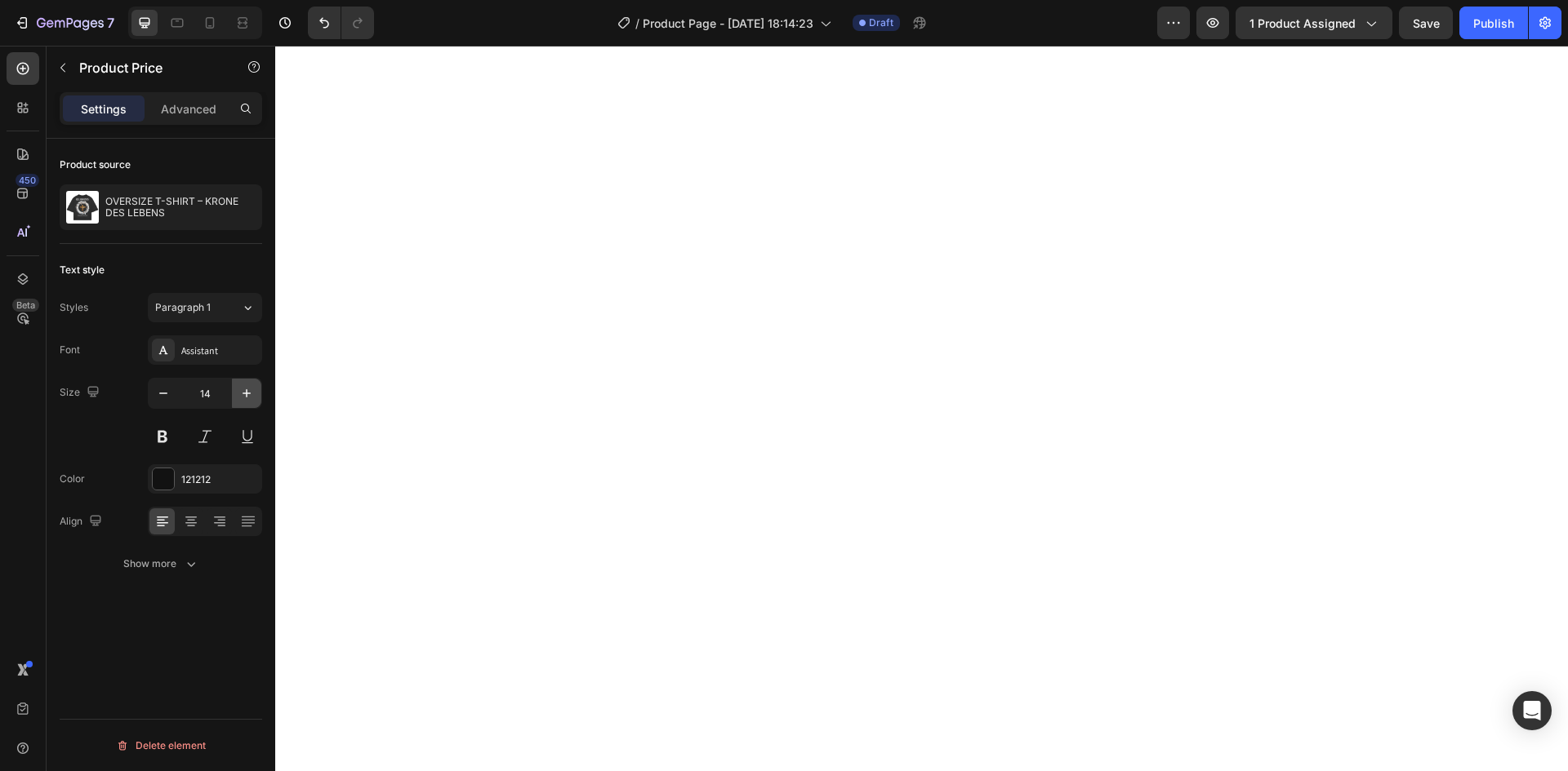
click at [251, 396] on icon "button" at bounding box center [247, 394] width 16 height 16
click at [251, 395] on icon "button" at bounding box center [247, 394] width 16 height 16
type input "18"
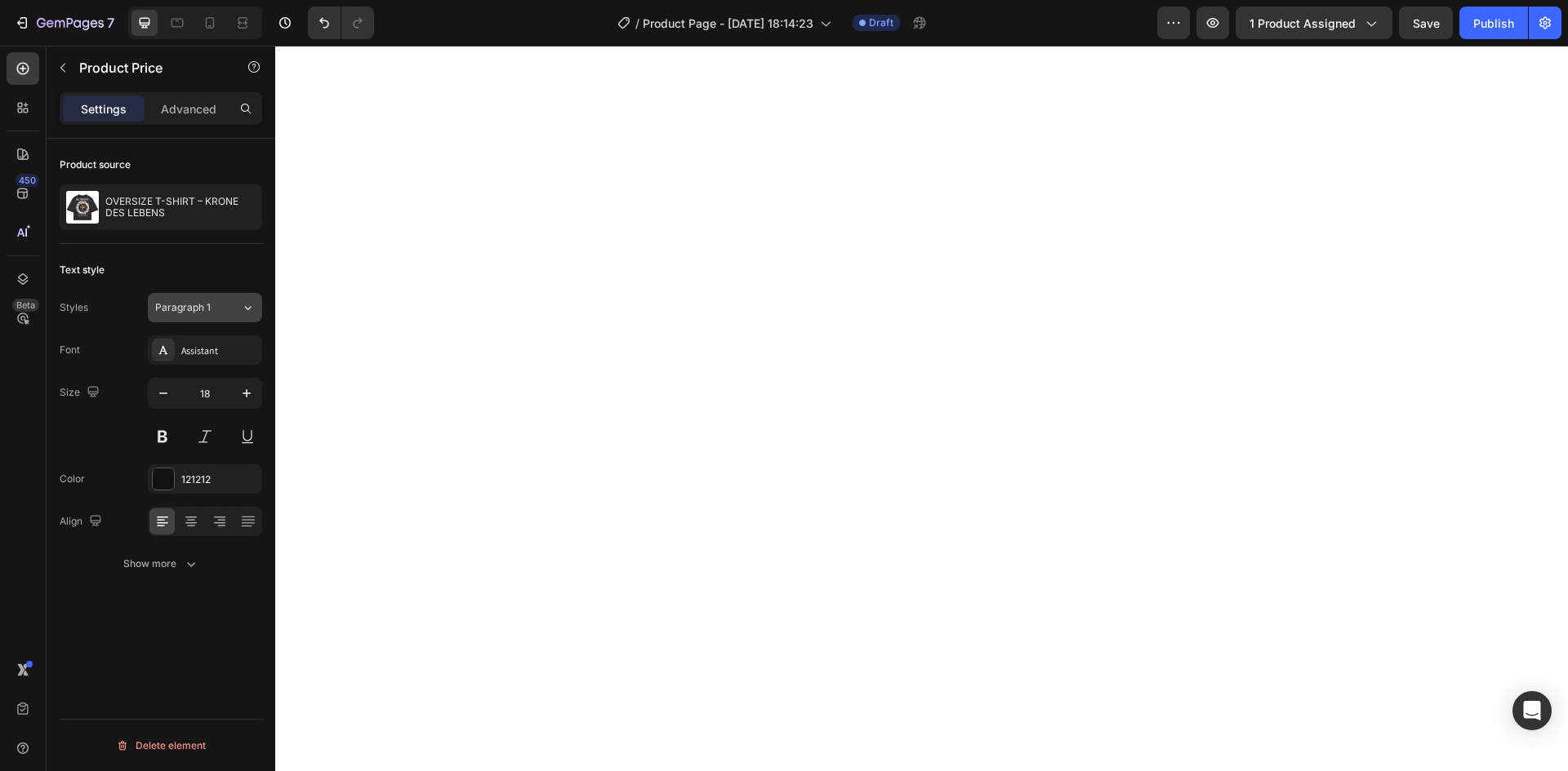
click at [248, 302] on icon at bounding box center [247, 308] width 14 height 16
click at [233, 313] on div "Paragraph 1" at bounding box center [198, 308] width 86 height 14
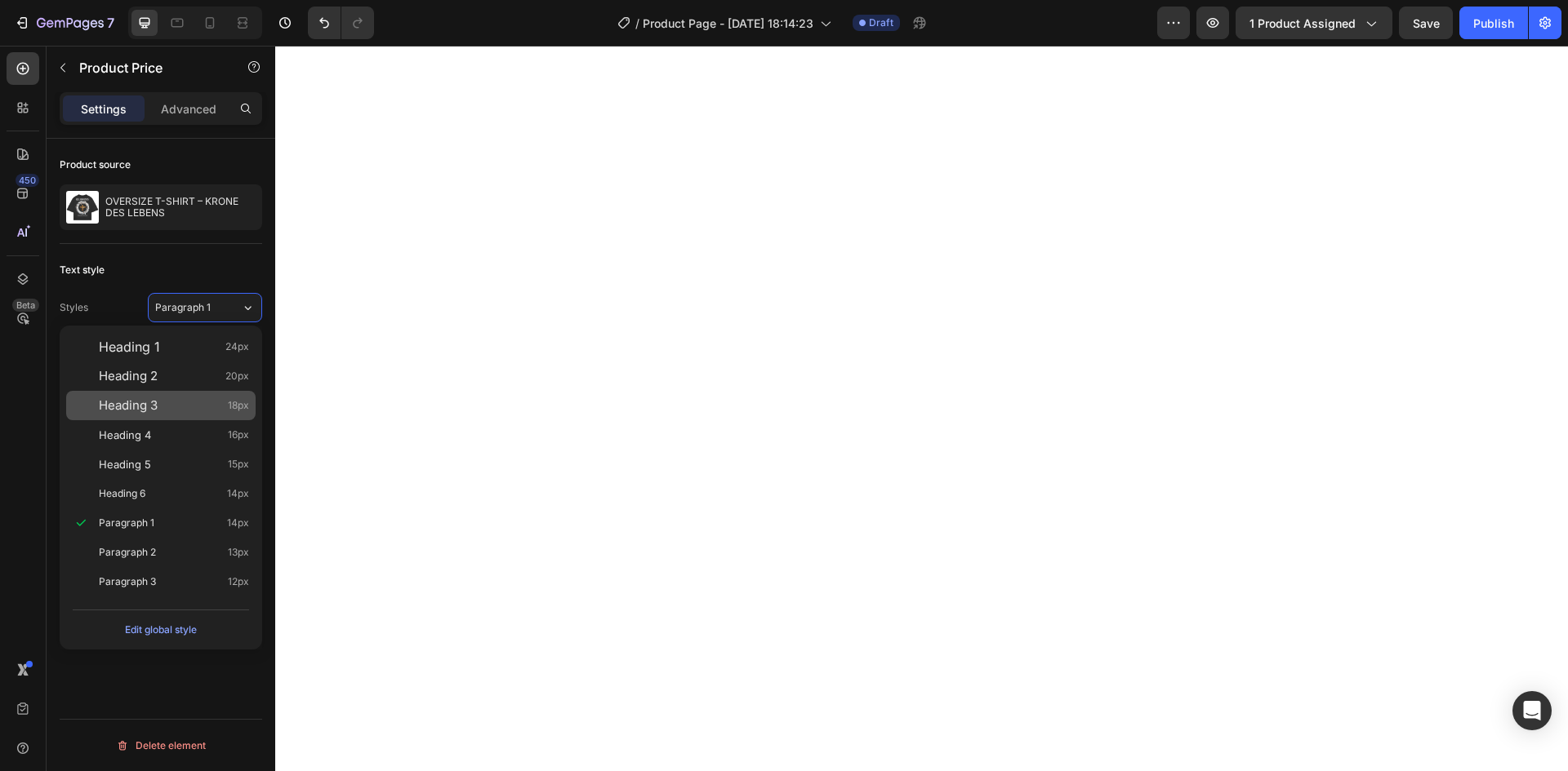
click at [193, 405] on div "Heading 3 18px" at bounding box center [173, 405] width 150 height 16
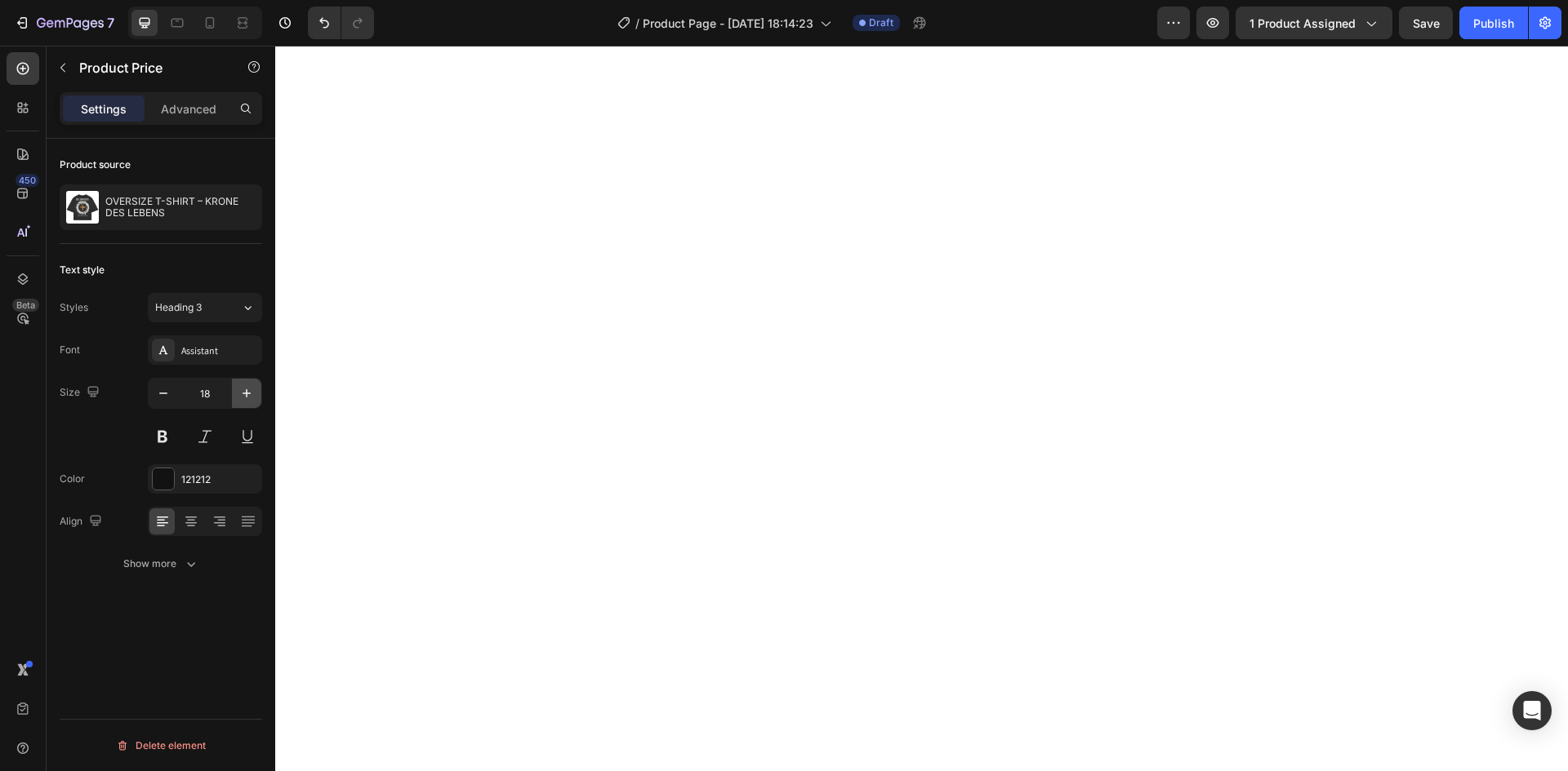
click at [253, 395] on icon "button" at bounding box center [247, 394] width 16 height 16
type input "20"
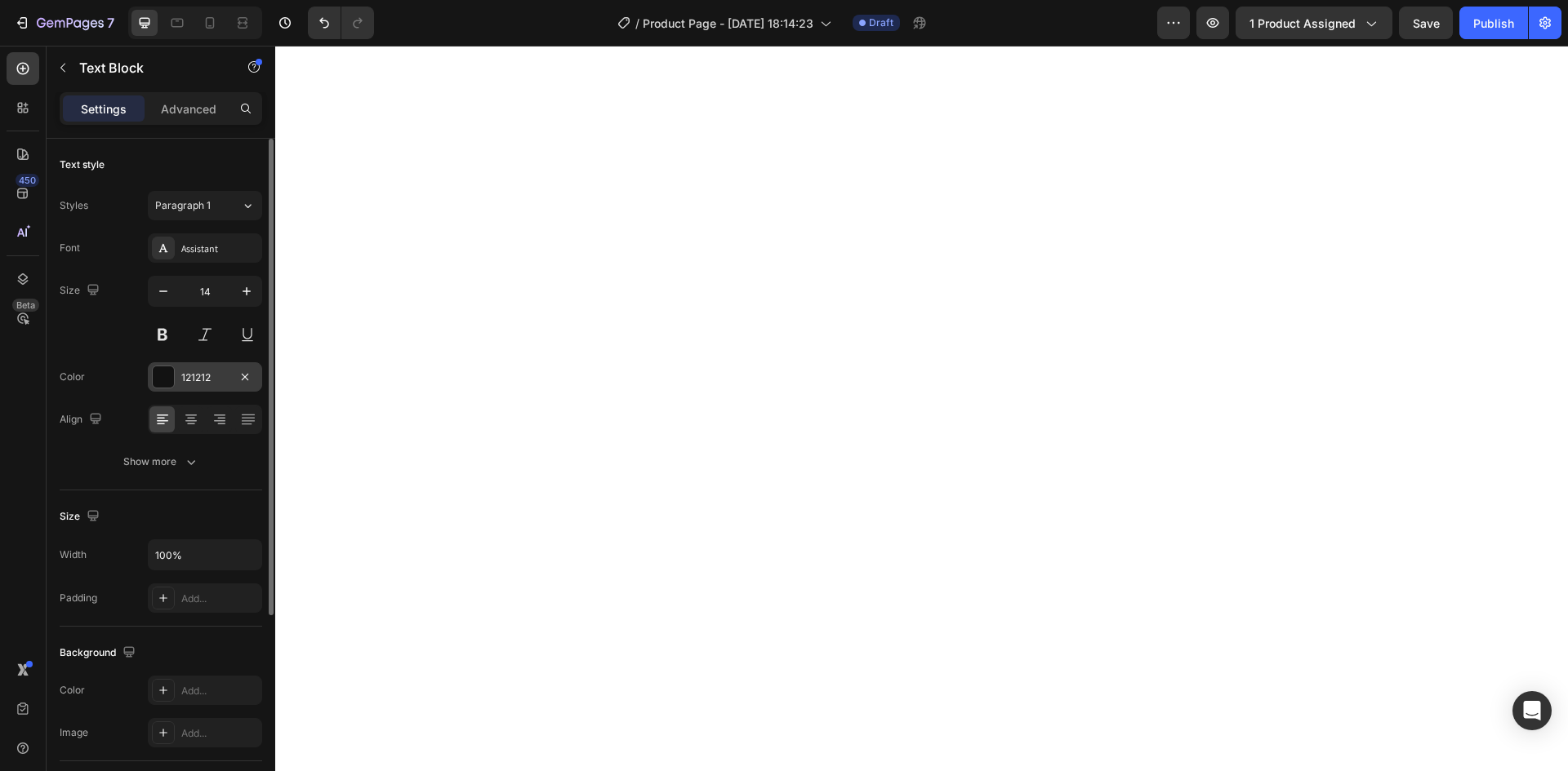
click at [172, 383] on div at bounding box center [163, 377] width 22 height 22
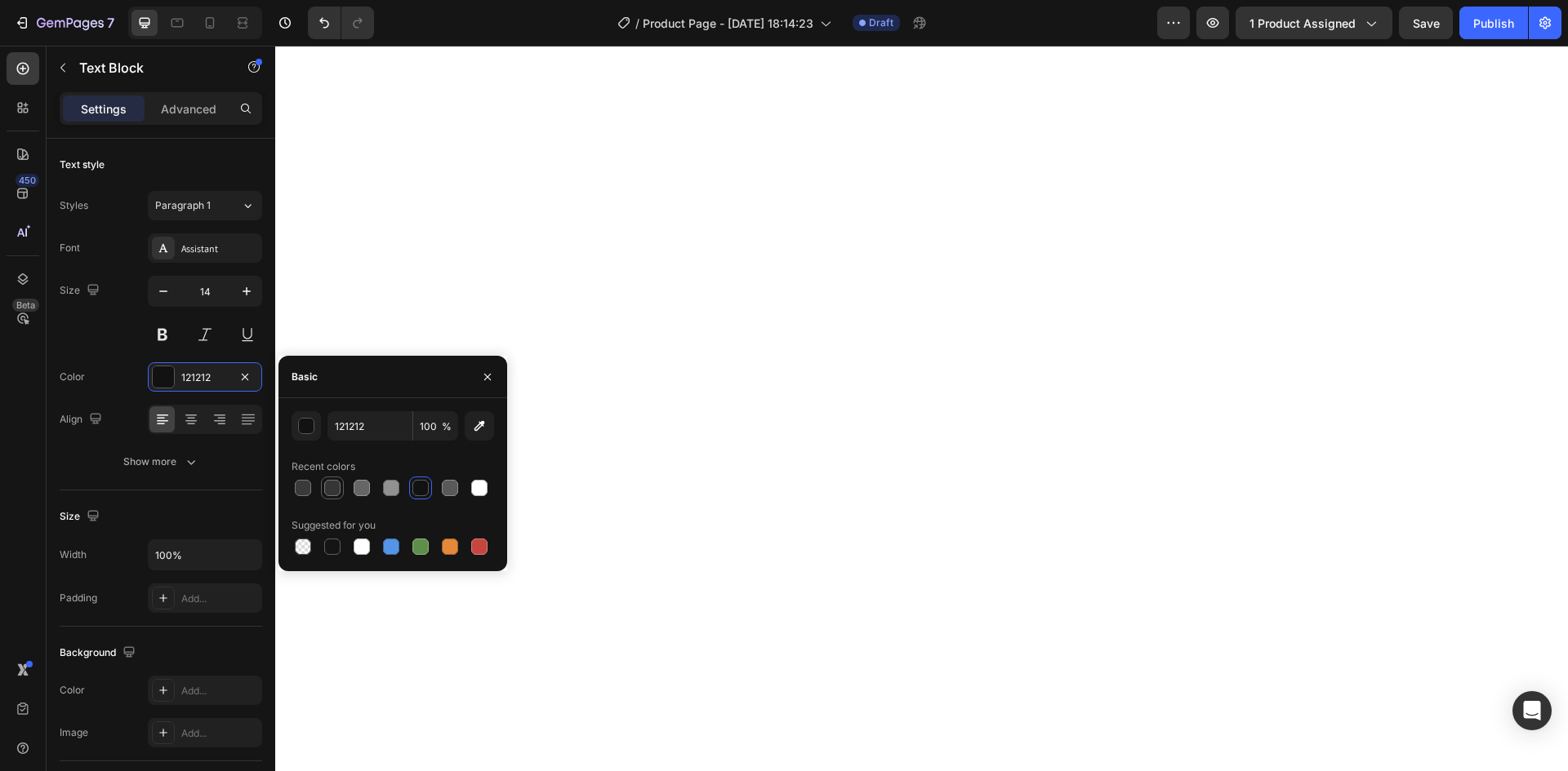
click at [329, 490] on div at bounding box center [332, 488] width 16 height 16
click at [335, 489] on div at bounding box center [332, 488] width 16 height 16
click at [359, 490] on div at bounding box center [361, 488] width 16 height 16
type input "666666"
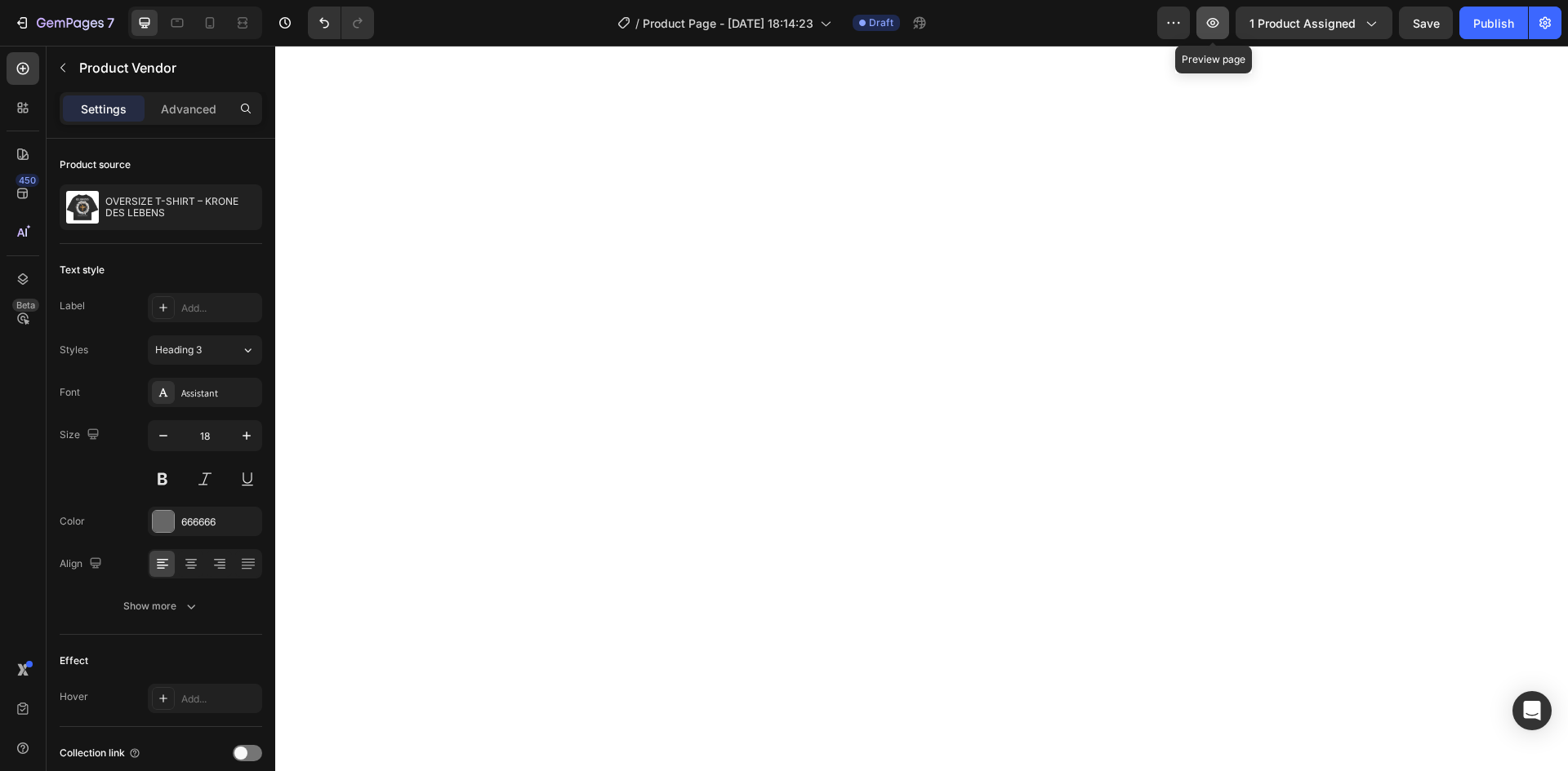
click at [1219, 23] on icon "button" at bounding box center [1212, 23] width 16 height 16
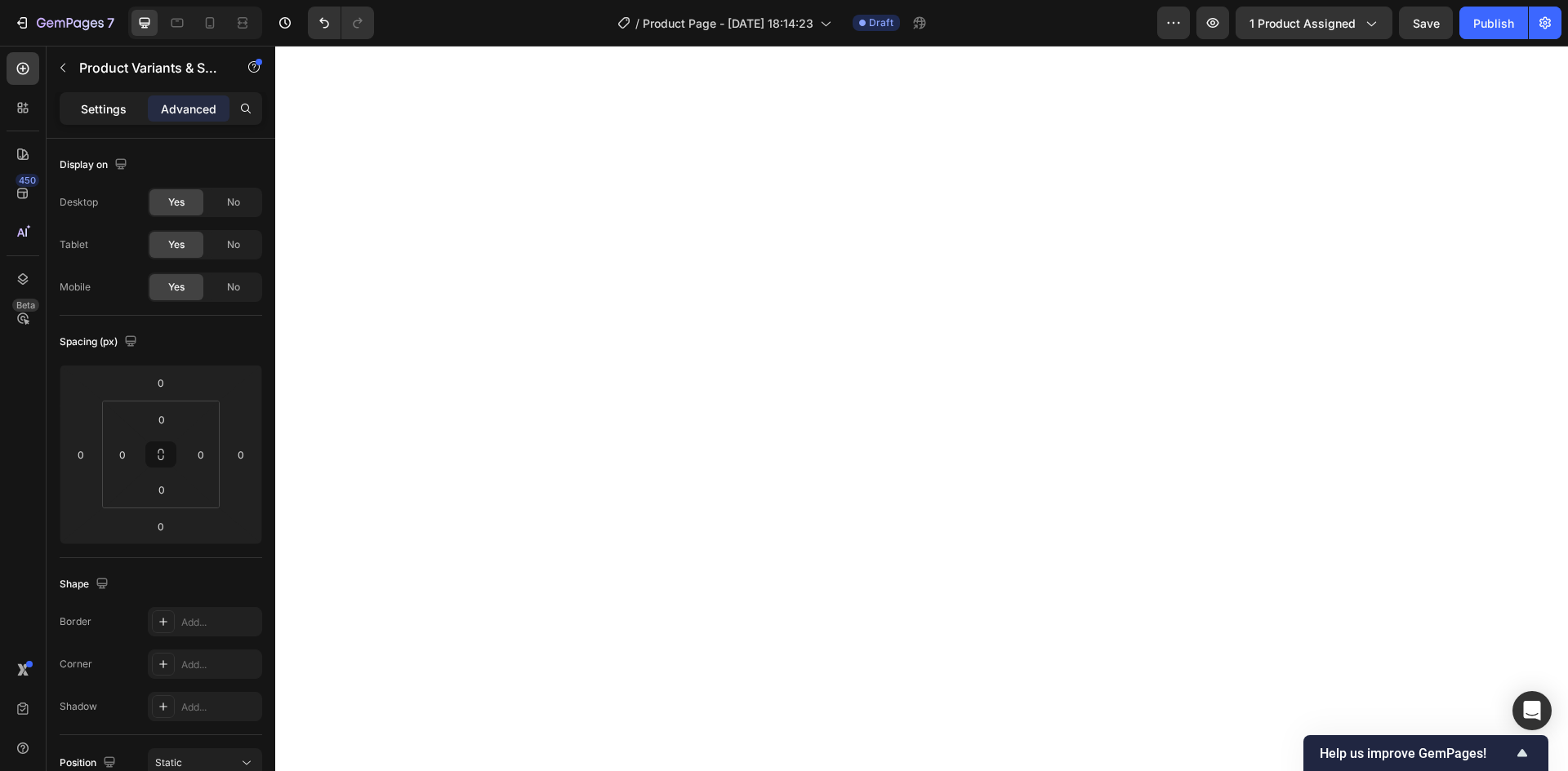
click at [119, 115] on p "Settings" at bounding box center [103, 108] width 46 height 17
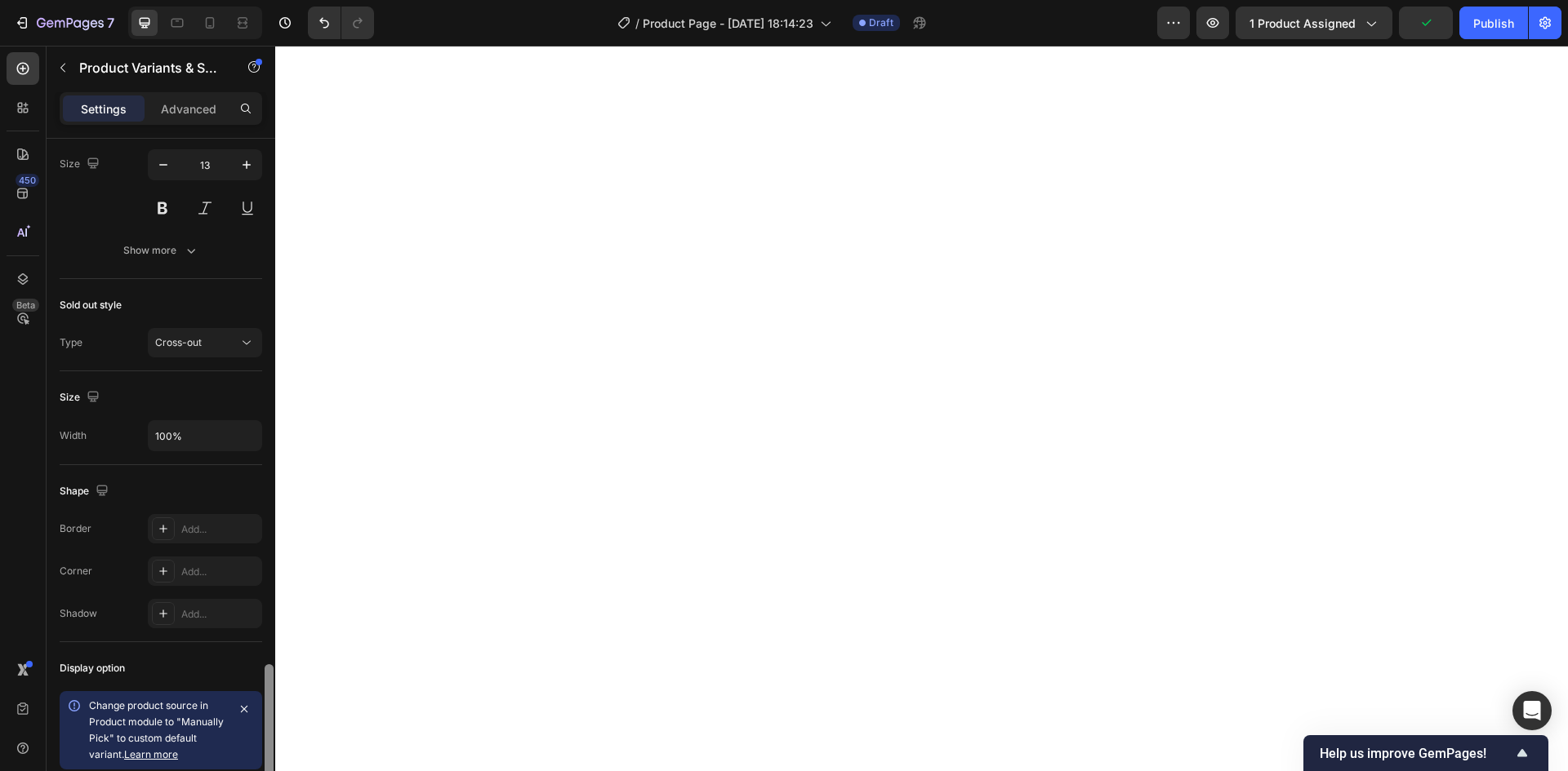
scroll to position [1220, 0]
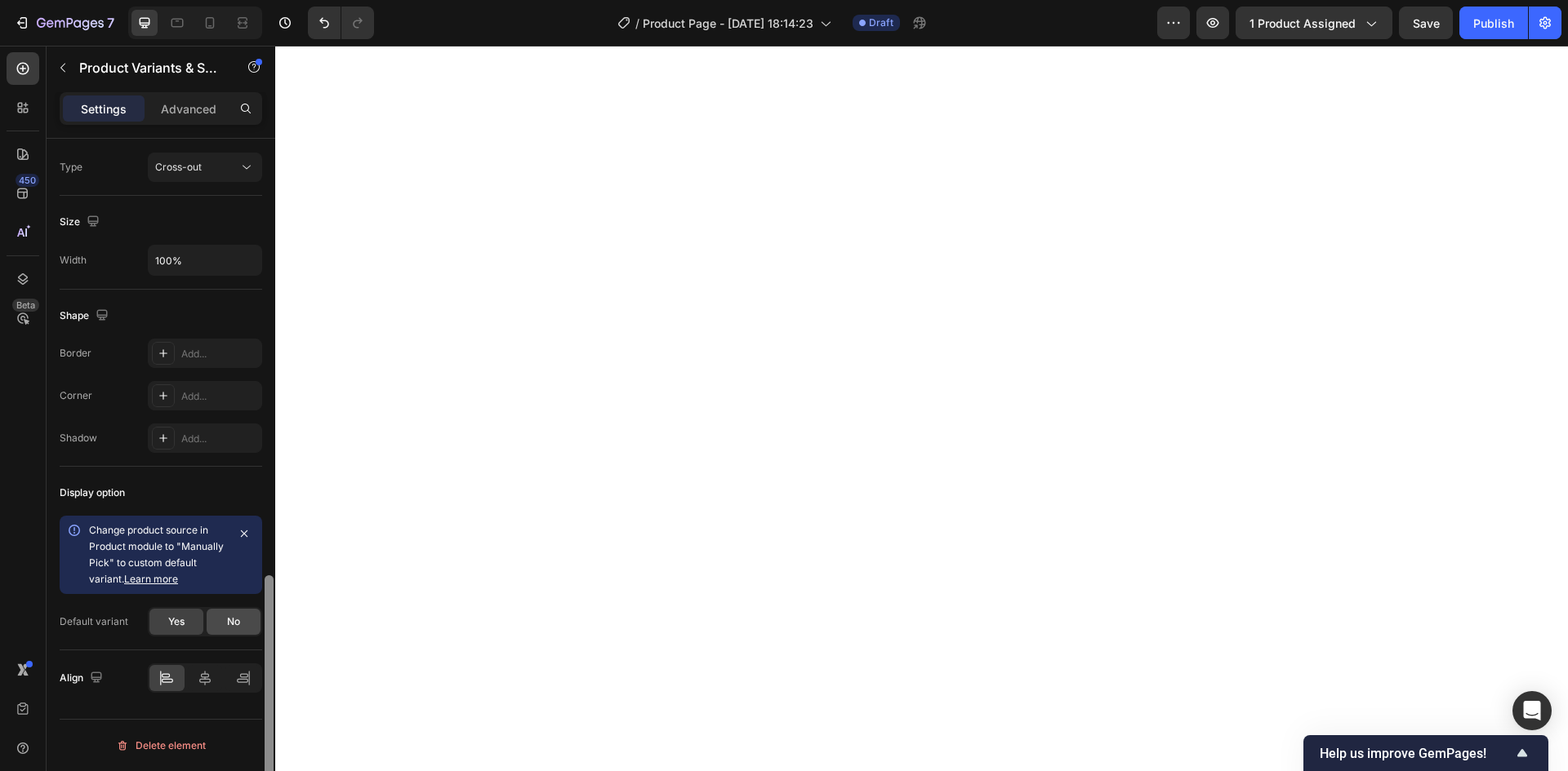
drag, startPoint x: 267, startPoint y: 602, endPoint x: 245, endPoint y: 609, distance: 23.1
click at [246, 616] on div "Type Separated Product source OVERSIZE T-SHIRT – KRONE DES LEBENS Option gap Ga…" at bounding box center [161, 478] width 229 height 679
click at [167, 579] on link "Learn more" at bounding box center [151, 580] width 54 height 13
click at [235, 626] on span "No" at bounding box center [233, 622] width 13 height 14
click at [188, 627] on div "Yes" at bounding box center [176, 621] width 54 height 26
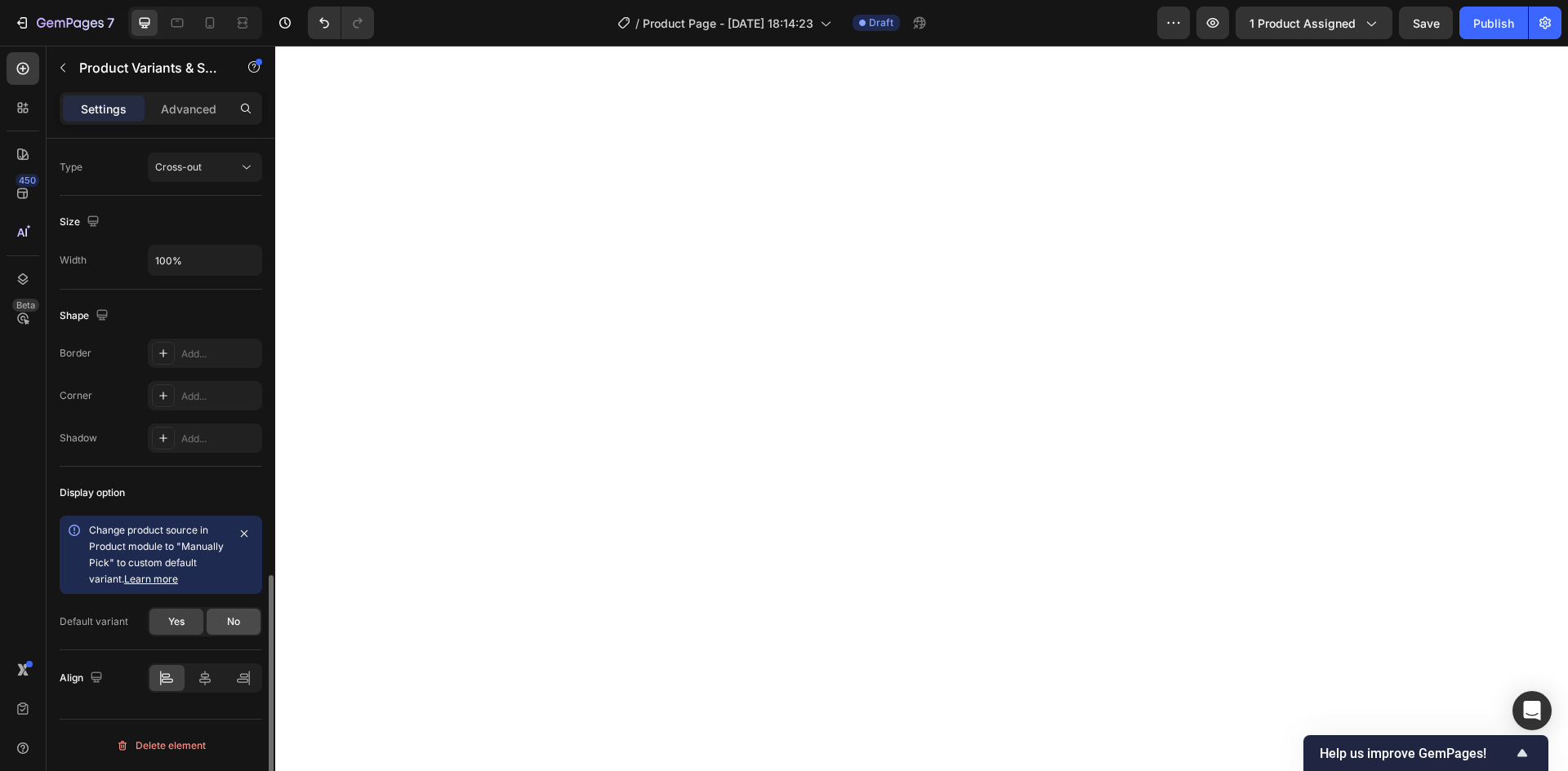
click at [236, 622] on span "No" at bounding box center [233, 622] width 13 height 14
click at [205, 624] on div "Yes No" at bounding box center [205, 622] width 115 height 30
click at [186, 623] on div "Yes" at bounding box center [176, 621] width 54 height 26
click at [246, 622] on div "No" at bounding box center [234, 621] width 54 height 26
click at [204, 669] on input "Please select an option" at bounding box center [205, 664] width 115 height 30
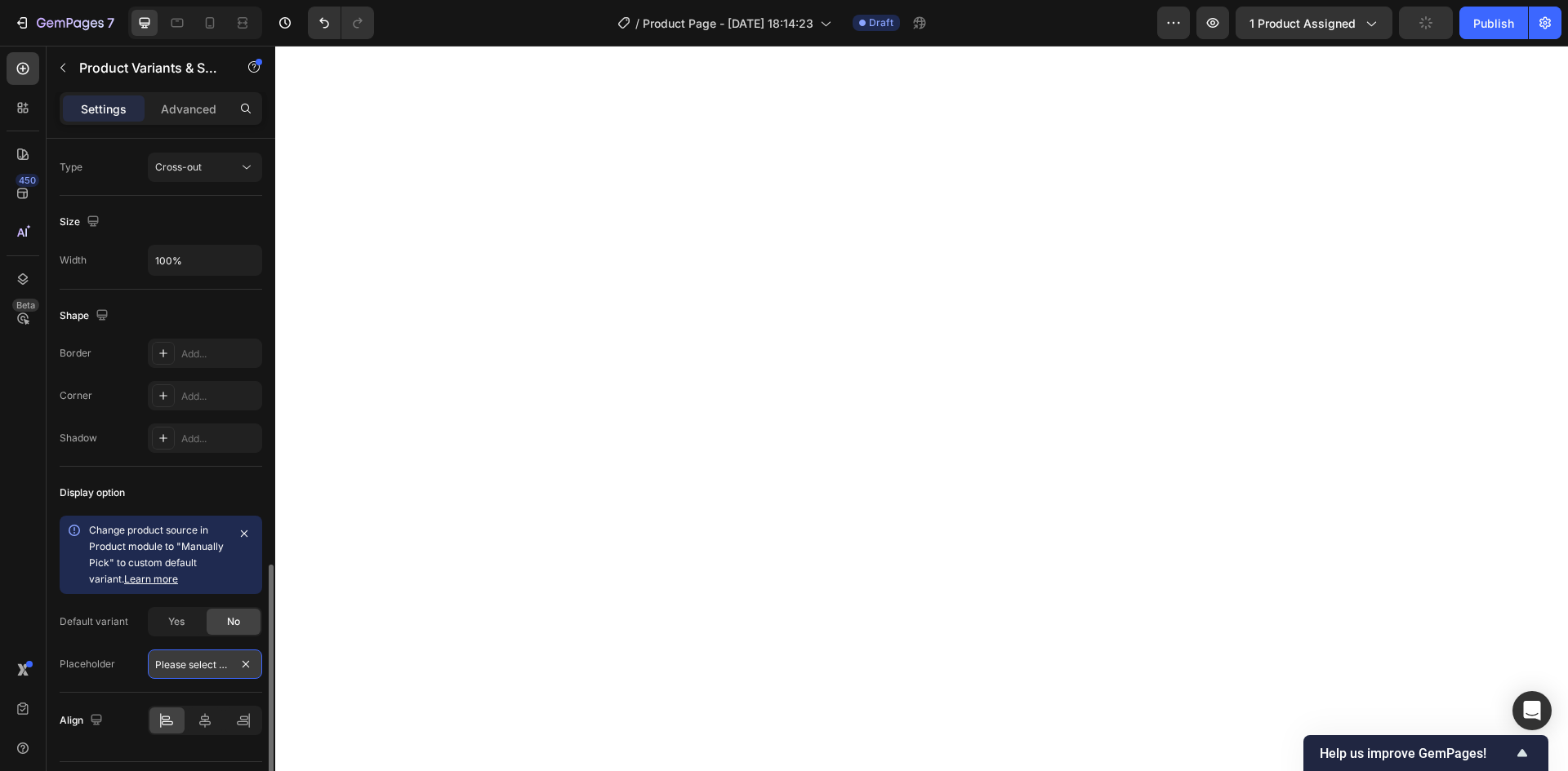
click at [222, 661] on input "Please select an option" at bounding box center [205, 664] width 115 height 30
click at [191, 630] on div "Yes" at bounding box center [176, 621] width 54 height 26
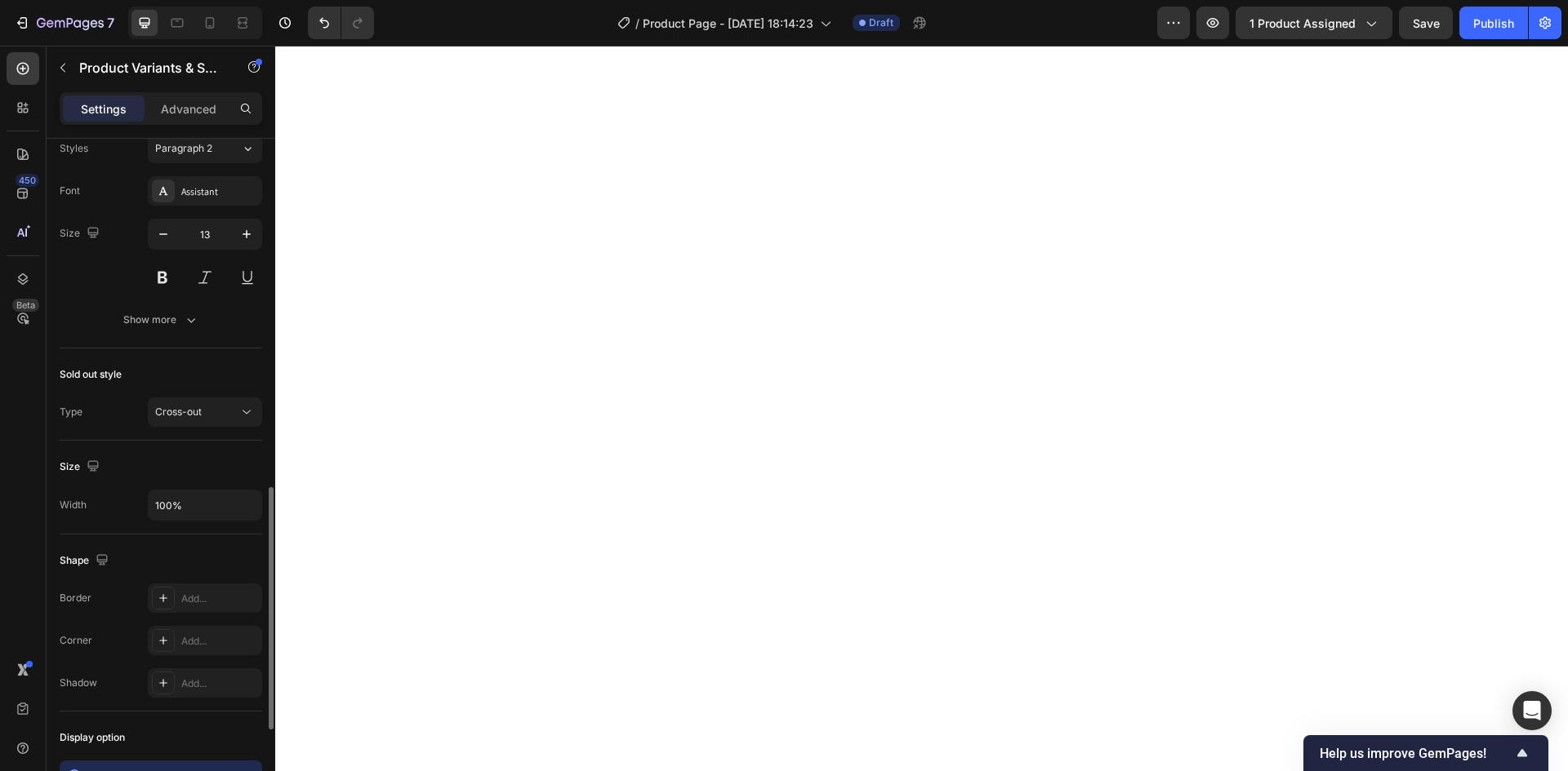
scroll to position [893, 0]
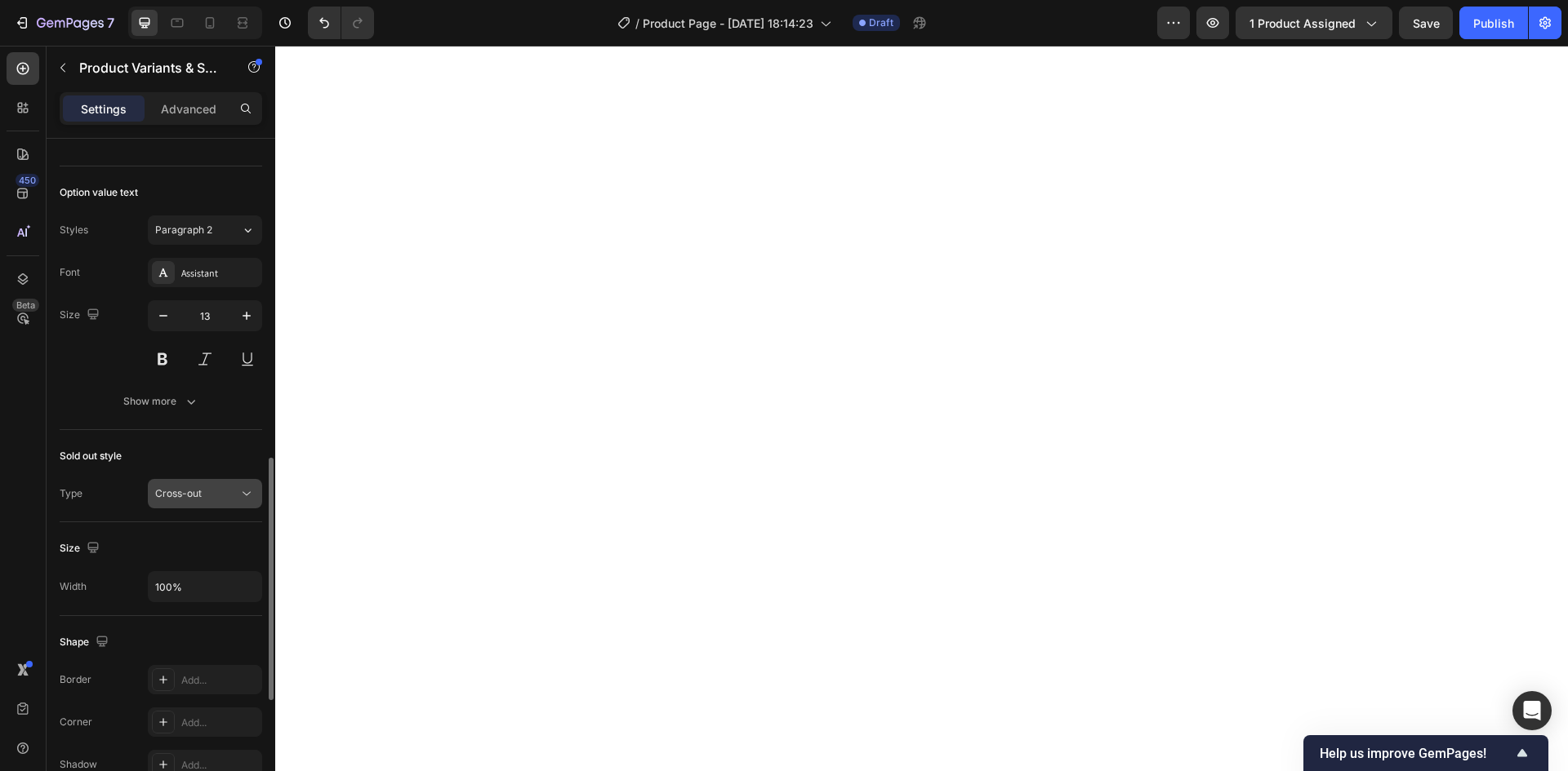
click at [212, 501] on div "Cross-out" at bounding box center [197, 494] width 83 height 14
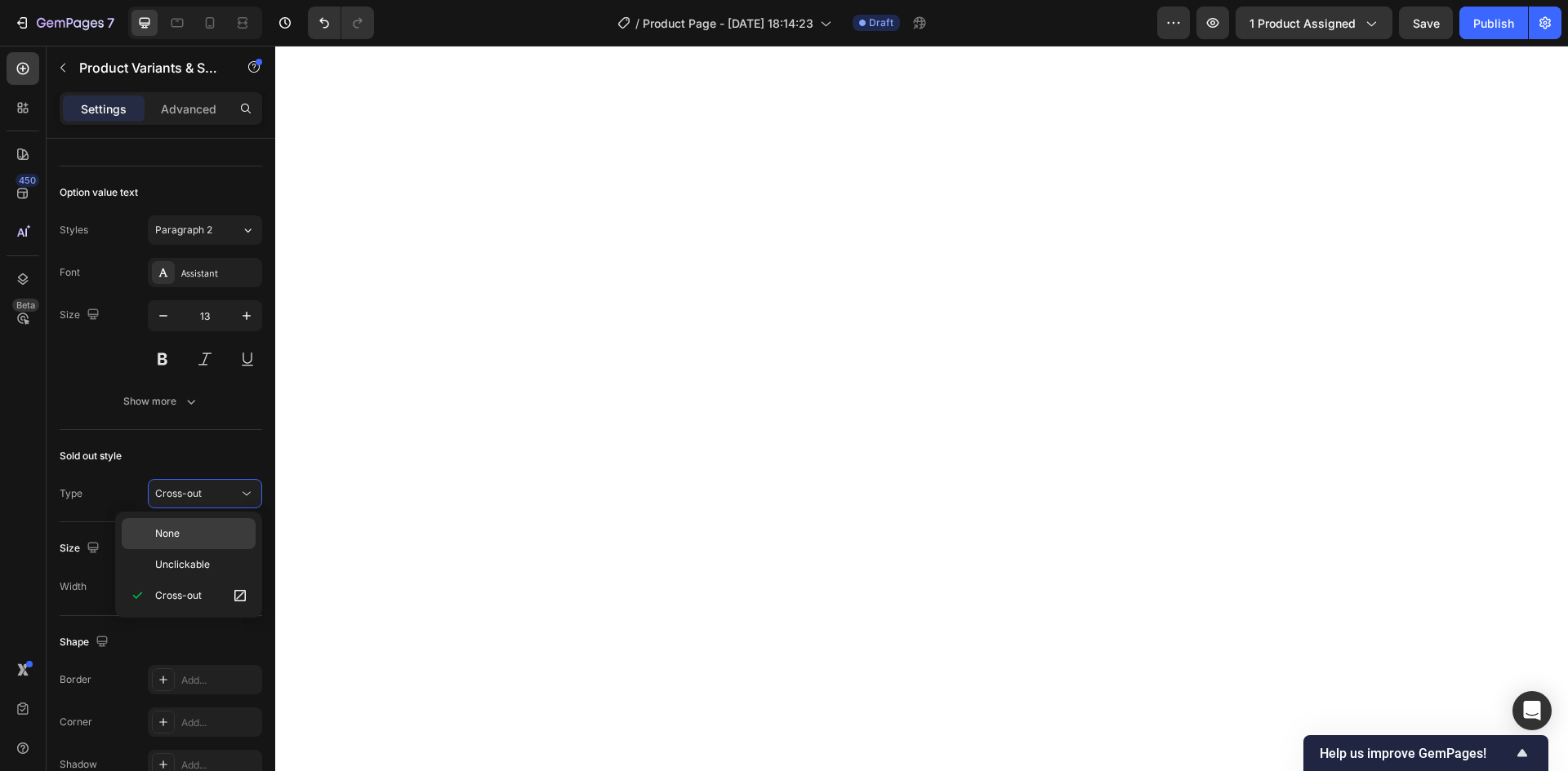
click at [205, 532] on p "None" at bounding box center [201, 534] width 93 height 14
click at [216, 581] on input "100%" at bounding box center [205, 587] width 113 height 30
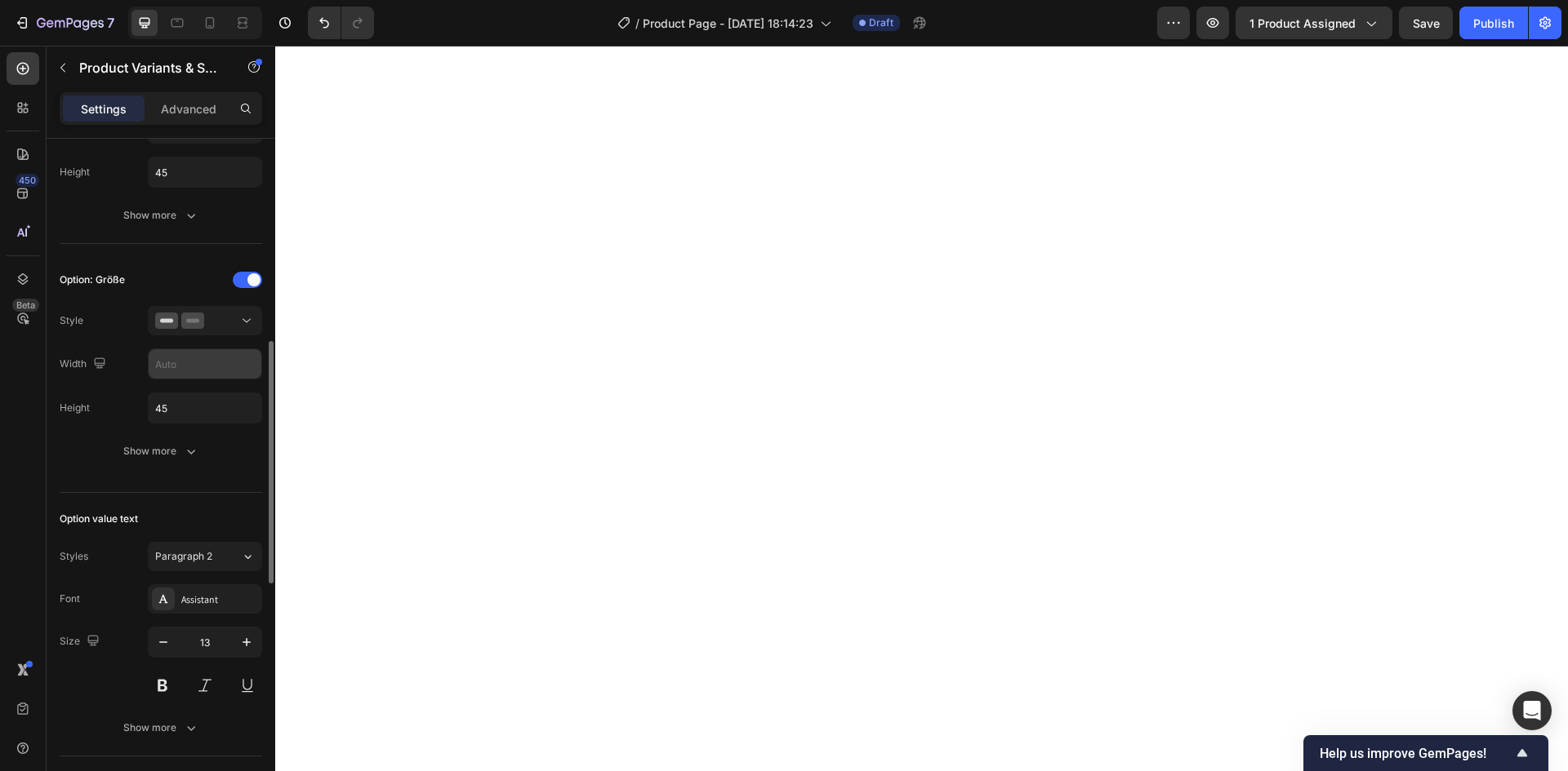
scroll to position [485, 0]
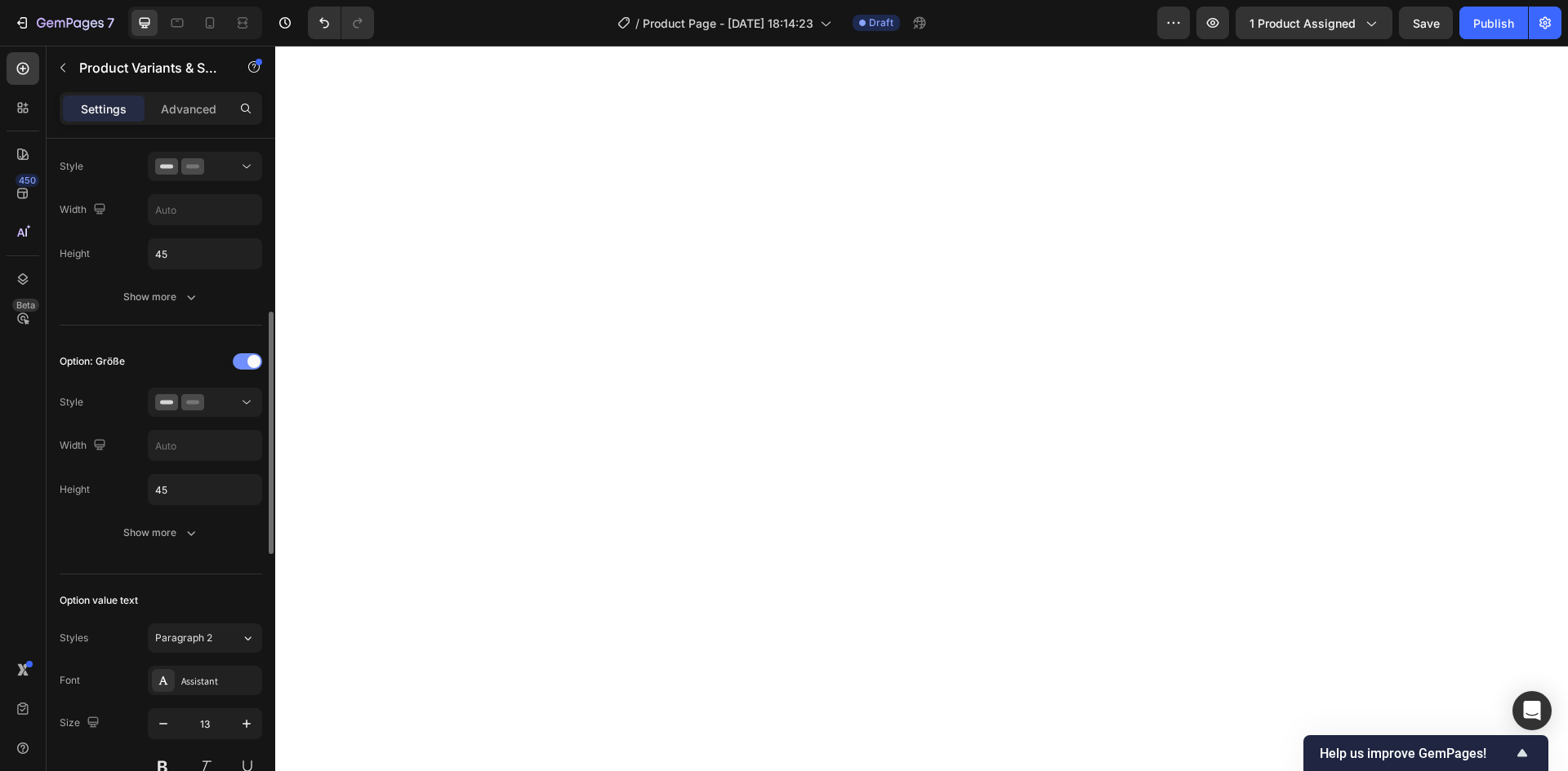
click at [243, 361] on div at bounding box center [247, 361] width 30 height 16
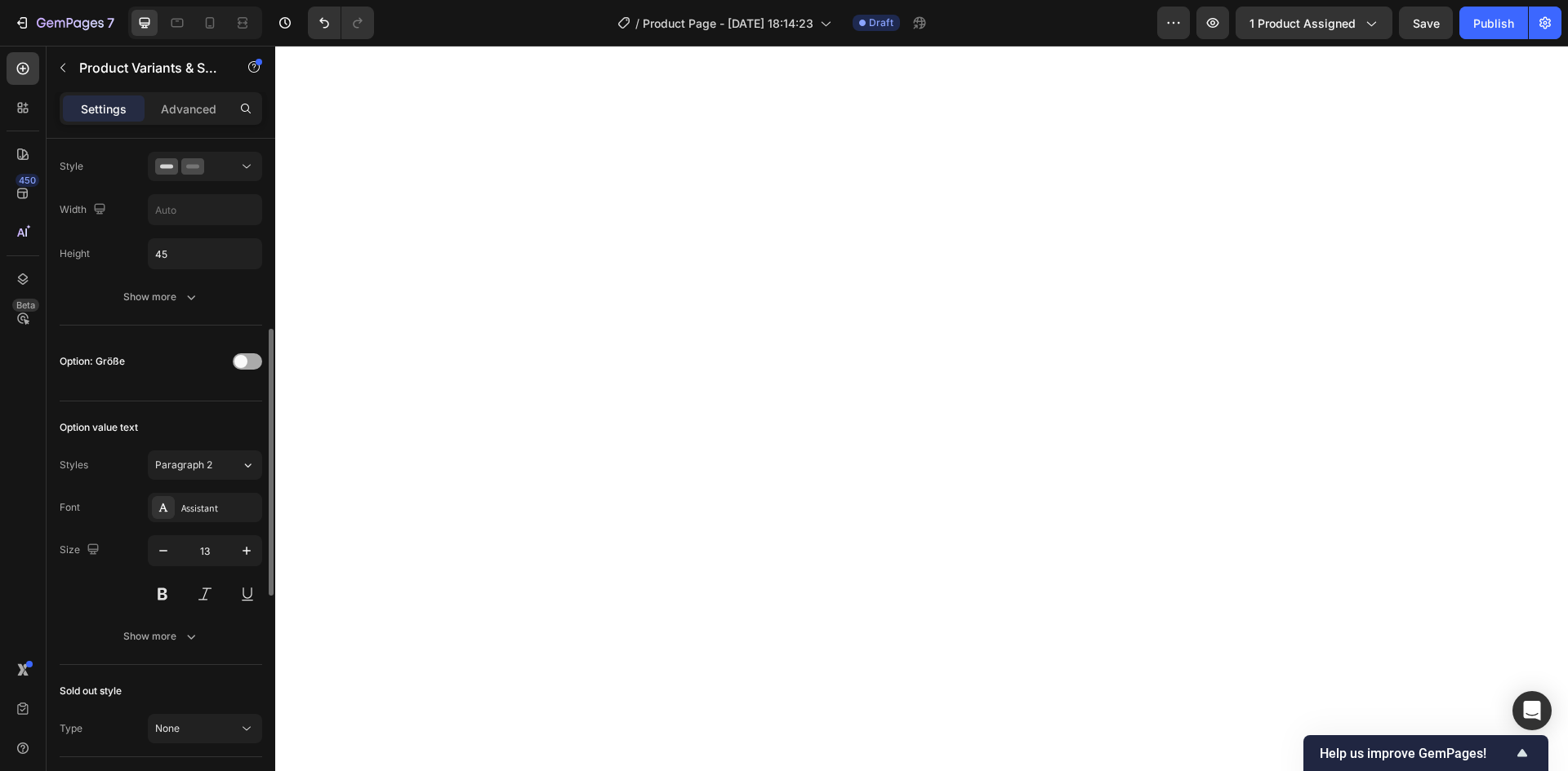
click at [243, 361] on span at bounding box center [240, 361] width 13 height 13
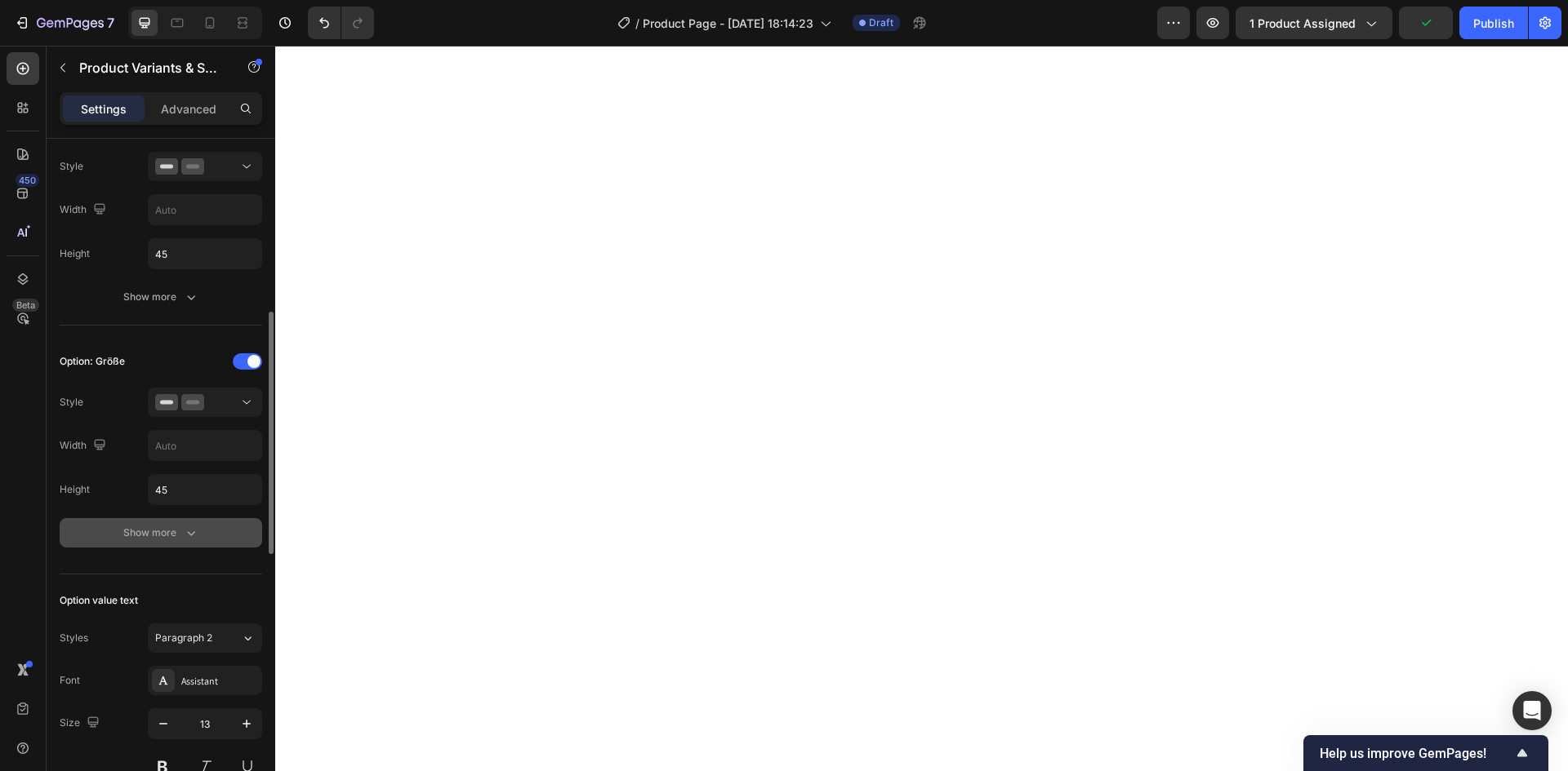
click at [188, 542] on button "Show more" at bounding box center [161, 533] width 202 height 30
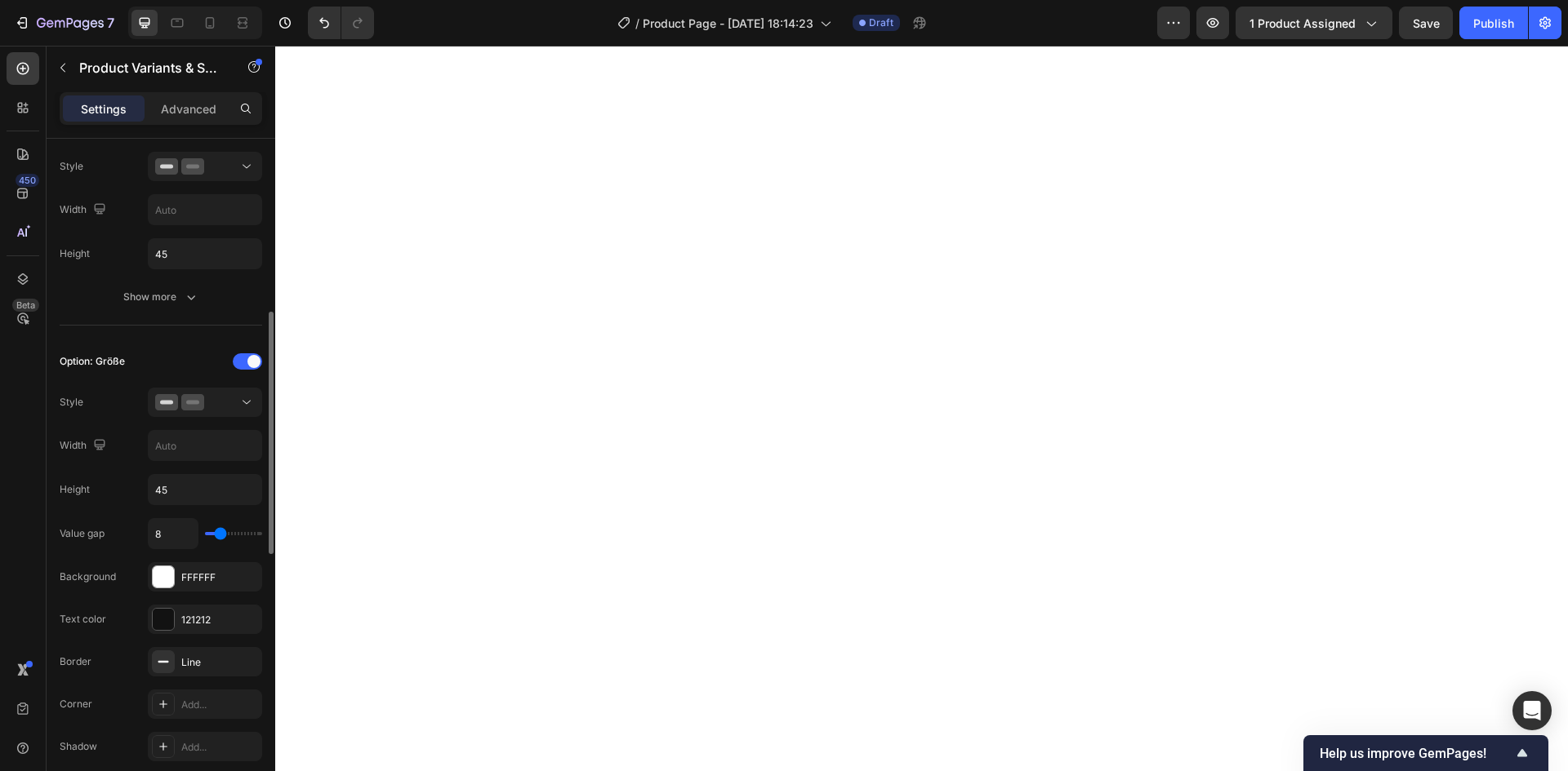
type input "5"
type input "4"
type input "3"
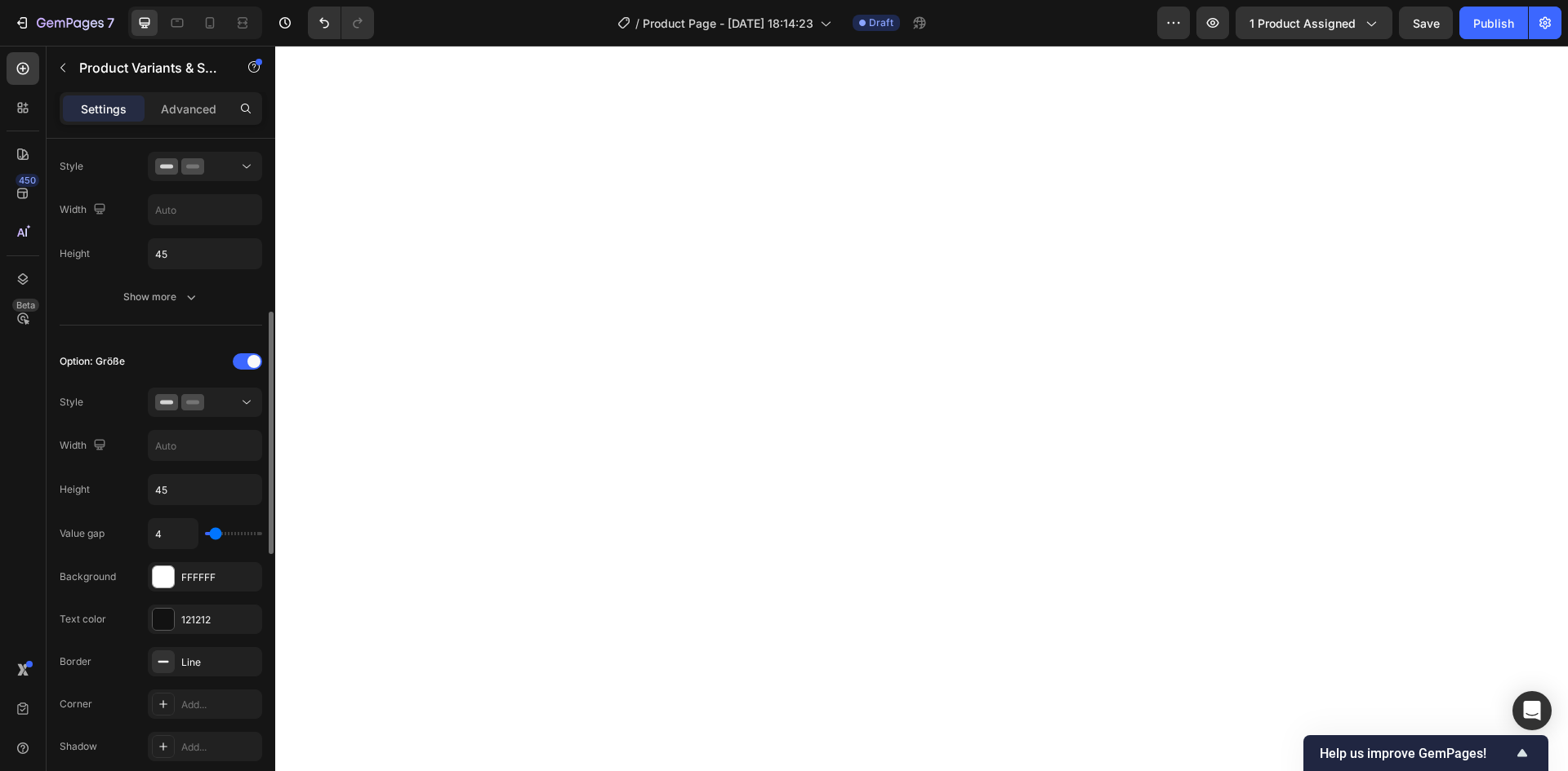
type input "3"
type input "2"
type input "1"
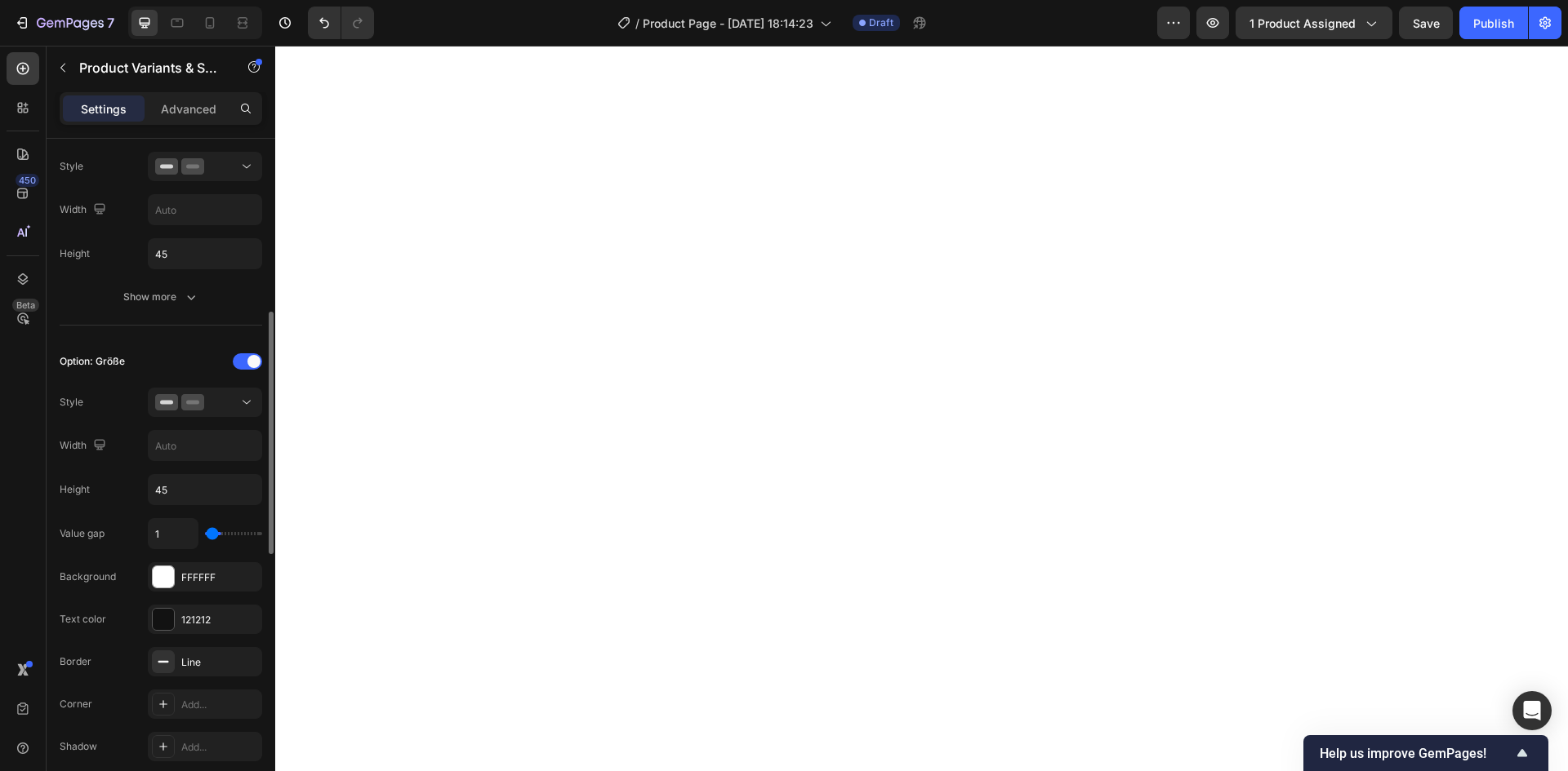
type input "0"
type input "1"
type input "2"
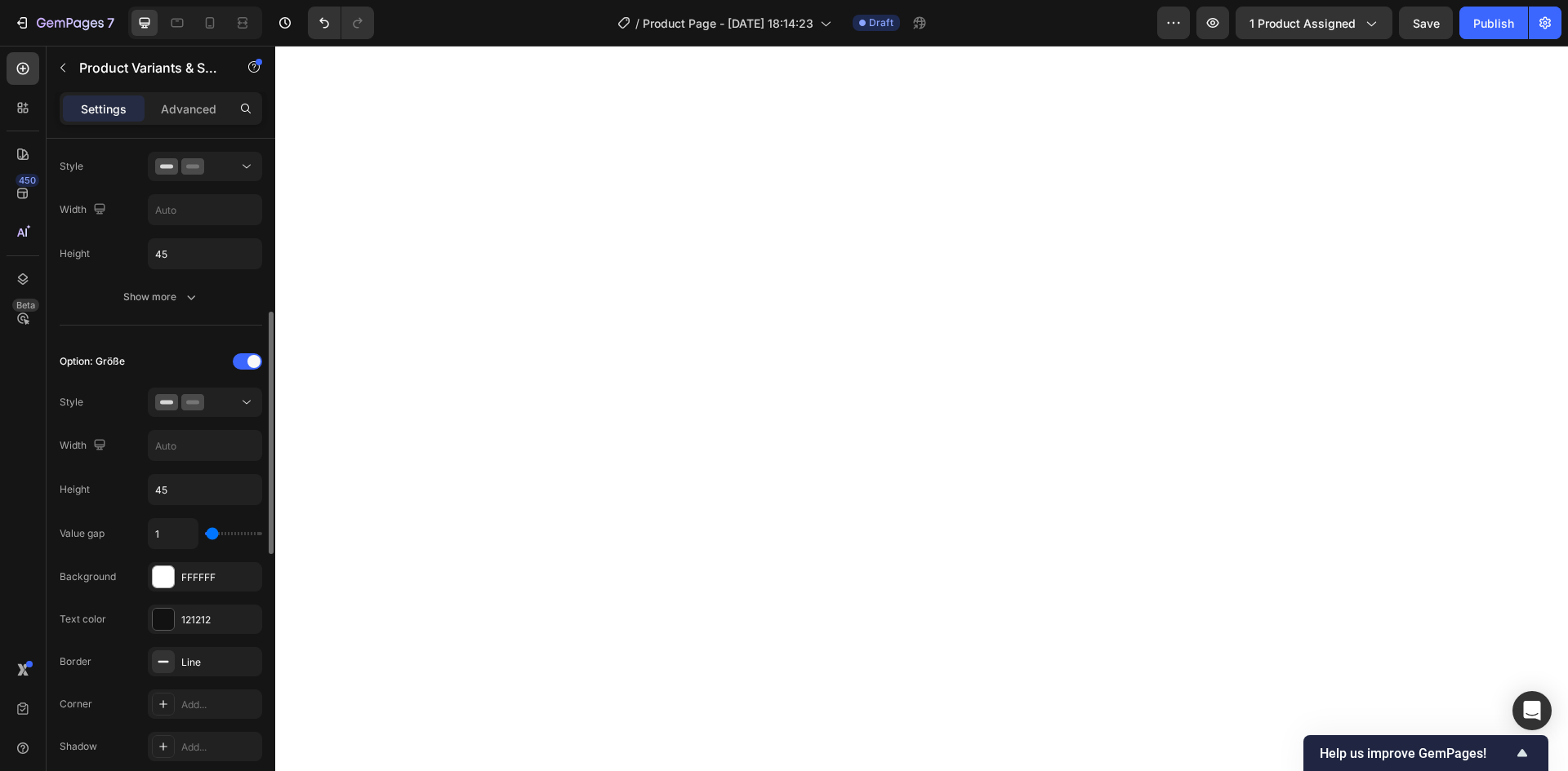
type input "2"
type input "3"
type input "4"
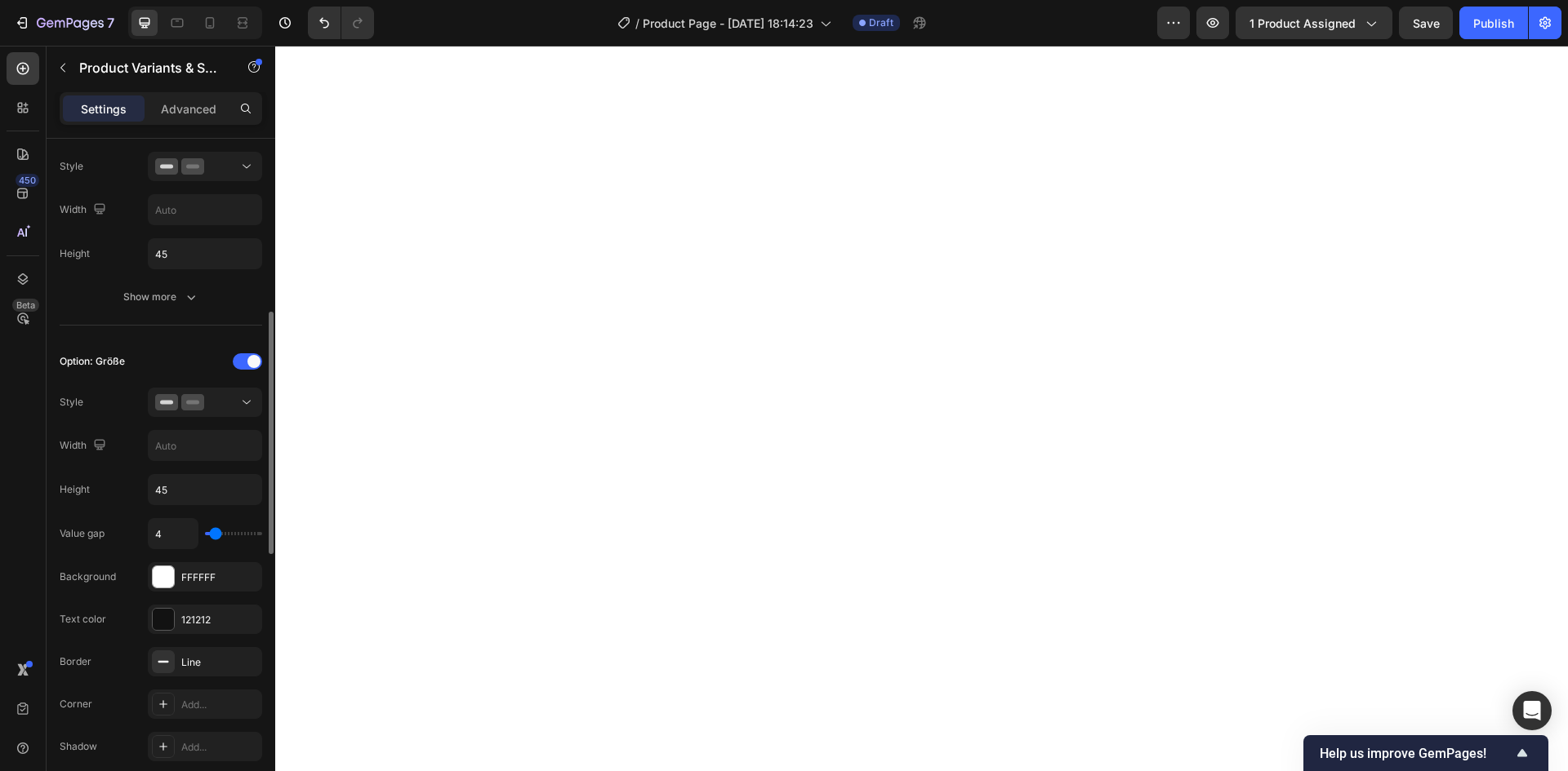
type input "5"
type input "6"
type input "7"
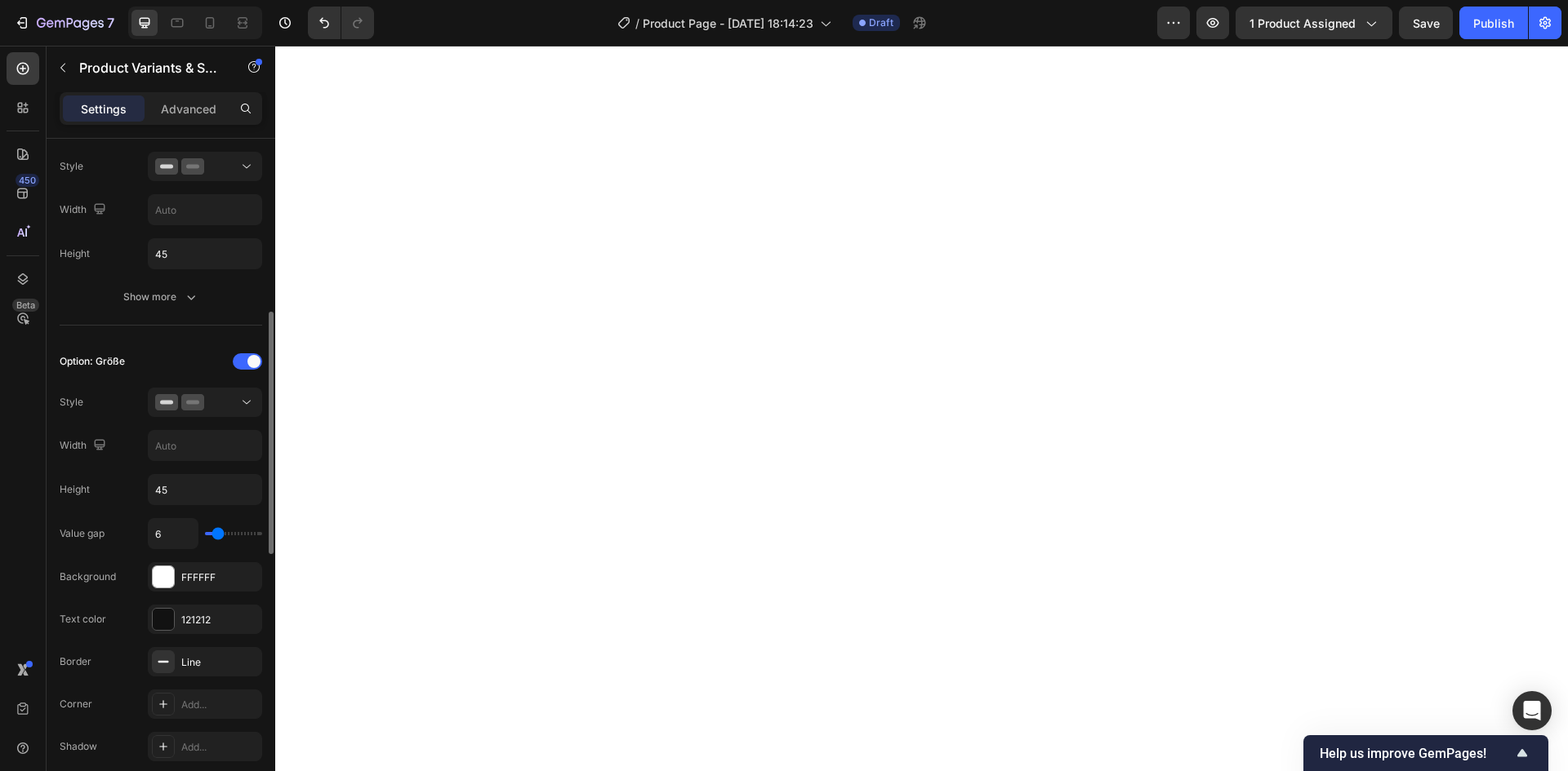
type input "7"
type input "8"
type input "9"
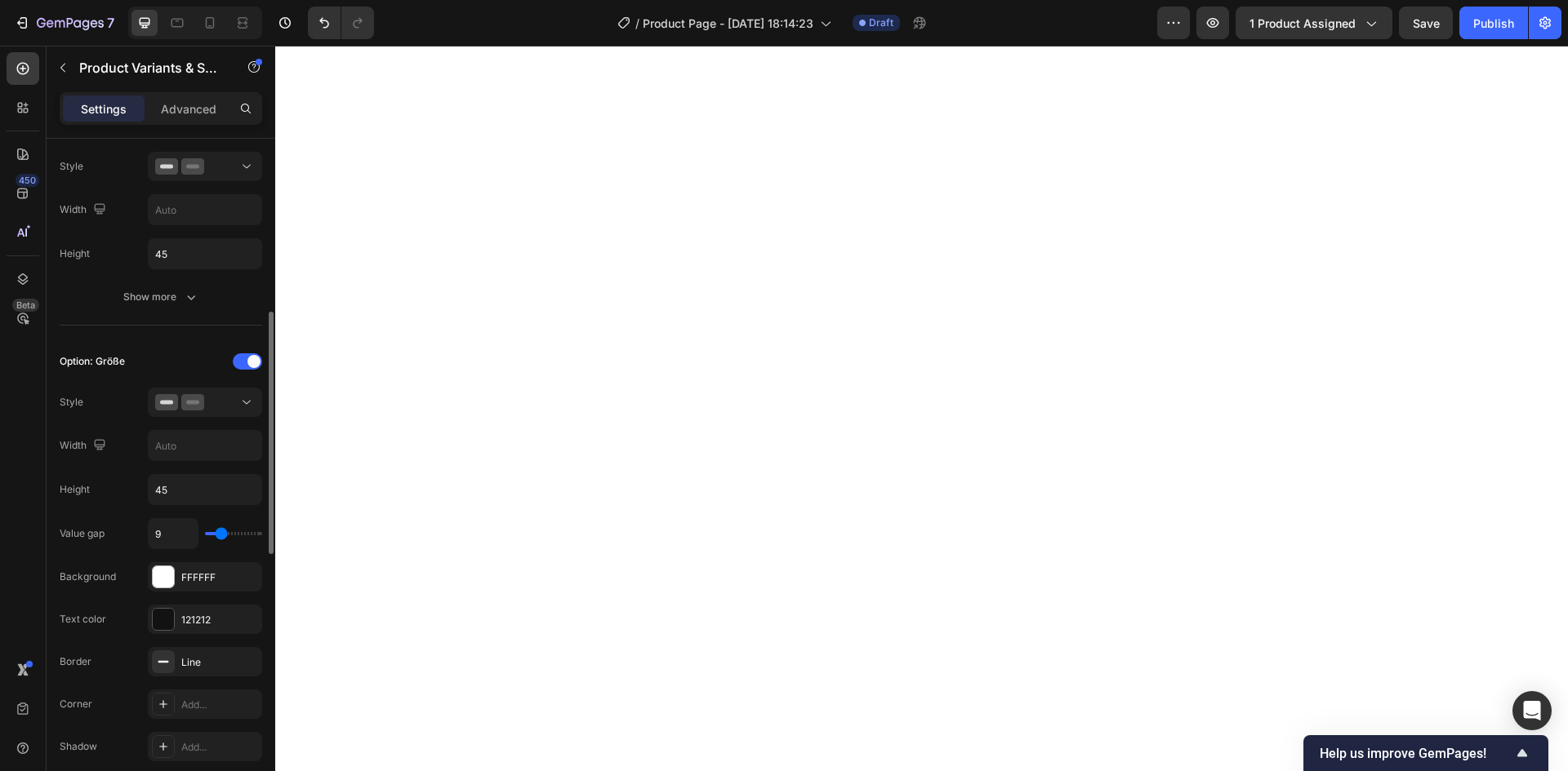
type input "10"
type input "11"
type input "14"
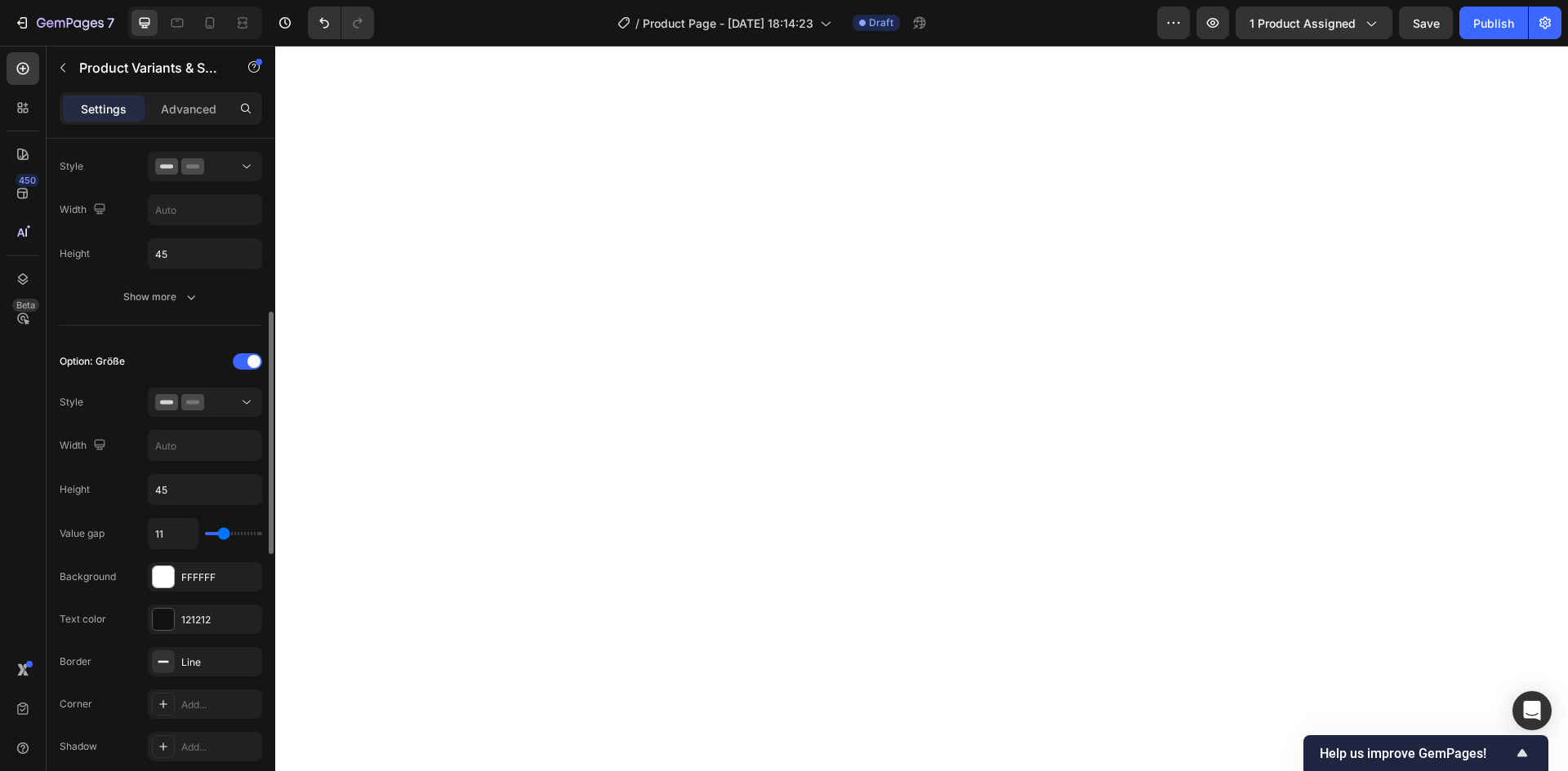
type input "14"
type input "16"
type input "17"
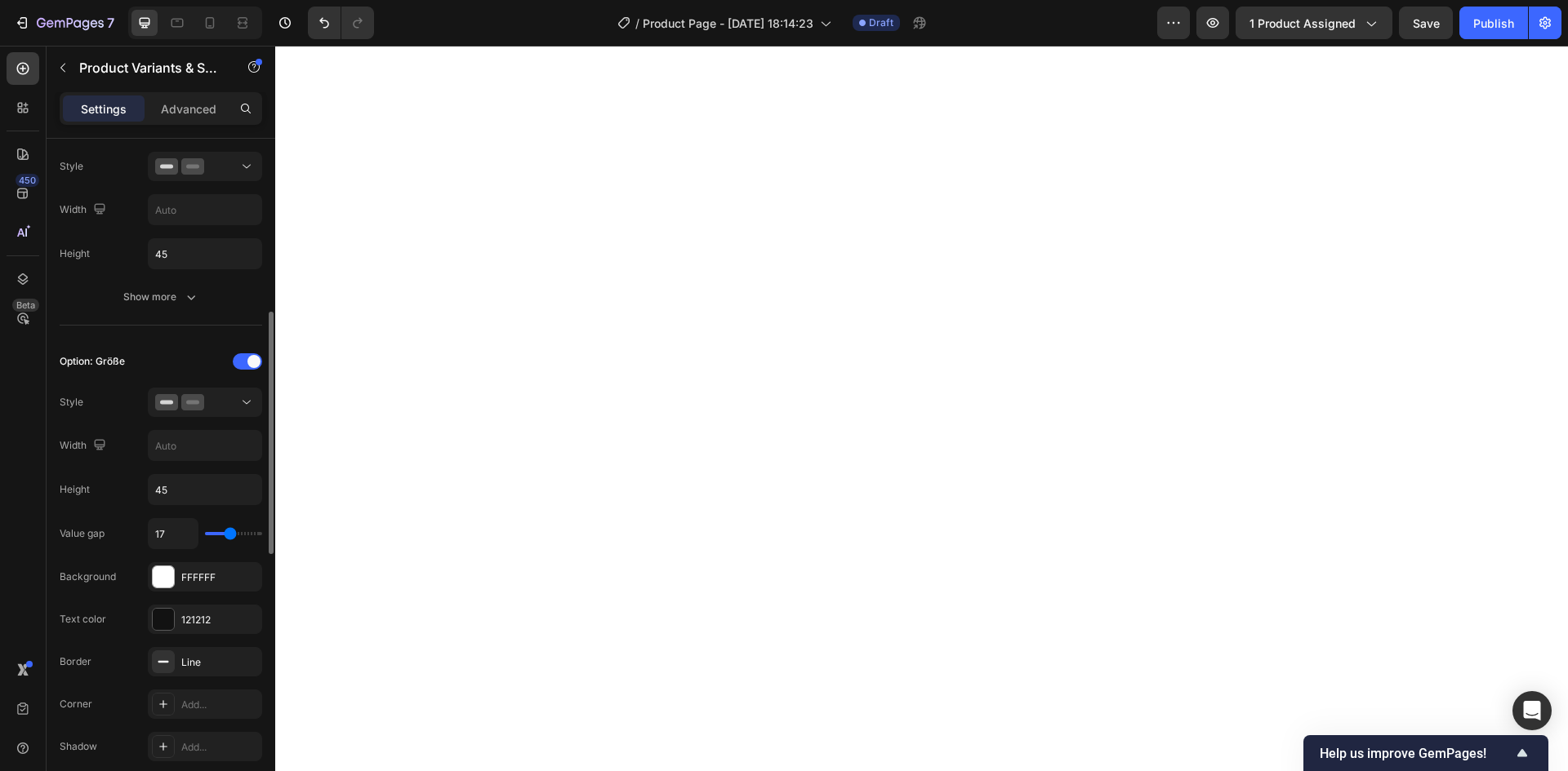
type input "18"
type input "19"
type input "18"
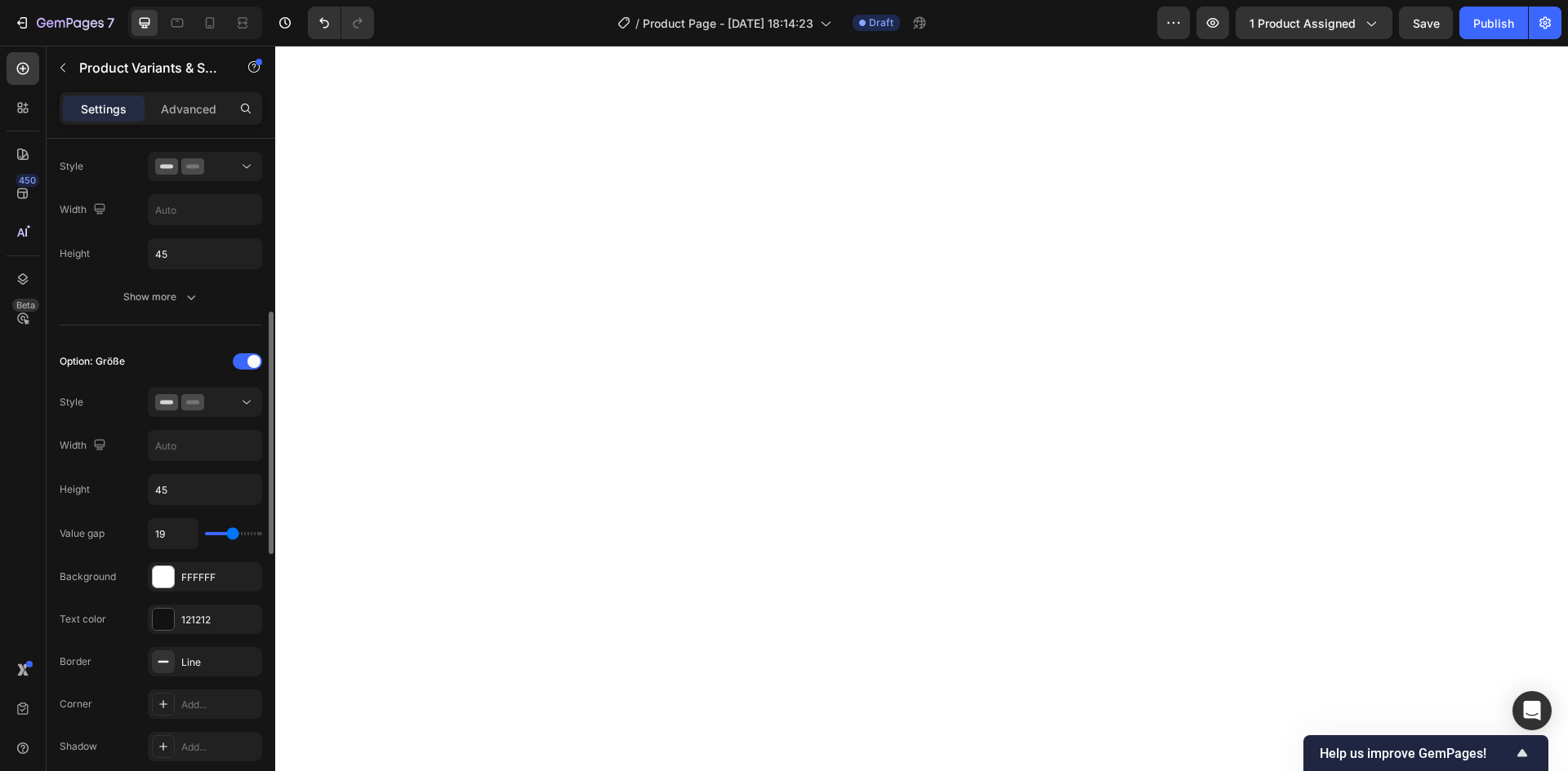
type input "18"
type input "17"
type input "16"
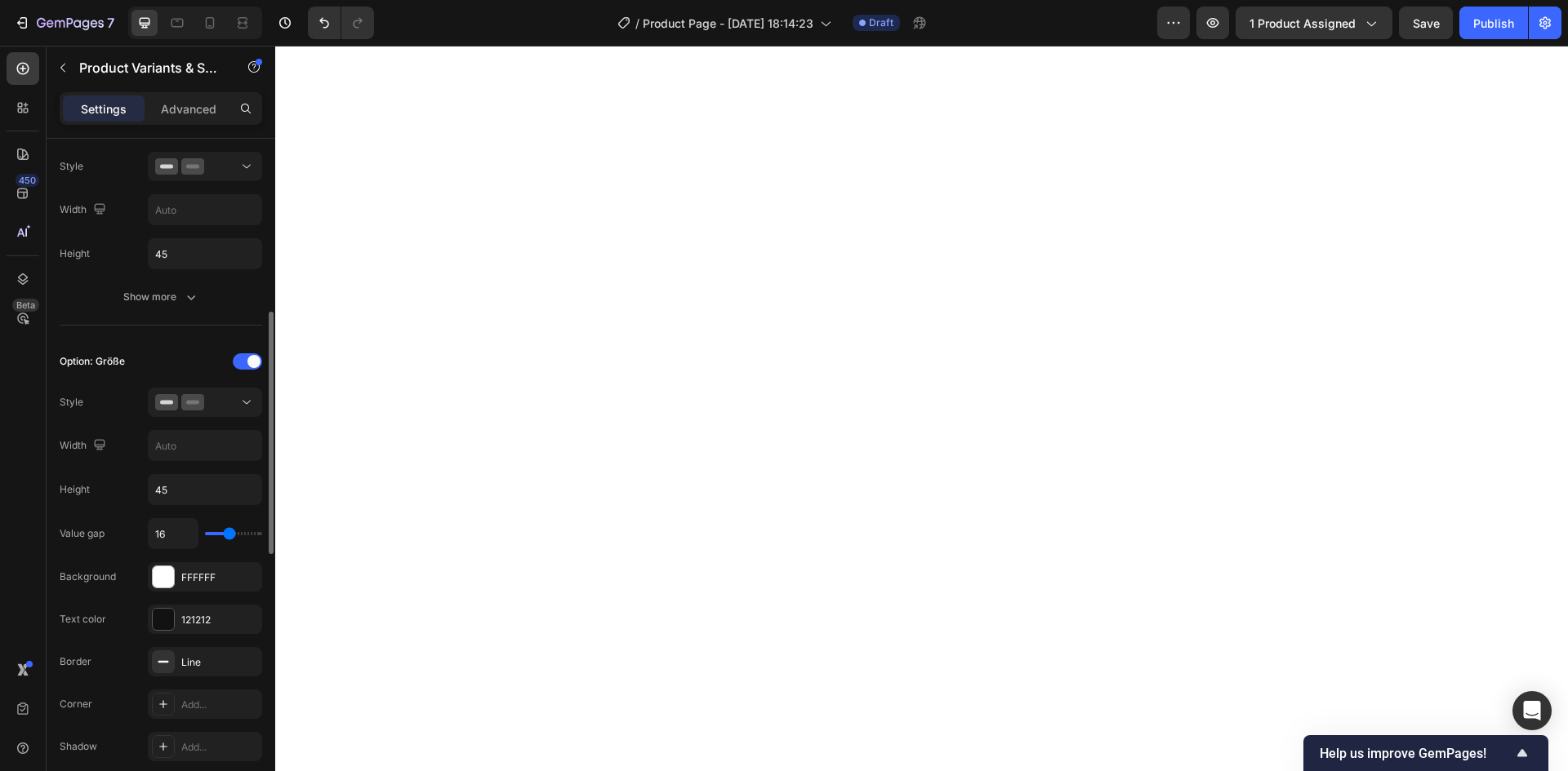
type input "15"
type input "14"
type input "15"
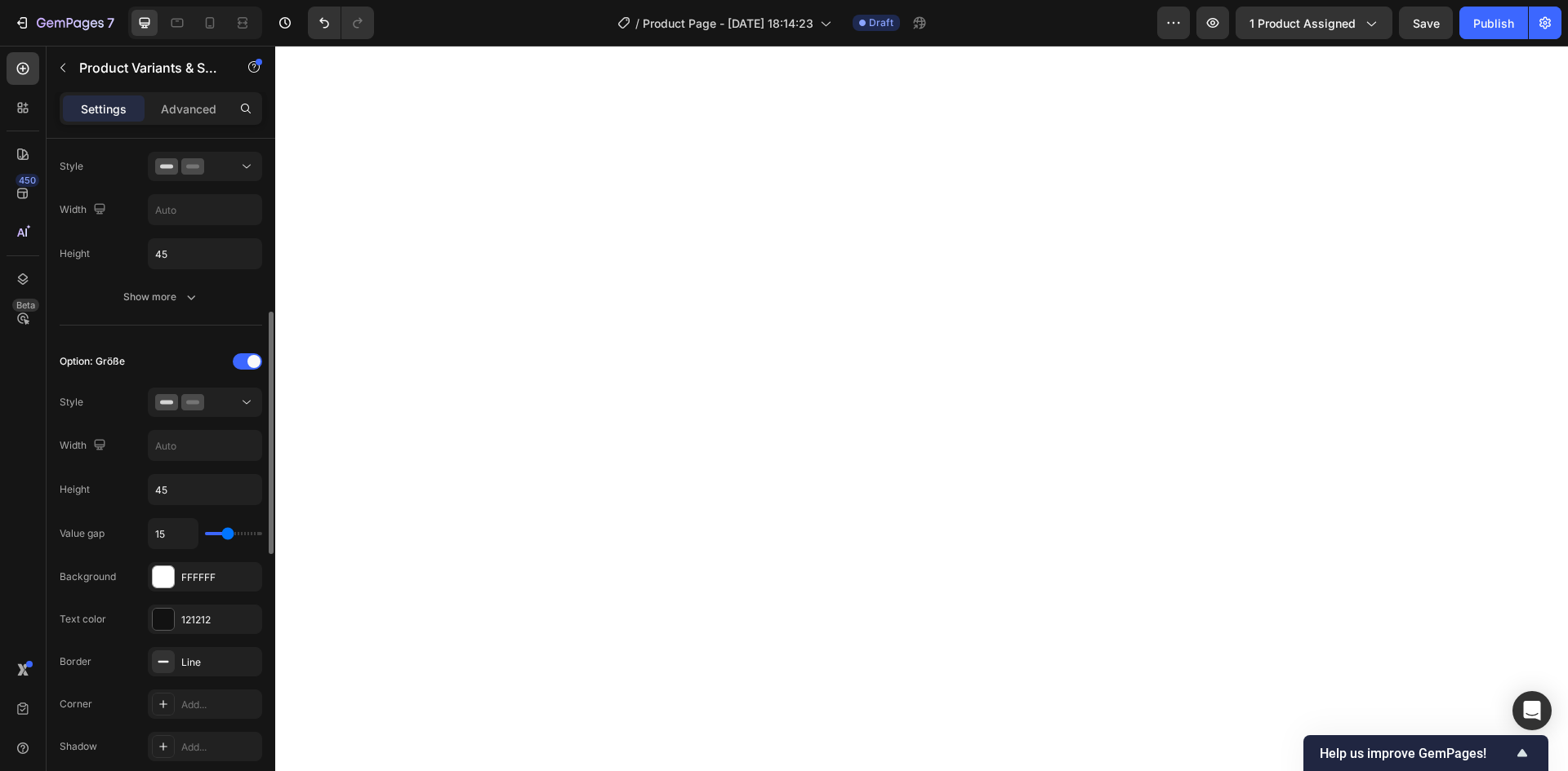
drag, startPoint x: 218, startPoint y: 532, endPoint x: 228, endPoint y: 532, distance: 10.0
type input "15"
click at [228, 532] on input "range" at bounding box center [233, 534] width 57 height 4
click at [247, 659] on icon "button" at bounding box center [245, 661] width 6 height 6
click at [322, 25] on icon "Undo/Redo" at bounding box center [324, 23] width 16 height 16
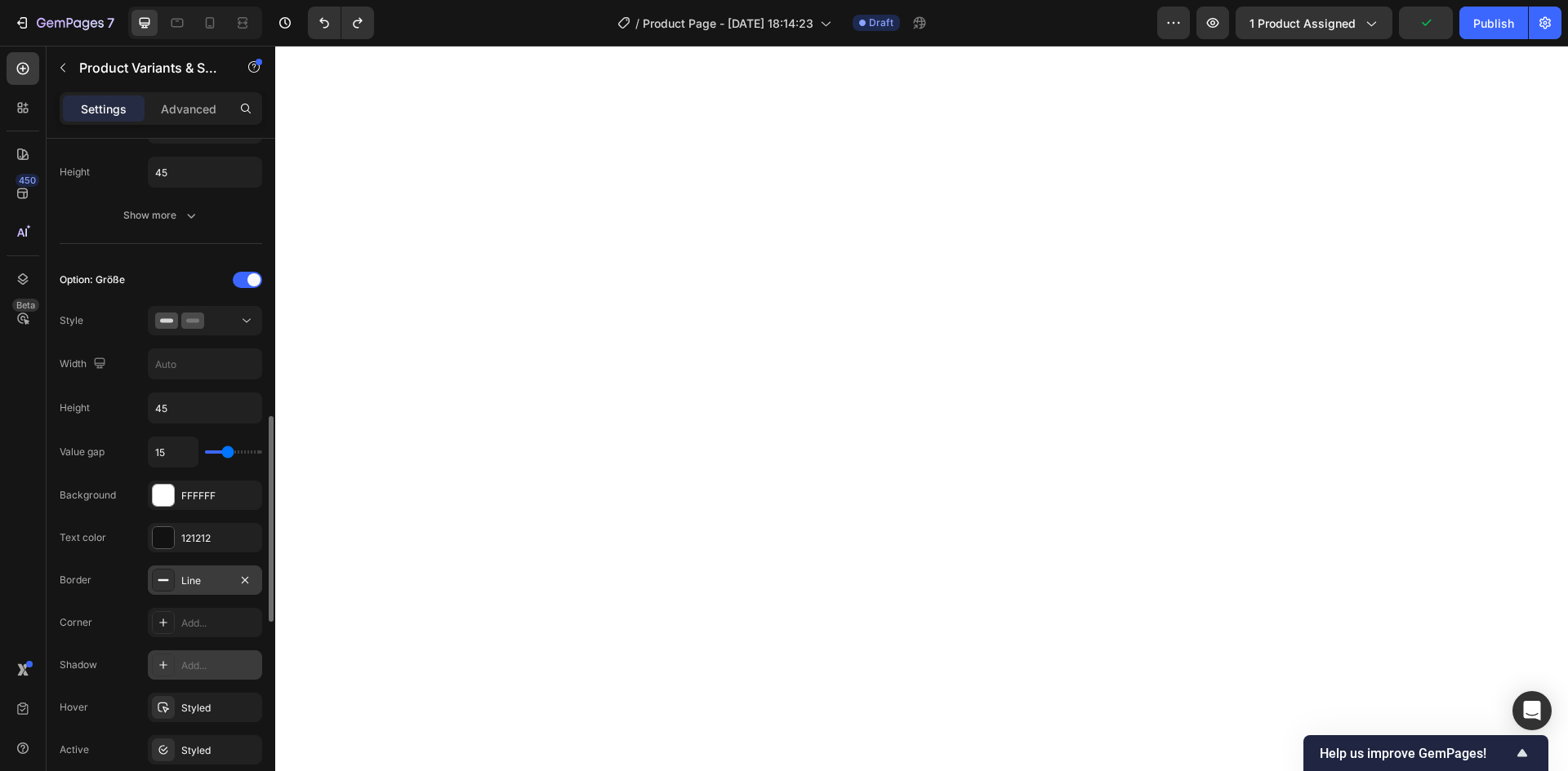
scroll to position [648, 0]
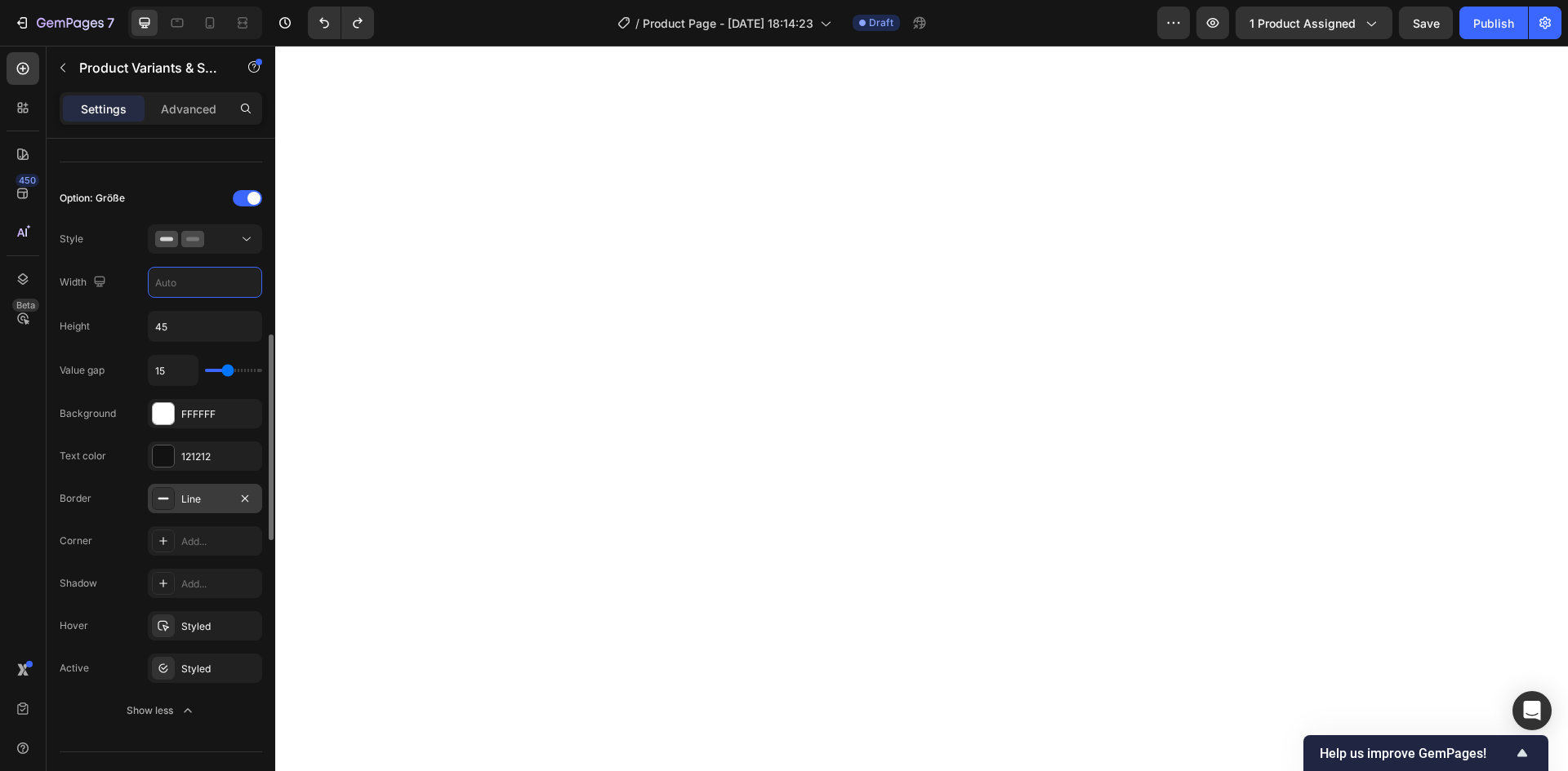
click at [209, 294] on input "text" at bounding box center [205, 282] width 113 height 30
type input "3"
type input "4"
click at [235, 322] on input "45" at bounding box center [205, 326] width 113 height 30
type input "6"
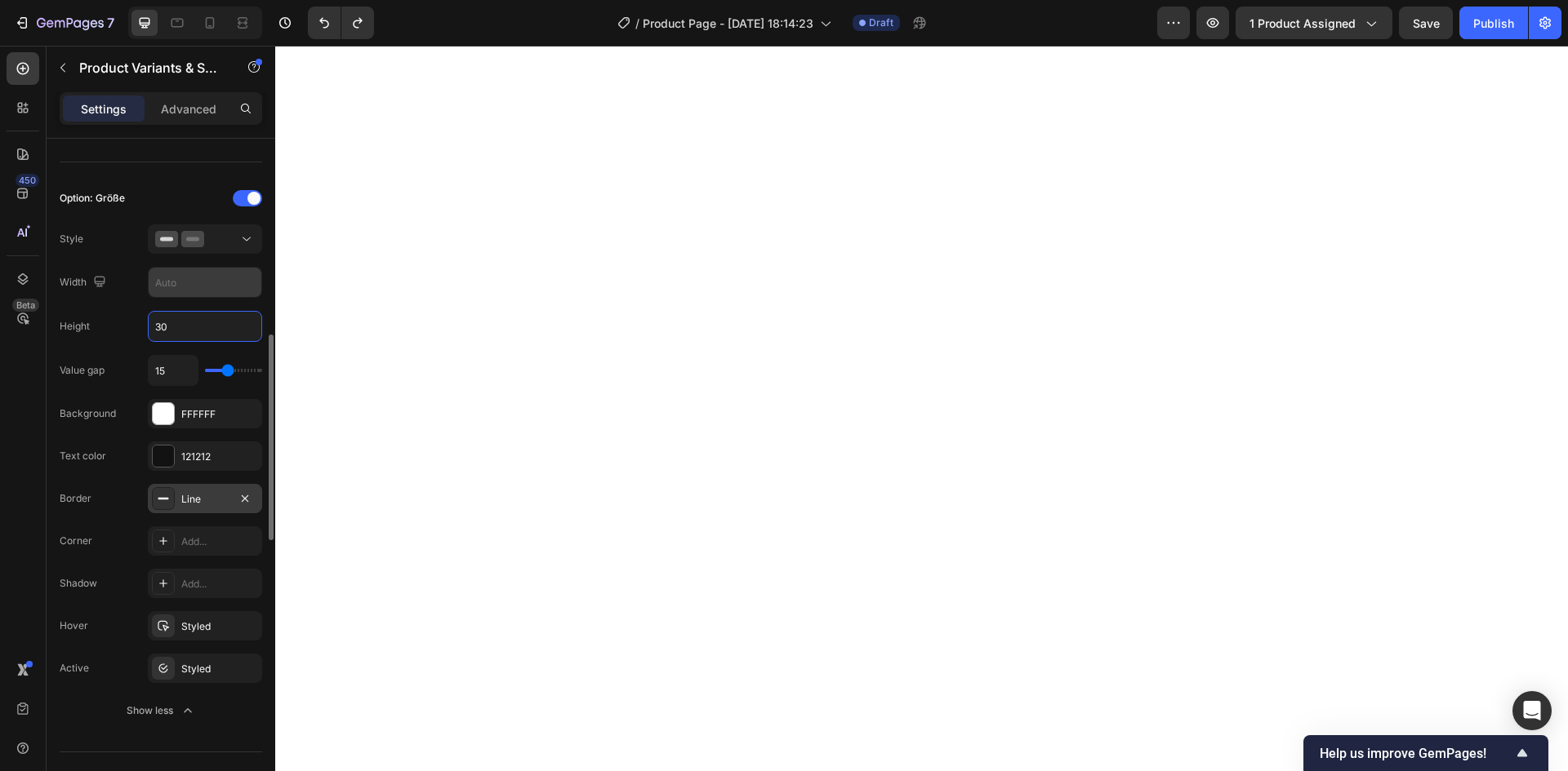
type input "30"
click at [218, 293] on input "text" at bounding box center [205, 282] width 113 height 30
type input "3"
type input "2"
type input "1"
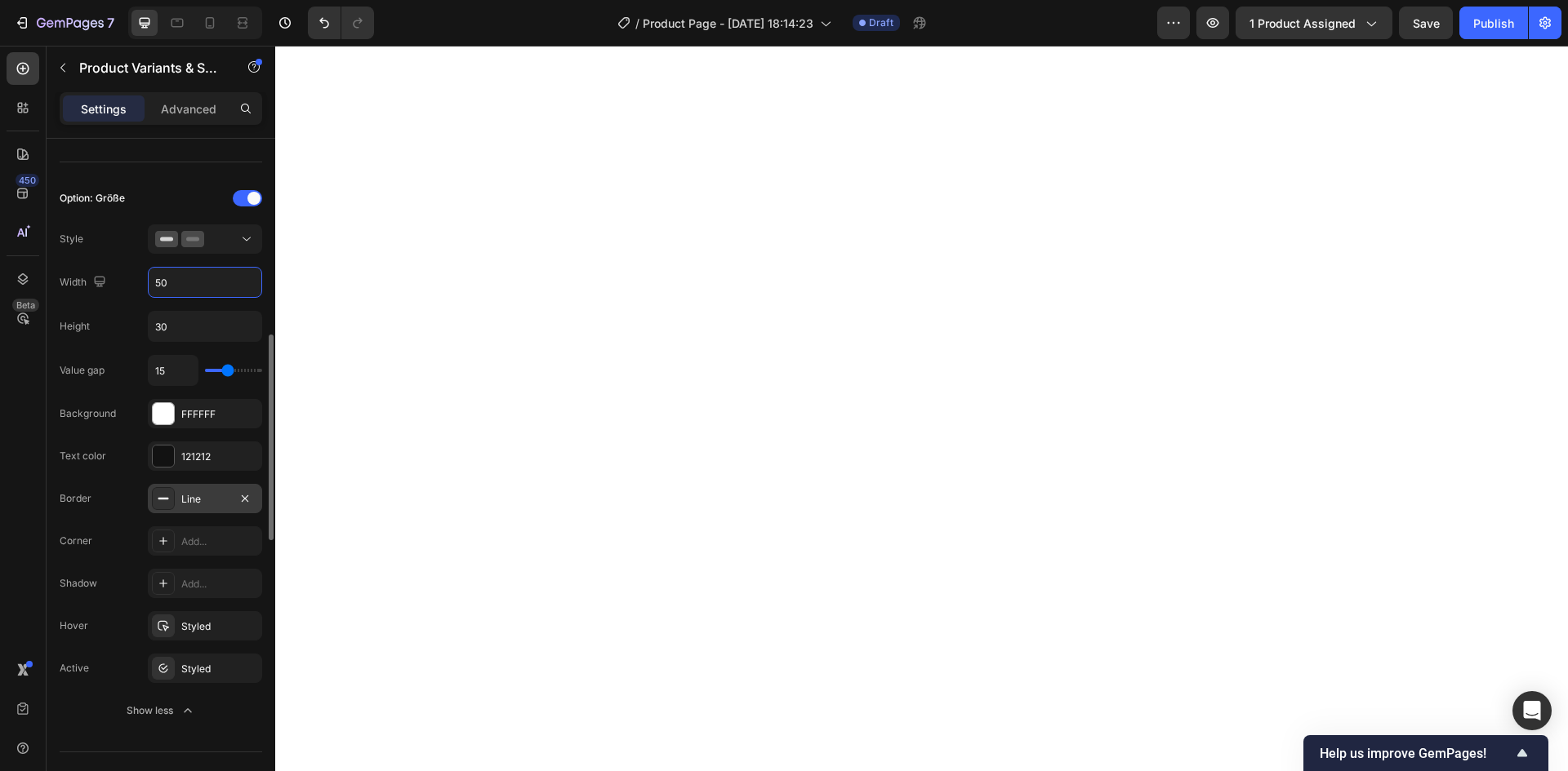
type input "5"
type input "50"
click at [226, 320] on input "30" at bounding box center [205, 326] width 113 height 30
type input "5"
type input "3"
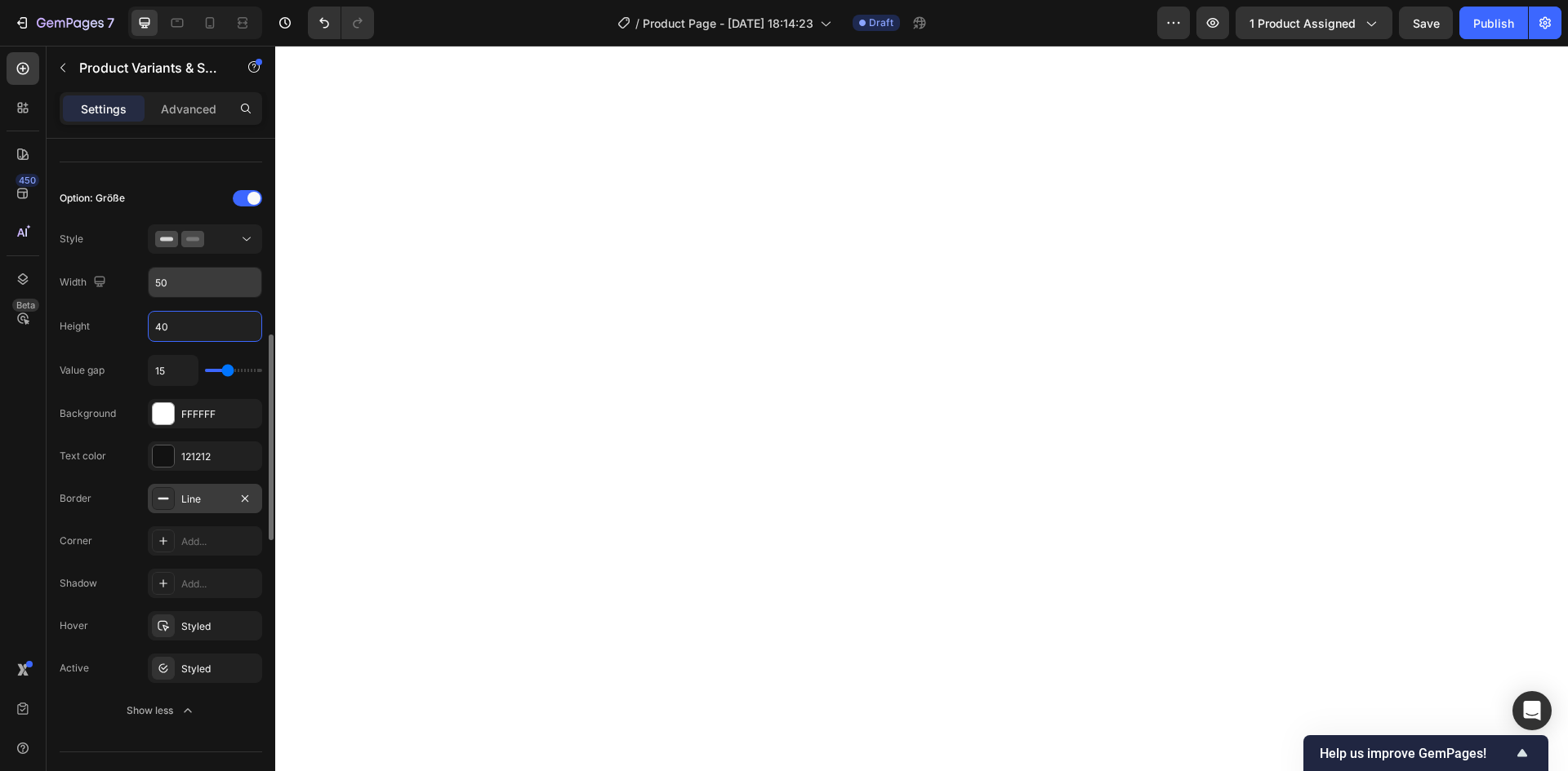
type input "40"
click at [237, 283] on input "50" at bounding box center [205, 282] width 113 height 30
type input "1"
type input "7"
type input "80"
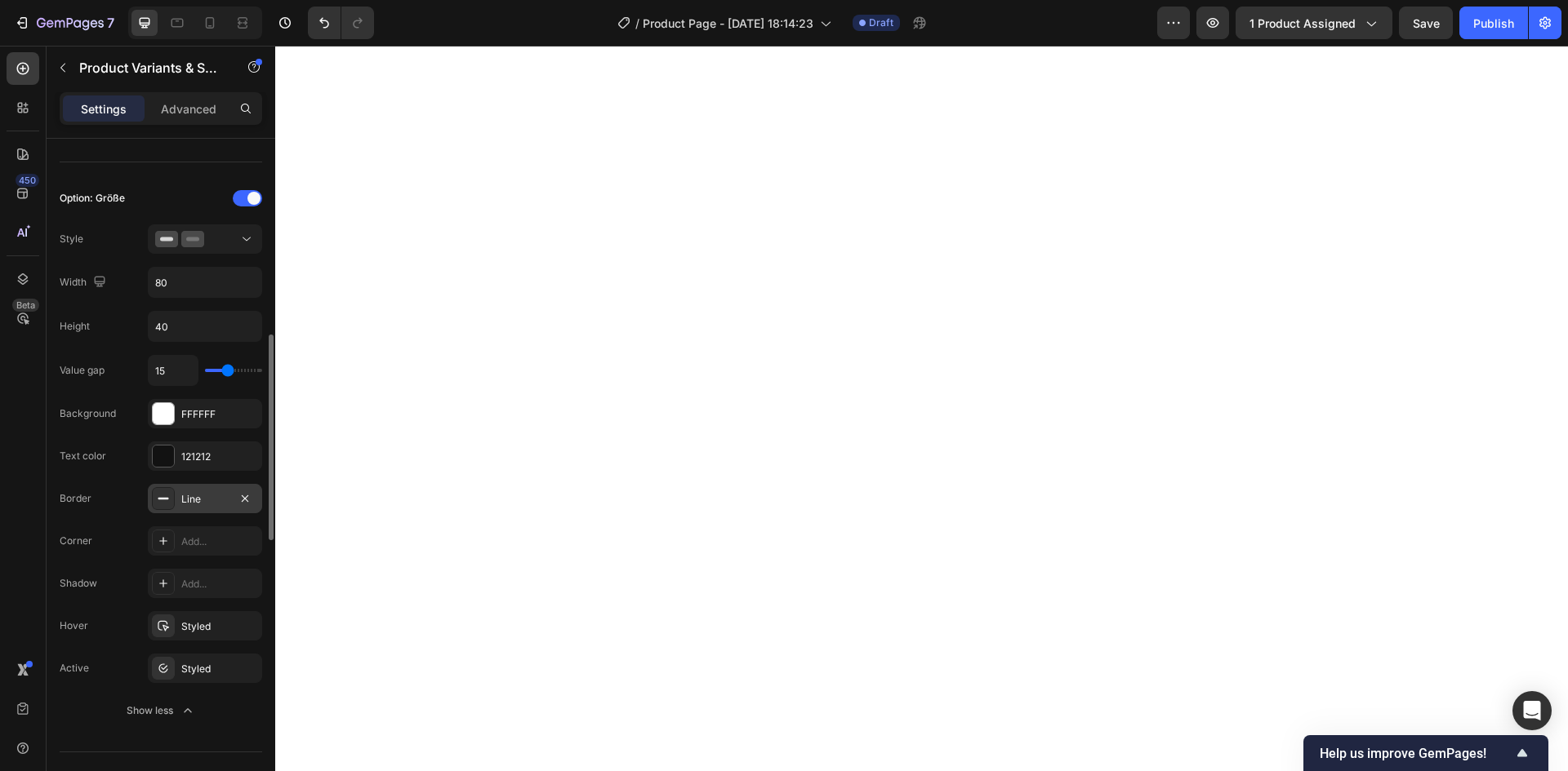
type input "13"
type input "12"
type input "11"
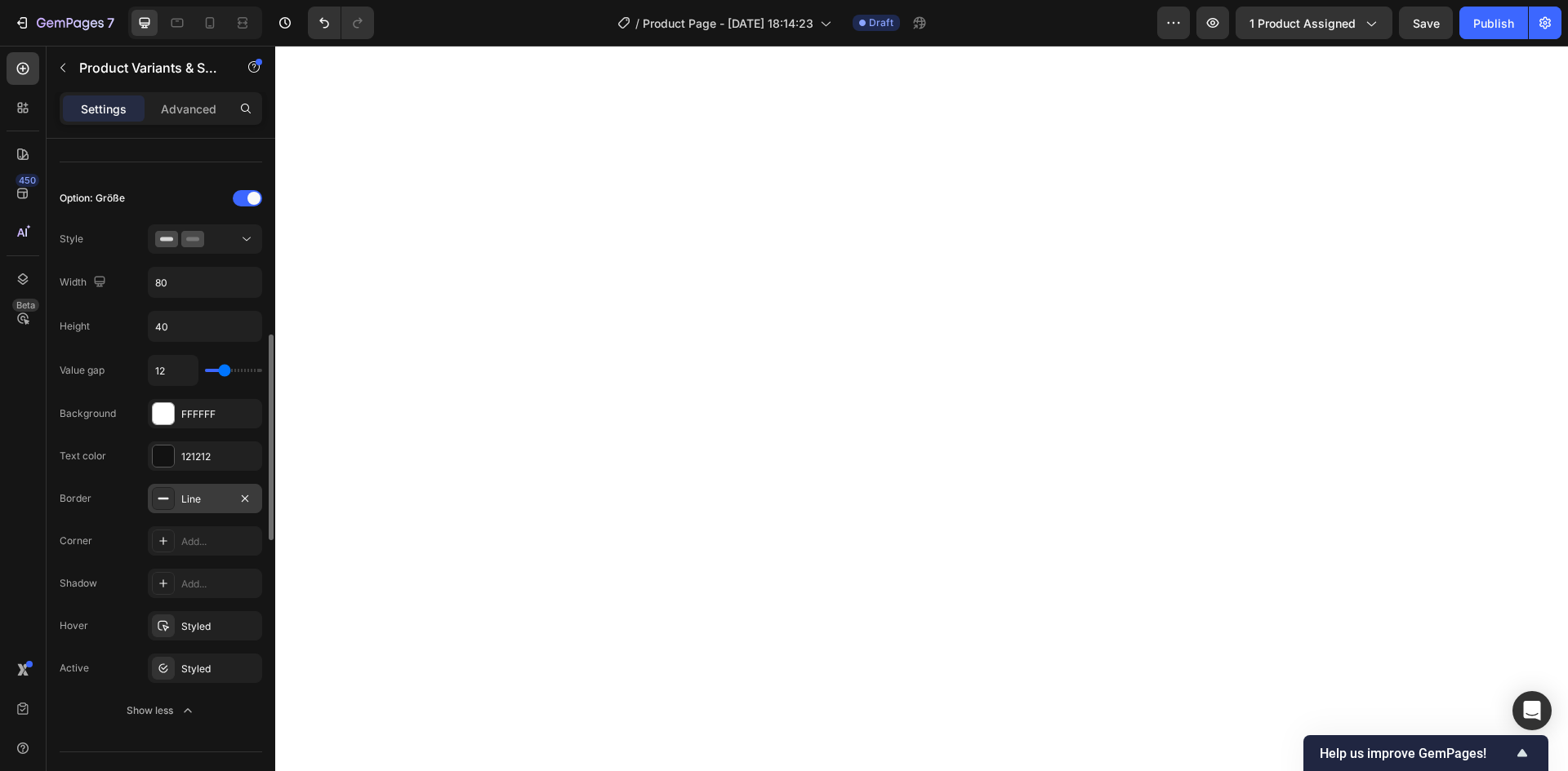
type input "11"
type input "10"
type input "9"
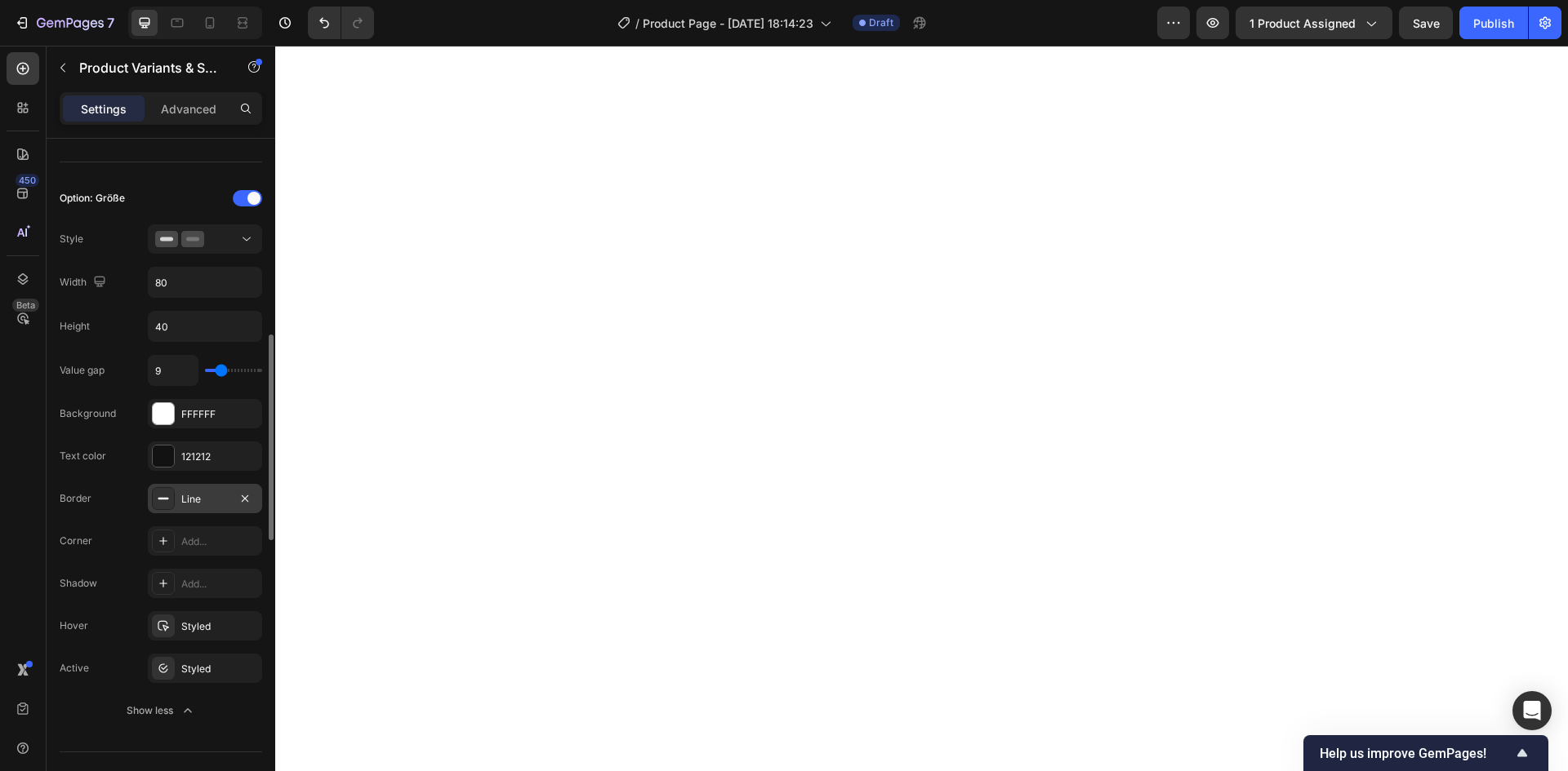
type input "8"
type input "7"
type input "6"
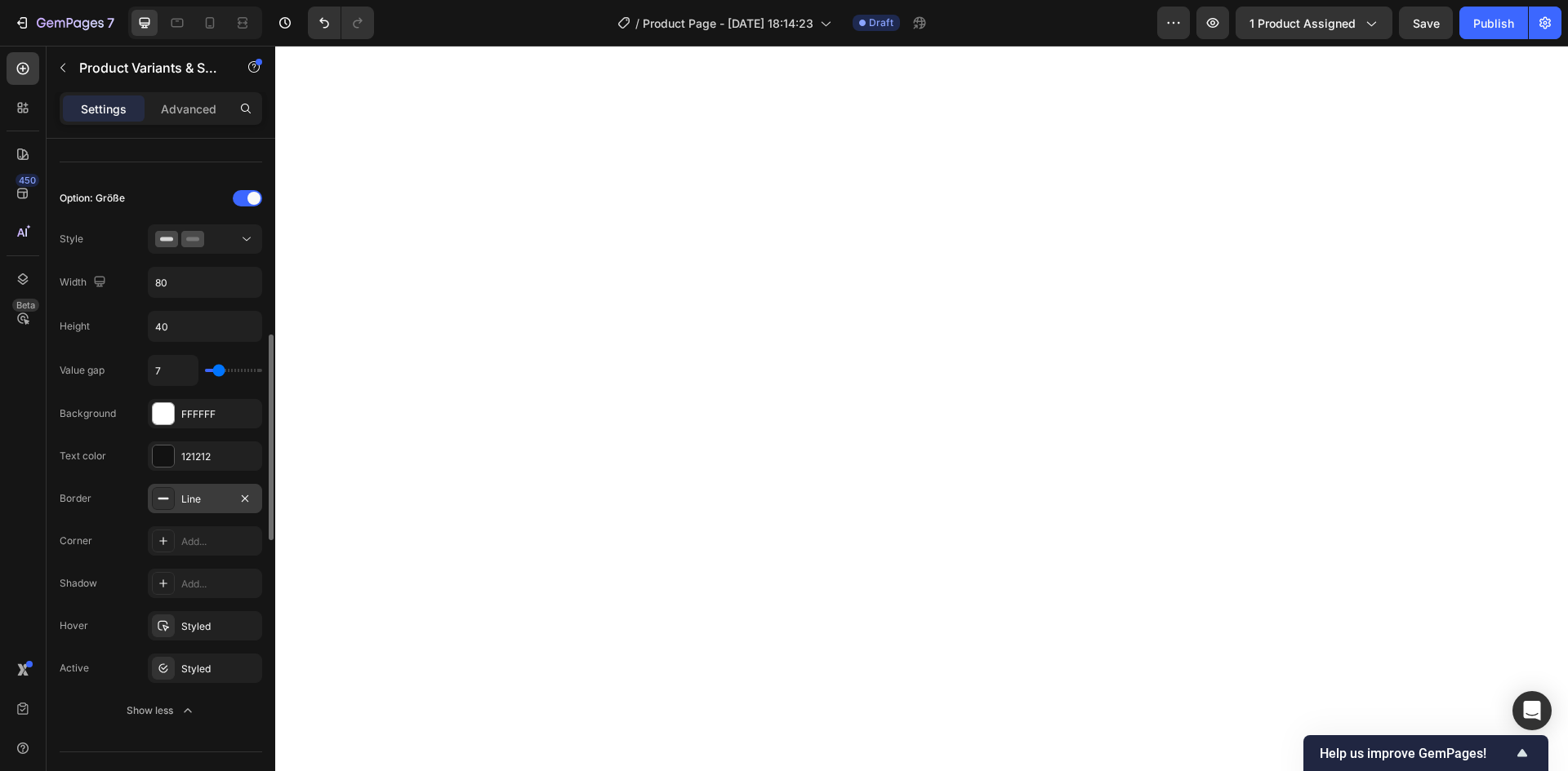
type input "6"
type input "5"
drag, startPoint x: 227, startPoint y: 369, endPoint x: 217, endPoint y: 365, distance: 10.8
type input "5"
click at [217, 369] on input "range" at bounding box center [233, 371] width 57 height 4
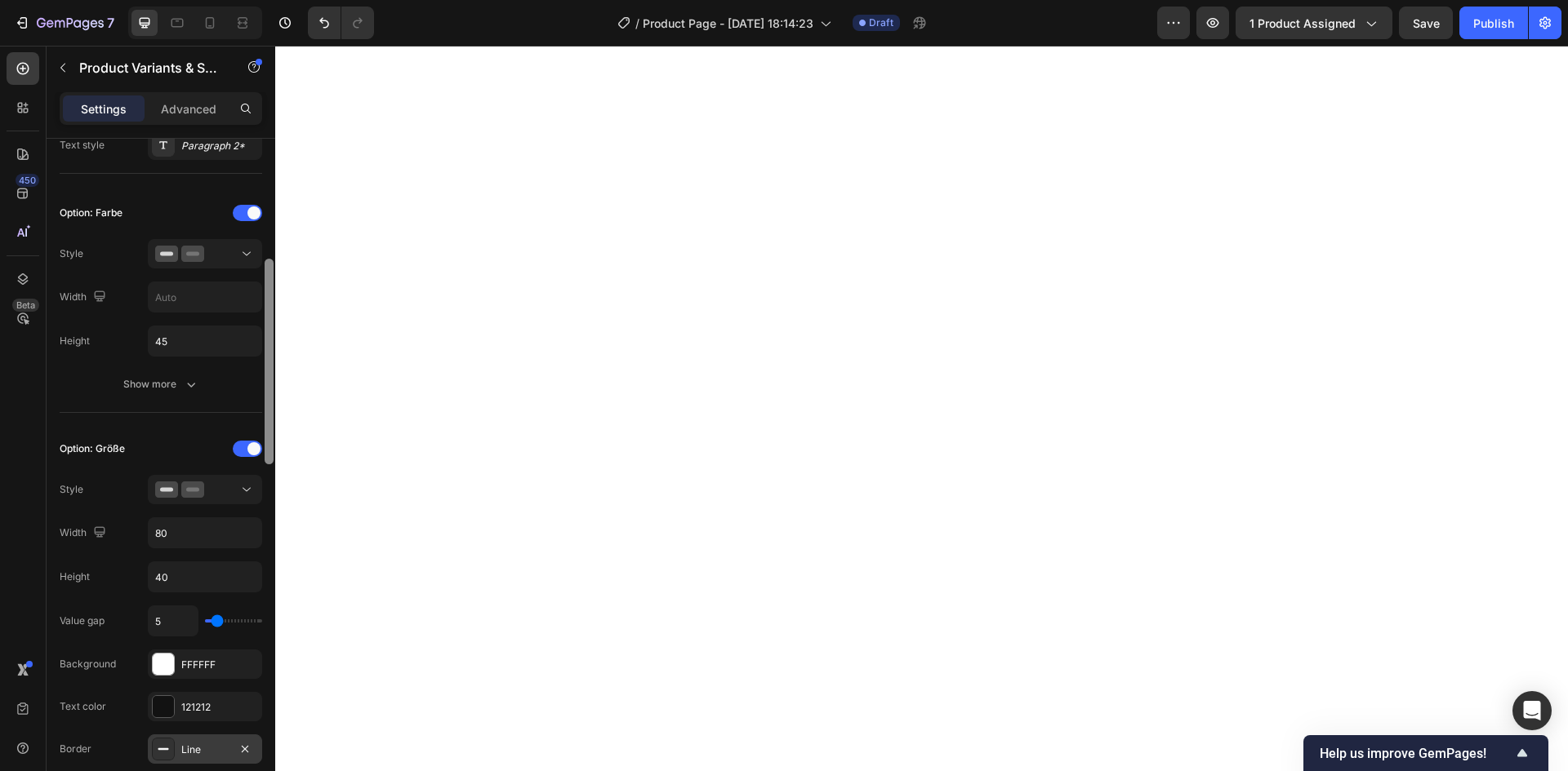
scroll to position [395, 0]
click at [271, 286] on div at bounding box center [269, 361] width 9 height 206
click at [238, 265] on icon at bounding box center [247, 256] width 16 height 16
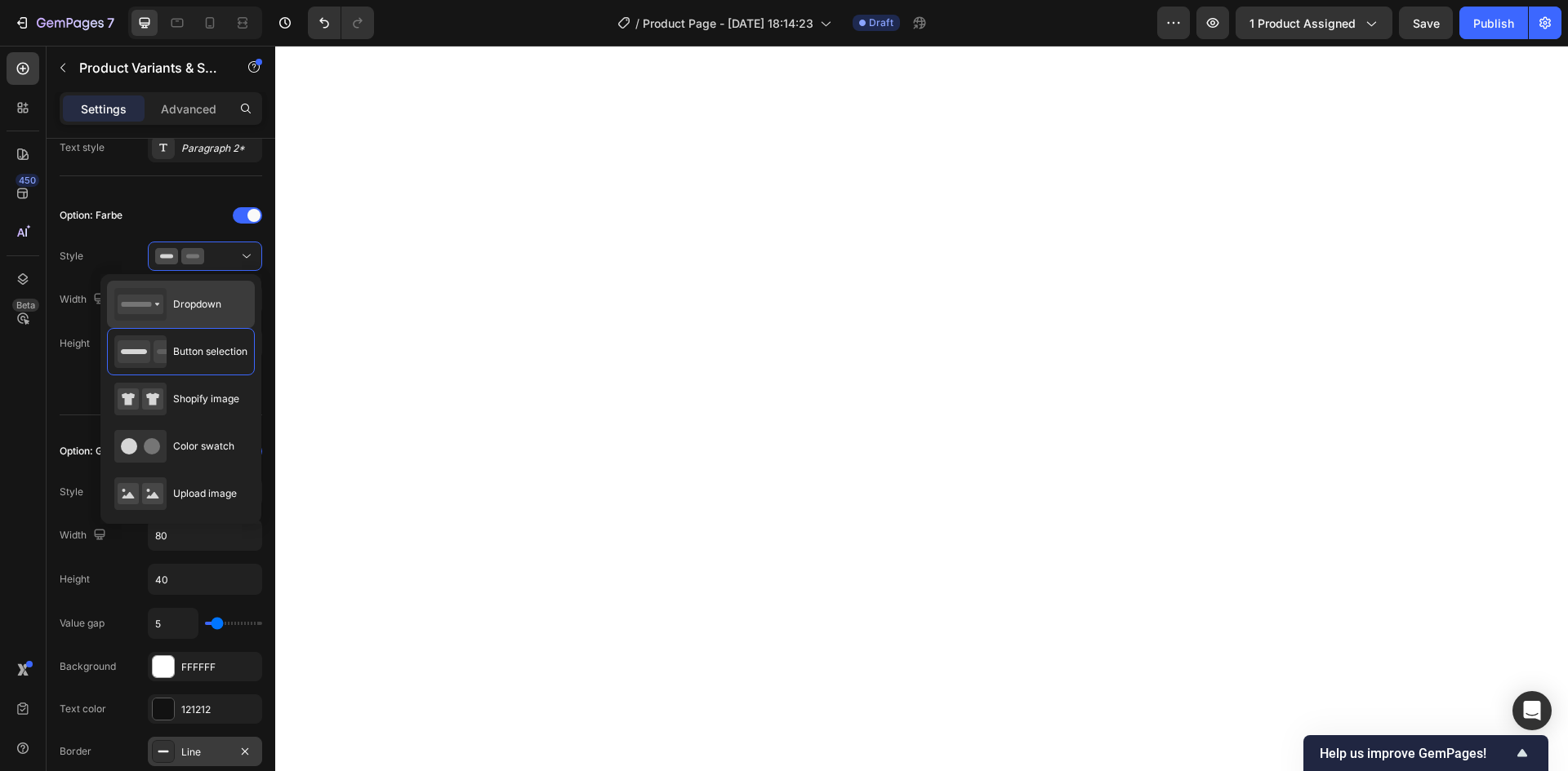
click at [225, 308] on div "Dropdown" at bounding box center [181, 304] width 148 height 47
type input "100%"
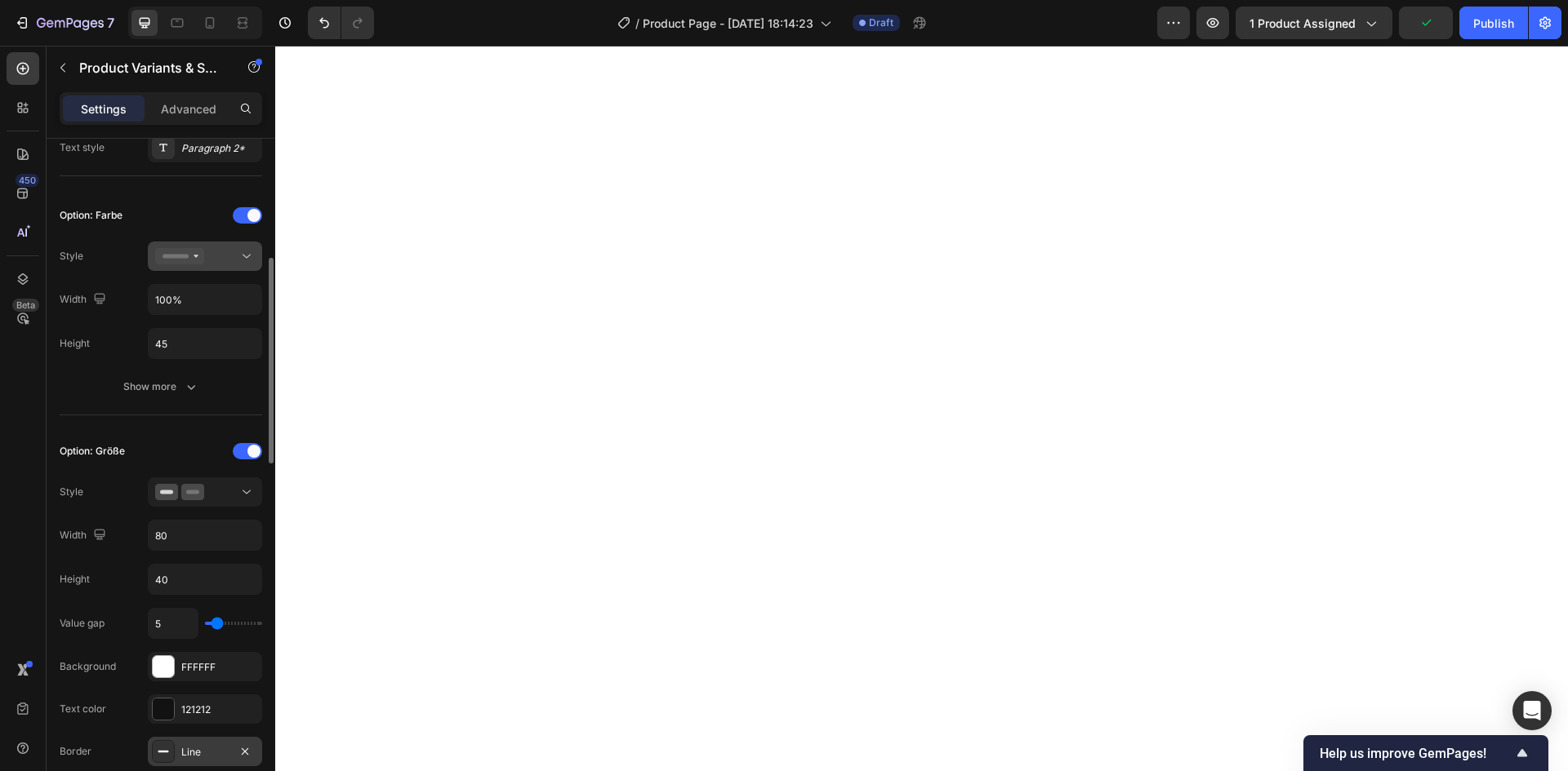
click at [247, 259] on icon at bounding box center [247, 256] width 16 height 16
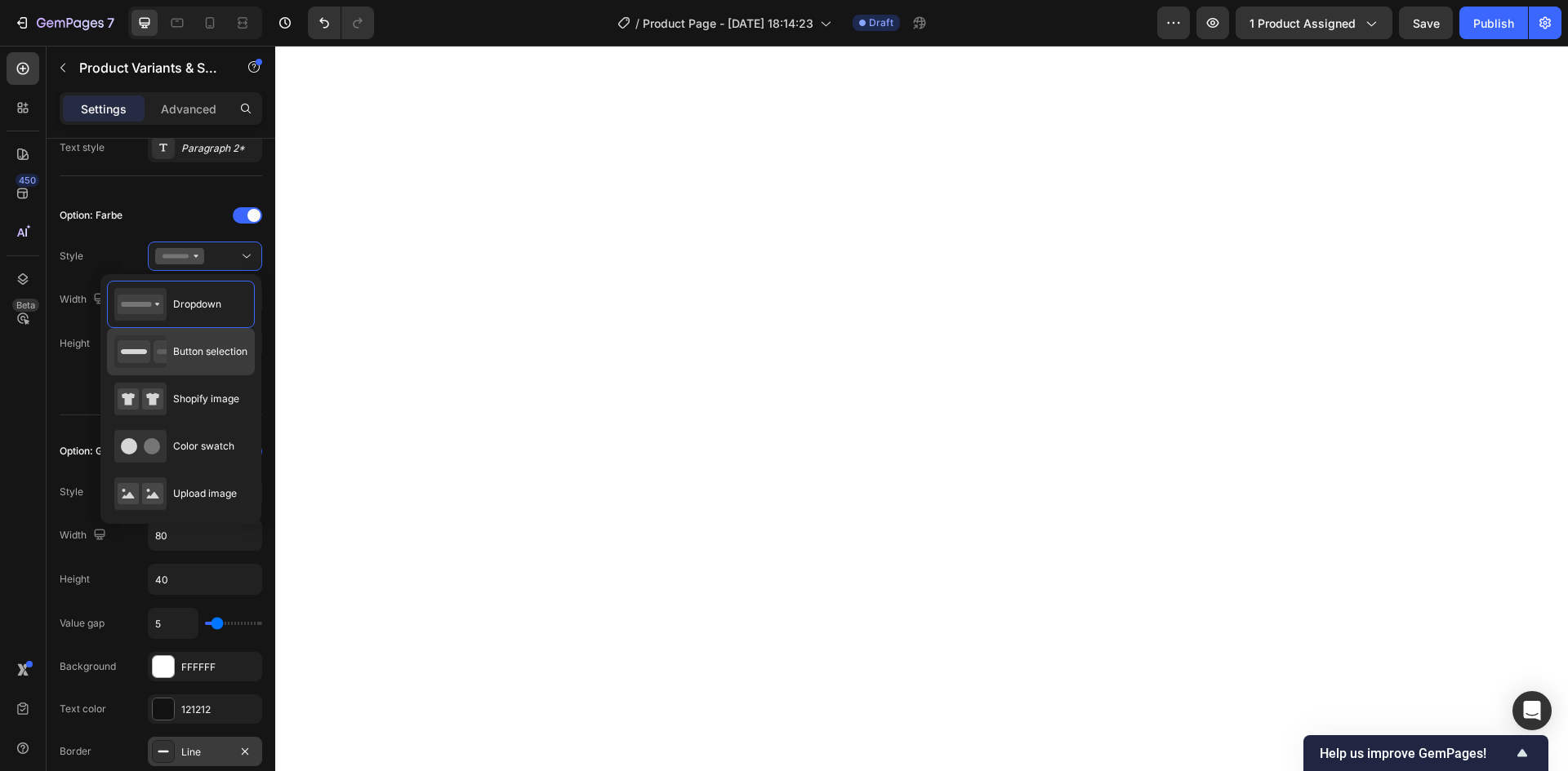
click at [220, 367] on div "Button selection" at bounding box center [181, 352] width 133 height 33
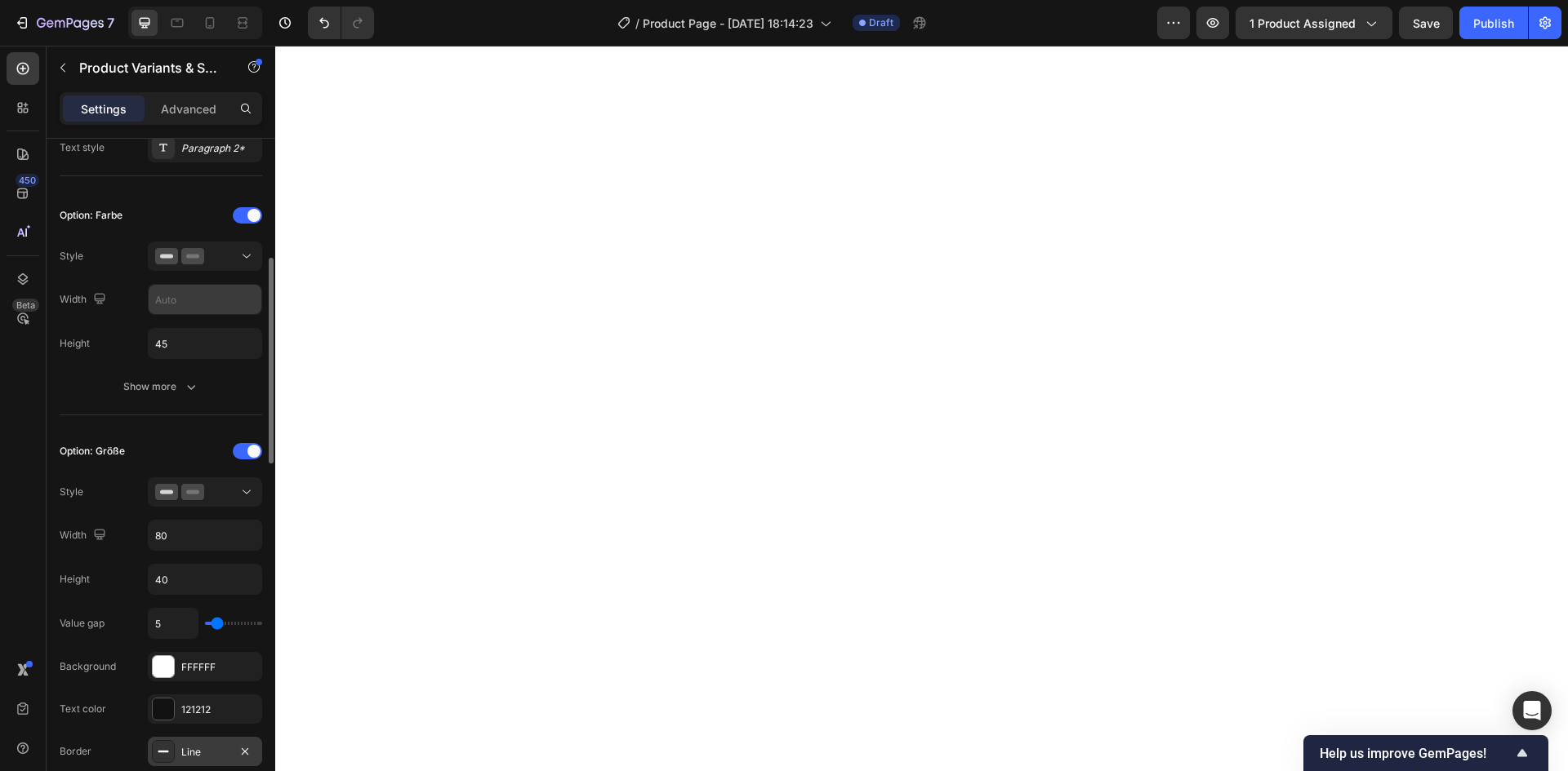
click at [226, 293] on input "text" at bounding box center [205, 299] width 113 height 30
click at [249, 255] on icon at bounding box center [246, 256] width 8 height 5
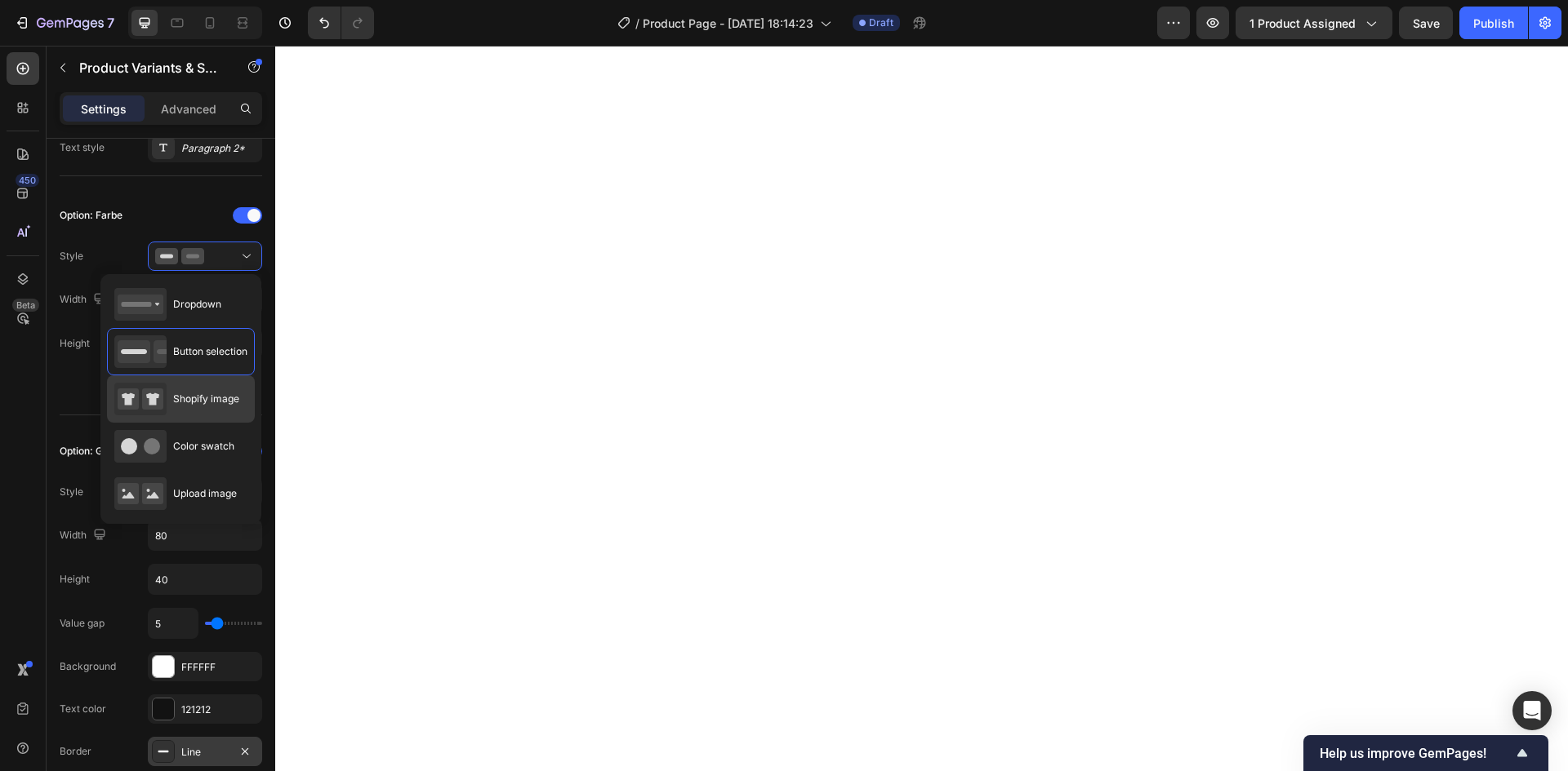
click at [223, 403] on span "Shopify image" at bounding box center [206, 399] width 66 height 14
type input "64"
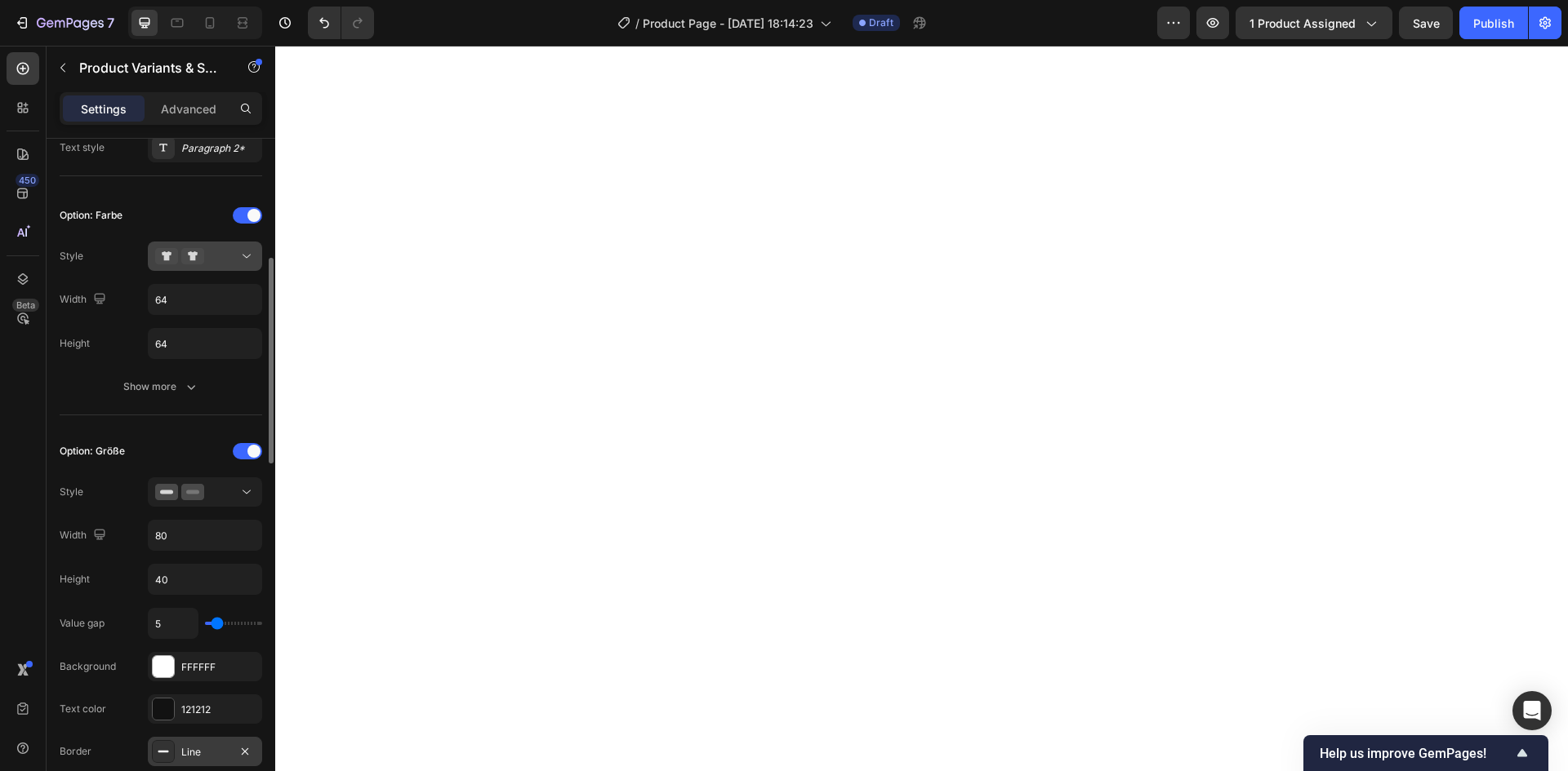
click at [246, 255] on icon at bounding box center [247, 256] width 16 height 16
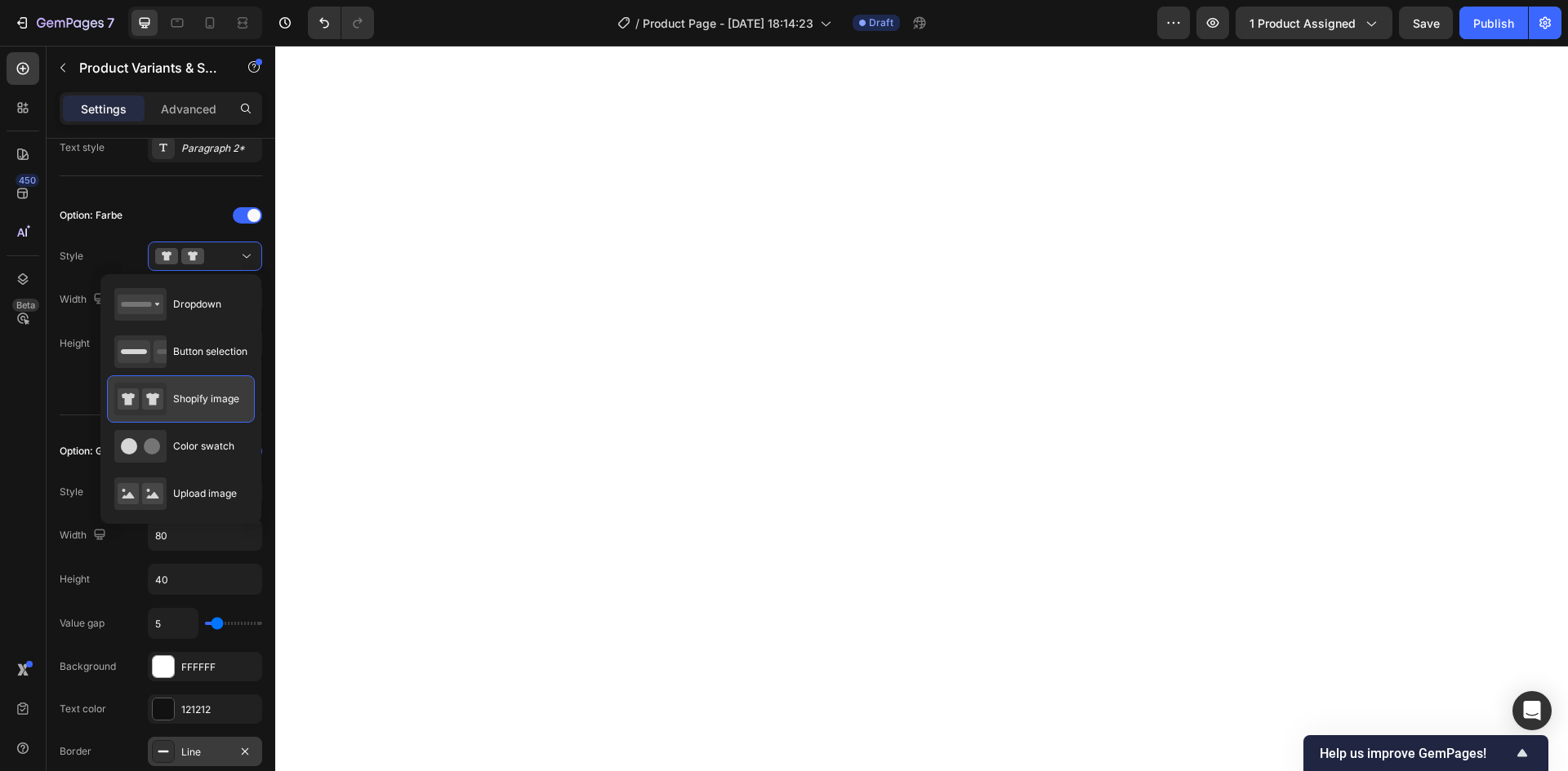
click at [216, 400] on span "Shopify image" at bounding box center [206, 399] width 66 height 14
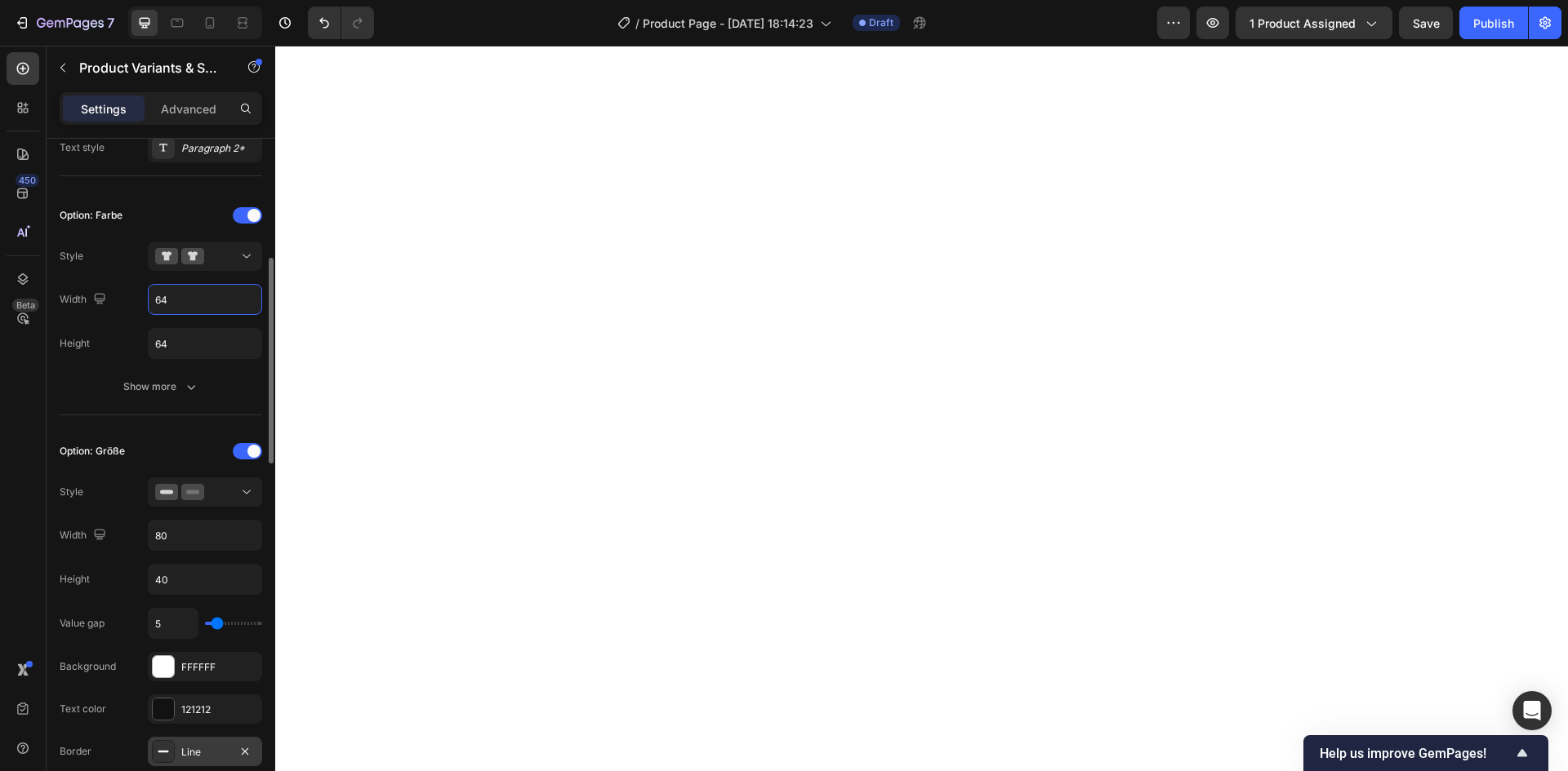
click at [203, 296] on input "64" at bounding box center [205, 299] width 113 height 30
click at [197, 356] on input "64" at bounding box center [205, 343] width 113 height 30
type input "100"
click at [190, 310] on input "64" at bounding box center [205, 299] width 113 height 30
type input "1"
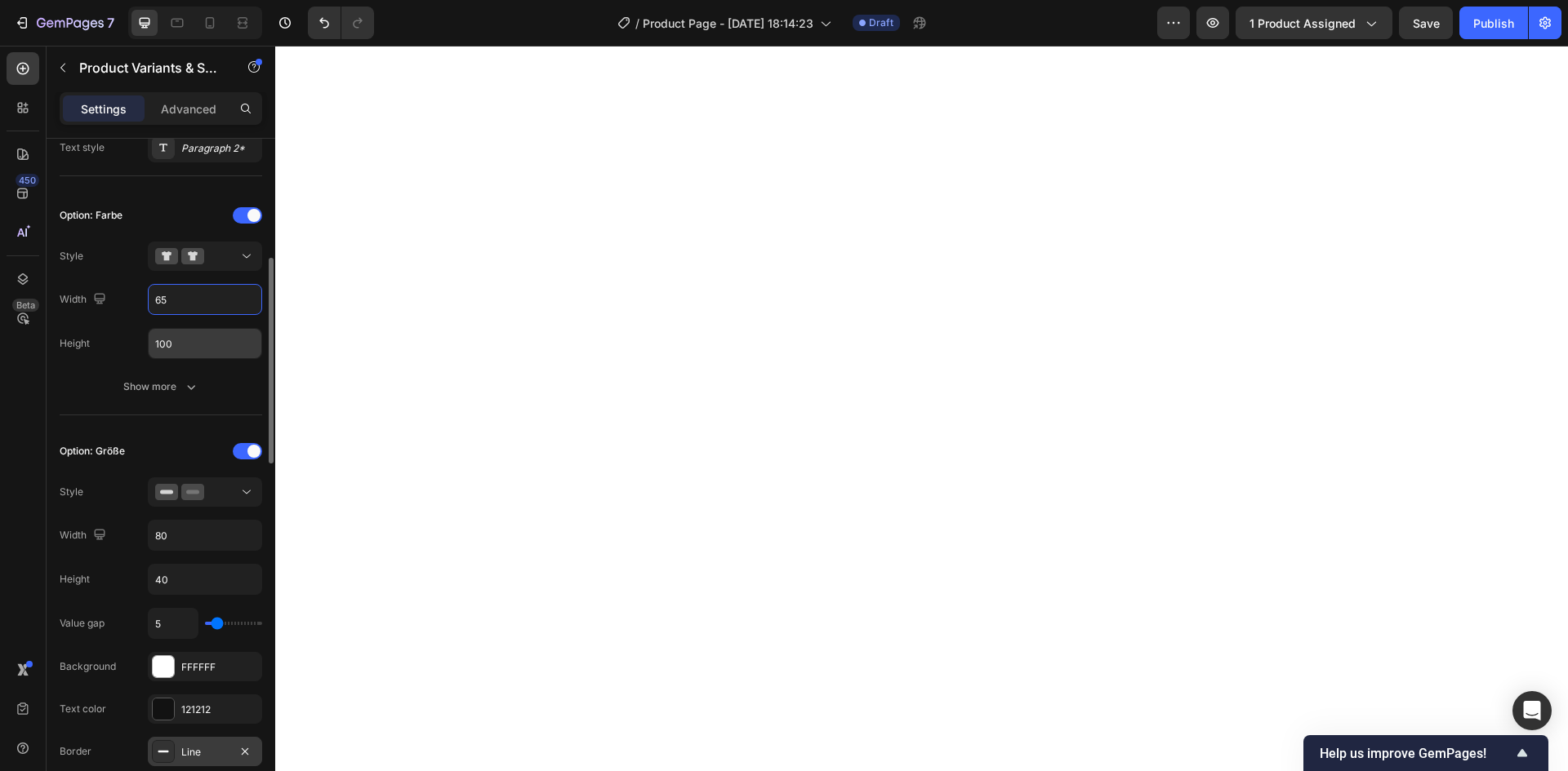
type input "65"
click at [223, 332] on input "100" at bounding box center [205, 343] width 113 height 30
type input "65"
click at [228, 266] on button at bounding box center [205, 256] width 115 height 30
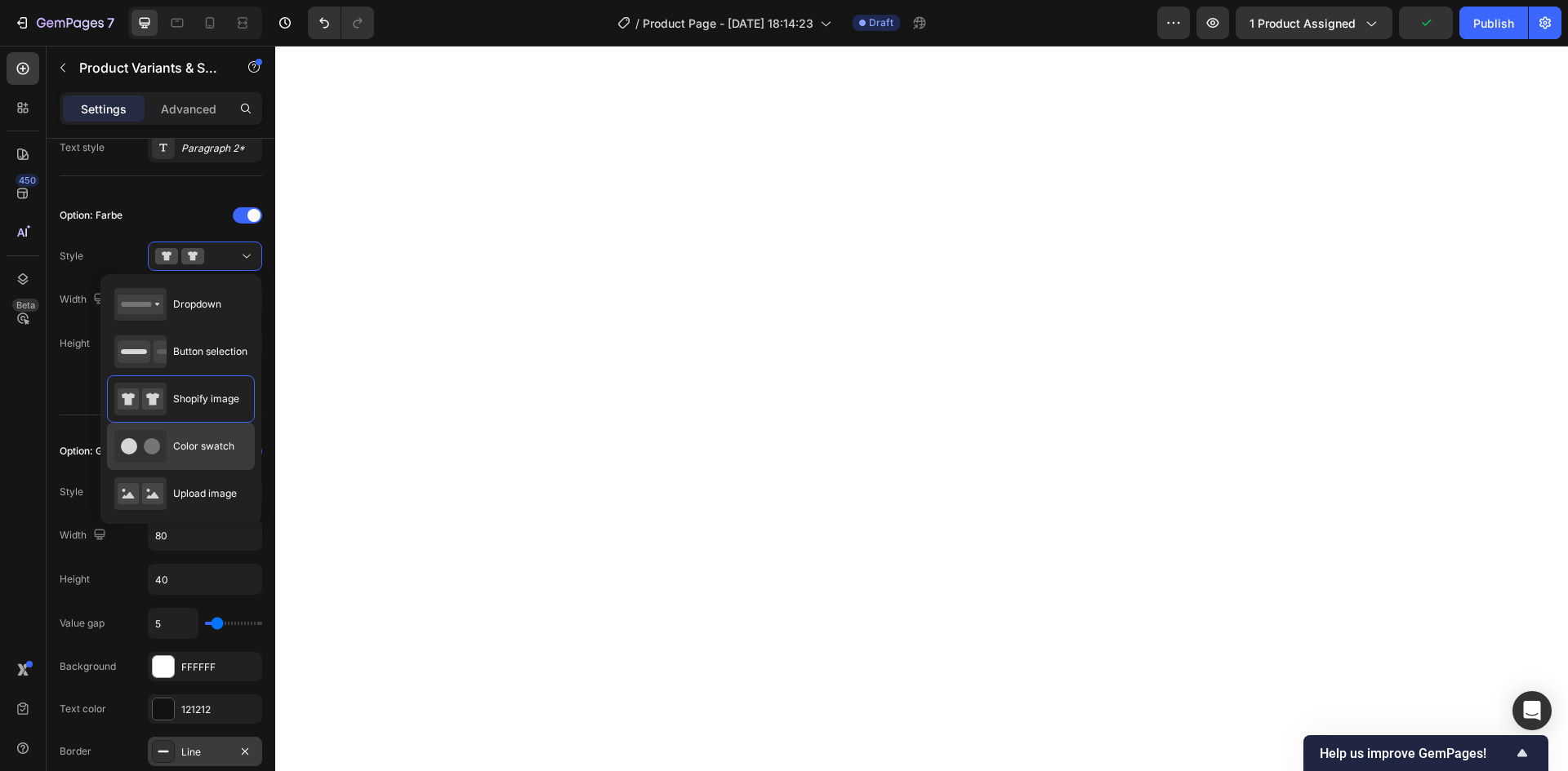
click at [197, 448] on span "Color swatch" at bounding box center [204, 446] width 61 height 14
type input "45"
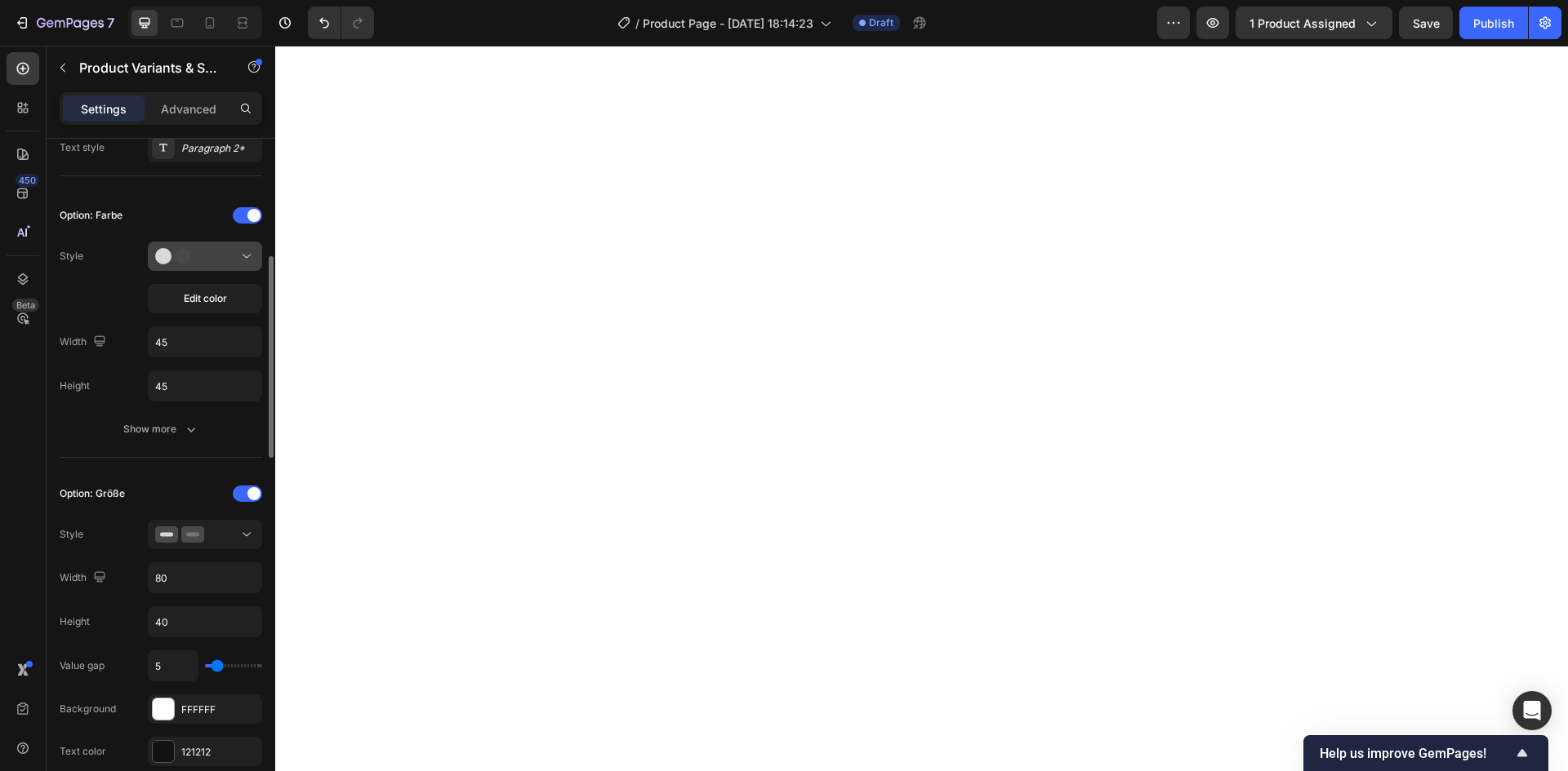
click at [241, 252] on icon at bounding box center [247, 256] width 16 height 16
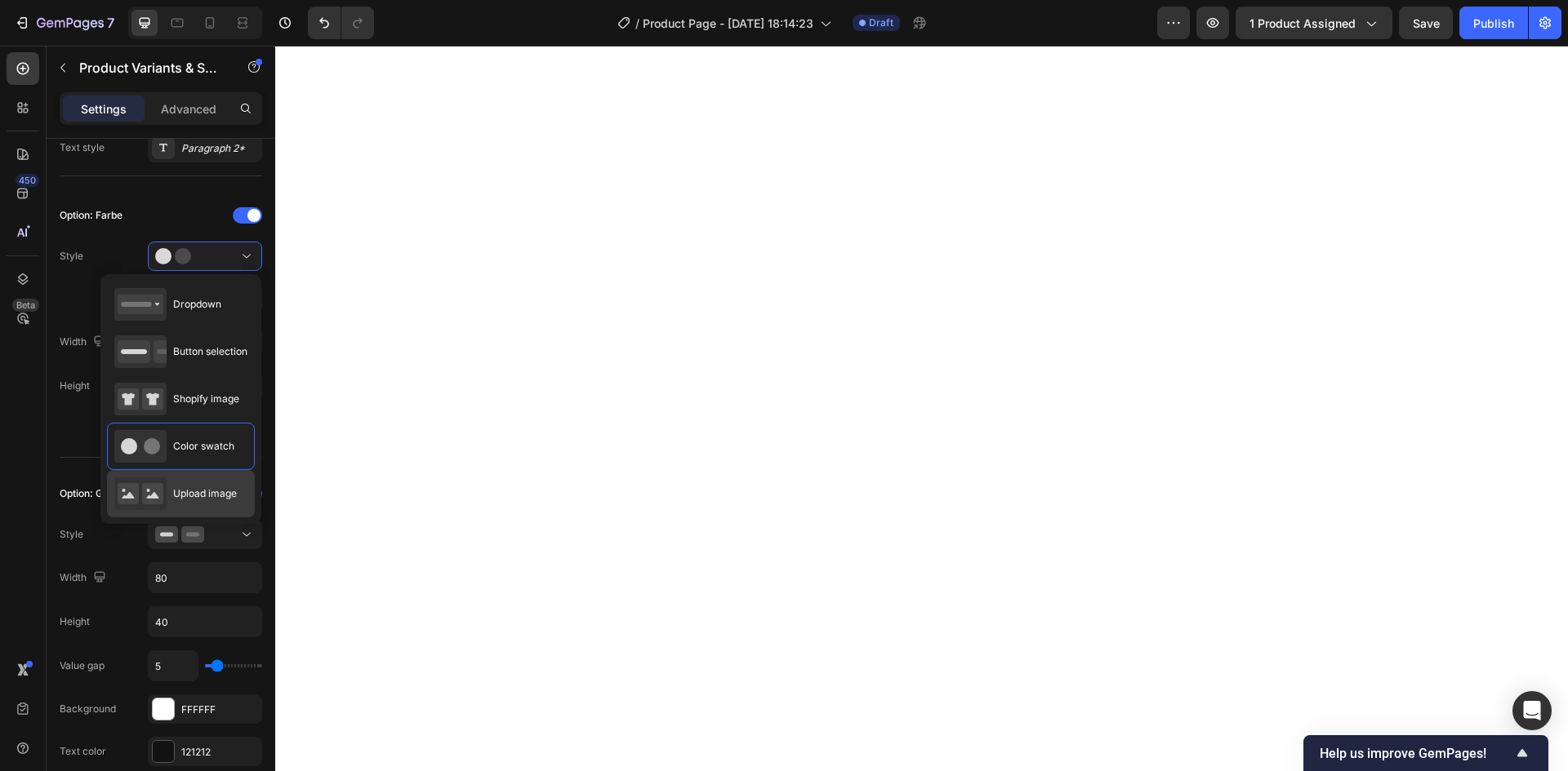
click at [204, 498] on span "Upload image" at bounding box center [205, 494] width 64 height 14
type input "64"
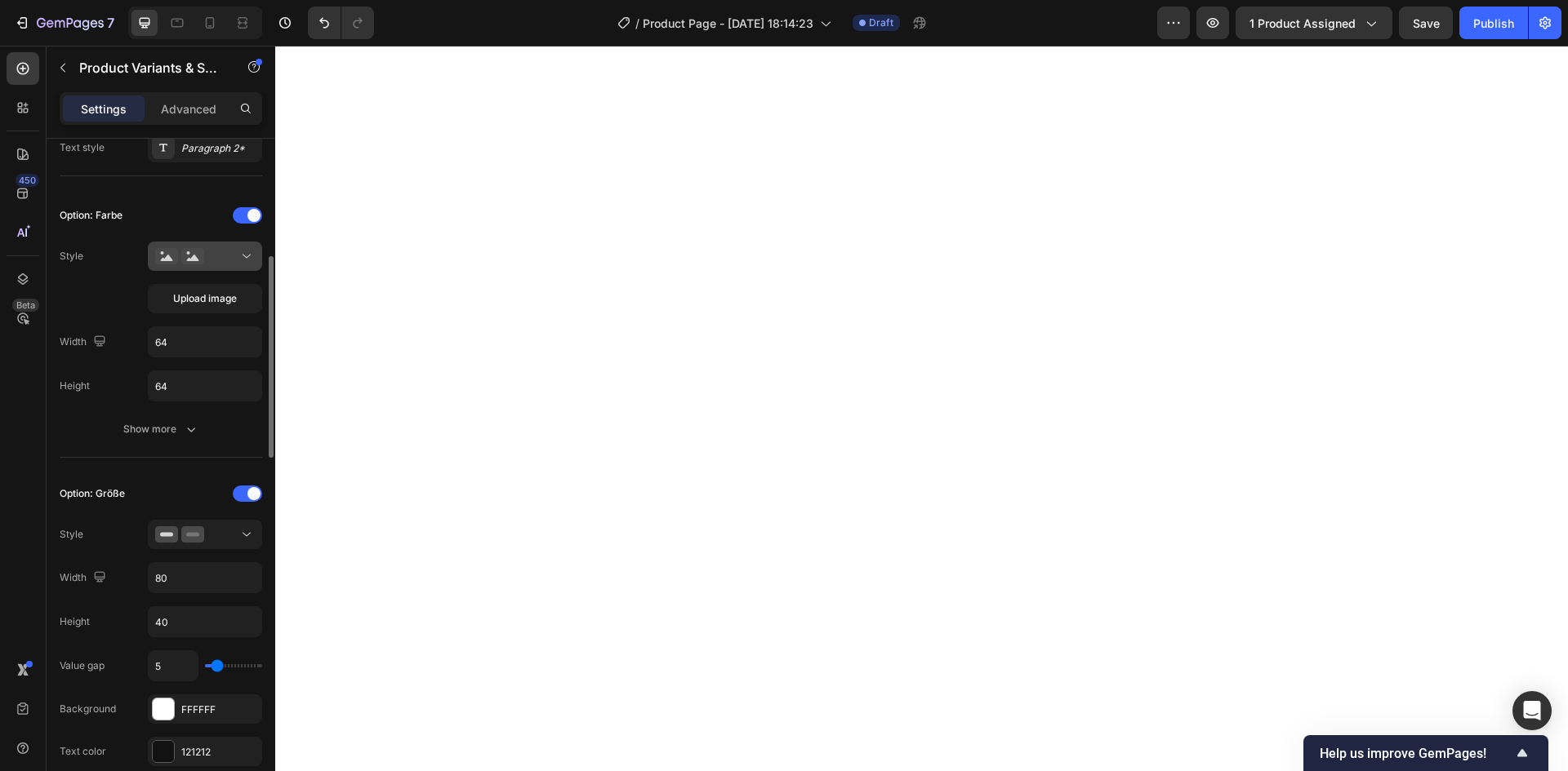
click at [245, 249] on icon at bounding box center [247, 256] width 16 height 16
click at [249, 264] on icon at bounding box center [247, 256] width 16 height 16
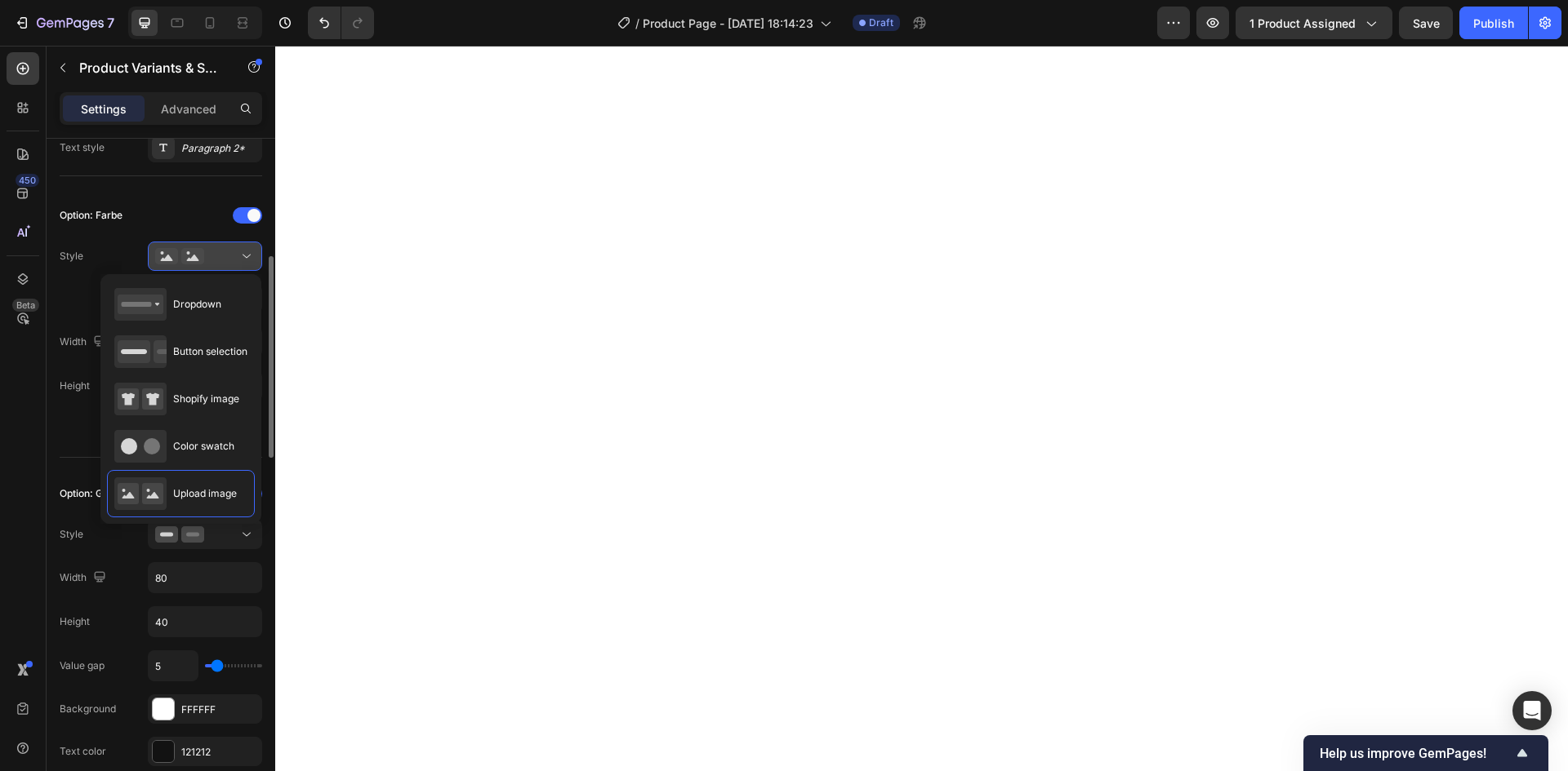
click at [228, 247] on button at bounding box center [205, 256] width 115 height 30
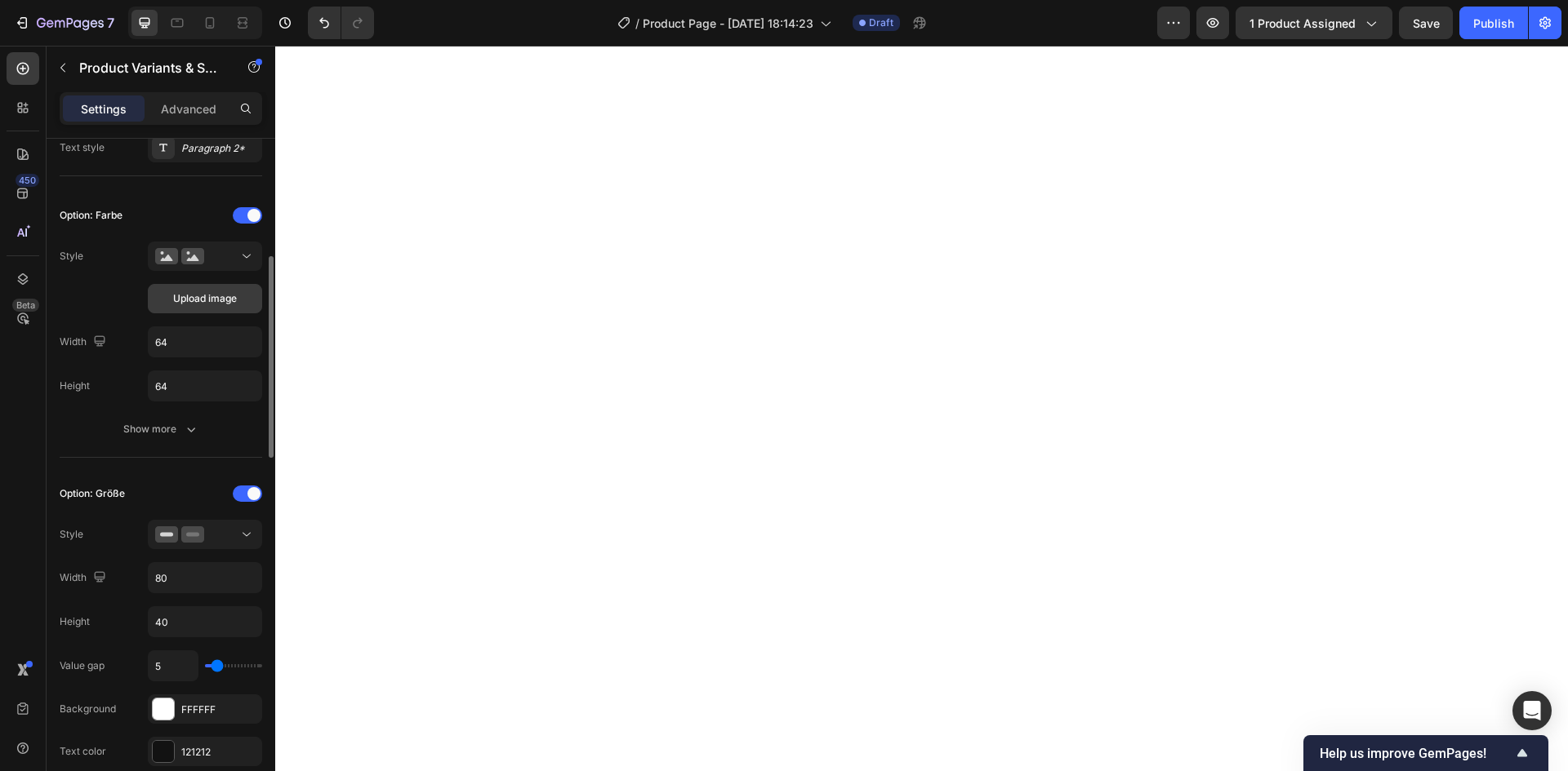
click at [219, 299] on span "Upload image" at bounding box center [205, 299] width 64 height 14
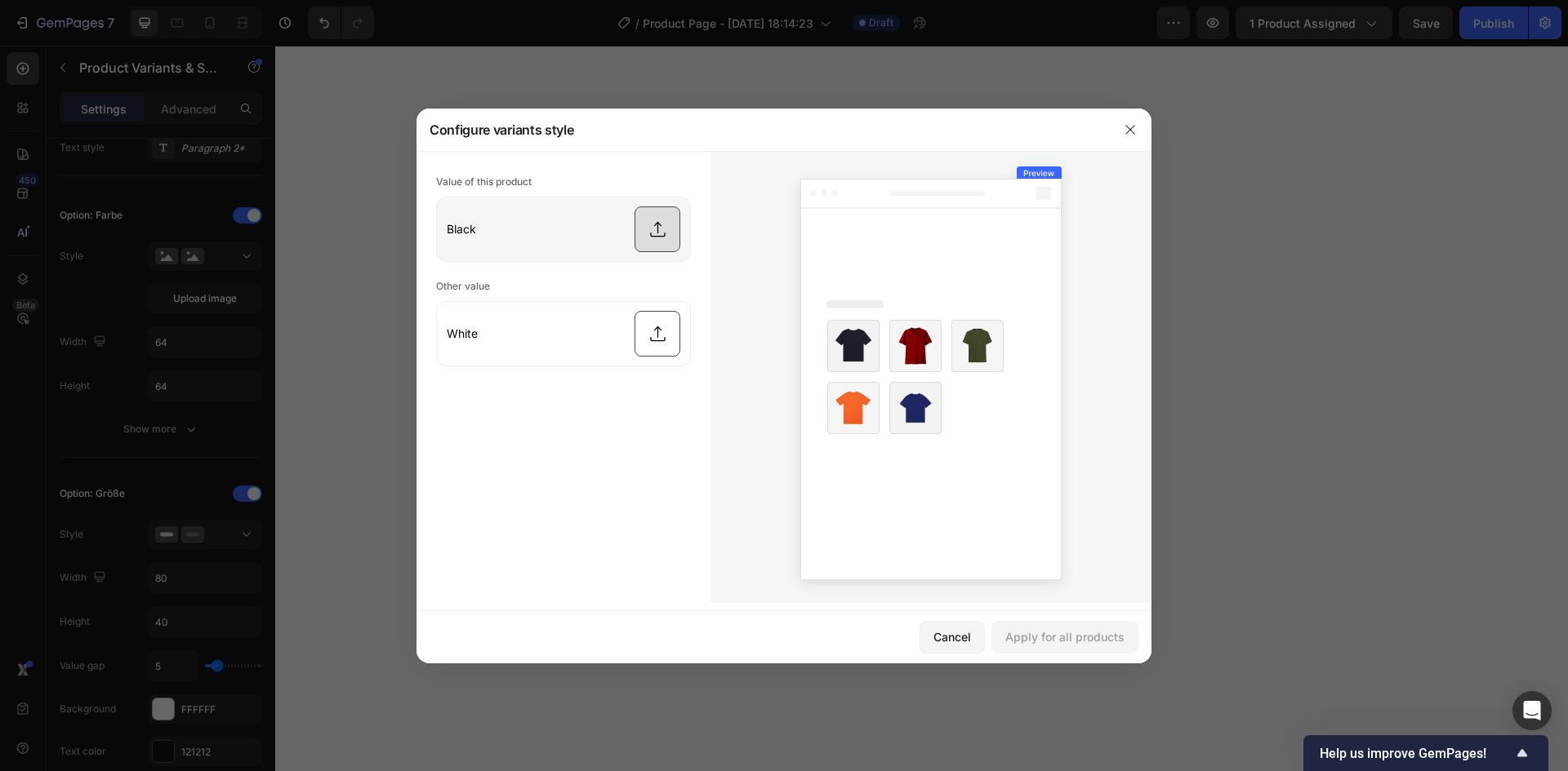
click at [606, 240] on input "file" at bounding box center [564, 229] width 253 height 64
click at [863, 336] on img at bounding box center [854, 346] width 52 height 52
click at [884, 273] on icon at bounding box center [930, 379] width 261 height 402
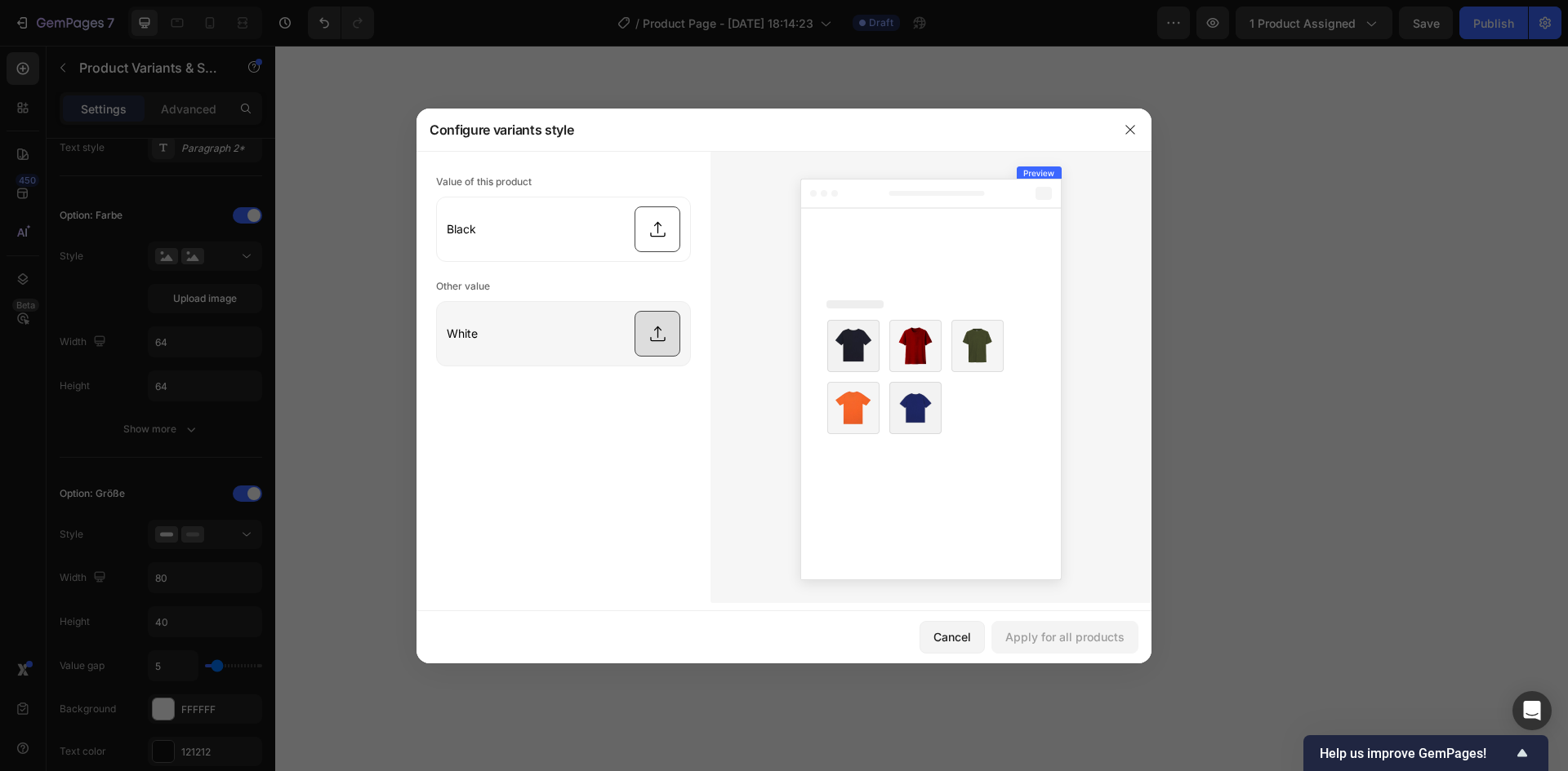
click at [533, 336] on input "file" at bounding box center [564, 333] width 253 height 64
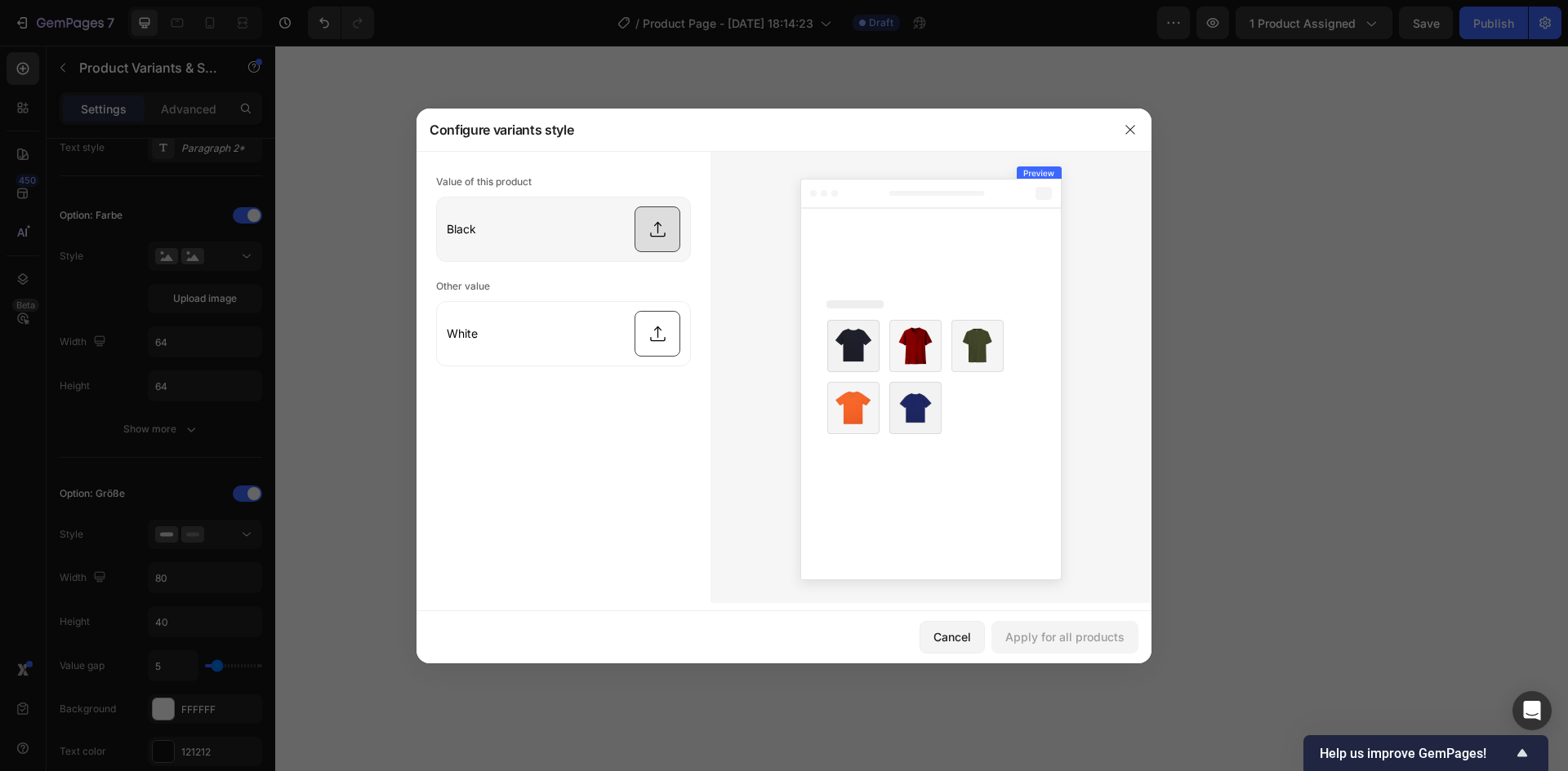
click at [516, 228] on input "file" at bounding box center [564, 229] width 253 height 64
click at [1124, 123] on icon "button" at bounding box center [1130, 129] width 13 height 13
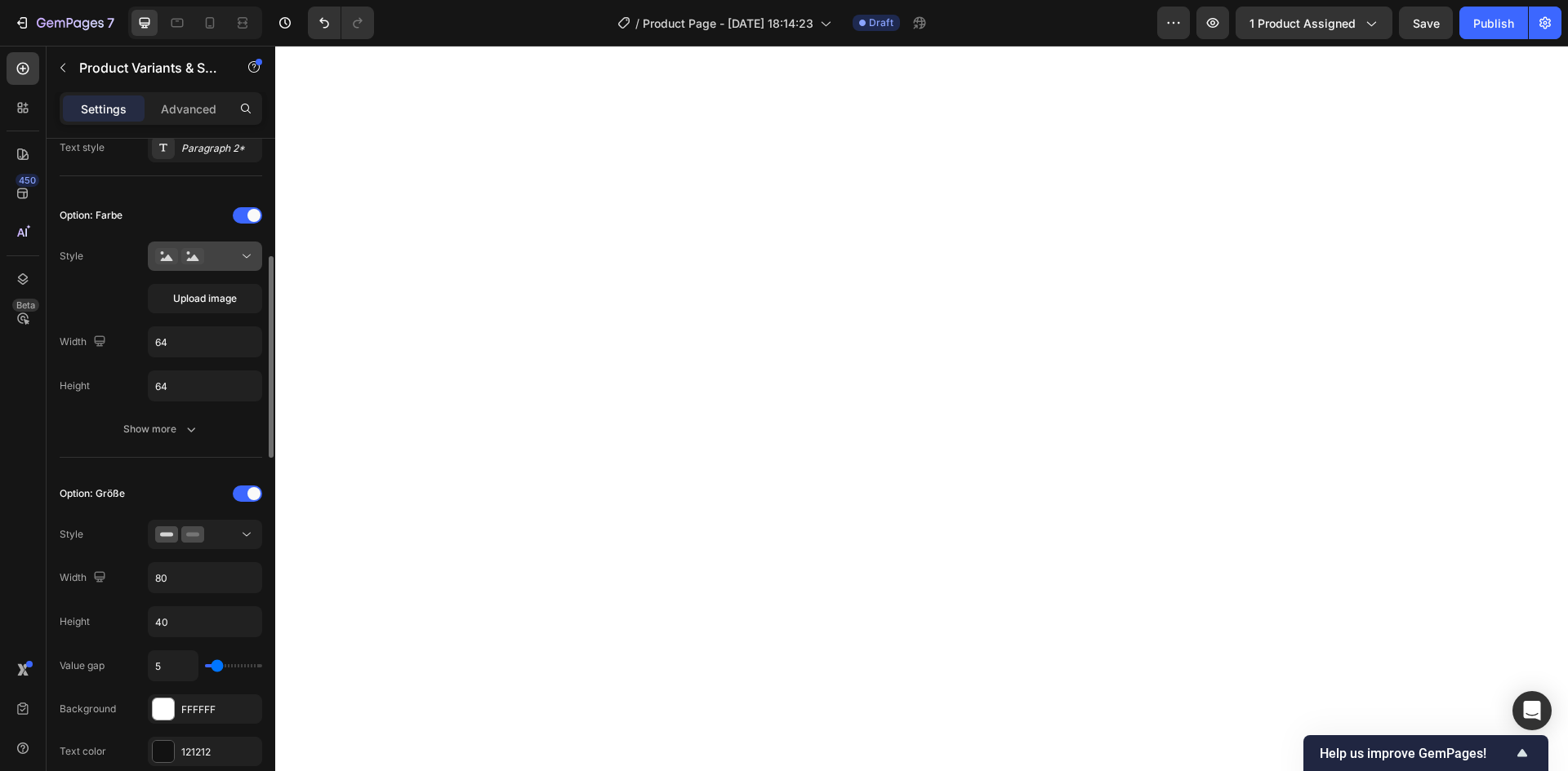
click at [243, 259] on icon at bounding box center [247, 256] width 16 height 16
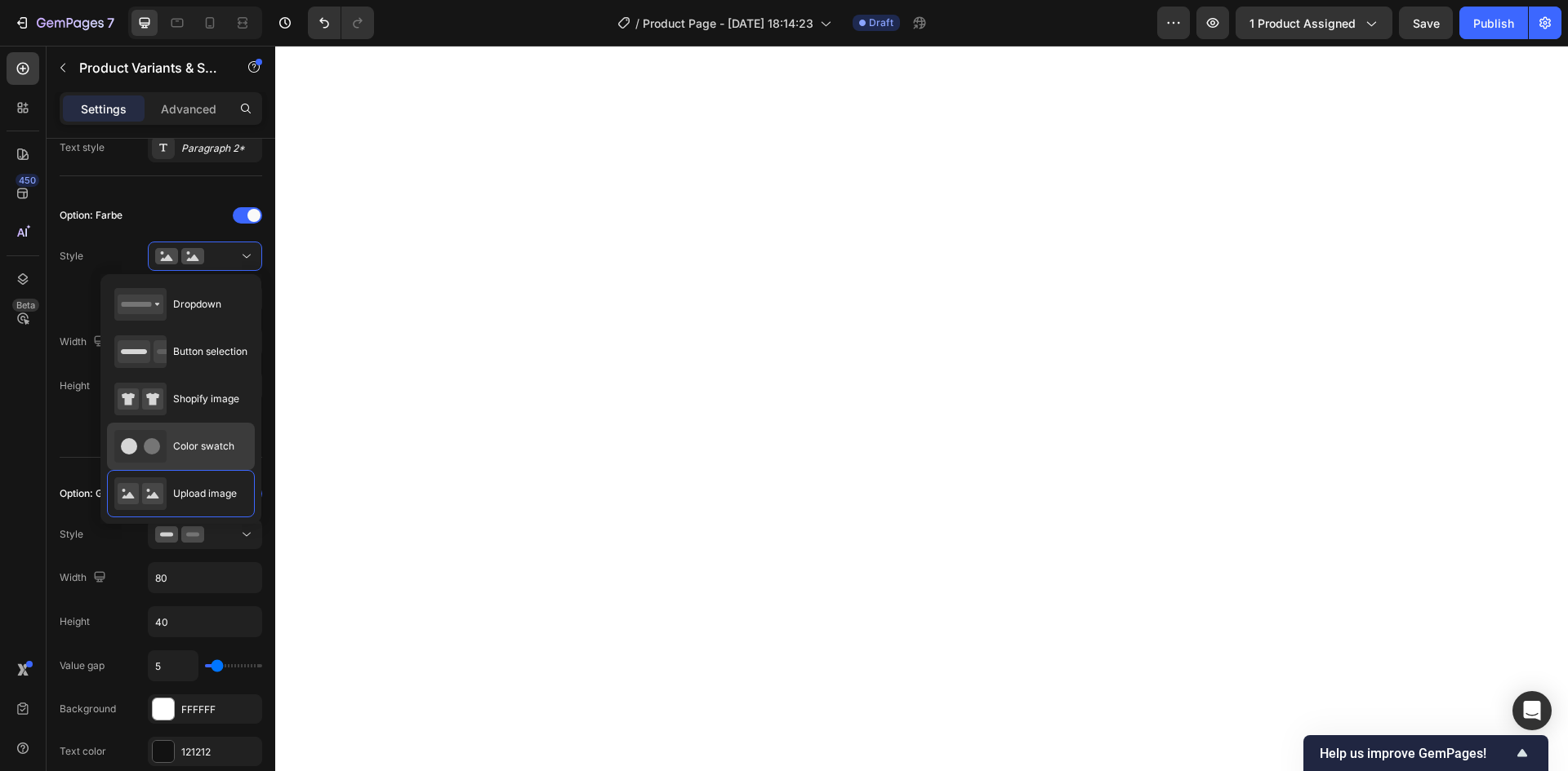
click at [228, 436] on div "Color swatch" at bounding box center [174, 446] width 120 height 33
type input "45"
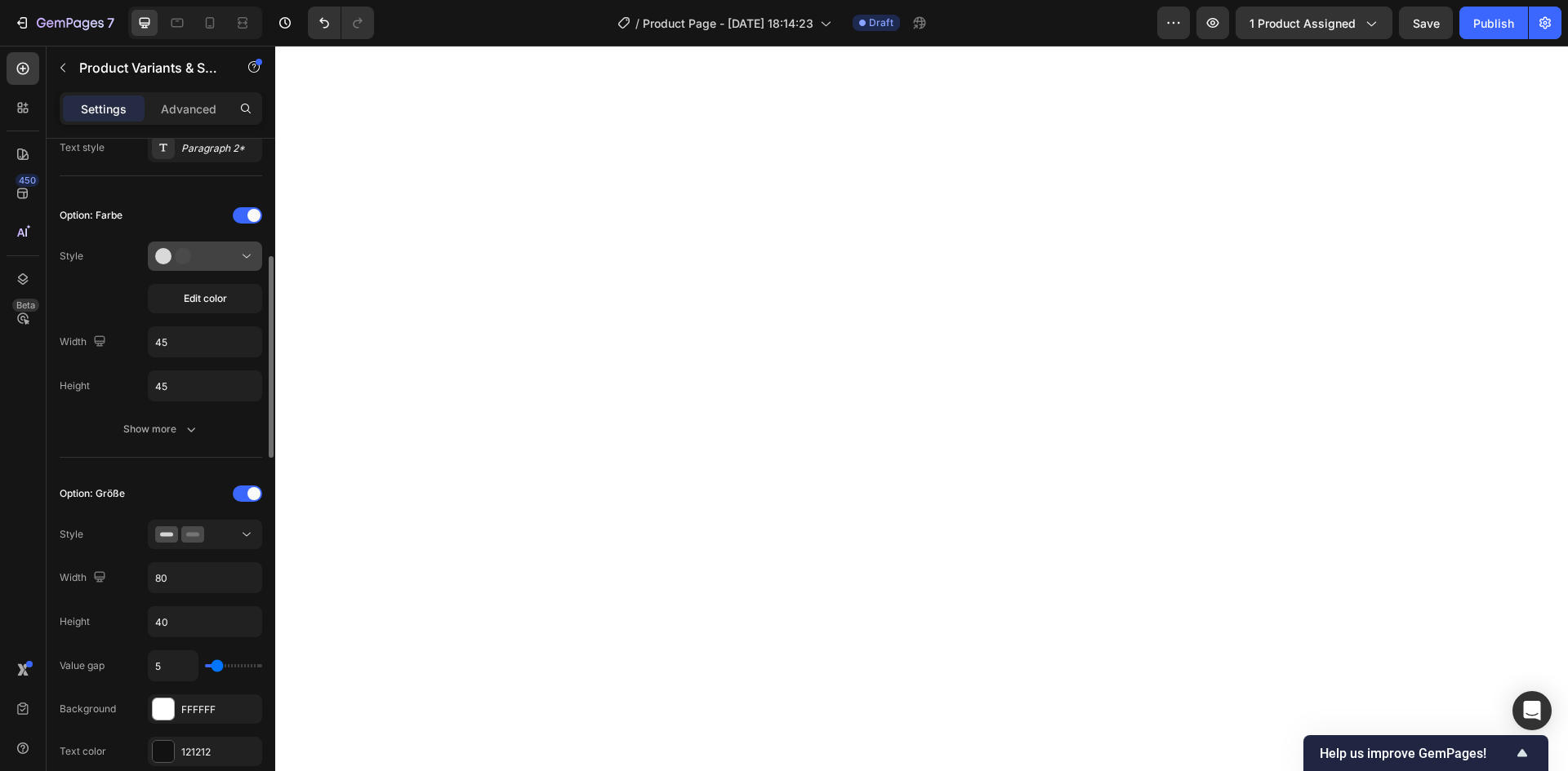
click at [251, 251] on icon at bounding box center [247, 256] width 16 height 16
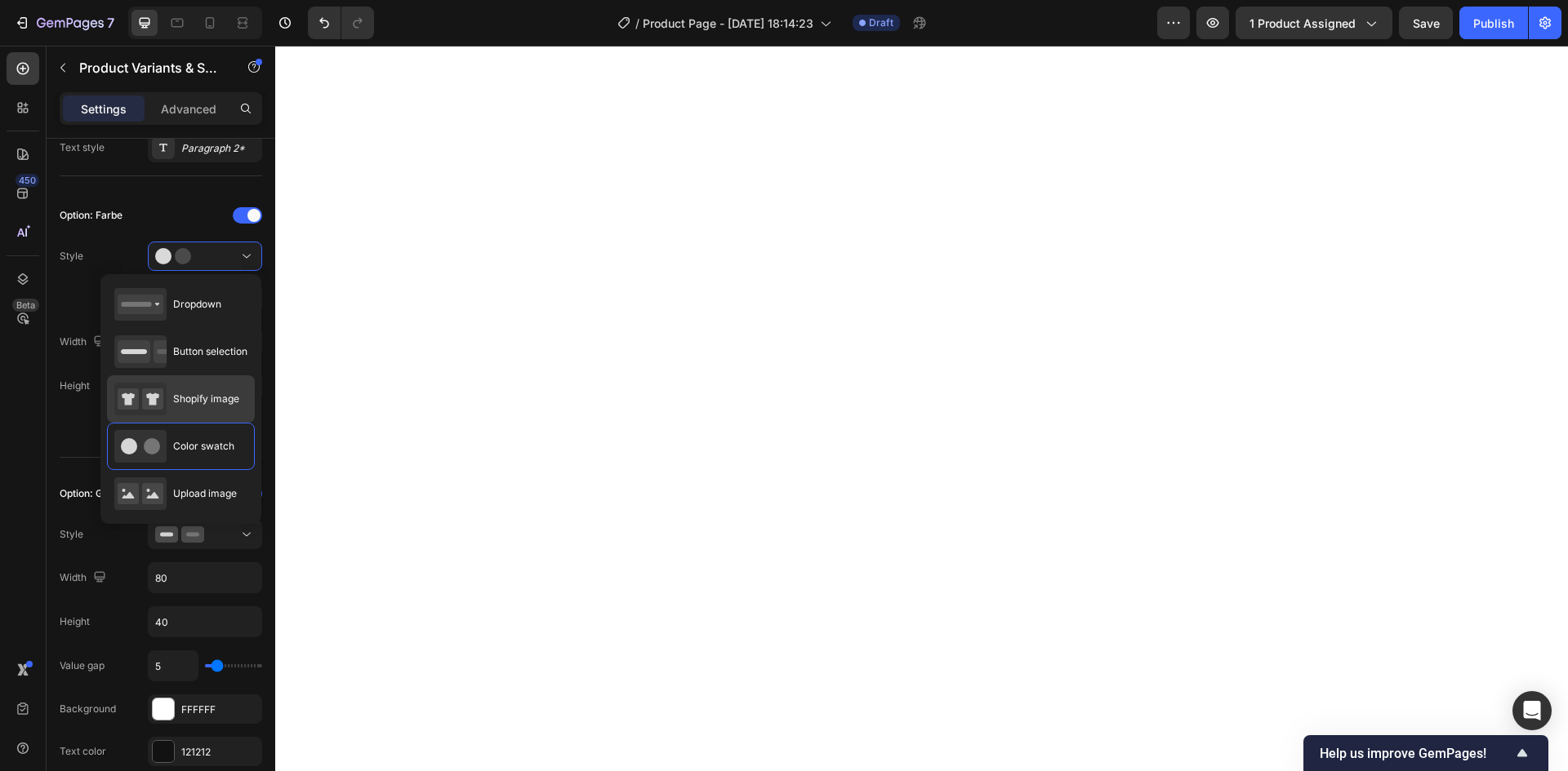
click at [224, 404] on span "Shopify image" at bounding box center [206, 399] width 66 height 14
type input "65"
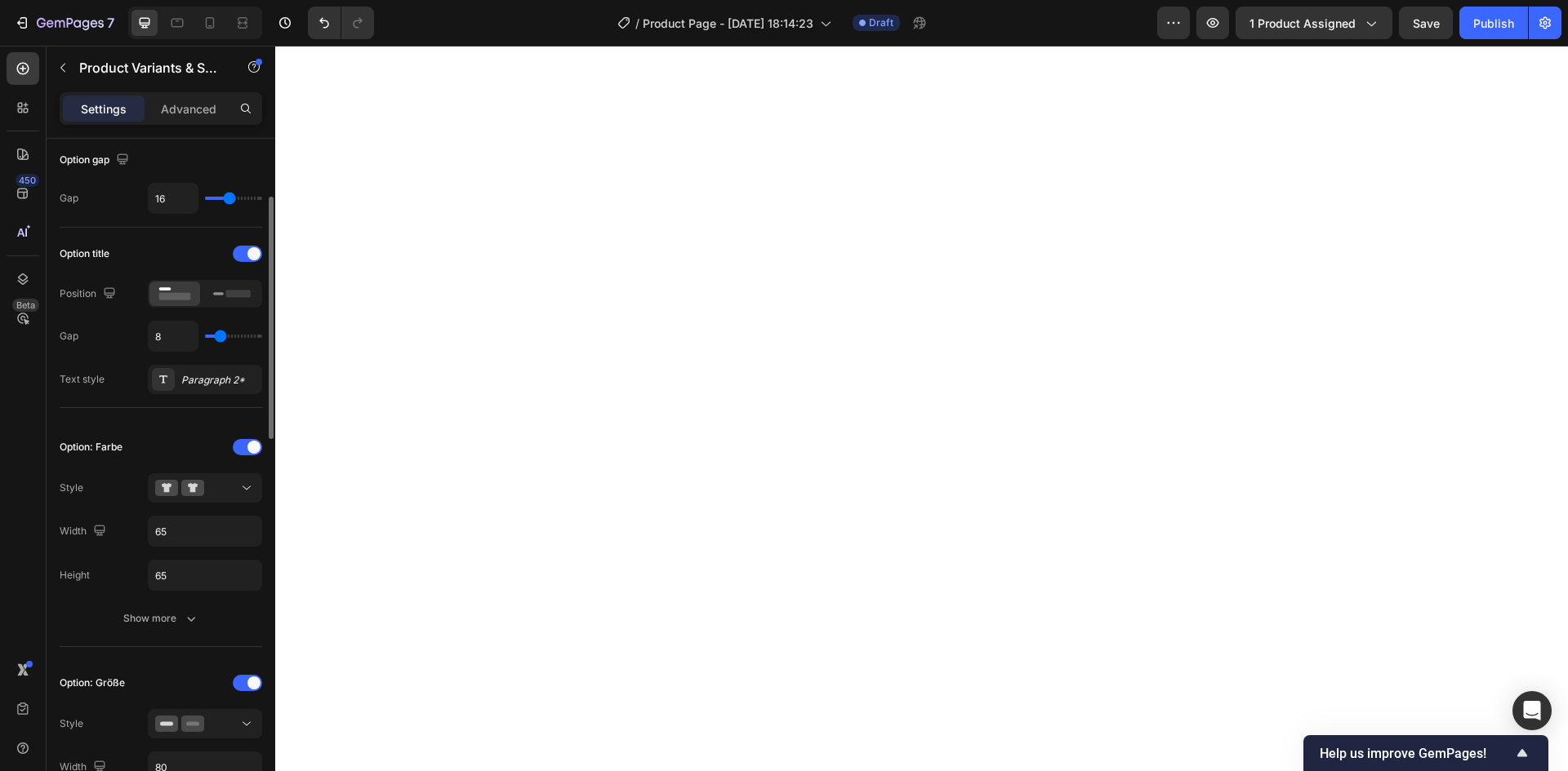
scroll to position [0, 0]
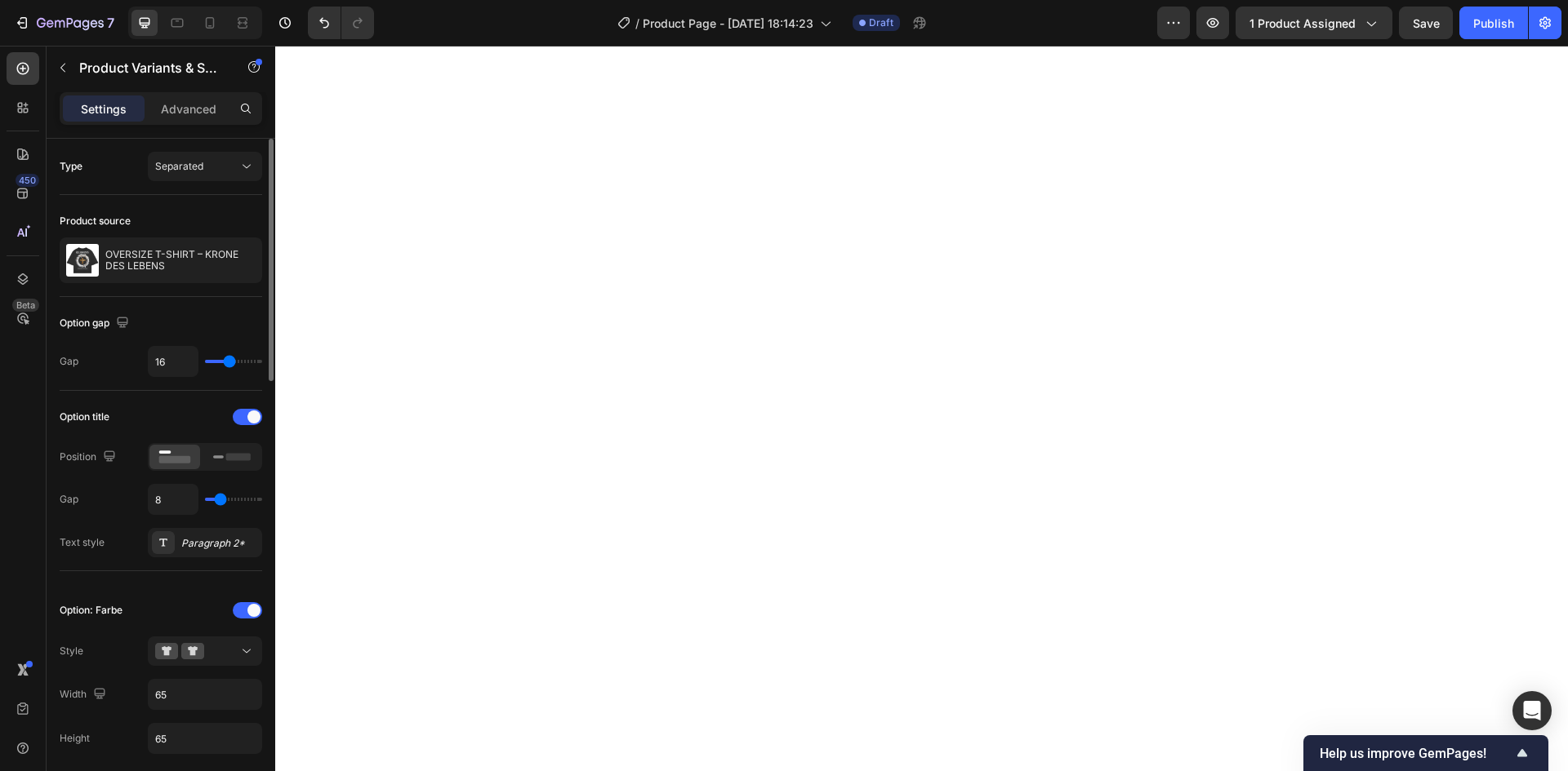
type input "14"
type input "15"
type input "16"
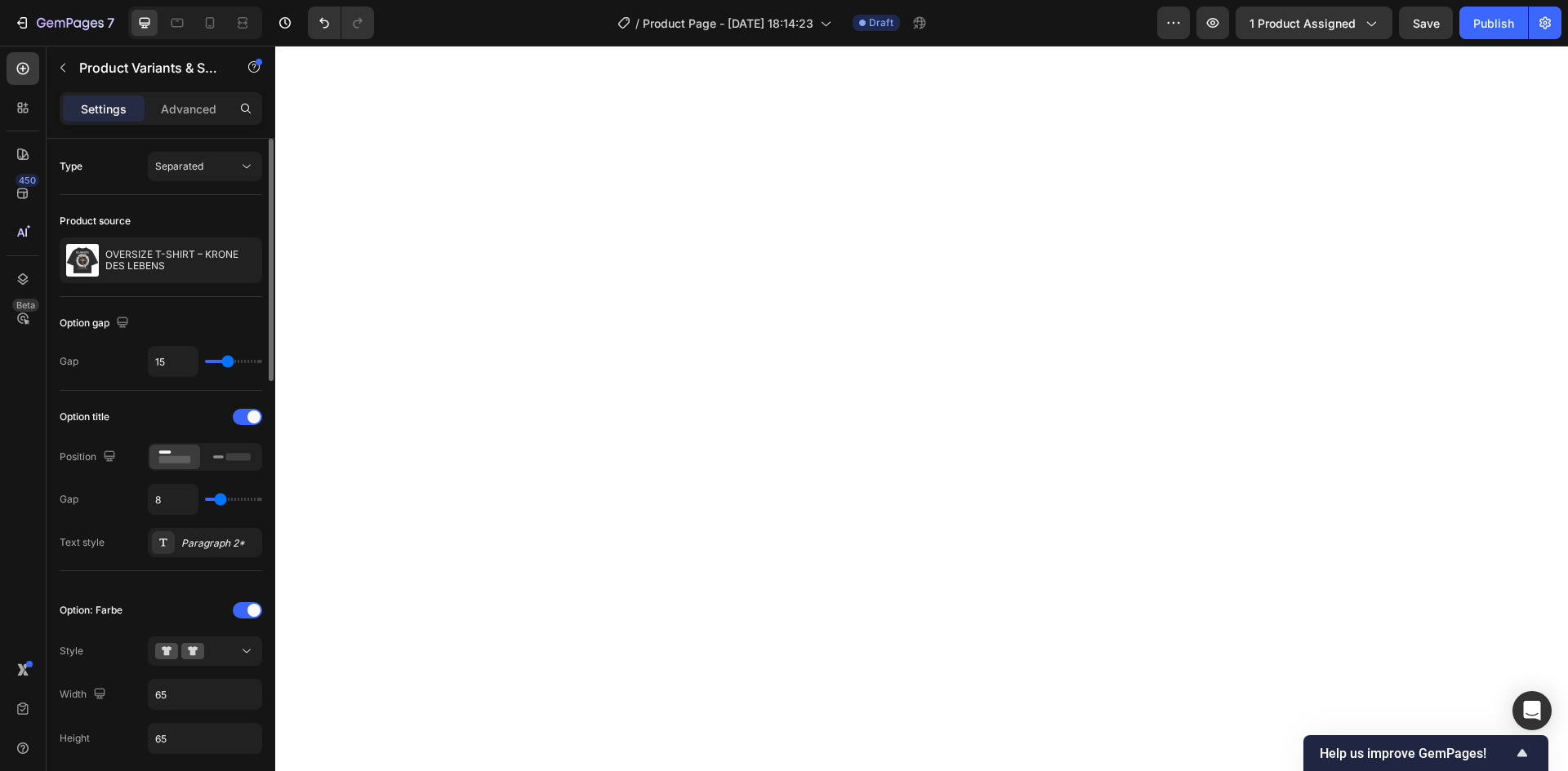
type input "16"
type input "17"
type input "18"
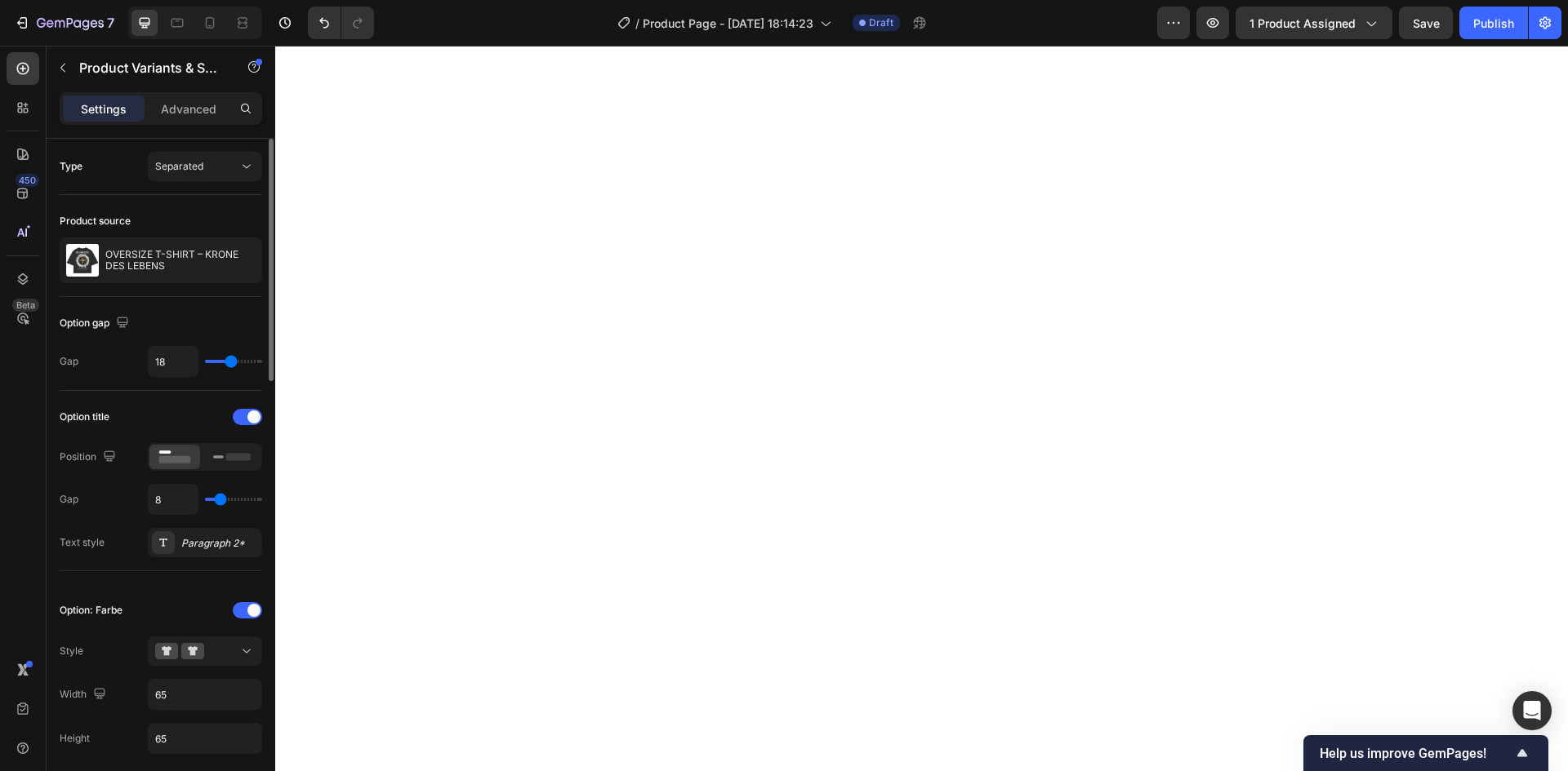
type input "19"
type input "20"
type input "21"
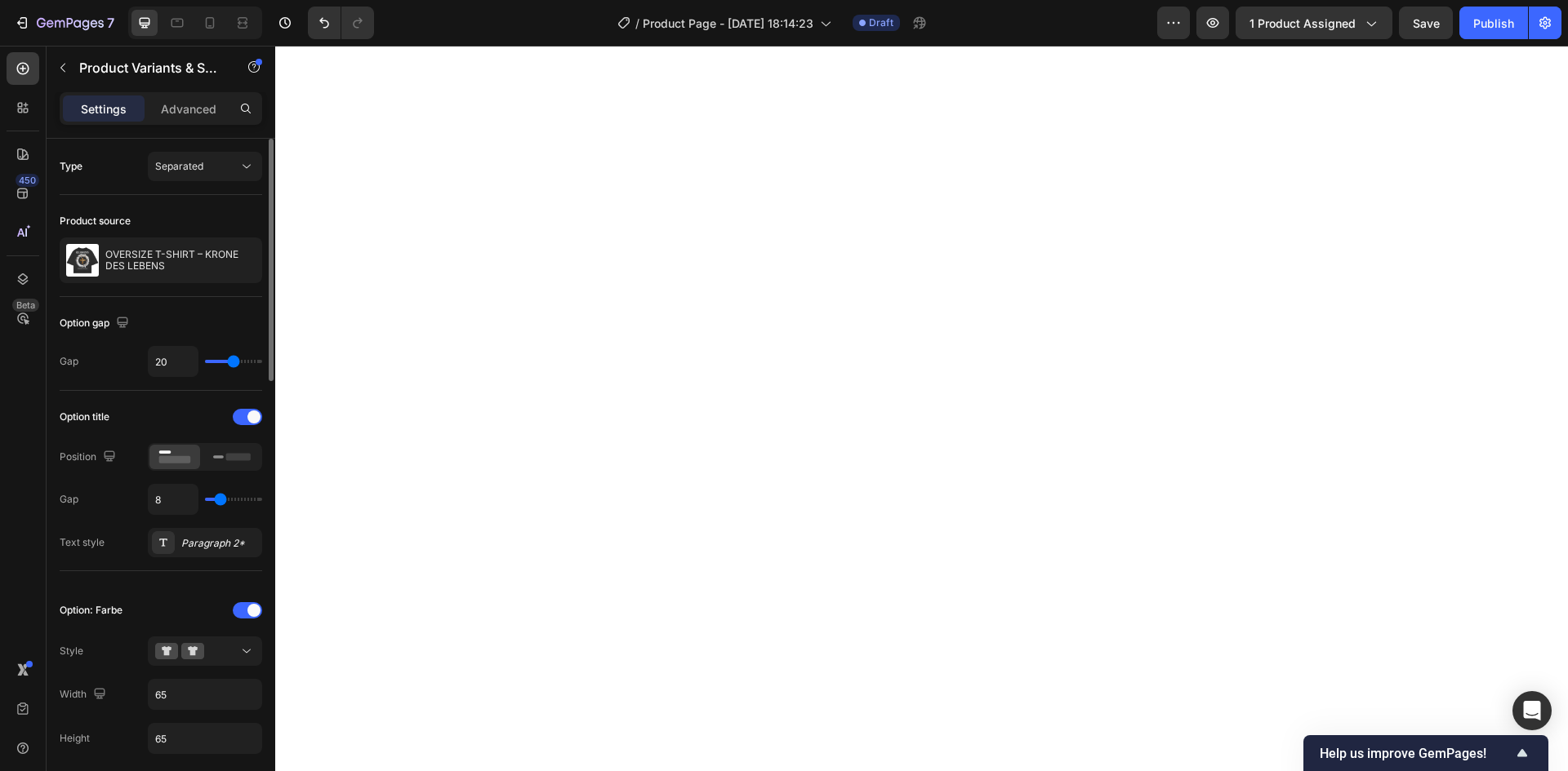
type input "21"
type input "22"
type input "23"
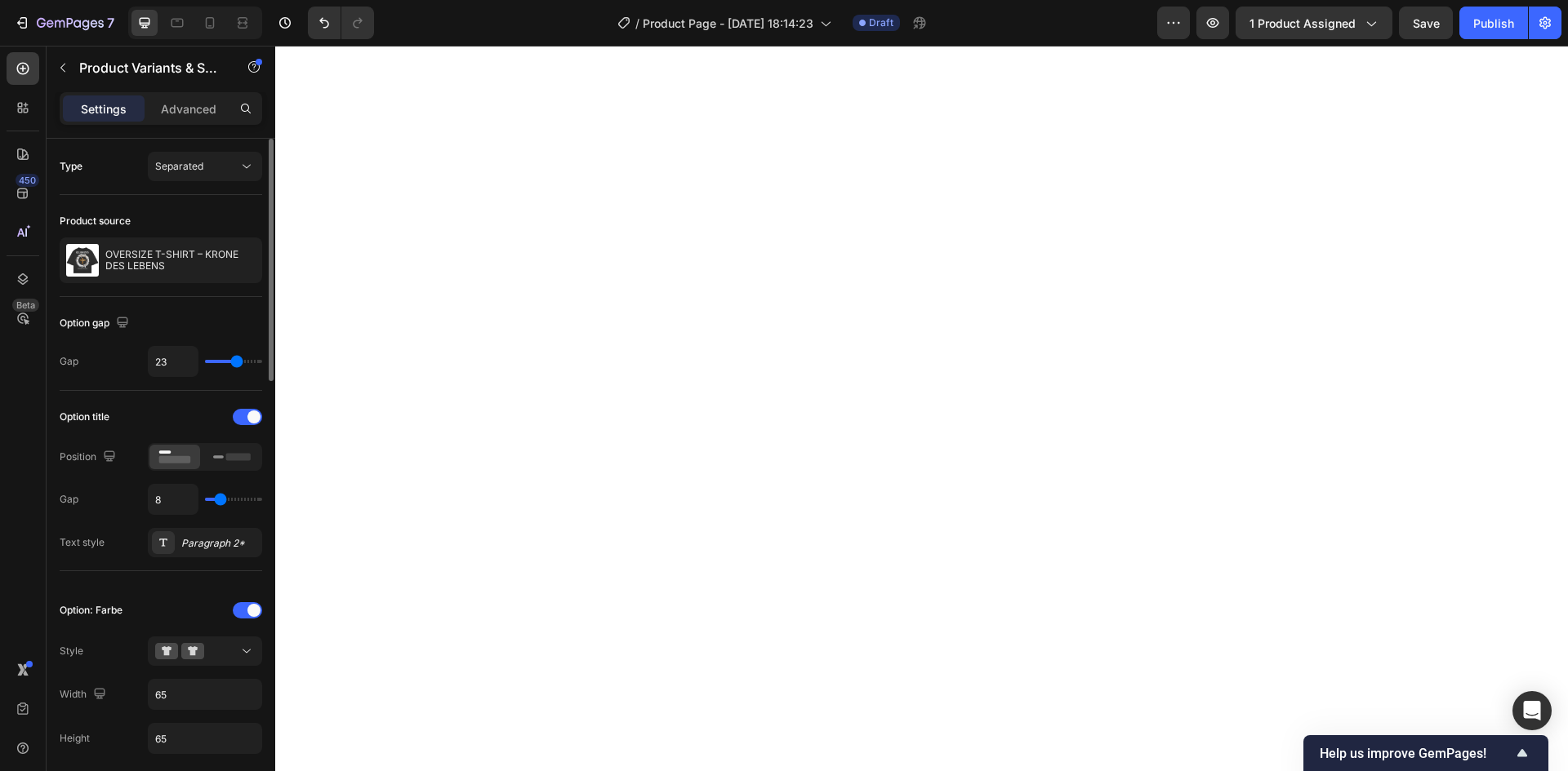
type input "24"
type input "23"
type input "22"
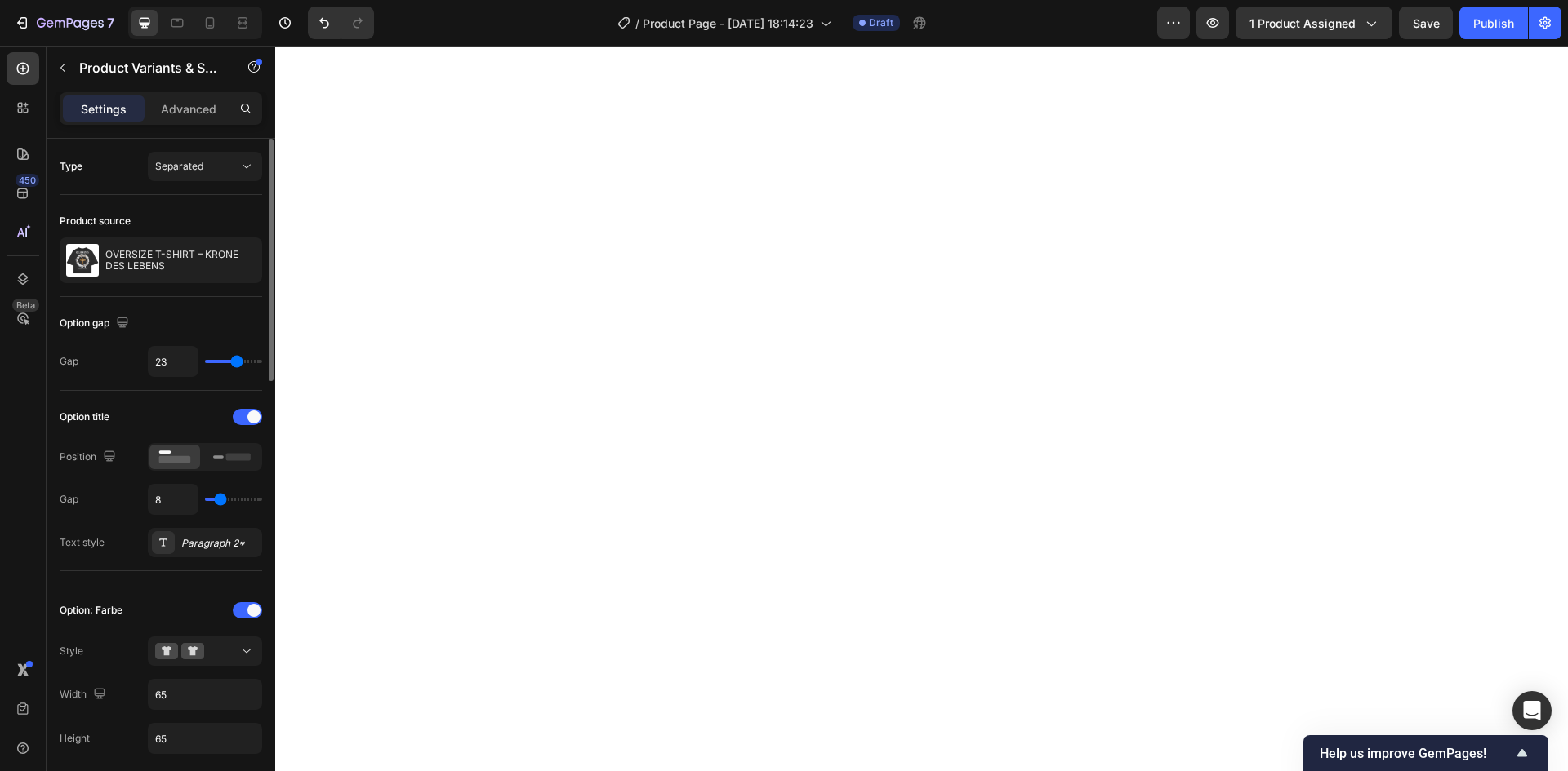
type input "22"
type input "21"
type input "20"
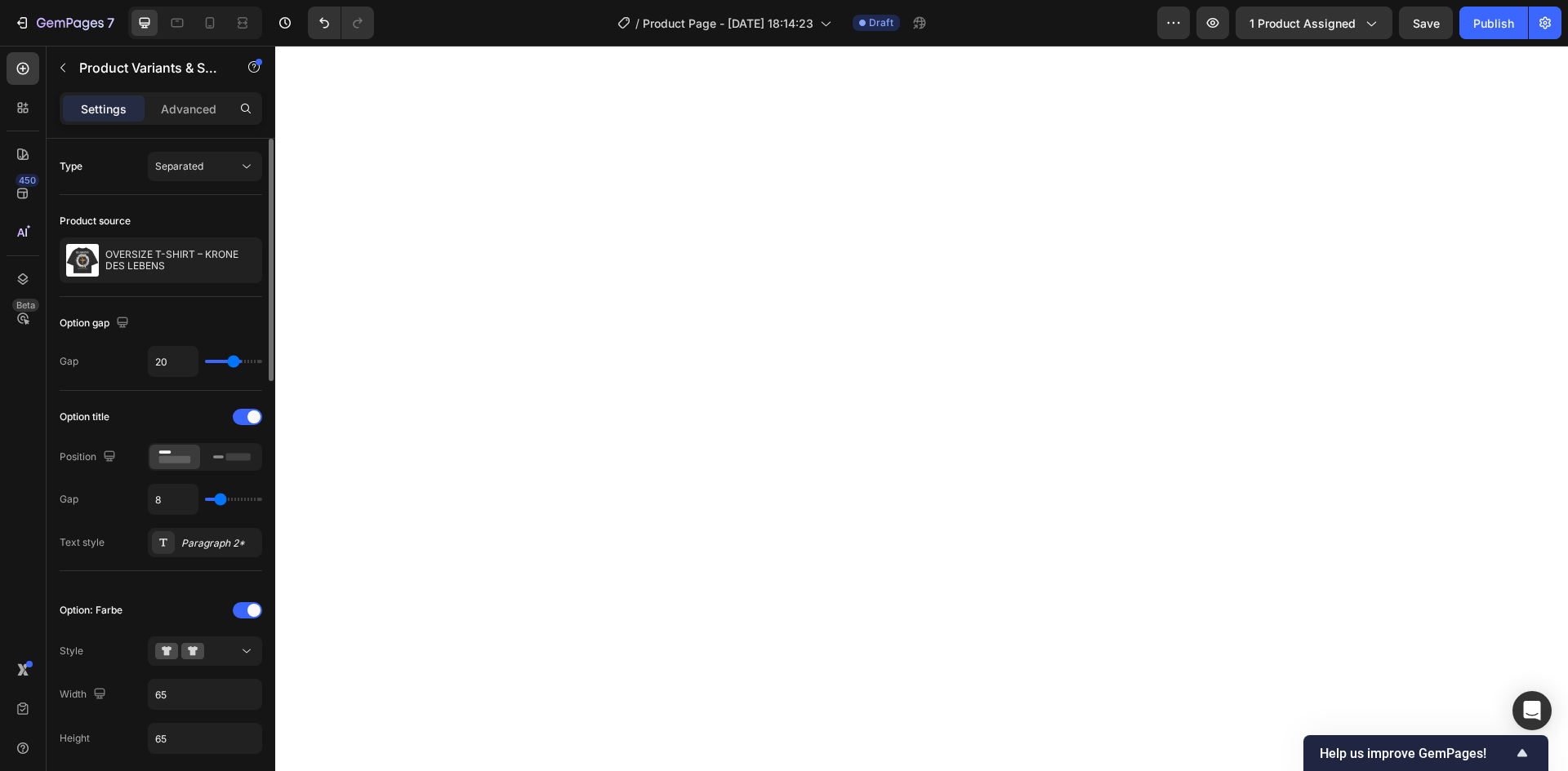
type input "16"
type input "15"
type input "14"
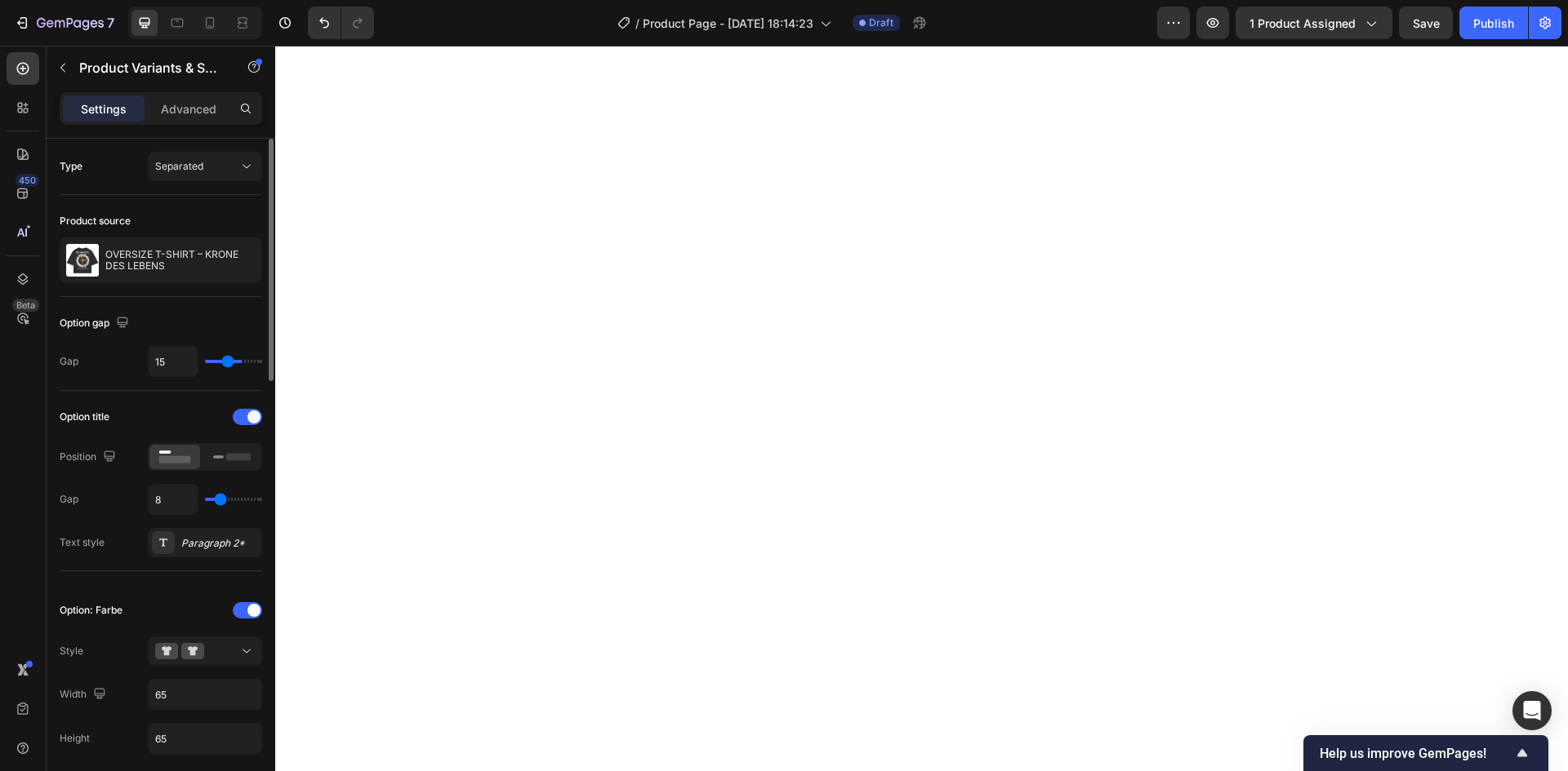
type input "14"
type input "13"
type input "12"
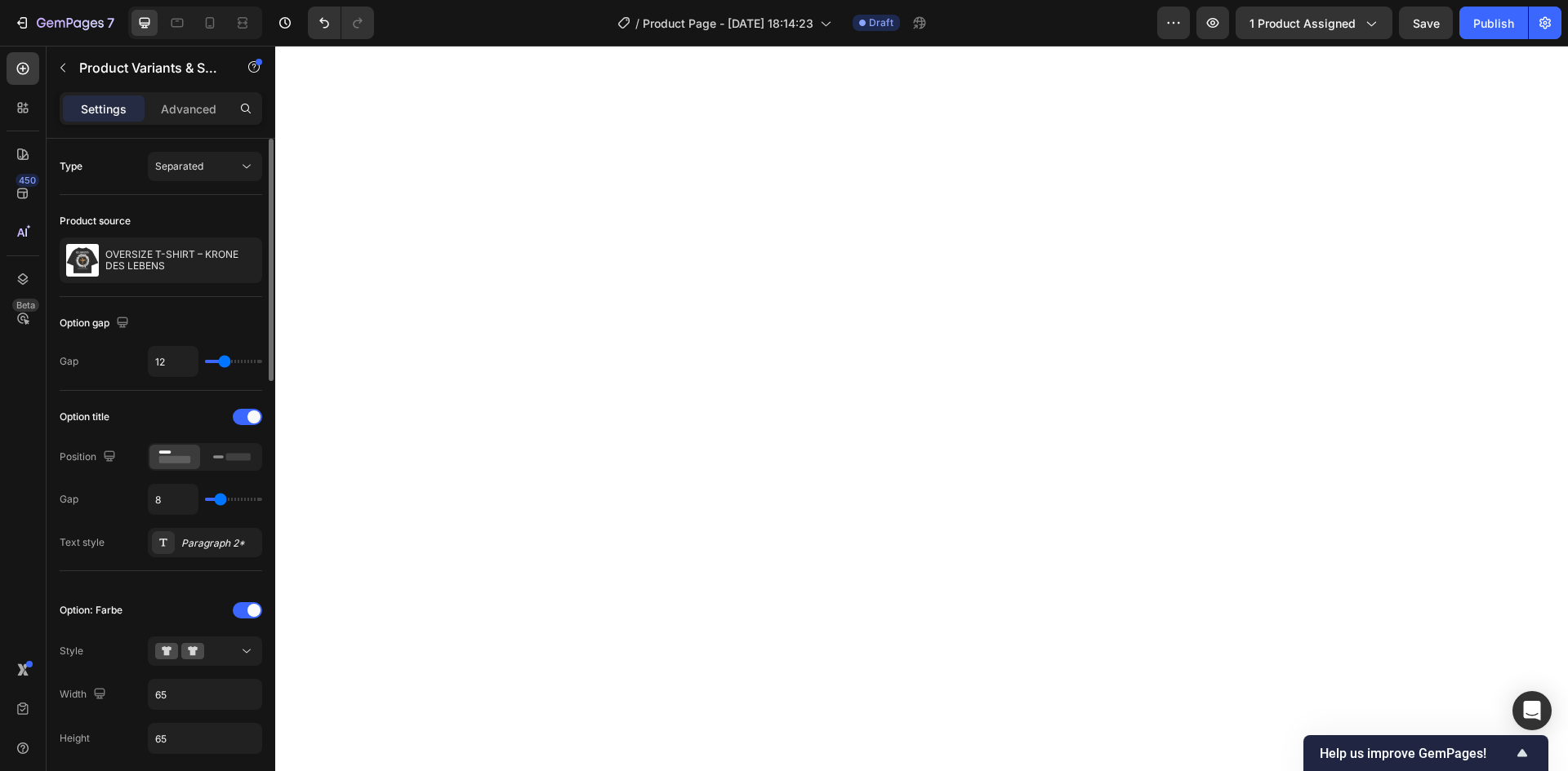
type input "11"
type input "10"
type input "9"
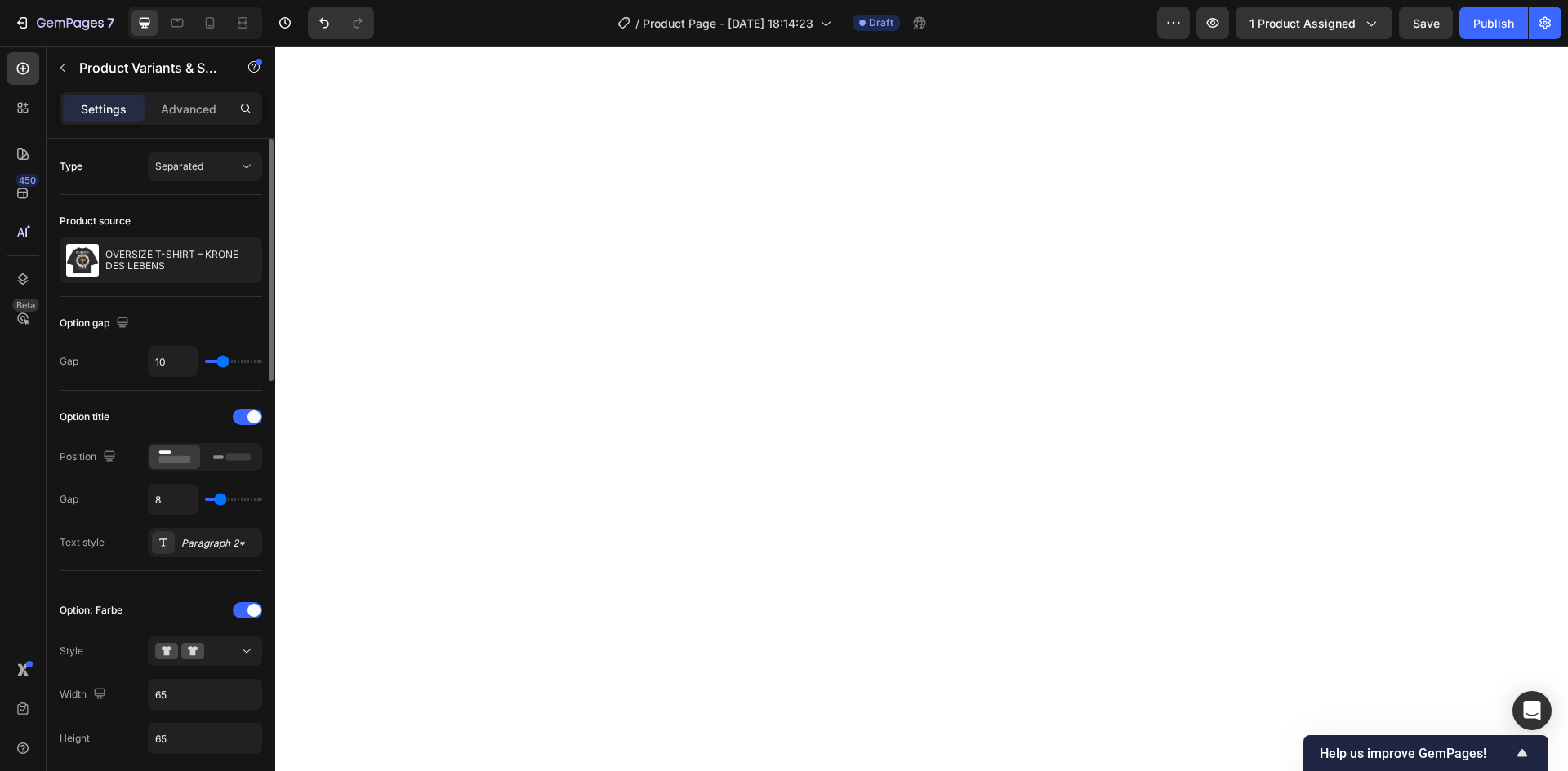
type input "9"
type input "7"
type input "6"
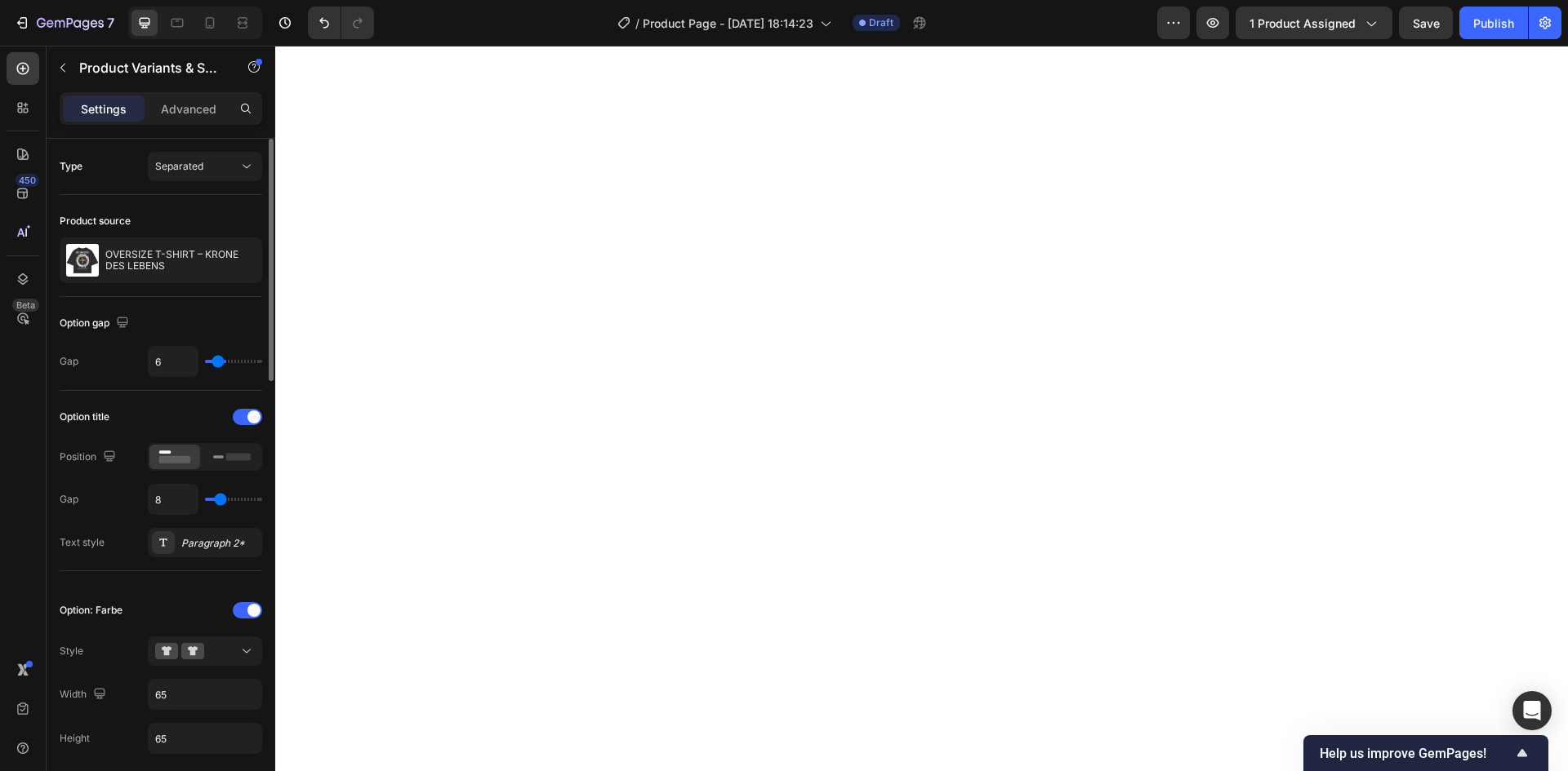
type input "5"
type input "4"
type input "3"
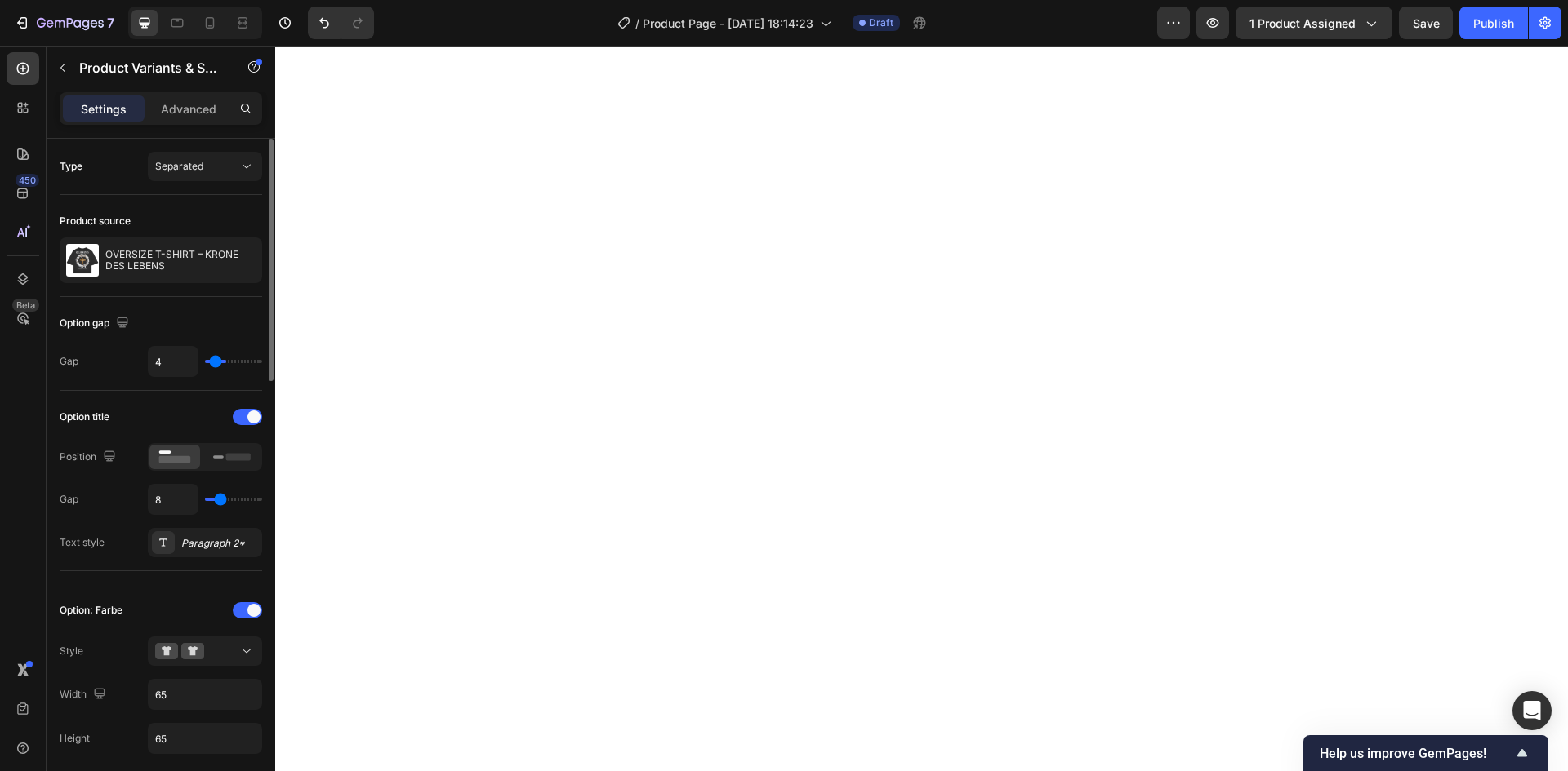
type input "3"
type input "1"
type input "0"
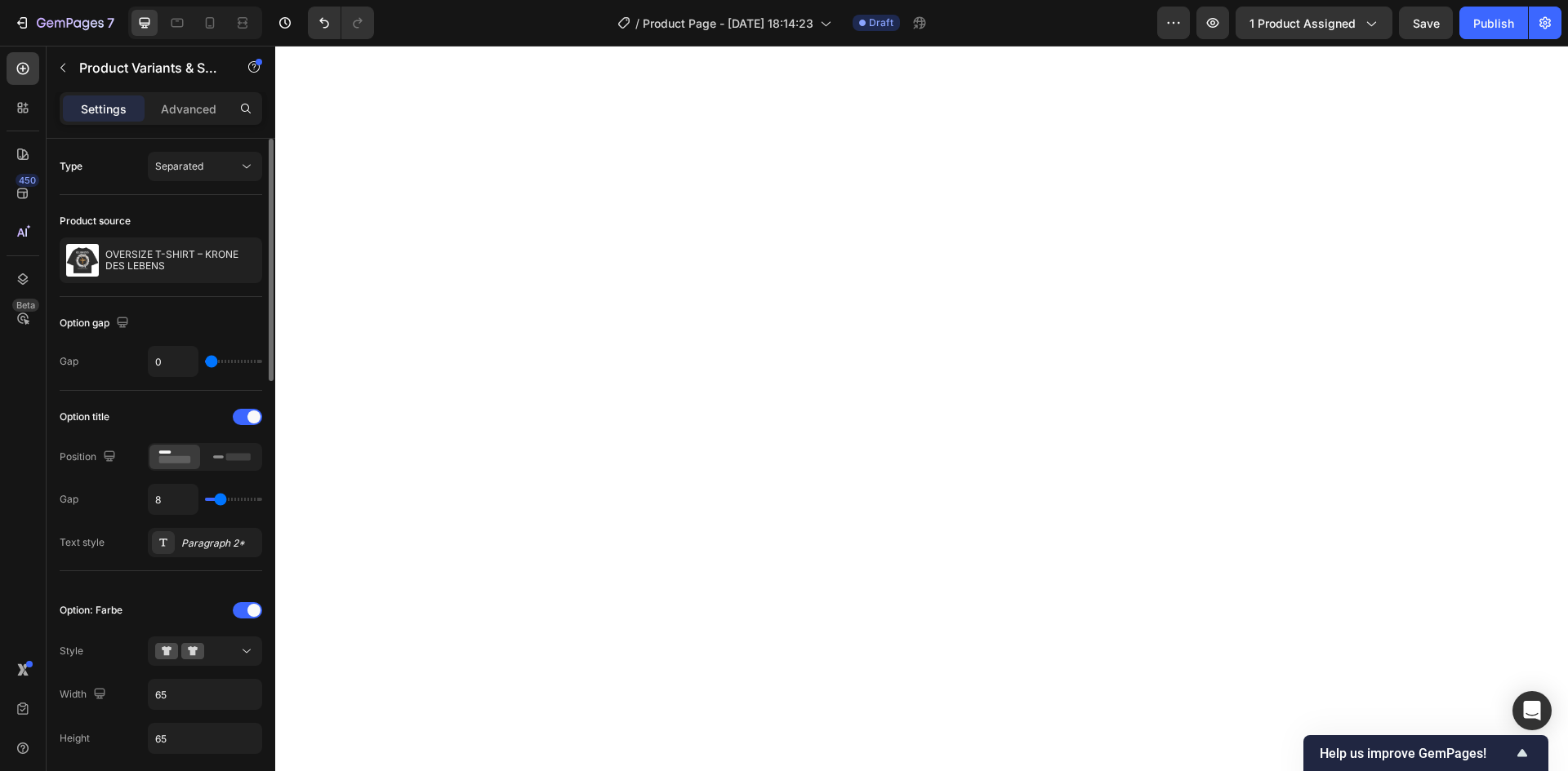
type input "1"
type input "3"
type input "7"
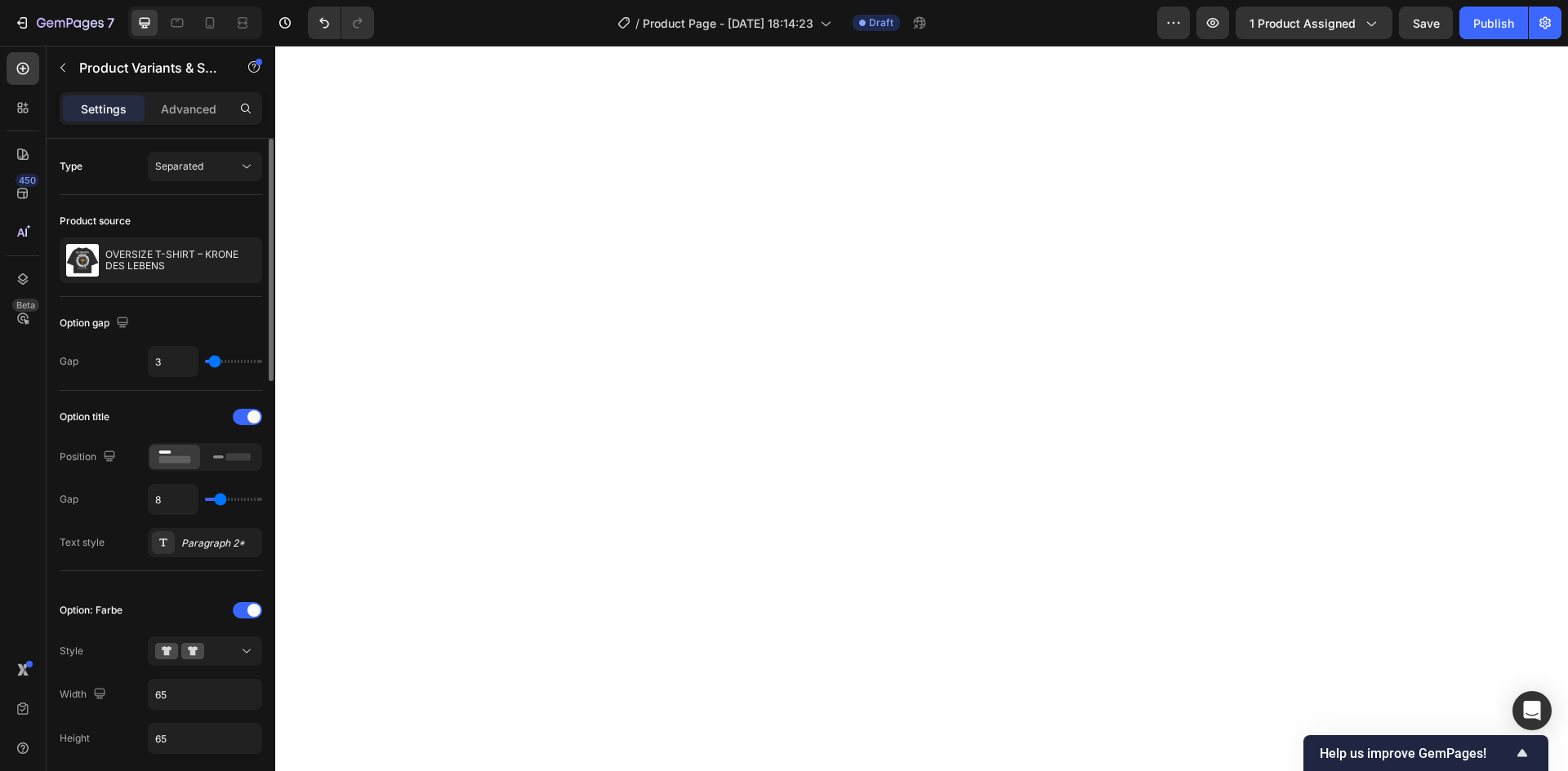
type input "7"
type input "8"
type input "9"
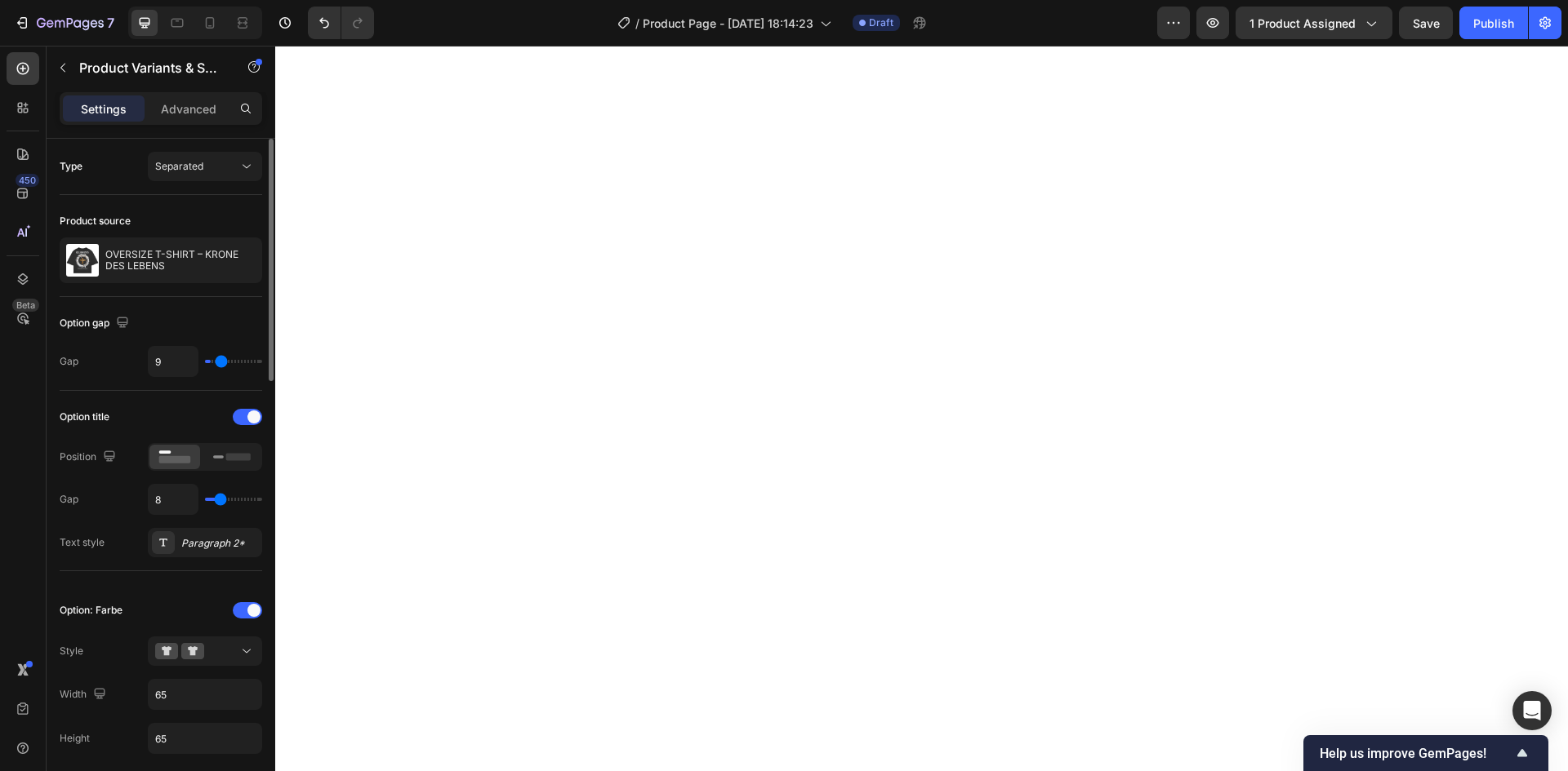
type input "10"
type input "12"
type input "13"
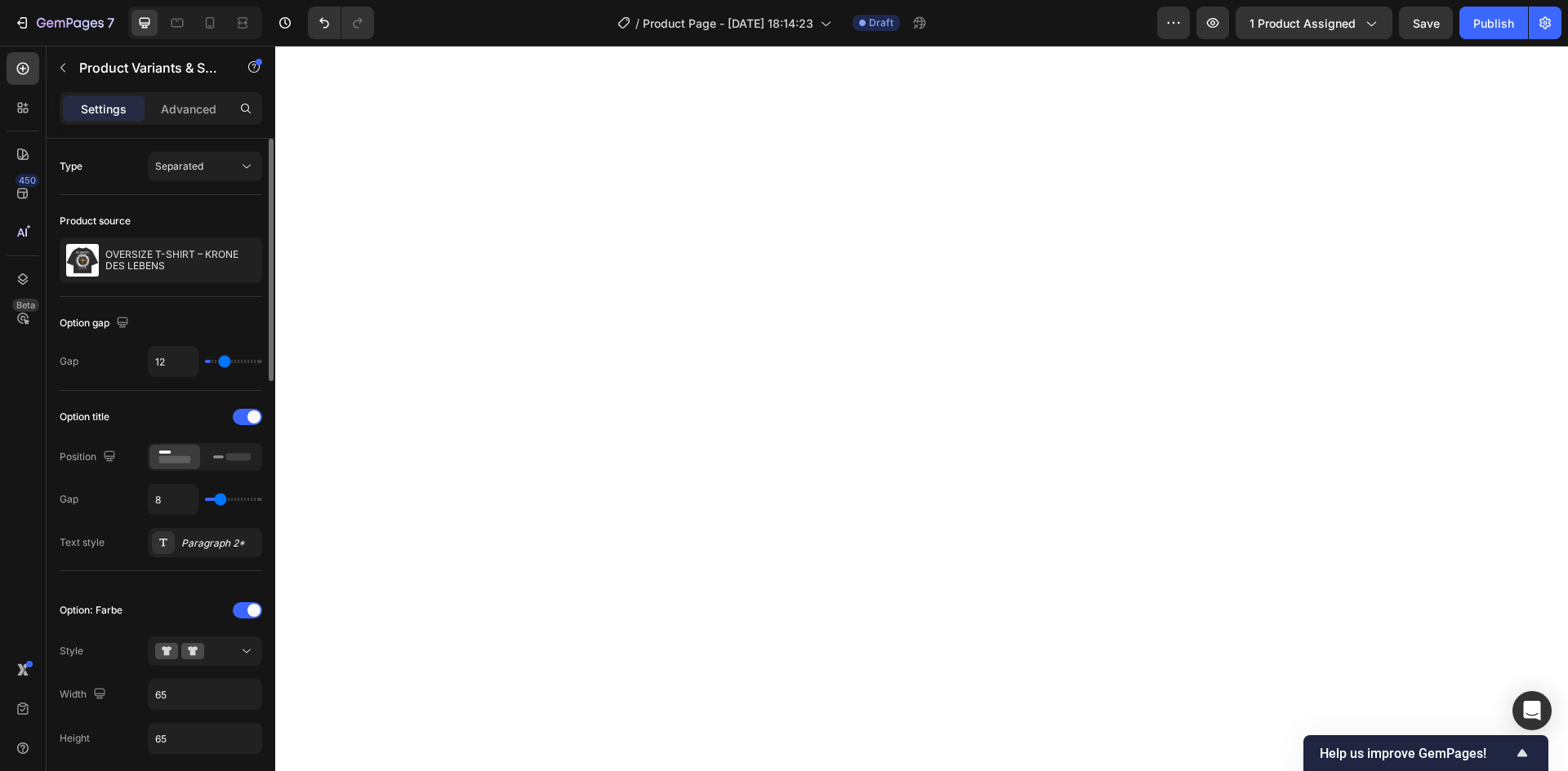
type input "13"
type input "17"
type input "19"
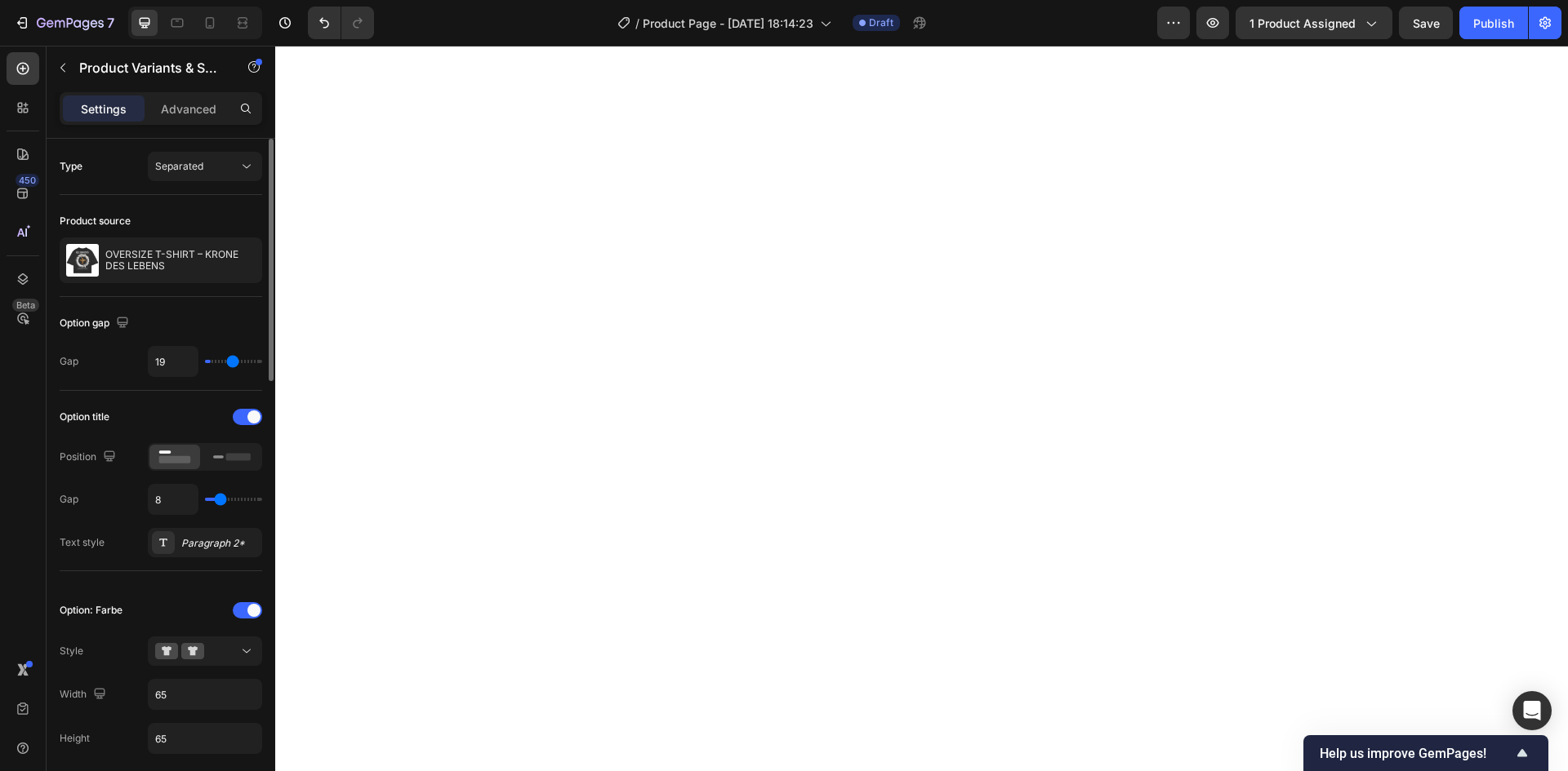
type input "21"
type input "23"
type input "24"
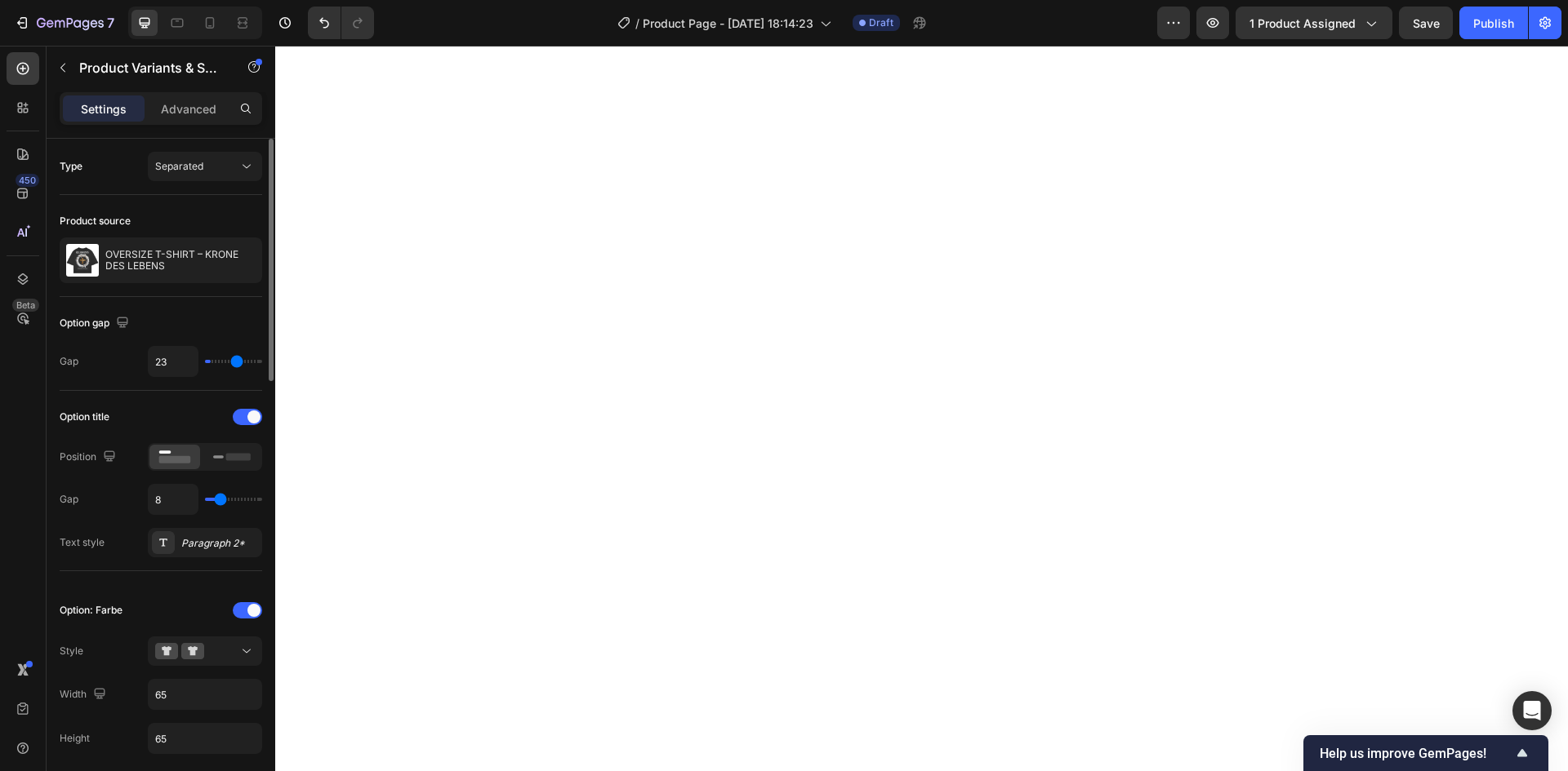
type input "24"
type input "26"
drag, startPoint x: 226, startPoint y: 364, endPoint x: 132, endPoint y: 362, distance: 94.0
click at [205, 360] on input "range" at bounding box center [233, 362] width 57 height 4
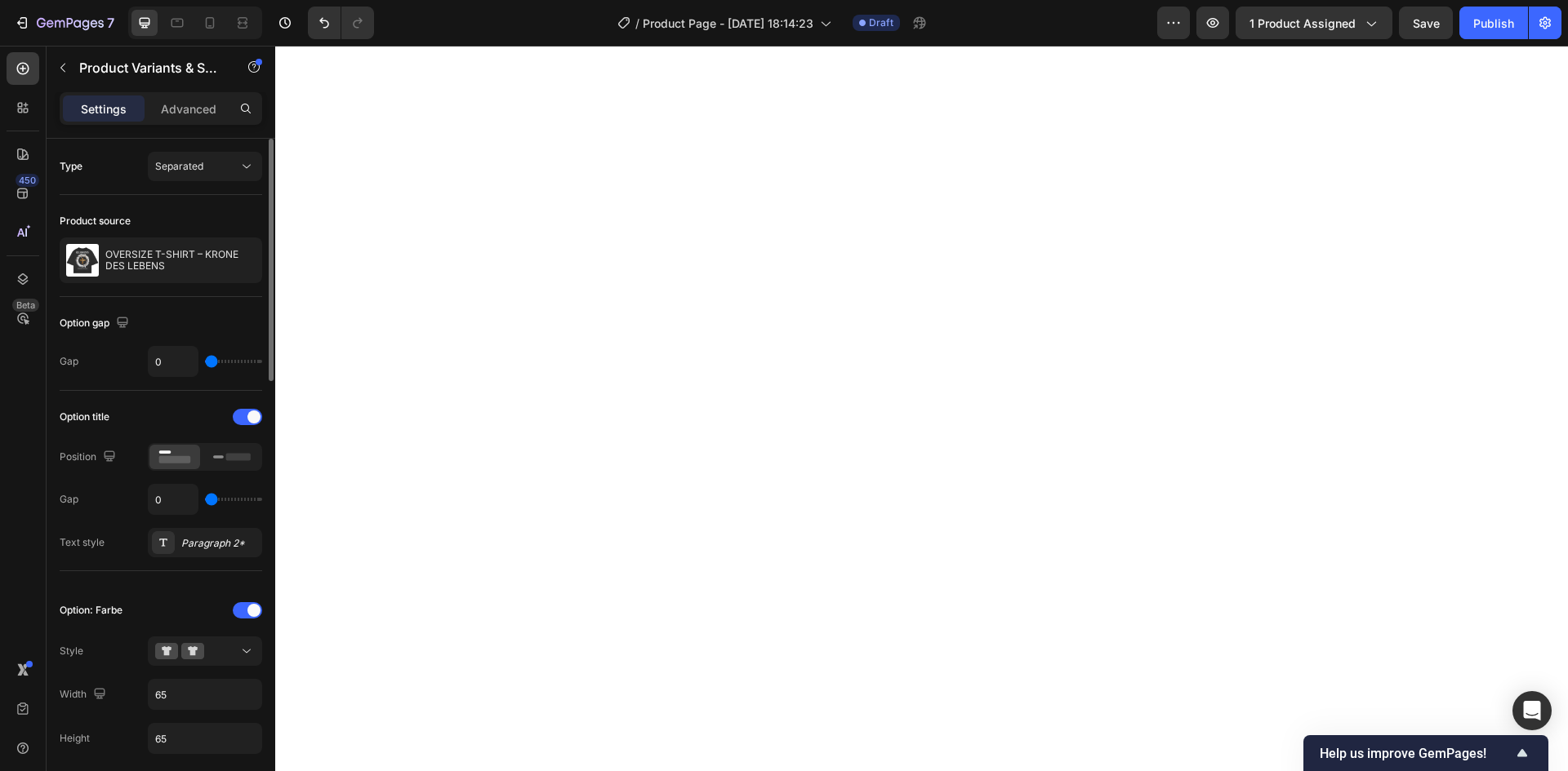
drag, startPoint x: 224, startPoint y: 500, endPoint x: 182, endPoint y: 477, distance: 47.9
click at [205, 497] on input "range" at bounding box center [233, 499] width 57 height 4
drag, startPoint x: 209, startPoint y: 358, endPoint x: 233, endPoint y: 360, distance: 24.1
click at [233, 360] on input "range" at bounding box center [233, 362] width 57 height 4
click at [184, 320] on div "Option gap" at bounding box center [161, 323] width 202 height 26
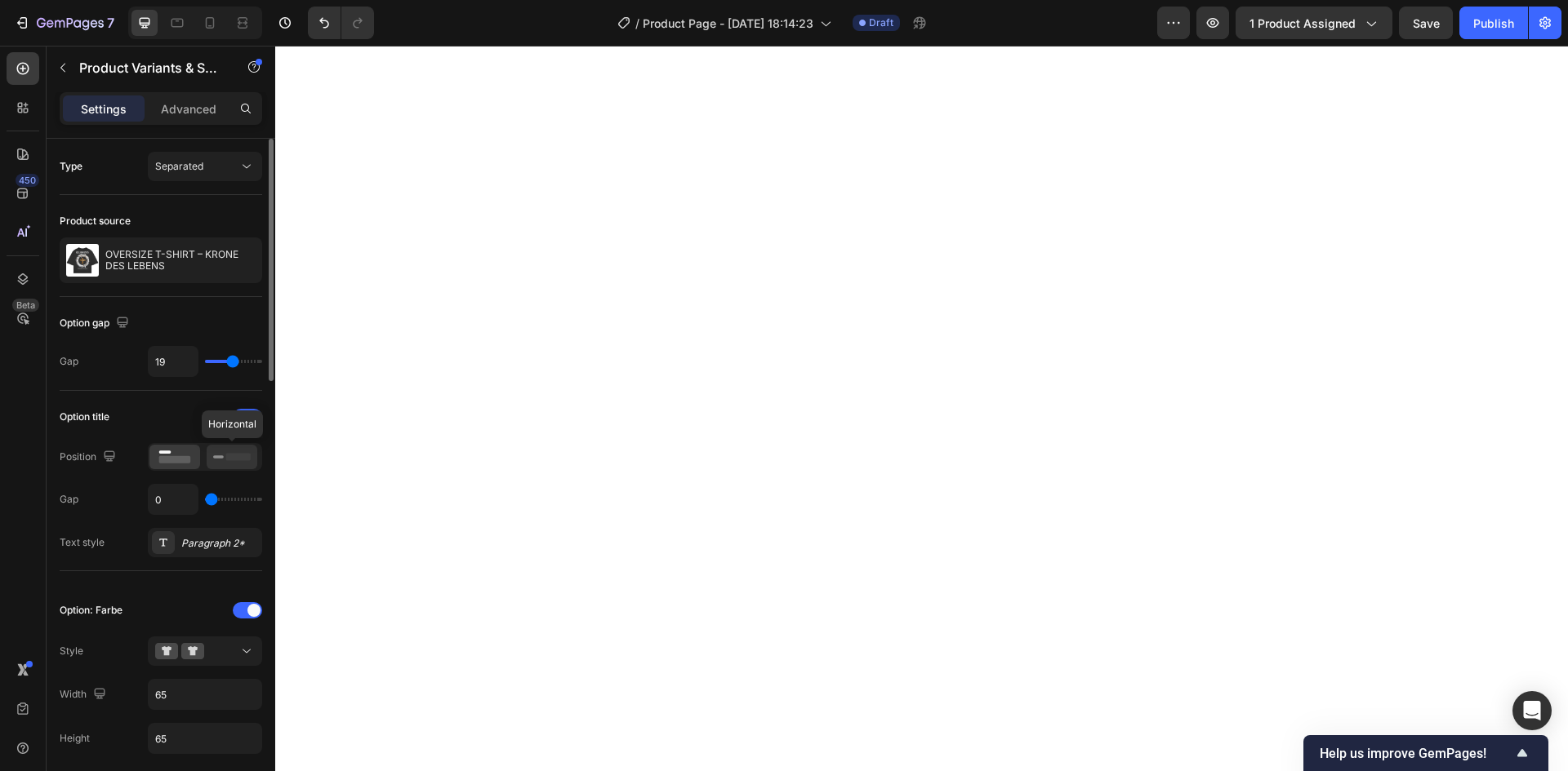
click at [224, 459] on icon at bounding box center [232, 457] width 38 height 18
click at [182, 459] on rect at bounding box center [174, 460] width 32 height 7
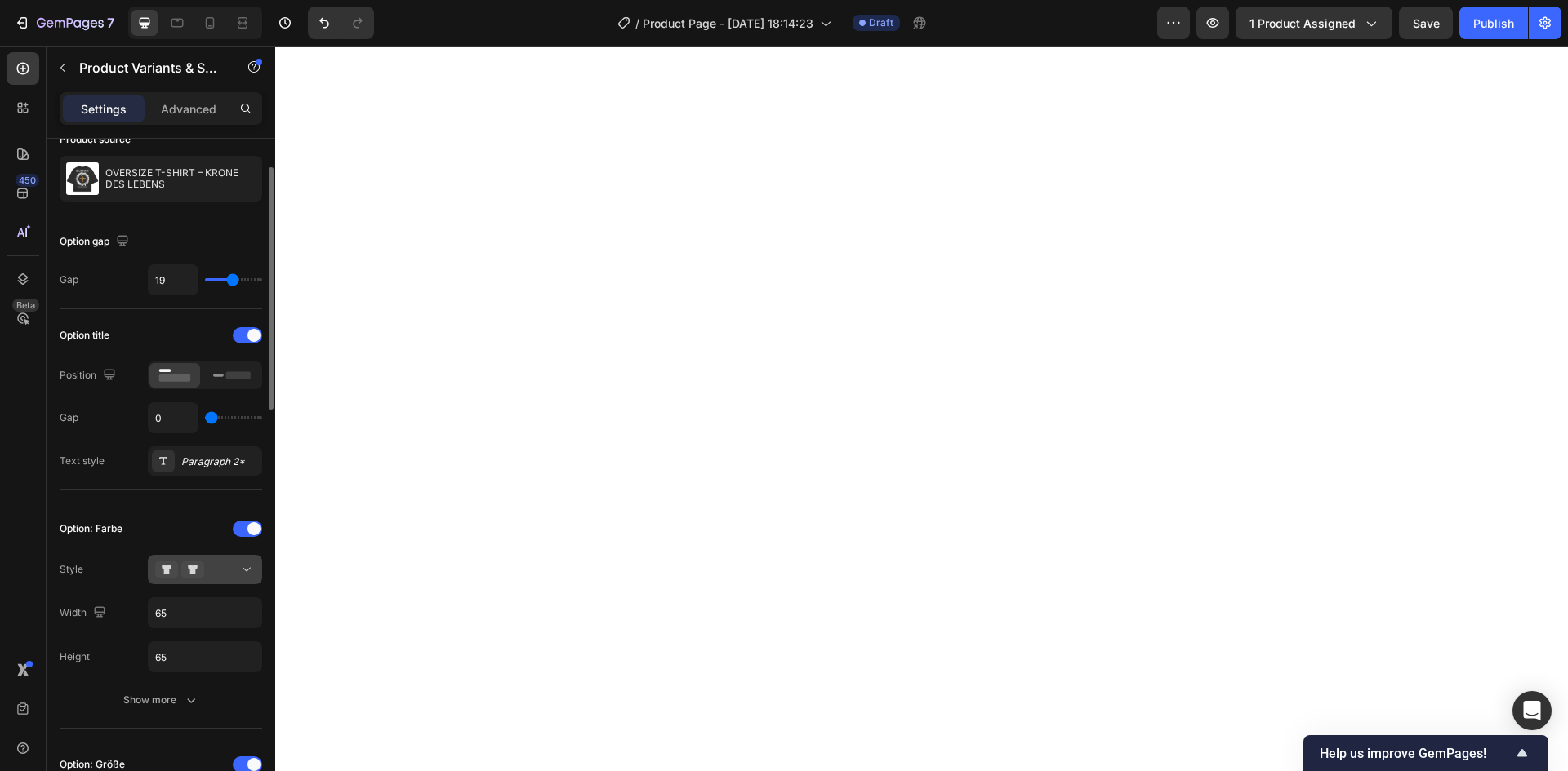
click at [238, 568] on icon at bounding box center [247, 570] width 16 height 16
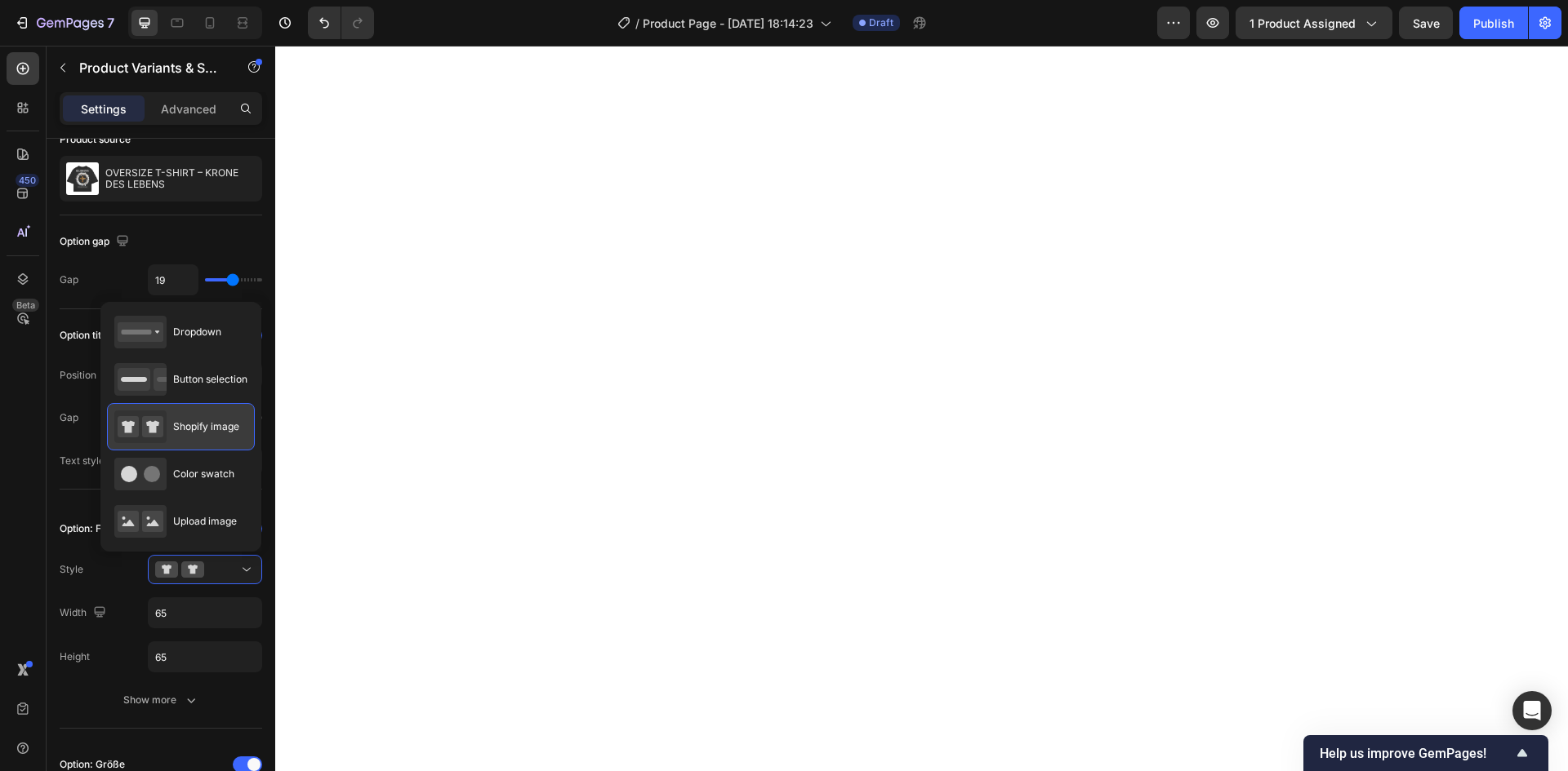
click at [220, 426] on span "Shopify image" at bounding box center [206, 427] width 66 height 14
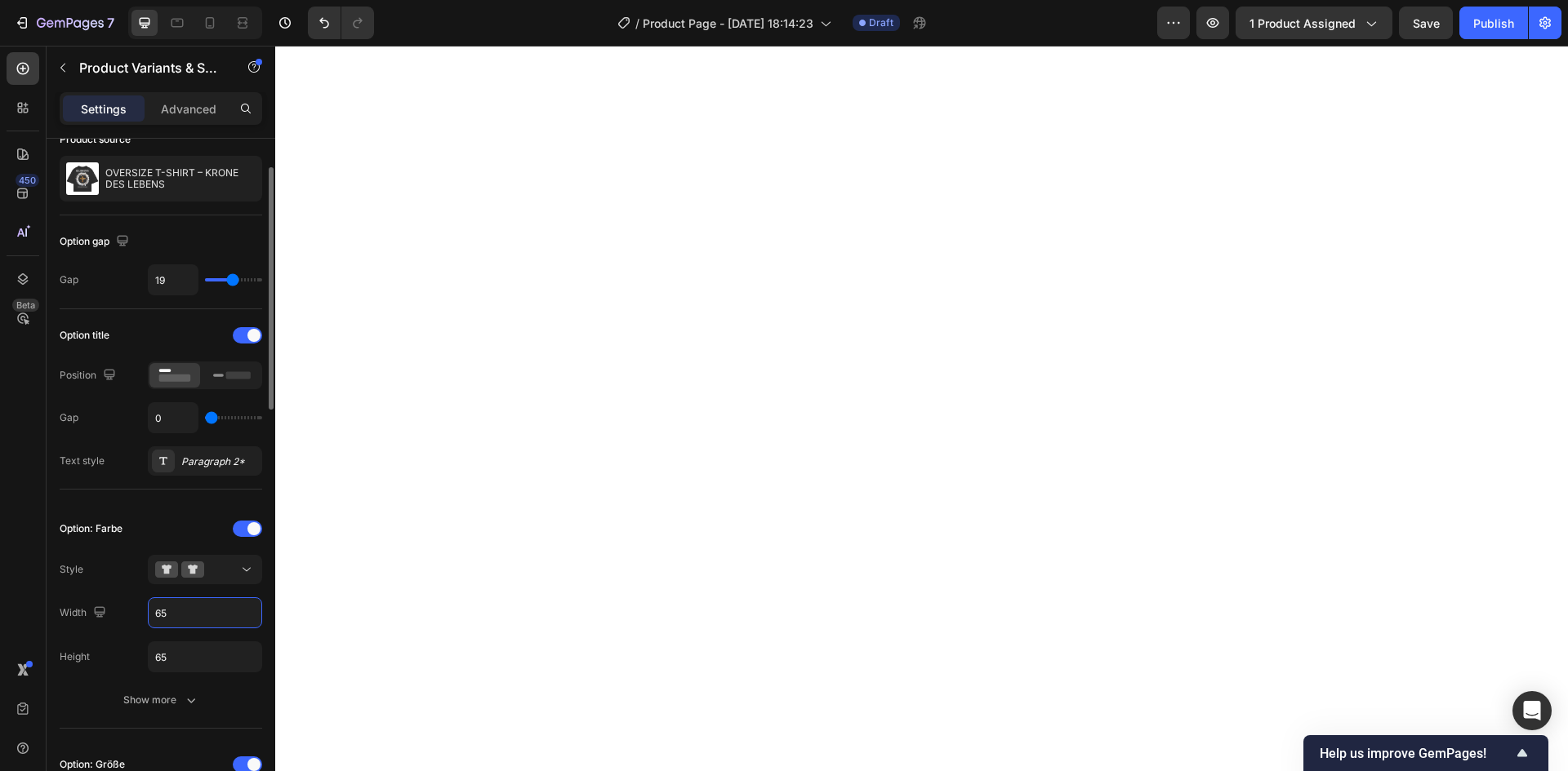
click at [185, 608] on input "65" at bounding box center [205, 613] width 113 height 30
click at [211, 617] on input "100" at bounding box center [205, 613] width 113 height 30
click at [226, 616] on input "text" at bounding box center [205, 613] width 113 height 30
click at [215, 650] on input "150" at bounding box center [205, 656] width 113 height 30
click at [242, 573] on icon at bounding box center [247, 570] width 16 height 16
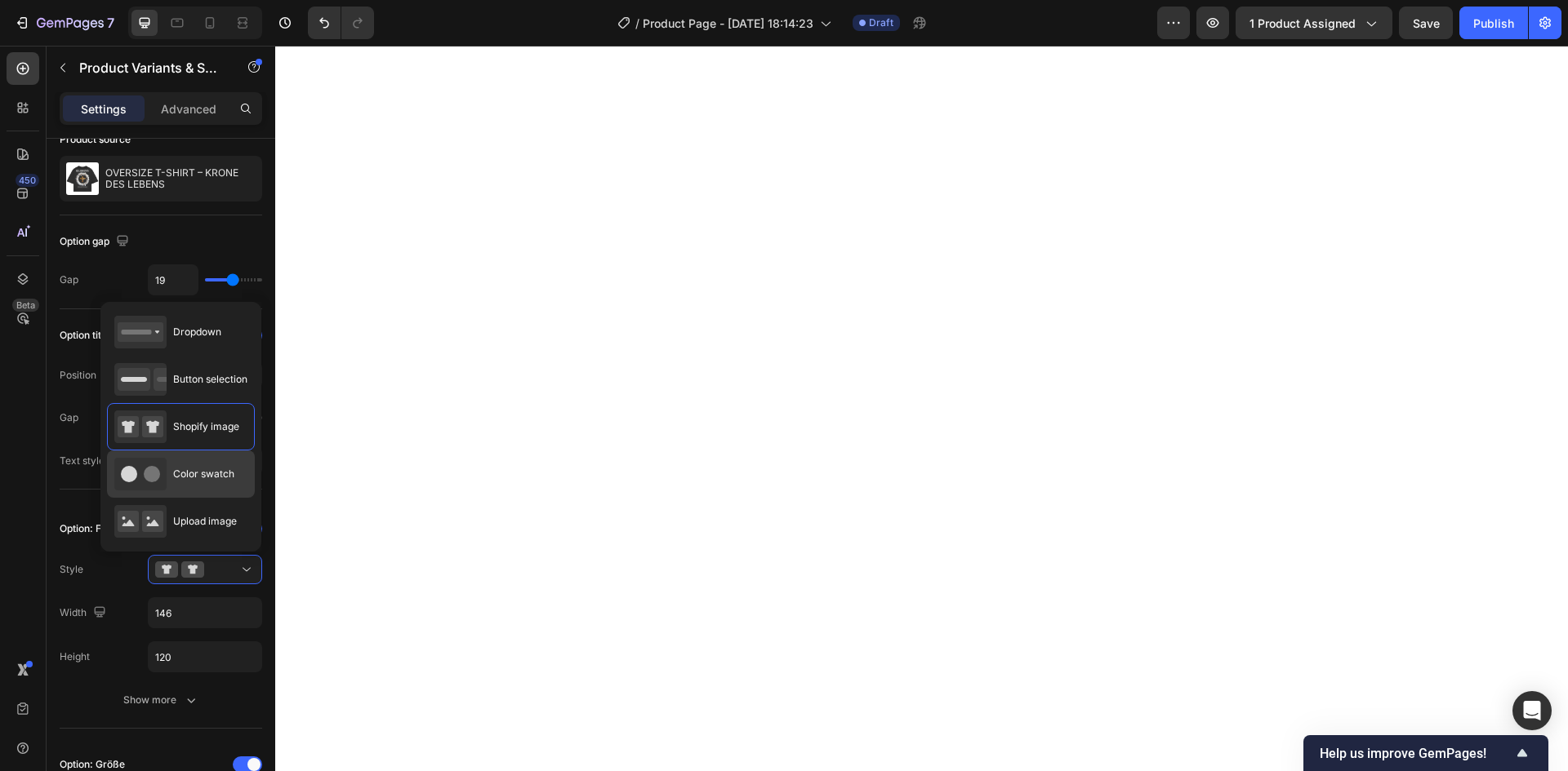
click at [182, 472] on span "Color swatch" at bounding box center [204, 474] width 61 height 14
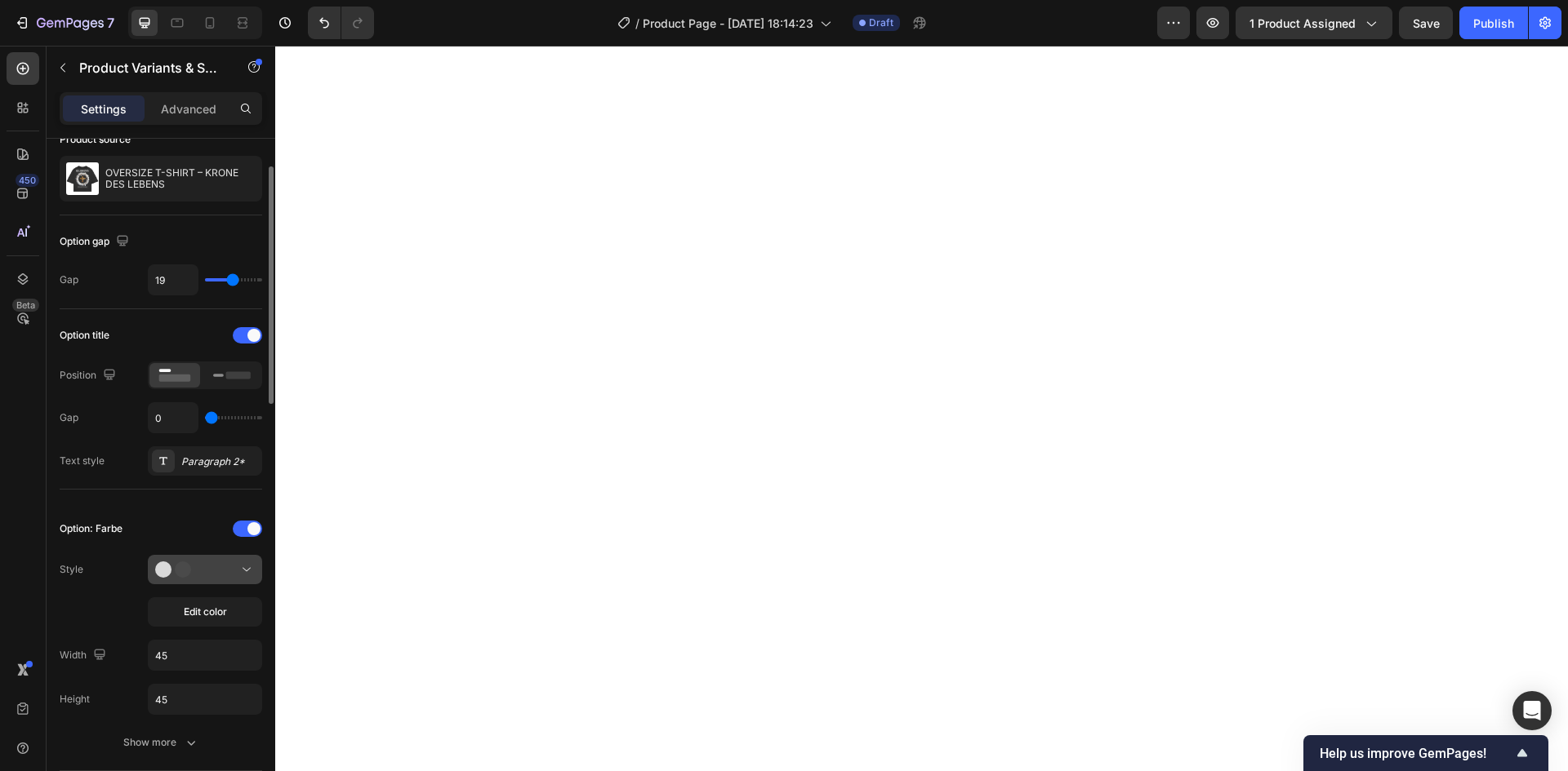
click at [227, 564] on div at bounding box center [205, 570] width 99 height 16
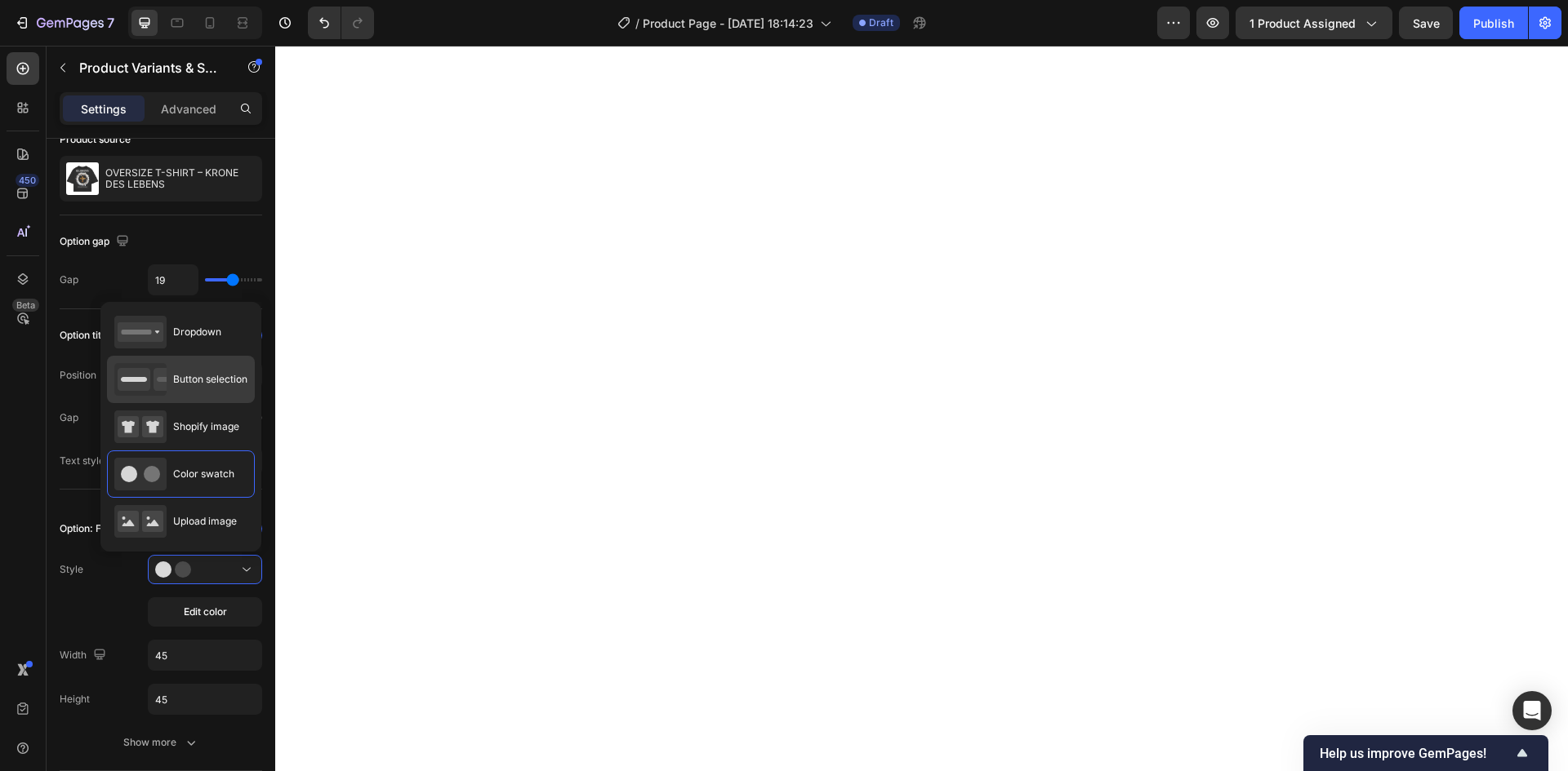
click at [188, 380] on span "Button selection" at bounding box center [210, 379] width 74 height 14
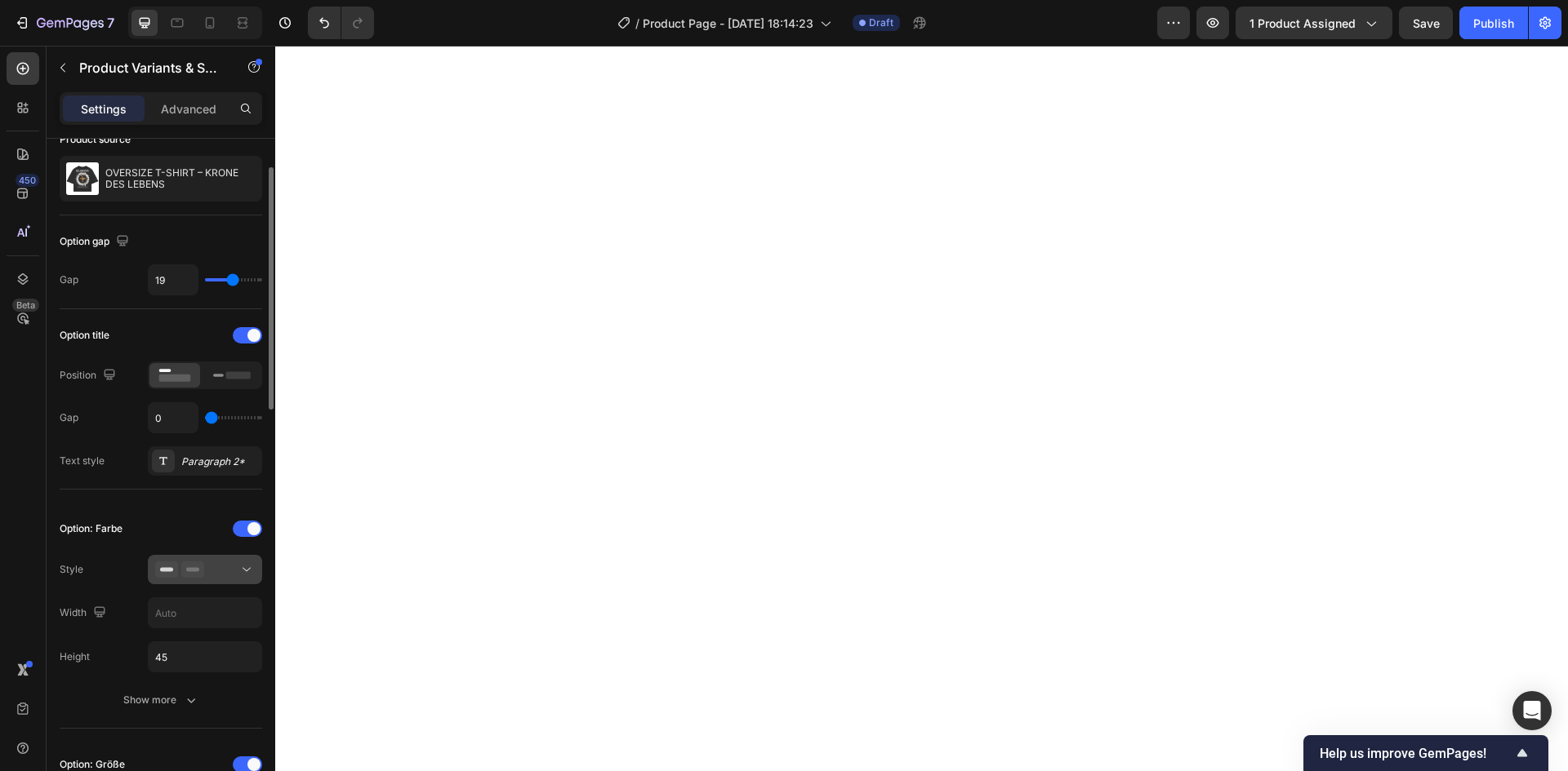
click at [231, 570] on div at bounding box center [205, 570] width 99 height 16
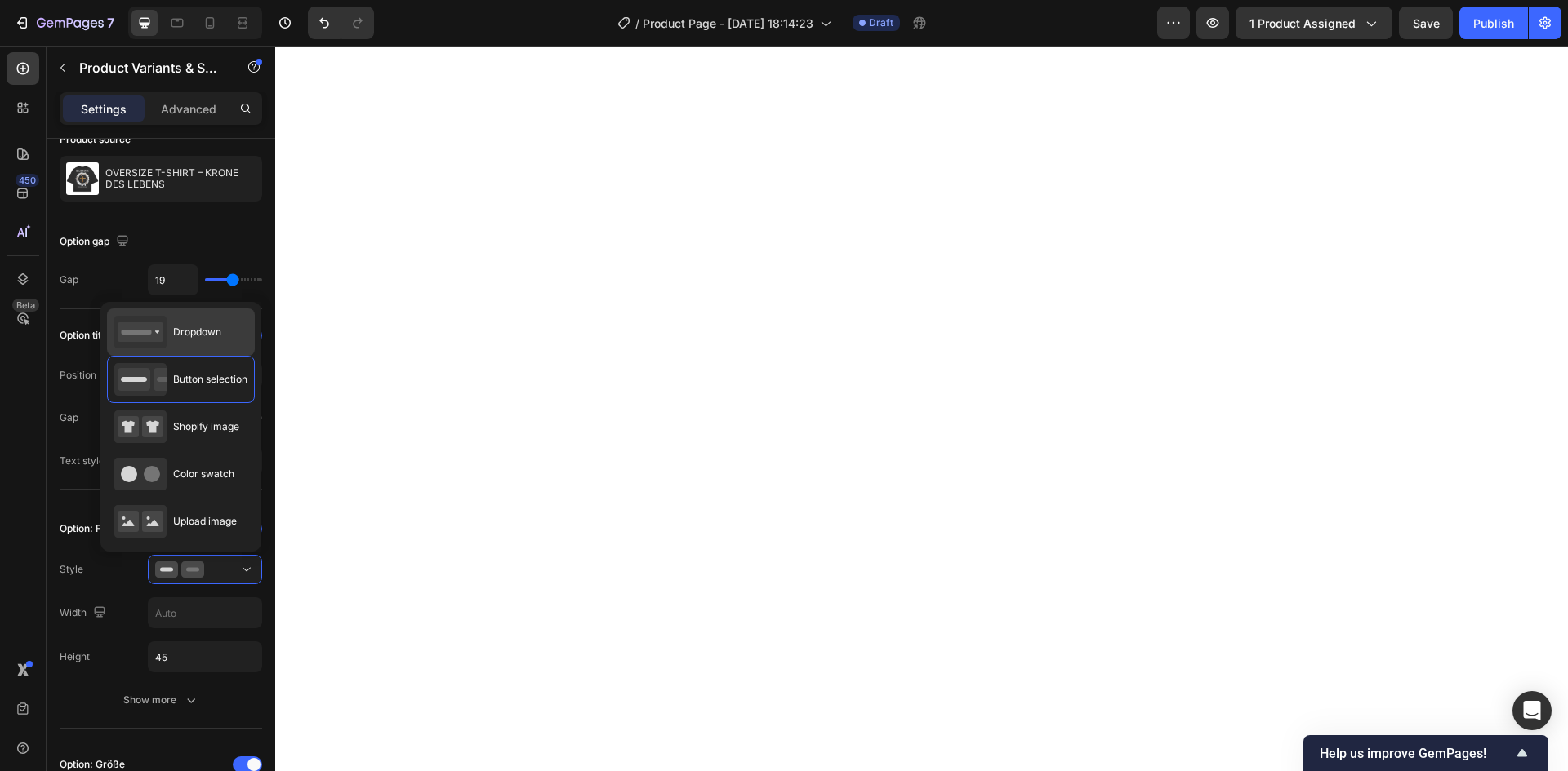
click at [182, 338] on span "Dropdown" at bounding box center [197, 332] width 48 height 14
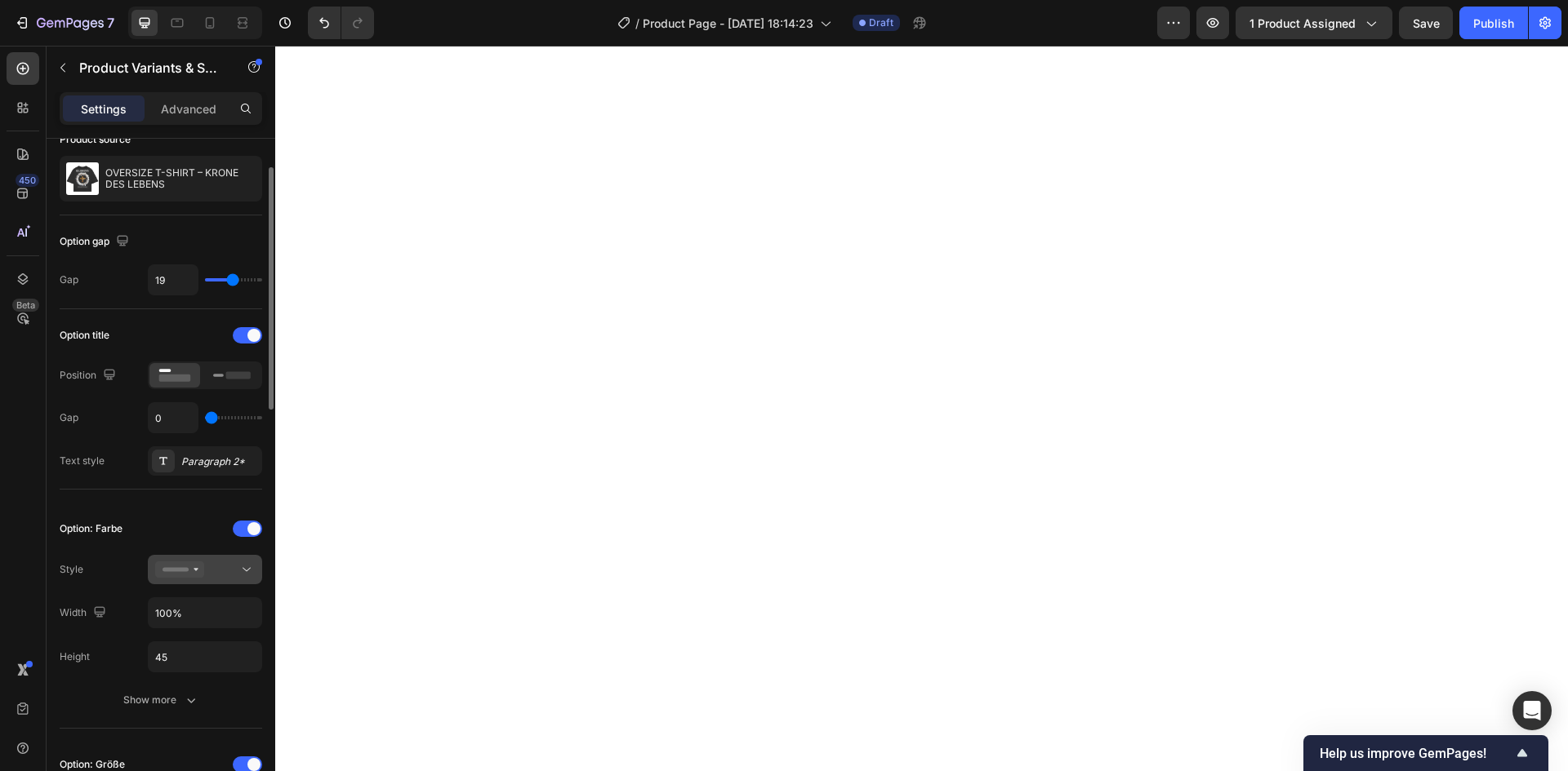
click at [259, 579] on button at bounding box center [205, 570] width 115 height 30
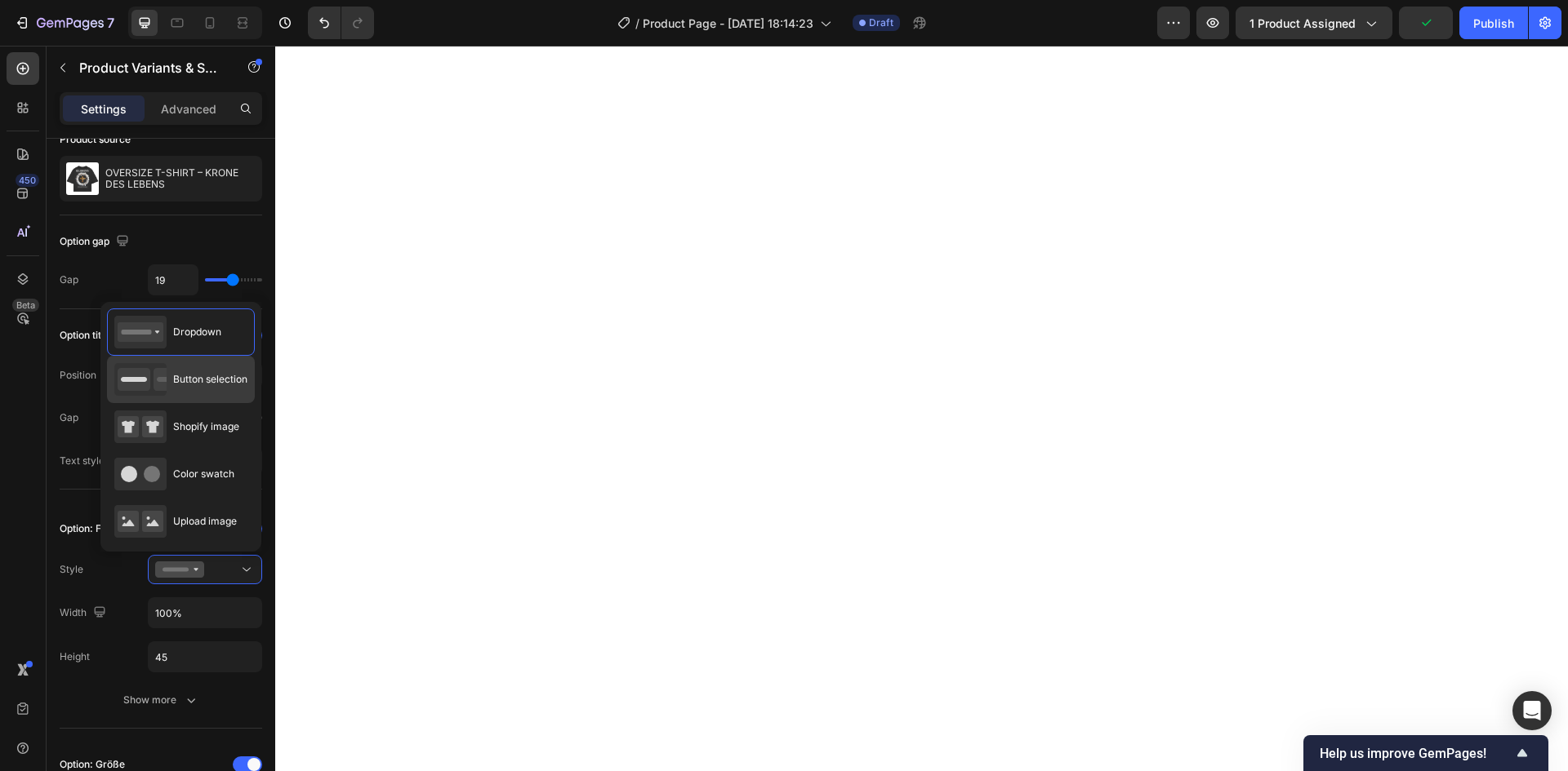
click at [180, 390] on div "Button selection" at bounding box center [181, 379] width 133 height 33
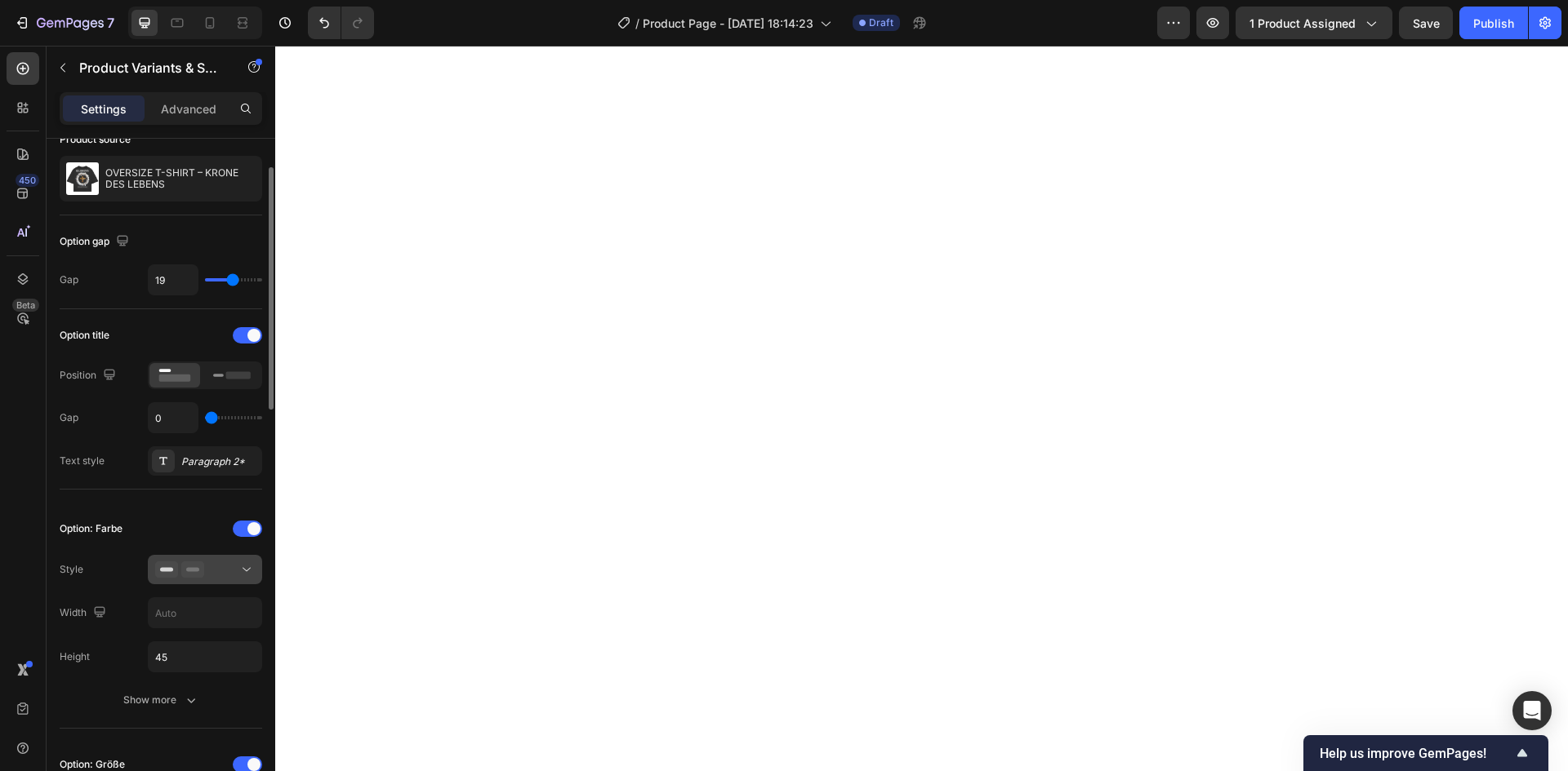
click at [229, 565] on div at bounding box center [205, 570] width 99 height 16
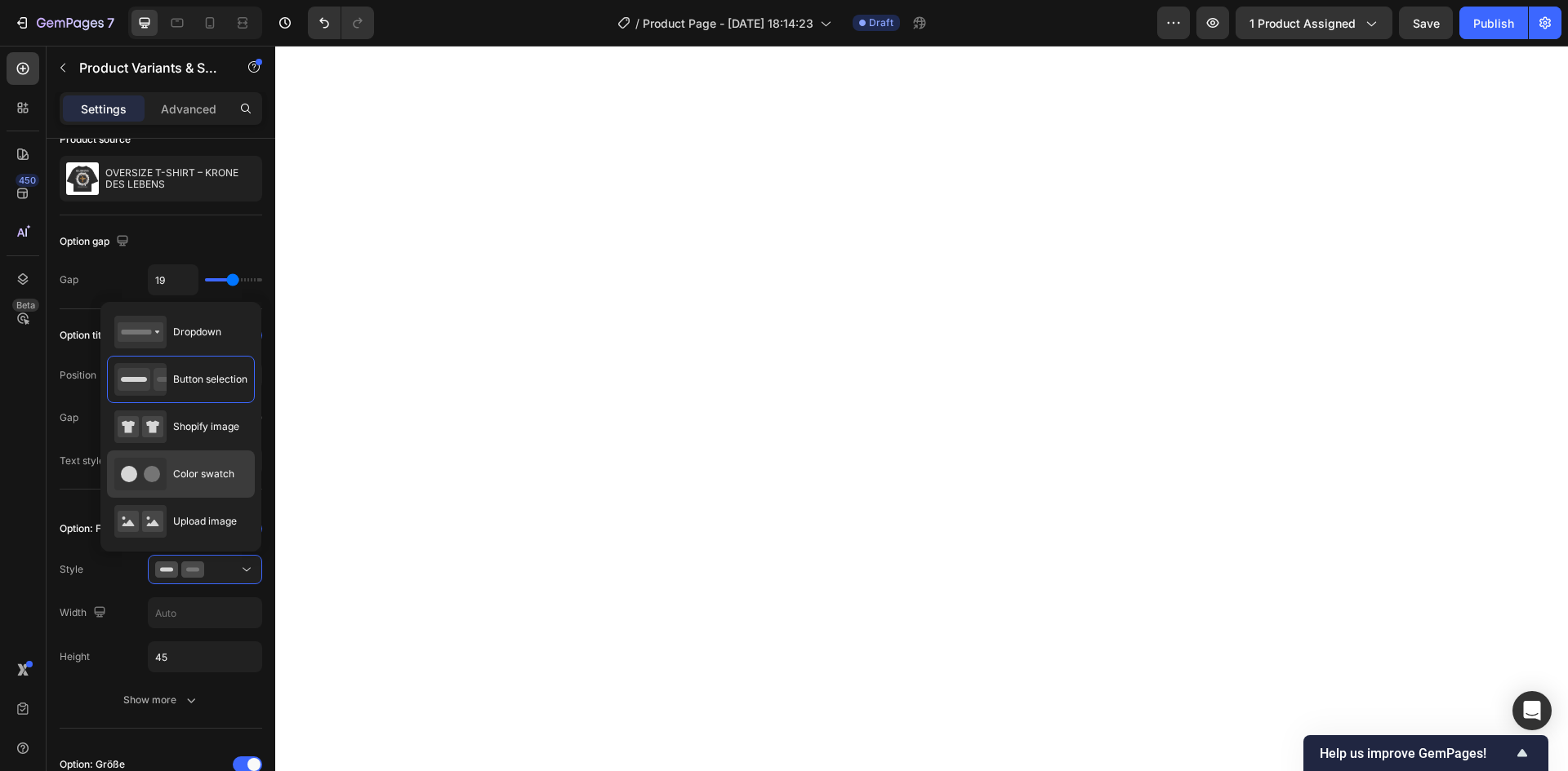
click at [184, 458] on div "Color swatch" at bounding box center [174, 474] width 120 height 33
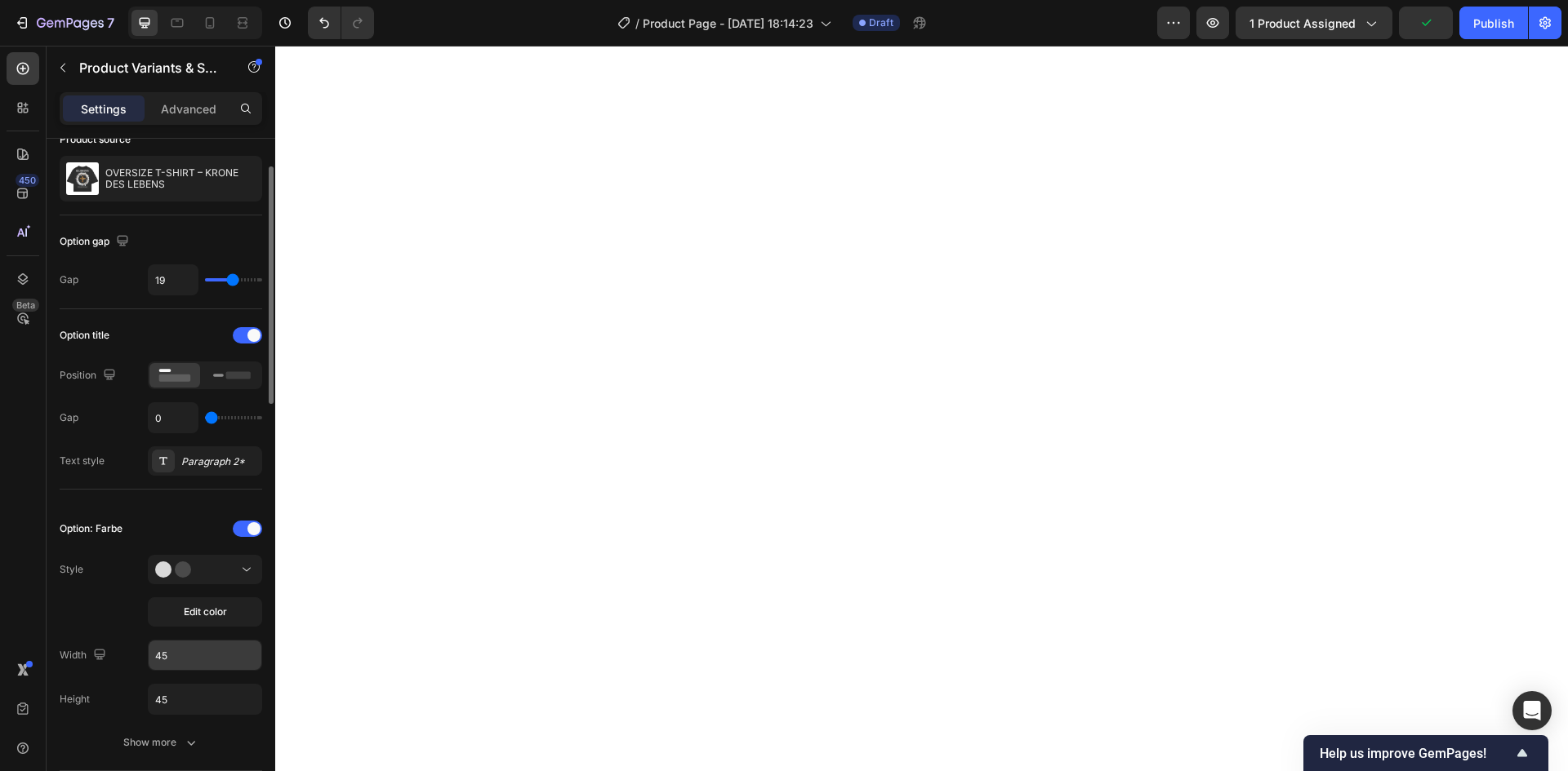
scroll to position [163, 0]
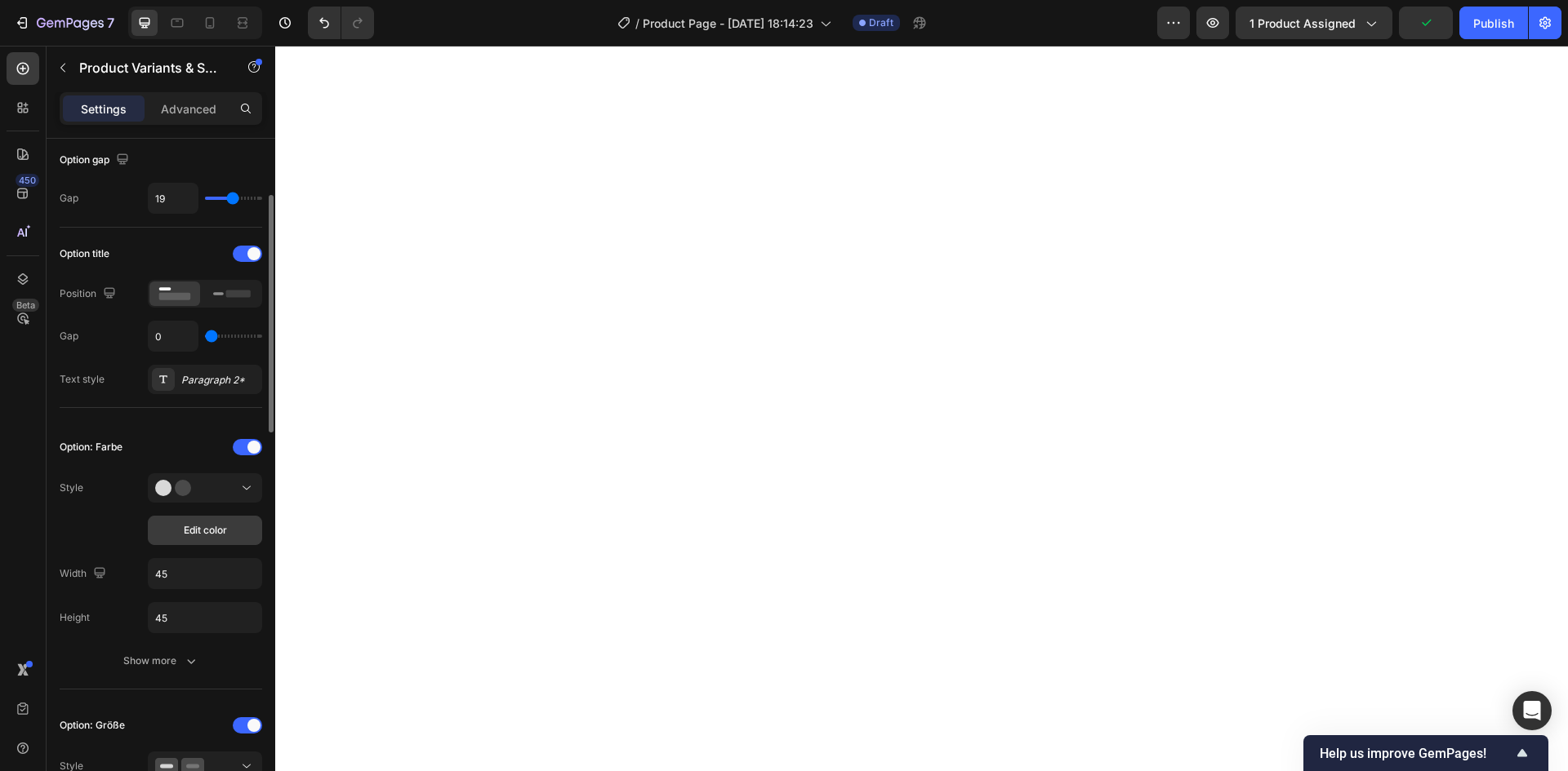
click at [210, 545] on button "Edit color" at bounding box center [205, 530] width 115 height 30
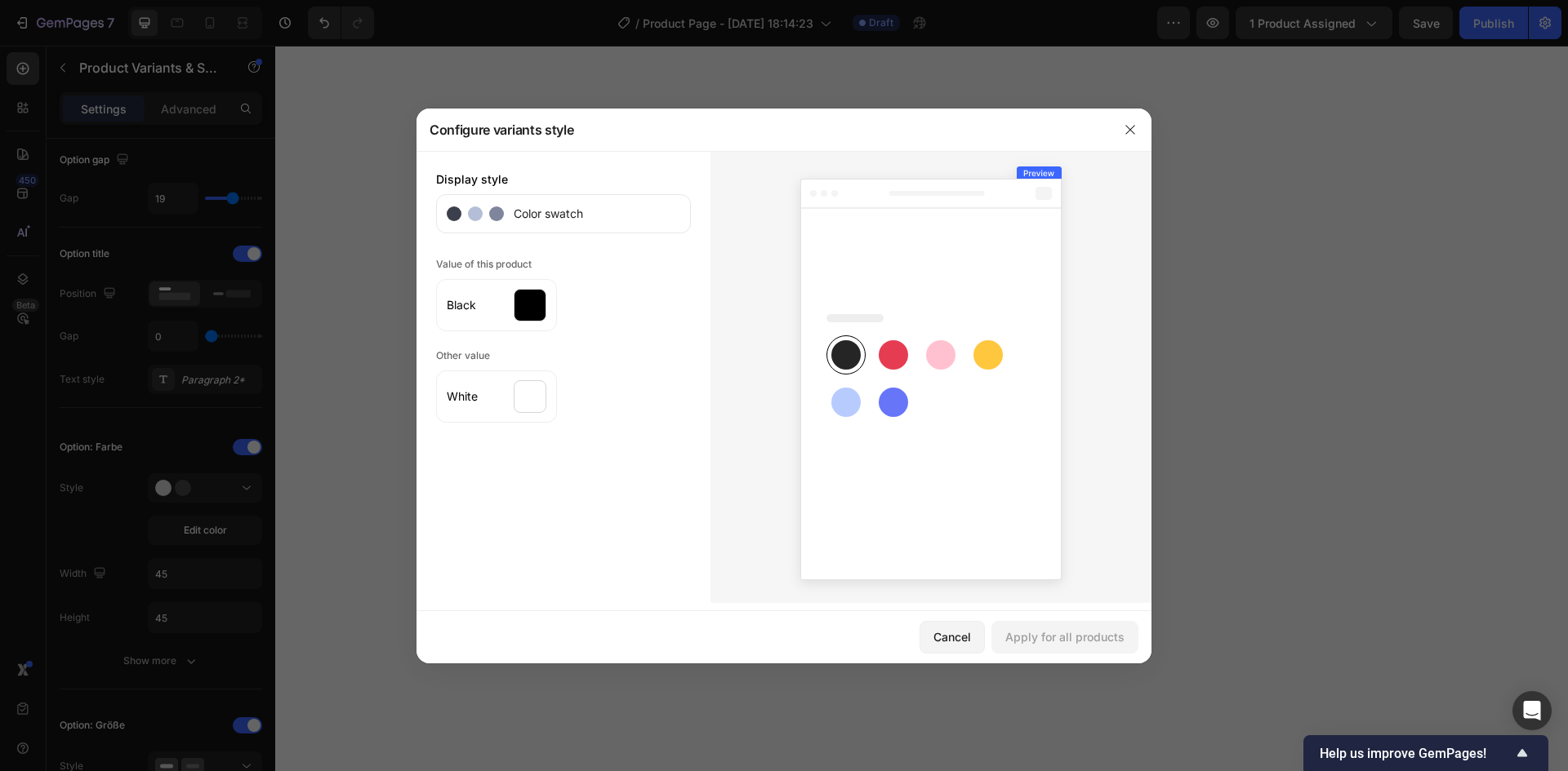
click at [1143, 131] on div at bounding box center [1130, 129] width 42 height 42
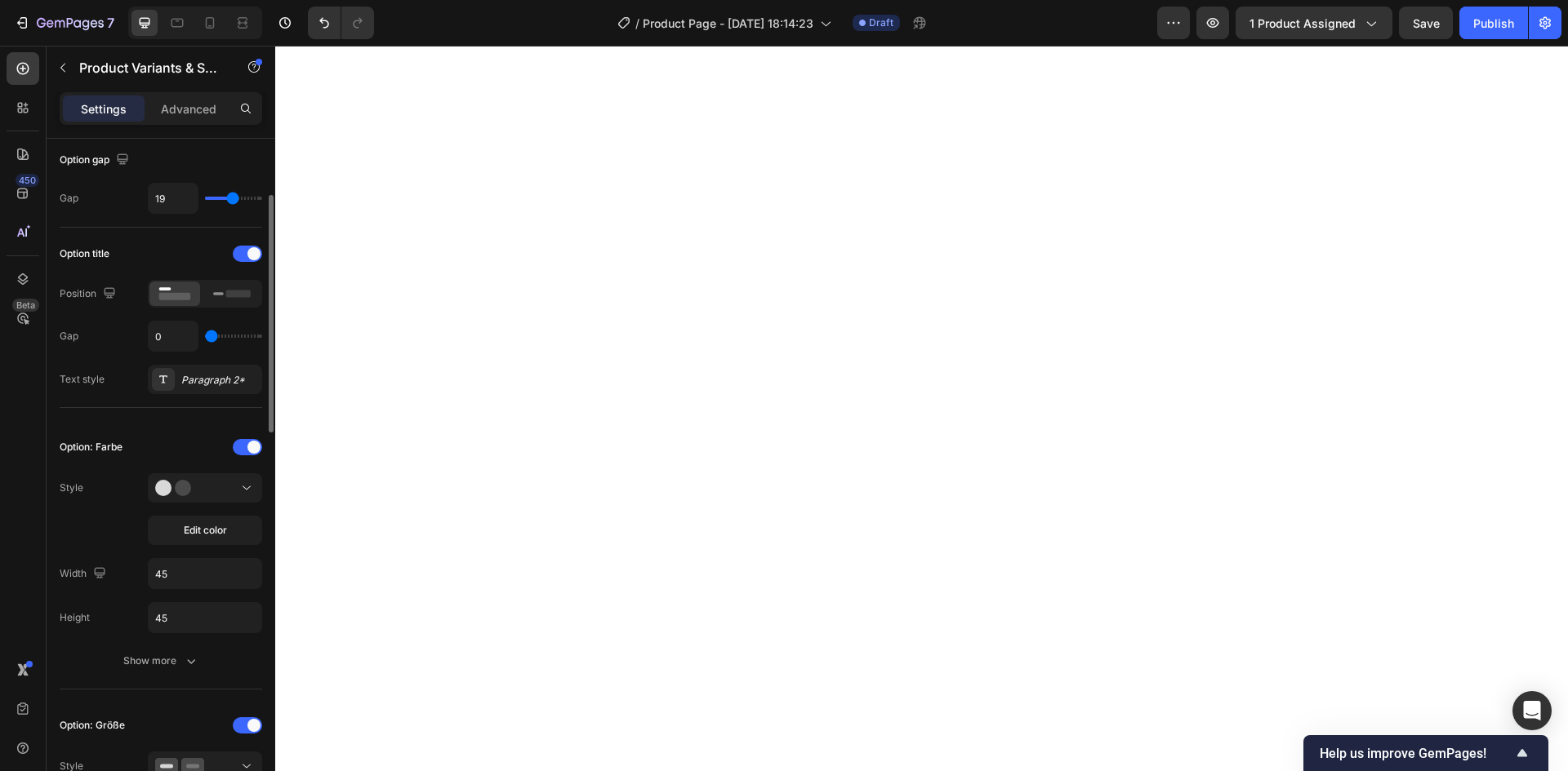
scroll to position [245, 0]
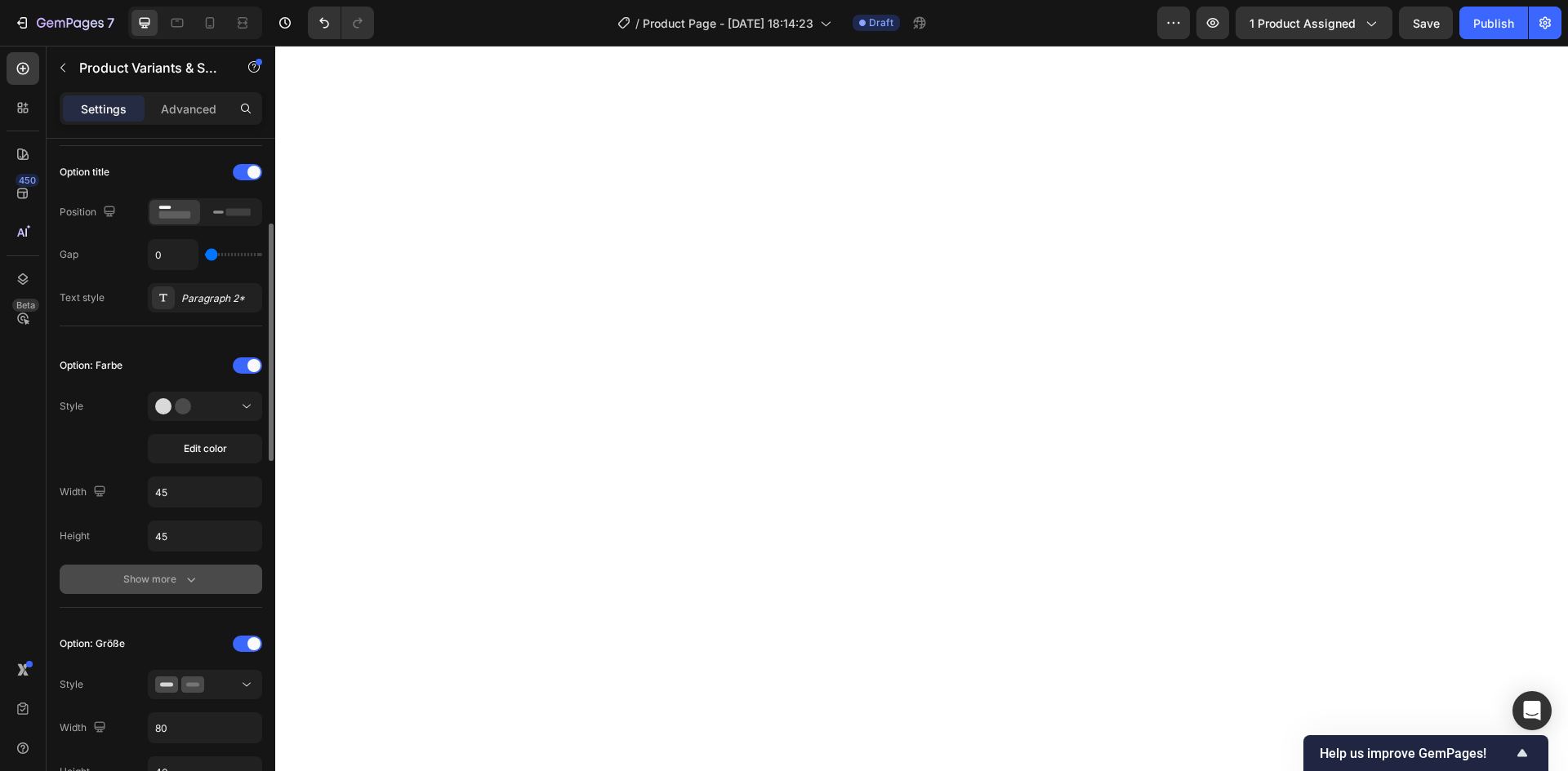
click at [200, 577] on button "Show more" at bounding box center [161, 580] width 202 height 30
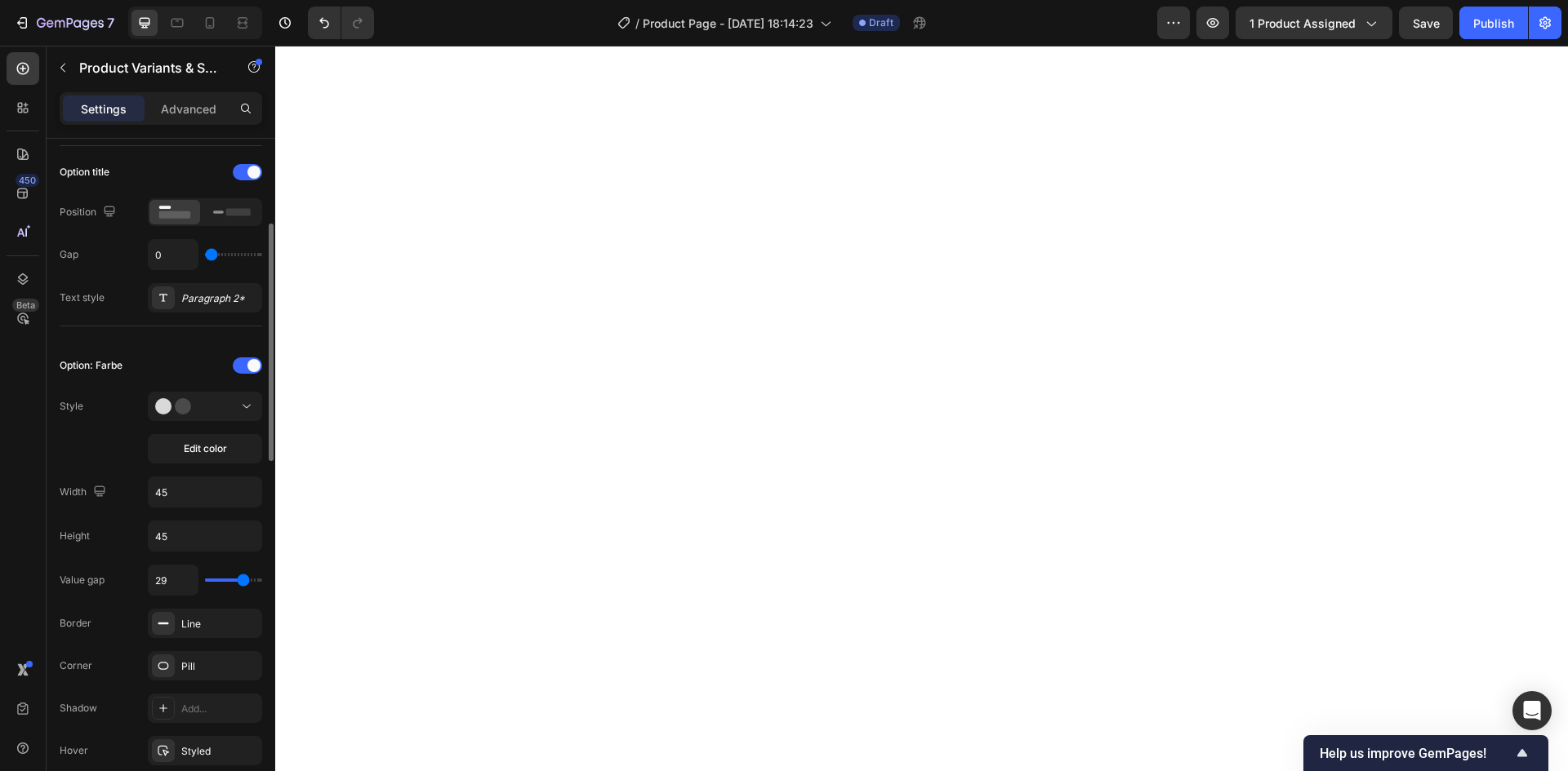
drag, startPoint x: 222, startPoint y: 580, endPoint x: 243, endPoint y: 580, distance: 21.0
click at [243, 580] on input "range" at bounding box center [233, 581] width 57 height 4
drag, startPoint x: 203, startPoint y: 575, endPoint x: 164, endPoint y: 575, distance: 39.0
click at [205, 579] on input "range" at bounding box center [233, 581] width 57 height 4
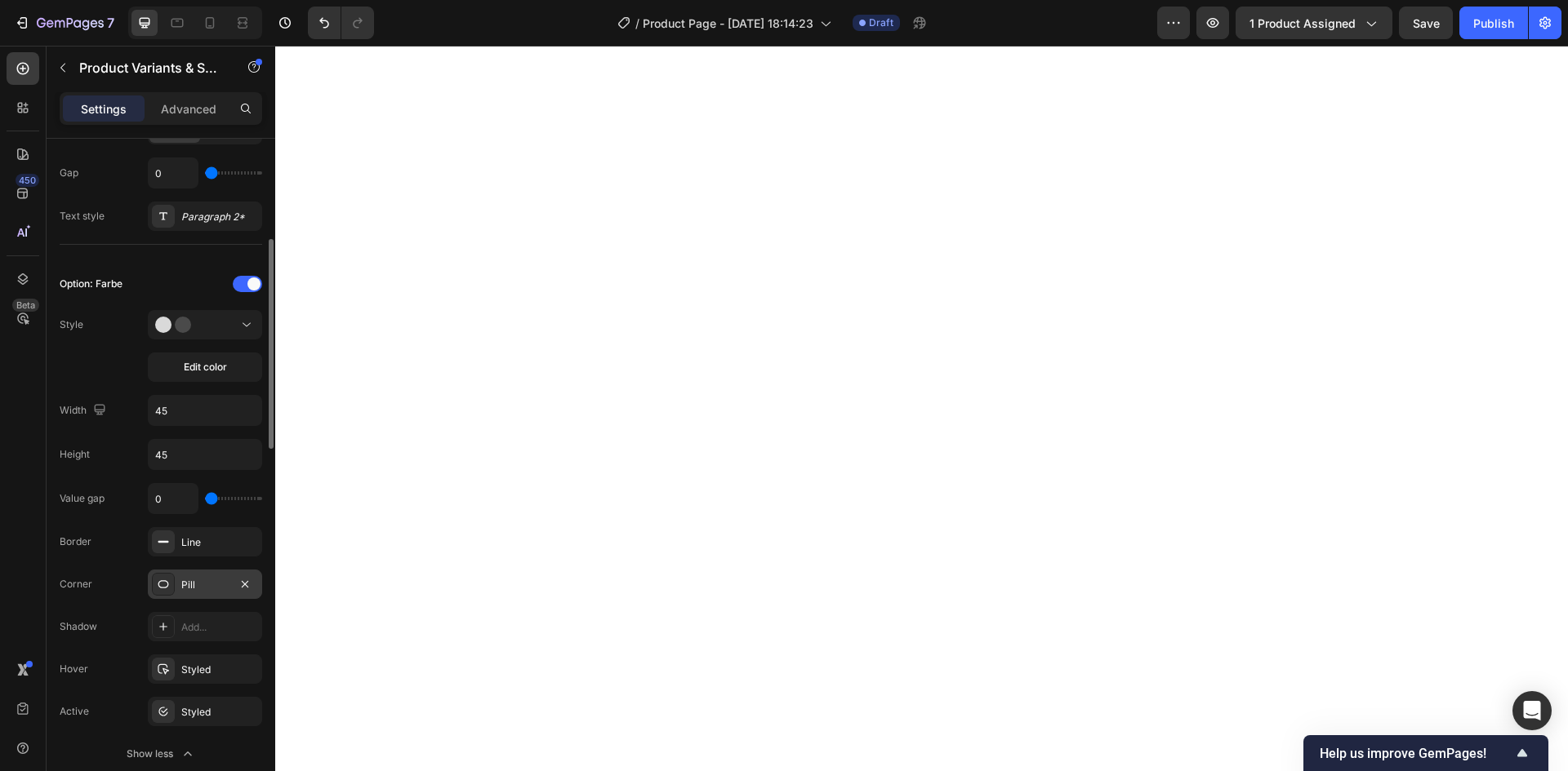
click at [215, 582] on div "Pill" at bounding box center [205, 585] width 47 height 14
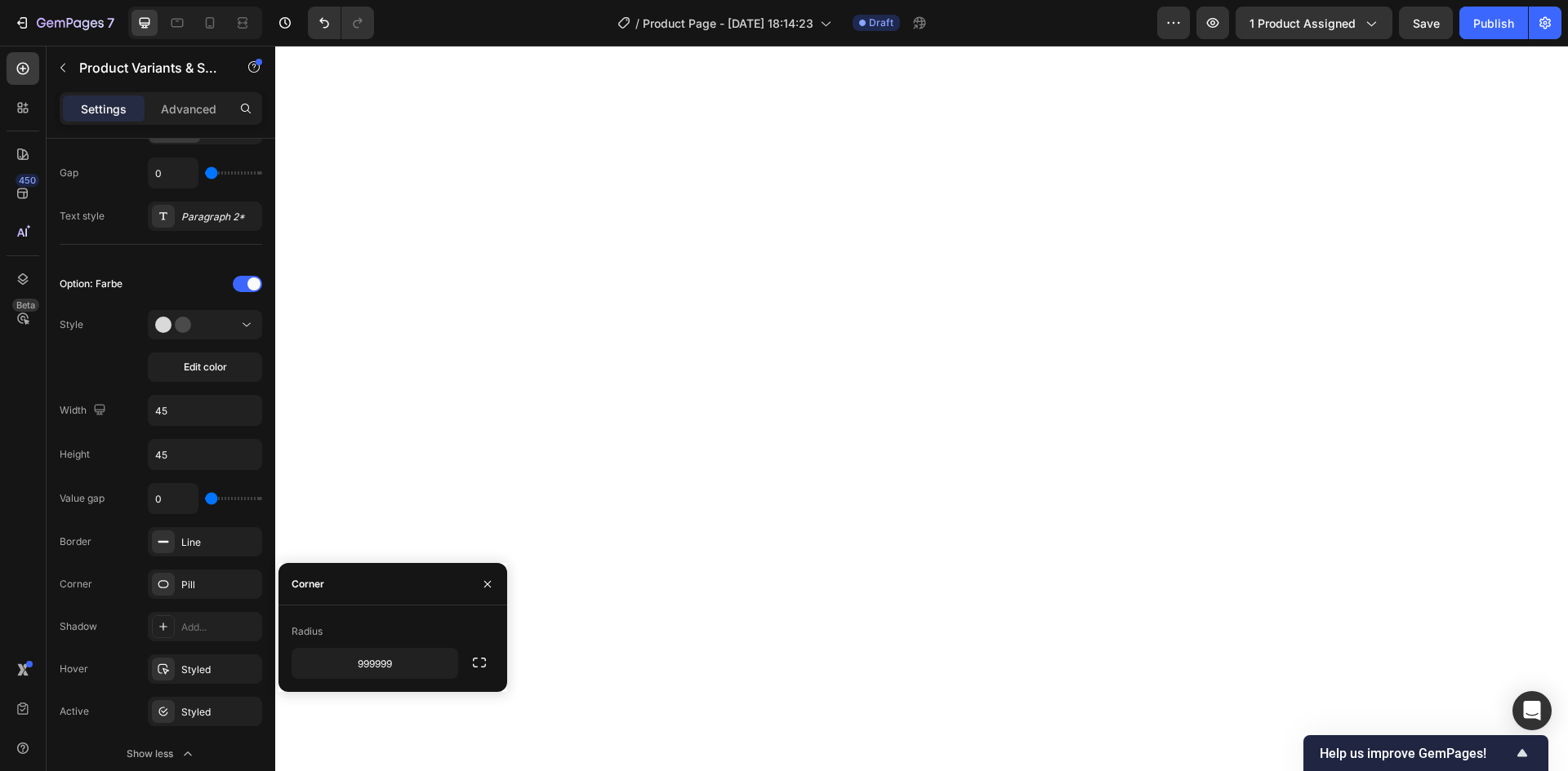
click at [319, 587] on div "Corner" at bounding box center [308, 584] width 33 height 14
click at [308, 623] on div "Radius" at bounding box center [393, 631] width 202 height 26
click at [119, 590] on div "Corner Pill" at bounding box center [161, 584] width 202 height 30
click at [159, 587] on icon at bounding box center [163, 584] width 11 height 8
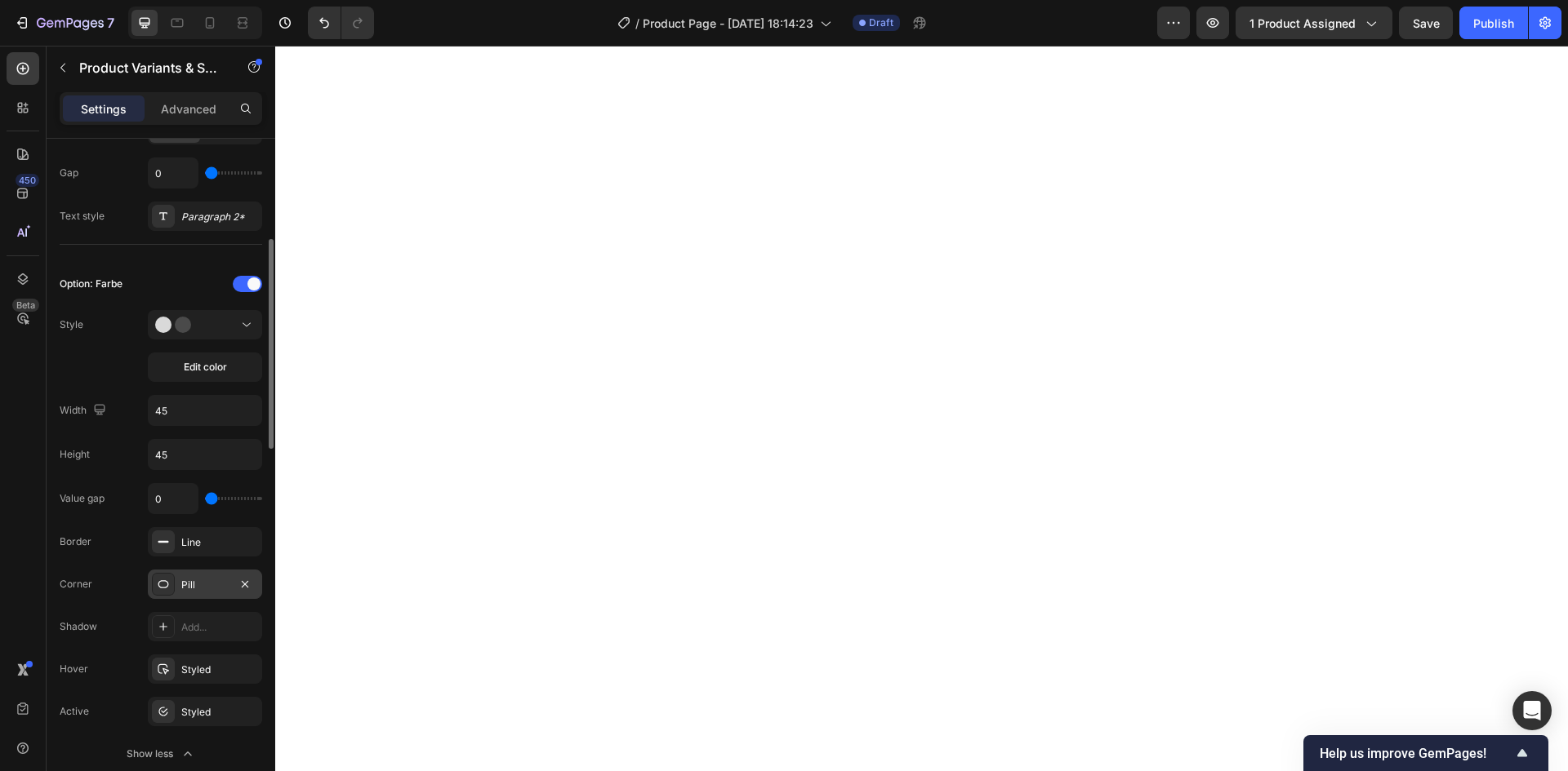
click at [183, 587] on div "Pill" at bounding box center [205, 585] width 47 height 14
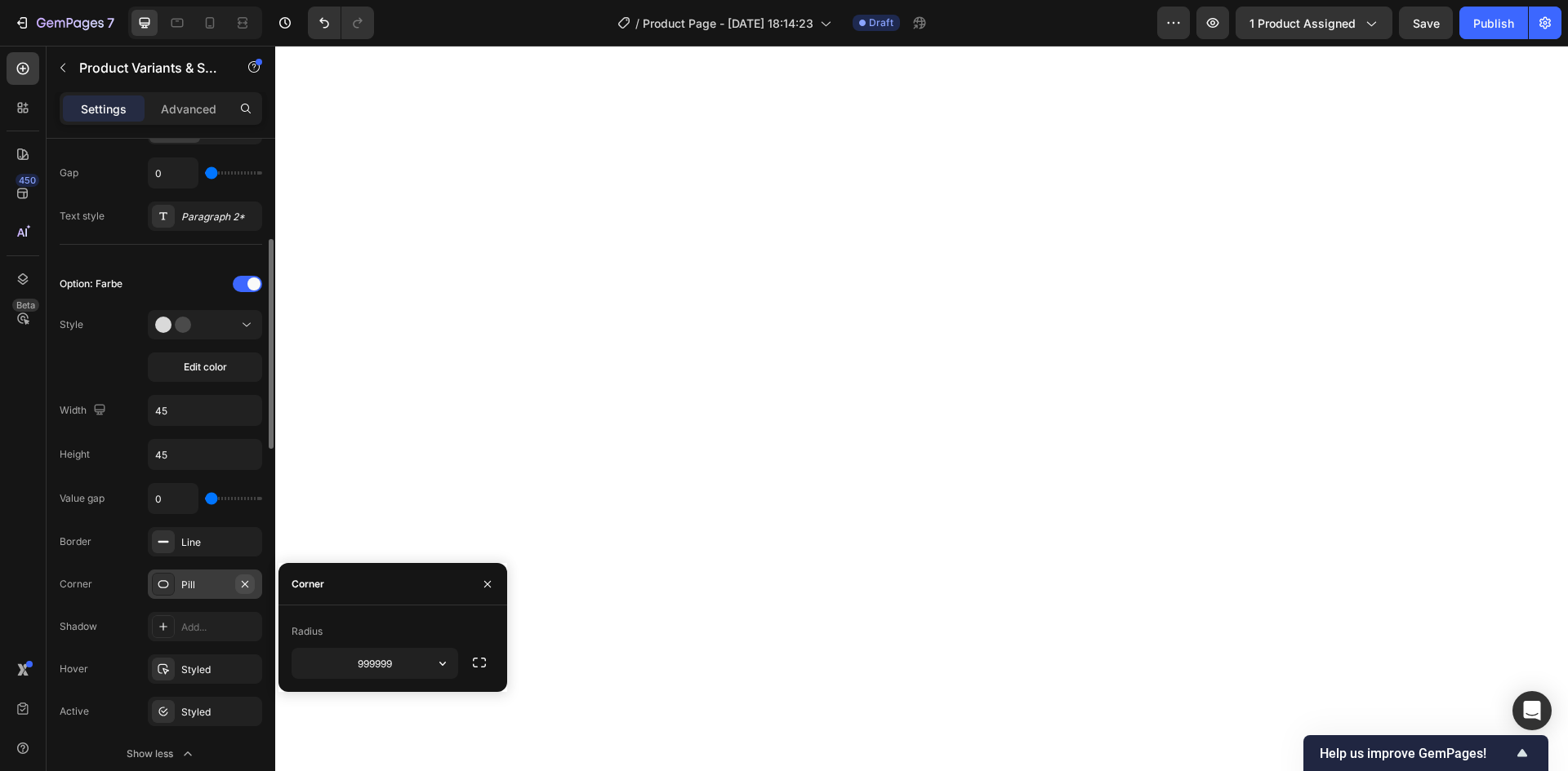
click at [243, 583] on icon "button" at bounding box center [245, 584] width 13 height 13
click at [182, 584] on div "Add..." at bounding box center [219, 585] width 77 height 14
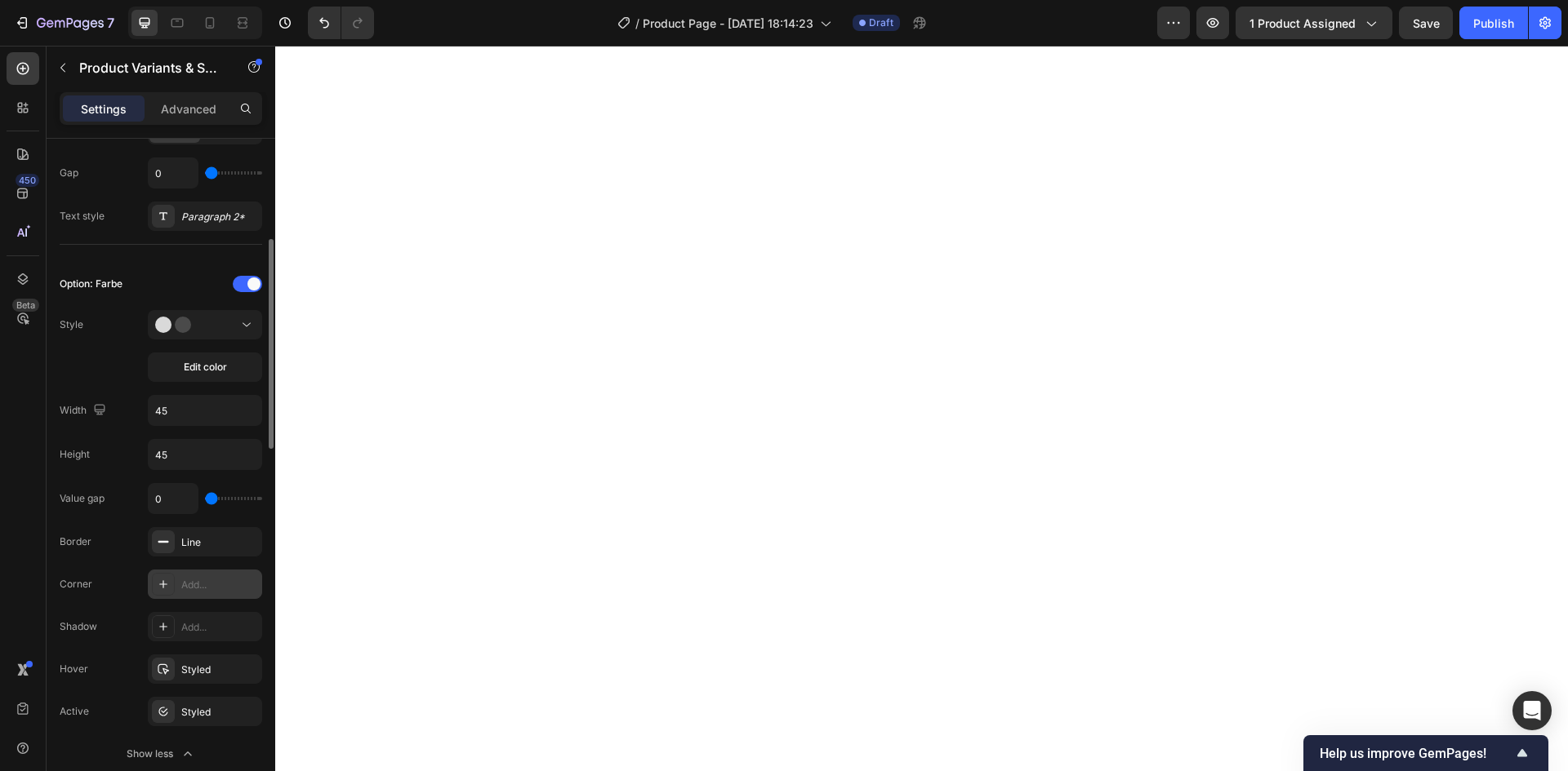
click at [157, 586] on icon at bounding box center [163, 584] width 13 height 13
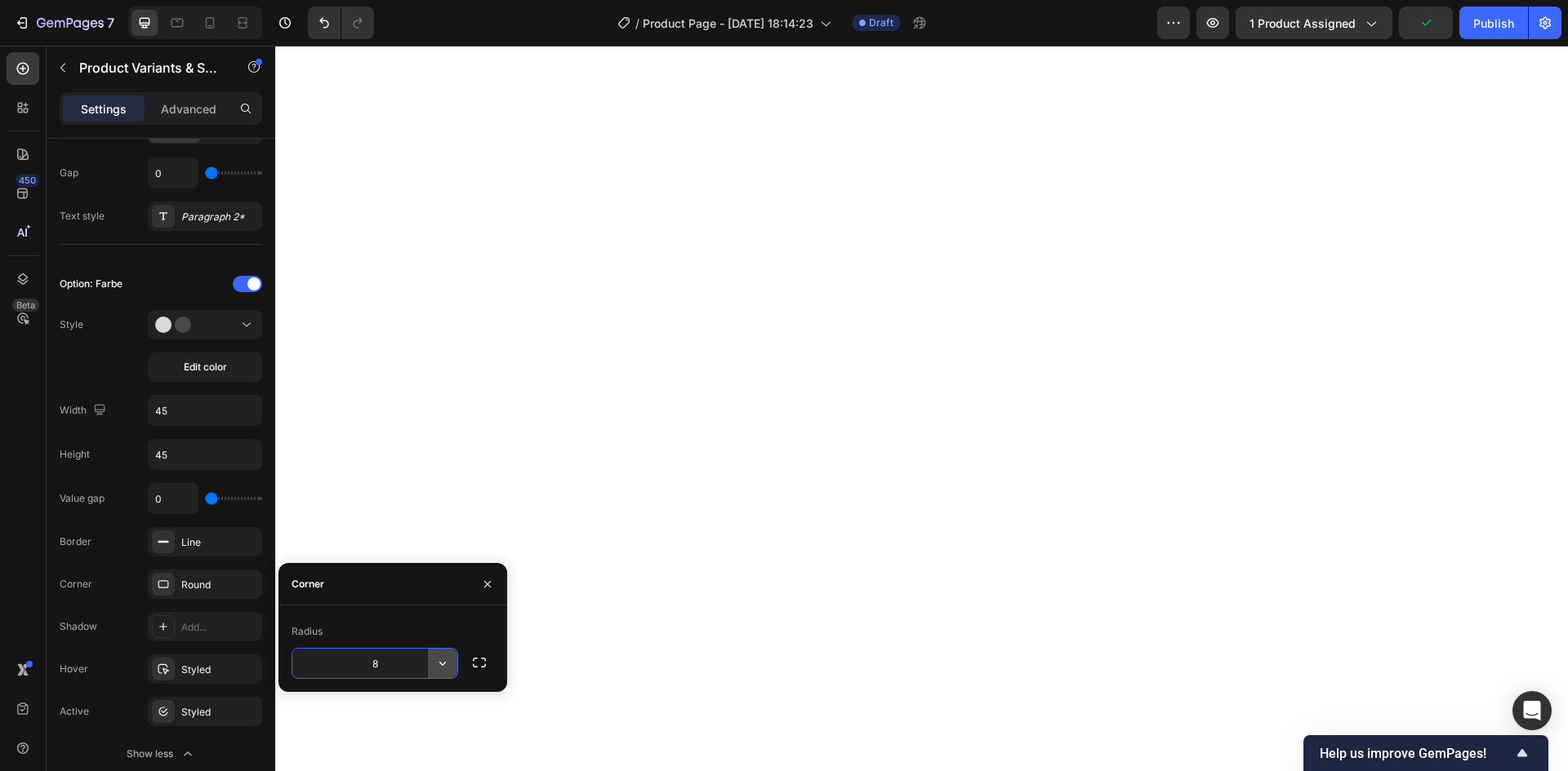
click at [437, 667] on icon "button" at bounding box center [443, 664] width 16 height 16
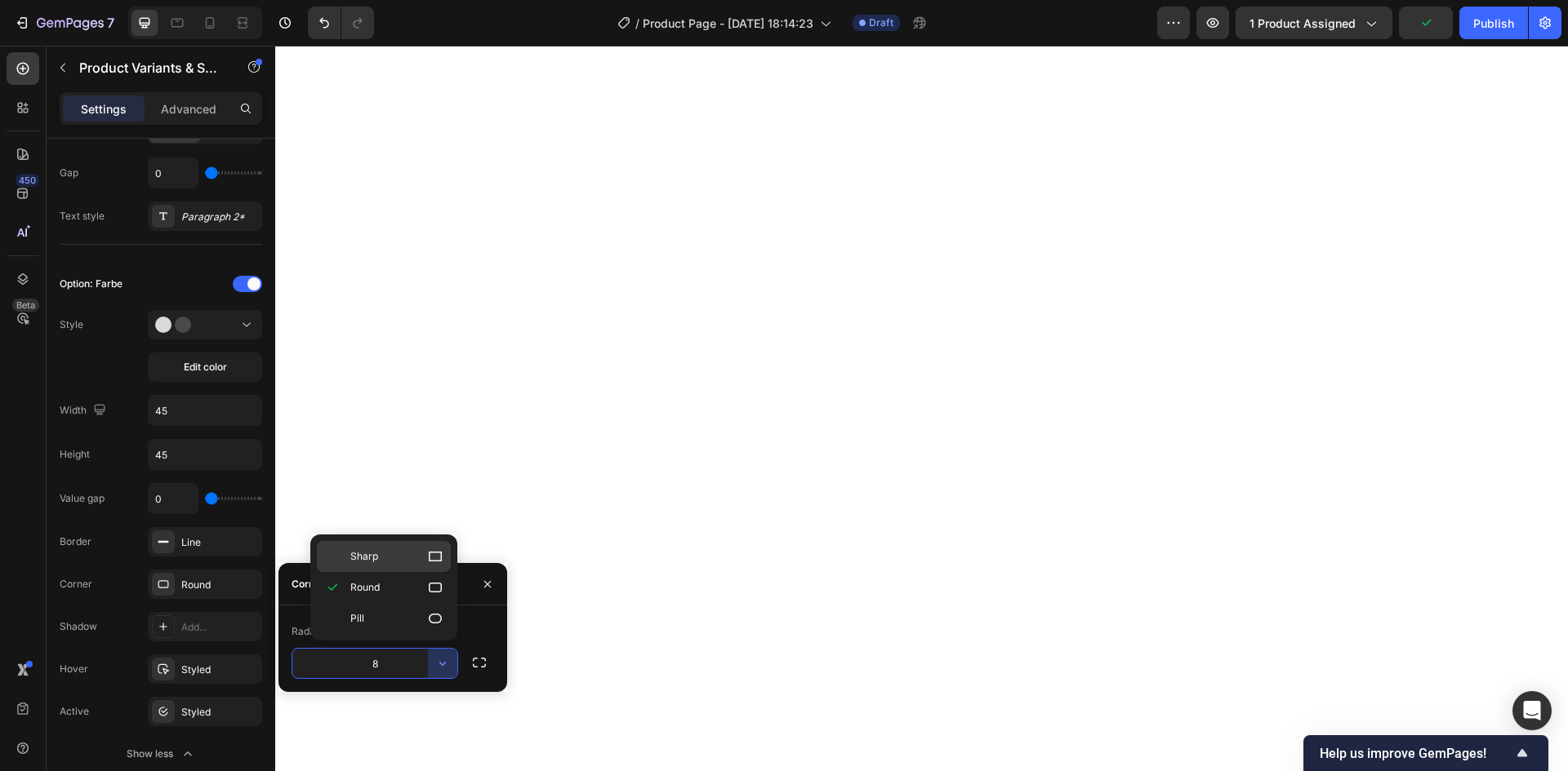
click at [389, 556] on p "Sharp" at bounding box center [397, 556] width 93 height 16
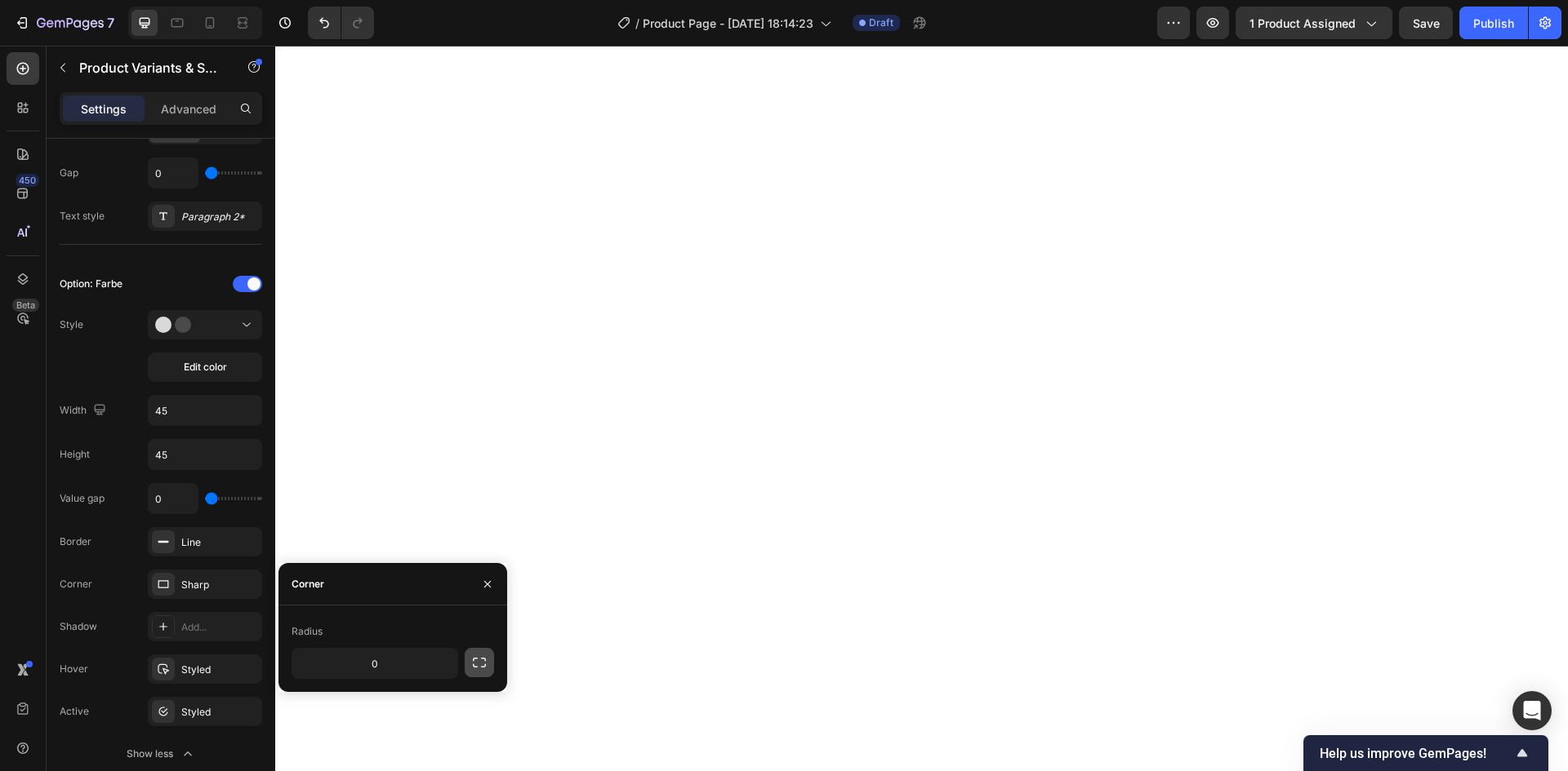
click at [475, 661] on icon "button" at bounding box center [480, 663] width 16 height 16
click at [334, 662] on input "0" at bounding box center [331, 664] width 79 height 30
click at [459, 627] on div "Radius" at bounding box center [393, 631] width 202 height 26
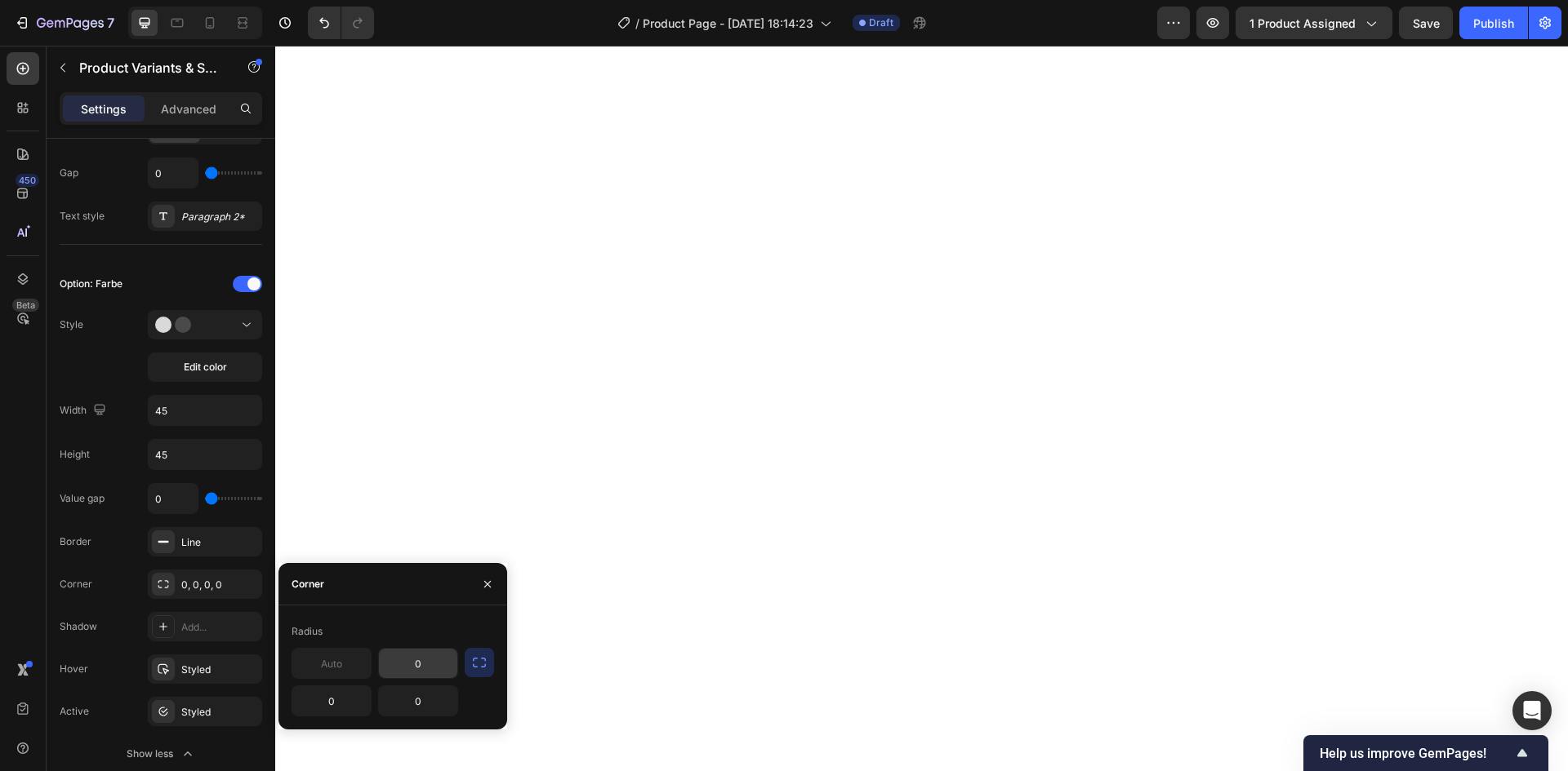
click at [426, 666] on input "0" at bounding box center [417, 664] width 79 height 30
click at [341, 668] on input "text" at bounding box center [331, 664] width 79 height 30
click at [472, 668] on icon "button" at bounding box center [480, 663] width 16 height 16
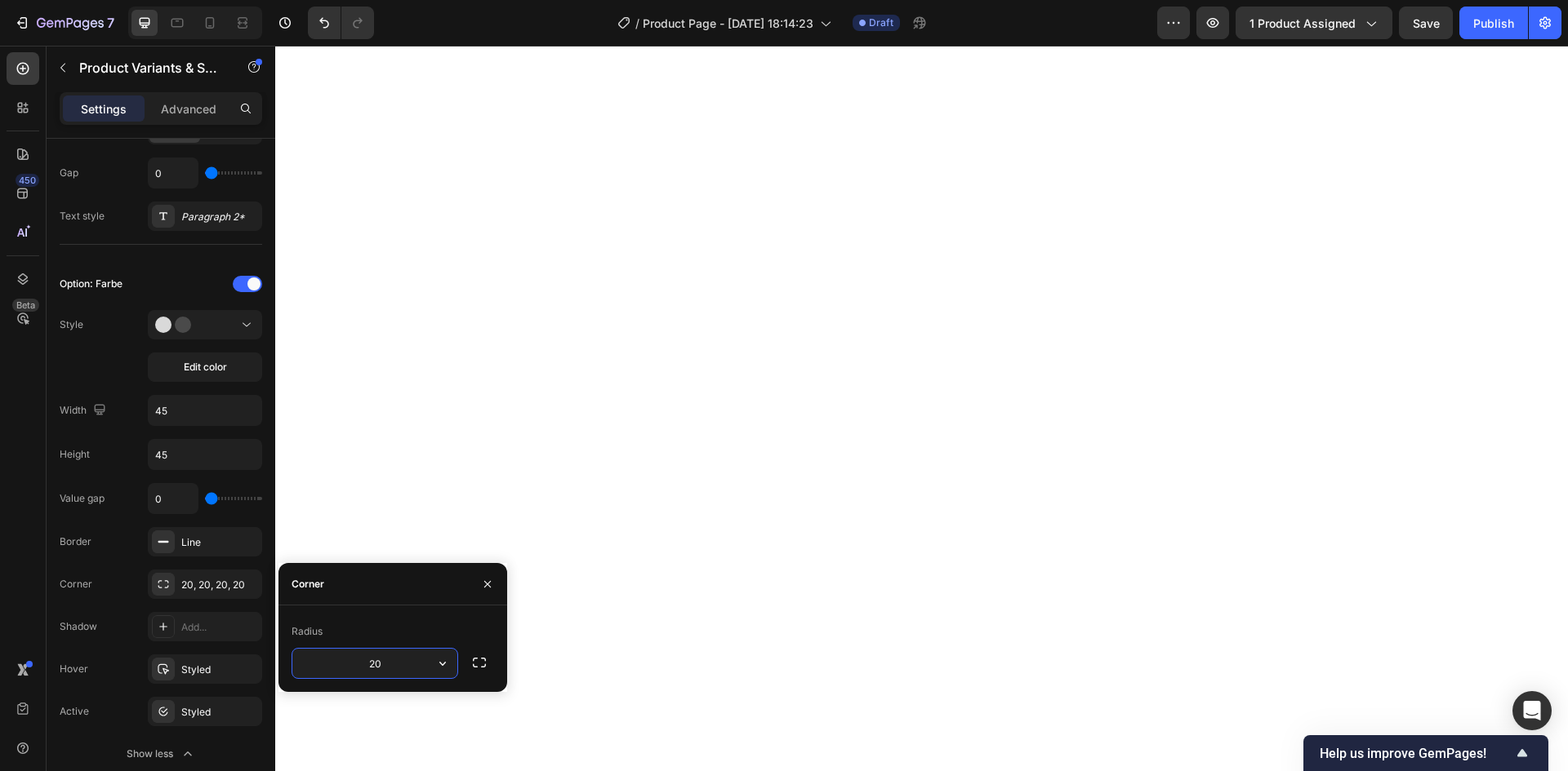
click at [425, 666] on input "20" at bounding box center [375, 664] width 165 height 30
click at [473, 667] on icon "button" at bounding box center [480, 663] width 16 height 16
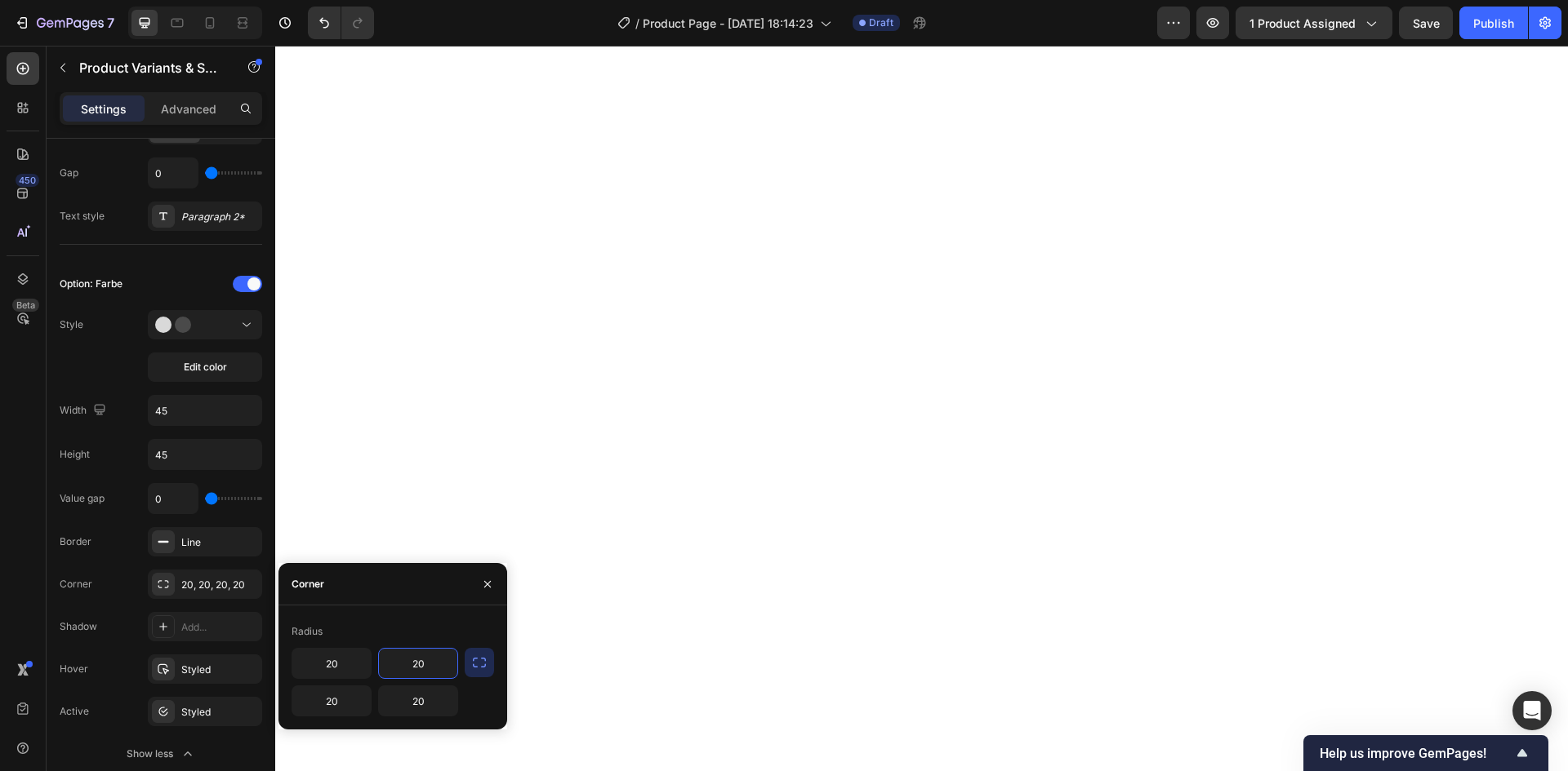
click at [435, 664] on input "20" at bounding box center [417, 664] width 79 height 30
click at [438, 694] on input "20" at bounding box center [417, 701] width 79 height 30
click at [353, 710] on input "20" at bounding box center [331, 701] width 79 height 30
click at [346, 659] on input "20" at bounding box center [331, 664] width 79 height 30
click at [461, 658] on div "20 20" at bounding box center [393, 683] width 202 height 69
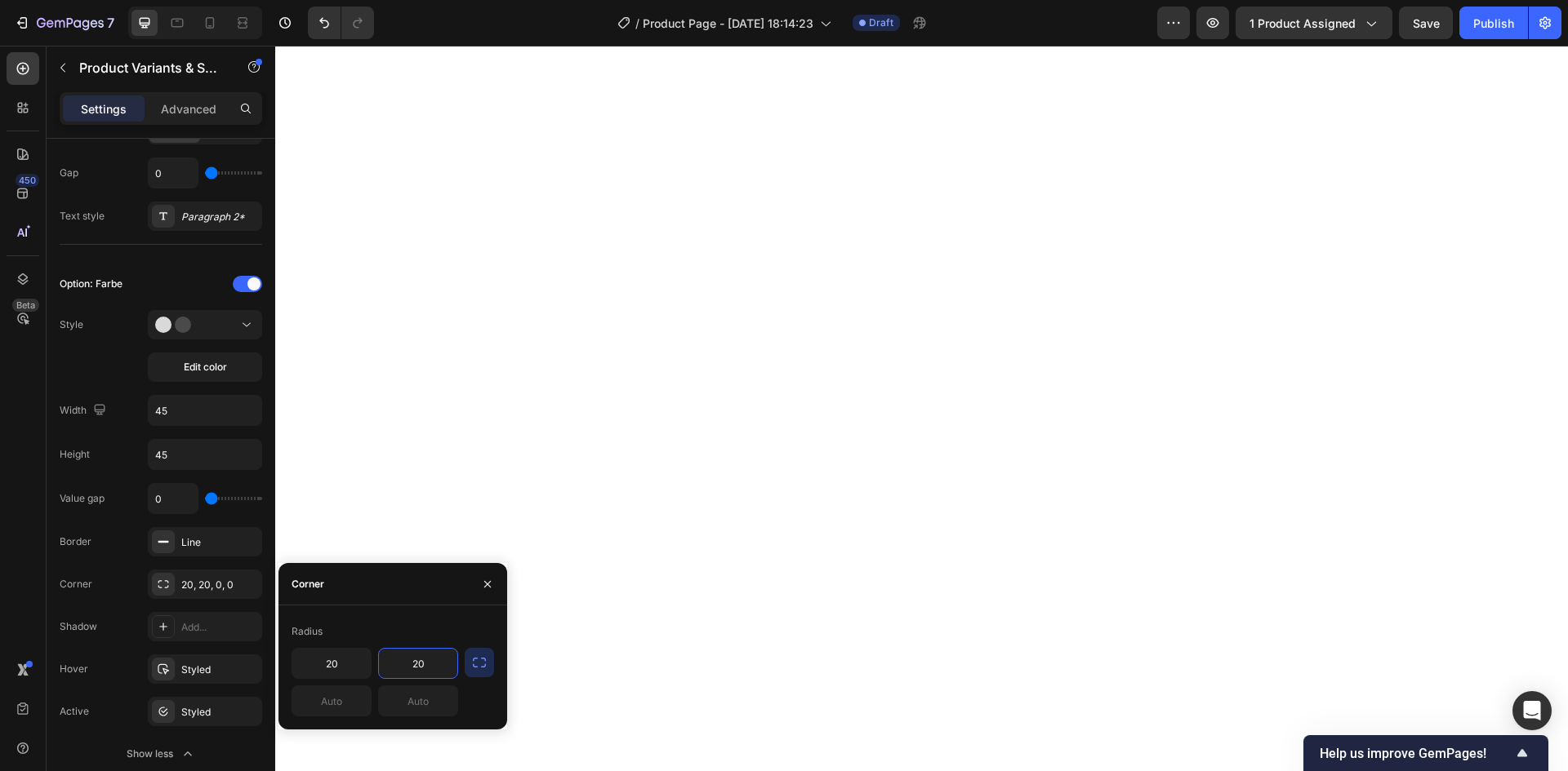
click at [433, 659] on input "20" at bounding box center [417, 664] width 79 height 30
click at [355, 654] on input "20" at bounding box center [331, 664] width 79 height 30
click at [418, 666] on input "text" at bounding box center [417, 664] width 79 height 30
click at [434, 667] on input "300" at bounding box center [417, 664] width 79 height 30
click at [362, 693] on input "text" at bounding box center [331, 701] width 79 height 30
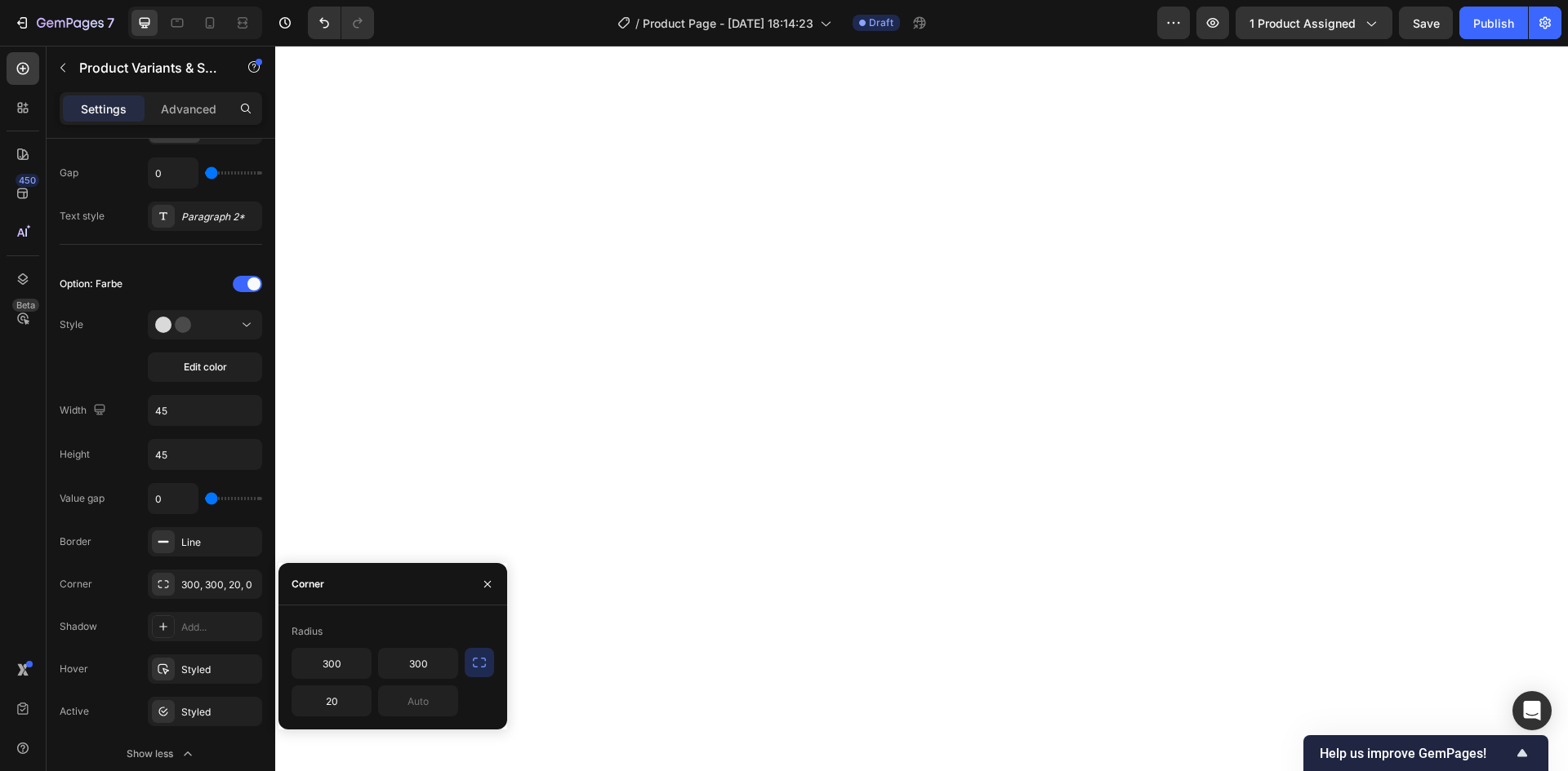
click at [438, 623] on div "Radius" at bounding box center [393, 631] width 202 height 26
click at [344, 710] on input "20" at bounding box center [331, 701] width 79 height 30
click at [414, 622] on div "Radius" at bounding box center [393, 631] width 202 height 26
click at [343, 704] on input "1" at bounding box center [331, 701] width 79 height 30
click at [443, 694] on input "text" at bounding box center [417, 701] width 79 height 30
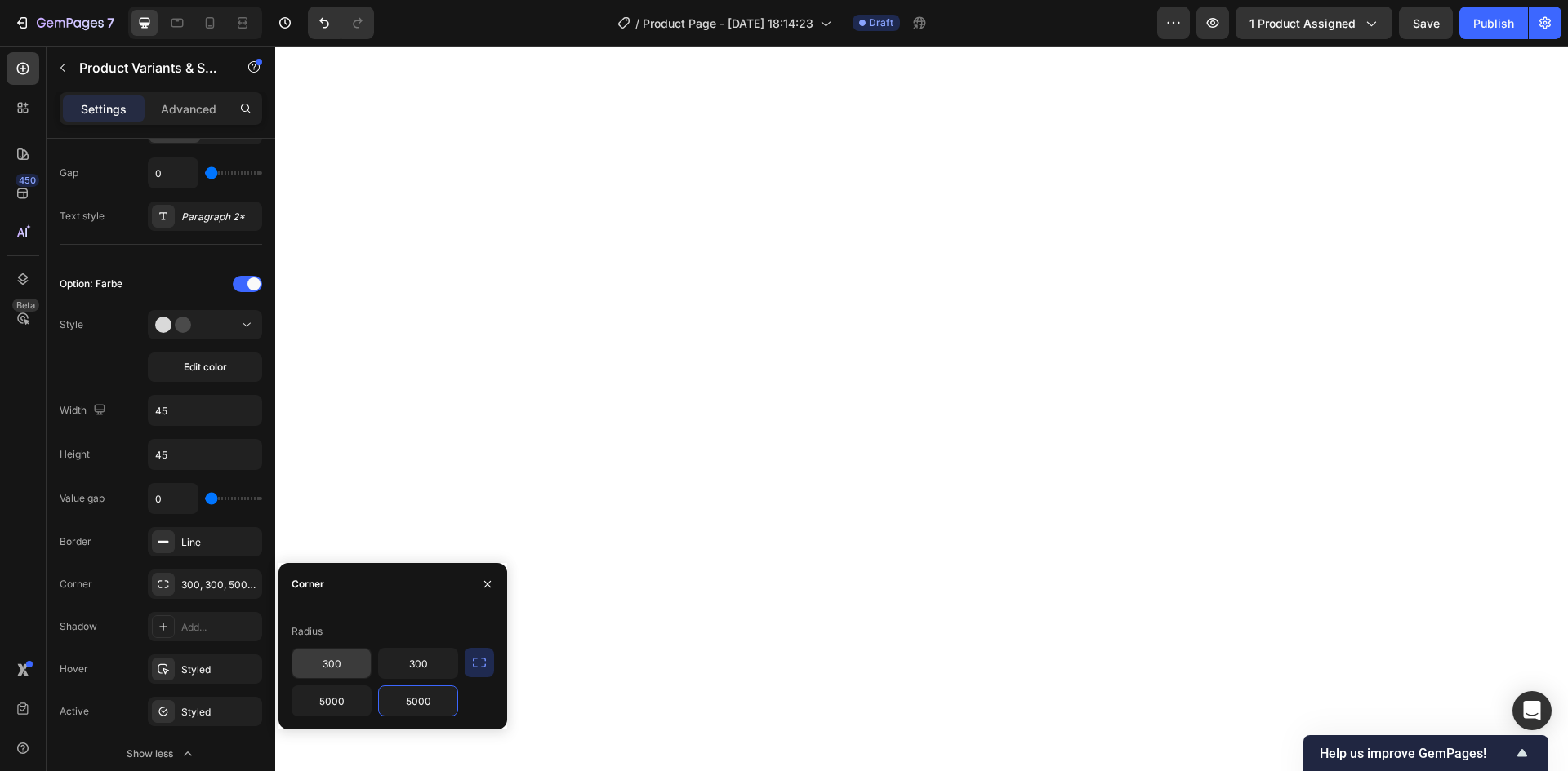
click at [361, 669] on input "300" at bounding box center [331, 664] width 79 height 30
click at [387, 618] on div "Radius" at bounding box center [393, 631] width 202 height 26
click at [419, 669] on input "300" at bounding box center [417, 664] width 79 height 30
click at [446, 631] on div "Radius" at bounding box center [393, 631] width 202 height 26
click at [361, 667] on input "0" at bounding box center [331, 664] width 79 height 30
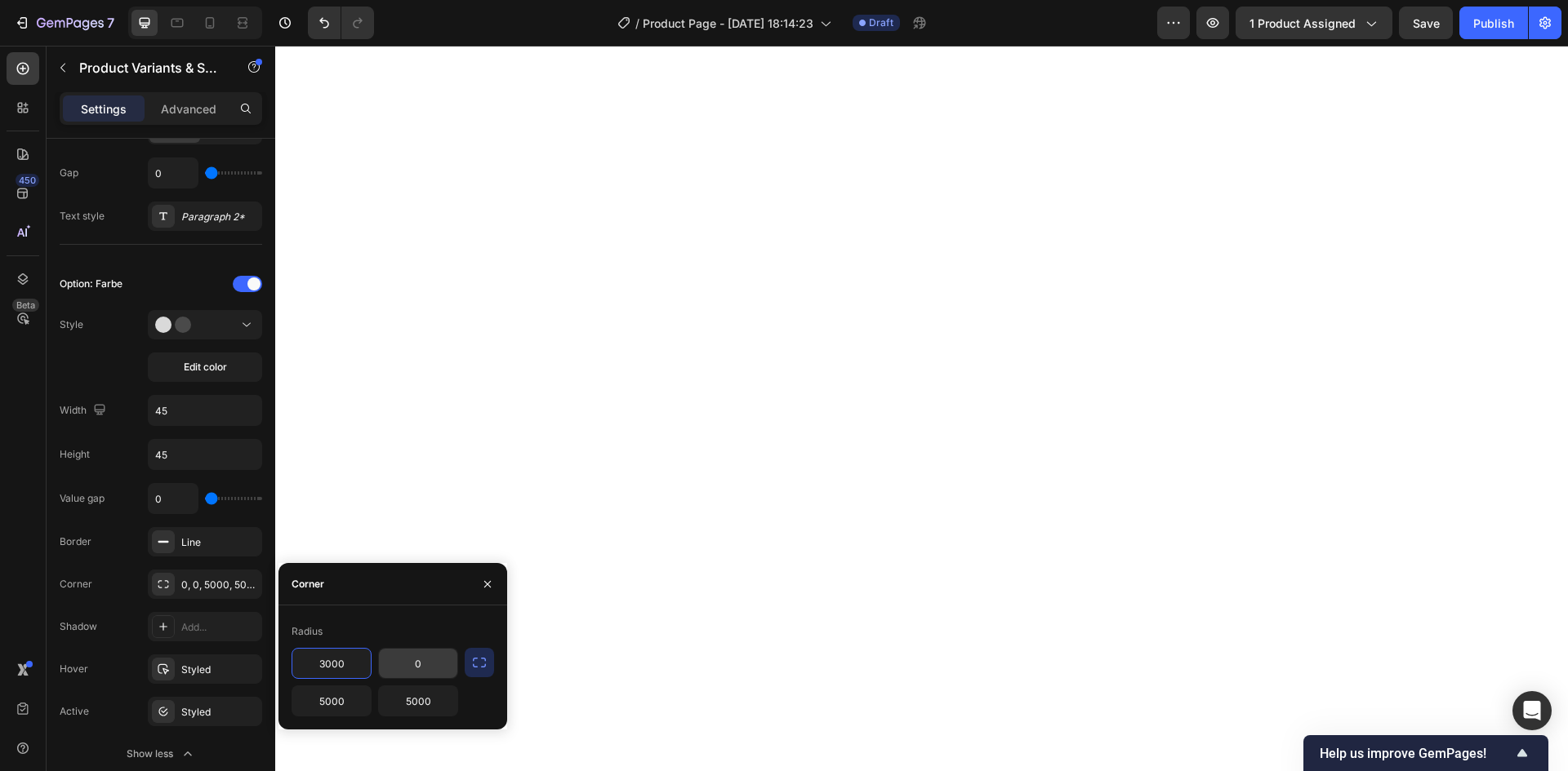
click at [425, 665] on input "0" at bounding box center [417, 664] width 79 height 30
click at [351, 660] on input "3000" at bounding box center [331, 664] width 79 height 30
click at [447, 664] on input "30000" at bounding box center [417, 664] width 79 height 30
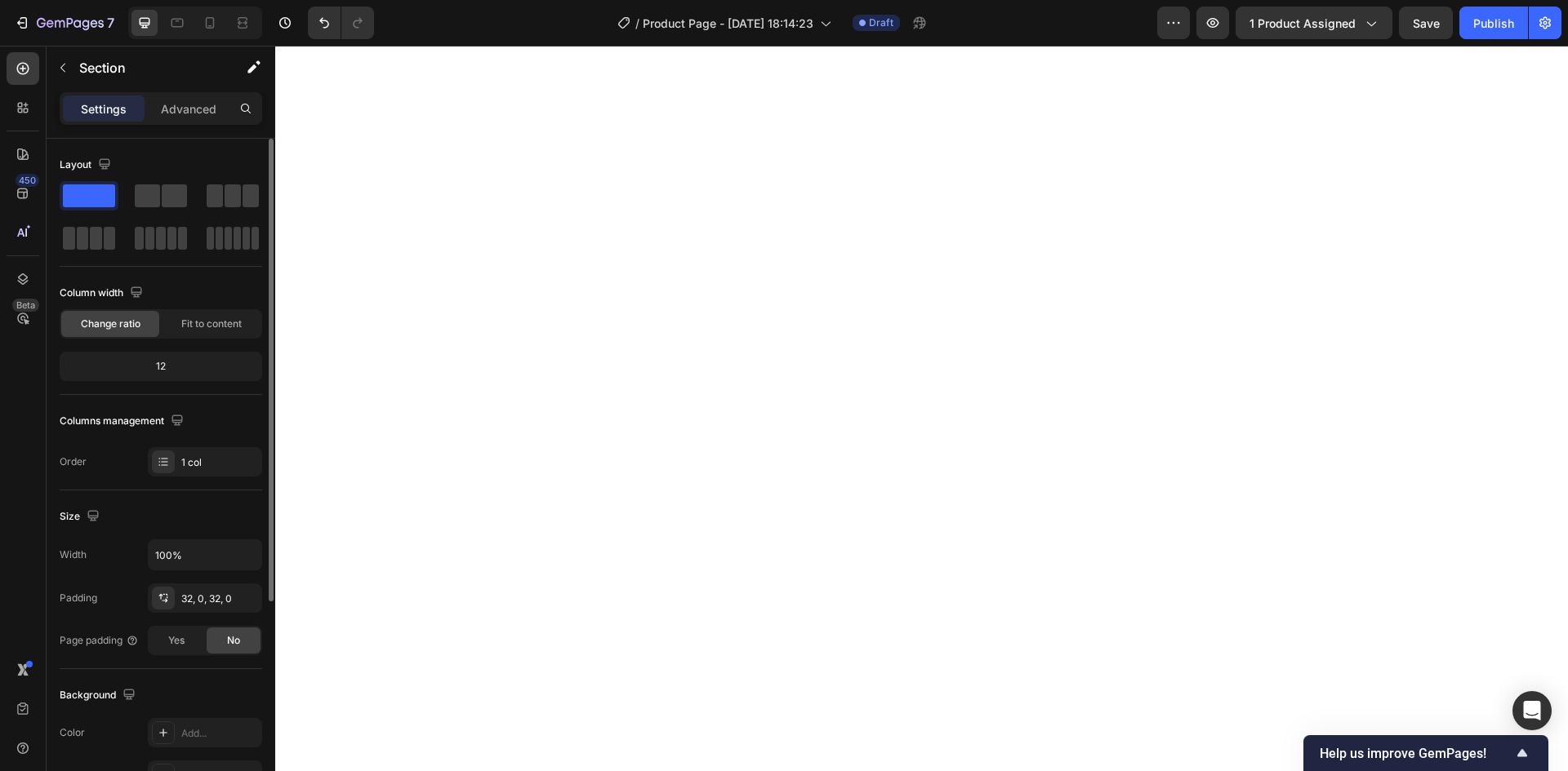
scroll to position [81, 0]
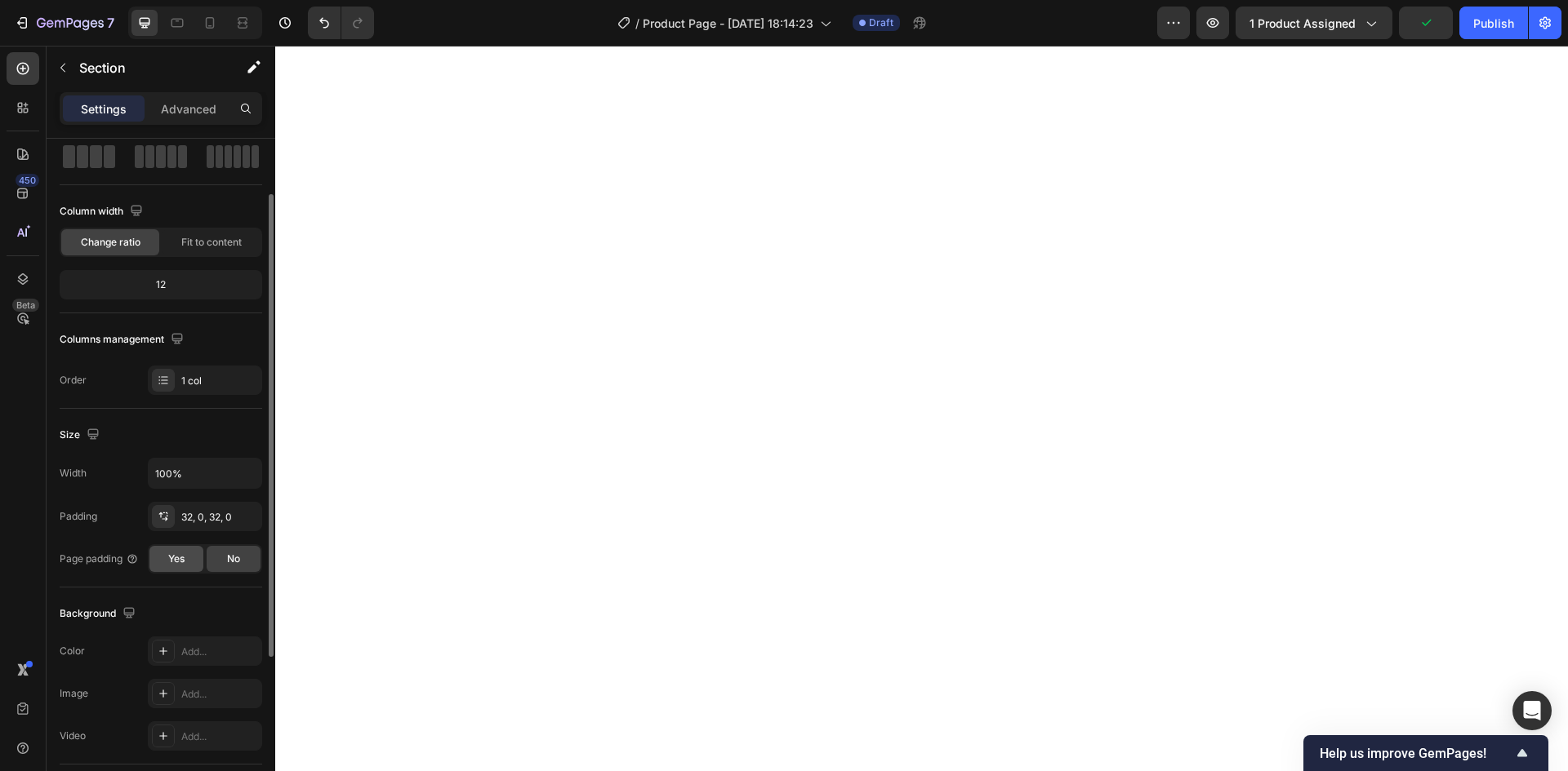
click at [199, 562] on div "Yes" at bounding box center [176, 559] width 54 height 26
click at [235, 564] on span "No" at bounding box center [233, 559] width 13 height 14
click at [212, 480] on input "100%" at bounding box center [205, 473] width 113 height 30
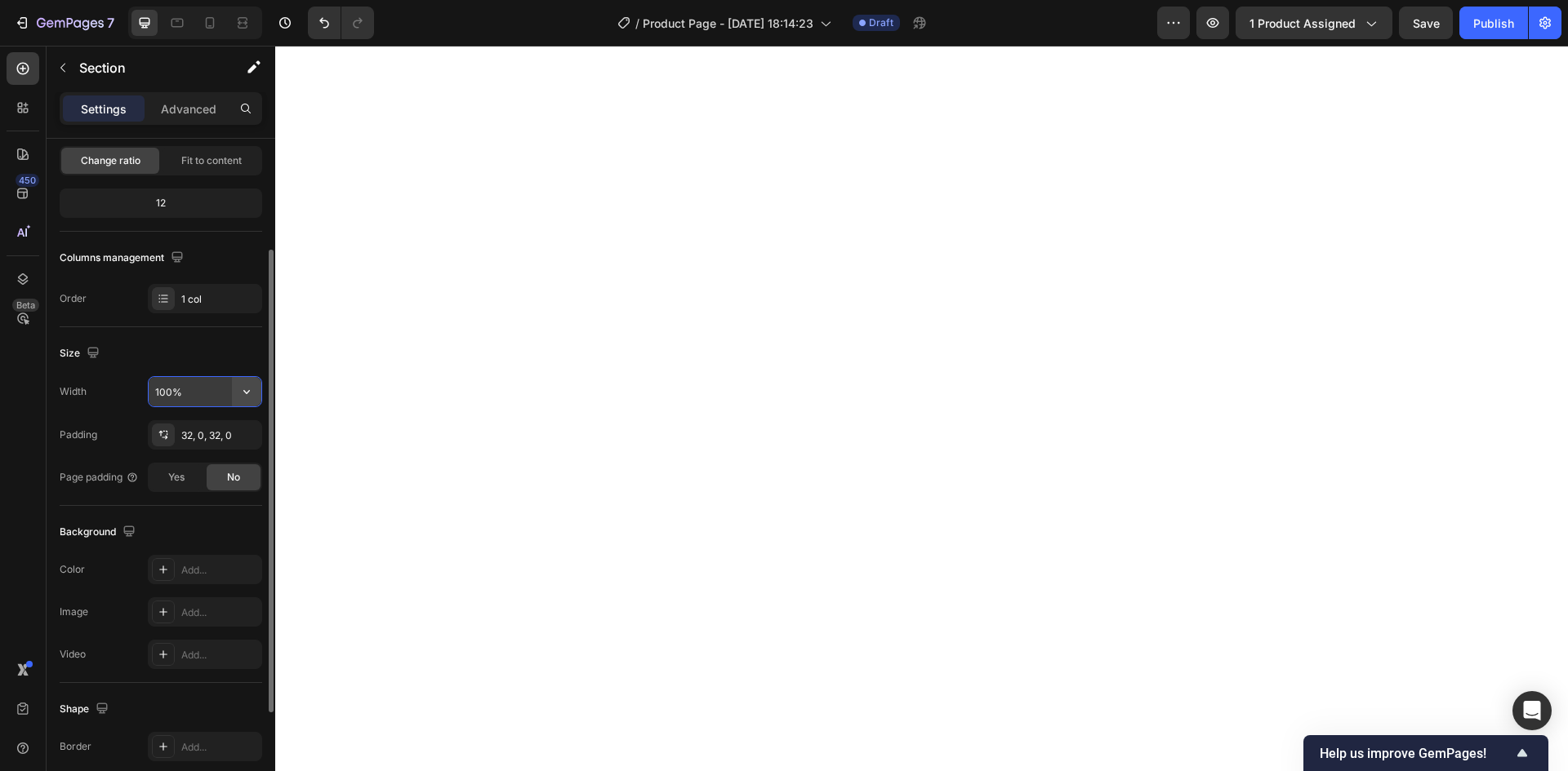
click at [242, 394] on icon "button" at bounding box center [247, 392] width 16 height 16
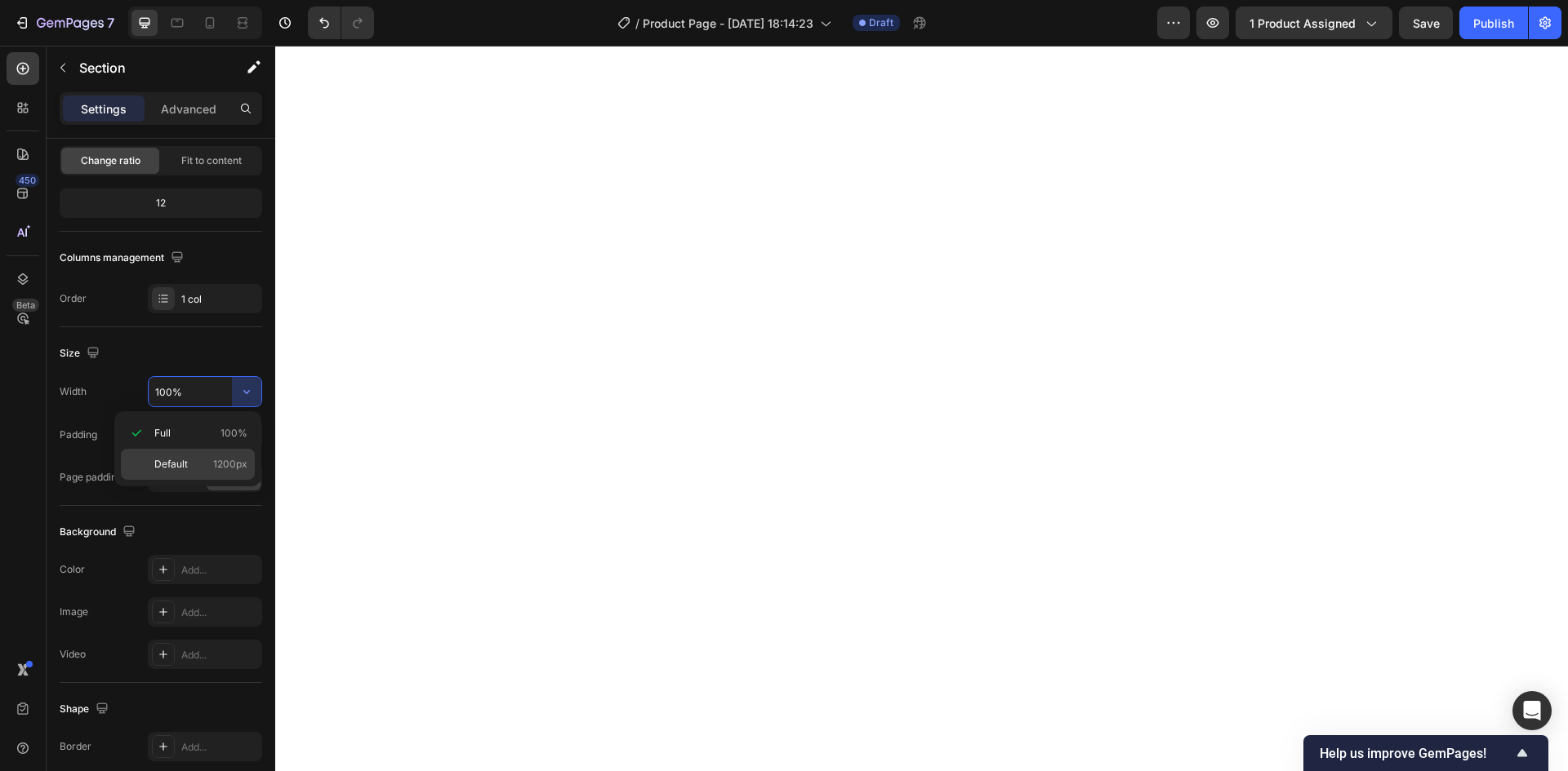
click at [228, 463] on span "1200px" at bounding box center [230, 464] width 34 height 14
click at [232, 387] on div "1200" at bounding box center [205, 392] width 113 height 30
click at [244, 389] on icon "button" at bounding box center [247, 392] width 16 height 16
click at [210, 432] on p "Full 100%" at bounding box center [201, 433] width 93 height 14
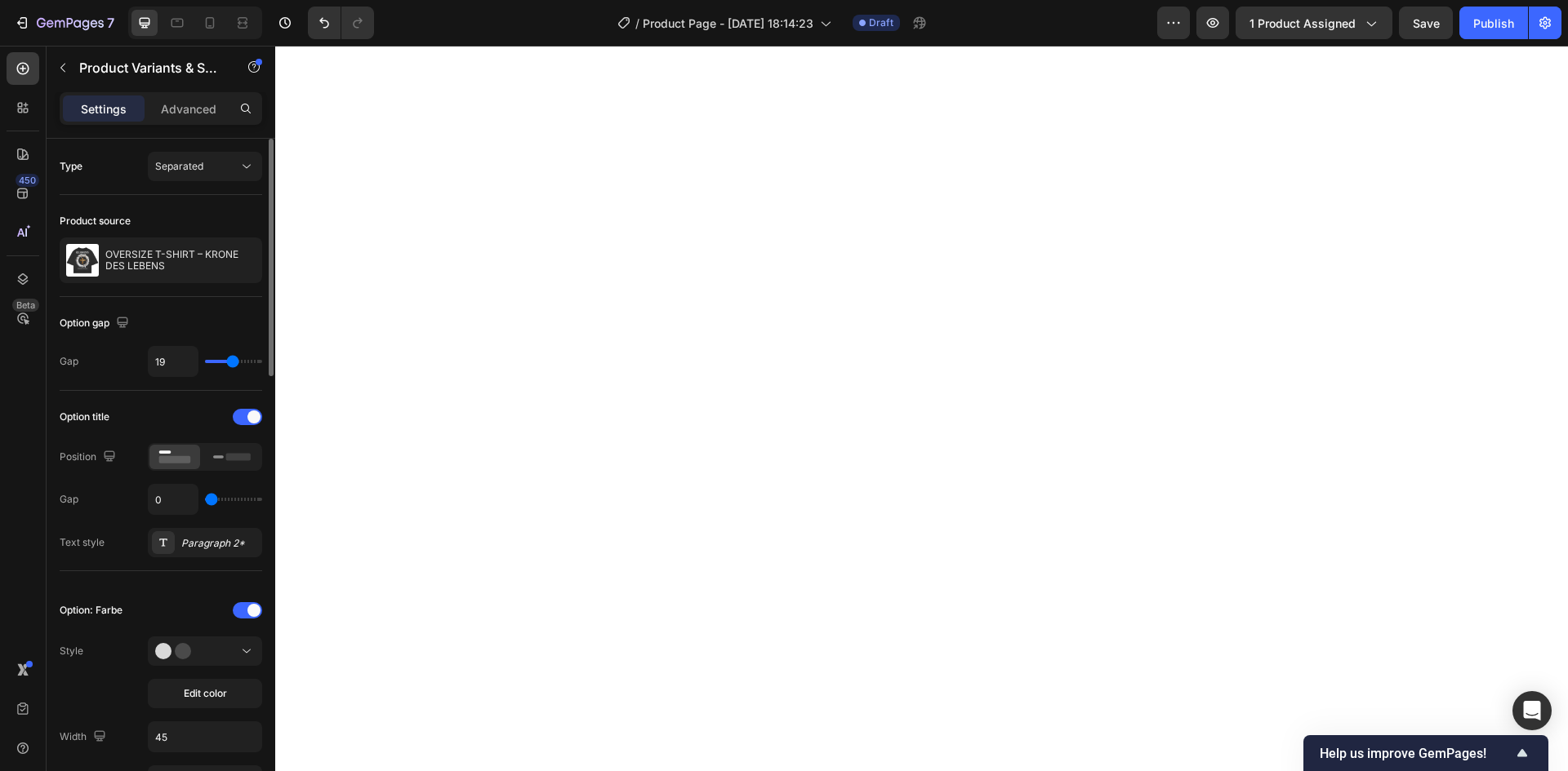
scroll to position [81, 0]
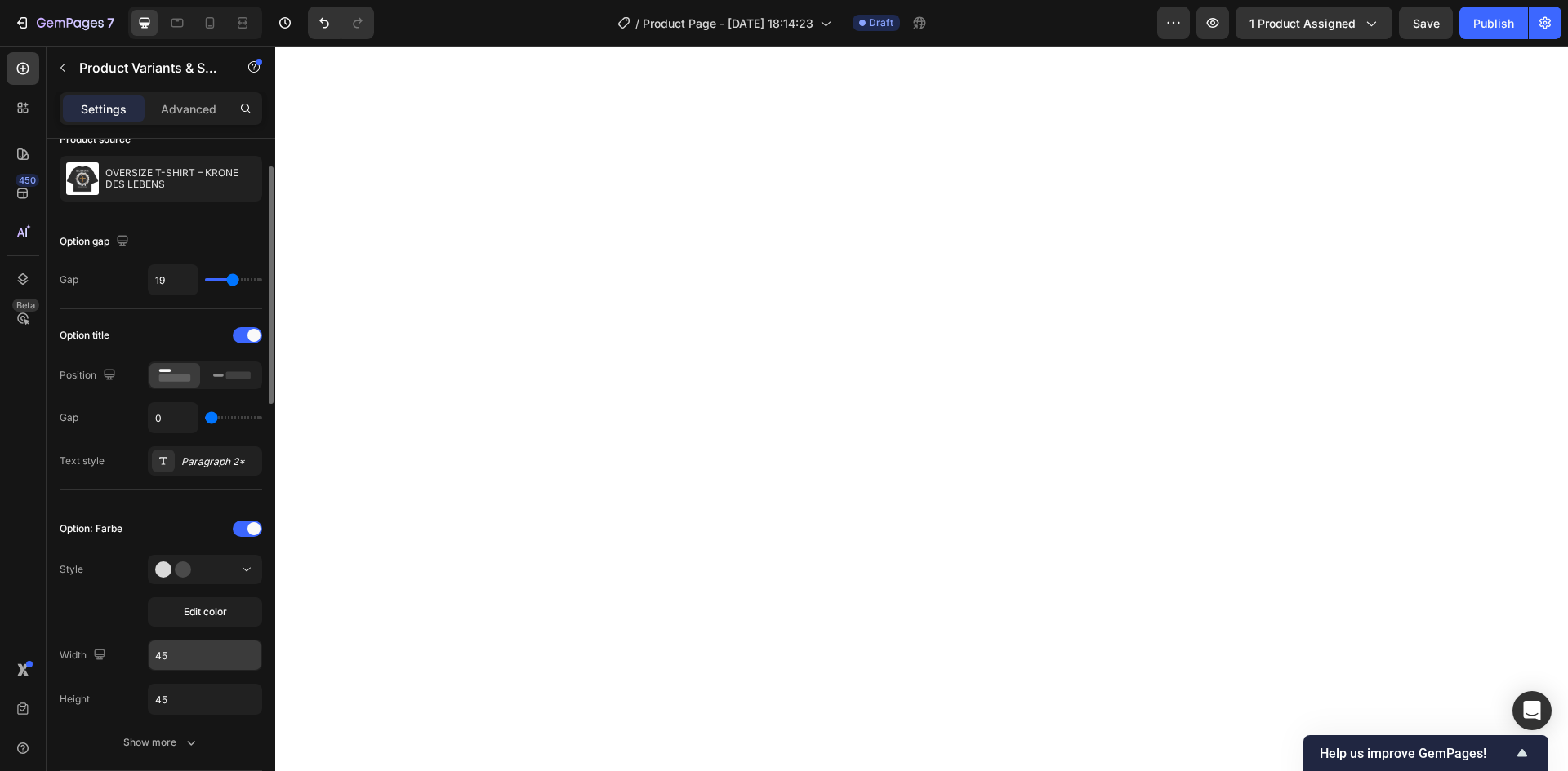
click at [174, 650] on input "45" at bounding box center [205, 655] width 113 height 30
click at [183, 698] on input "45" at bounding box center [205, 699] width 113 height 30
click at [175, 661] on input "30" at bounding box center [205, 655] width 113 height 30
click at [116, 621] on div "Style Edit color" at bounding box center [161, 591] width 202 height 72
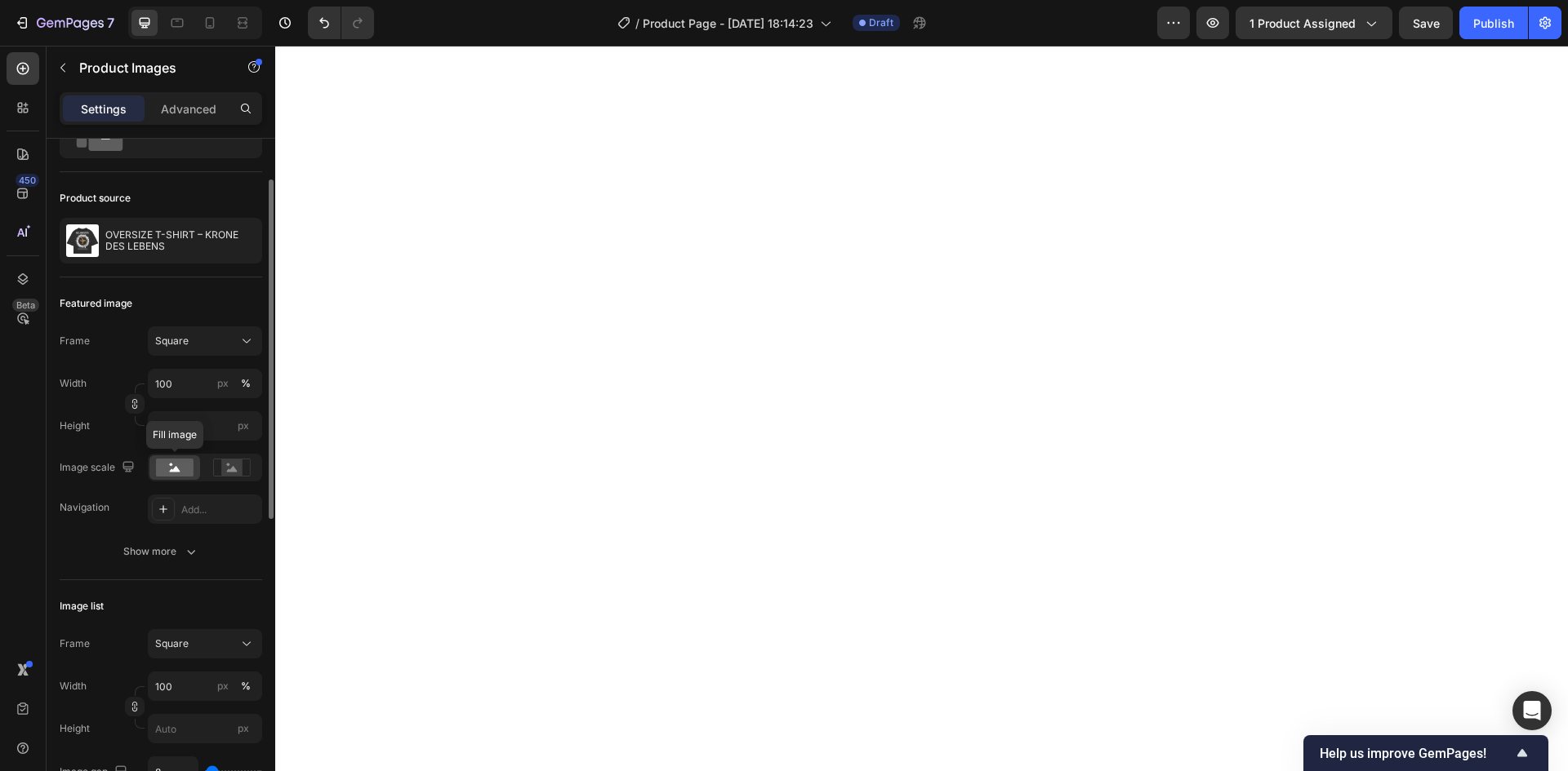
click at [180, 465] on rect at bounding box center [175, 468] width 38 height 18
click at [249, 467] on icon at bounding box center [232, 468] width 38 height 18
click at [228, 468] on rect at bounding box center [232, 468] width 22 height 16
click at [184, 470] on rect at bounding box center [175, 468] width 38 height 18
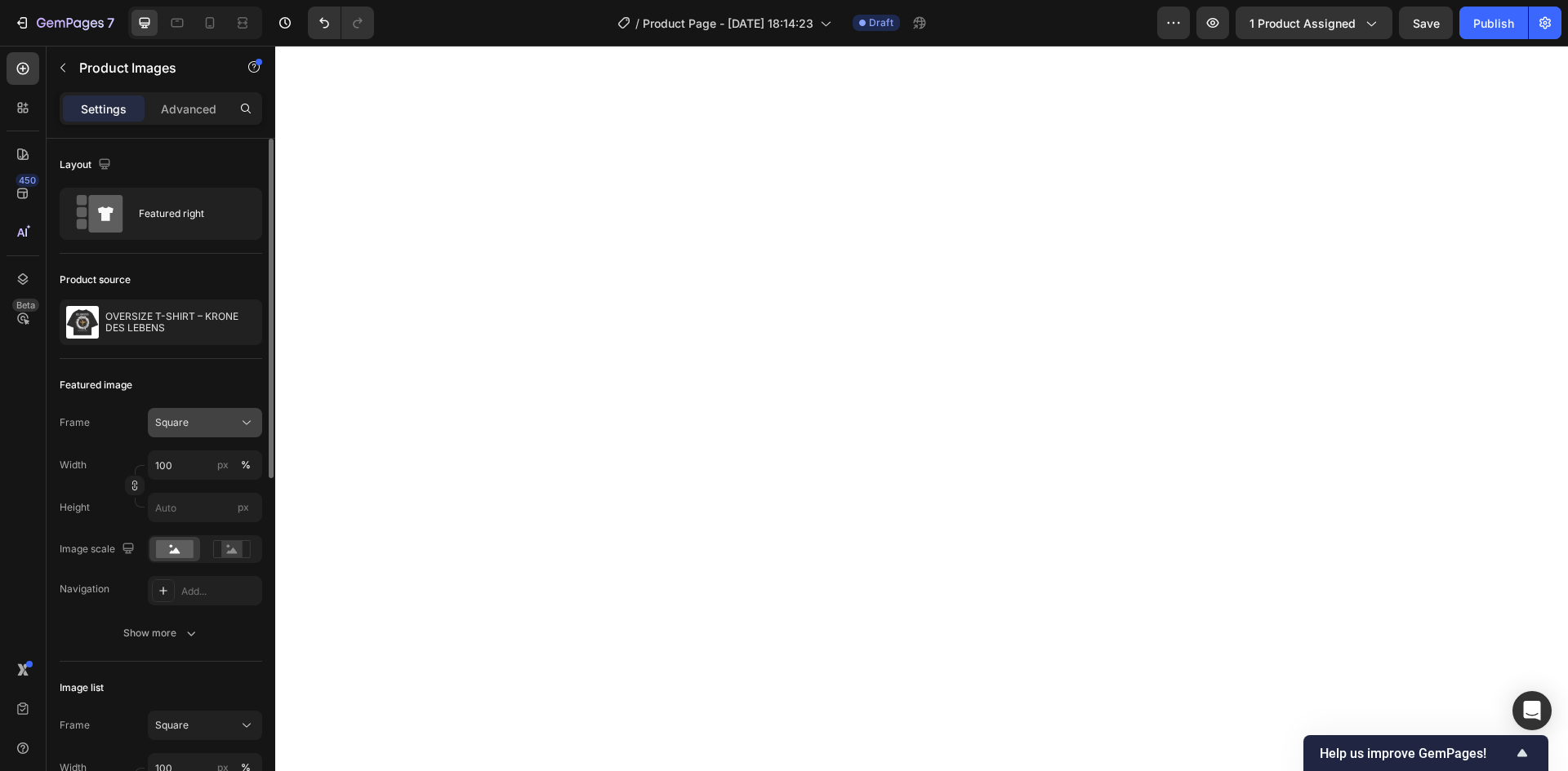
click at [203, 426] on div "Square" at bounding box center [195, 423] width 80 height 14
click at [200, 488] on div "Vertical" at bounding box center [201, 494] width 95 height 16
click at [210, 423] on div "Vertical" at bounding box center [195, 423] width 80 height 14
click at [196, 552] on div "Original" at bounding box center [201, 555] width 95 height 14
click at [201, 421] on div "Original" at bounding box center [195, 423] width 80 height 14
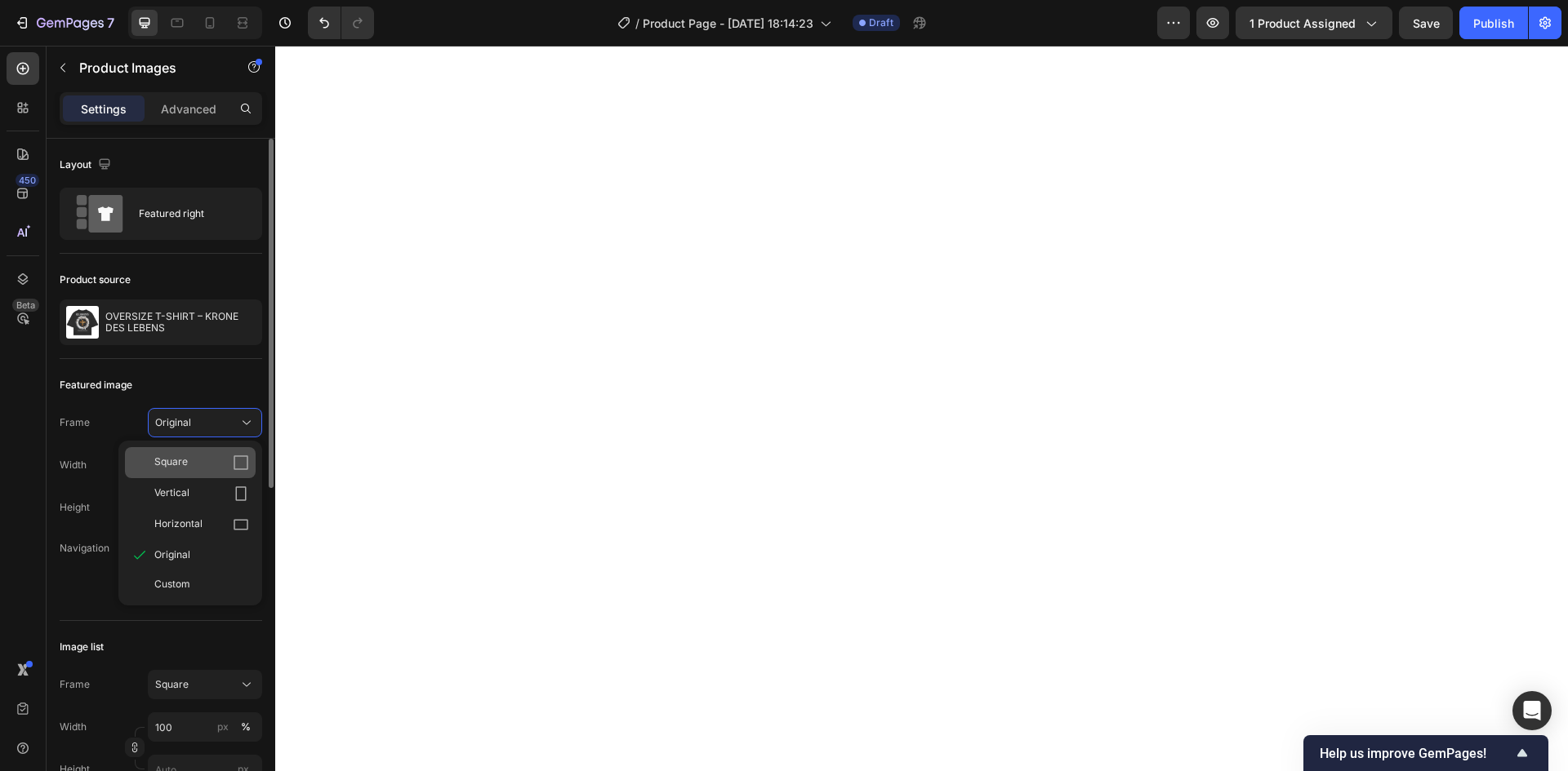
click at [197, 460] on div "Square" at bounding box center [201, 463] width 95 height 16
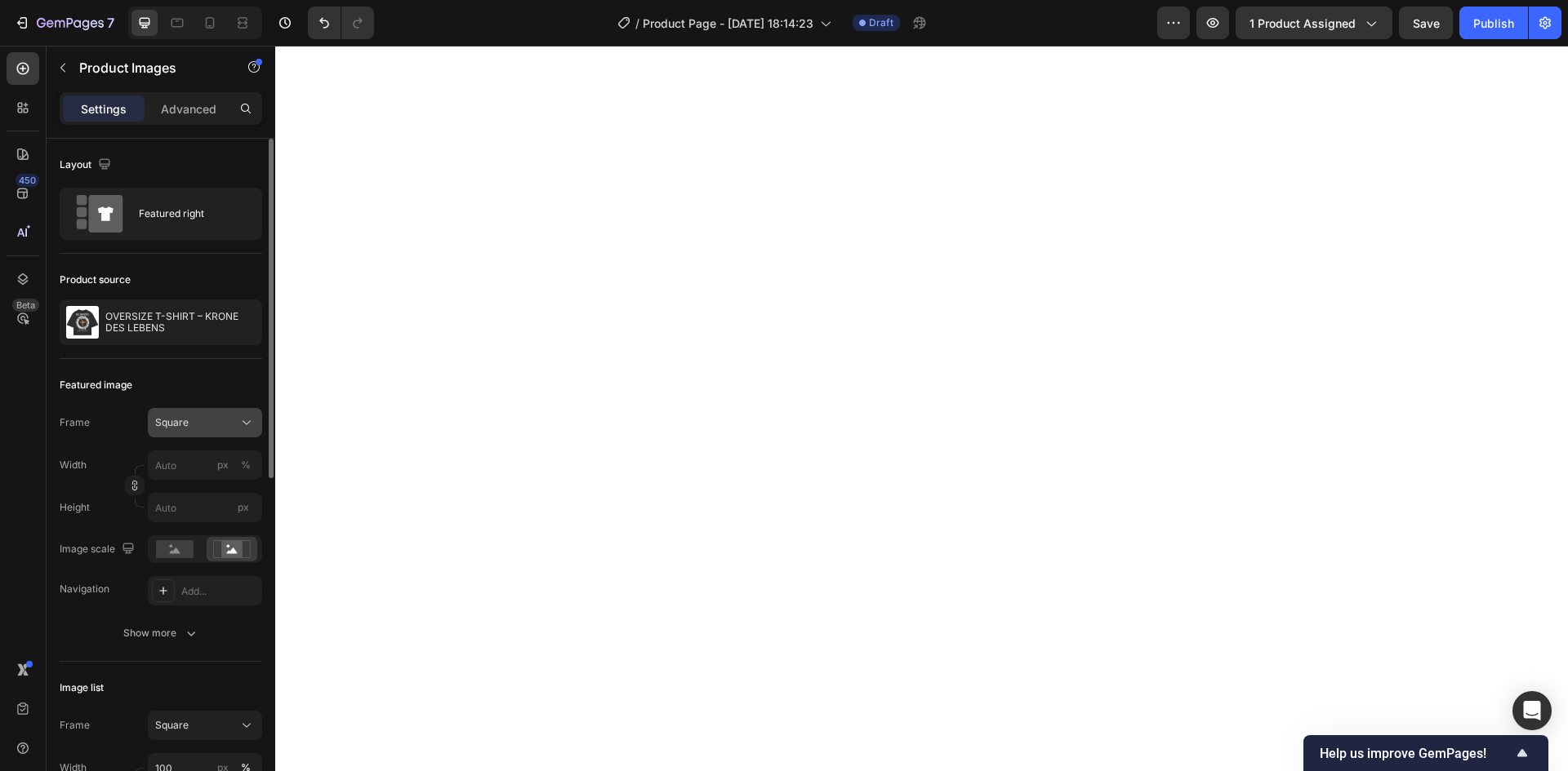
click at [202, 423] on div "Square" at bounding box center [195, 423] width 80 height 14
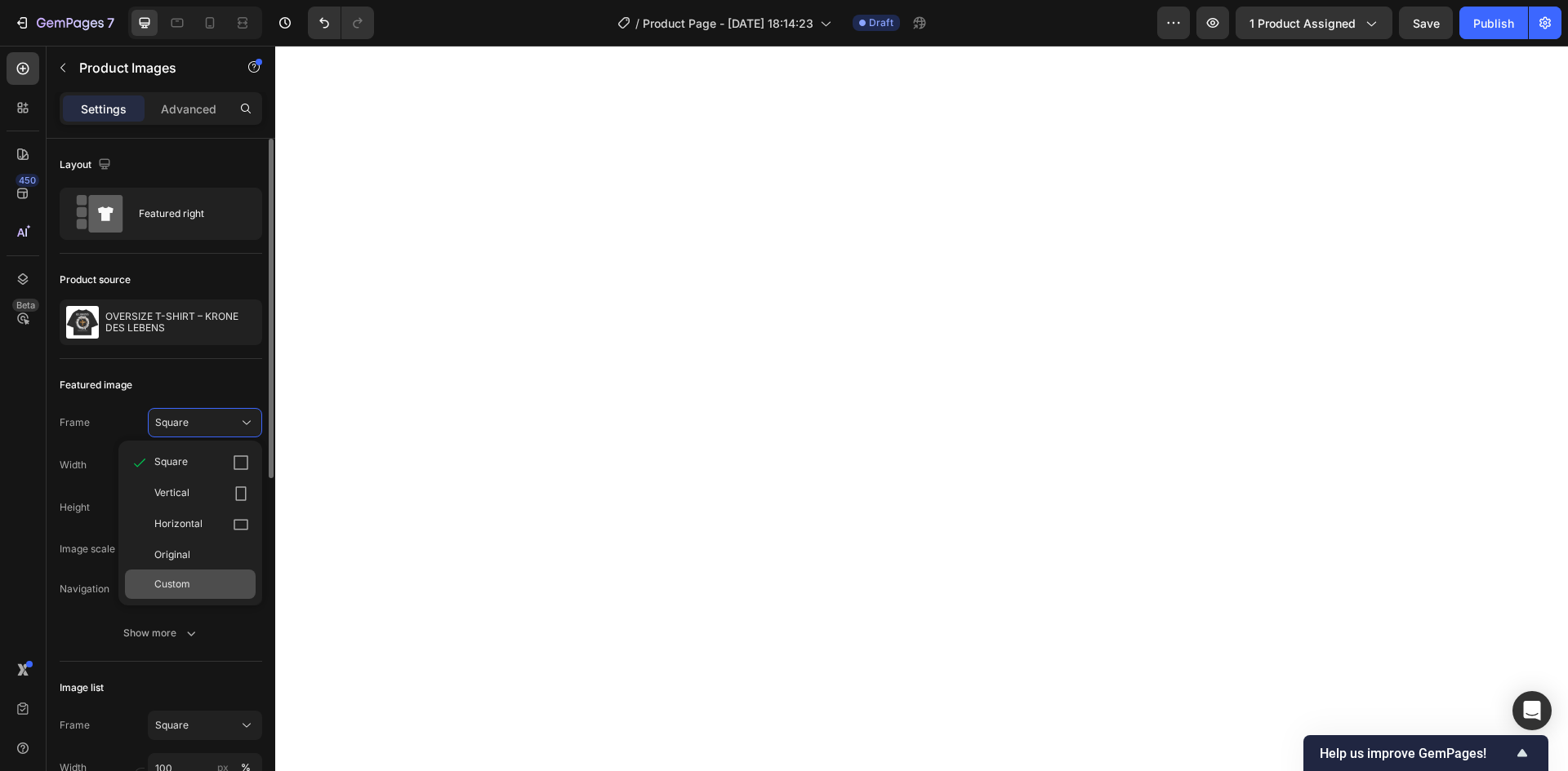
click at [188, 586] on span "Custom" at bounding box center [173, 584] width 36 height 14
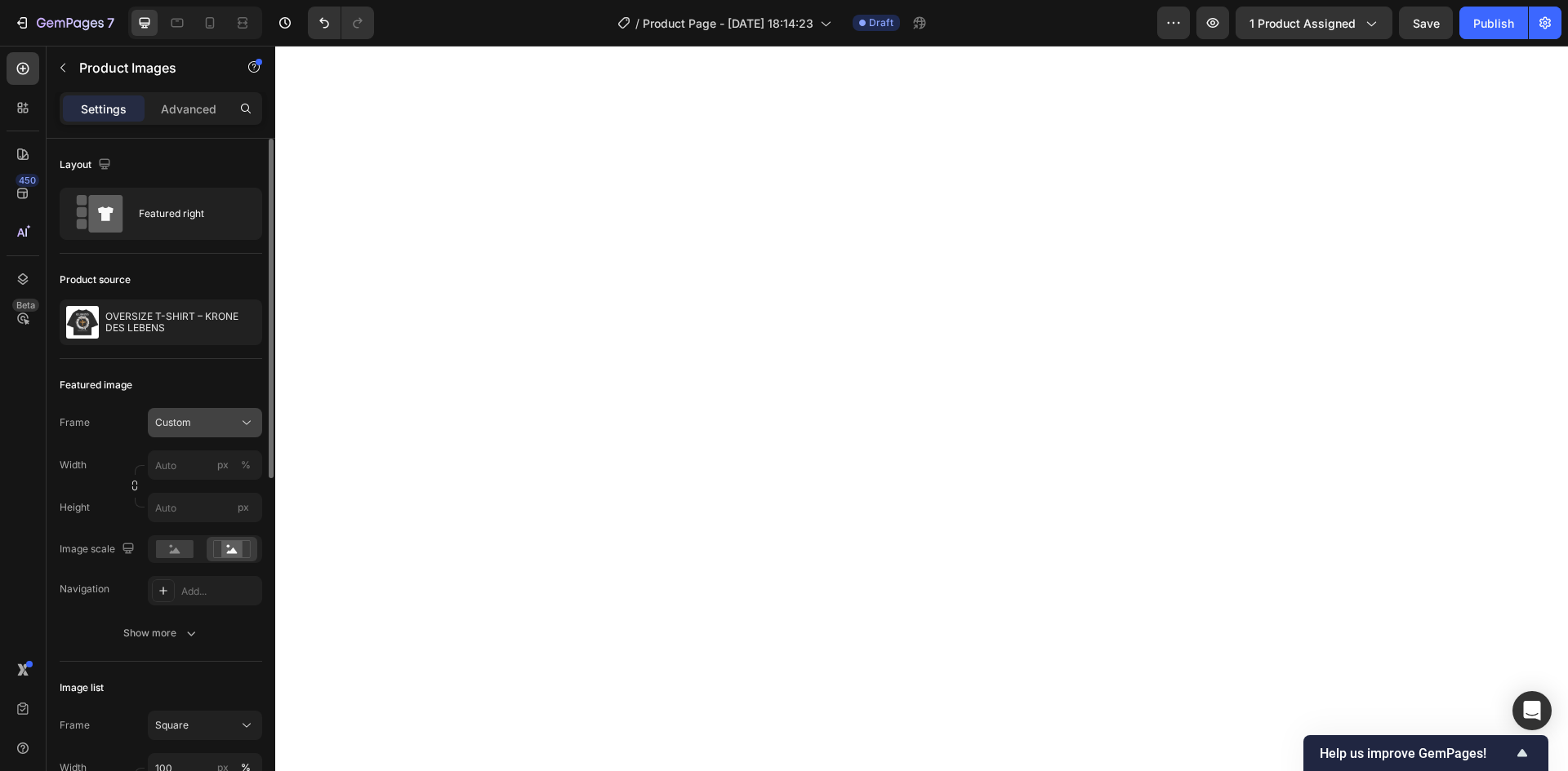
click at [197, 428] on div "Custom" at bounding box center [195, 423] width 80 height 14
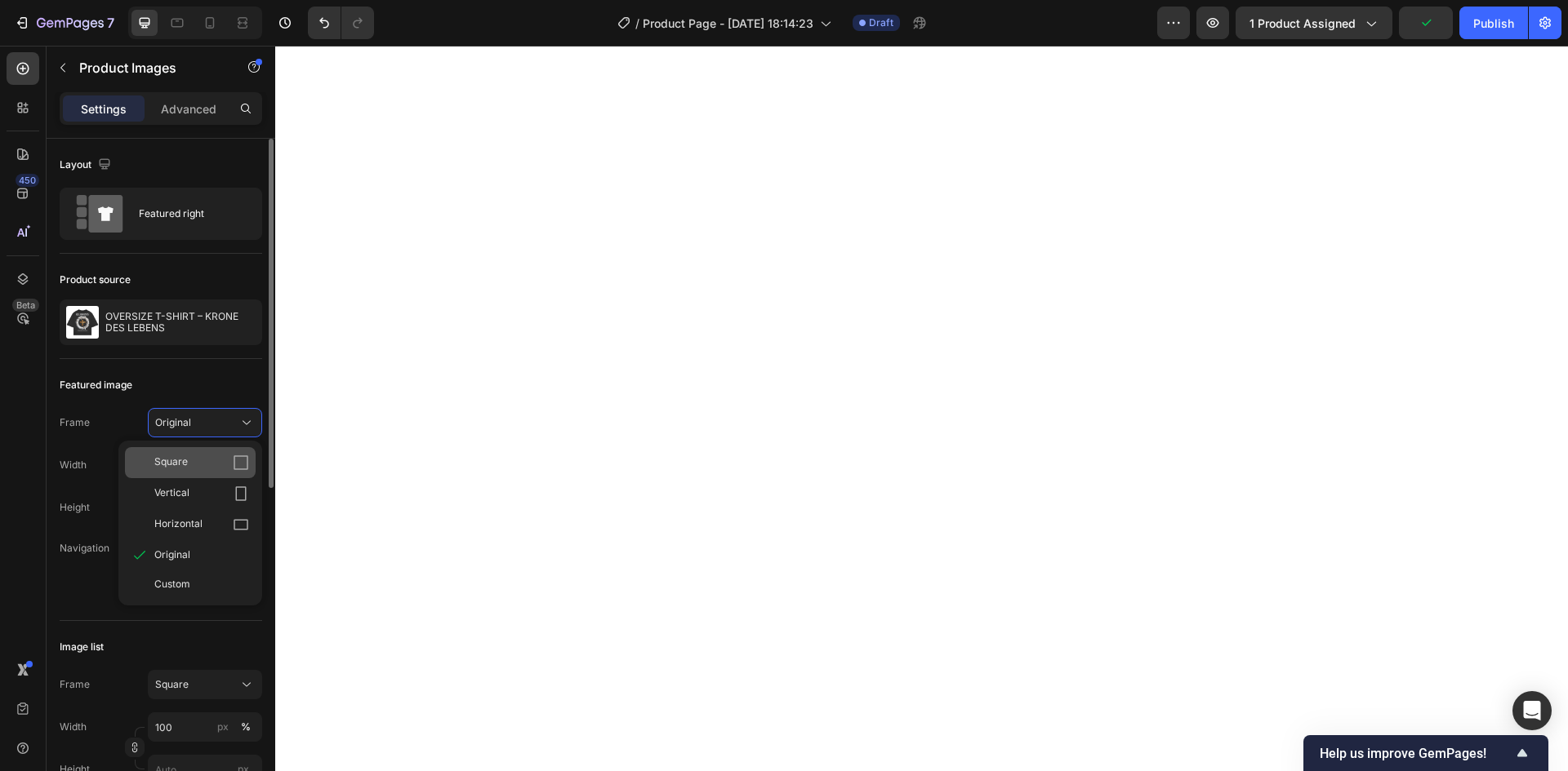
click at [199, 467] on div "Square" at bounding box center [201, 463] width 95 height 16
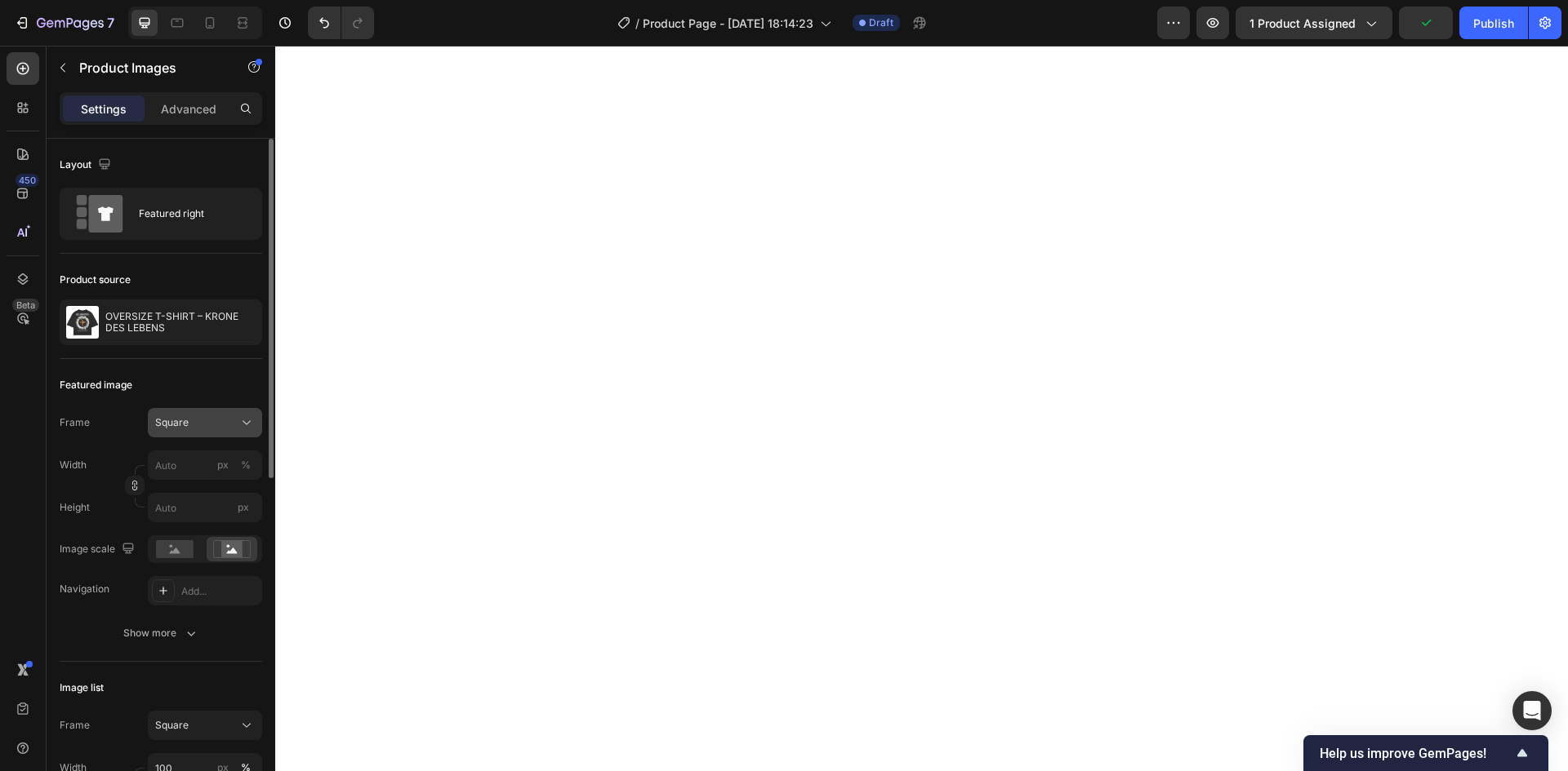
click at [201, 418] on div "Square" at bounding box center [195, 423] width 80 height 14
click at [199, 376] on div "Featured image" at bounding box center [161, 385] width 202 height 26
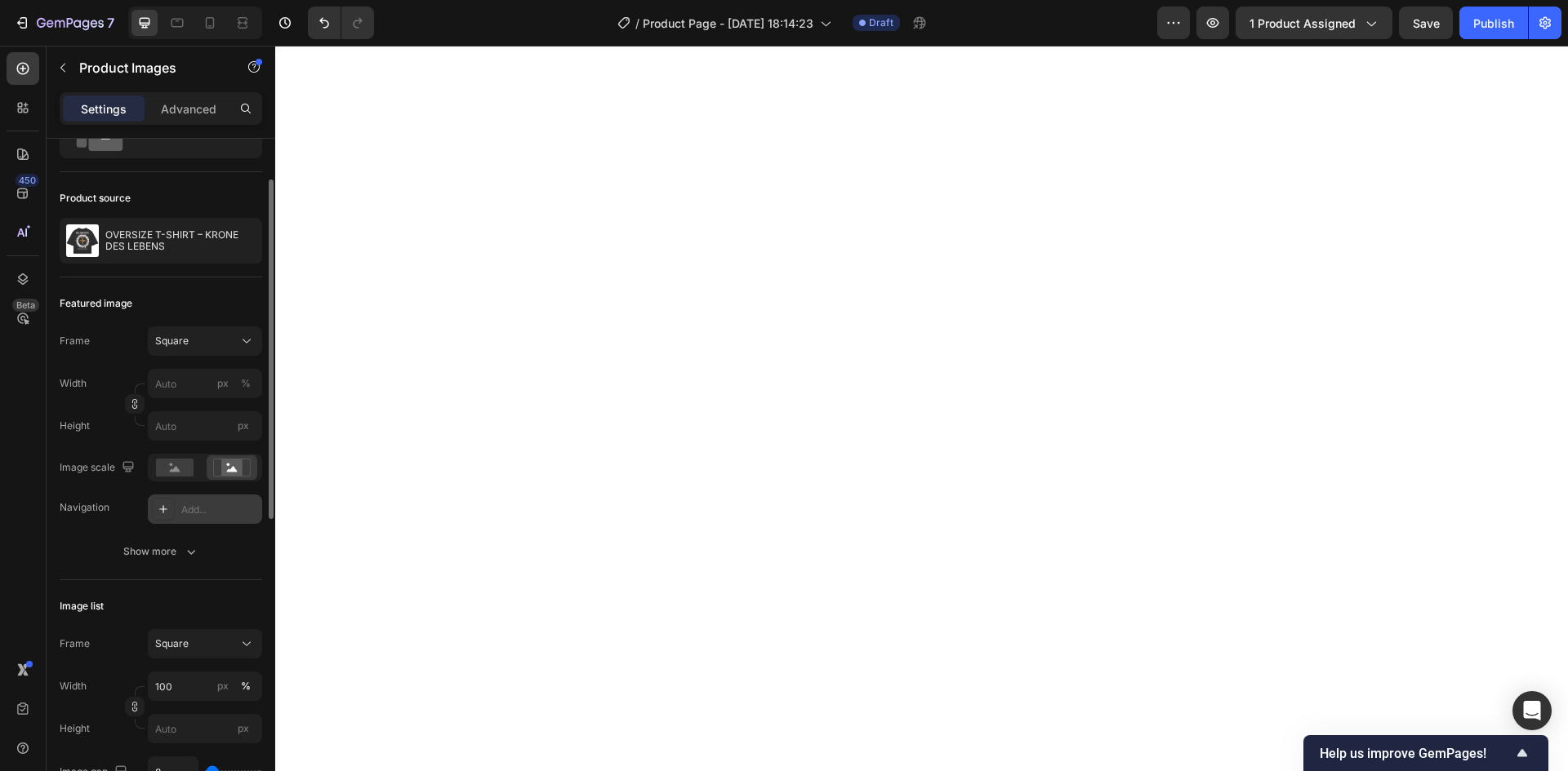
click at [164, 509] on icon at bounding box center [163, 509] width 8 height 8
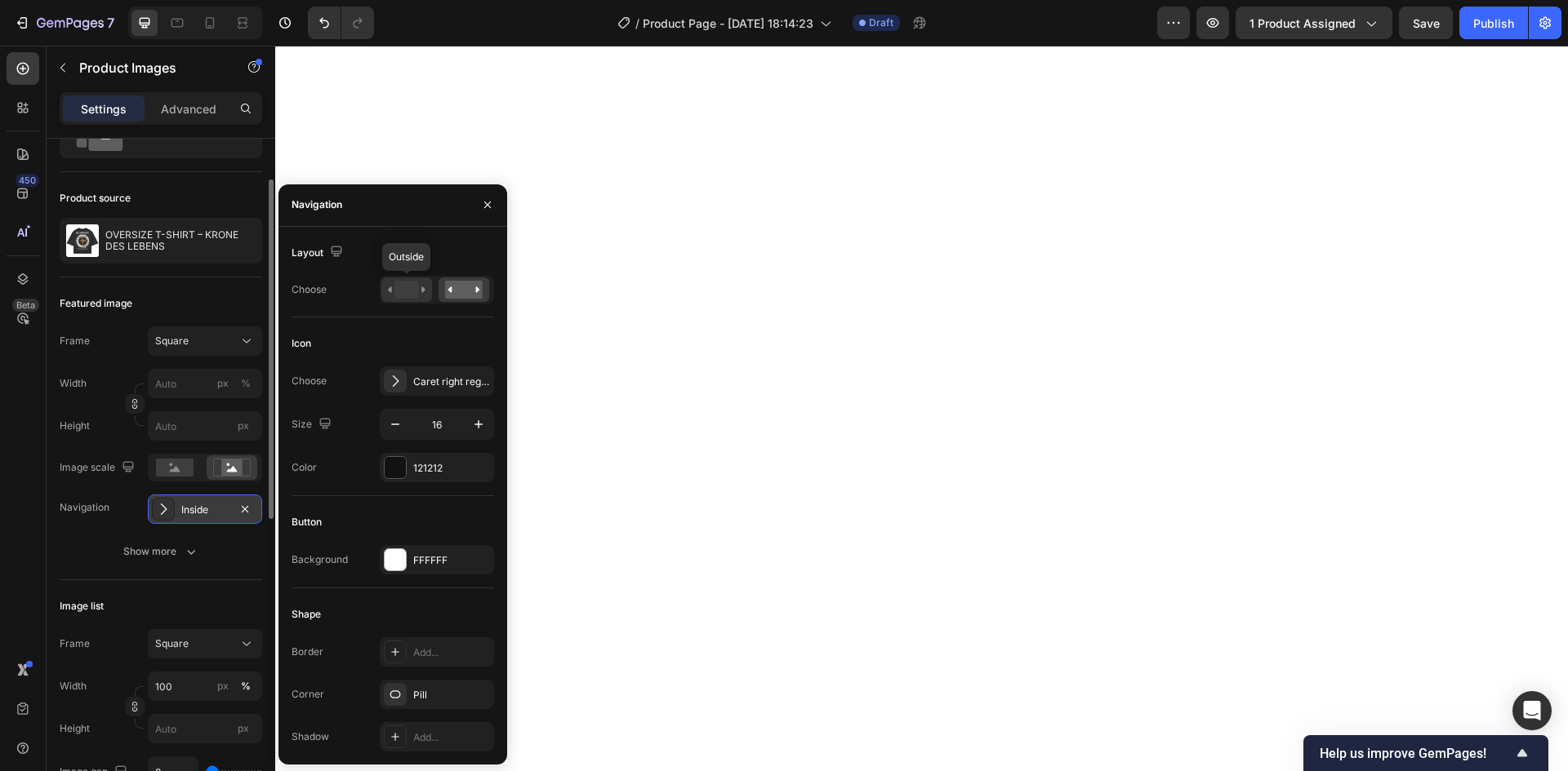
click at [422, 292] on icon at bounding box center [423, 289] width 5 height 5
click at [389, 288] on icon at bounding box center [389, 289] width 5 height 5
click at [384, 289] on div at bounding box center [406, 289] width 51 height 24
click at [393, 289] on icon at bounding box center [406, 290] width 38 height 18
click at [429, 289] on div at bounding box center [406, 289] width 51 height 24
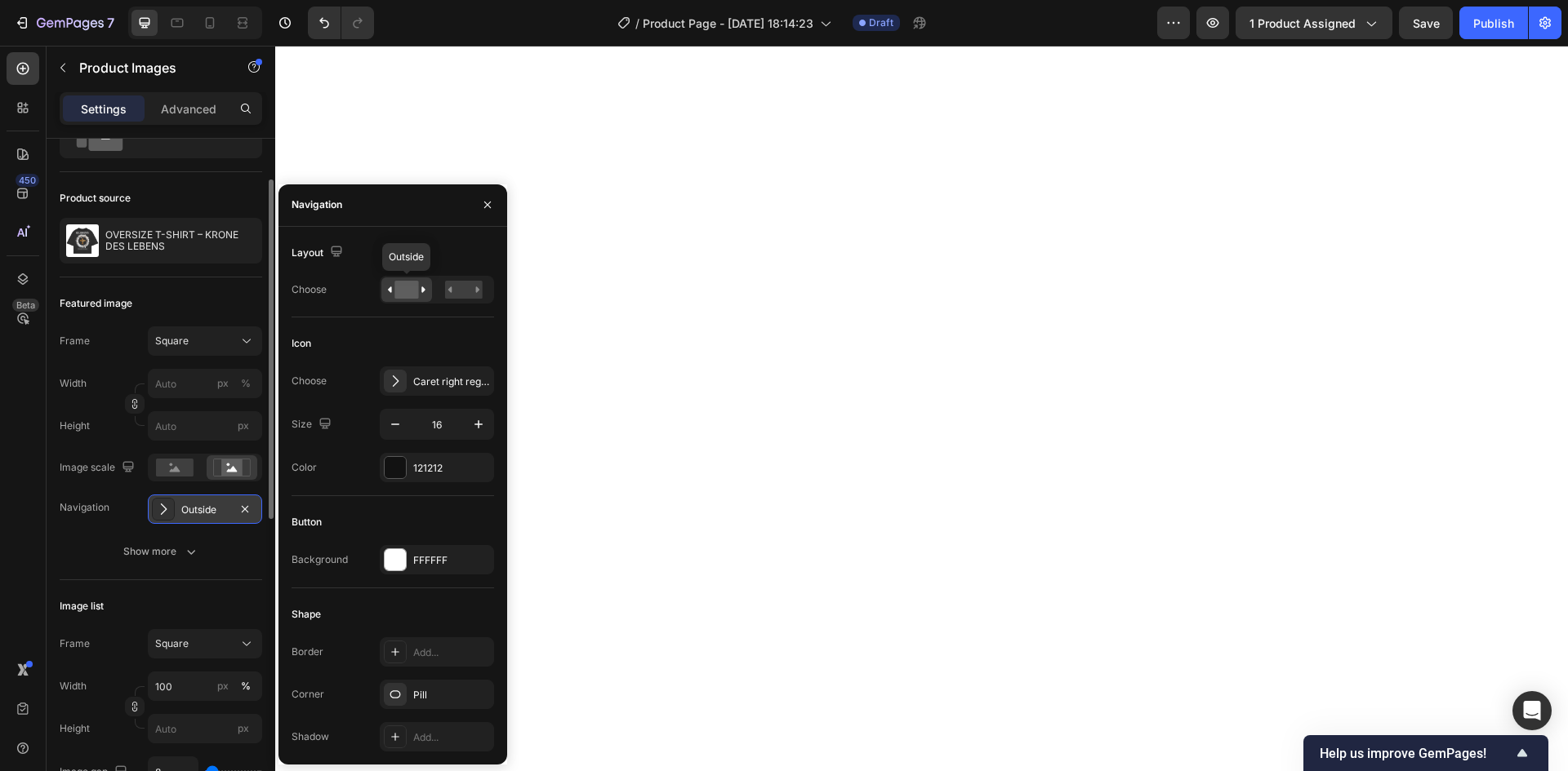
click at [426, 288] on div at bounding box center [406, 289] width 51 height 24
click at [469, 293] on rect at bounding box center [464, 290] width 38 height 18
click at [408, 290] on rect at bounding box center [406, 290] width 23 height 18
click at [480, 291] on rect at bounding box center [464, 290] width 38 height 18
click at [415, 290] on rect at bounding box center [406, 290] width 23 height 18
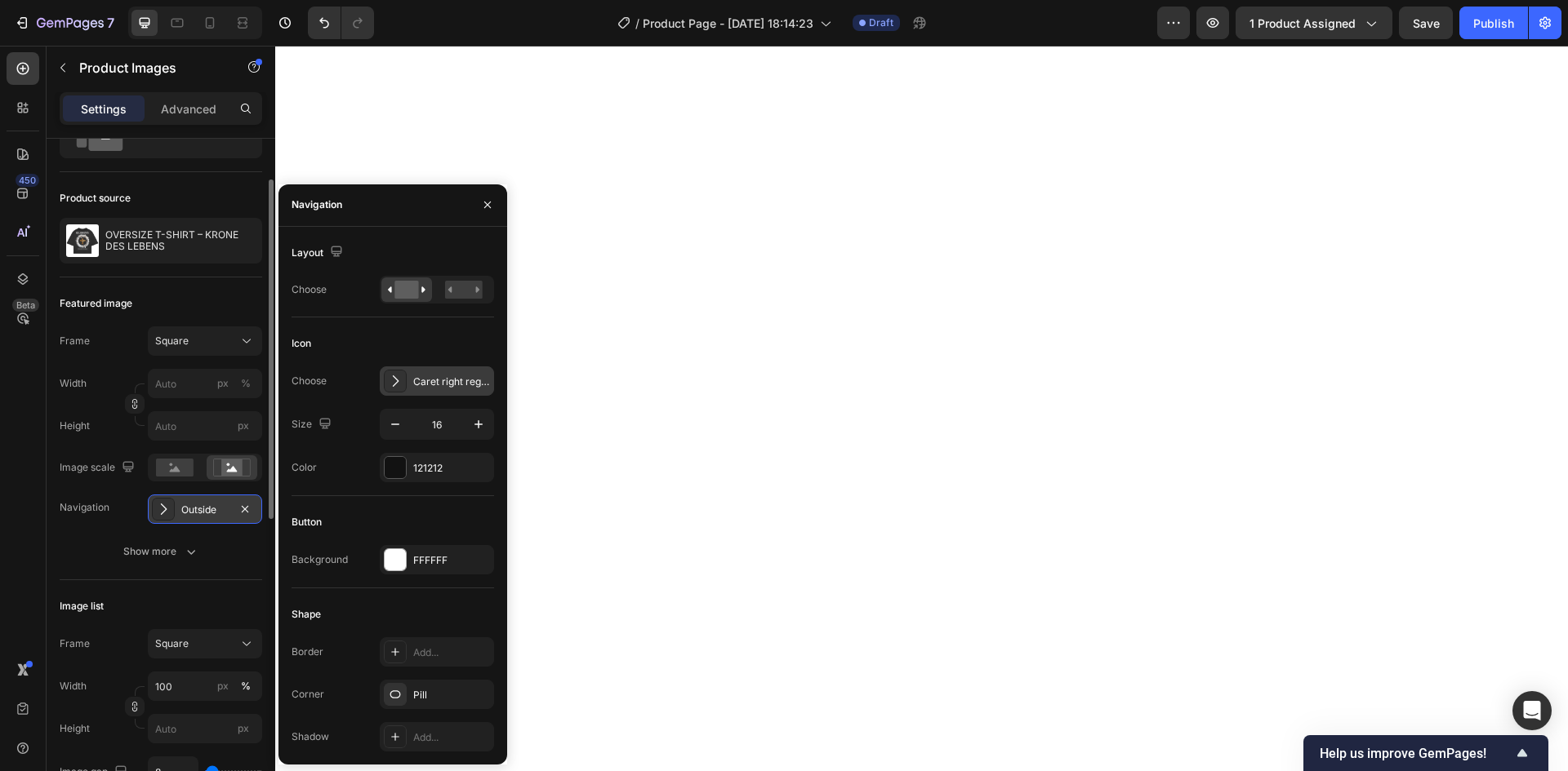
click at [398, 378] on icon at bounding box center [395, 381] width 16 height 16
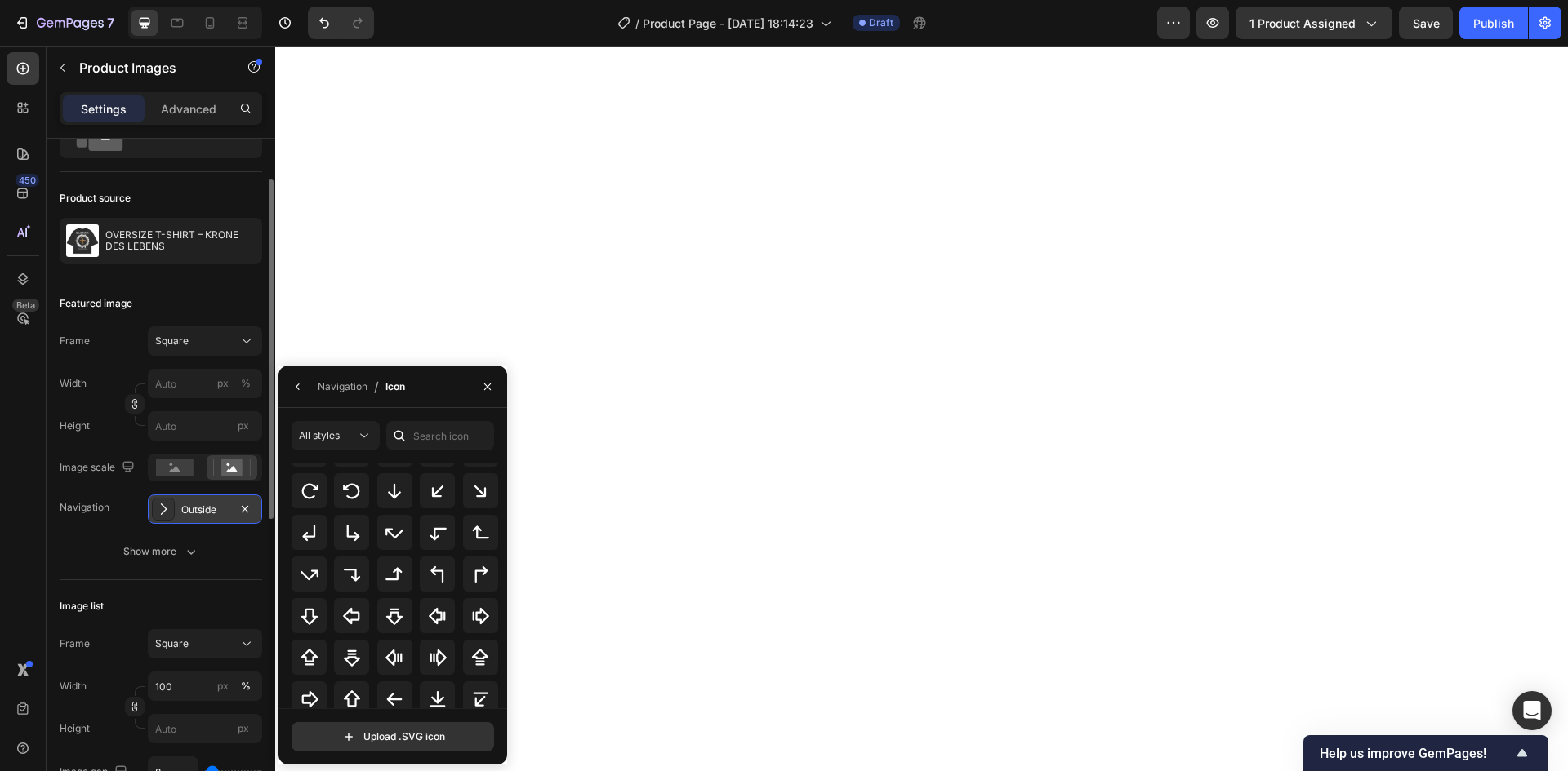
scroll to position [492, 0]
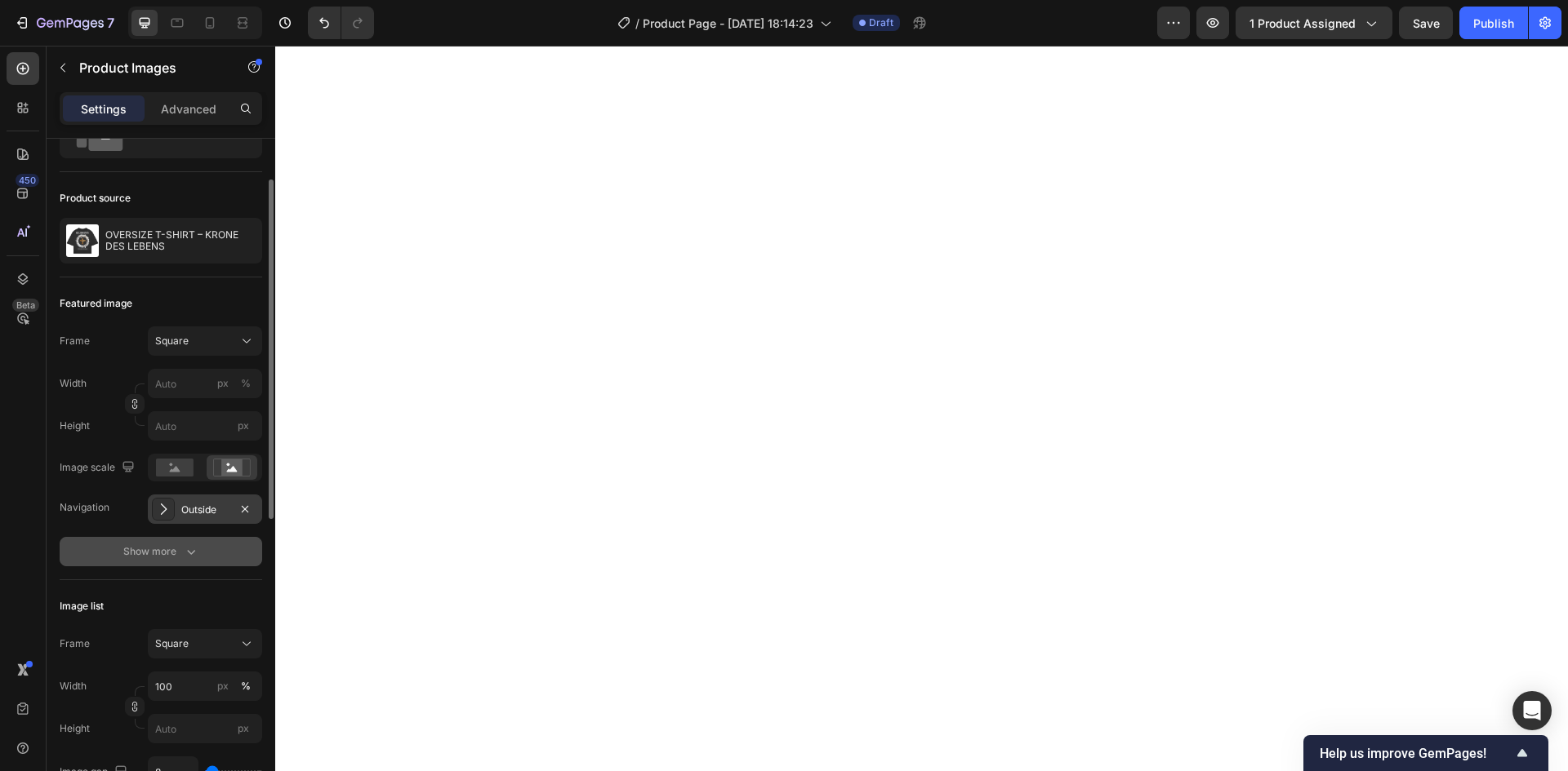
click at [209, 548] on button "Show more" at bounding box center [161, 552] width 202 height 30
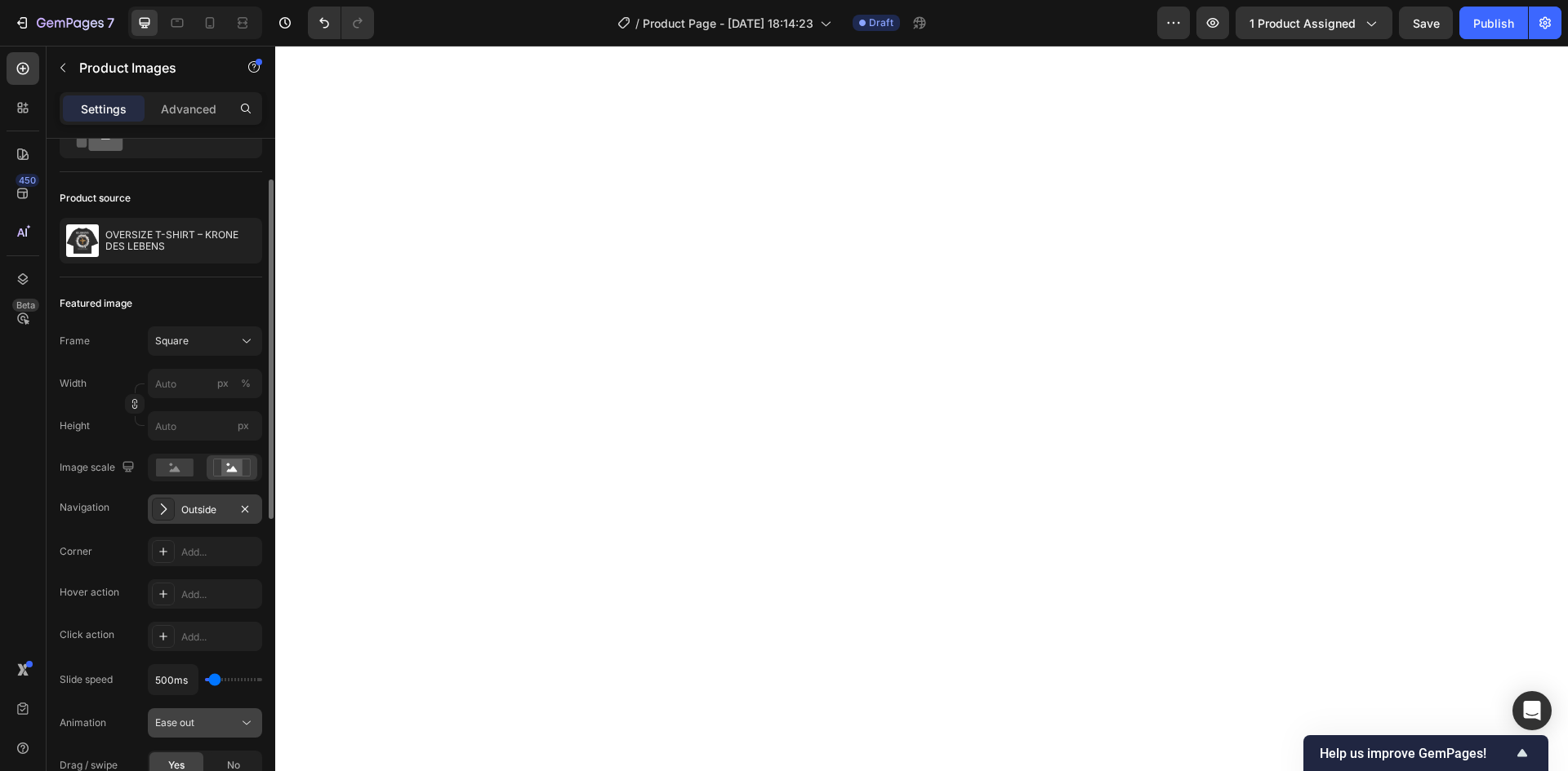
scroll to position [163, 0]
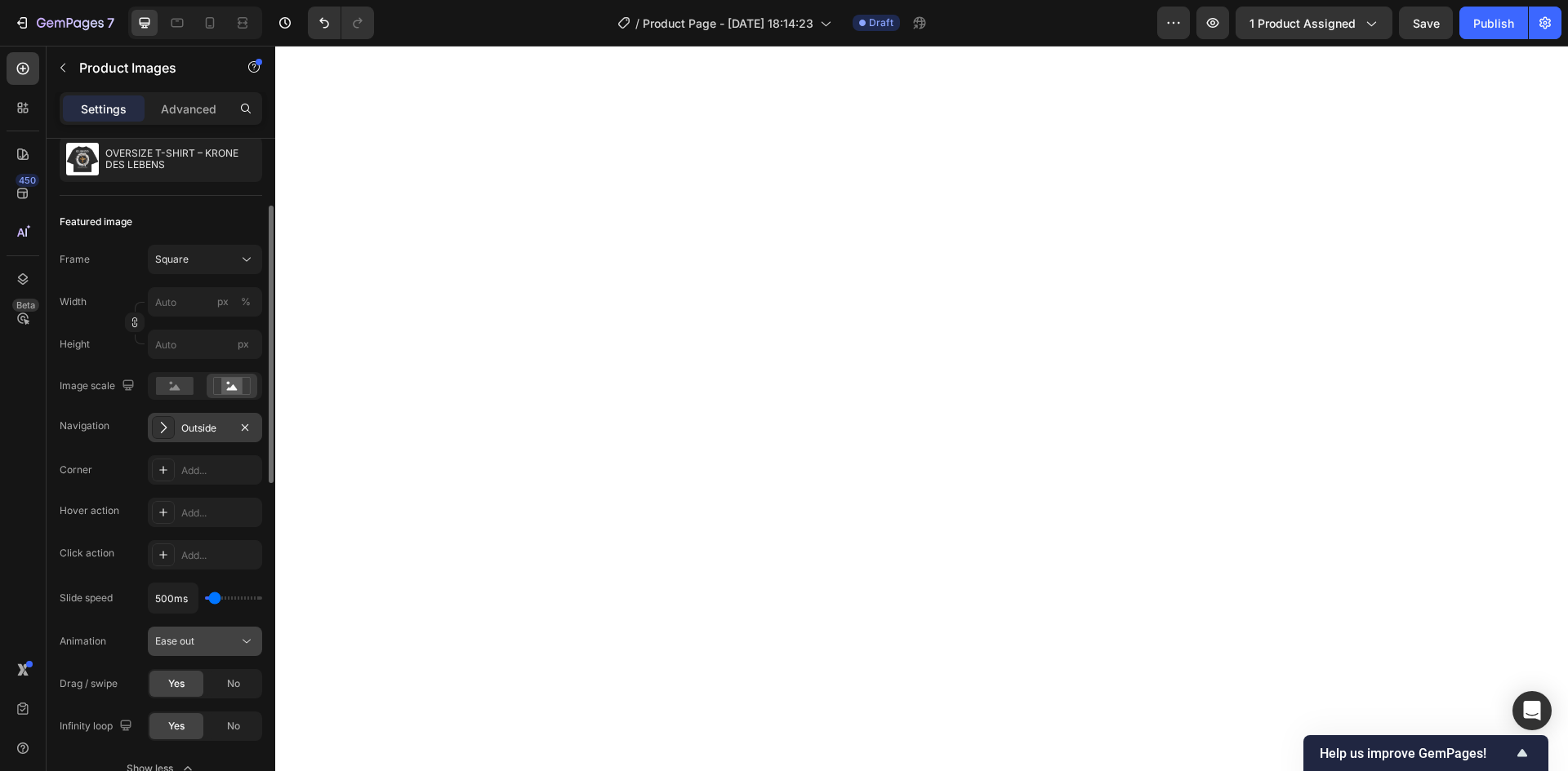
click at [255, 643] on button "Ease out" at bounding box center [205, 641] width 115 height 30
click at [254, 642] on icon at bounding box center [247, 641] width 16 height 16
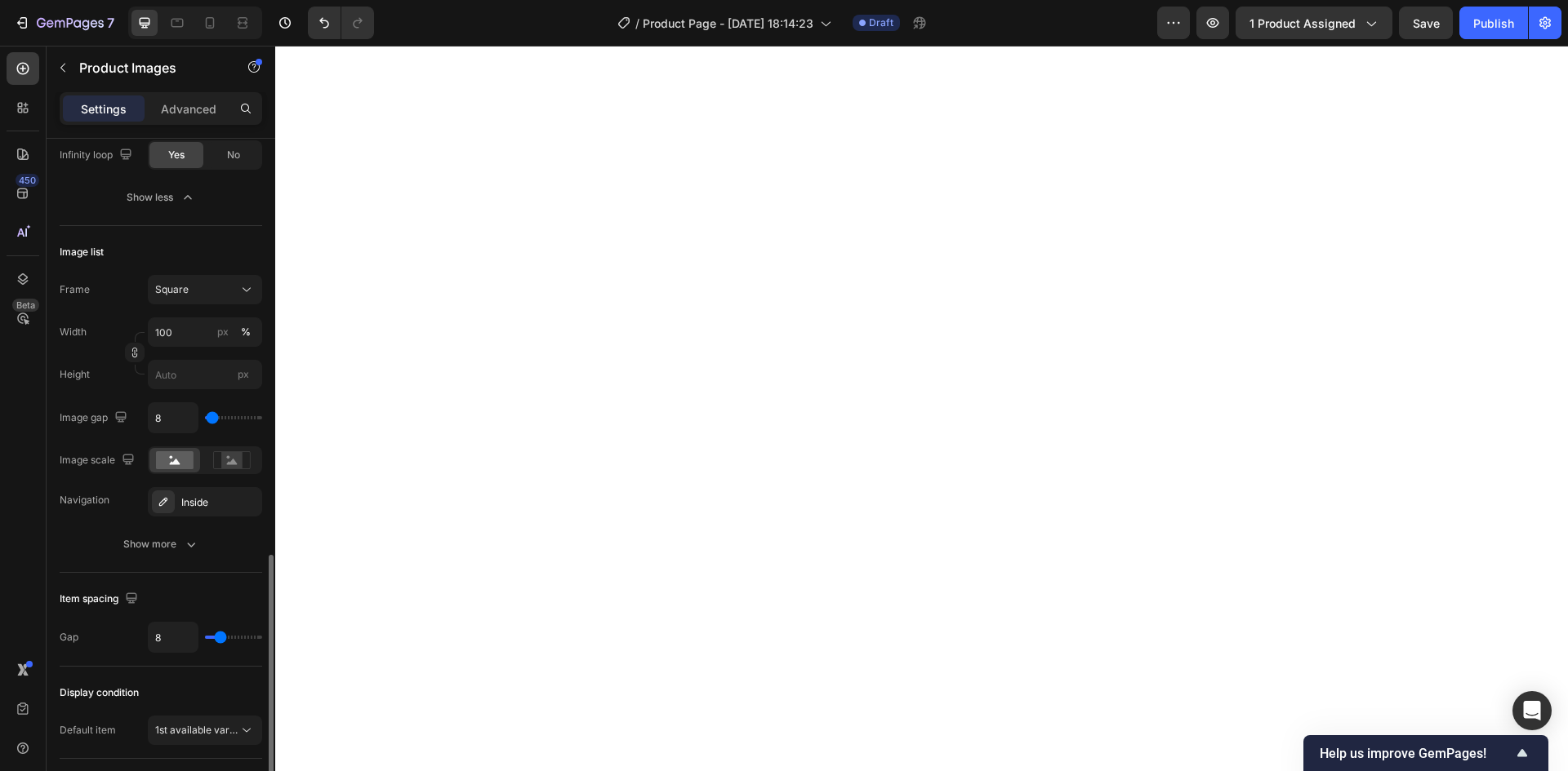
scroll to position [816, 0]
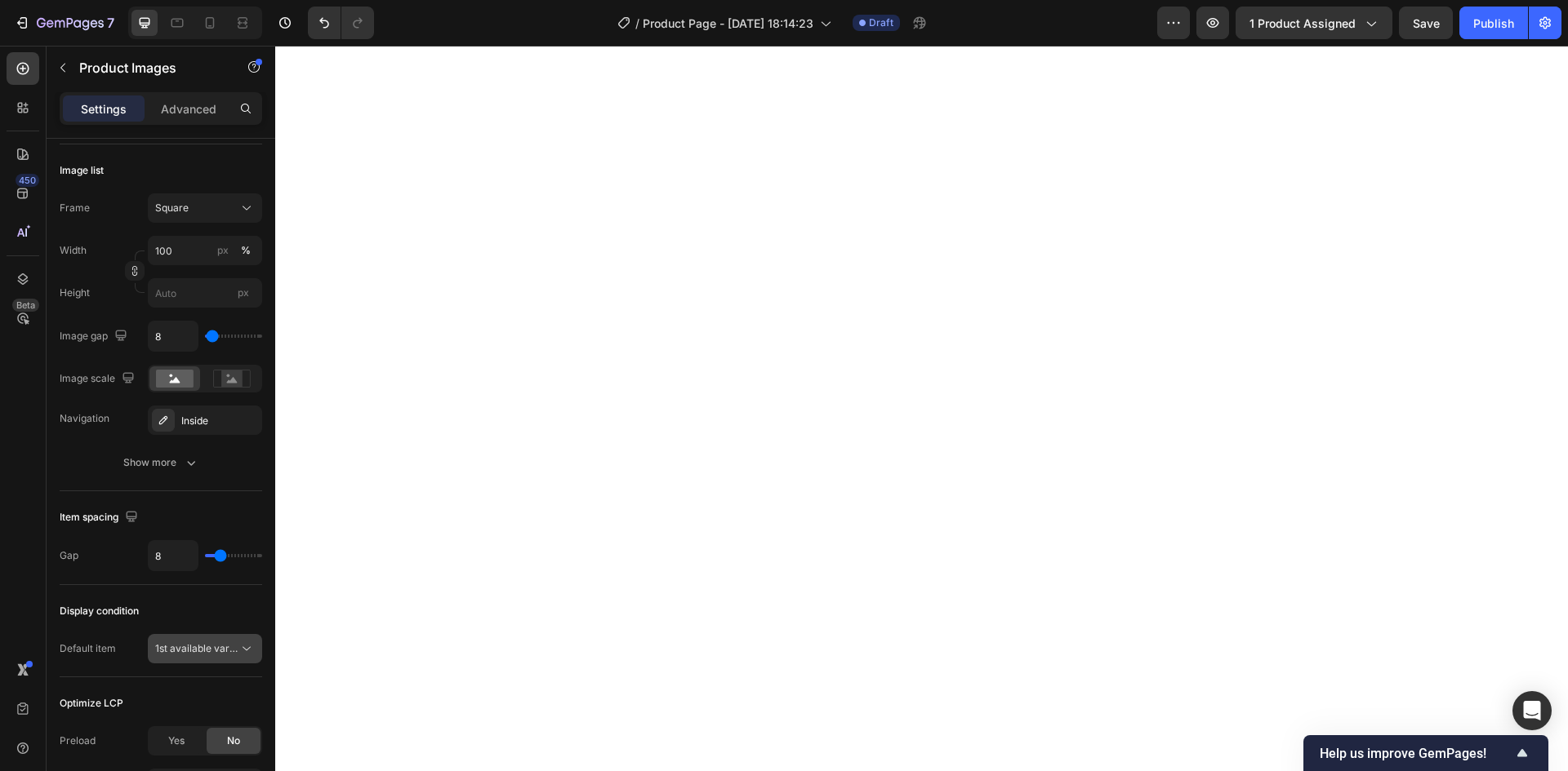
click at [200, 649] on span "1st available variant" at bounding box center [201, 648] width 91 height 13
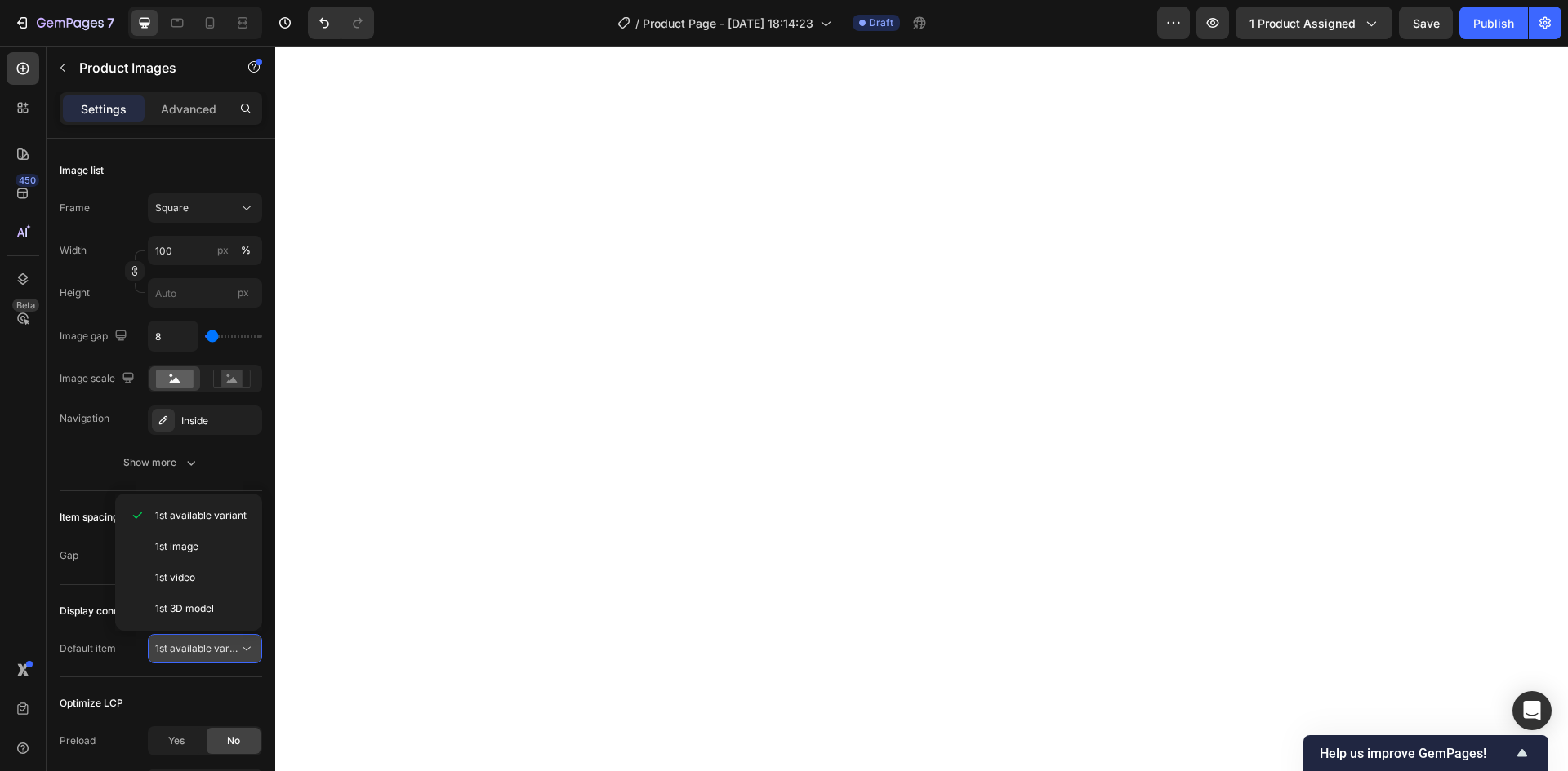
click at [200, 651] on span "1st available variant" at bounding box center [201, 648] width 91 height 13
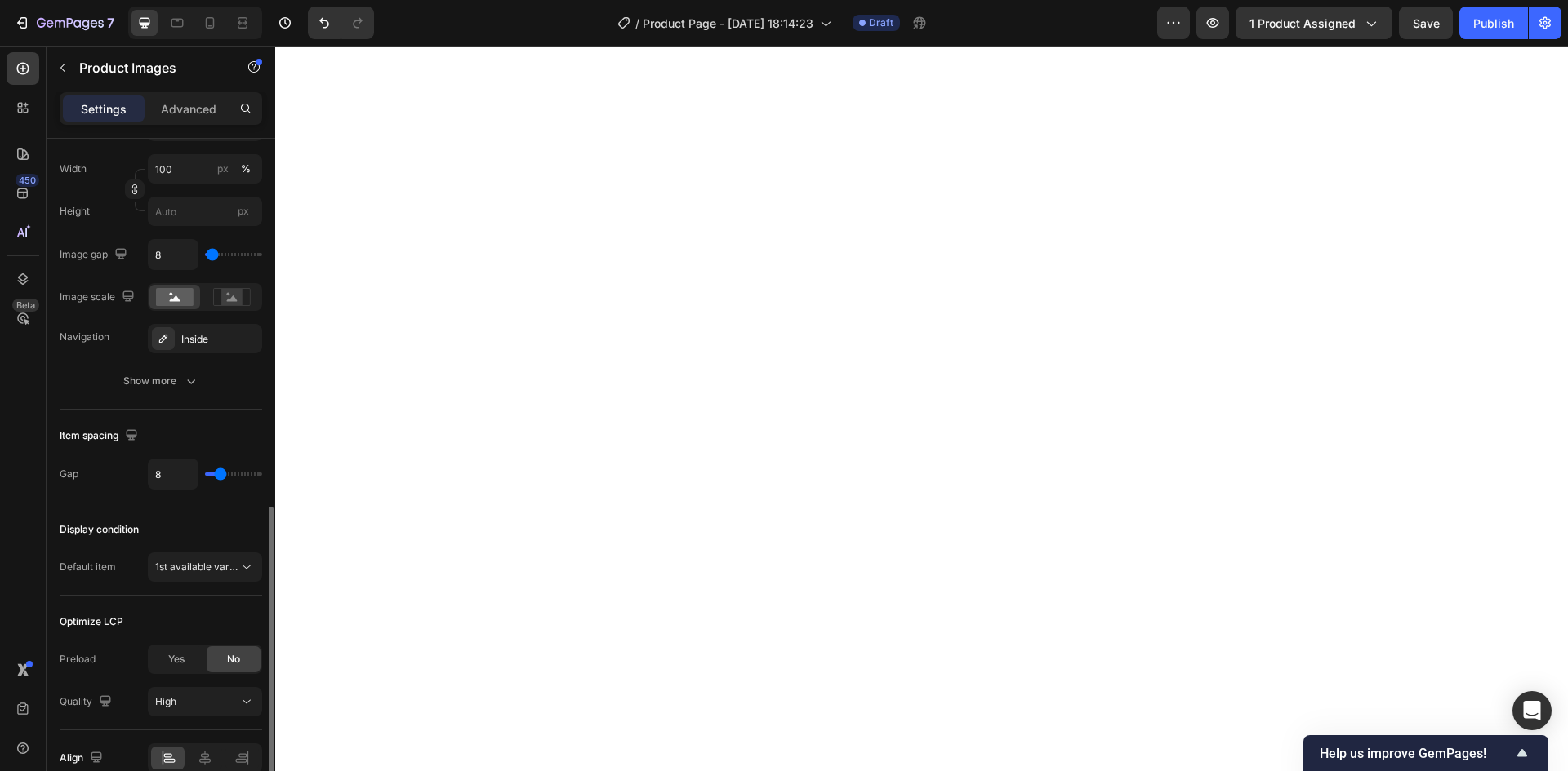
scroll to position [978, 0]
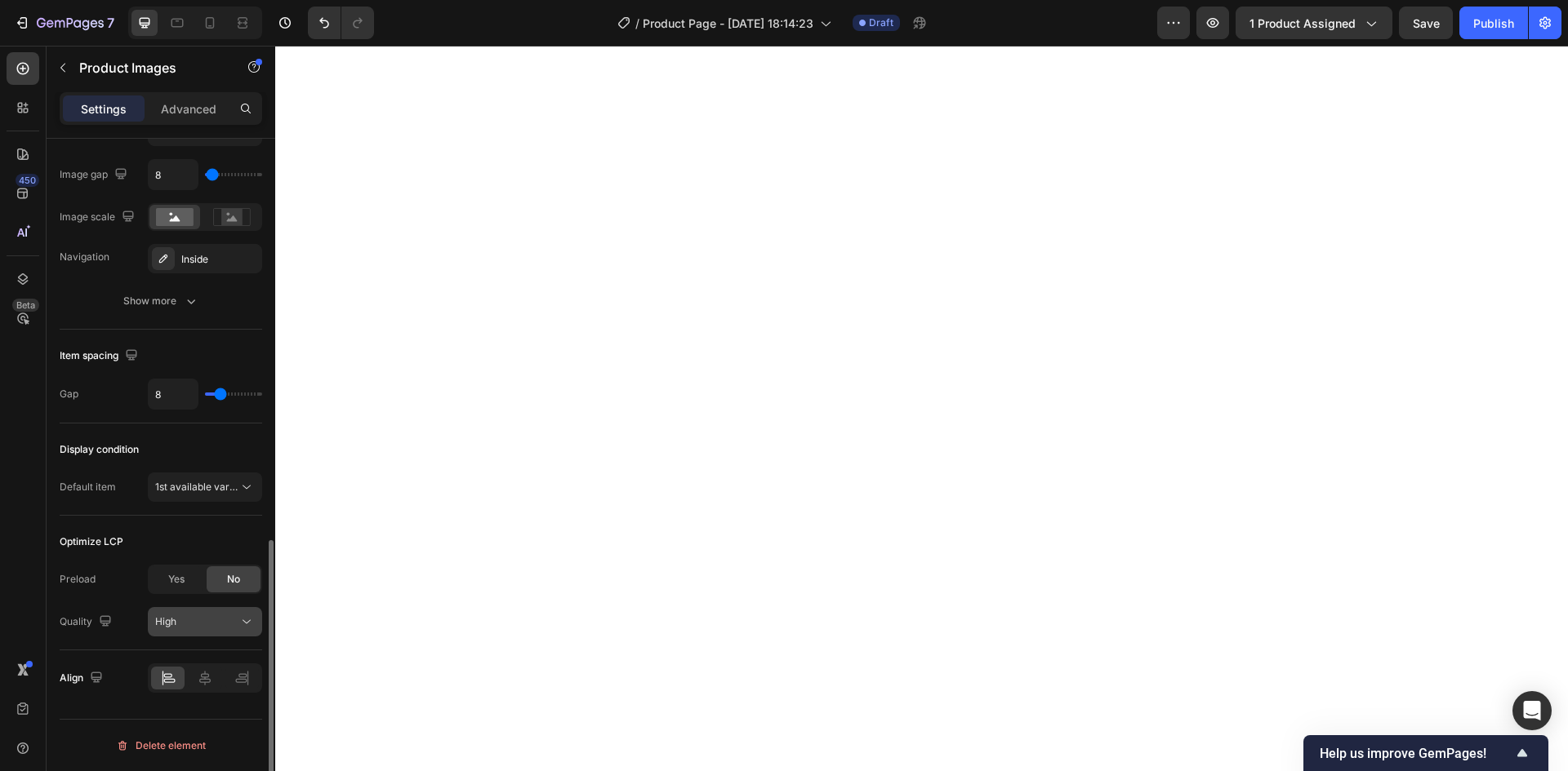
click at [224, 624] on div "High" at bounding box center [197, 622] width 83 height 14
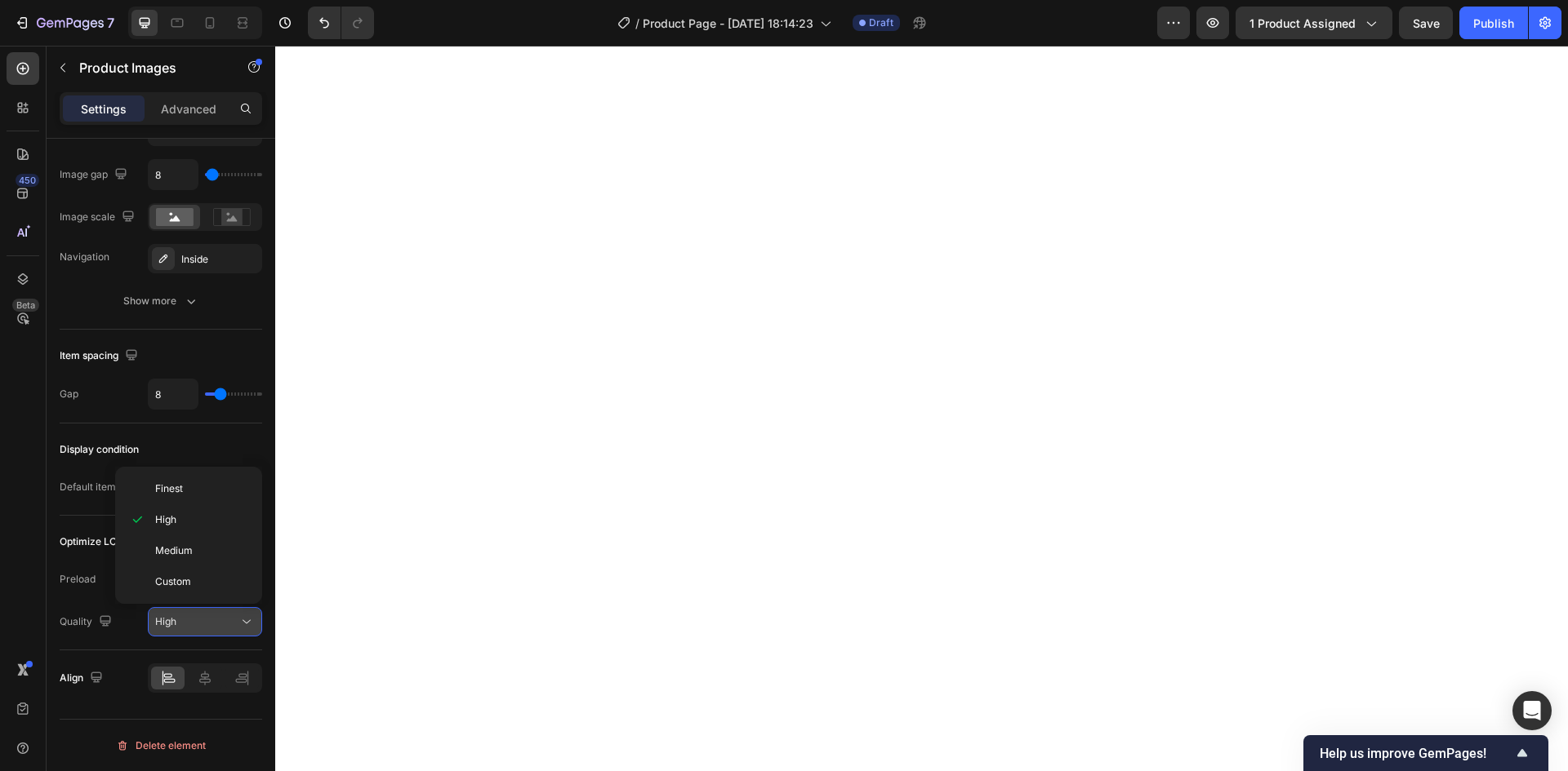
click at [222, 623] on div "High" at bounding box center [197, 622] width 83 height 14
click at [237, 624] on div "High" at bounding box center [197, 622] width 83 height 14
click at [191, 488] on p "Finest" at bounding box center [201, 488] width 93 height 14
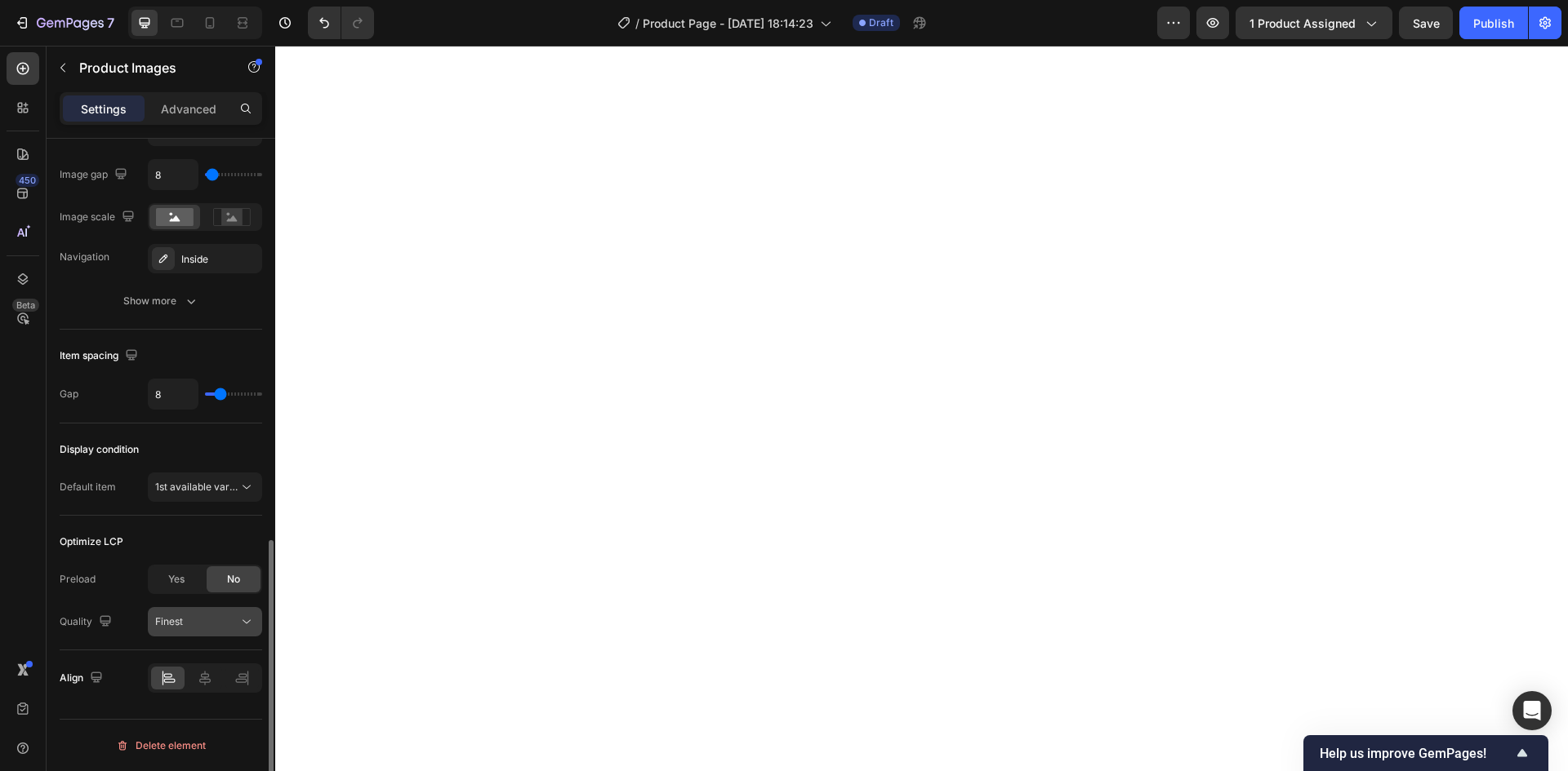
click at [215, 625] on div "Finest" at bounding box center [197, 622] width 83 height 14
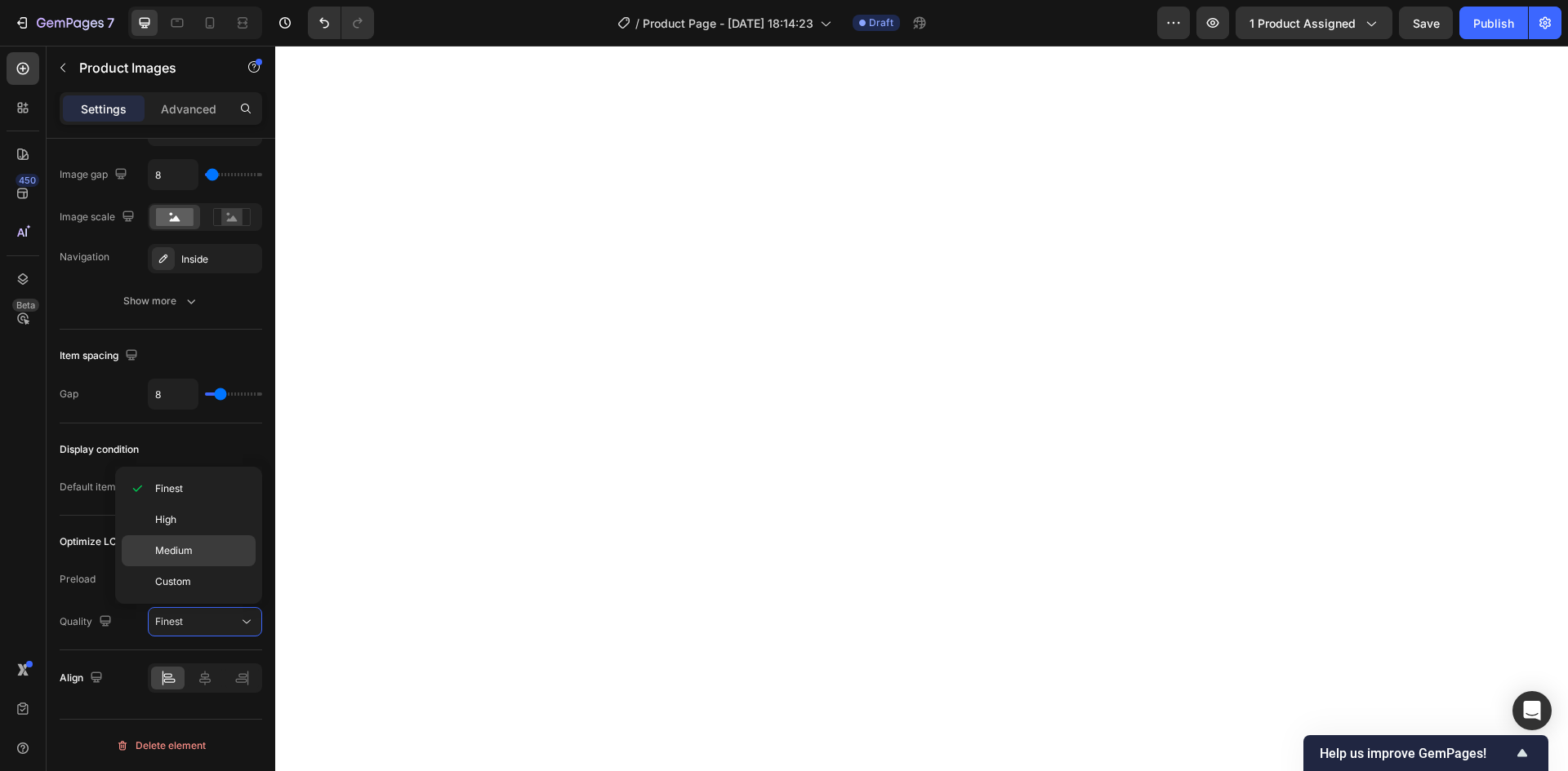
click at [196, 551] on p "Medium" at bounding box center [201, 551] width 93 height 14
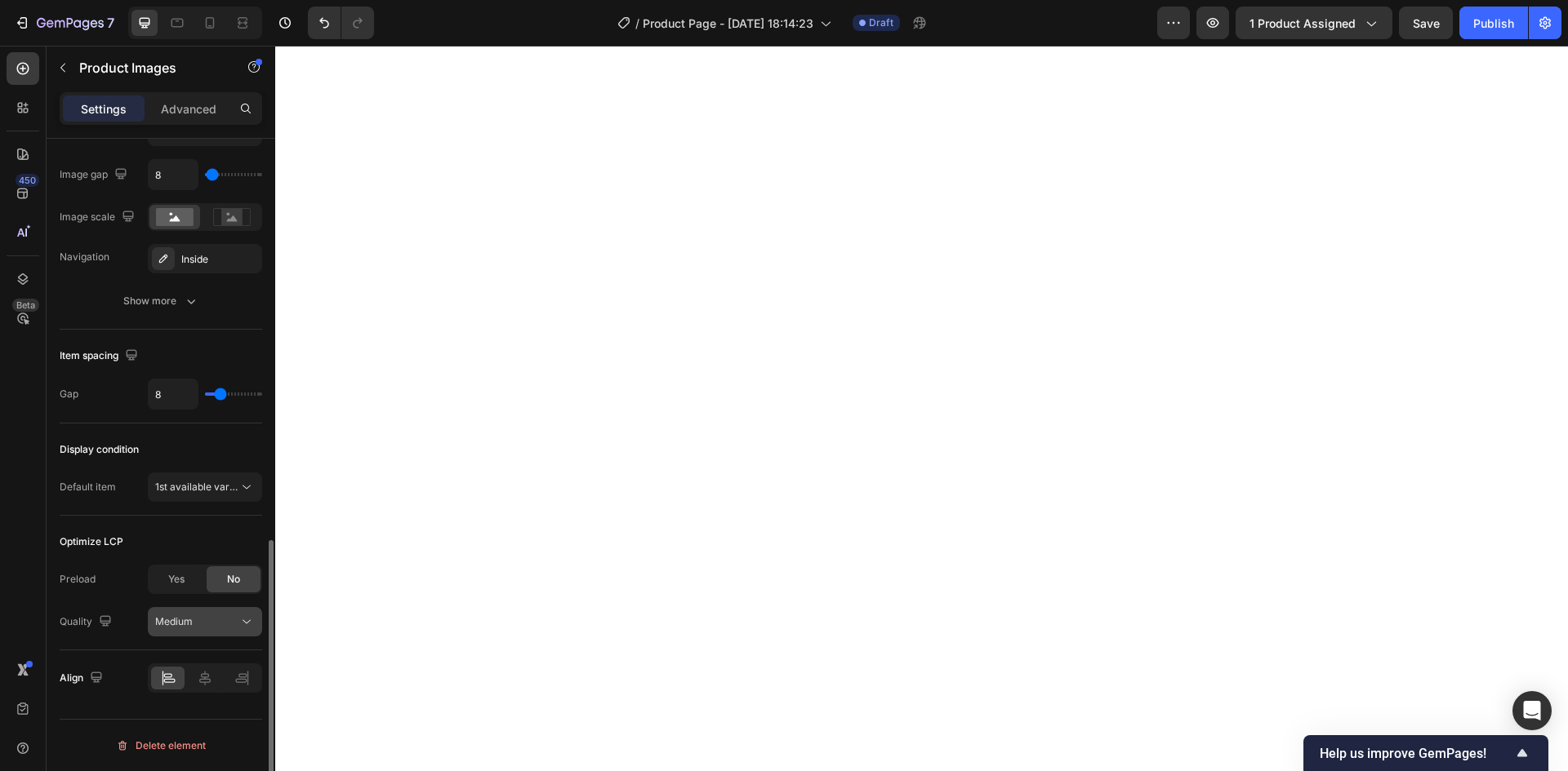
click at [237, 625] on div "Medium" at bounding box center [197, 622] width 83 height 14
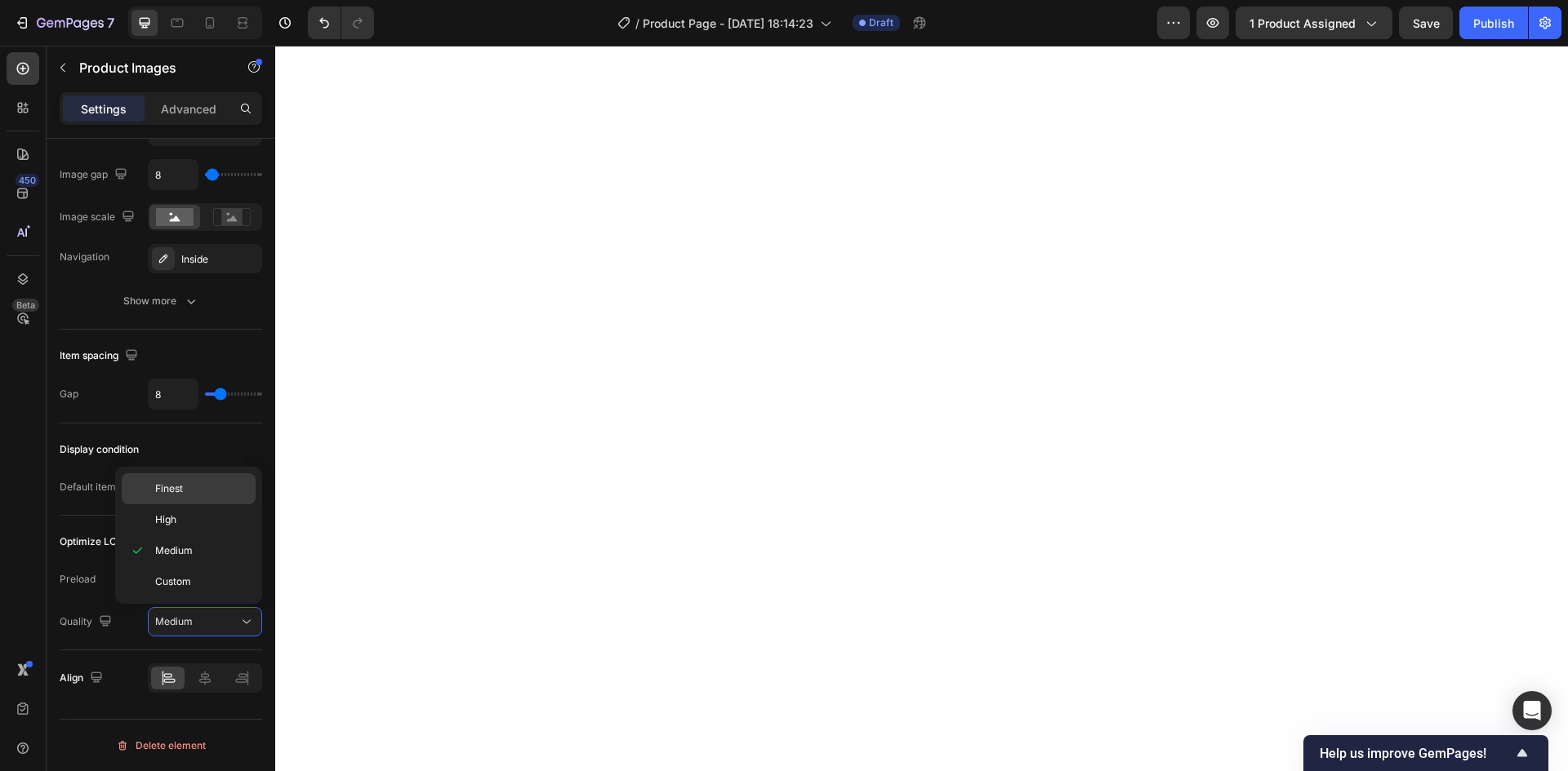
click at [180, 493] on span "Finest" at bounding box center [169, 488] width 28 height 14
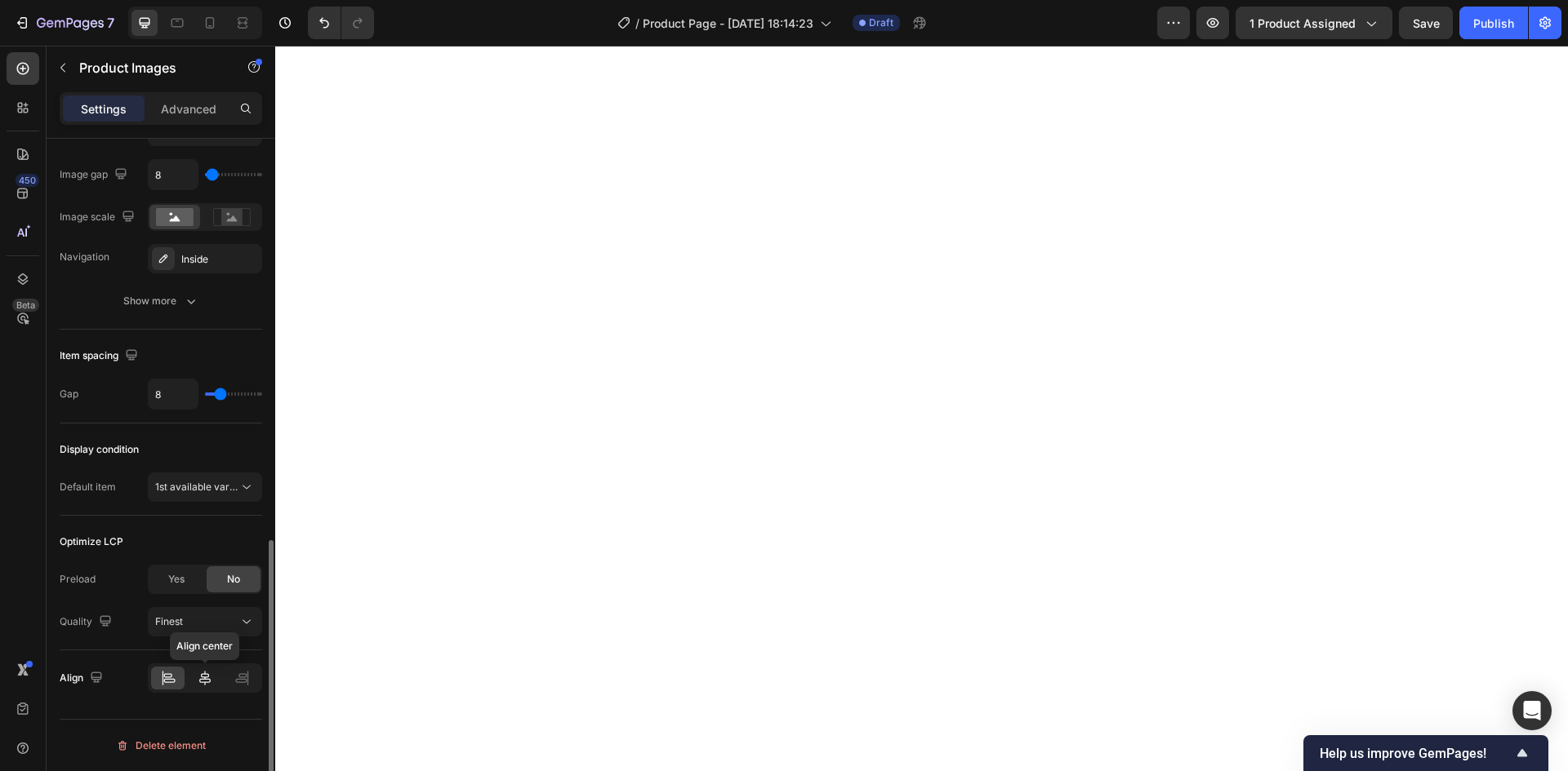
click at [203, 678] on icon at bounding box center [205, 678] width 16 height 16
click at [177, 684] on div at bounding box center [167, 678] width 33 height 23
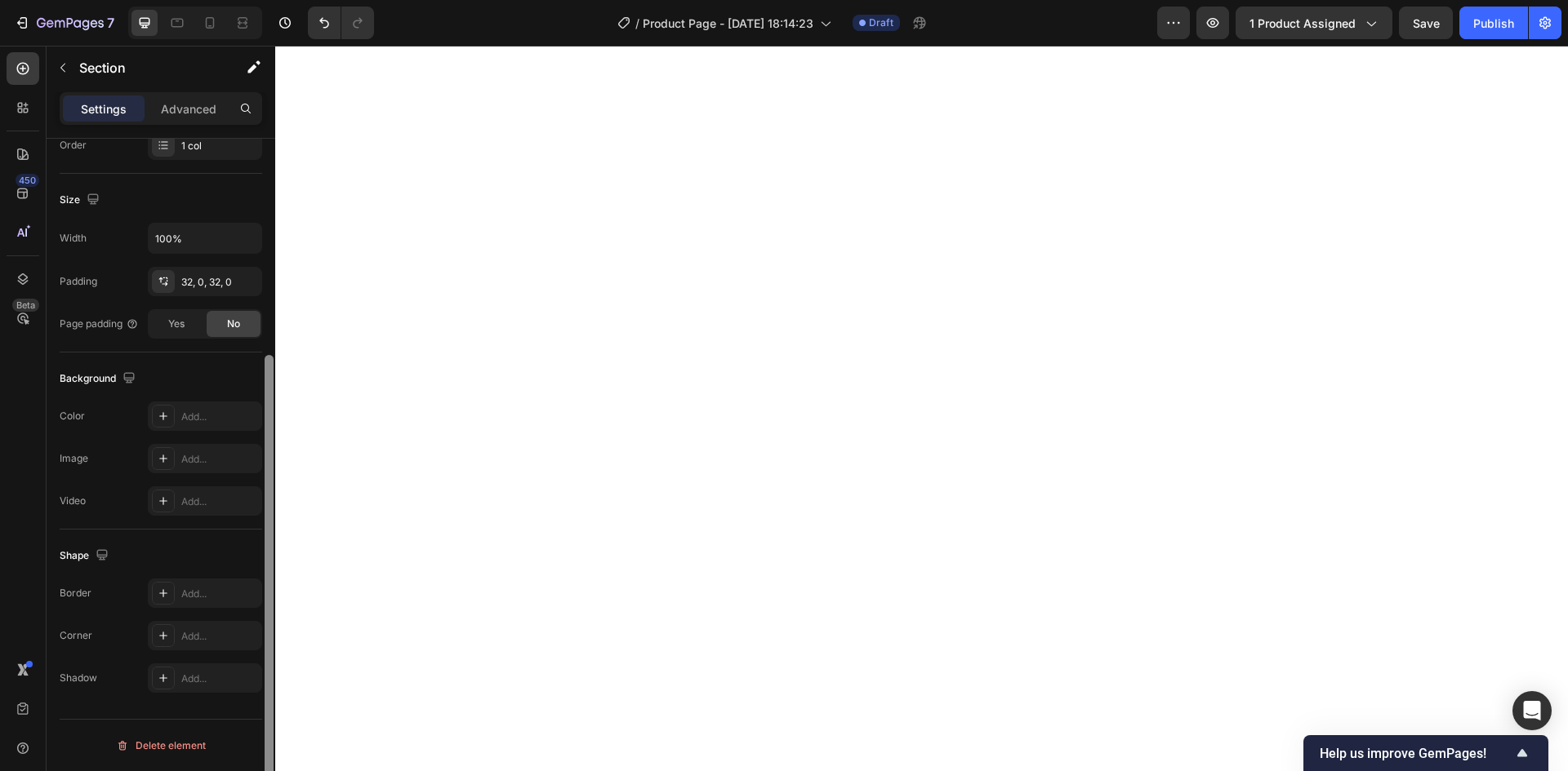
scroll to position [0, 0]
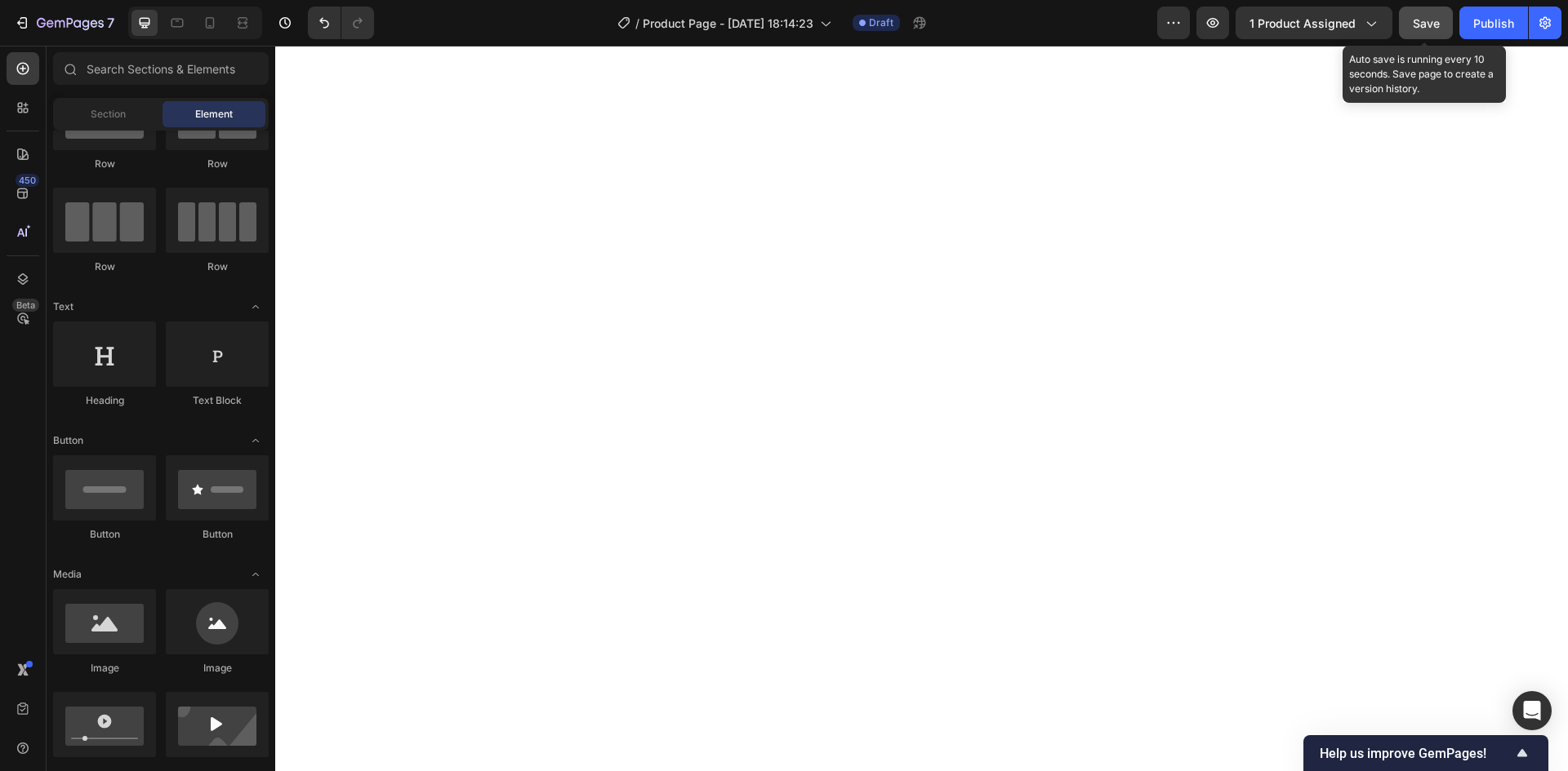
click at [1433, 23] on span "Save" at bounding box center [1426, 23] width 27 height 14
click at [1420, 23] on span "Save" at bounding box center [1426, 23] width 27 height 14
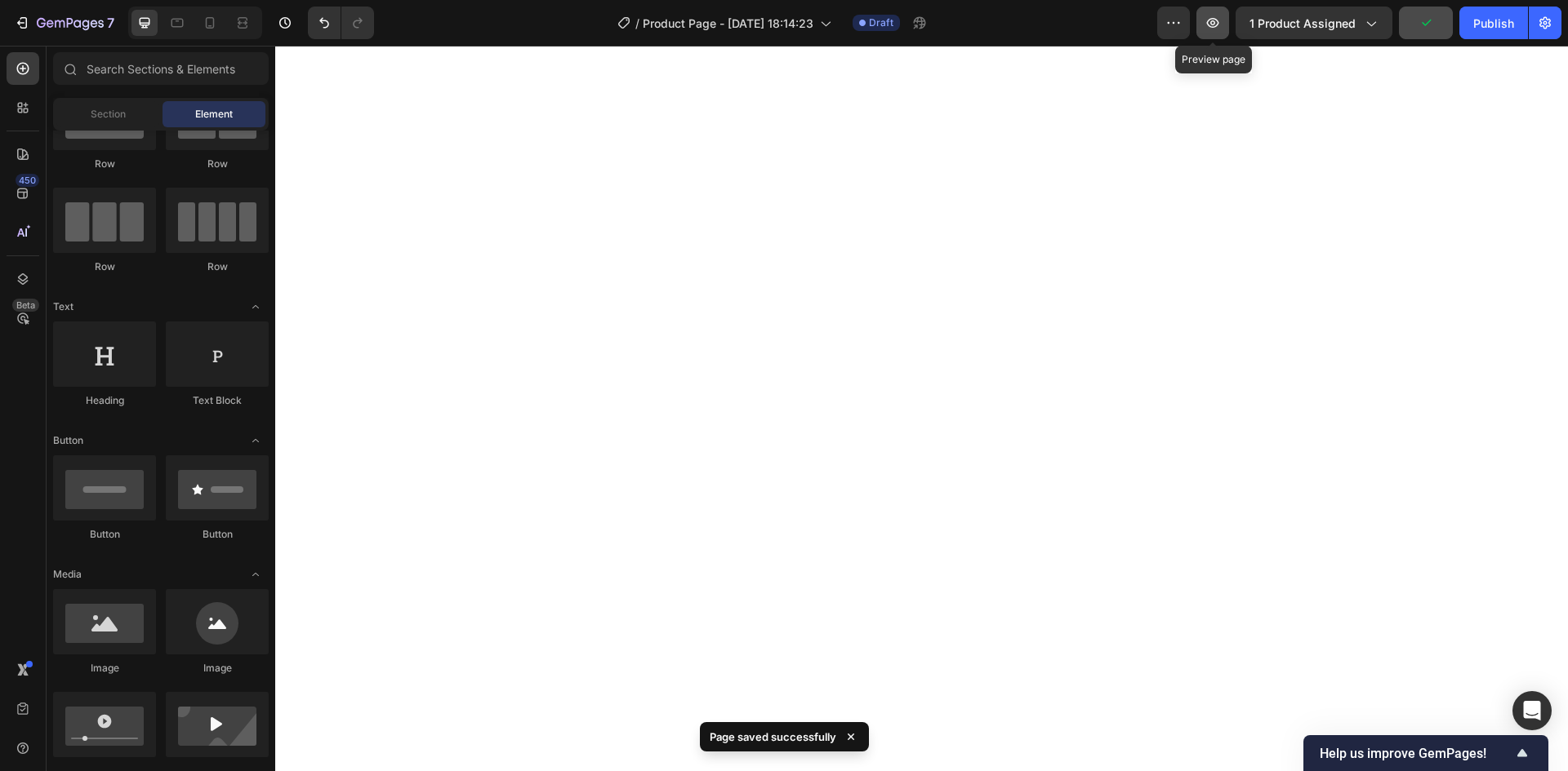
click at [1220, 20] on icon "button" at bounding box center [1212, 23] width 16 height 16
click at [1220, 16] on icon "button" at bounding box center [1212, 23] width 16 height 16
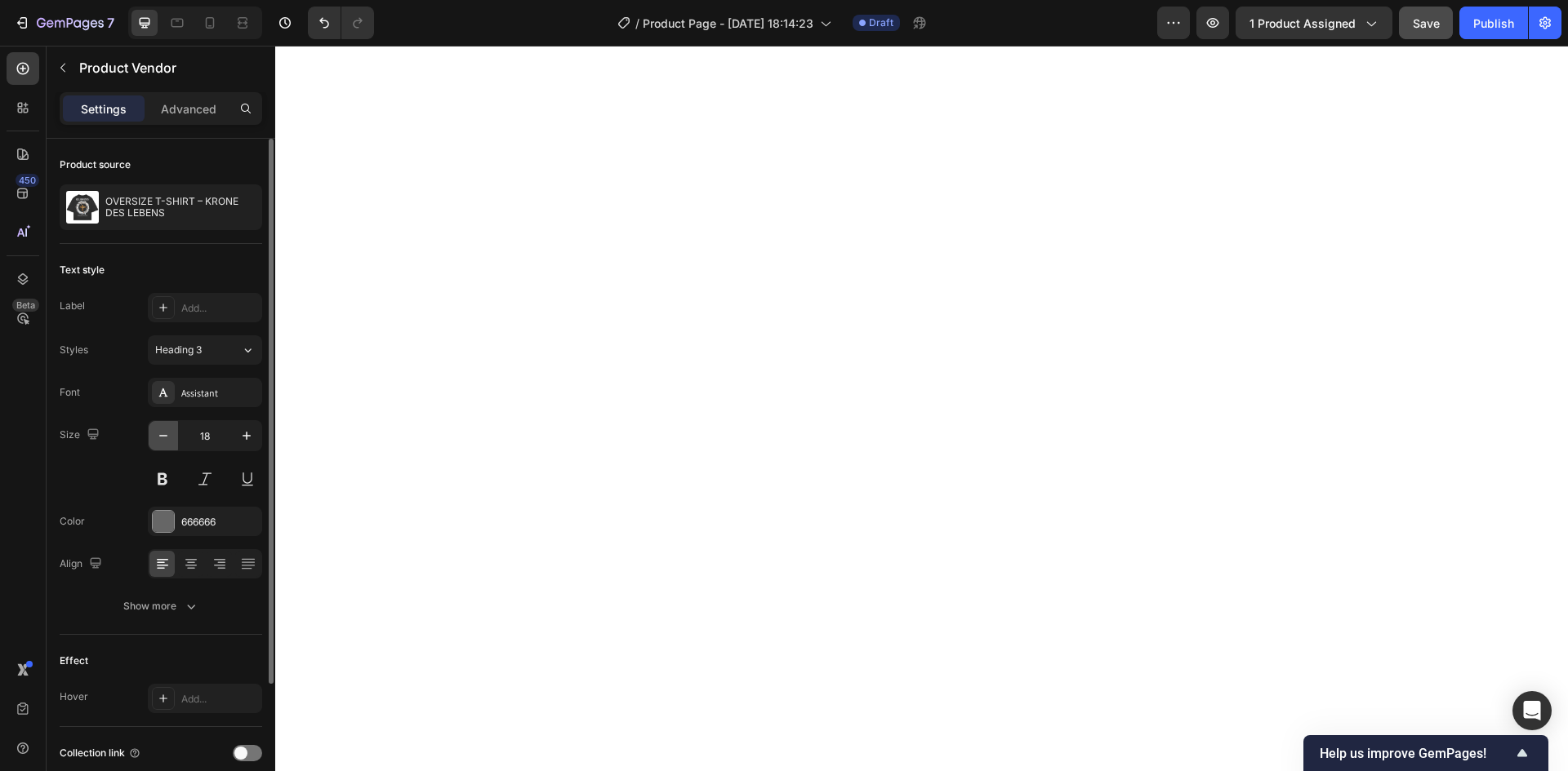
click at [174, 436] on button "button" at bounding box center [163, 435] width 30 height 30
click at [173, 435] on button "button" at bounding box center [163, 435] width 30 height 30
click at [1422, 31] on div "Save" at bounding box center [1426, 23] width 27 height 17
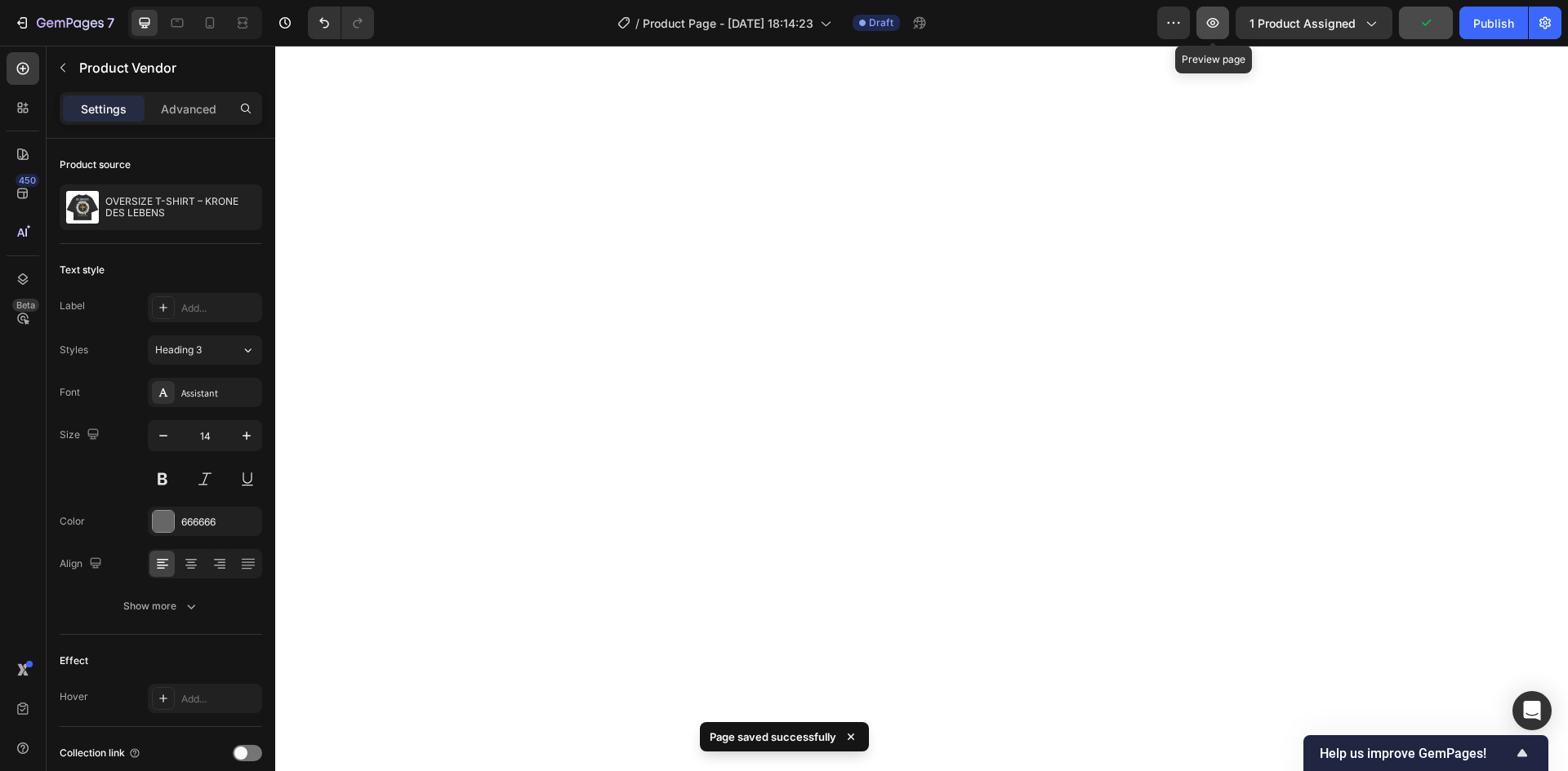
click at [1227, 22] on button "button" at bounding box center [1212, 23] width 33 height 33
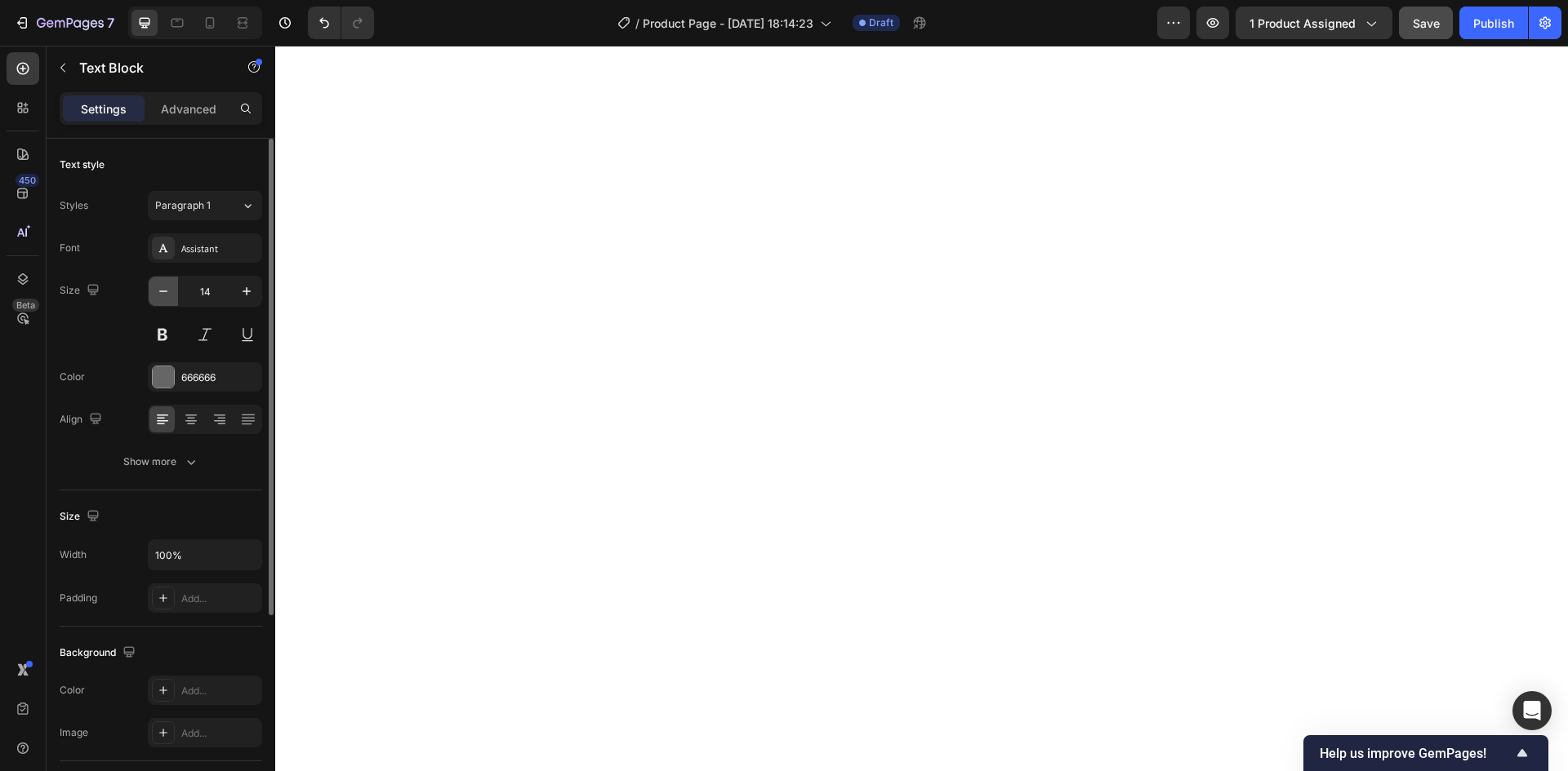
click at [165, 288] on icon "button" at bounding box center [163, 292] width 16 height 16
click at [194, 423] on icon at bounding box center [191, 420] width 16 height 16
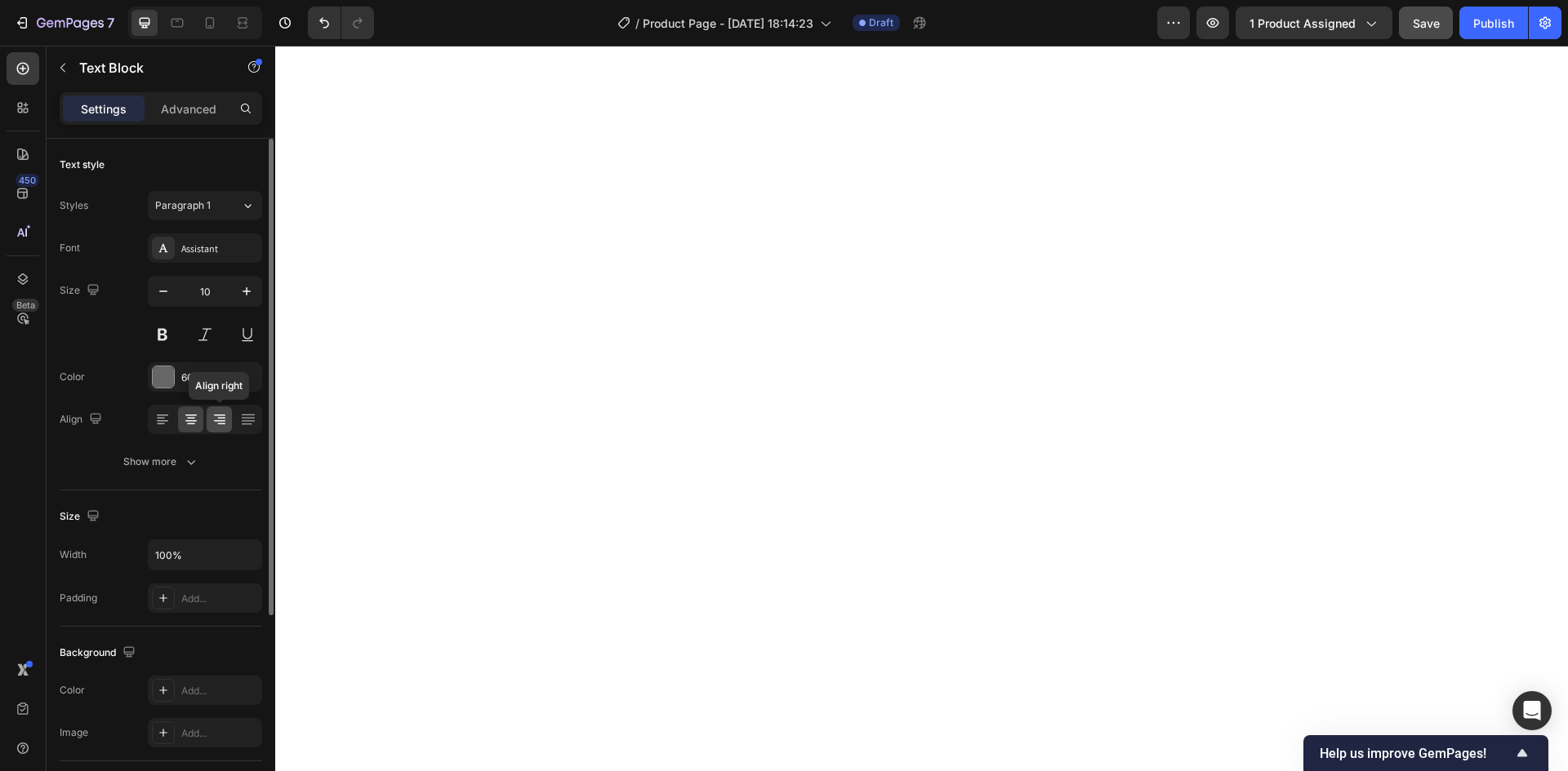
click at [217, 415] on icon at bounding box center [219, 415] width 12 height 2
click at [238, 413] on div at bounding box center [247, 419] width 25 height 26
click at [173, 416] on div at bounding box center [162, 419] width 25 height 26
click at [188, 455] on icon "button" at bounding box center [191, 462] width 16 height 16
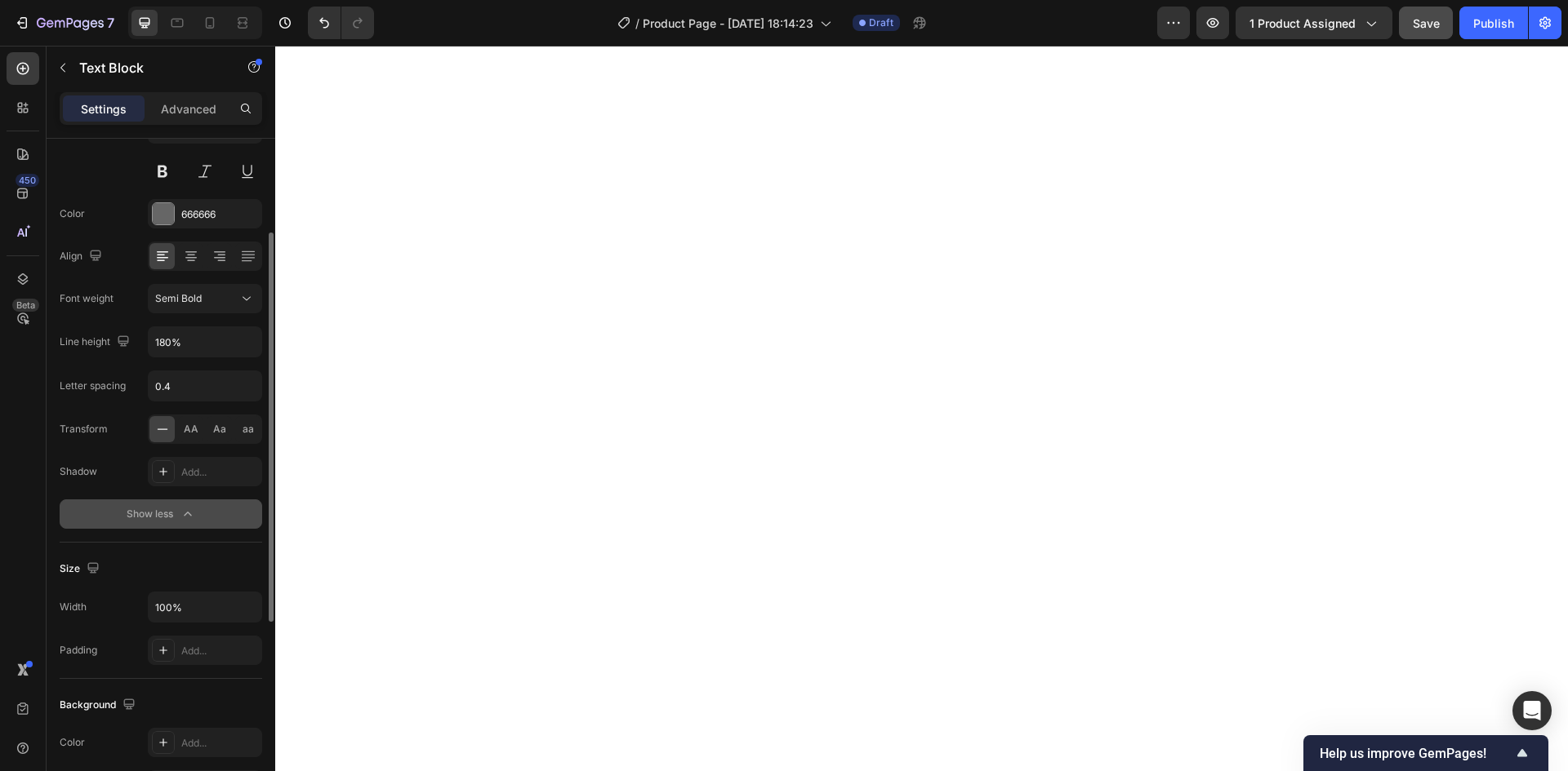
scroll to position [245, 0]
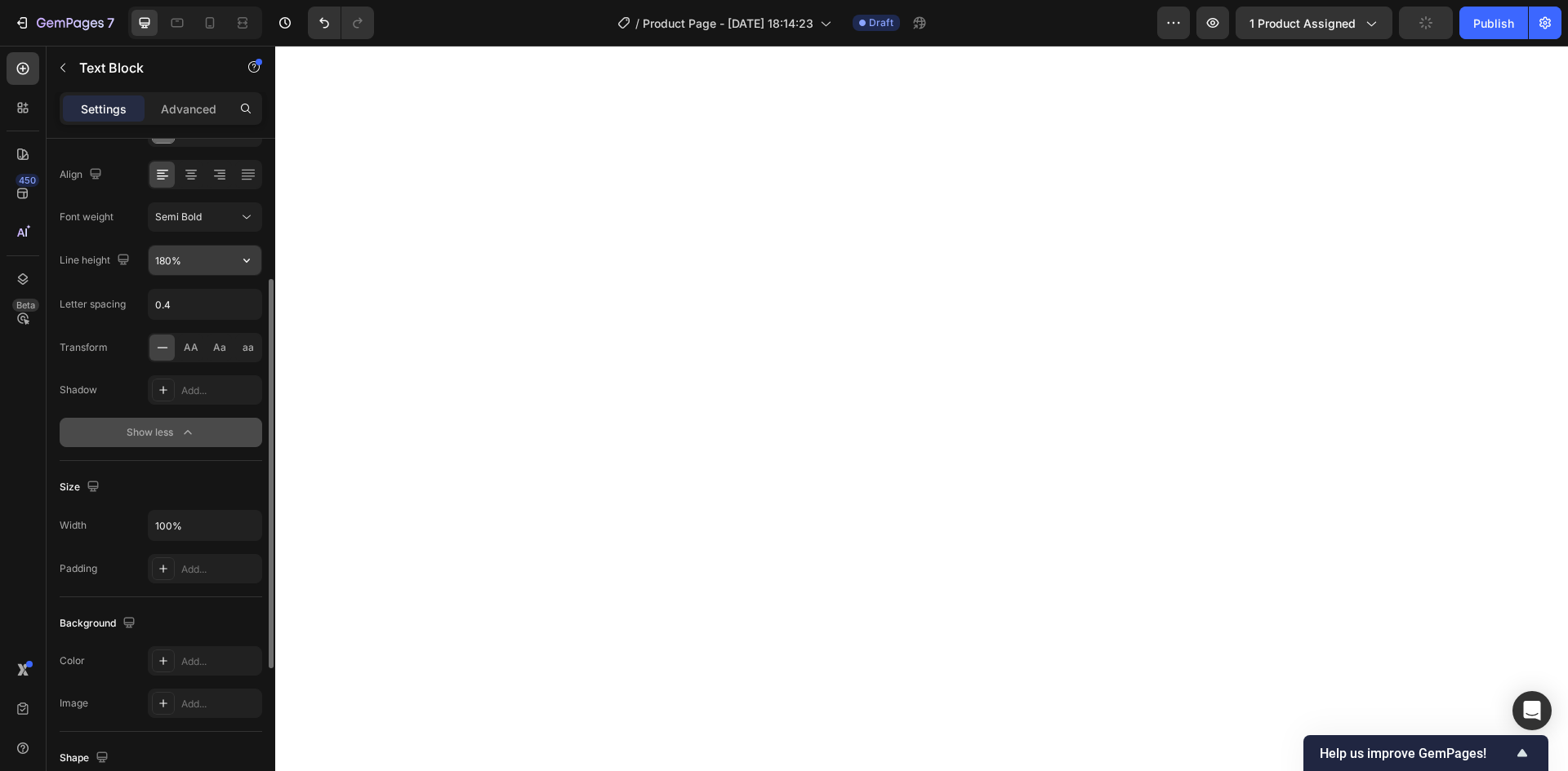
click at [208, 265] on input "180%" at bounding box center [205, 260] width 113 height 30
click at [242, 264] on icon "button" at bounding box center [247, 260] width 16 height 16
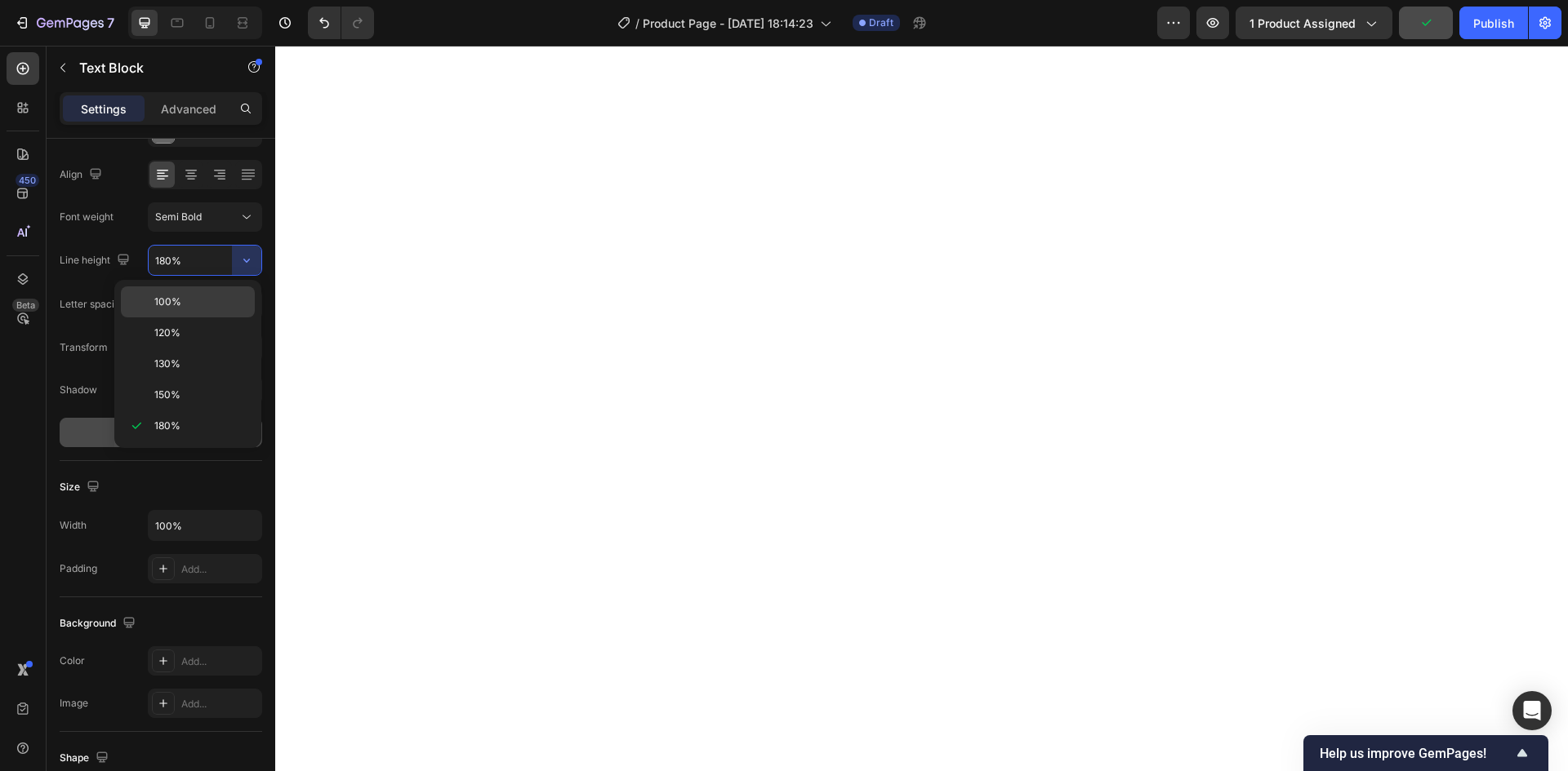
click at [217, 302] on p "100%" at bounding box center [201, 302] width 93 height 14
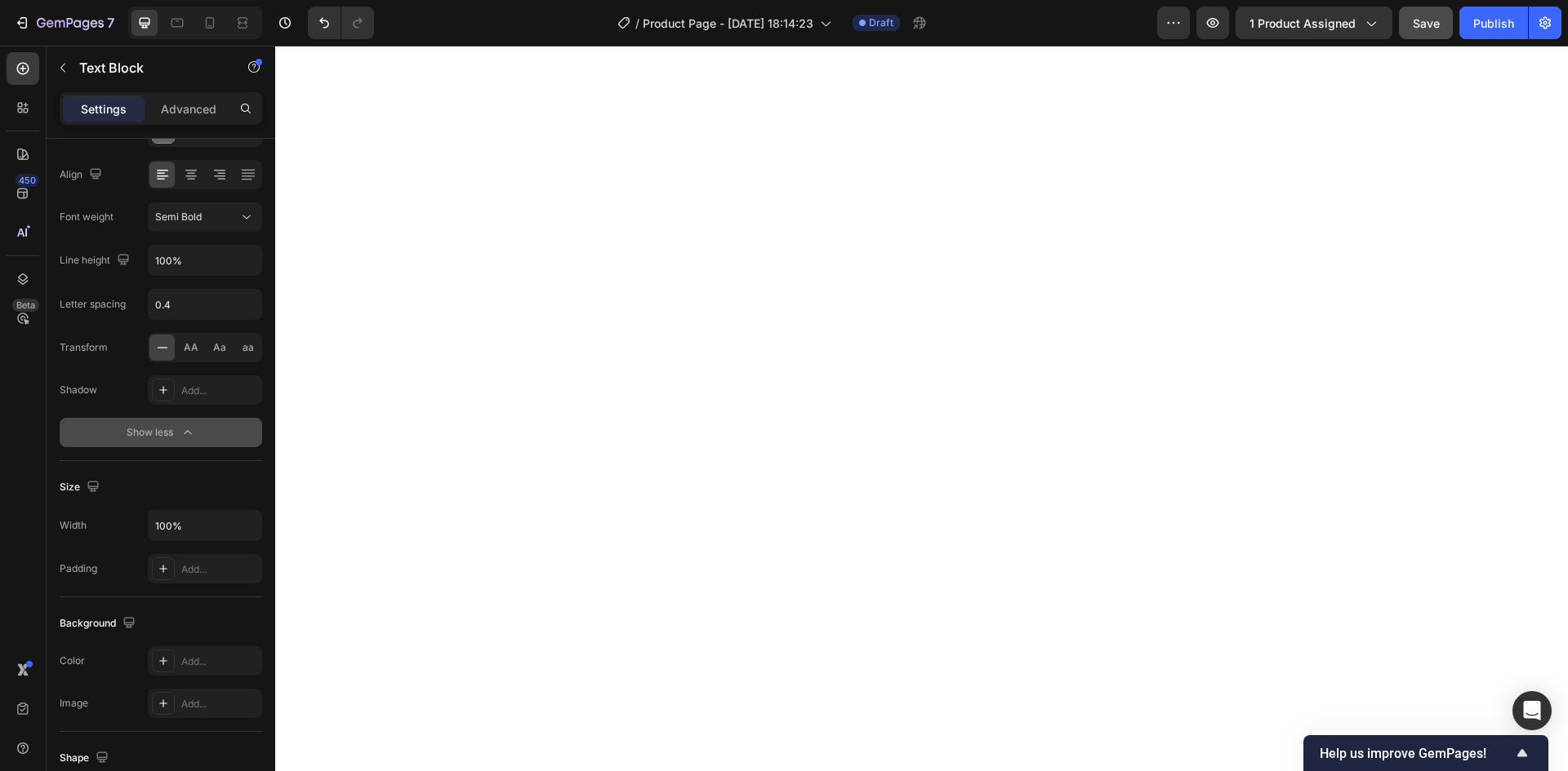
click at [197, 426] on button "Show less" at bounding box center [161, 432] width 202 height 30
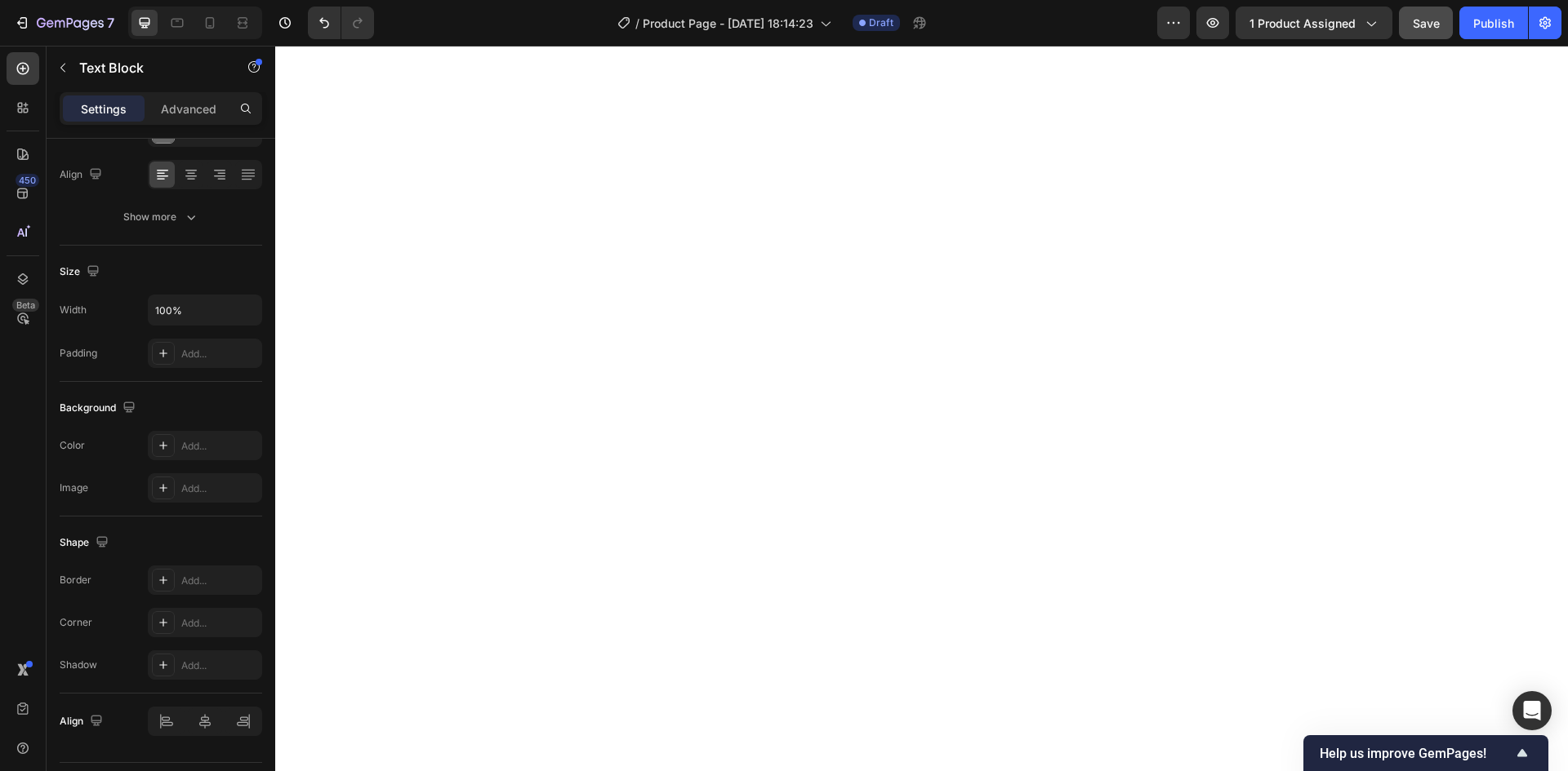
click at [183, 218] on icon "button" at bounding box center [191, 217] width 16 height 16
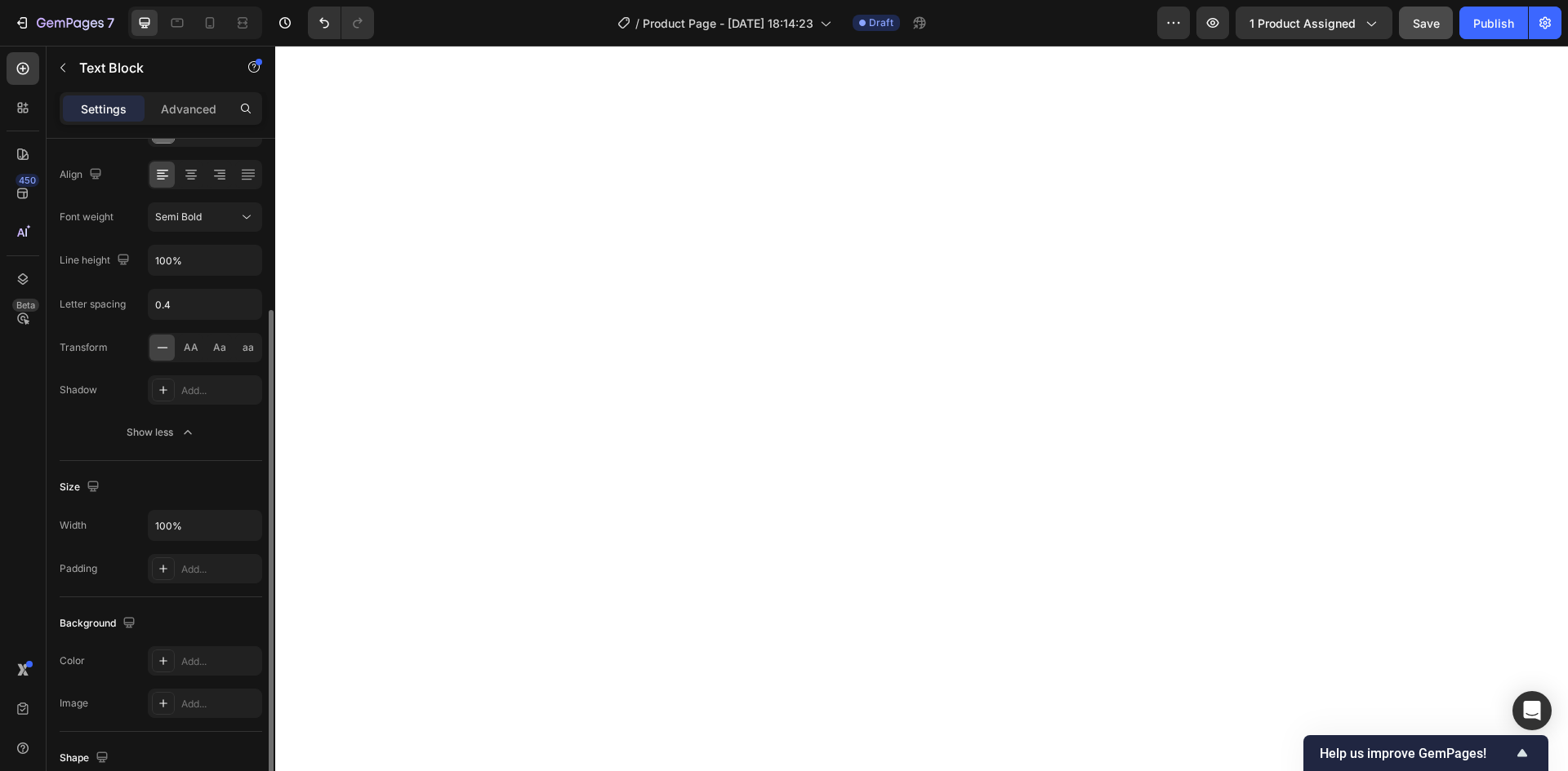
scroll to position [0, 0]
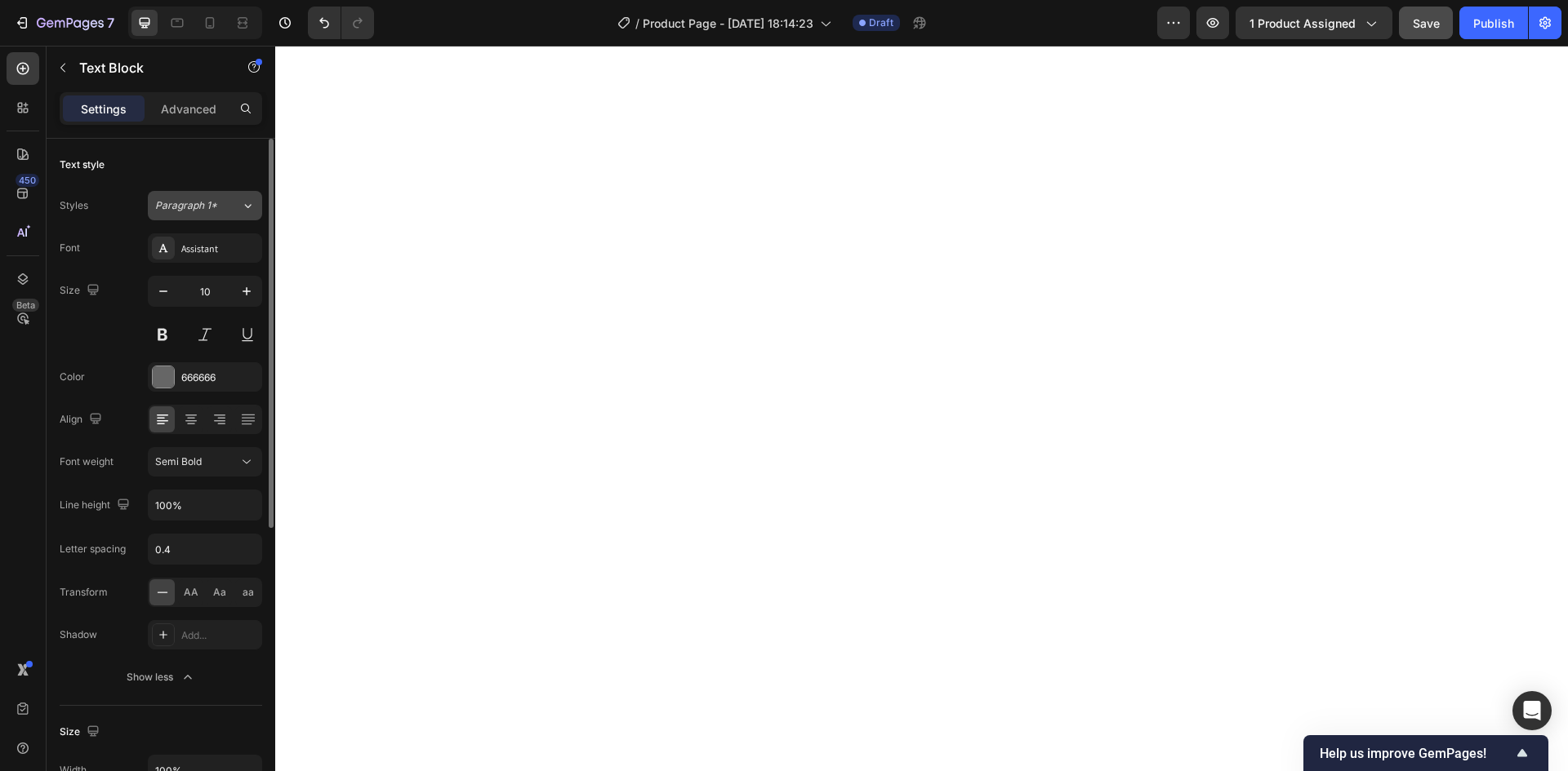
click at [209, 208] on span "Paragraph 1*" at bounding box center [186, 206] width 62 height 14
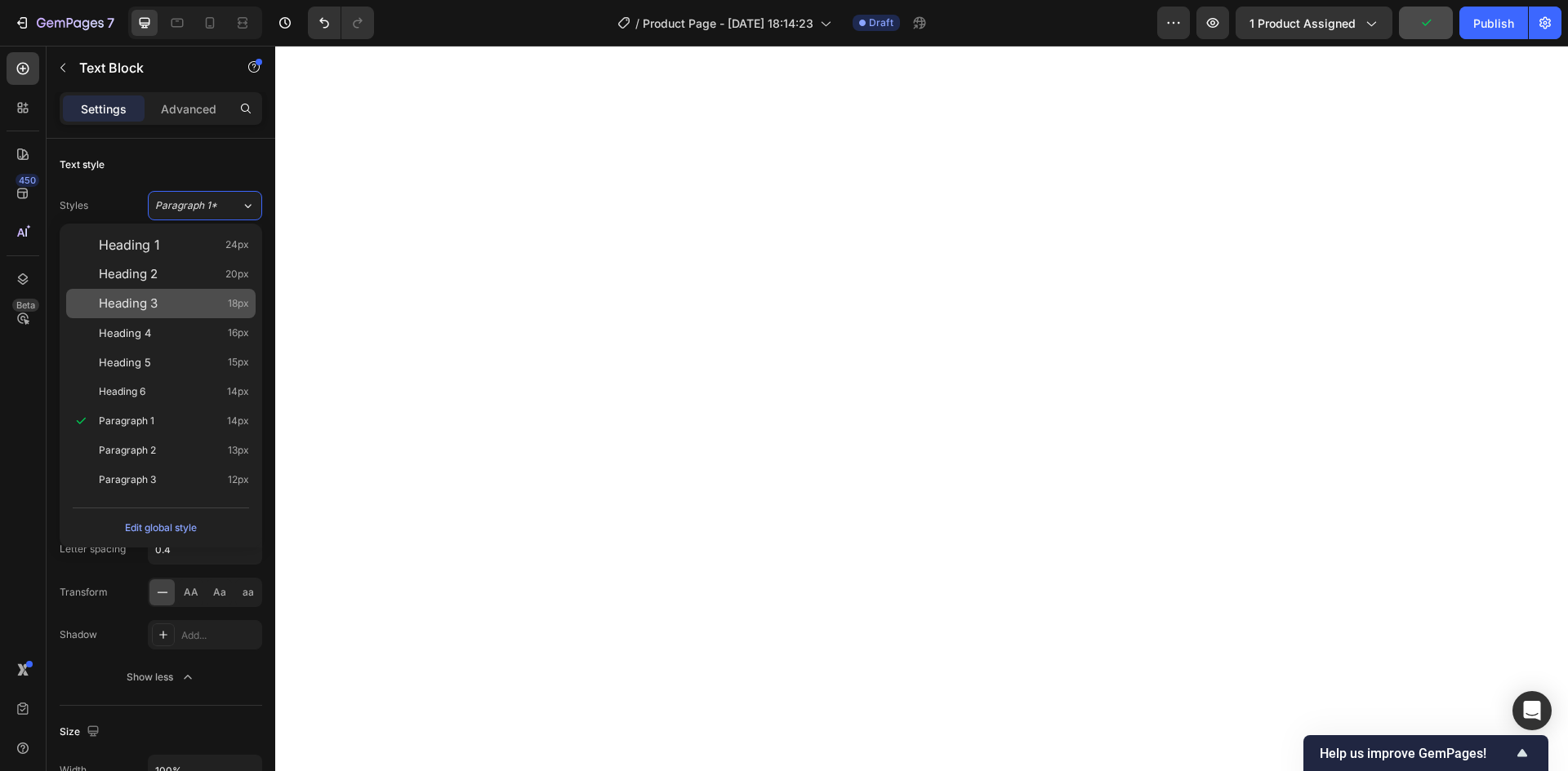
click at [163, 304] on div "Heading 3 18px" at bounding box center [173, 303] width 150 height 16
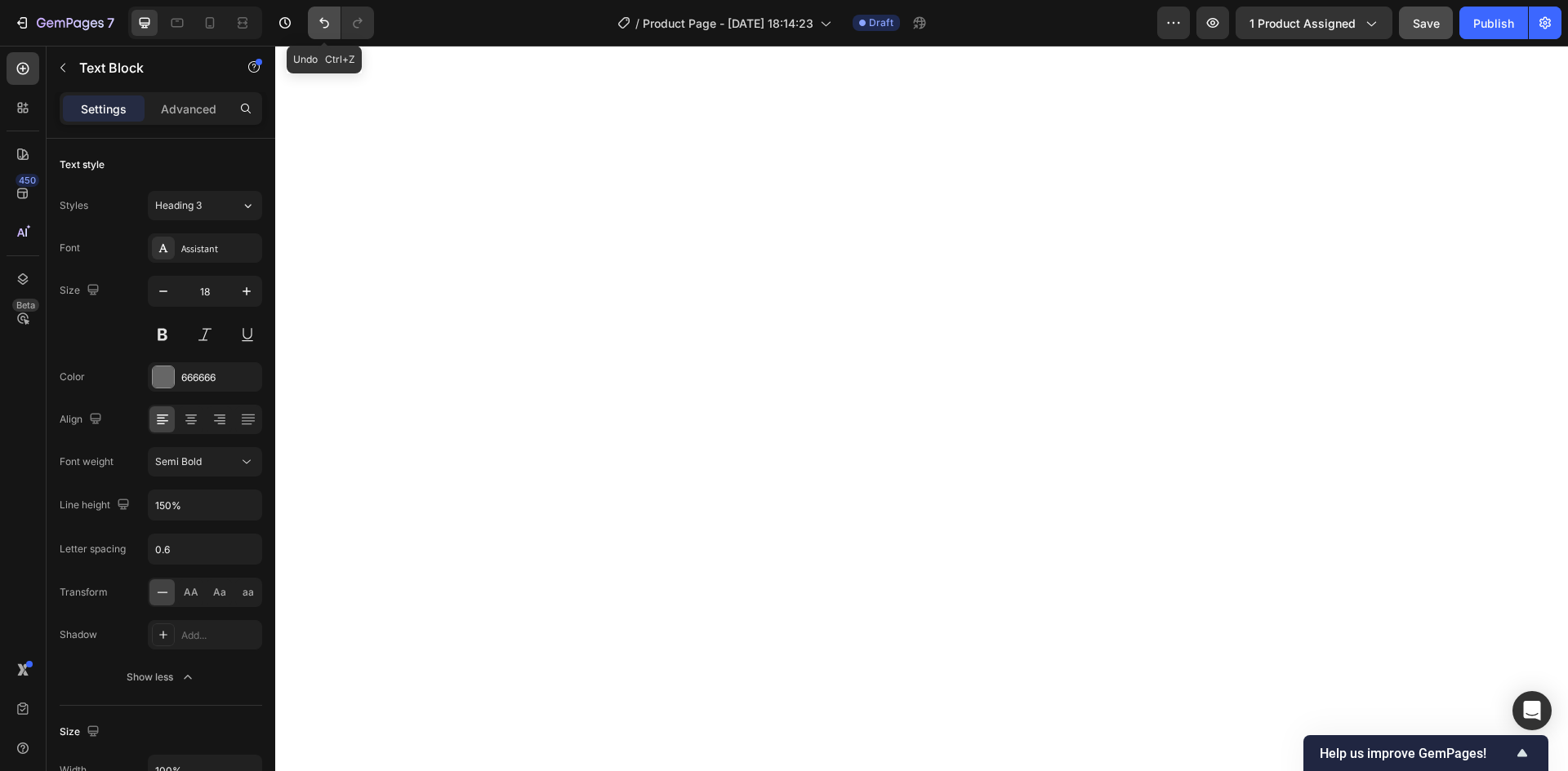
click at [331, 23] on icon "Undo/Redo" at bounding box center [324, 23] width 16 height 16
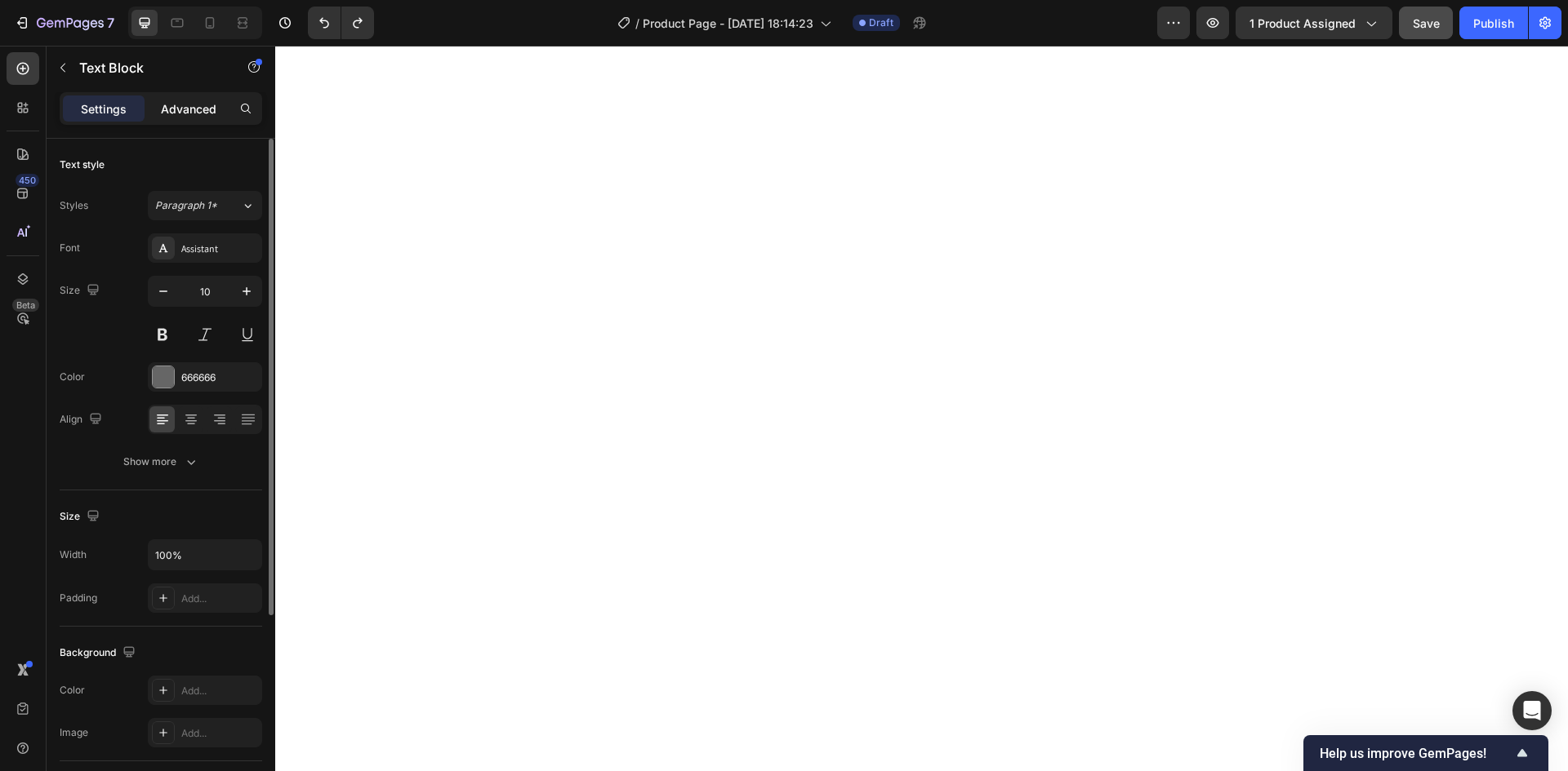
click at [194, 112] on p "Advanced" at bounding box center [188, 108] width 55 height 17
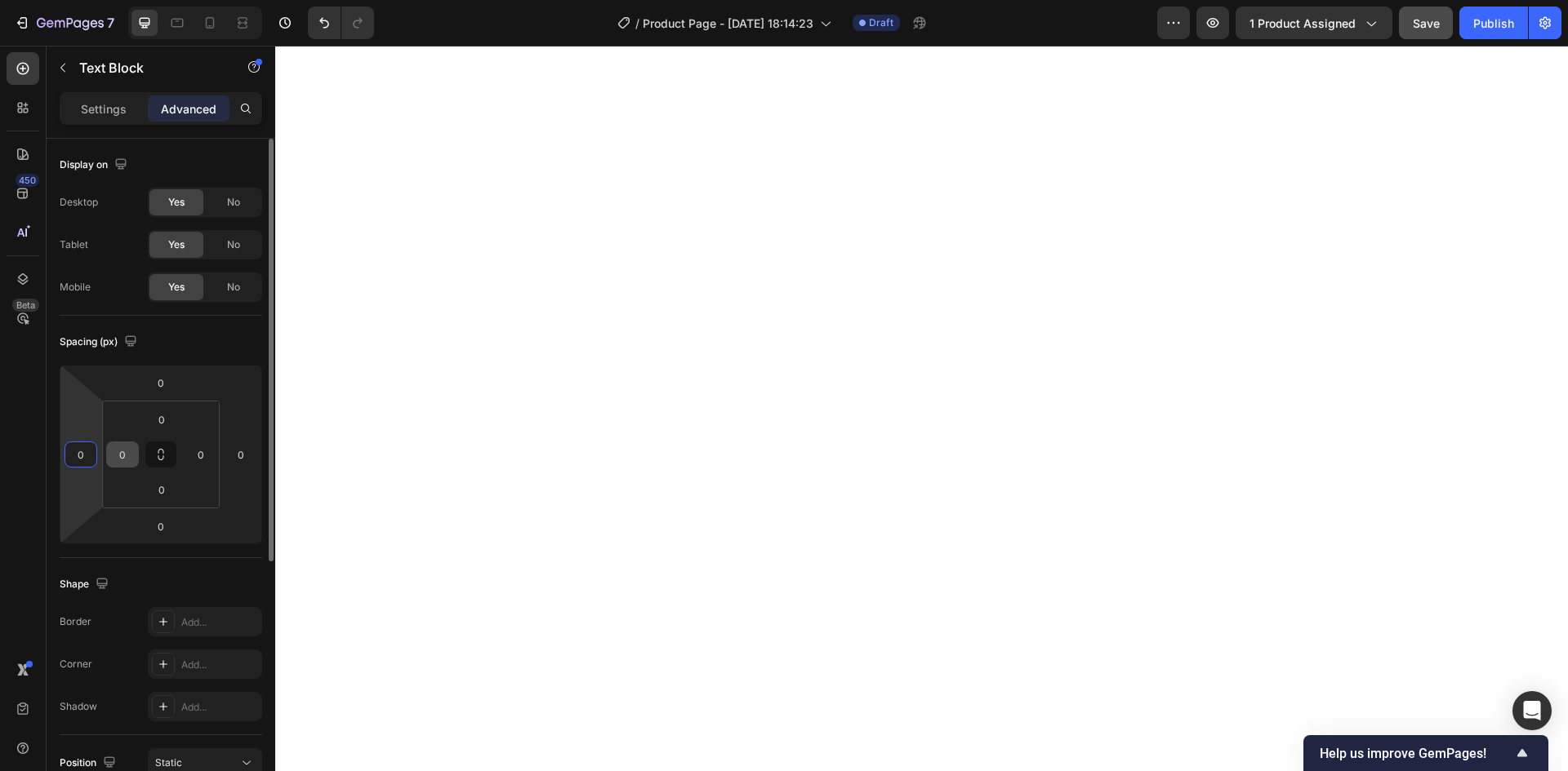
click at [114, 463] on input "0" at bounding box center [122, 454] width 24 height 24
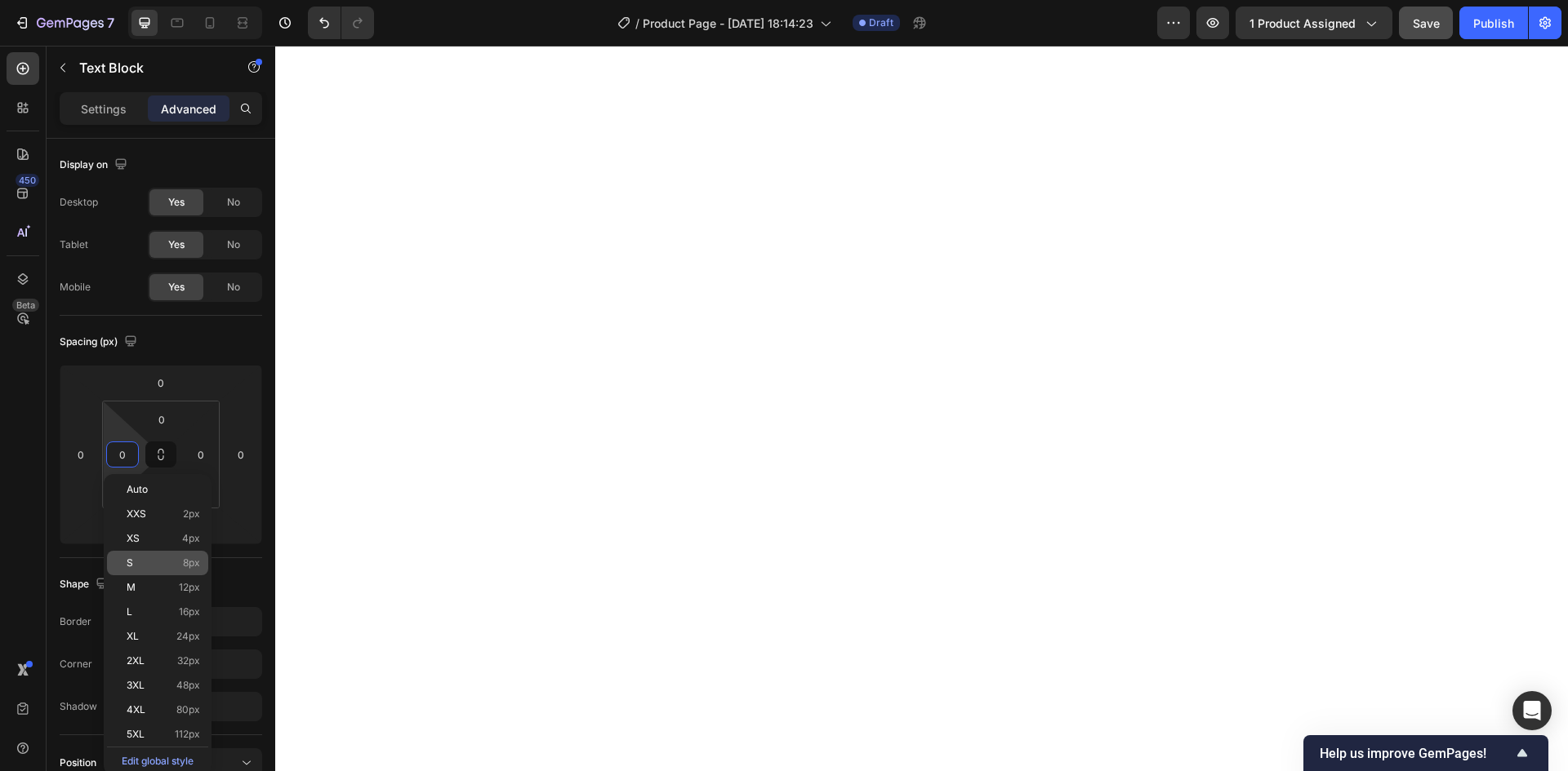
click at [148, 562] on p "S 8px" at bounding box center [163, 562] width 73 height 12
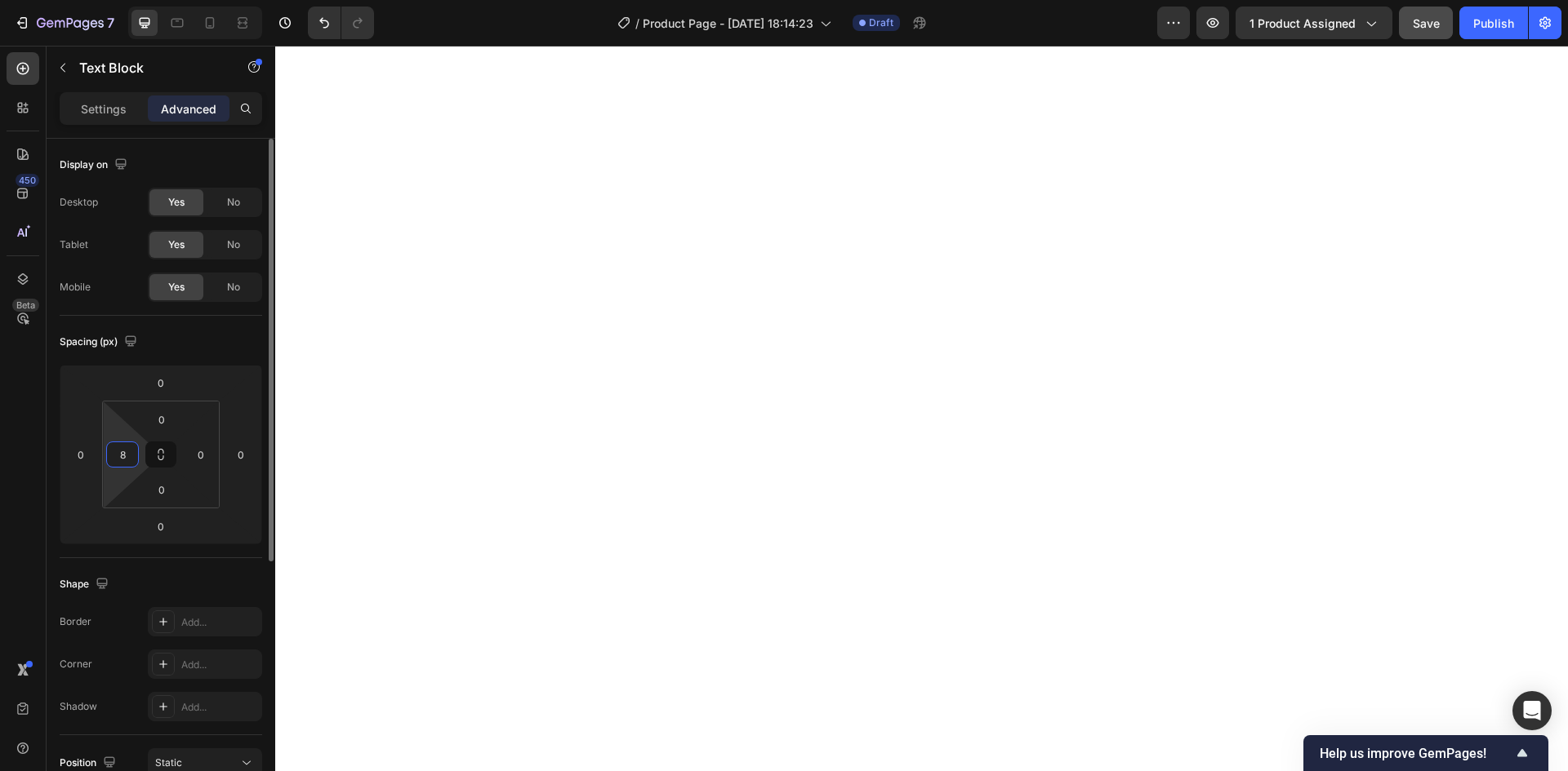
click at [139, 0] on html "7 Version history / Product Page - [DATE] 18:14:23 Draft Preview 1 product assi…" at bounding box center [784, 0] width 1568 height 0
click at [89, 460] on input "0" at bounding box center [80, 454] width 24 height 24
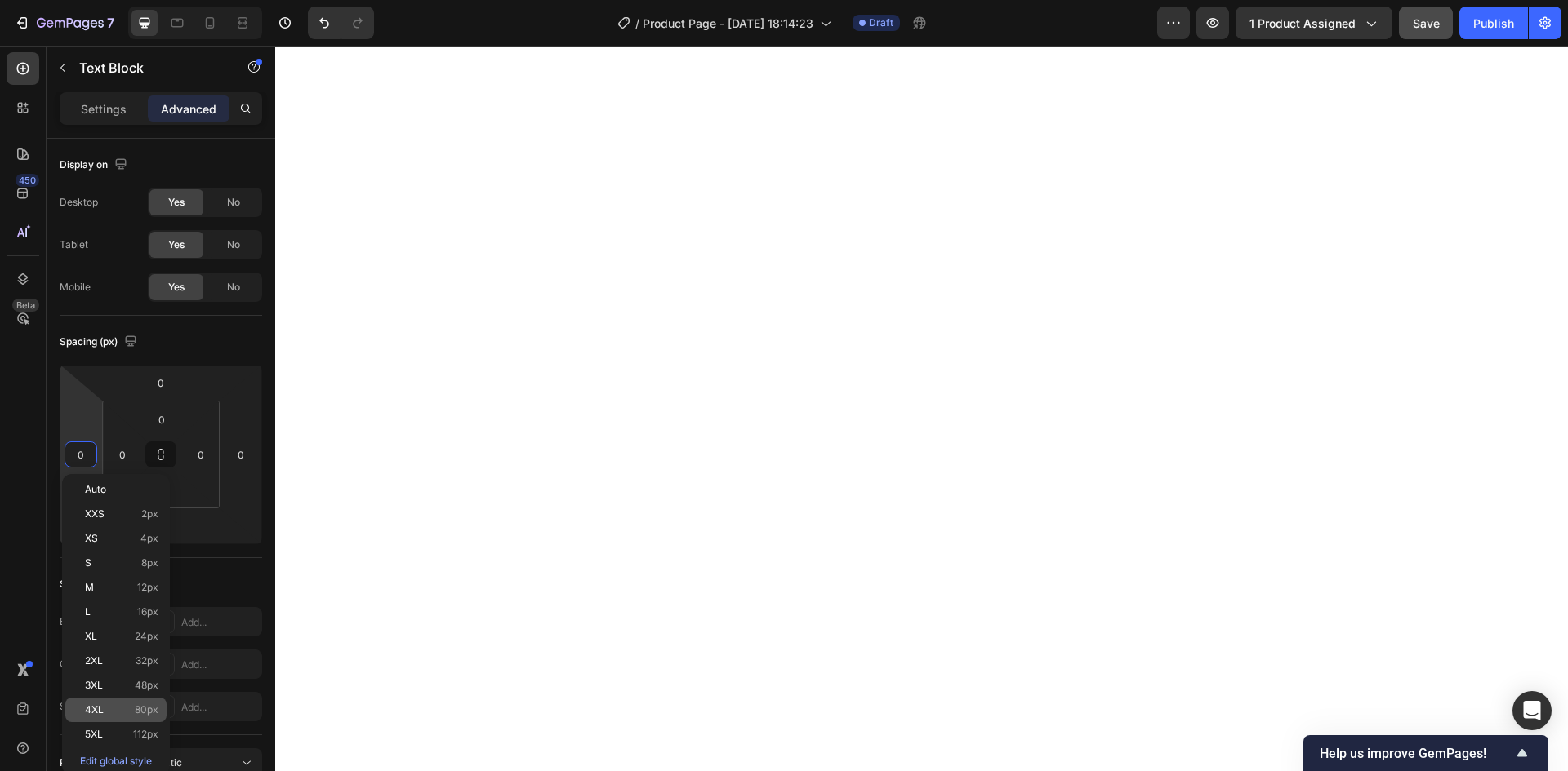
click at [115, 709] on p "4XL 80px" at bounding box center [121, 710] width 73 height 12
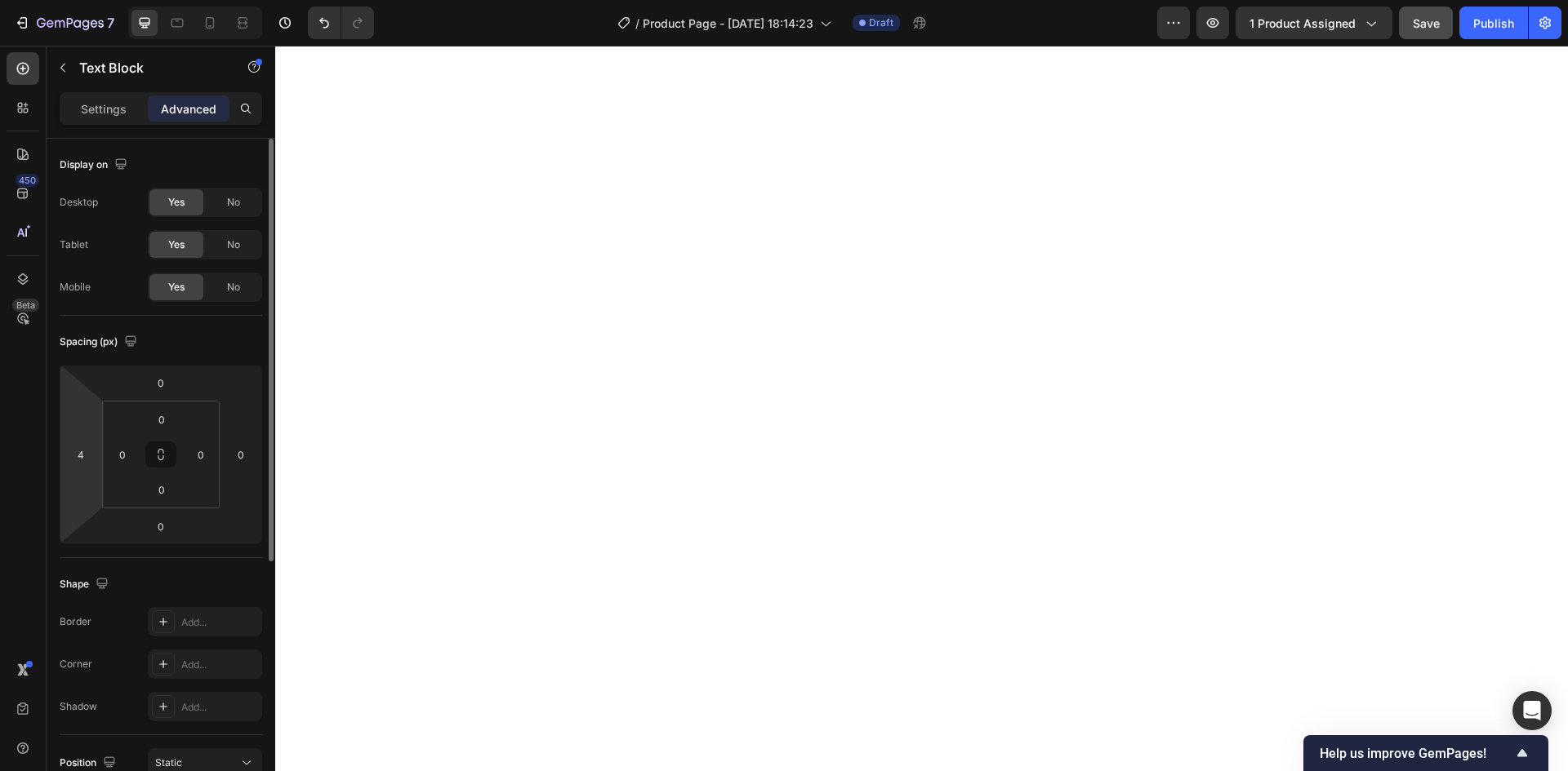
click at [79, 0] on html "7 Version history / Product Page - [DATE] 18:14:23 Draft Preview 1 product assi…" at bounding box center [784, 0] width 1568 height 0
drag, startPoint x: 79, startPoint y: 467, endPoint x: 87, endPoint y: 463, distance: 8.9
click at [82, 432] on div "0 4 0 0" at bounding box center [161, 454] width 202 height 180
click at [88, 463] on input "4" at bounding box center [80, 454] width 24 height 24
click at [252, 0] on html "7 Version history / Product Page - [DATE] 18:14:23 Draft Preview 1 product assi…" at bounding box center [784, 0] width 1568 height 0
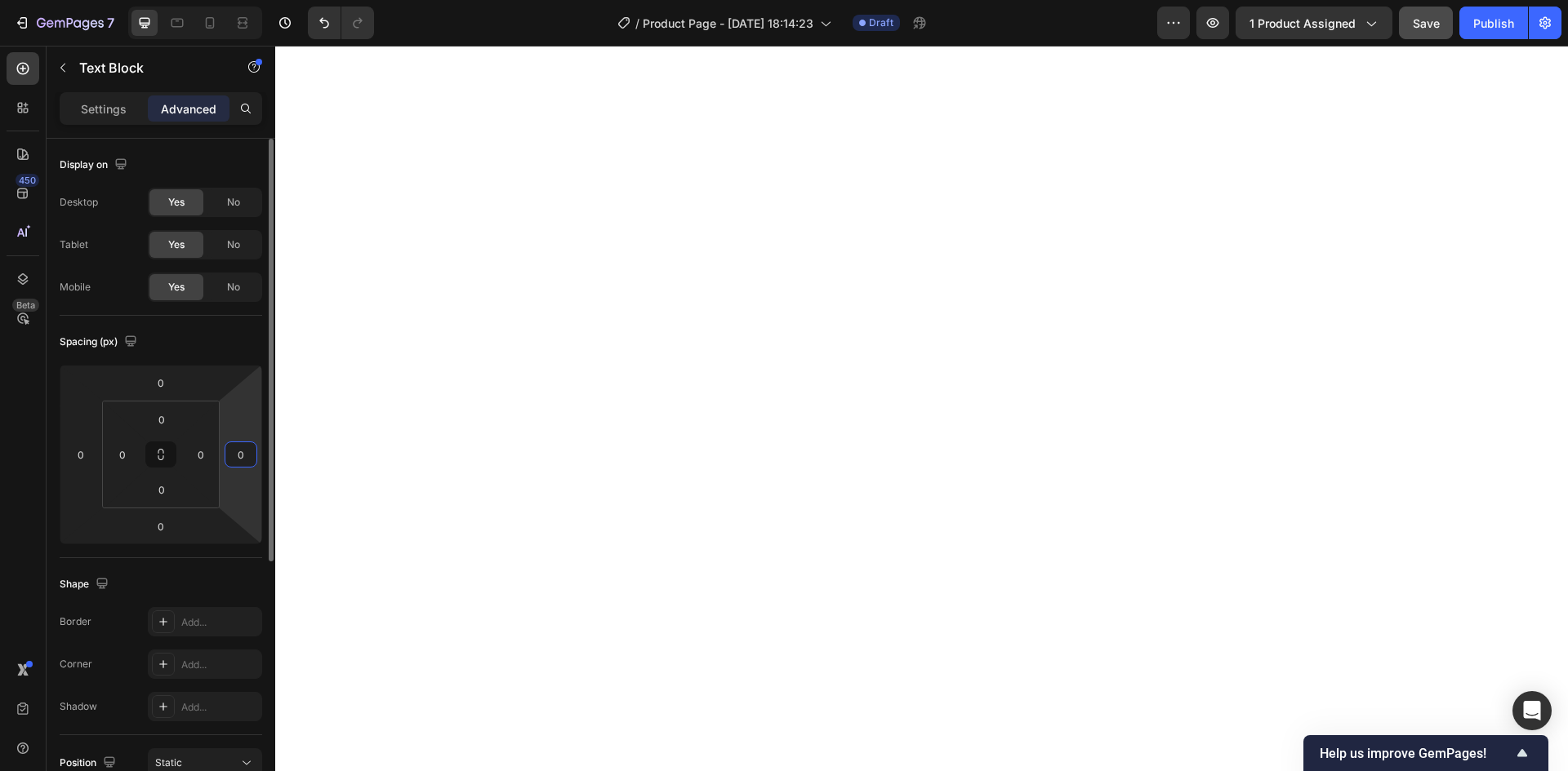
click at [243, 451] on input "0" at bounding box center [240, 454] width 24 height 24
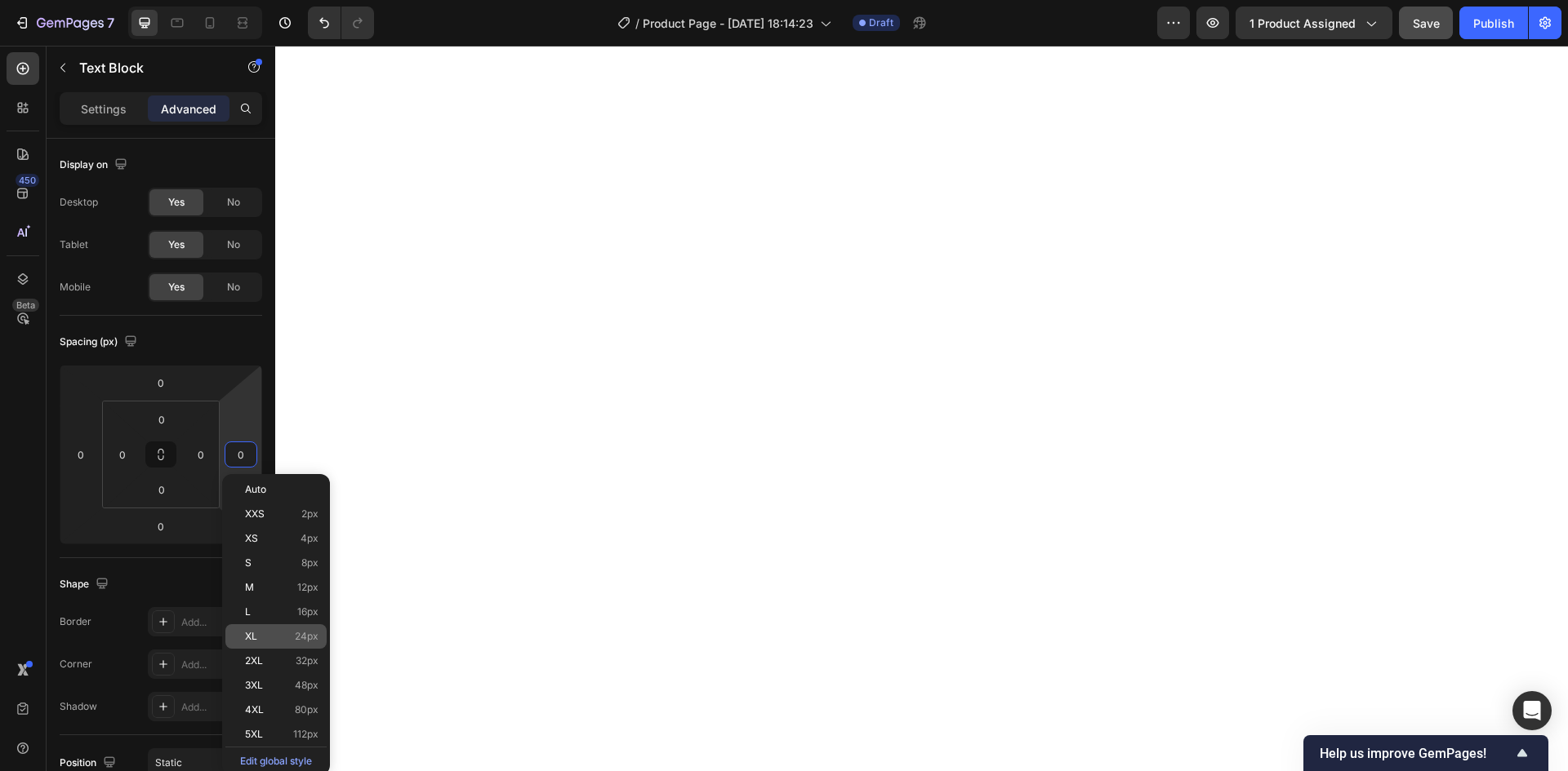
click at [263, 633] on p "XL 24px" at bounding box center [281, 636] width 73 height 12
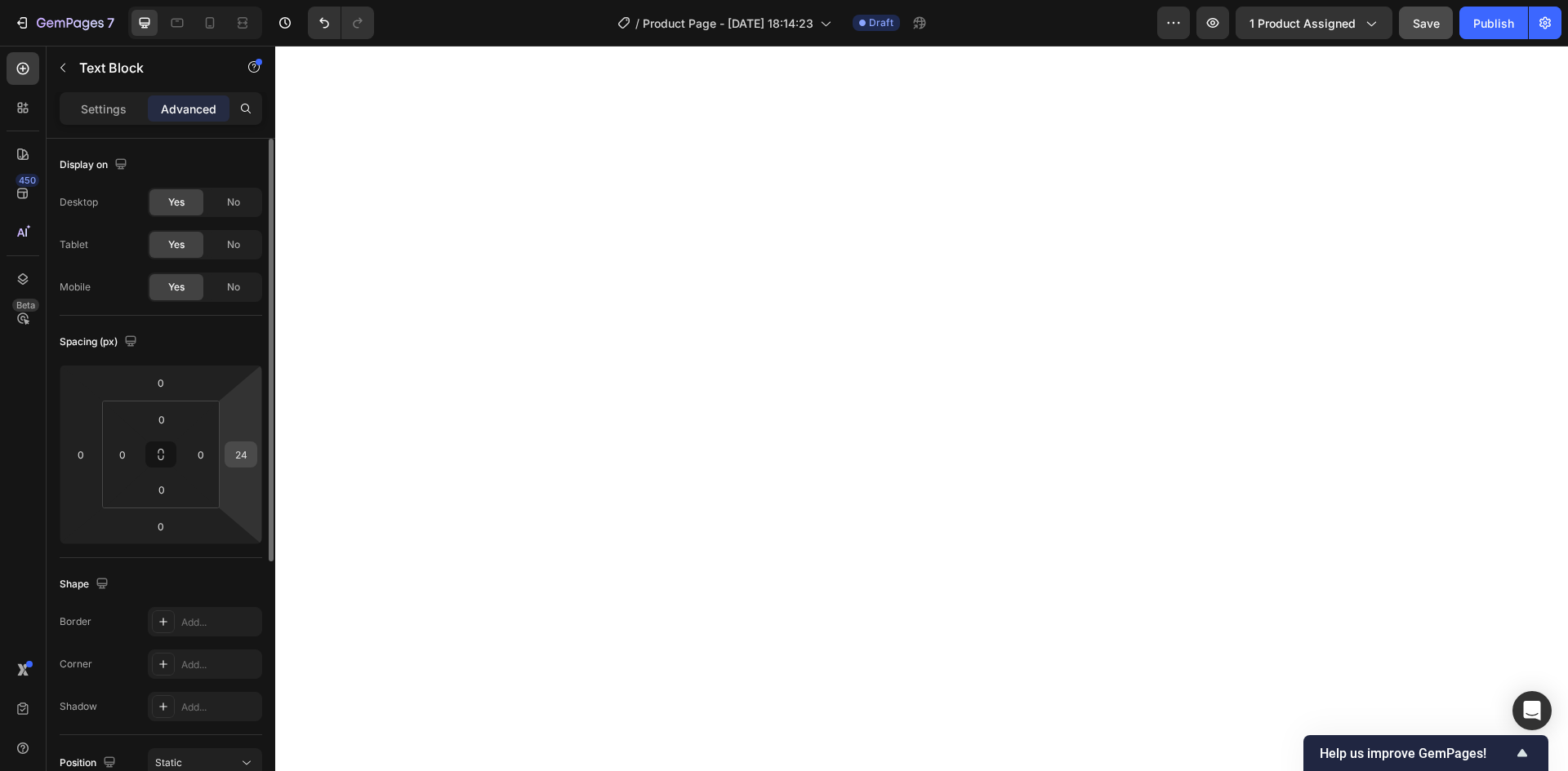
click at [247, 455] on input "24" at bounding box center [240, 454] width 24 height 24
click at [247, 454] on input "100" at bounding box center [240, 454] width 24 height 24
click at [220, 0] on html "7 Version history / Product Page - [DATE] 18:14:23 Draft Preview 1 product assi…" at bounding box center [784, 0] width 1568 height 0
click at [209, 451] on input "0" at bounding box center [201, 454] width 24 height 24
click at [210, 455] on input "50" at bounding box center [201, 454] width 24 height 24
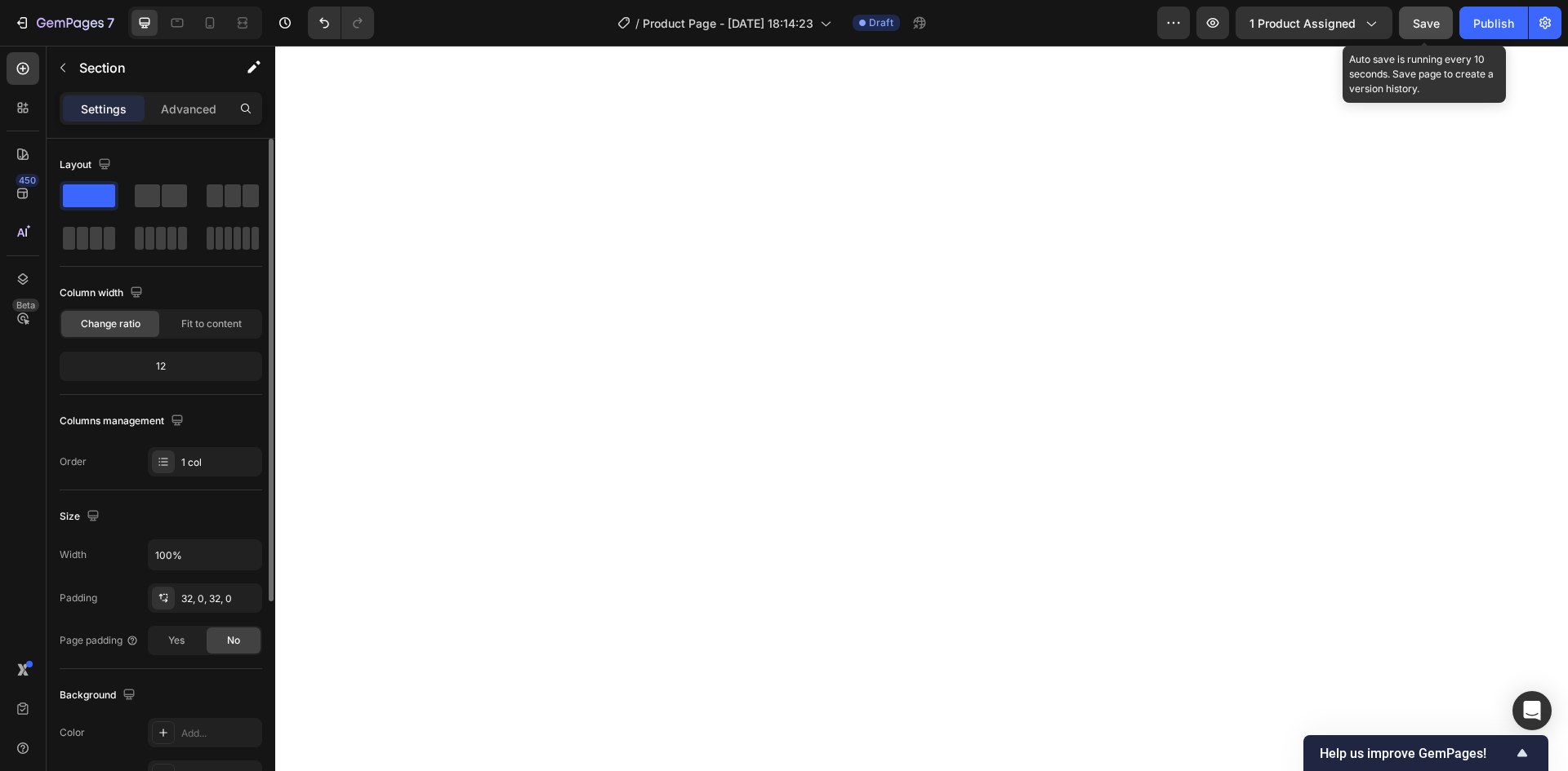
click at [1428, 25] on span "Save" at bounding box center [1426, 23] width 27 height 14
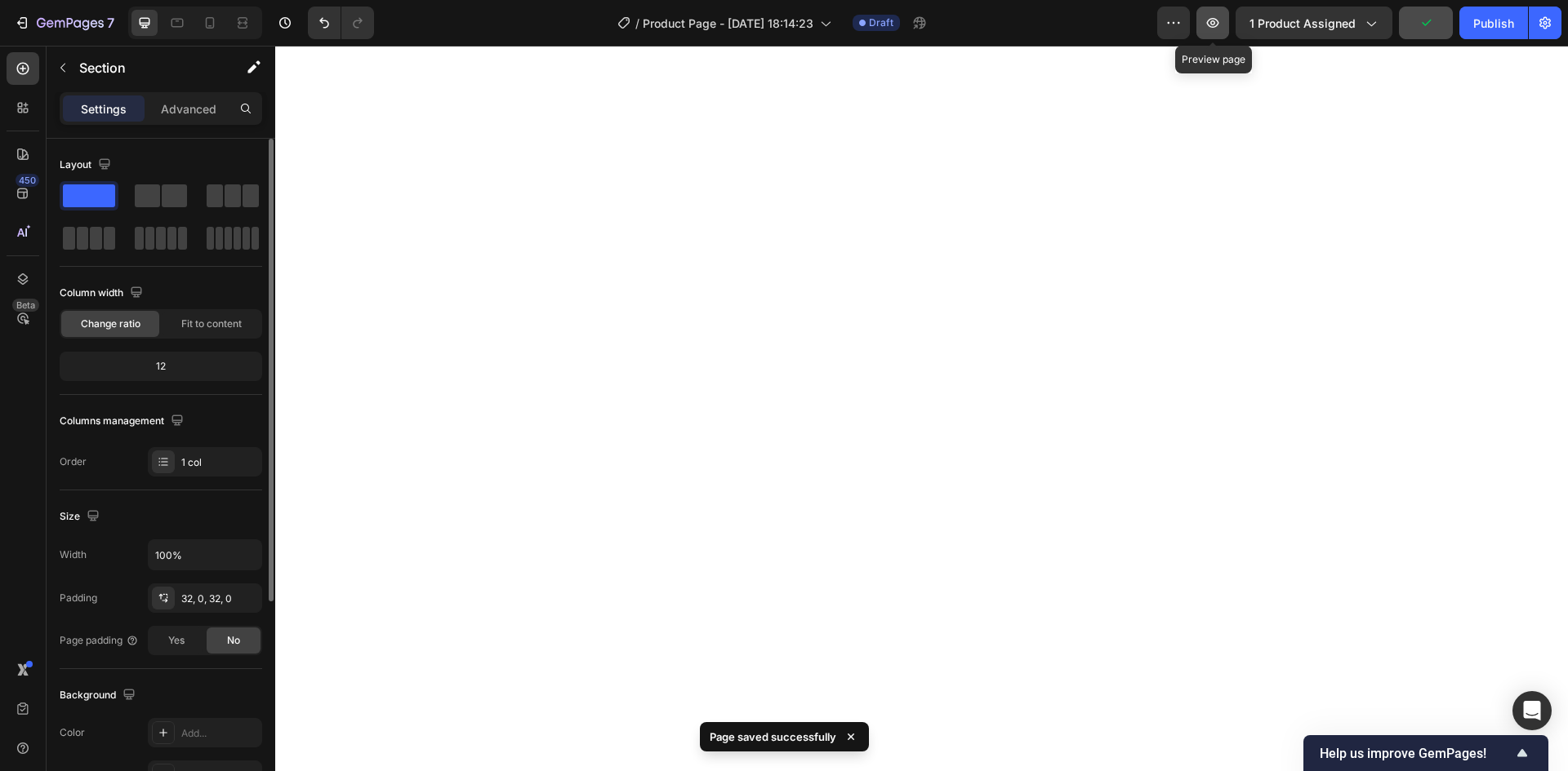
click at [1218, 22] on icon "button" at bounding box center [1212, 23] width 16 height 16
